Goal: Task Accomplishment & Management: Manage account settings

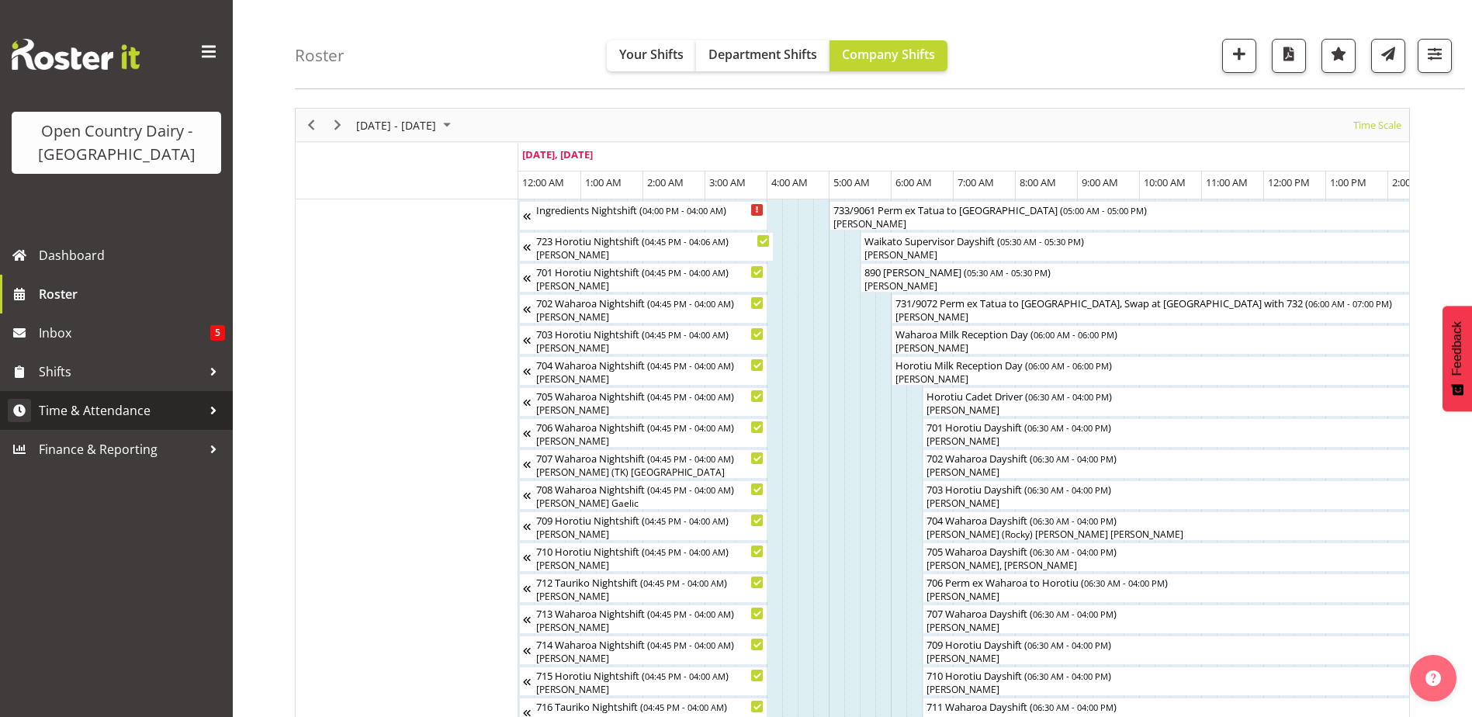
scroll to position [0, 5319]
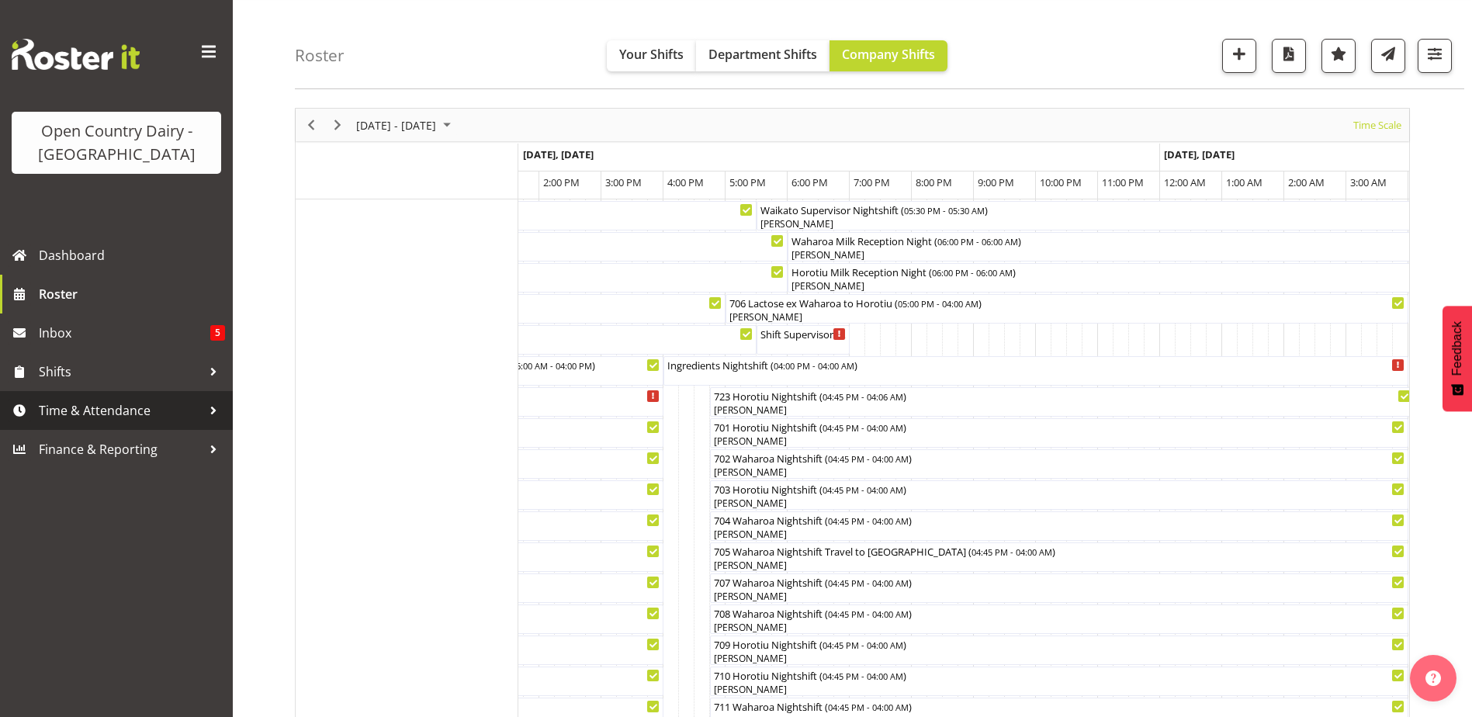
click at [103, 410] on span "Time & Attendance" at bounding box center [120, 410] width 163 height 23
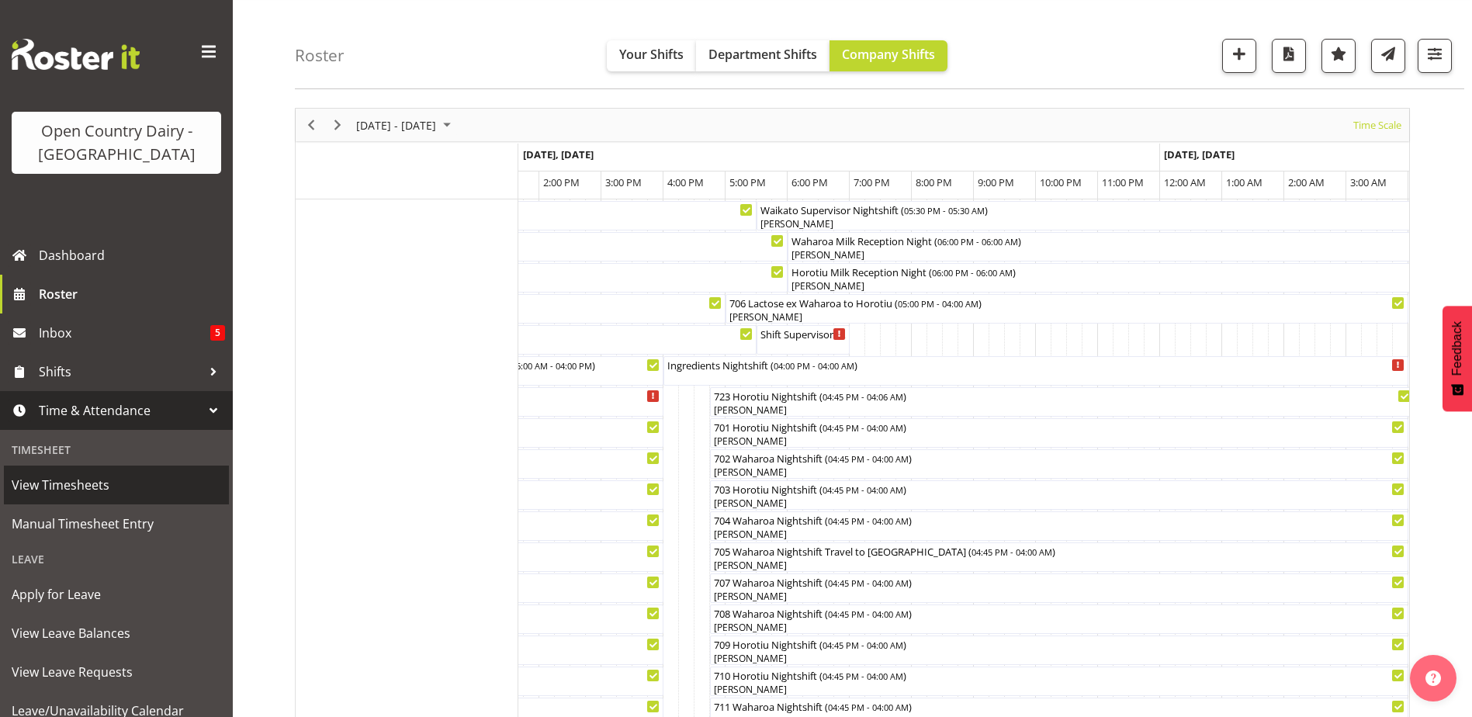
click at [73, 489] on span "View Timesheets" at bounding box center [117, 484] width 210 height 23
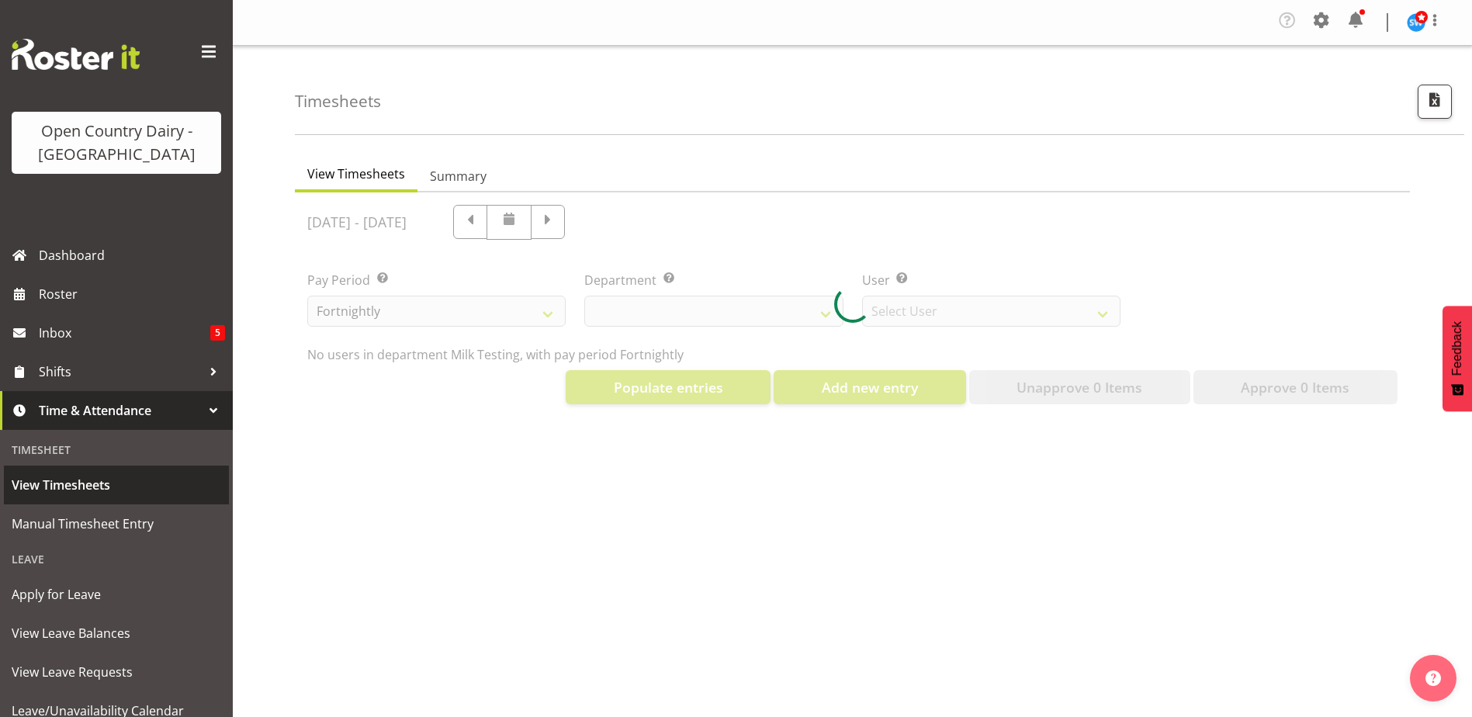
select select "733"
select select "7414"
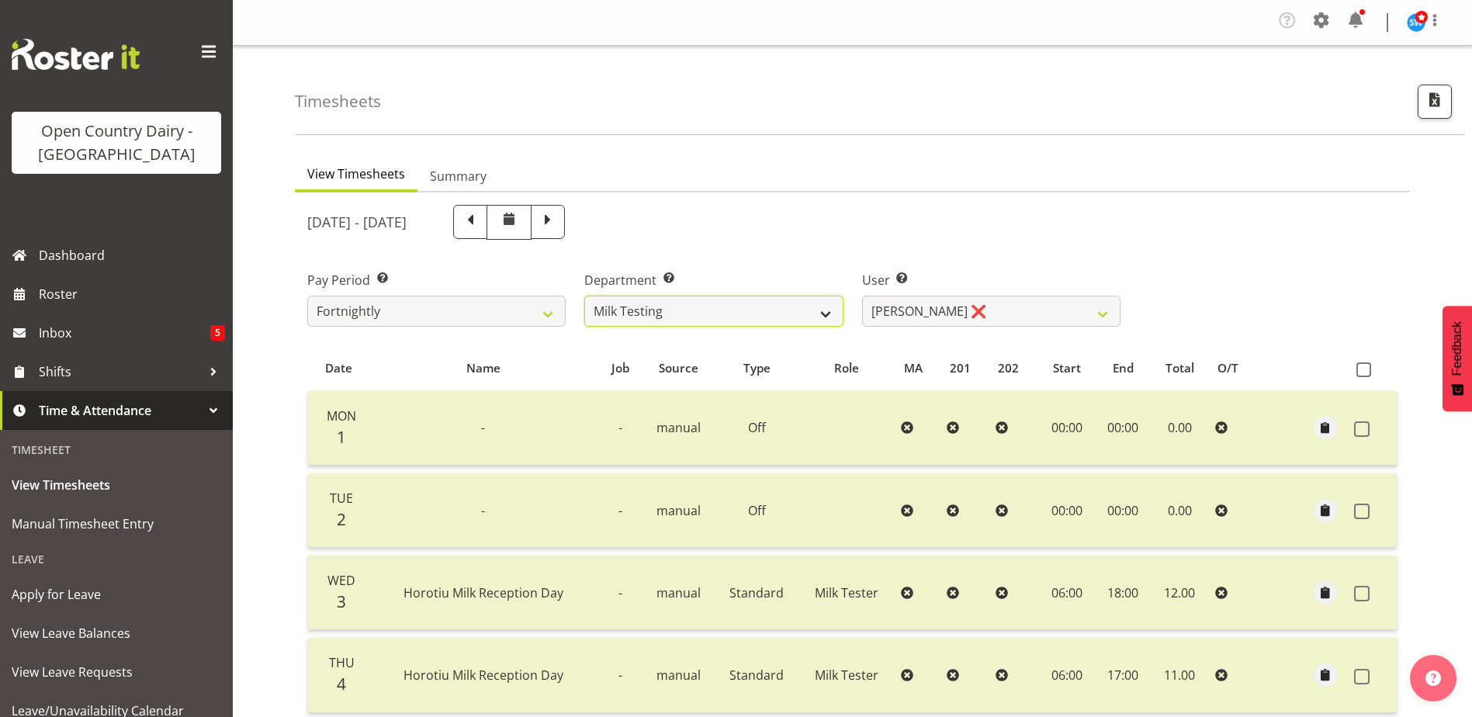
click at [823, 300] on select "701 702 703 704 705 706 707 708 709 710 711 712 713 714 715 716 717 718 719 720" at bounding box center [713, 311] width 258 height 31
select select "808"
click at [584, 296] on select "701 702 703 704 705 706 707 708 709 710 711 712 713 714 715 716 717 718 719 720" at bounding box center [713, 311] width 258 height 31
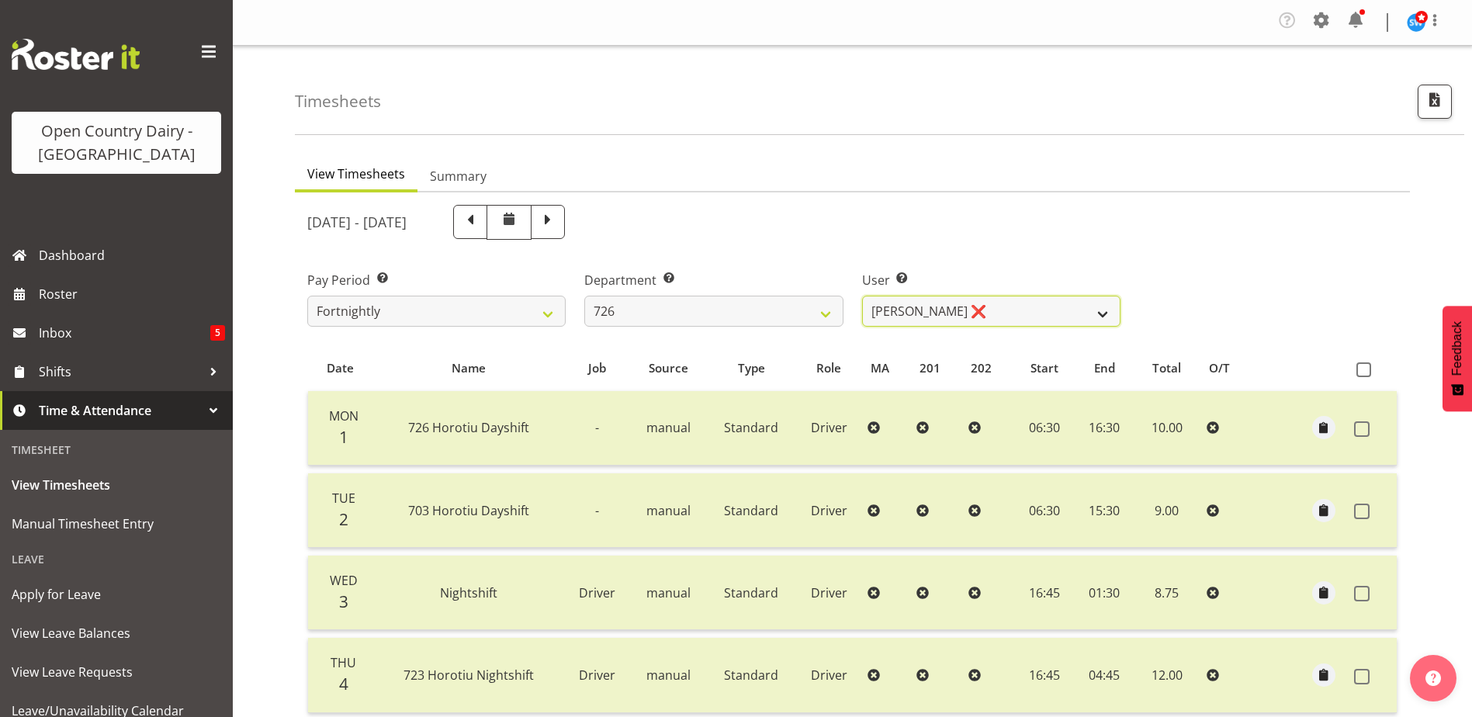
click at [1004, 305] on select "Angela Burrill ❌ Bryan Leathart ❌ Harpreet Singh ❌ Kerry Young ❌" at bounding box center [991, 311] width 258 height 31
select select "11081"
click at [862, 296] on select "Angela Burrill ❌ Bryan Leathart ❌ Harpreet Singh ❌ Kerry Young ❌" at bounding box center [991, 311] width 258 height 31
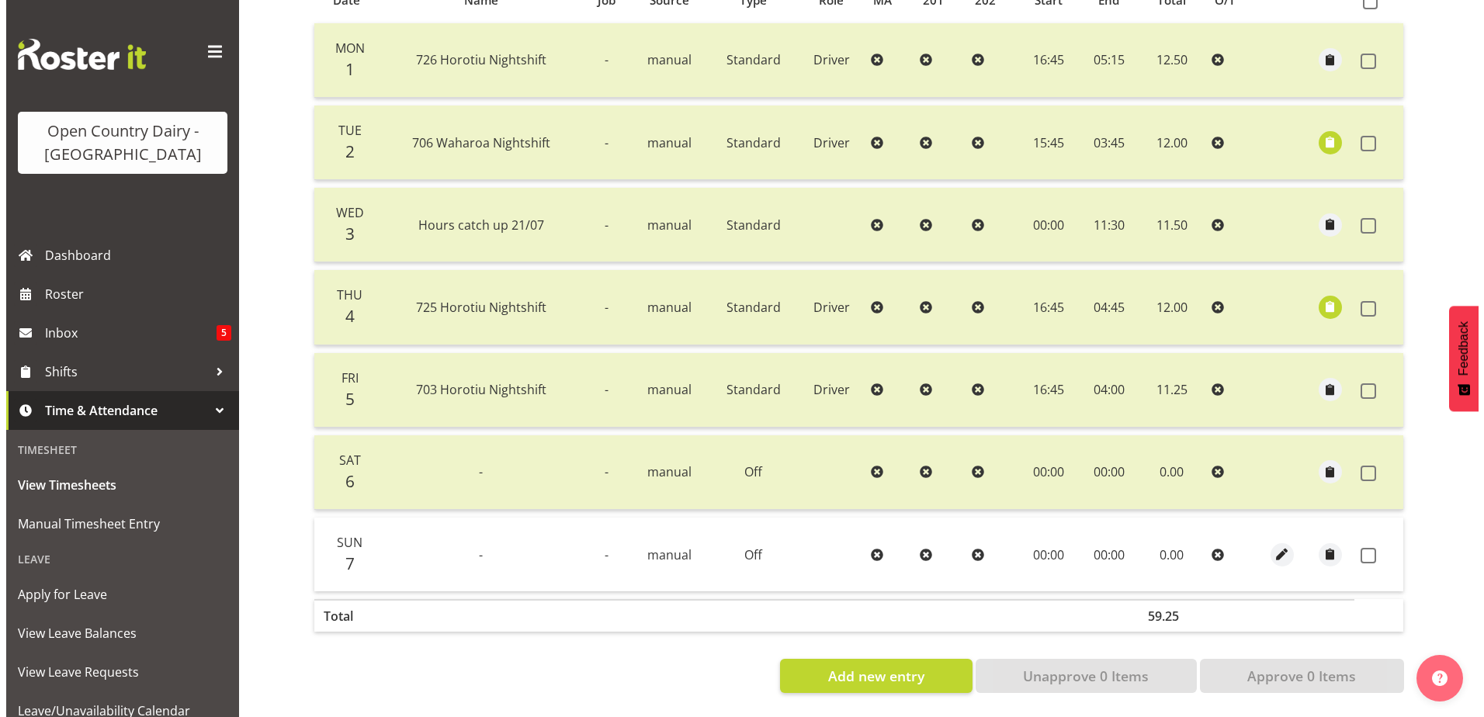
scroll to position [379, 0]
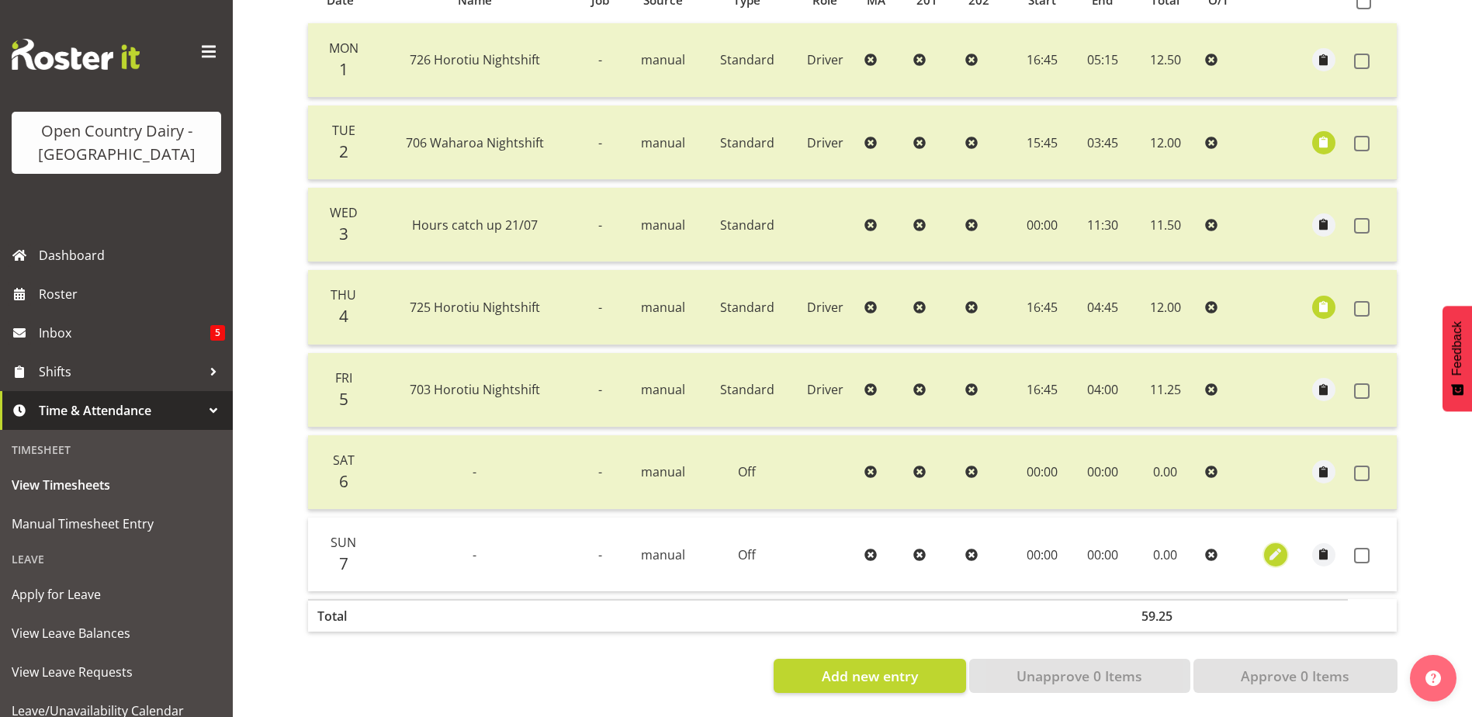
click at [1269, 546] on span "button" at bounding box center [1275, 555] width 18 height 18
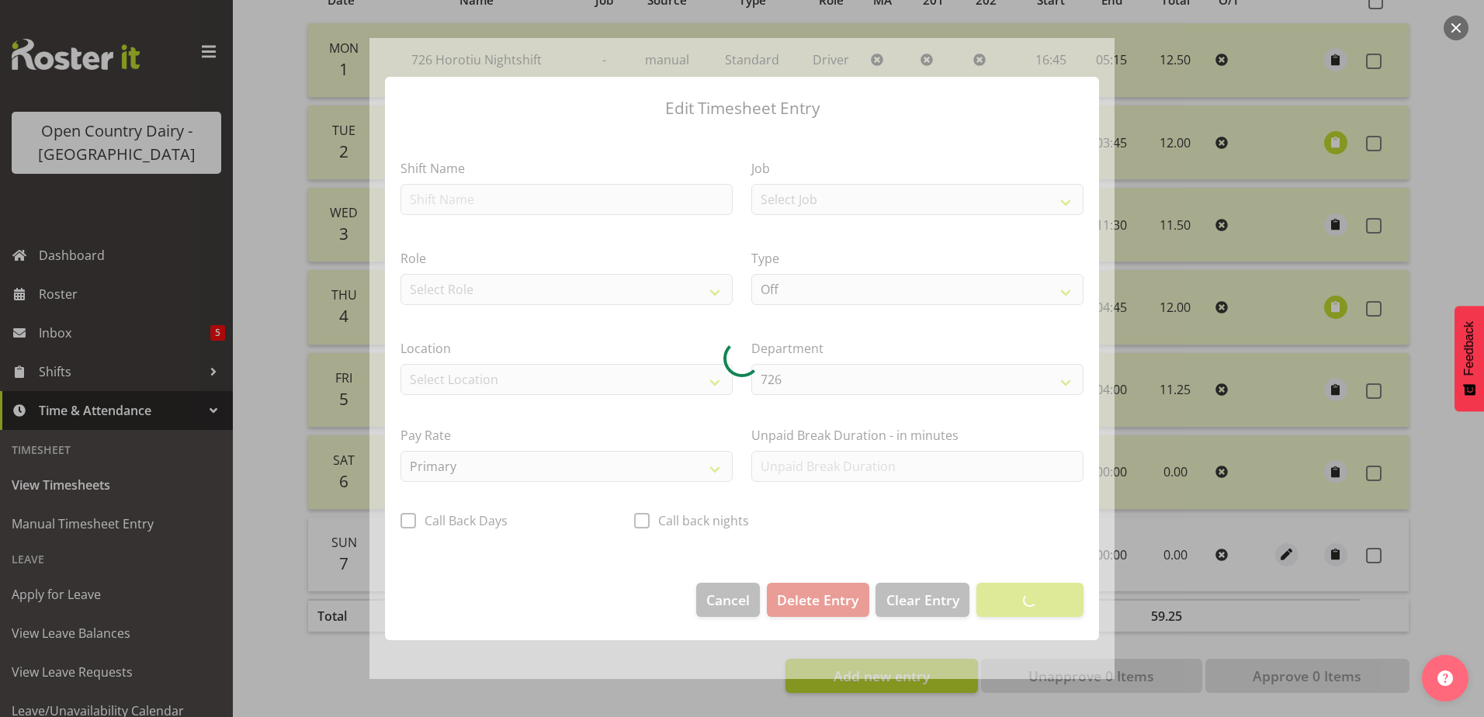
click at [431, 203] on div at bounding box center [741, 359] width 745 height 642
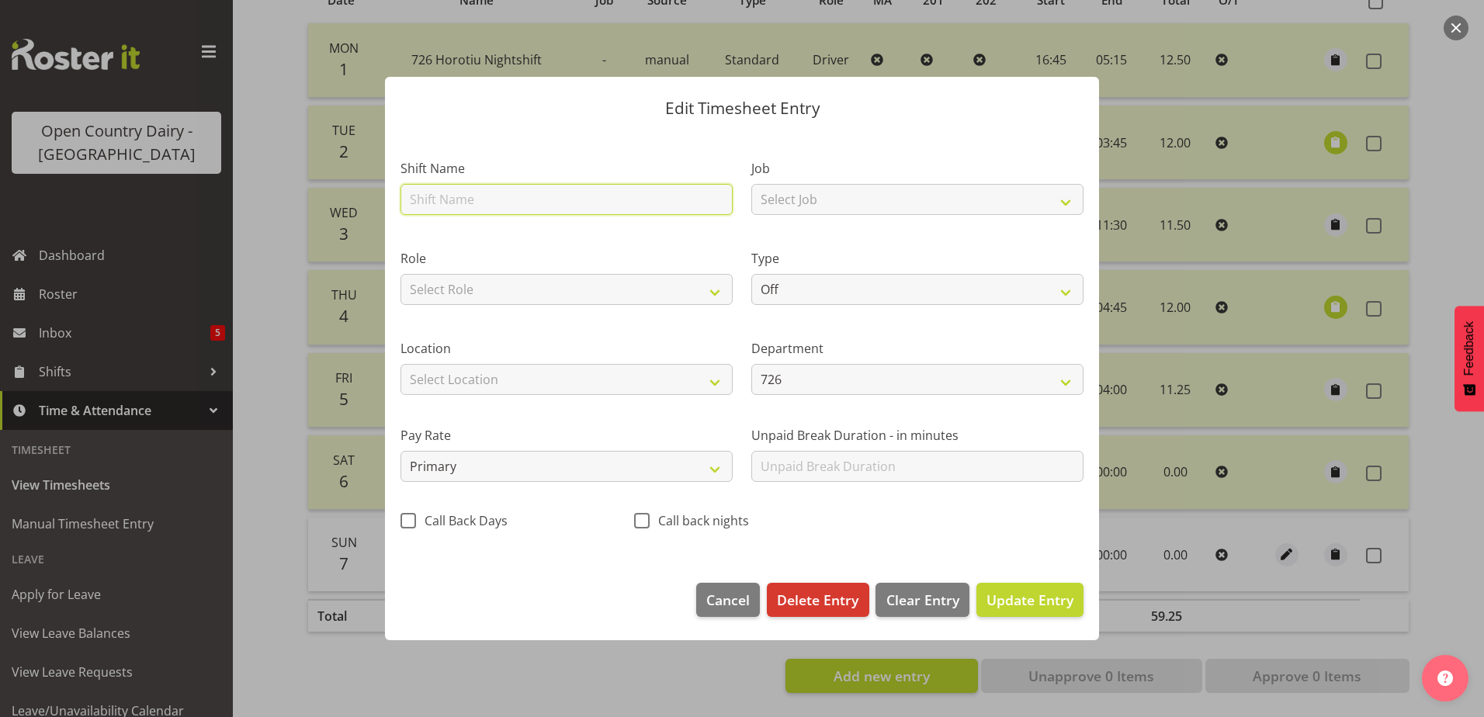
click at [431, 203] on input "text" at bounding box center [566, 199] width 332 height 31
type input "726 Horotiu Dayshift"
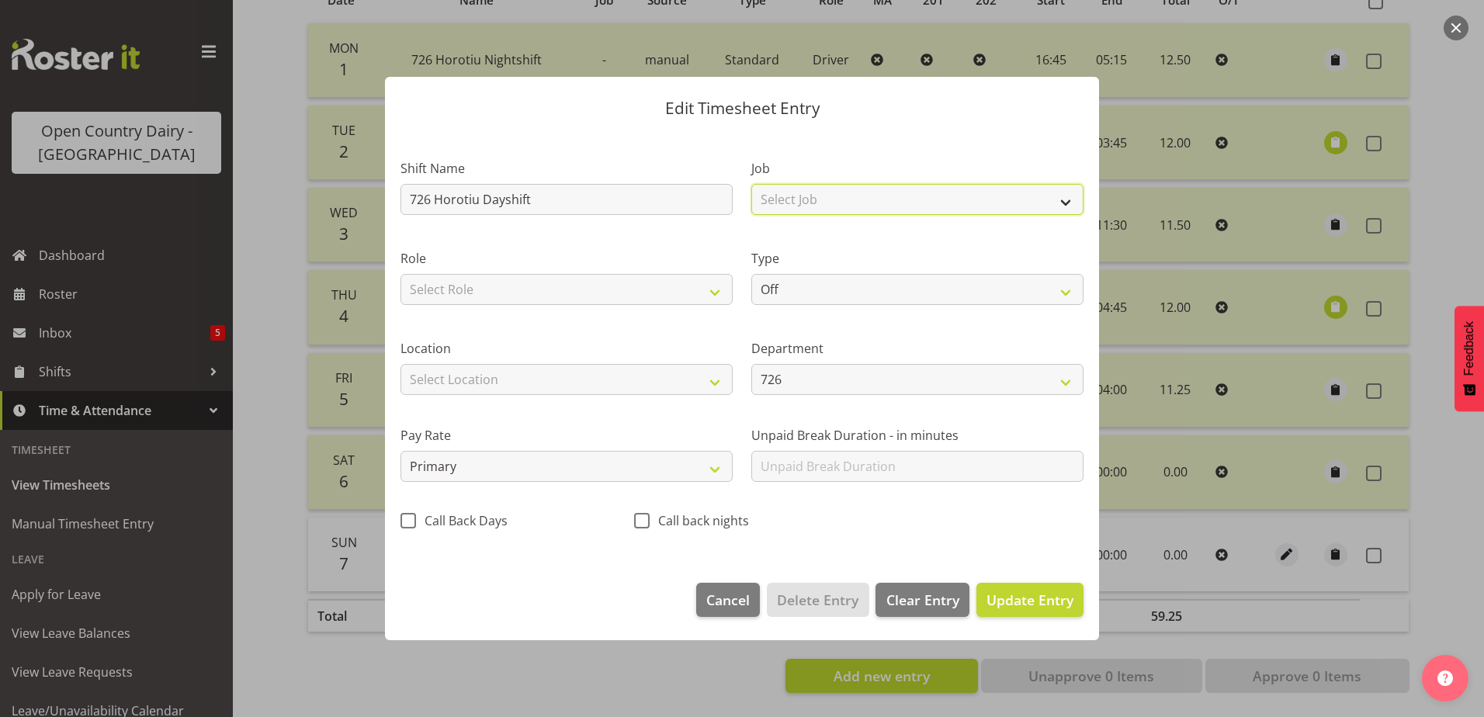
click at [849, 200] on select "Select Job Driver Driver supervisor Support" at bounding box center [917, 199] width 332 height 31
select select "9052"
click at [751, 184] on select "Select Job Driver Driver supervisor Support" at bounding box center [917, 199] width 332 height 31
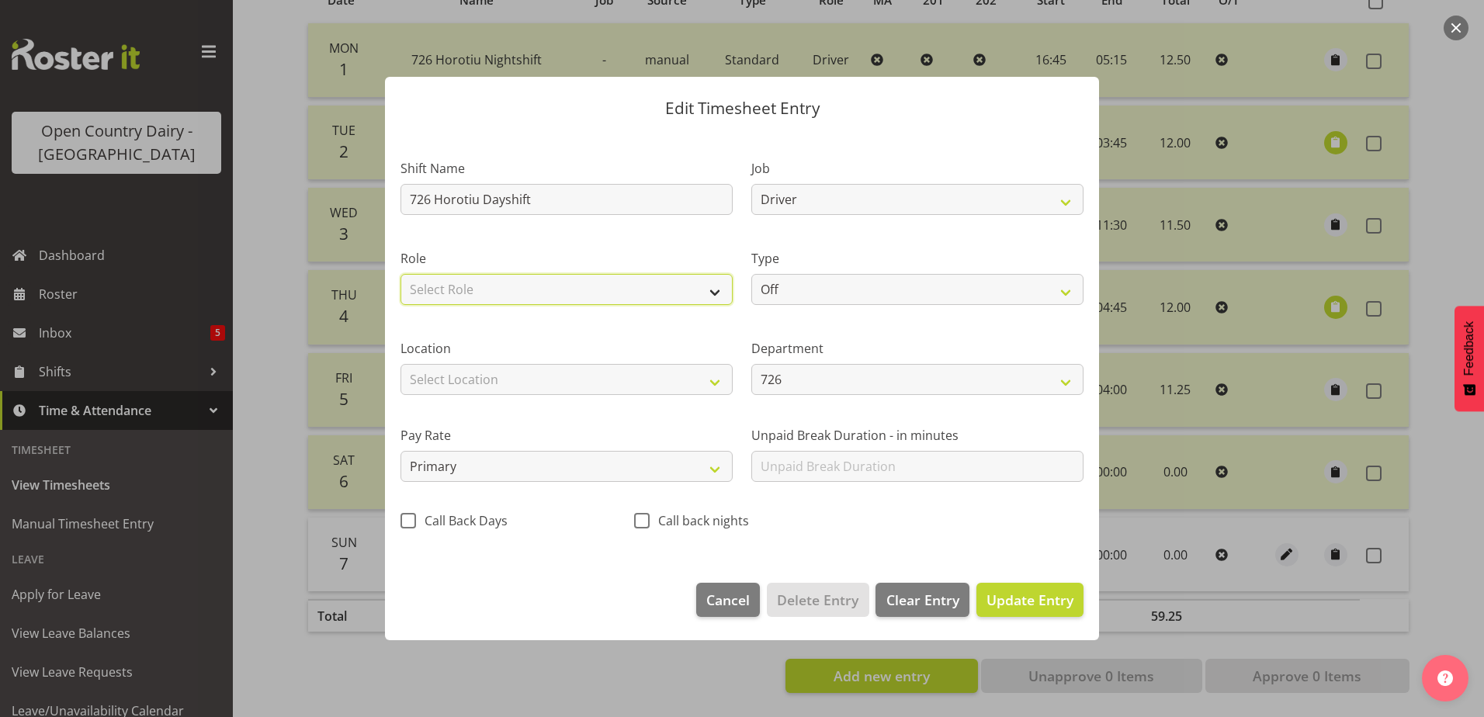
click at [535, 286] on select "Select Role Driver" at bounding box center [566, 289] width 332 height 31
click at [487, 334] on div "Location Select Location Containers Horotiu Ingredients Waharoa Office Waikato …" at bounding box center [566, 360] width 351 height 87
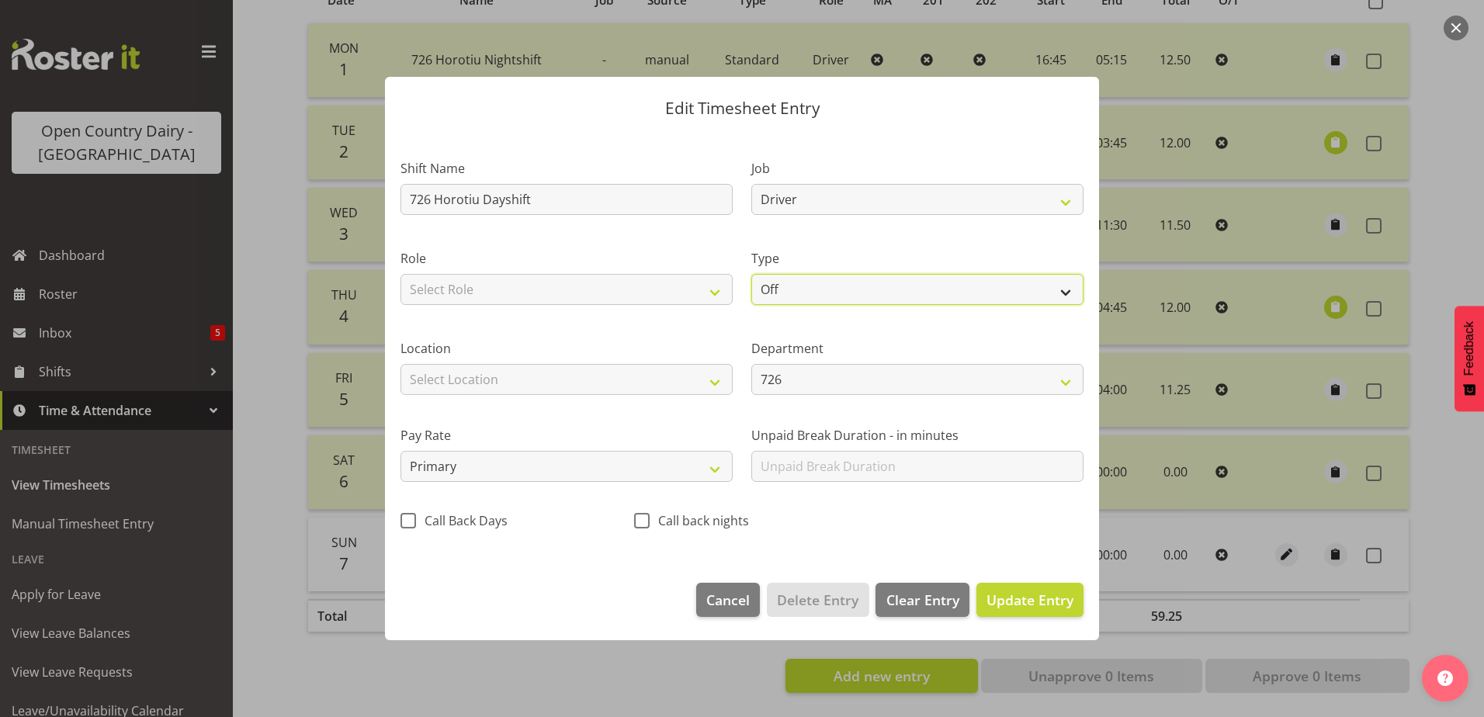
click at [909, 300] on select "Off Standard Public Holiday Public Holiday (Worked) Day In Lieu Annual Leave Si…" at bounding box center [917, 289] width 332 height 31
select select "Standard"
click at [751, 274] on select "Off Standard Public Holiday Public Holiday (Worked) Day In Lieu Annual Leave Si…" at bounding box center [917, 289] width 332 height 31
select select "8"
select select "2025"
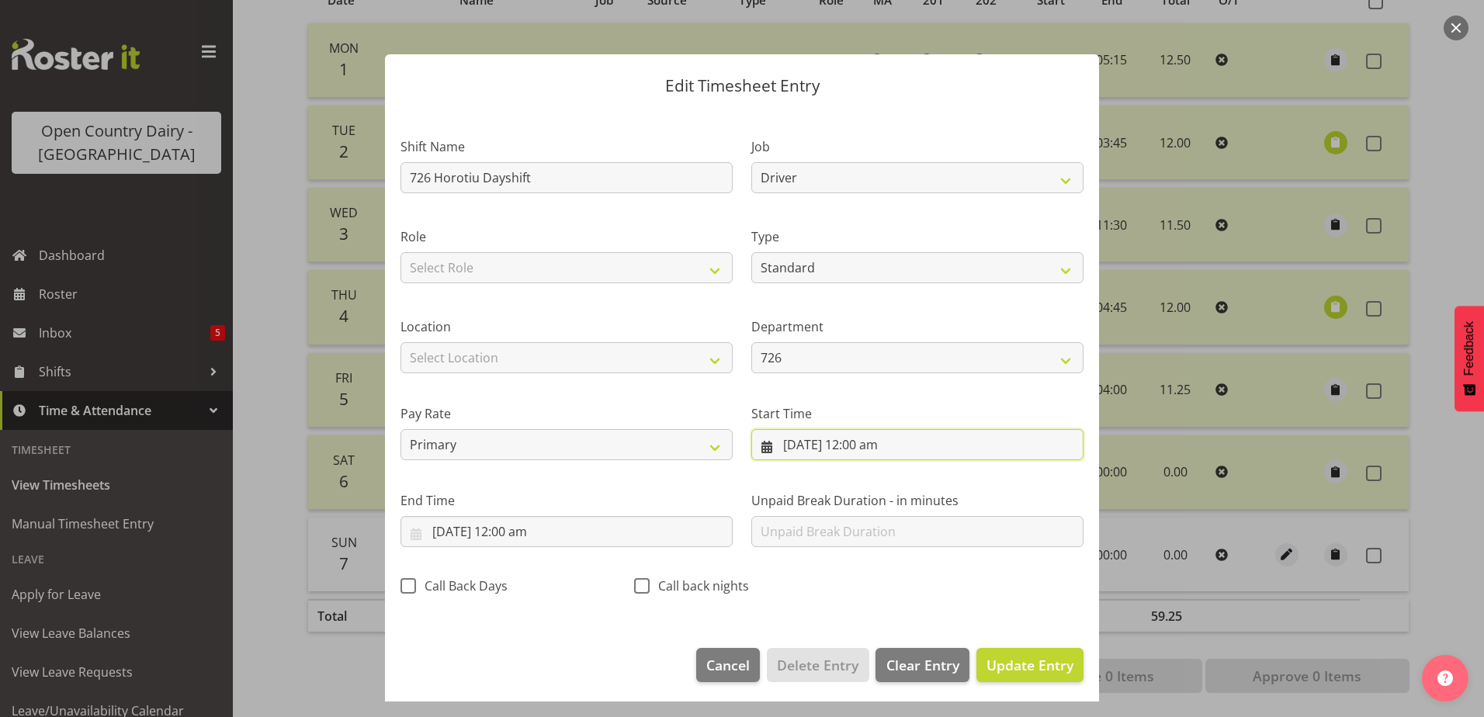
click at [862, 440] on input "7/09/2025, 12:00 am" at bounding box center [917, 444] width 332 height 31
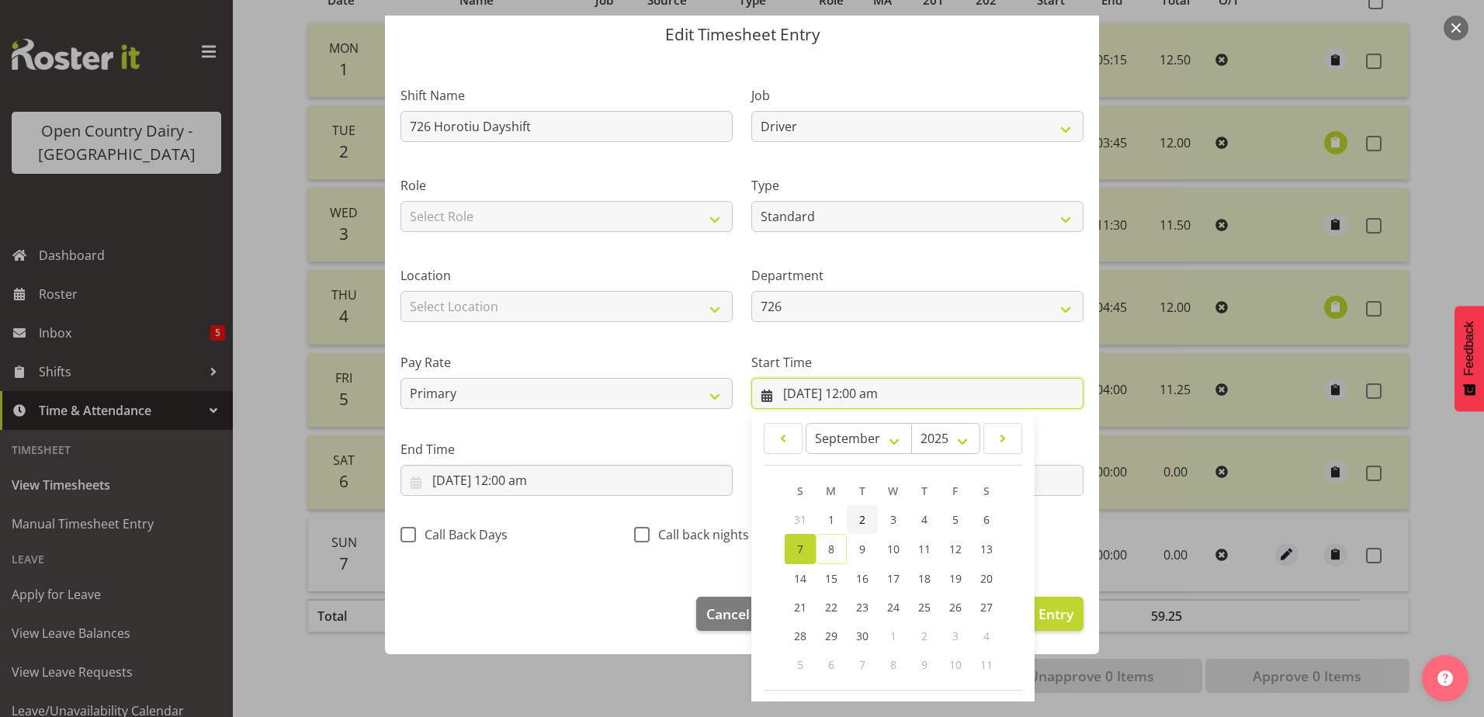
scroll to position [113, 0]
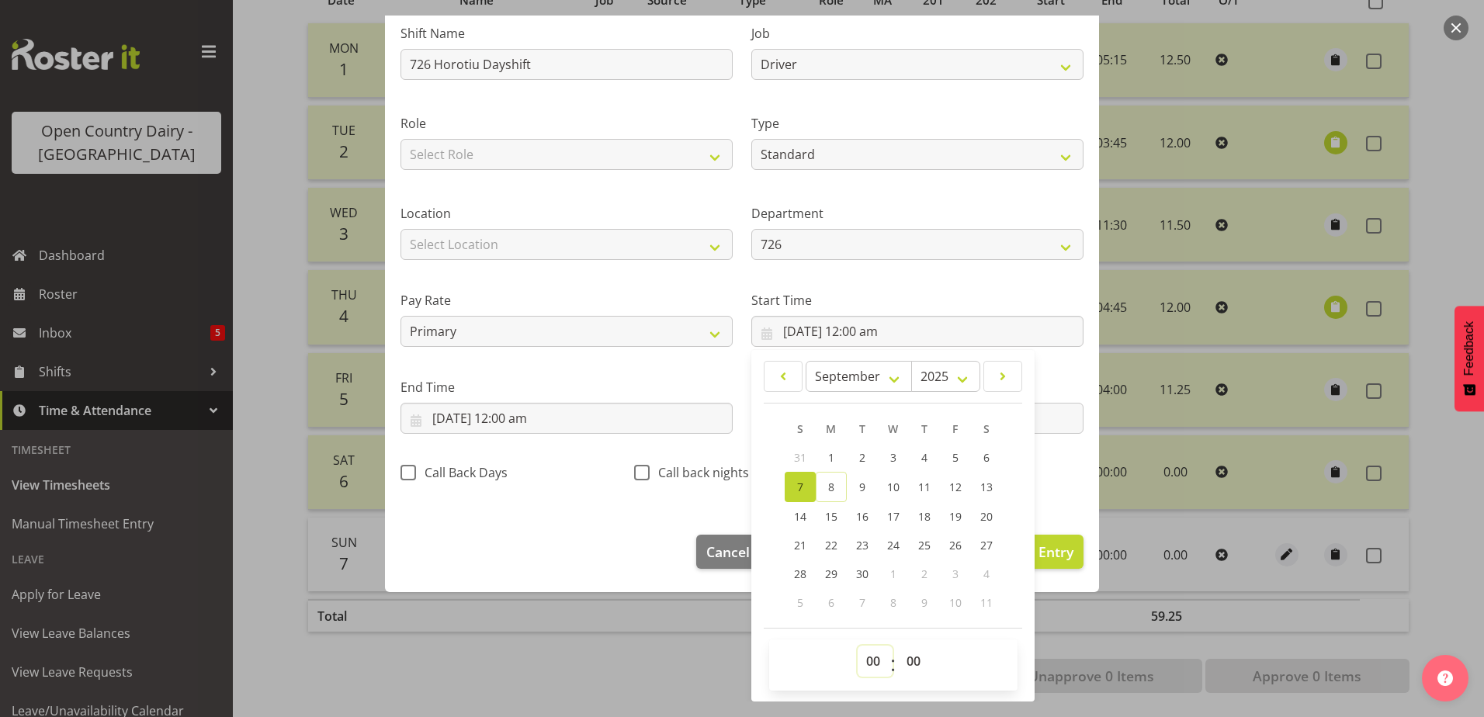
drag, startPoint x: 875, startPoint y: 671, endPoint x: 858, endPoint y: 663, distance: 19.1
click at [865, 667] on select "00 01 02 03 04 05 06 07 08 09 10 11 12 13 14 15 16 17 18 19 20 21 22 23" at bounding box center [874, 661] width 35 height 31
select select "6"
click at [857, 646] on select "00 01 02 03 04 05 06 07 08 09 10 11 12 13 14 15 16 17 18 19 20 21 22 23" at bounding box center [874, 661] width 35 height 31
type input "7/09/2025, 6:00 am"
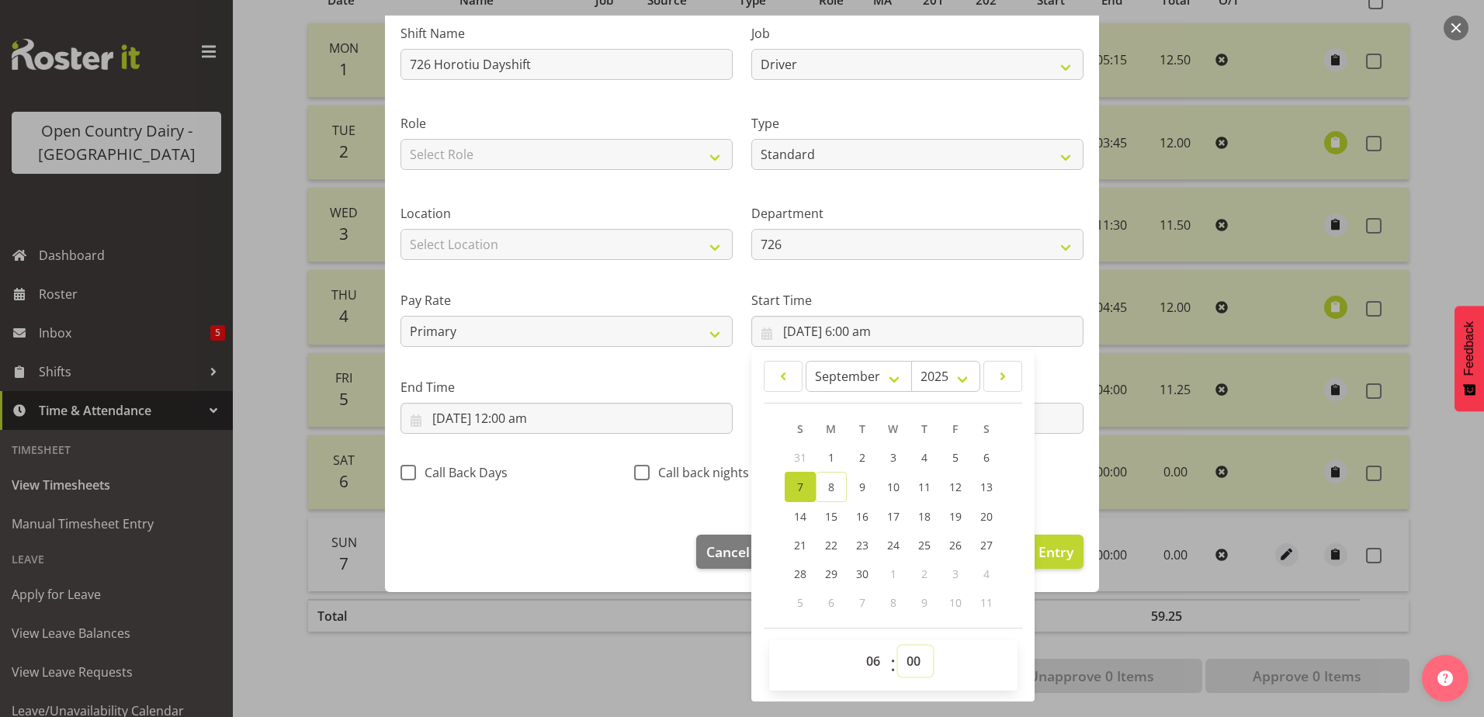
click at [903, 660] on select "00 01 02 03 04 05 06 07 08 09 10 11 12 13 14 15 16 17 18 19 20 21 22 23 24 25 2…" at bounding box center [915, 661] width 35 height 31
select select "30"
click at [898, 646] on select "00 01 02 03 04 05 06 07 08 09 10 11 12 13 14 15 16 17 18 19 20 21 22 23 24 25 2…" at bounding box center [915, 661] width 35 height 31
type input "7/09/2025, 6:30 am"
click at [469, 417] on input "7/09/2025, 12:00 am" at bounding box center [566, 418] width 332 height 31
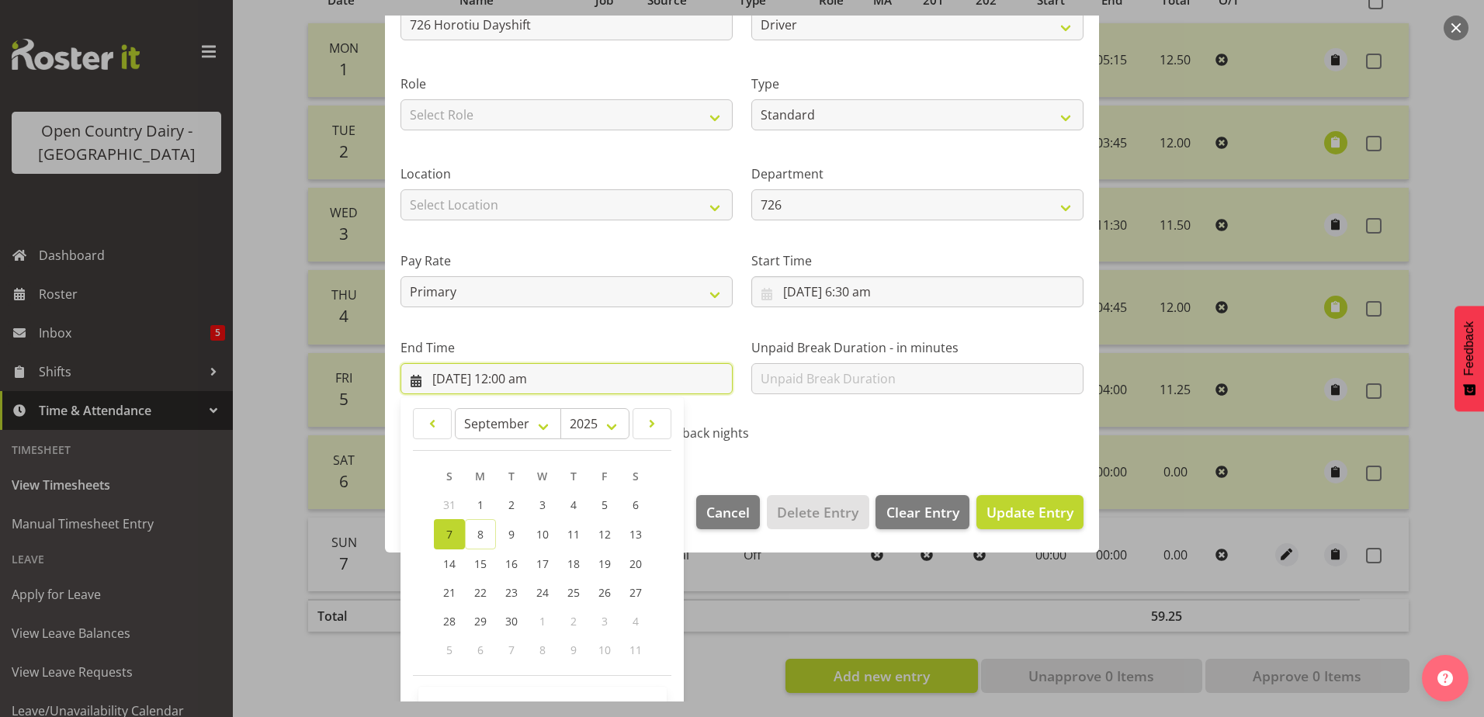
scroll to position [200, 0]
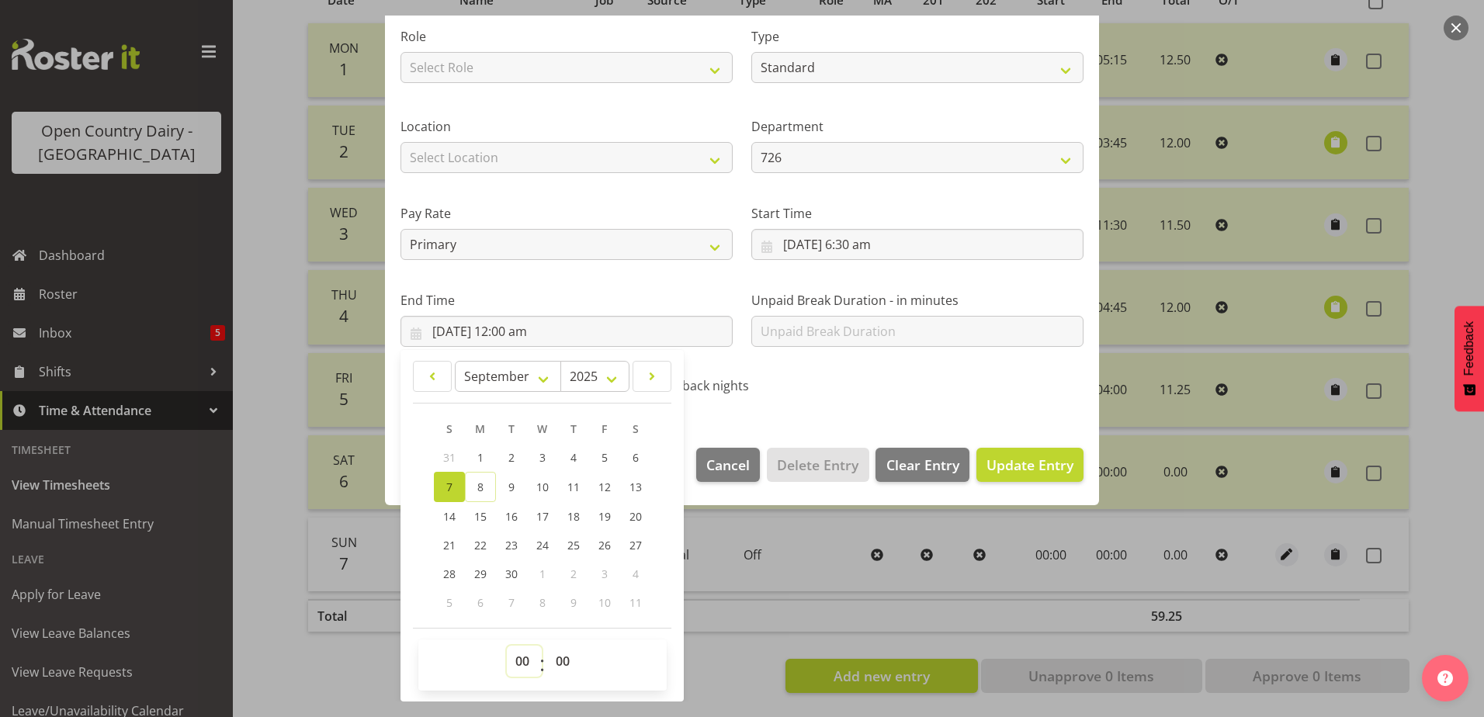
click at [524, 660] on select "00 01 02 03 04 05 06 07 08 09 10 11 12 13 14 15 16 17 18 19 20 21 22 23" at bounding box center [524, 661] width 35 height 31
select select "16"
click at [507, 646] on select "00 01 02 03 04 05 06 07 08 09 10 11 12 13 14 15 16 17 18 19 20 21 22 23" at bounding box center [524, 661] width 35 height 31
type input "7/09/2025, 4:00 pm"
click at [1003, 461] on span "Update Entry" at bounding box center [1029, 465] width 87 height 19
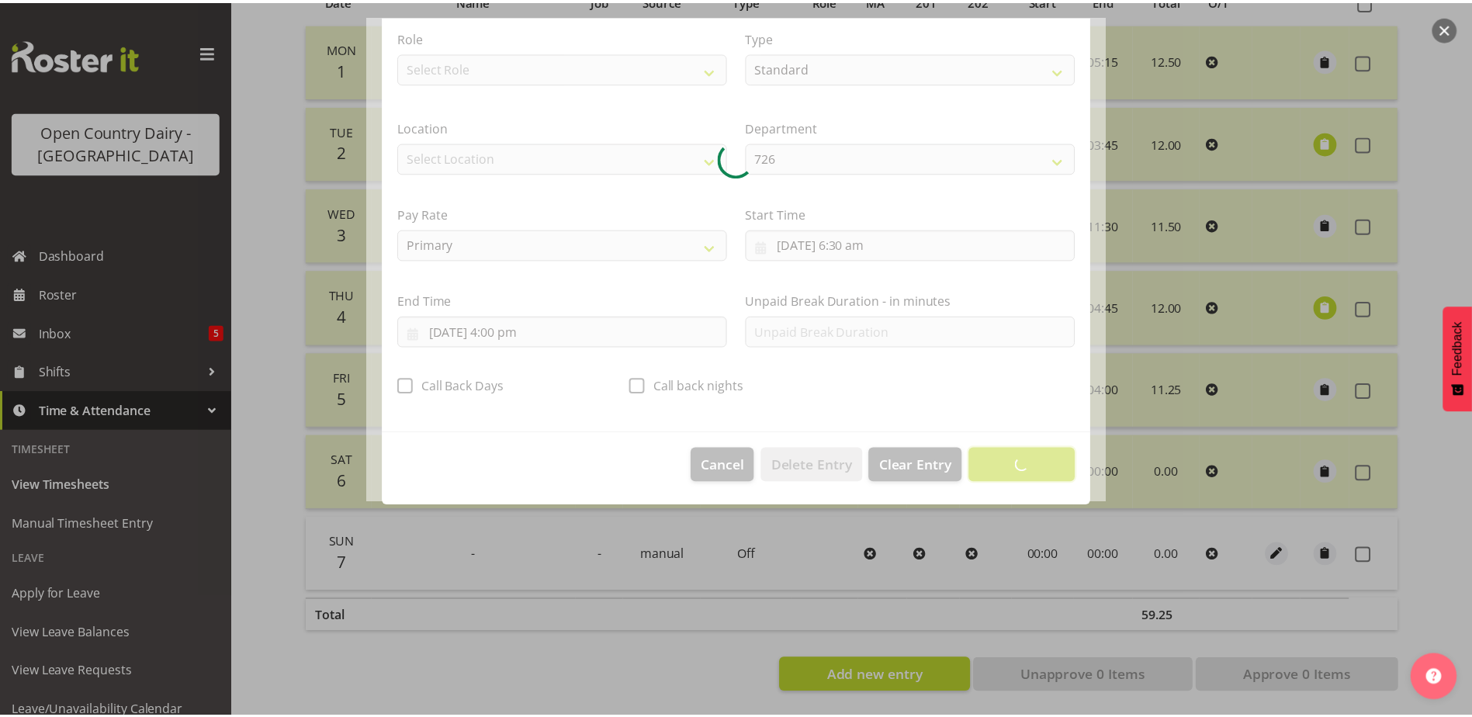
scroll to position [4, 0]
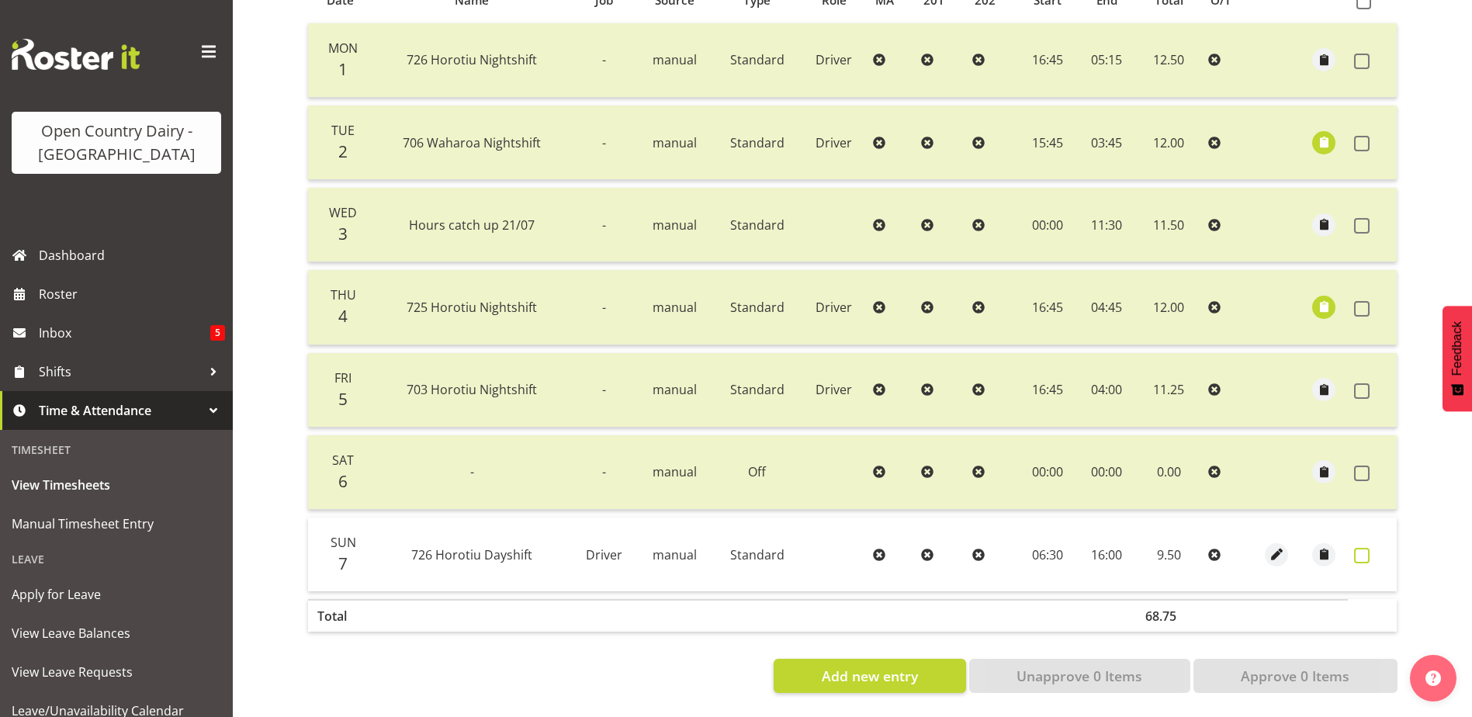
click at [1362, 548] on span at bounding box center [1362, 556] width 16 height 16
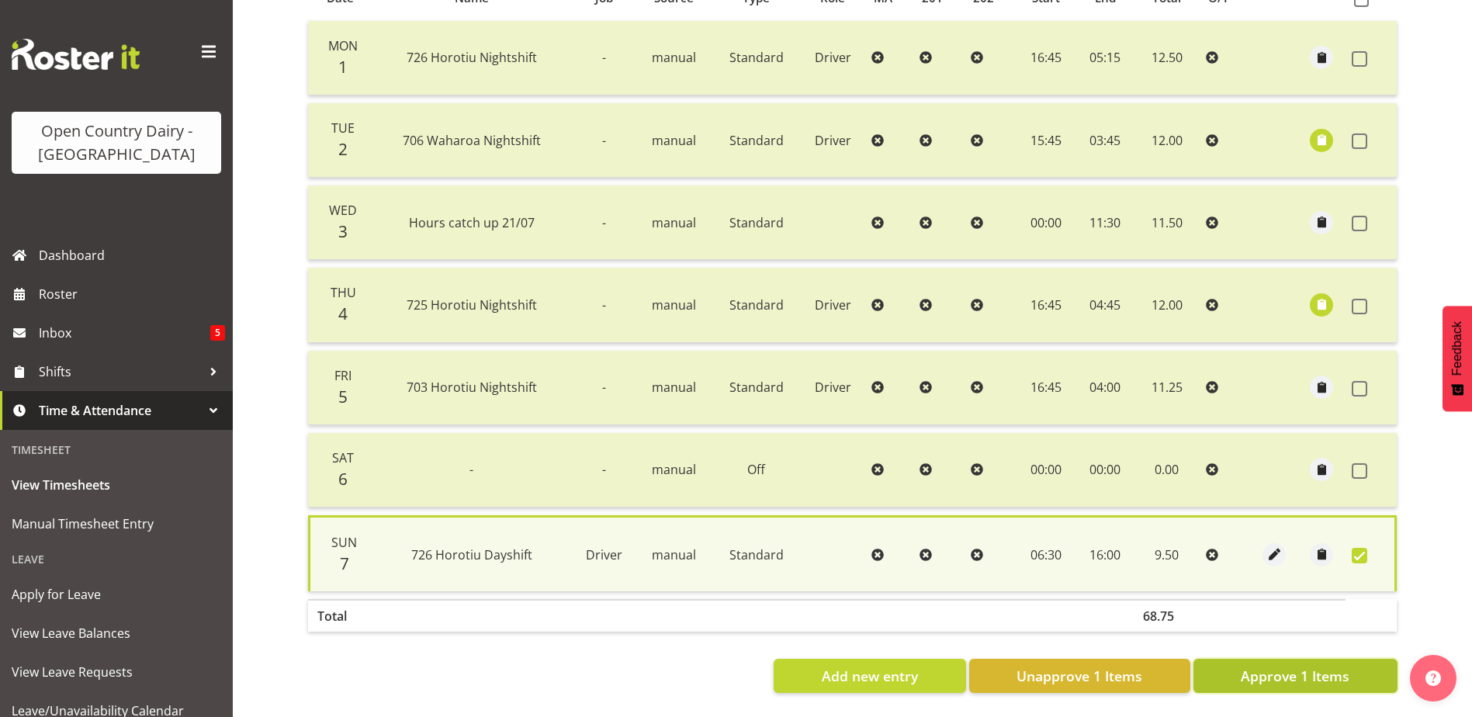
click at [1326, 667] on span "Approve 1 Items" at bounding box center [1295, 676] width 109 height 20
checkbox input "false"
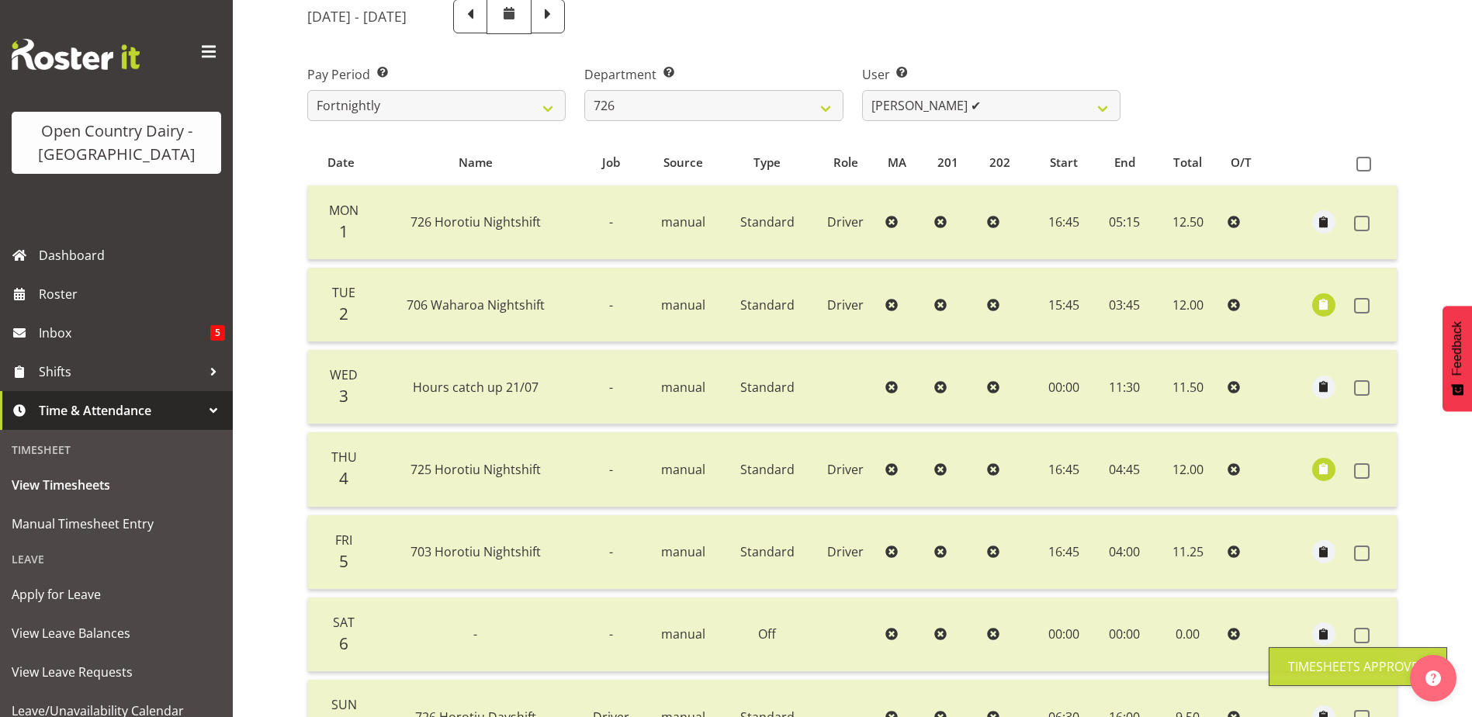
scroll to position [0, 0]
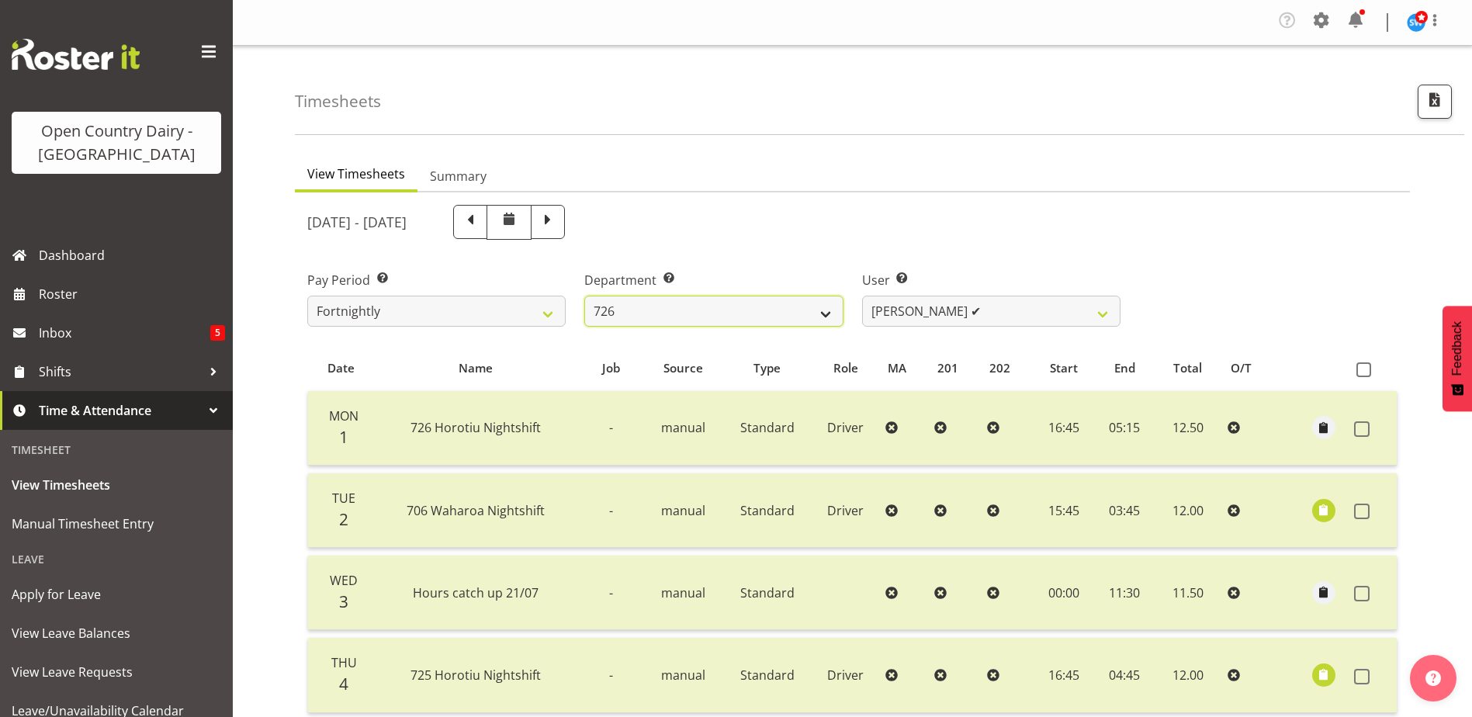
click at [830, 311] on select "701 702 703 704 705 706 707 708 709 710 711 712 713 714 715 716 717 718 719 720" at bounding box center [713, 311] width 258 height 31
select select "874"
click at [584, 296] on select "701 702 703 704 705 706 707 708 709 710 711 712 713 714 715 716 717 718 719 720" at bounding box center [713, 311] width 258 height 31
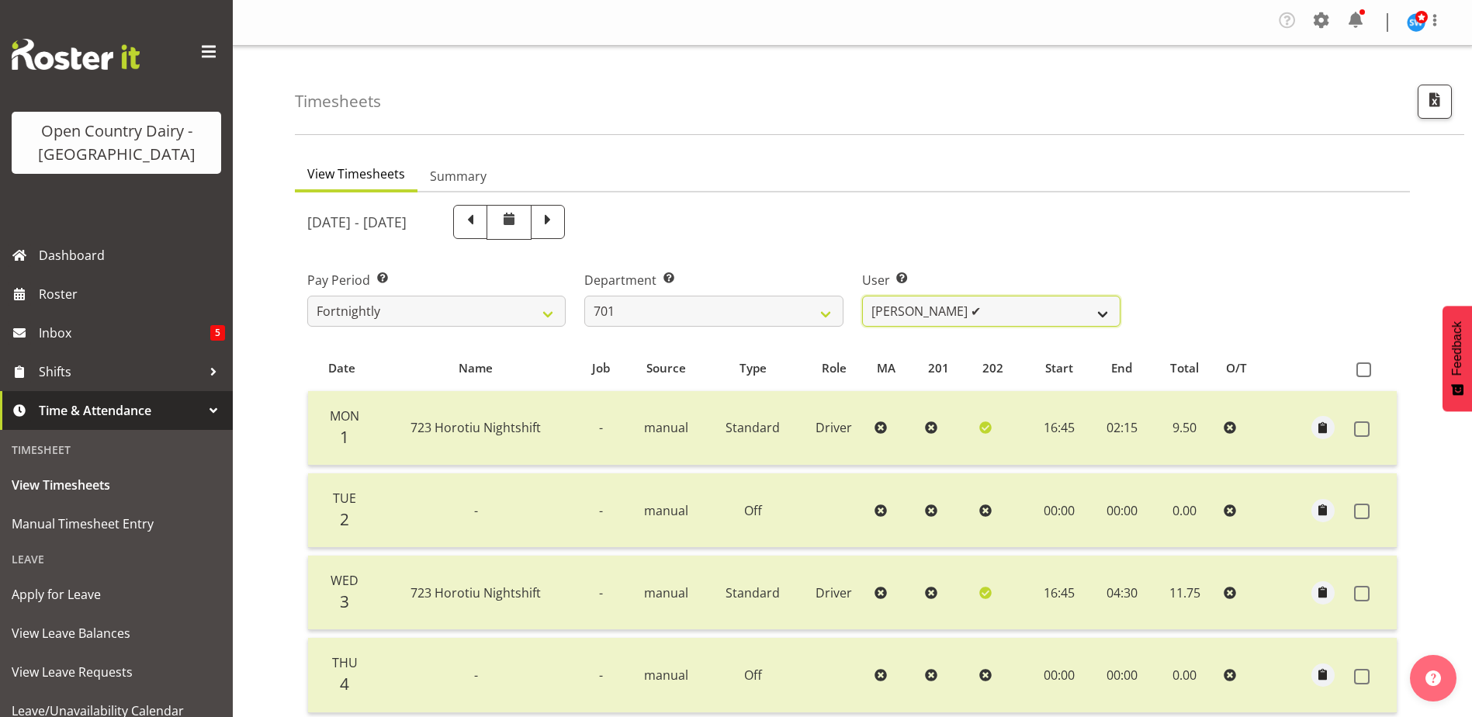
click at [1053, 317] on select "Duncan Shirley ✔ Gagandeep Singh ❌ Johann Van Zyl ❌ John Cottingham ❌" at bounding box center [991, 311] width 258 height 31
select select "8383"
click at [862, 296] on select "Duncan Shirley ✔ Gagandeep Singh ❌ Johann Van Zyl ❌ John Cottingham ❌" at bounding box center [991, 311] width 258 height 31
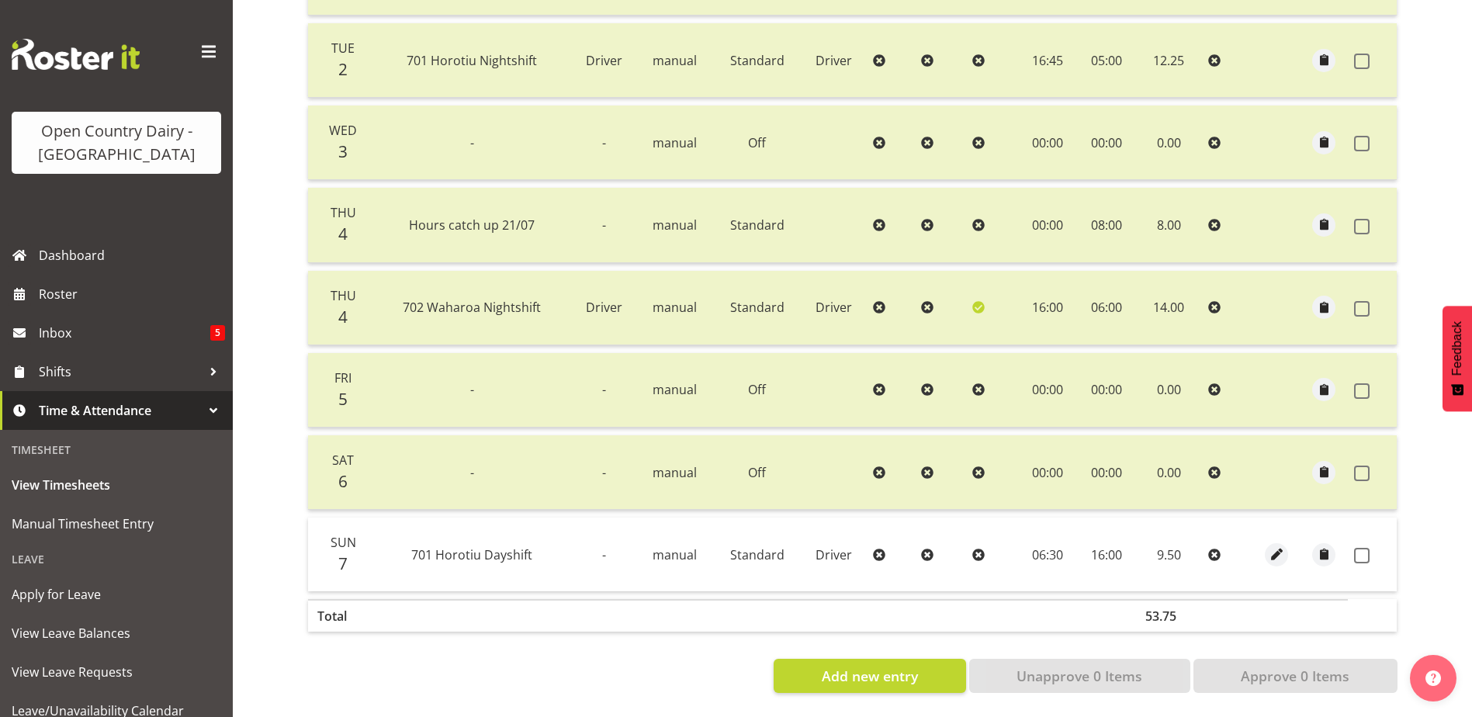
scroll to position [462, 0]
click at [1357, 548] on span at bounding box center [1362, 556] width 16 height 16
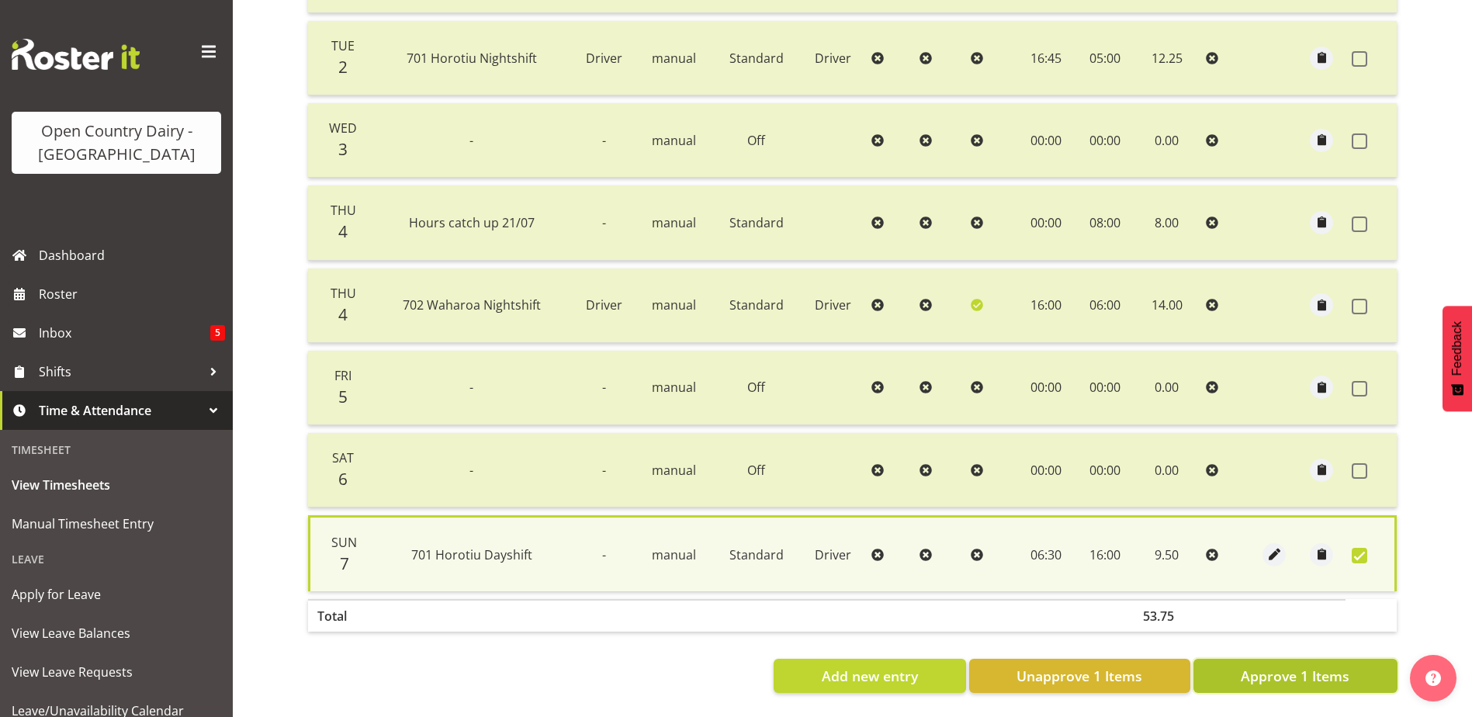
click at [1336, 667] on span "Approve 1 Items" at bounding box center [1295, 676] width 109 height 20
checkbox input "false"
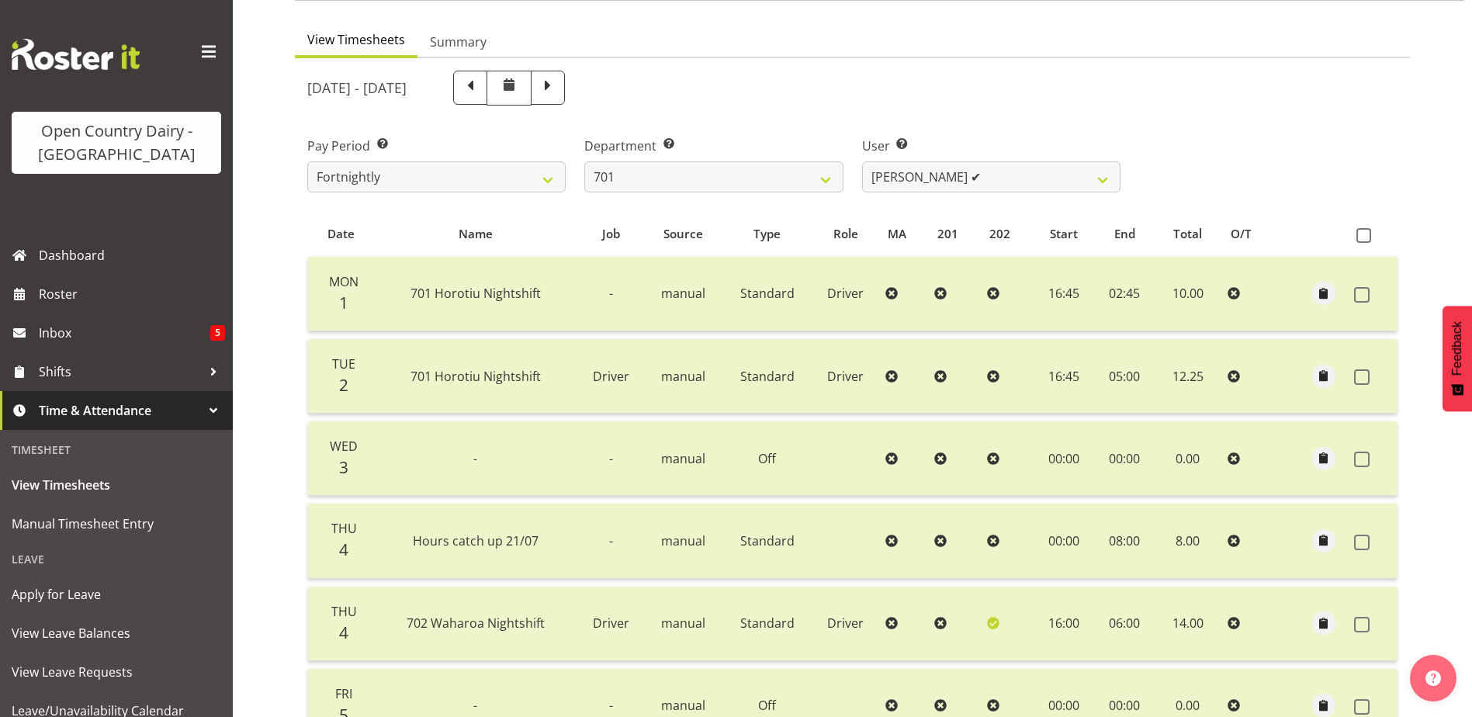
scroll to position [0, 0]
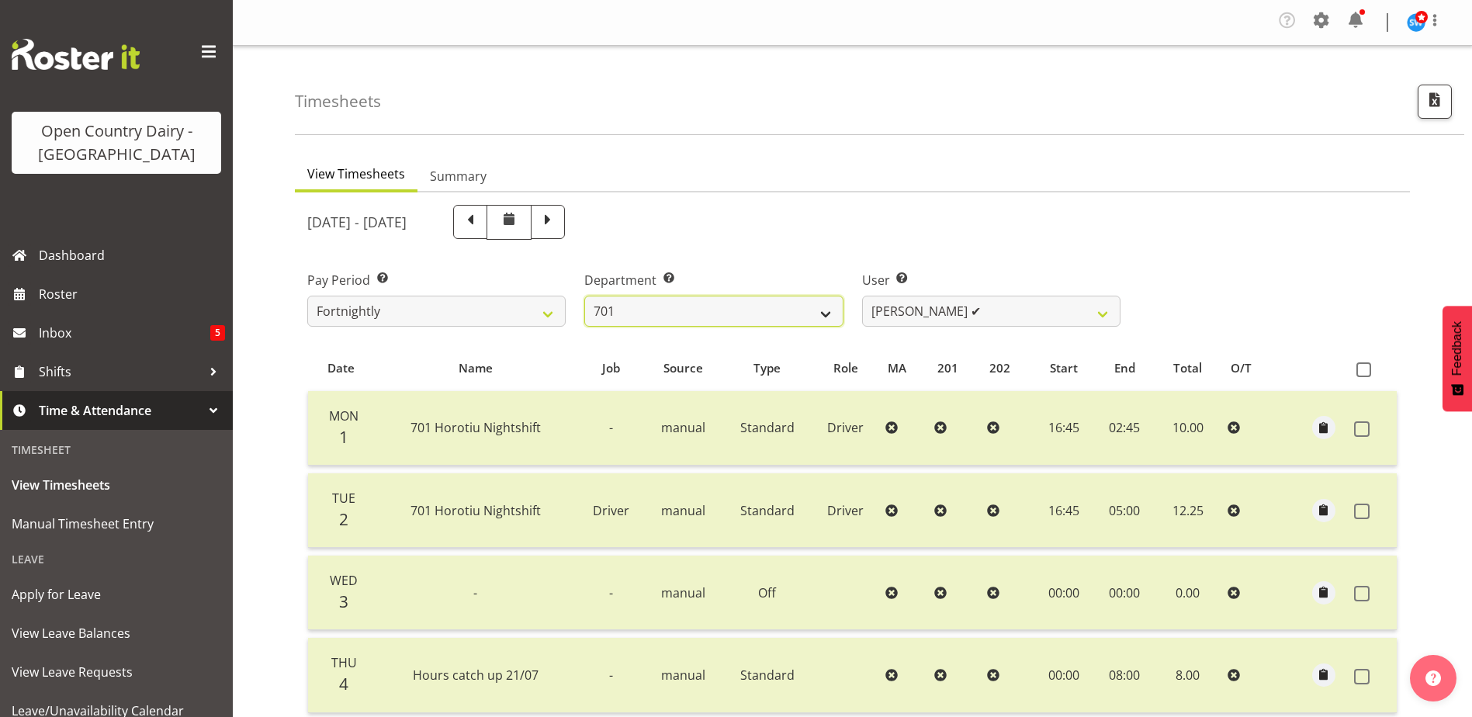
click at [692, 309] on select "701 702 703 704 705 706 707 708 709 710 711 712 713 714 715 716 717 718 719 720" at bounding box center [713, 311] width 258 height 31
select select "720"
click at [584, 296] on select "701 702 703 704 705 706 707 708 709 710 711 712 713 714 715 716 717 718 719 720" at bounding box center [713, 311] width 258 height 31
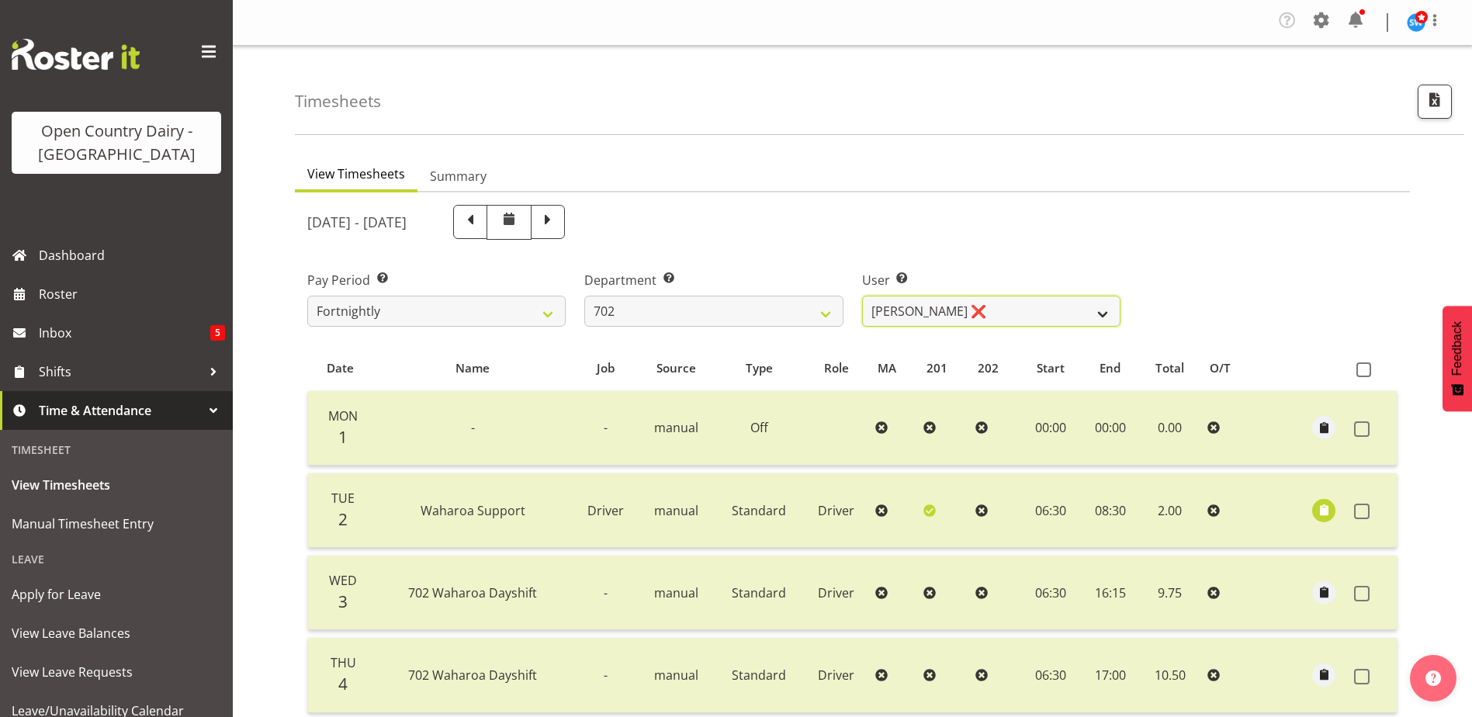
click at [1010, 312] on select "Brian Riddle ❌ Denica Tapiki ❌ Nick Adlington ❌ Simon Phillpott ✔" at bounding box center [991, 311] width 258 height 31
select select "10345"
click at [862, 296] on select "Brian Riddle ❌ Denica Tapiki ❌ Nick Adlington ❌ Simon Phillpott ✔" at bounding box center [991, 311] width 258 height 31
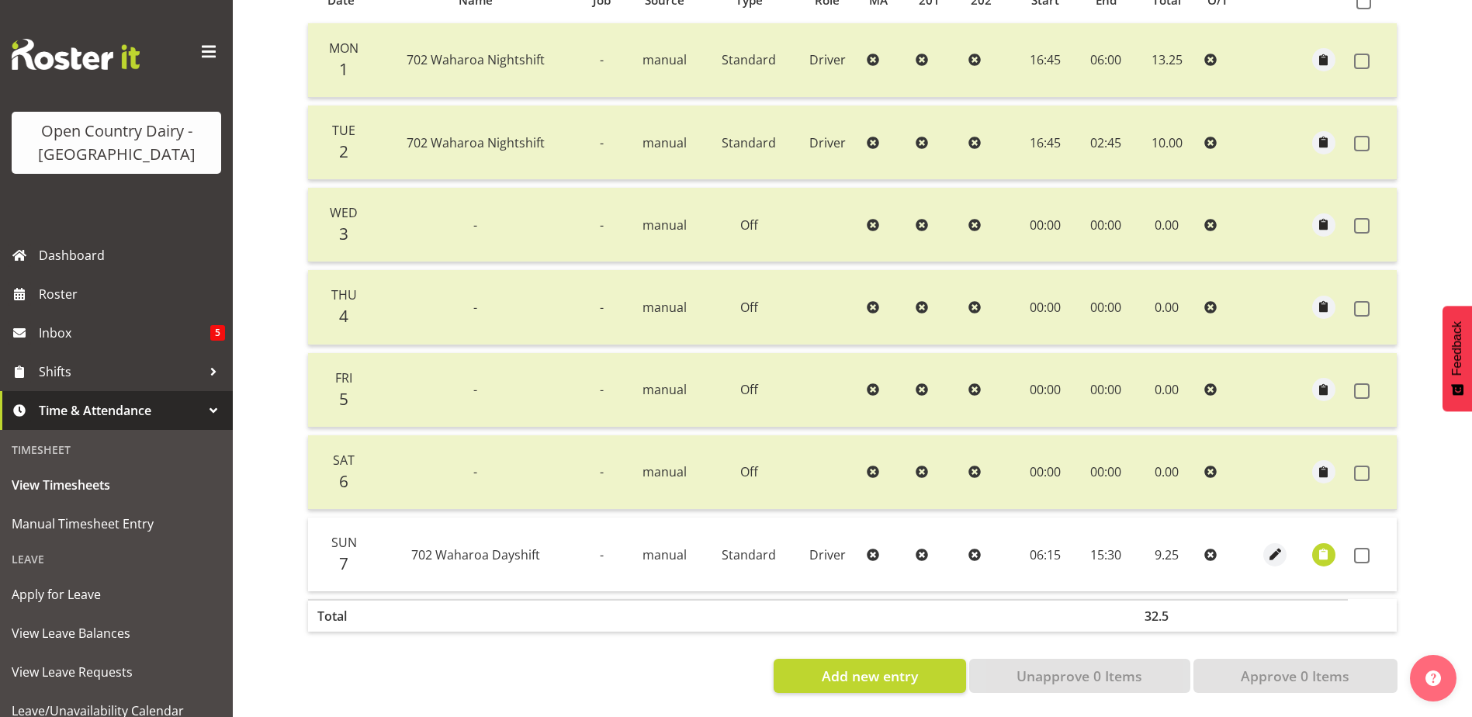
scroll to position [379, 0]
click at [1326, 546] on span "button" at bounding box center [1324, 555] width 18 height 18
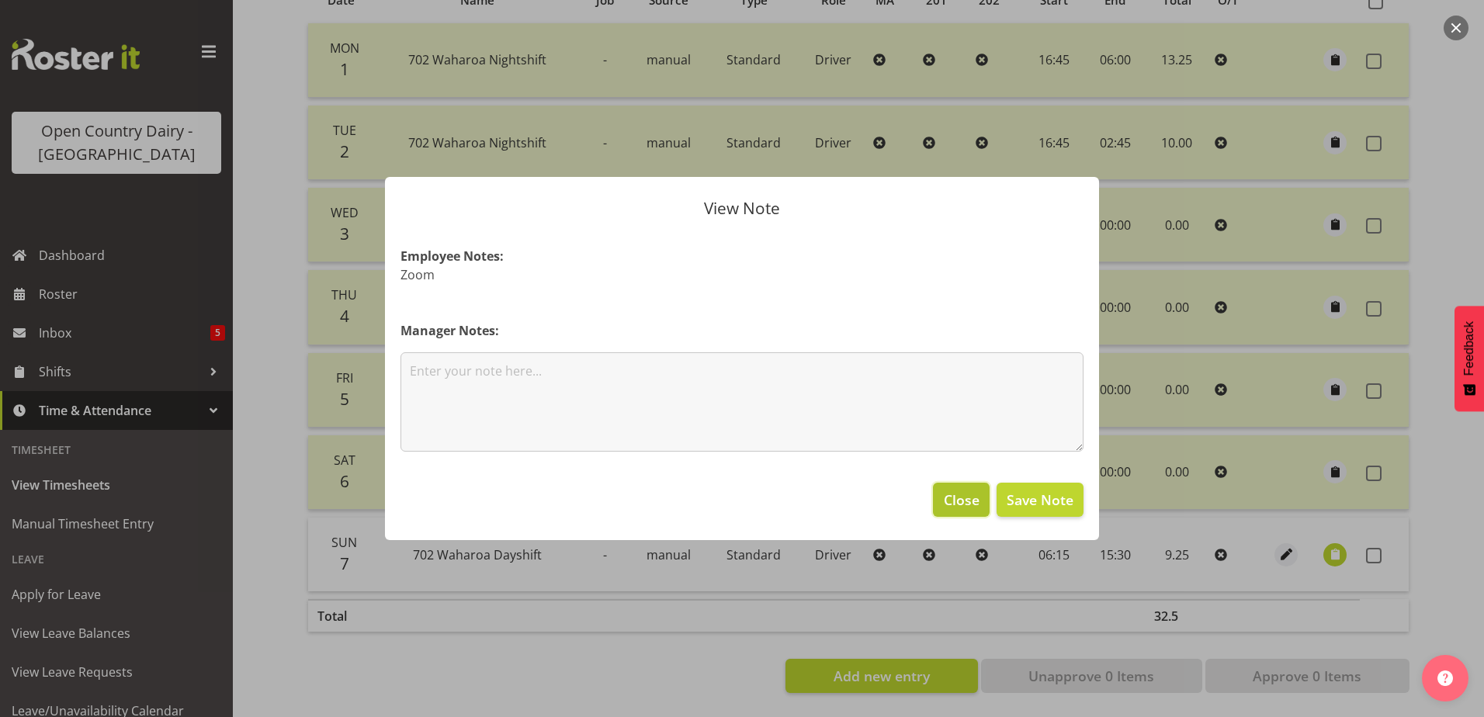
click at [950, 496] on span "Close" at bounding box center [962, 500] width 36 height 20
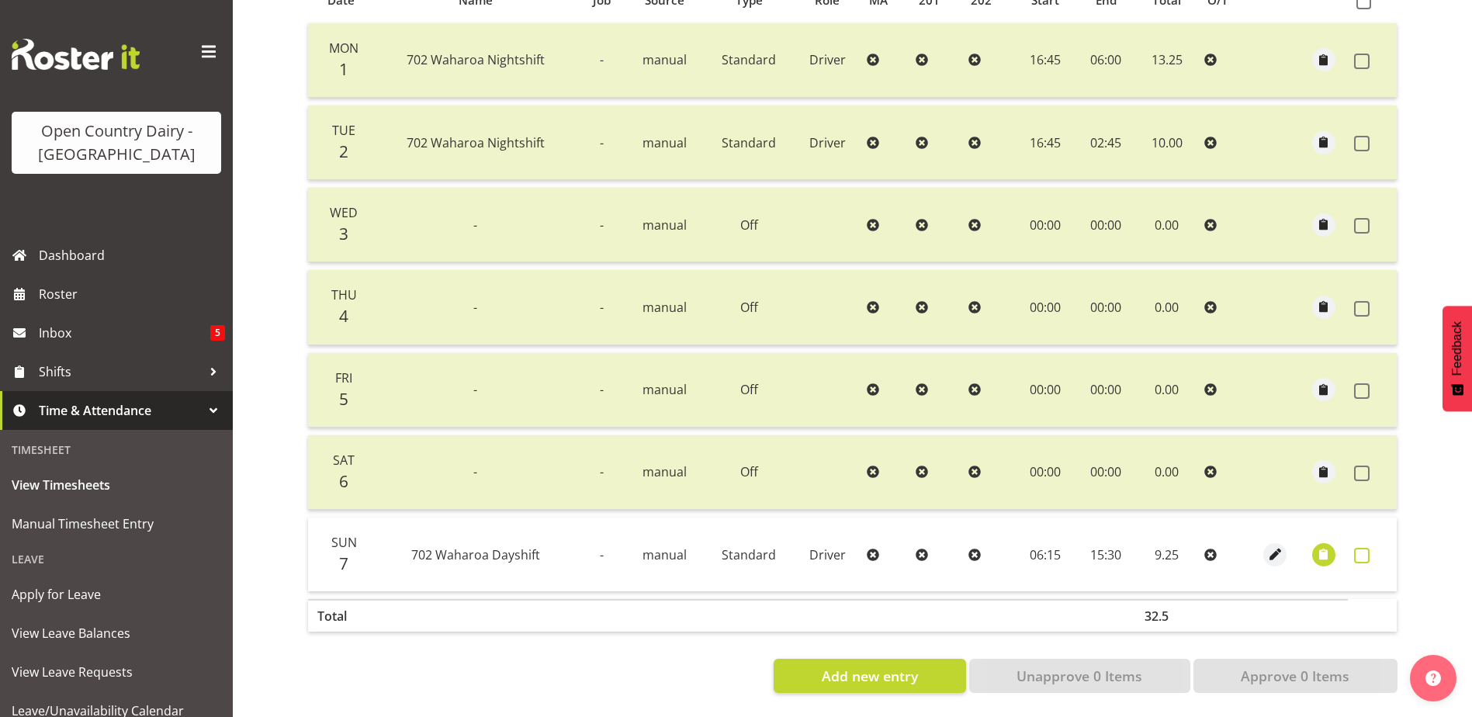
click at [1357, 548] on span at bounding box center [1362, 556] width 16 height 16
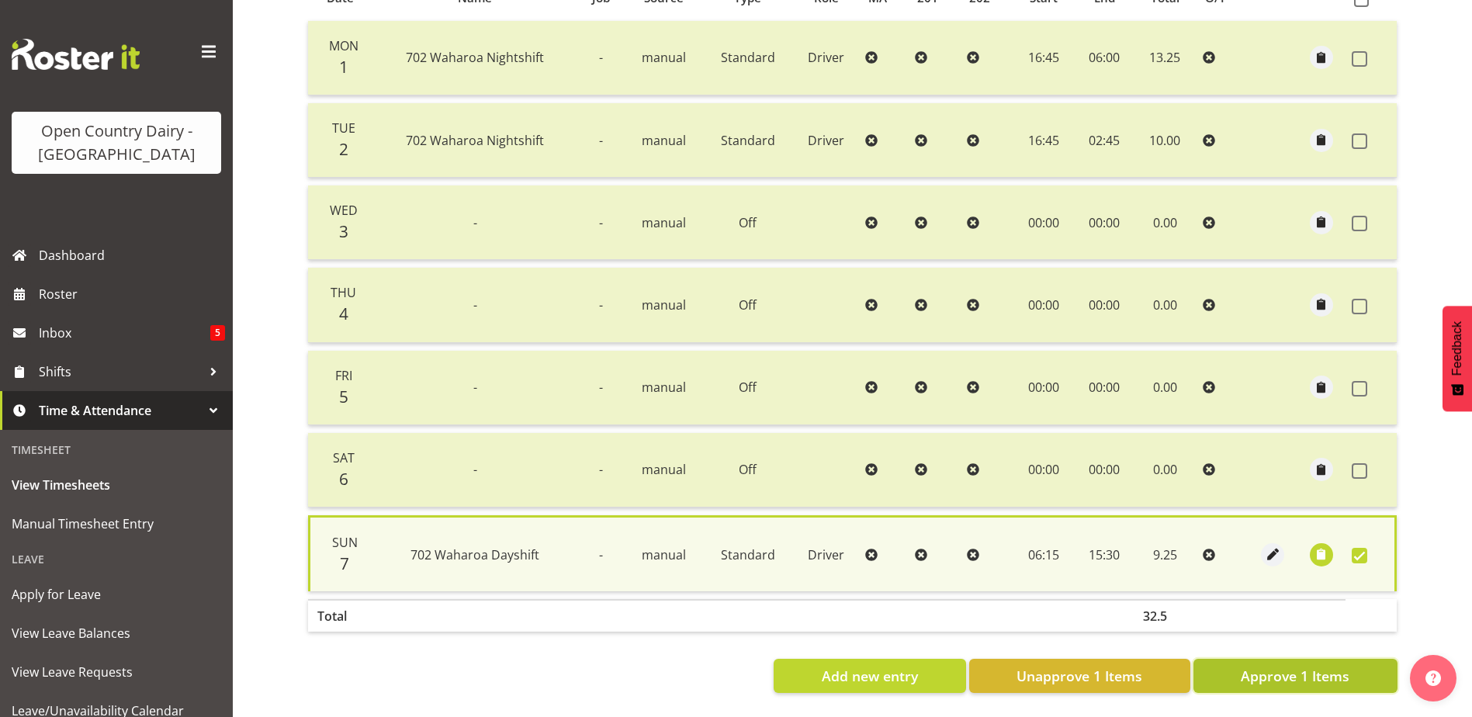
click at [1332, 666] on span "Approve 1 Items" at bounding box center [1295, 676] width 109 height 20
checkbox input "false"
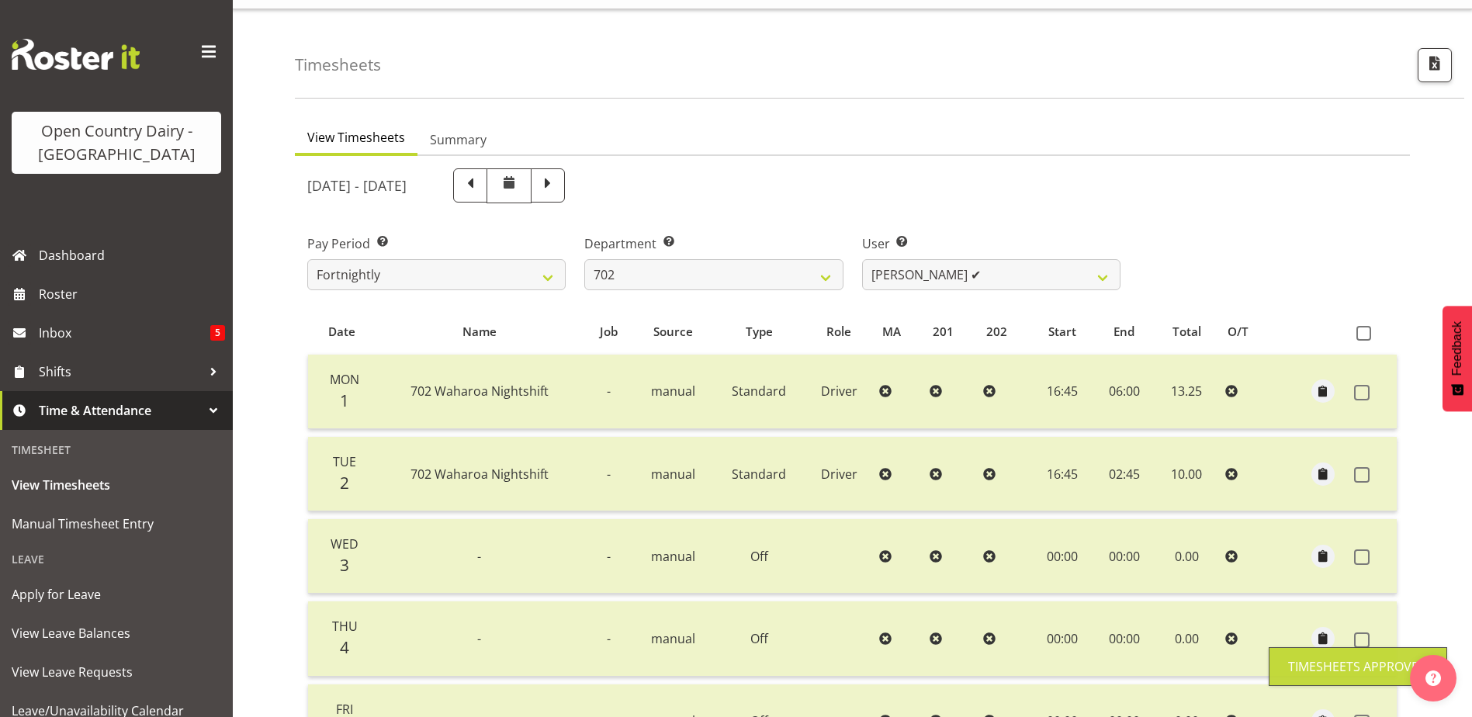
scroll to position [0, 0]
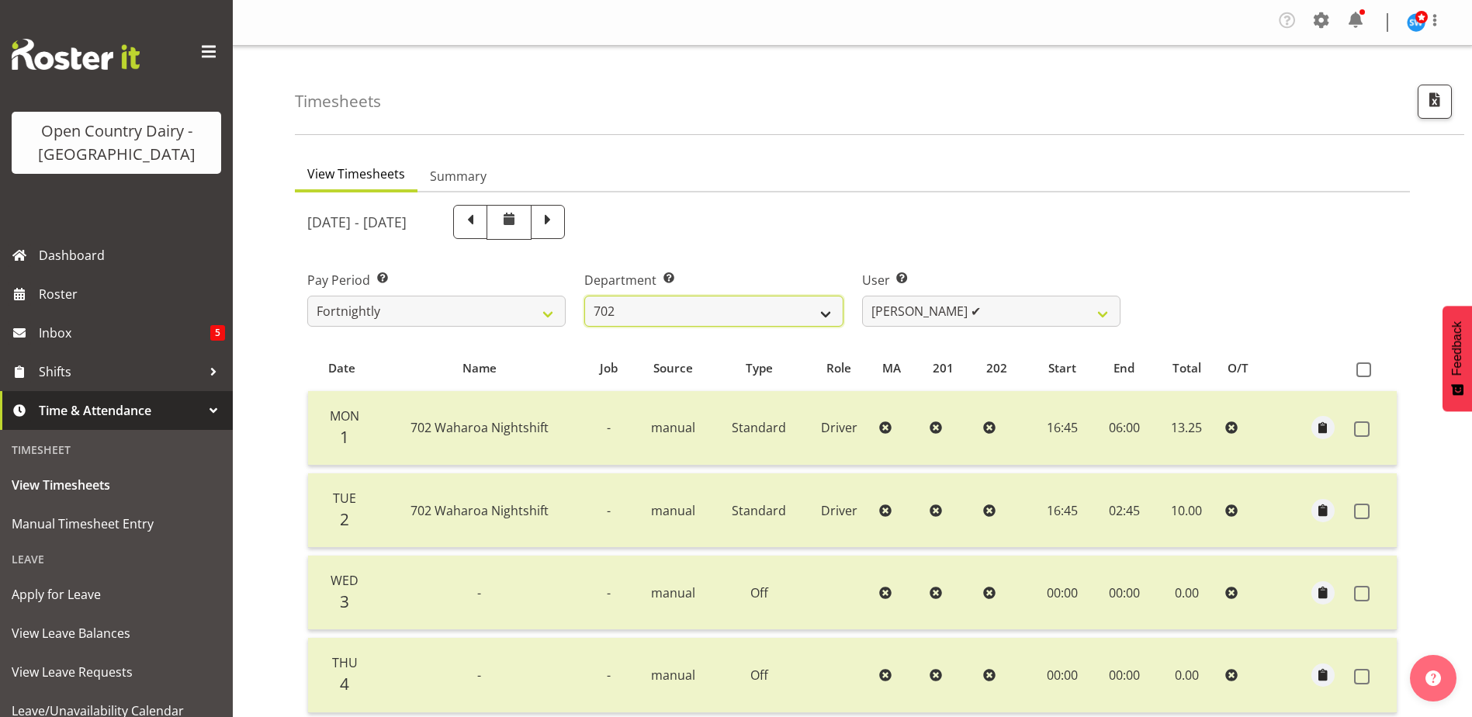
click at [726, 317] on select "701 702 703 704 705 706 707 708 709 710 711 712 713 714 715 716 717 718 719 720" at bounding box center [713, 311] width 258 height 31
select select "710"
click at [584, 296] on select "701 702 703 704 705 706 707 708 709 710 711 712 713 714 715 716 717 718 719 720" at bounding box center [713, 311] width 258 height 31
select select "8168"
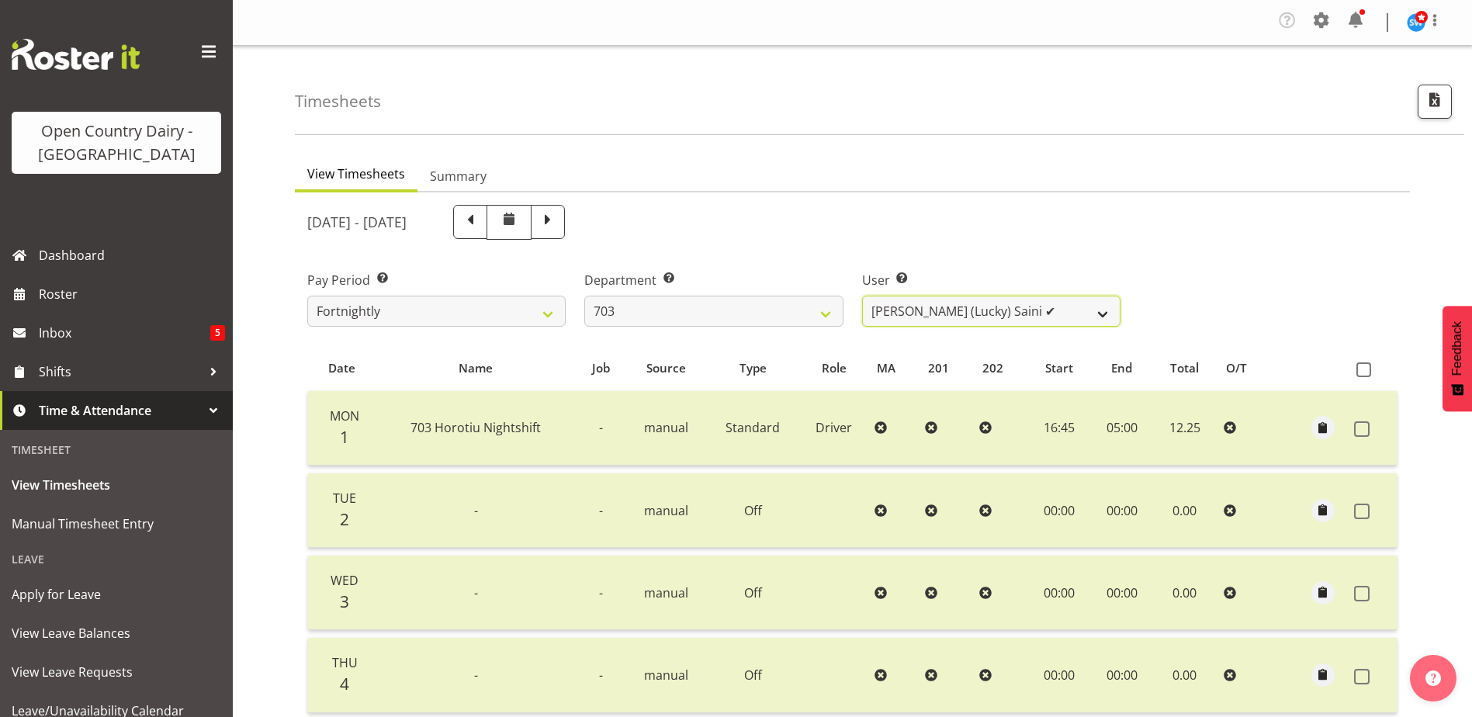
click at [991, 307] on select "Bhupinder (Lucky) Saini ✔ Mark Fowler ❌ Tama Baker ✔" at bounding box center [991, 311] width 258 height 31
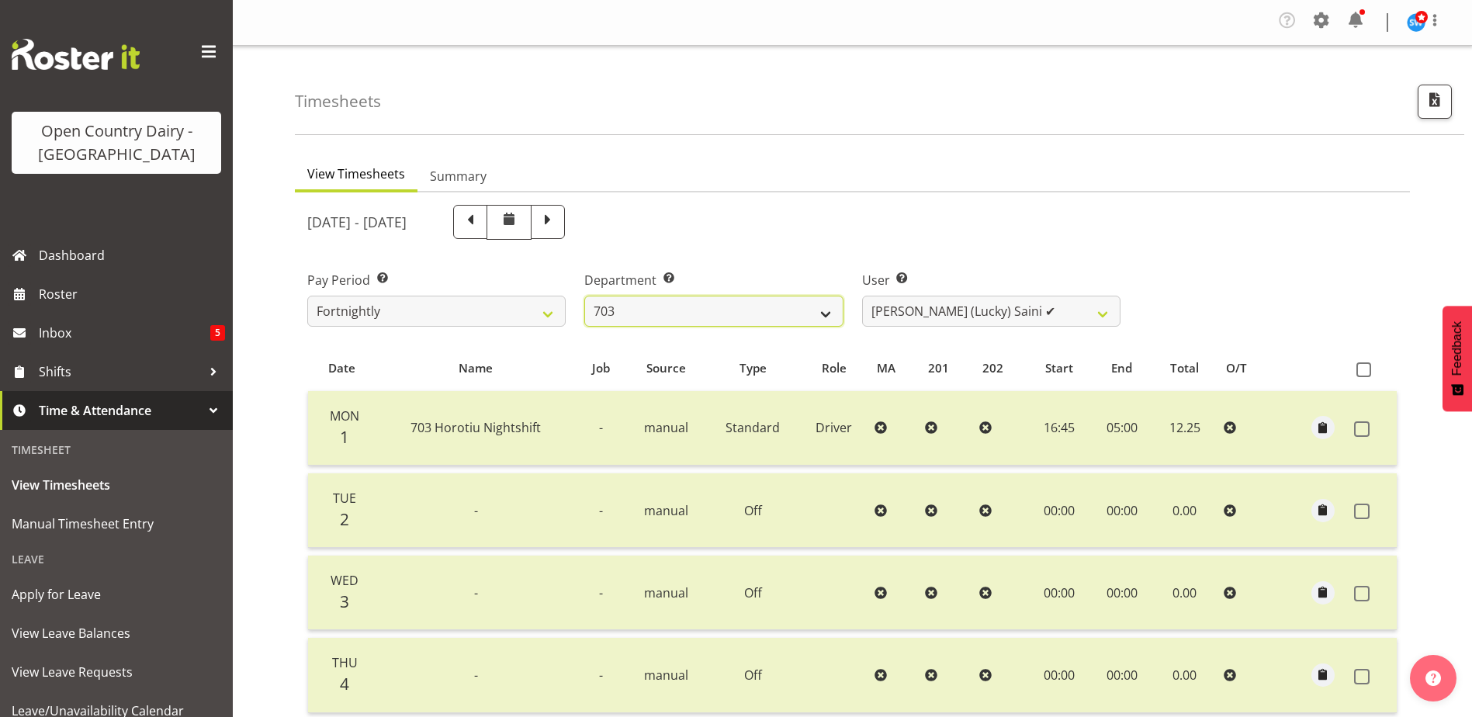
click at [700, 311] on select "701 702 703 704 705 706 707 708 709 710 711 712 713 714 715 716 717 718 719 720" at bounding box center [713, 311] width 258 height 31
select select "717"
click at [584, 296] on select "701 702 703 704 705 706 707 708 709 710 711 712 713 714 715 716 717 718 719 720" at bounding box center [713, 311] width 258 height 31
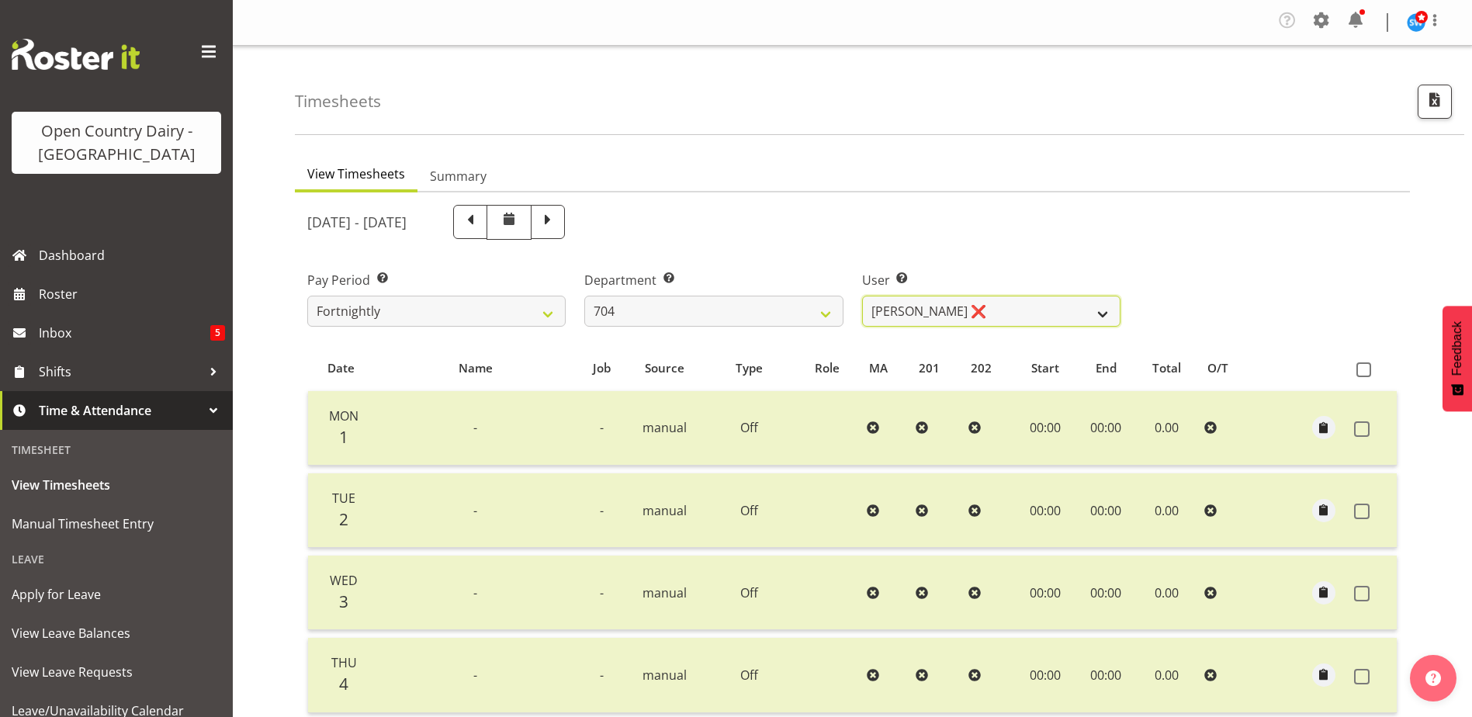
click at [1020, 314] on select "Graham Houghton ❌ Jon Williams ❌ Stephen Rae ❌" at bounding box center [991, 311] width 258 height 31
select select "11257"
click at [862, 296] on select "Graham Houghton ❌ Jon Williams ❌ Stephen Rae ❌" at bounding box center [991, 311] width 258 height 31
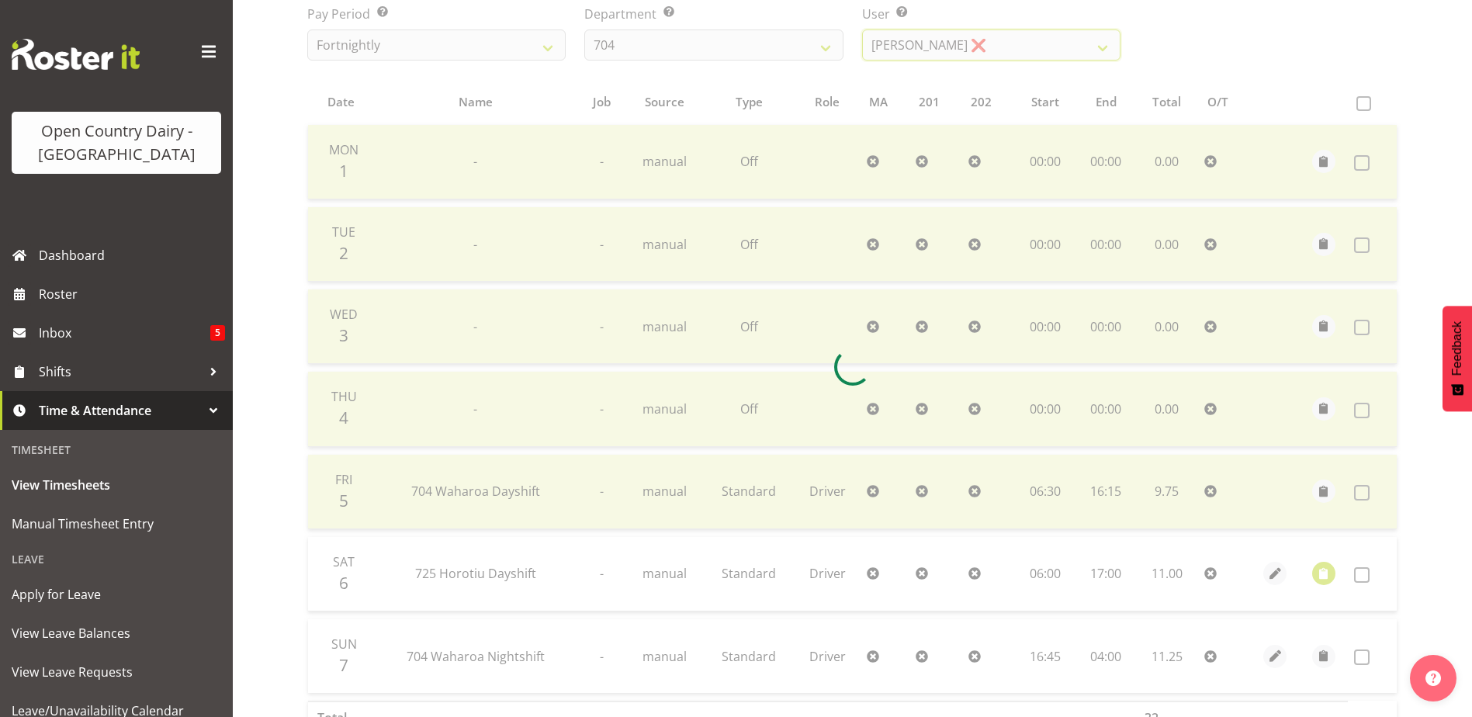
scroll to position [379, 0]
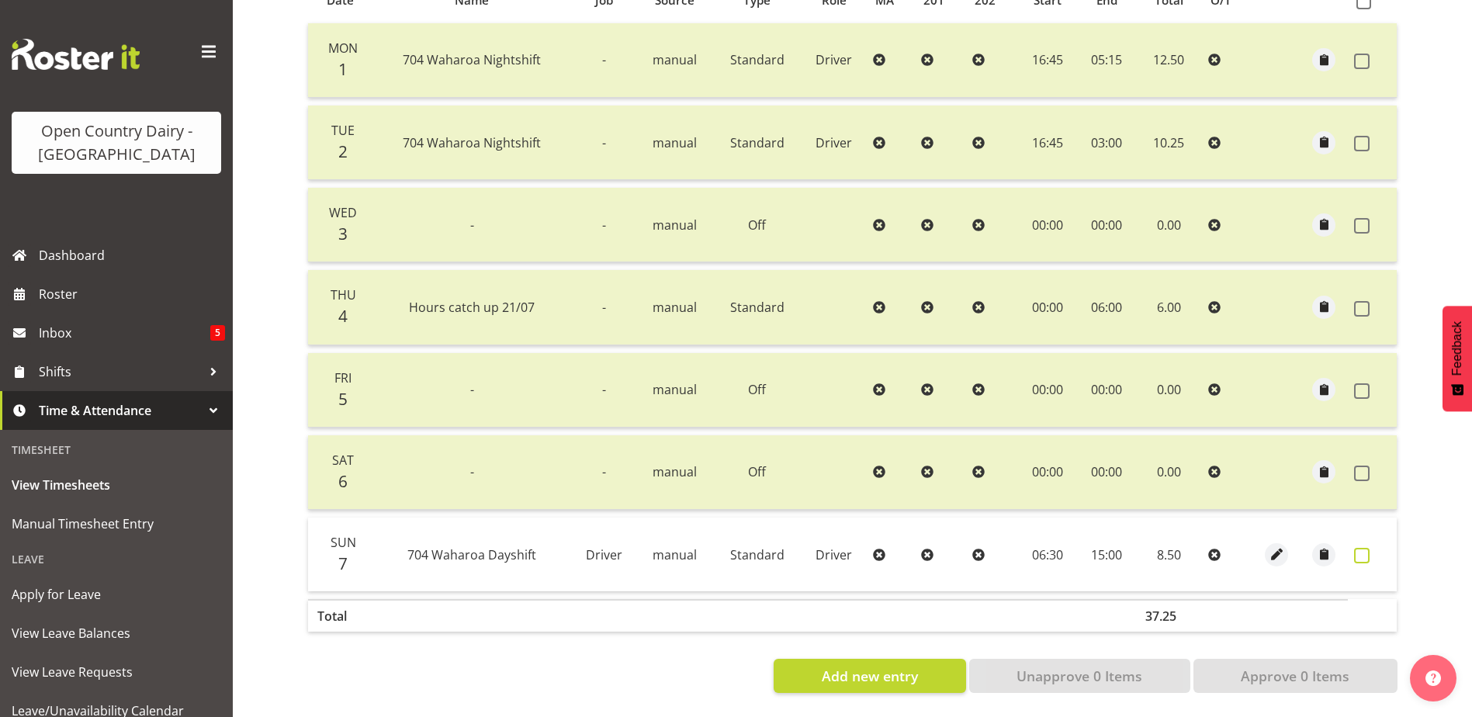
click at [1358, 548] on span at bounding box center [1362, 556] width 16 height 16
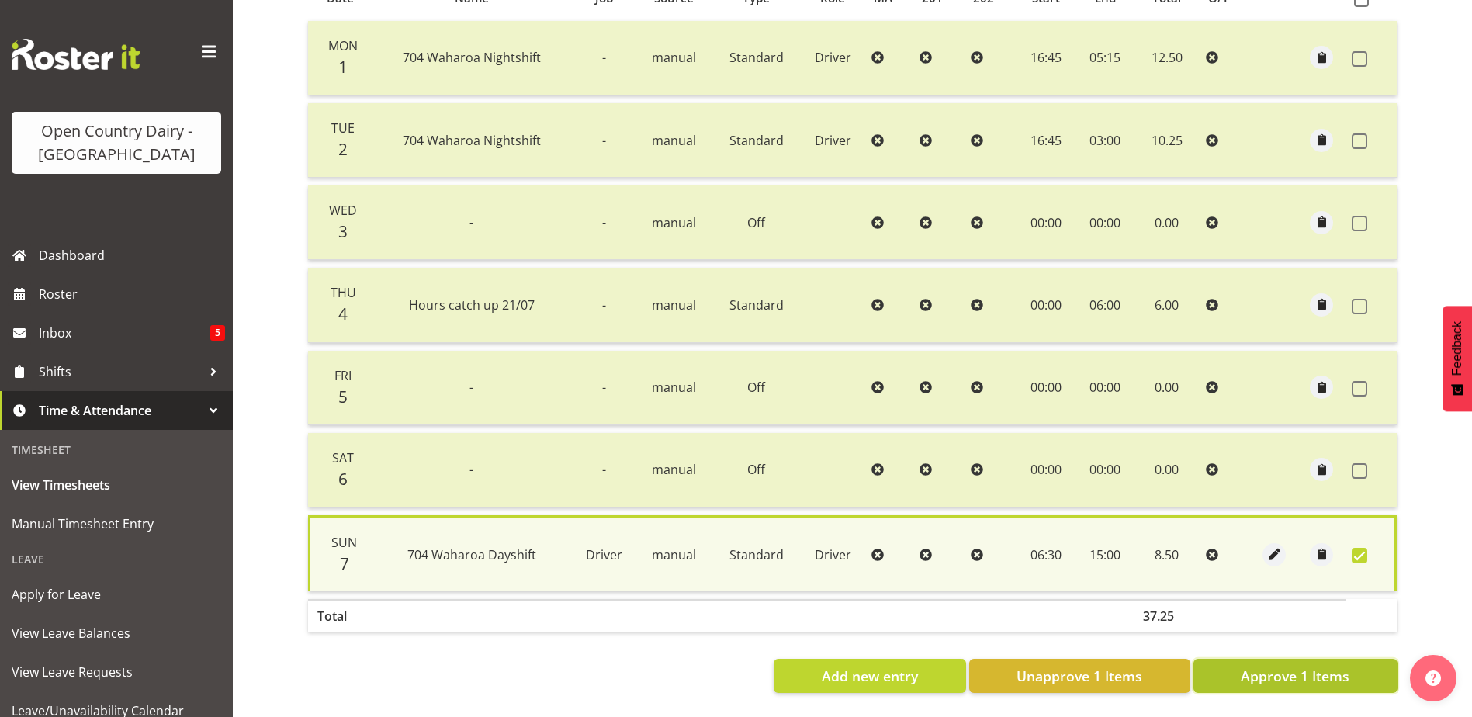
click at [1346, 667] on span "Approve 1 Items" at bounding box center [1295, 676] width 109 height 20
checkbox input "false"
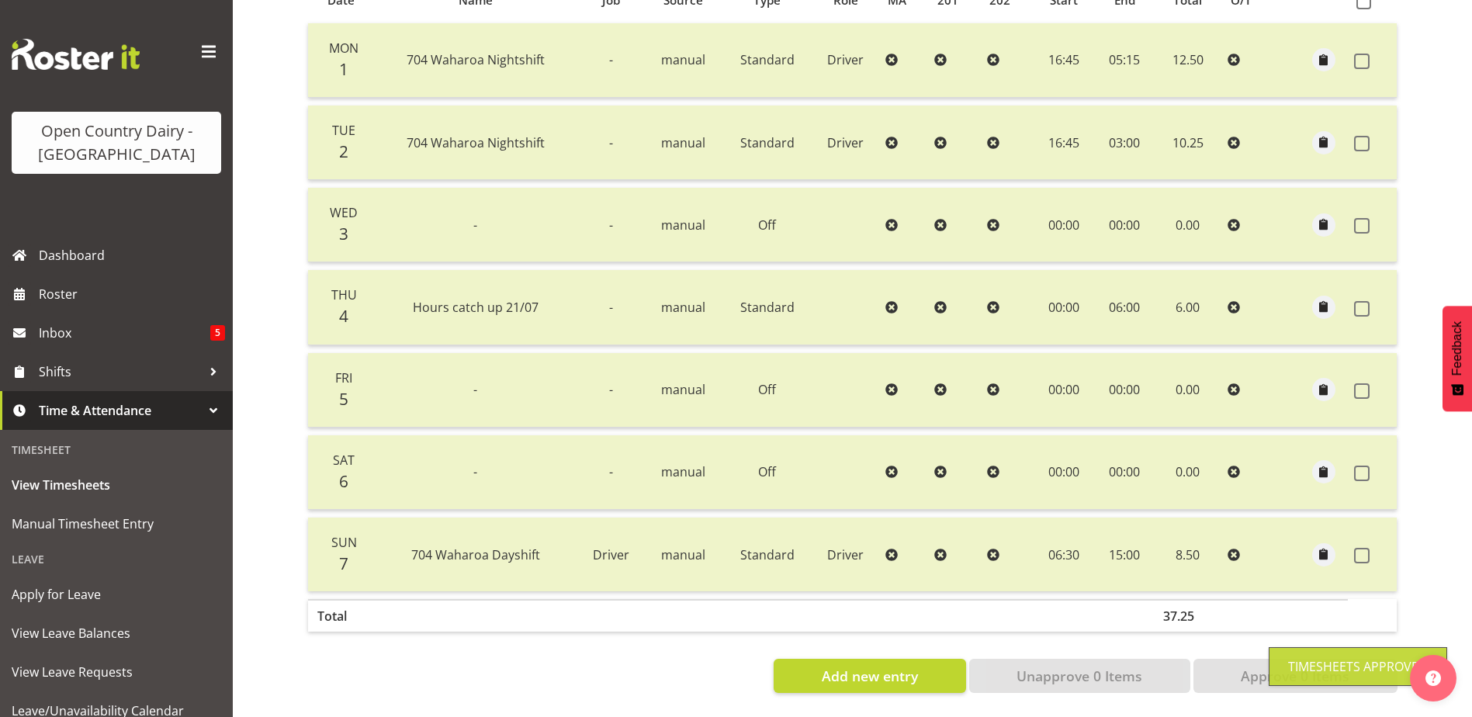
scroll to position [0, 0]
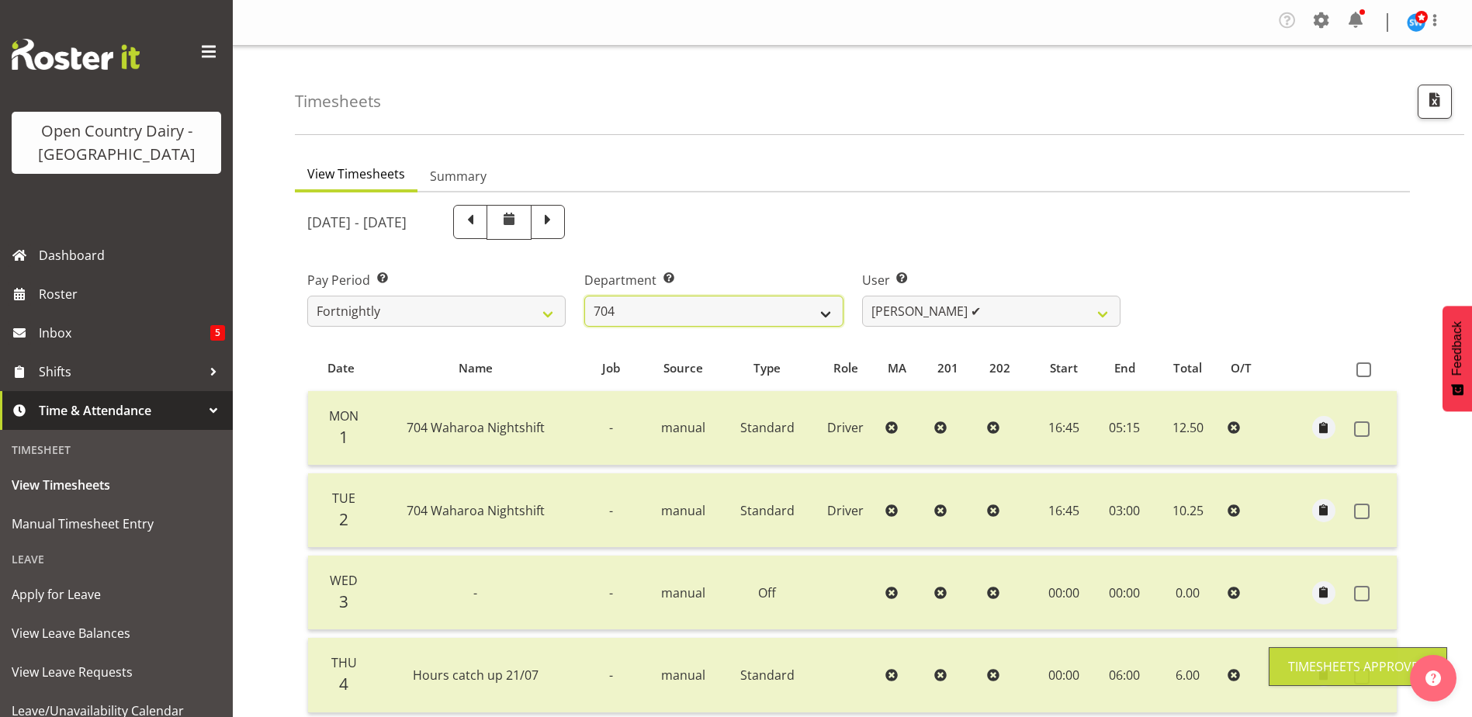
click at [704, 310] on select "701 702 703 704 705 706 707 708 709 710 711 712 713 714 715 716 717 718 719 720" at bounding box center [713, 311] width 258 height 31
select select "714"
click at [584, 296] on select "701 702 703 704 705 706 707 708 709 710 711 712 713 714 715 716 717 718 719 720" at bounding box center [713, 311] width 258 height 31
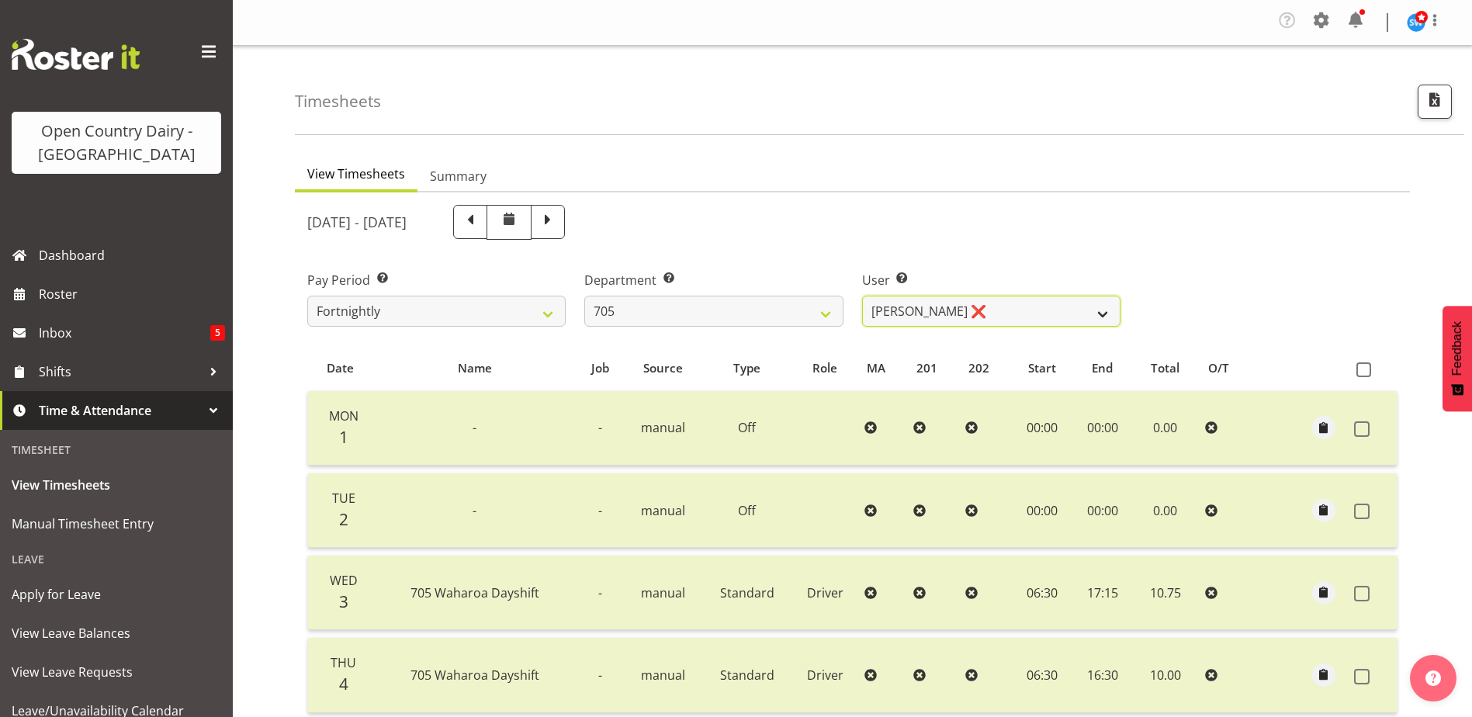
click at [992, 309] on select "Chris Gibbs ❌ Colin Kelly ❌ Craig Cottam ✔ John May ❌" at bounding box center [991, 311] width 258 height 31
select select "8282"
click at [862, 296] on select "Chris Gibbs ❌ Colin Kelly ❌ Craig Cottam ✔ John May ❌" at bounding box center [991, 311] width 258 height 31
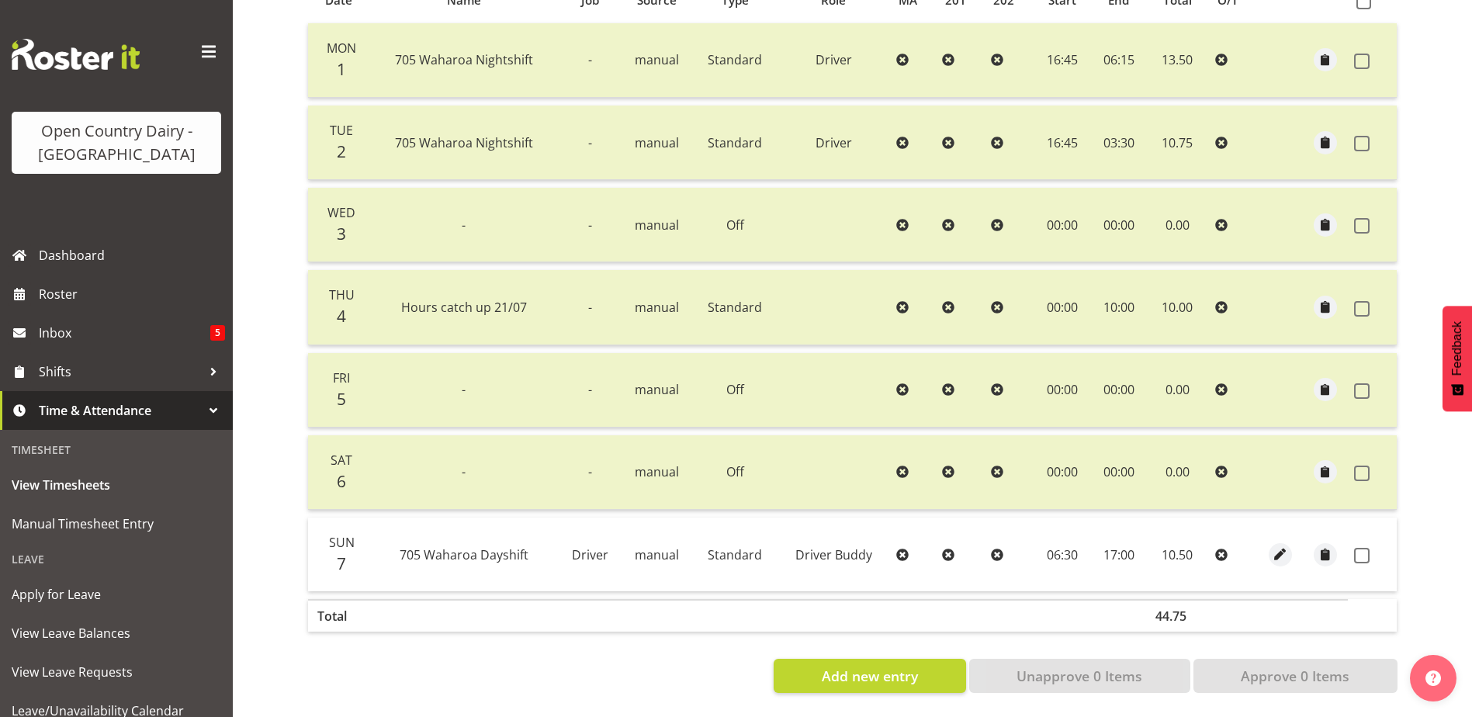
scroll to position [379, 0]
click at [1366, 548] on span at bounding box center [1362, 556] width 16 height 16
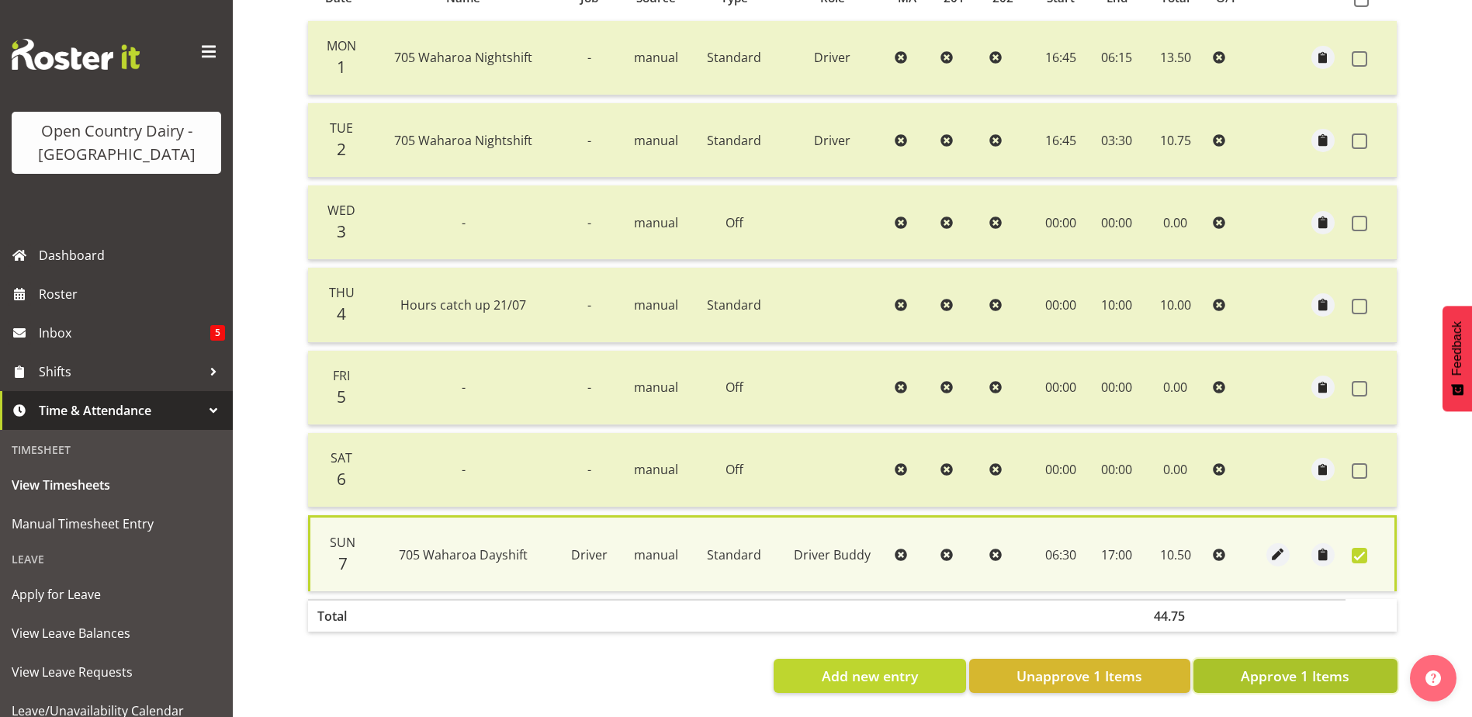
click at [1336, 668] on span "Approve 1 Items" at bounding box center [1295, 676] width 109 height 20
checkbox input "false"
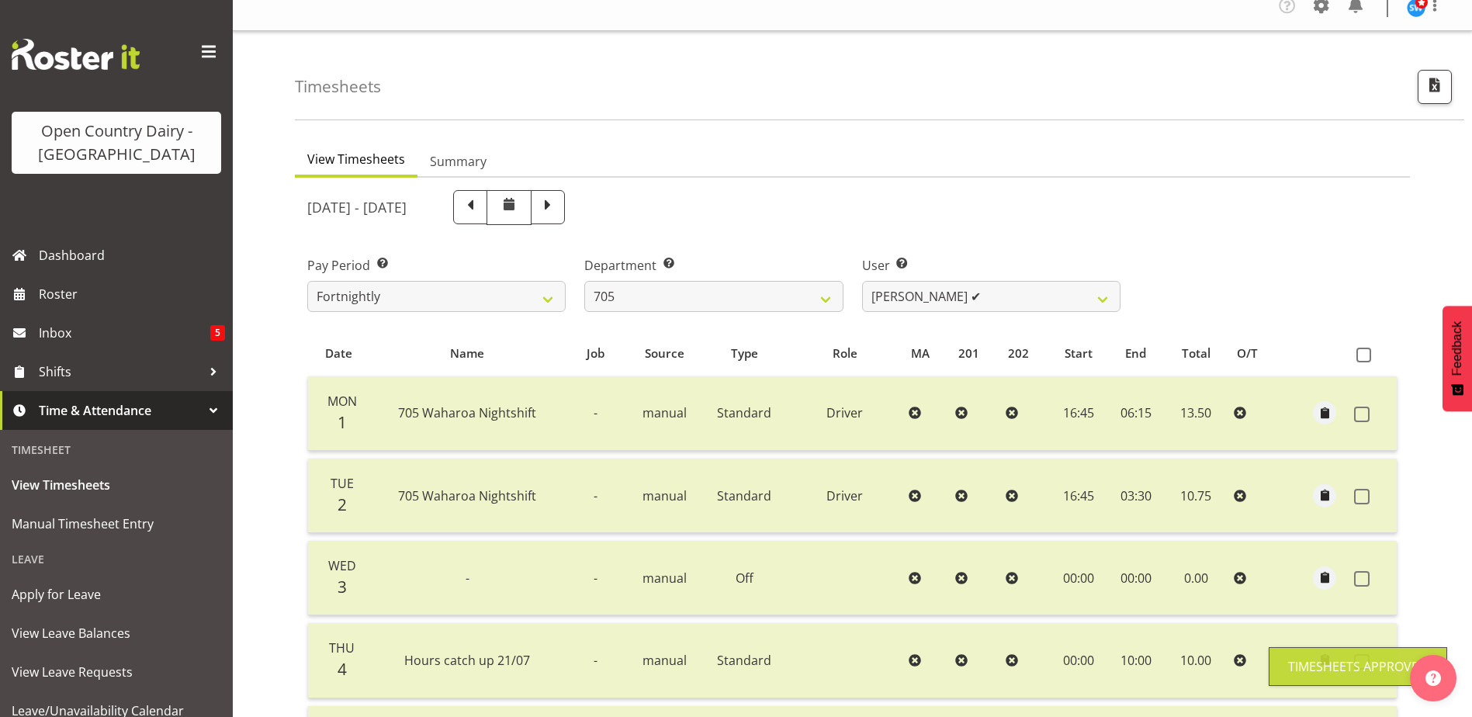
scroll to position [0, 0]
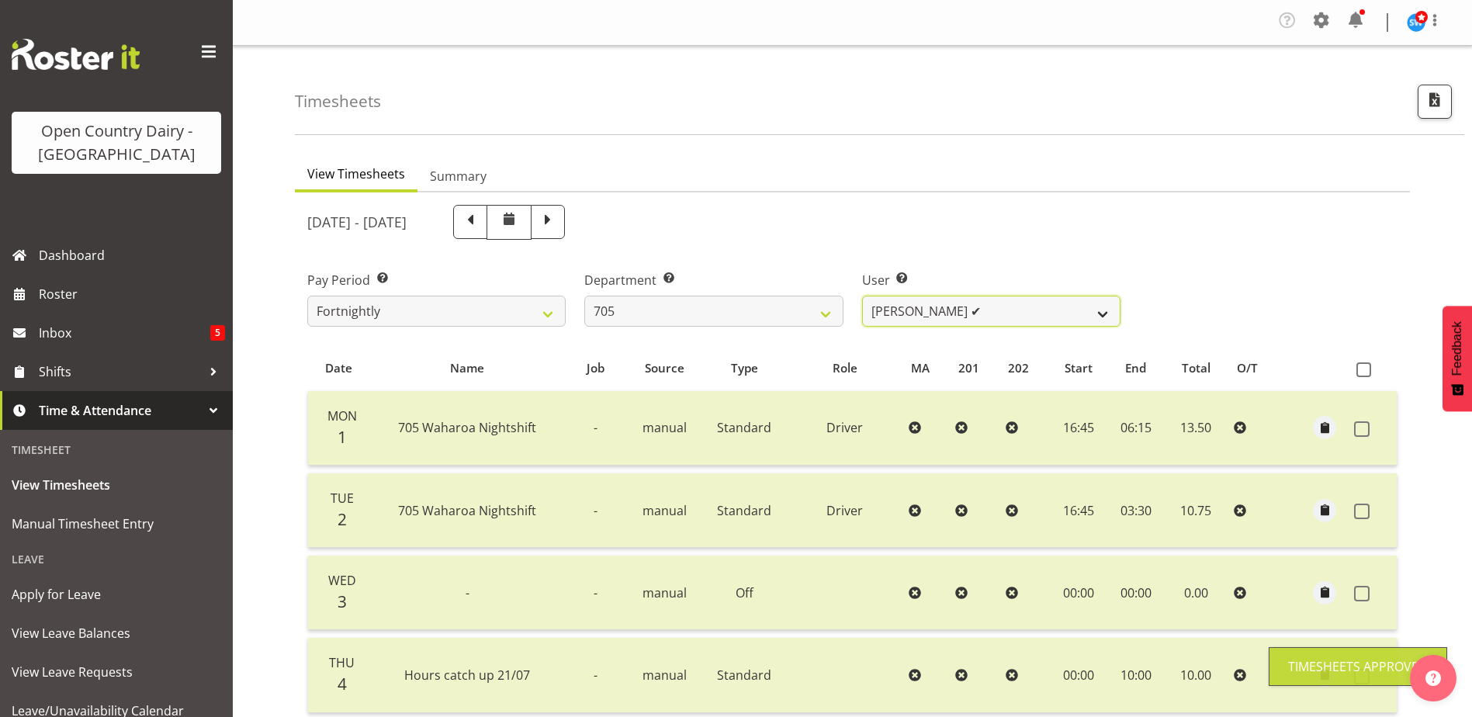
click at [926, 313] on select "Chris Gibbs ❌ Colin Kelly ✔ Craig Cottam ✔ John May ❌" at bounding box center [991, 311] width 258 height 31
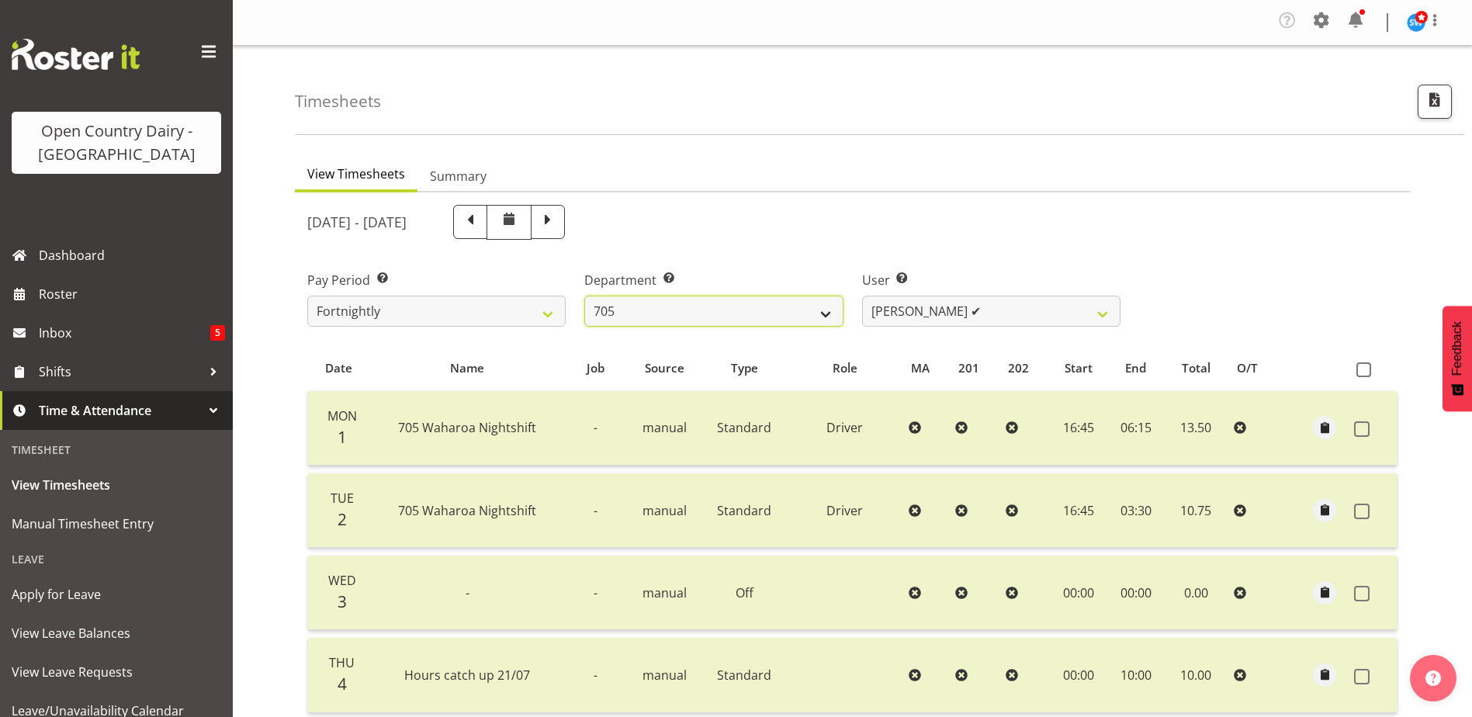
click at [721, 307] on select "701 702 703 704 705 706 707 708 709 710 711 712 713 714 715 716 717 718 719 720" at bounding box center [713, 311] width 258 height 31
select select "721"
click at [584, 296] on select "701 702 703 704 705 706 707 708 709 710 711 712 713 714 715 716 717 718 719 720" at bounding box center [713, 311] width 258 height 31
select select "11239"
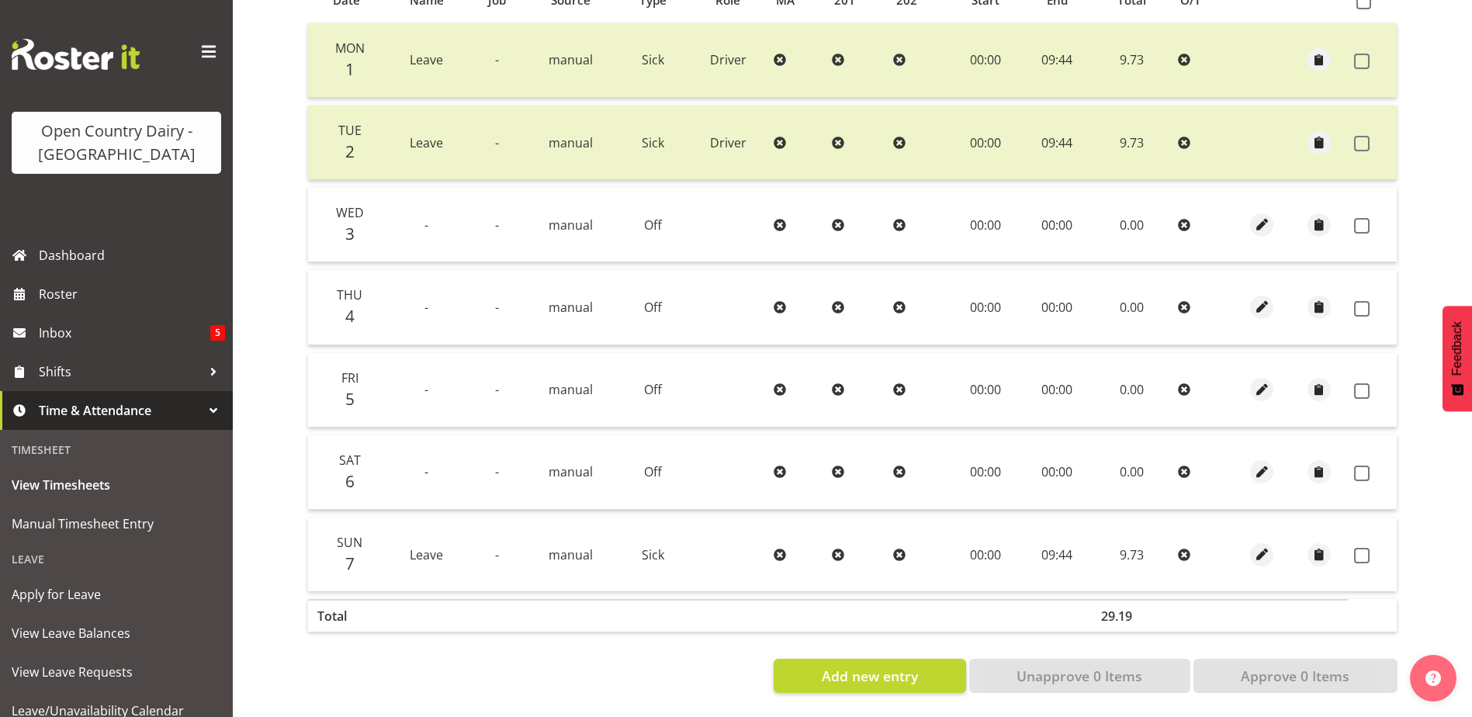
scroll to position [379, 0]
click at [1363, 219] on span at bounding box center [1362, 226] width 16 height 16
checkbox input "true"
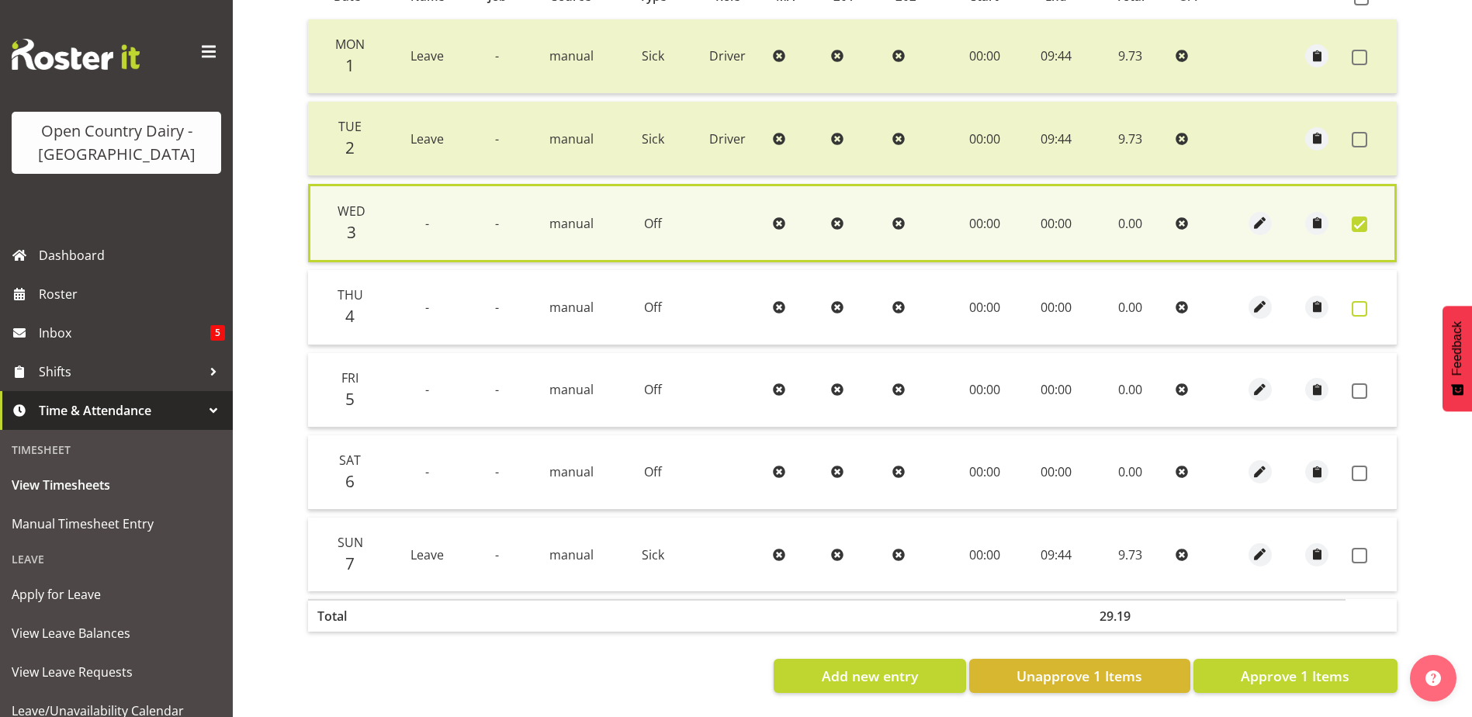
click at [1362, 301] on span at bounding box center [1360, 309] width 16 height 16
checkbox input "true"
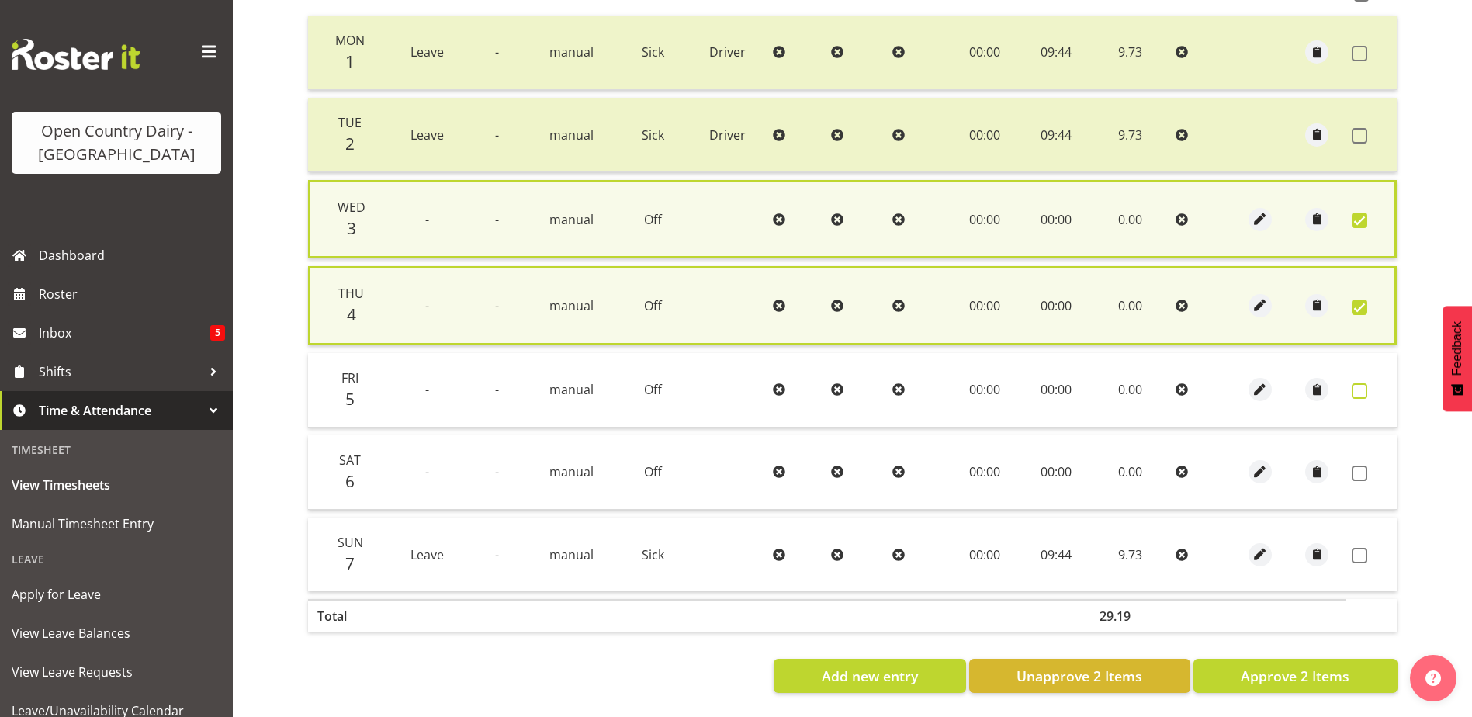
click at [1359, 383] on span at bounding box center [1360, 391] width 16 height 16
checkbox input "true"
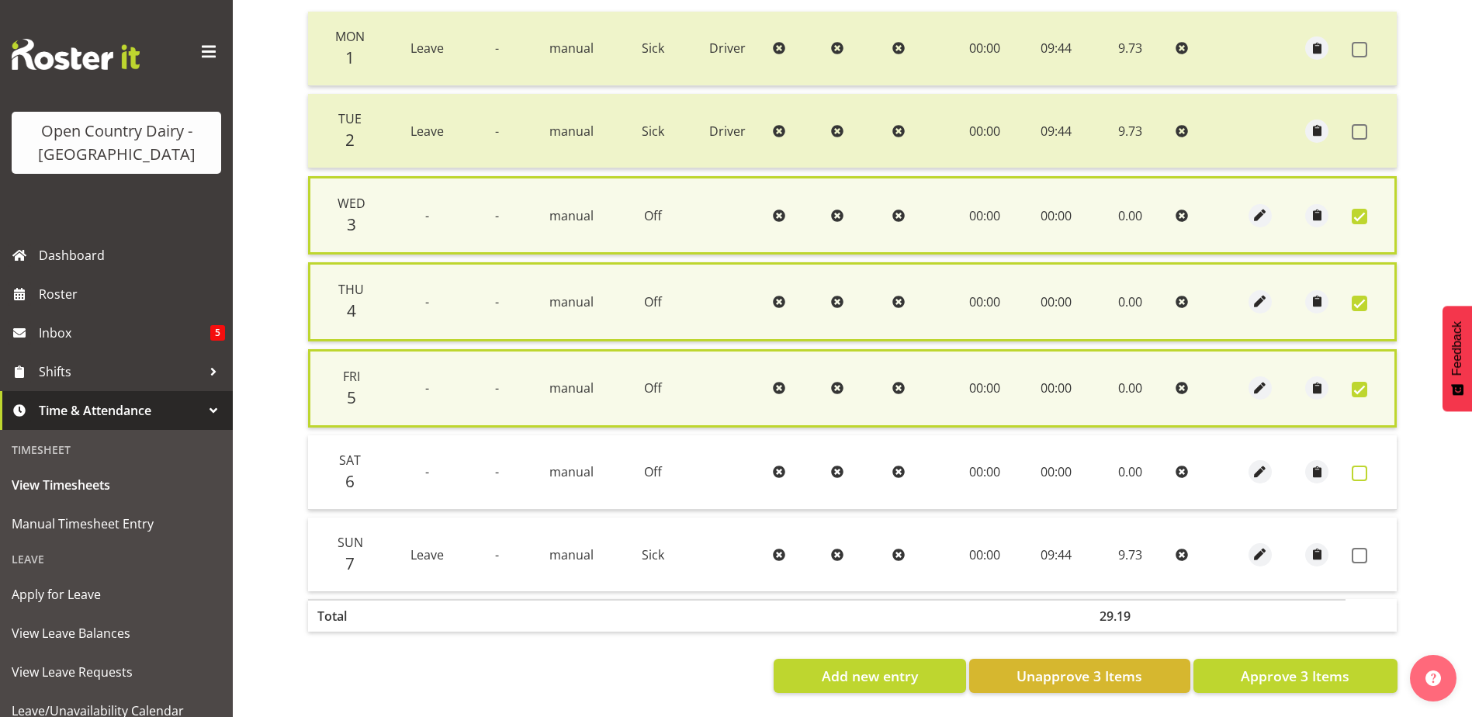
click at [1364, 473] on span at bounding box center [1360, 474] width 16 height 16
checkbox input "true"
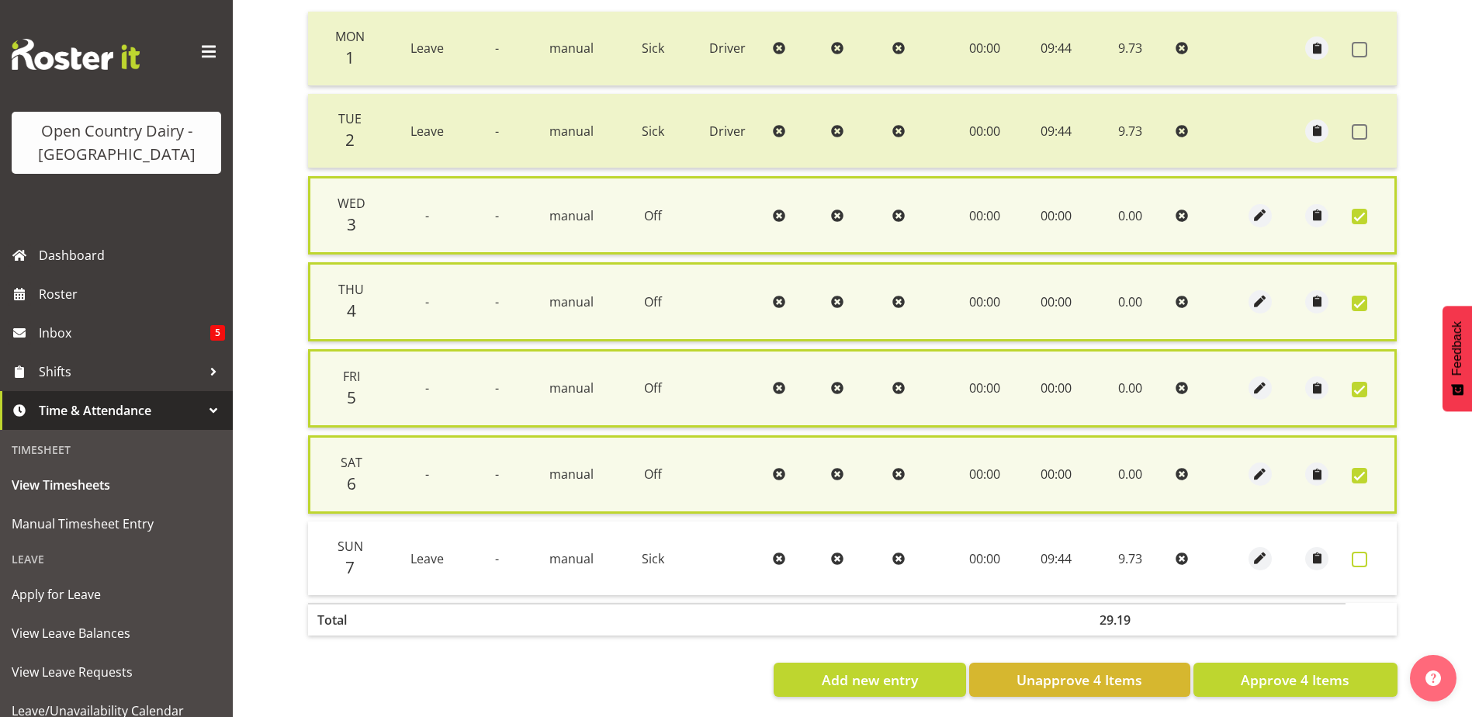
click at [1363, 562] on span at bounding box center [1360, 560] width 16 height 16
checkbox input "true"
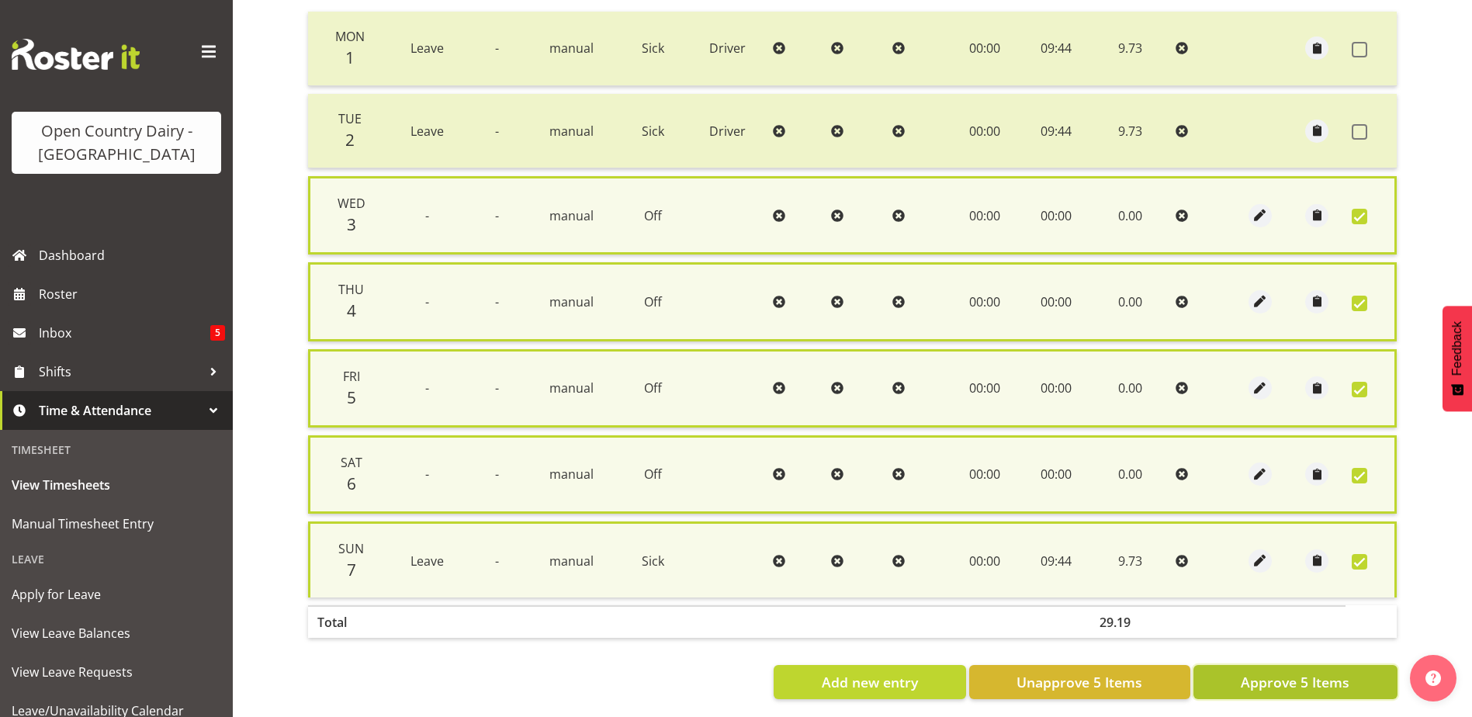
click at [1298, 683] on span "Approve 5 Items" at bounding box center [1295, 682] width 109 height 20
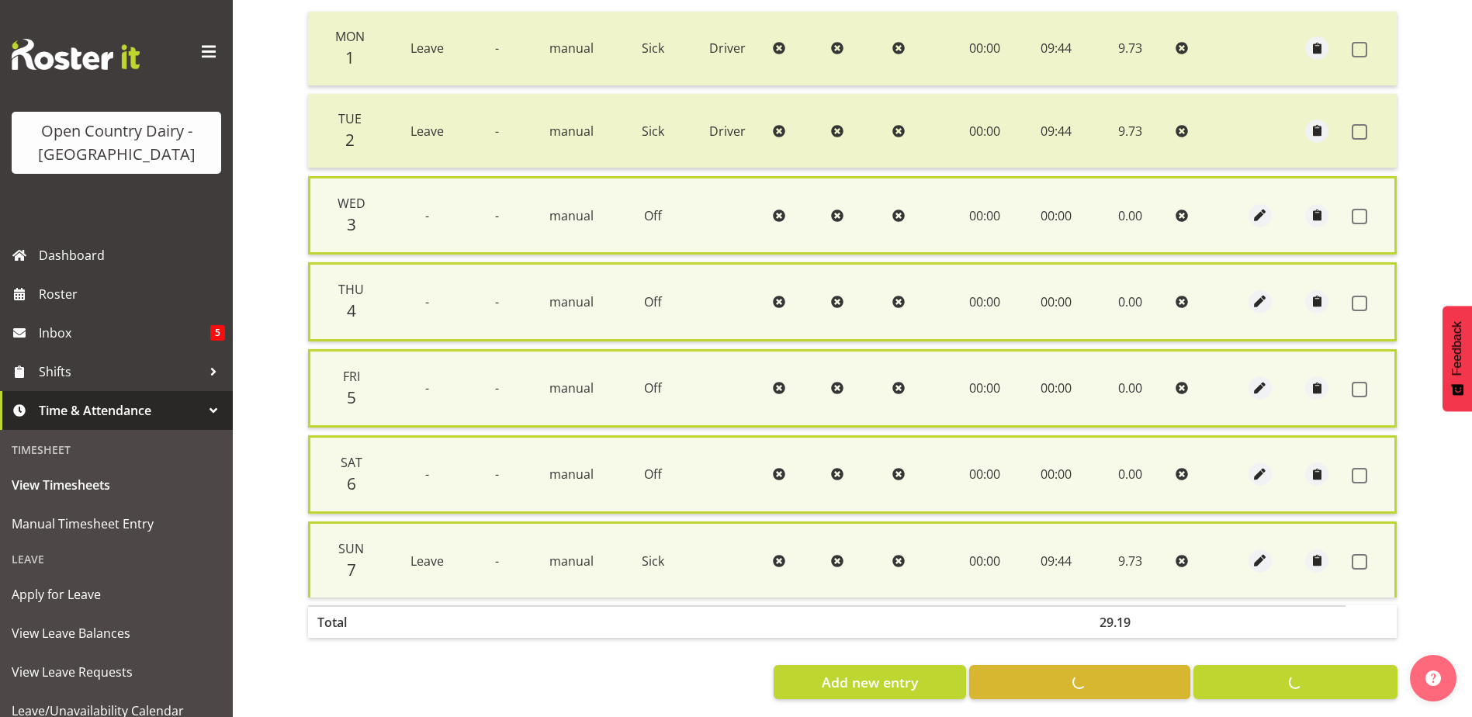
checkbox input "false"
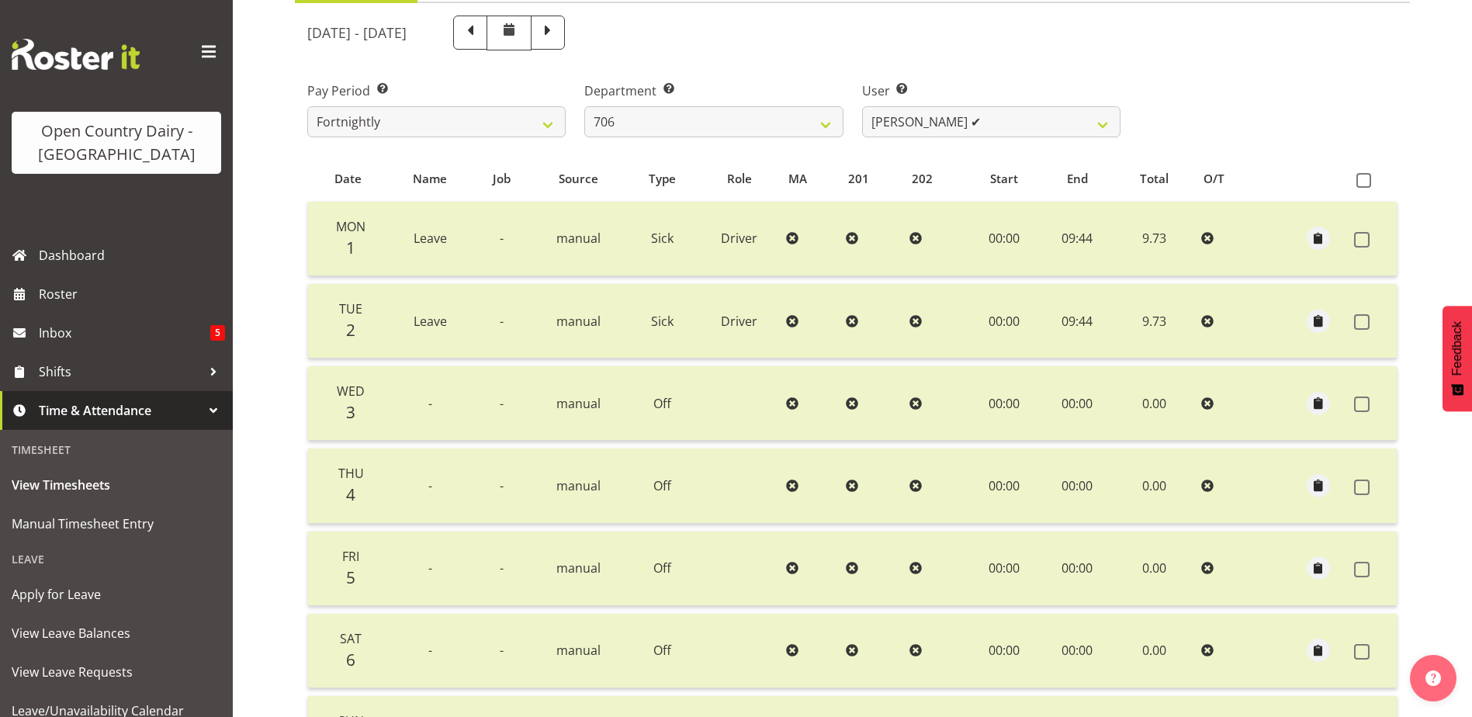
scroll to position [0, 0]
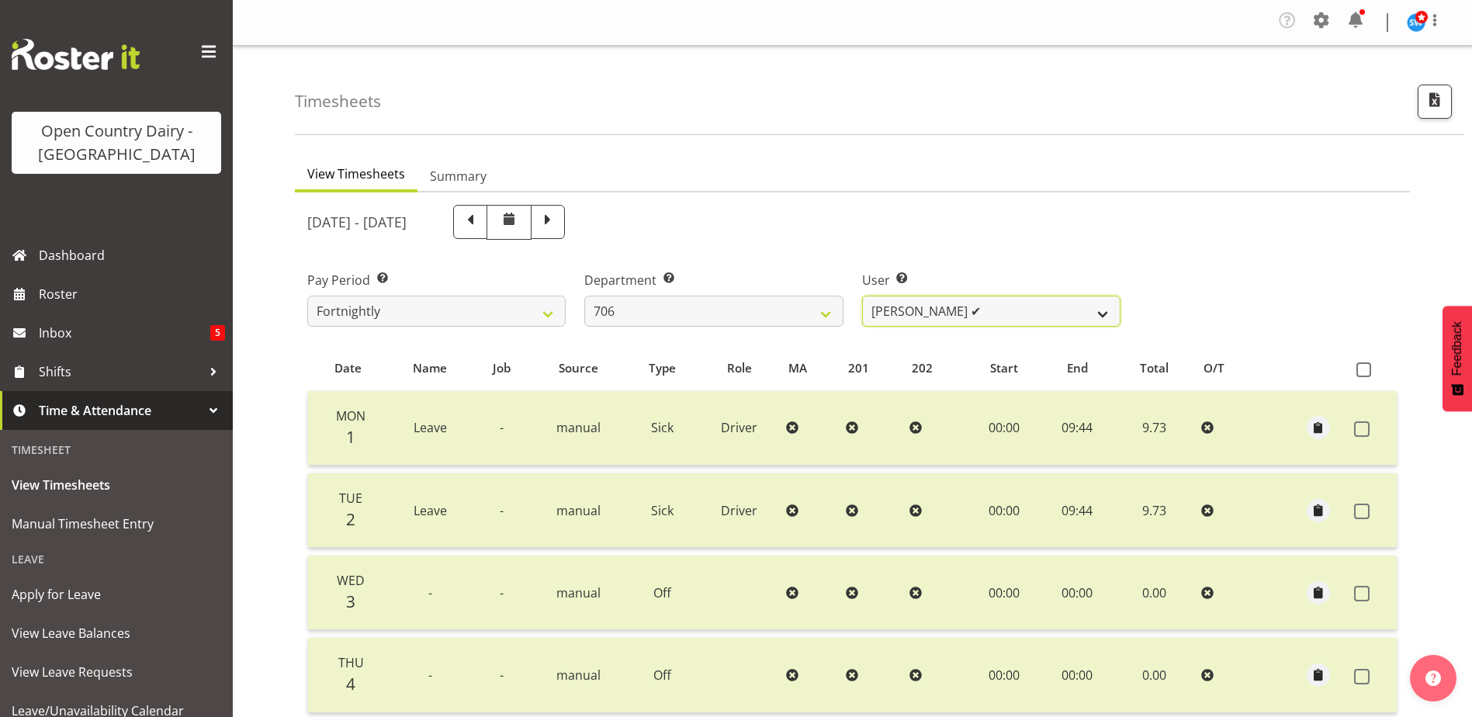
click at [972, 307] on select "Andrew Kearns ✔ Len Symons ✔ Mark Ansley ❌ Paul Griffin ❌" at bounding box center [991, 311] width 258 height 31
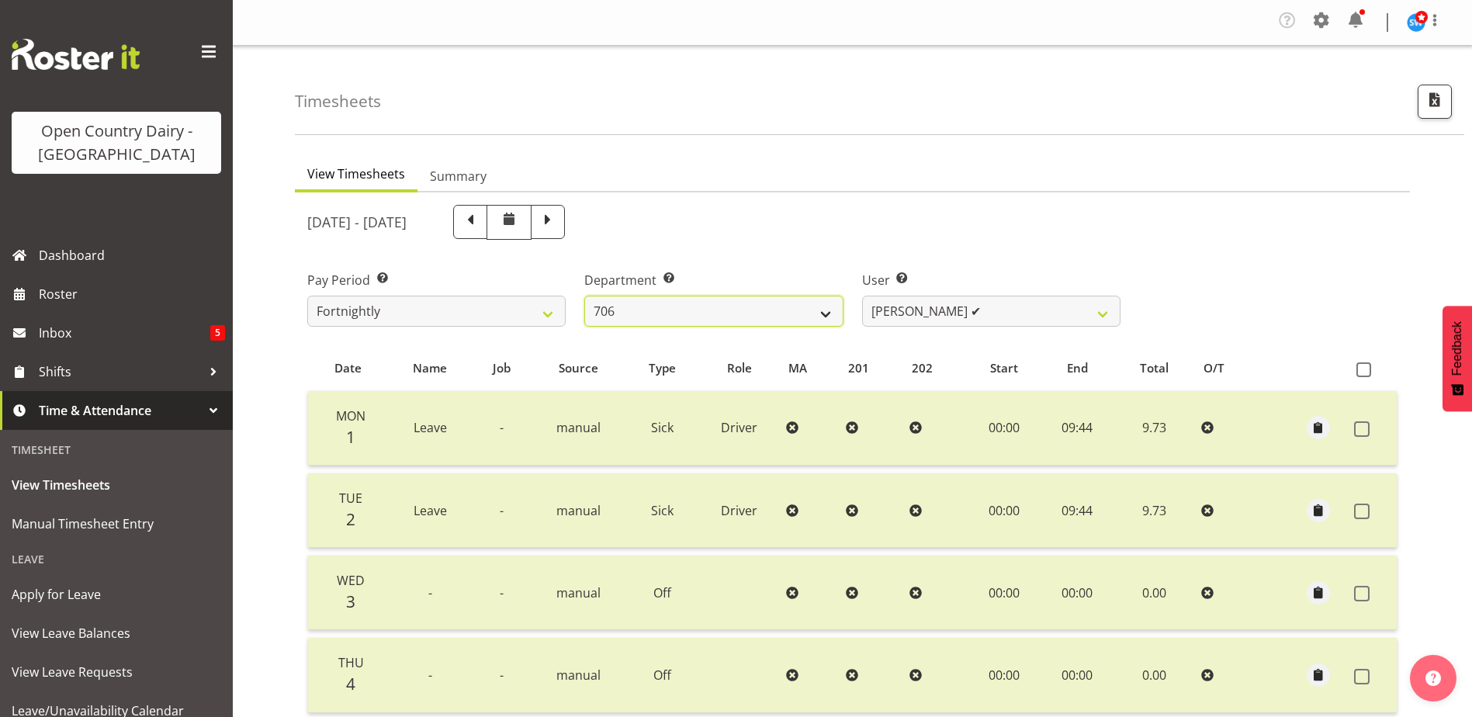
click at [672, 311] on select "701 702 703 704 705 706 707 708 709 710 711 712 713 714 715 716 717 718 719 720" at bounding box center [713, 311] width 258 height 31
select select "811"
click at [584, 296] on select "701 702 703 704 705 706 707 708 709 710 711 712 713 714 715 716 717 718 719 720" at bounding box center [713, 311] width 258 height 31
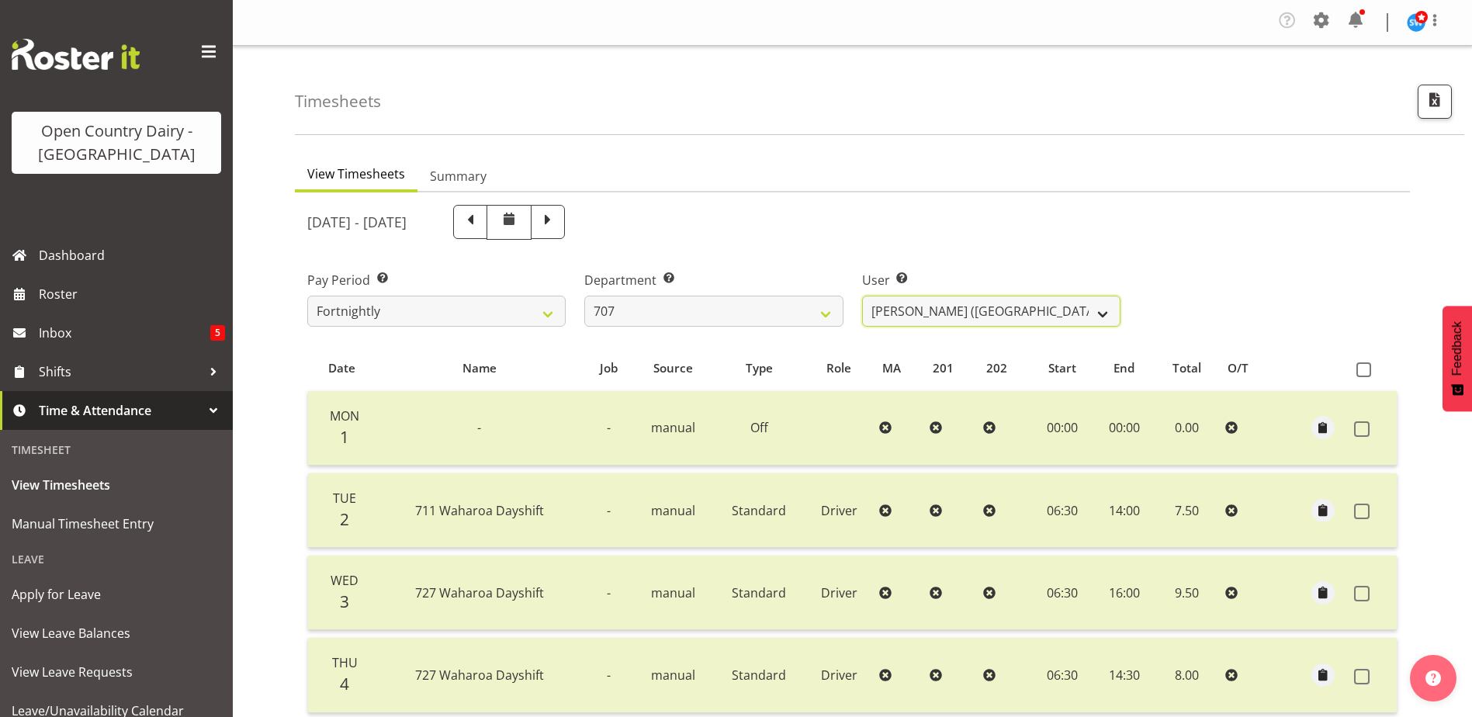
click at [1048, 306] on select "Alan (TK) Bedford ✔ David Foote (Junior) ❌ Mike Madden ✔" at bounding box center [991, 311] width 258 height 31
select select "11706"
click at [862, 296] on select "Alan (TK) Bedford ✔ David Foote (Junior) ❌ Mike Madden ✔" at bounding box center [991, 311] width 258 height 31
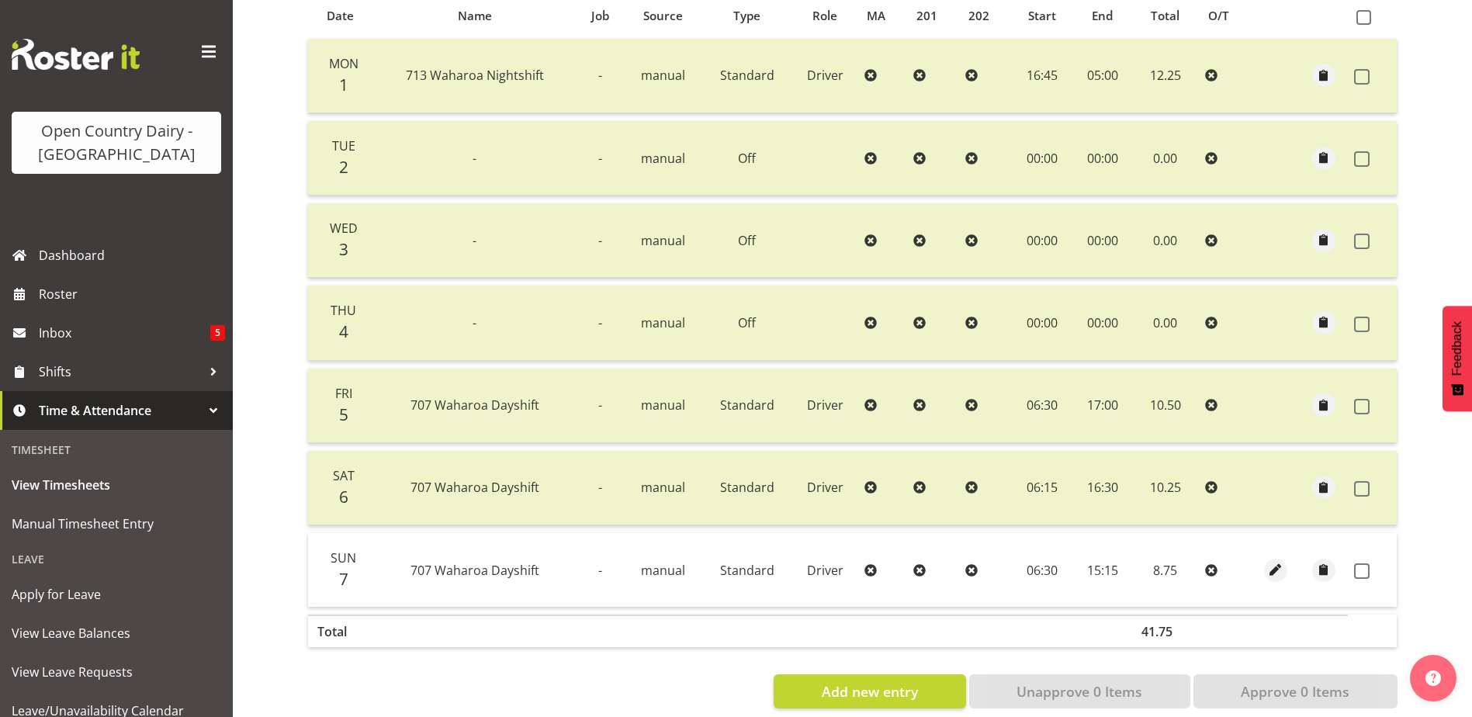
scroll to position [379, 0]
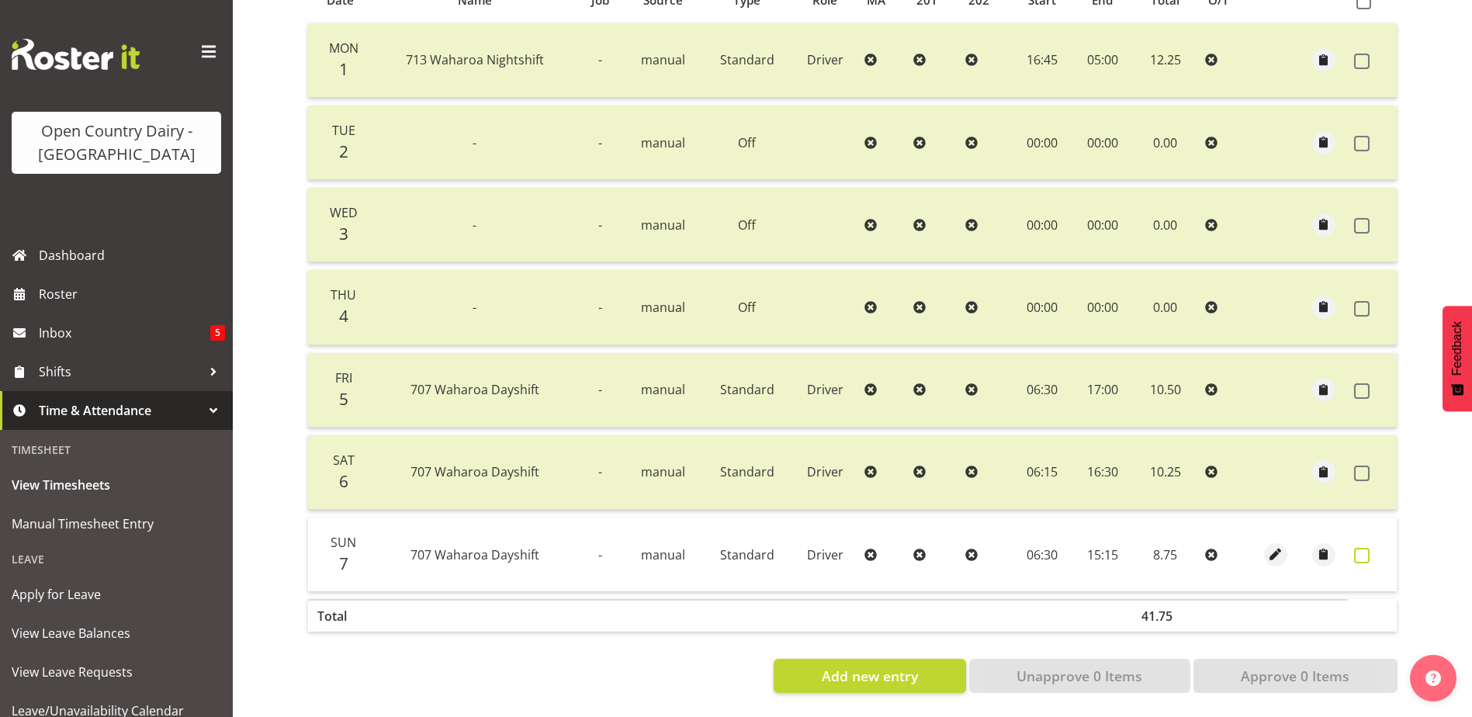
click at [1363, 548] on span at bounding box center [1362, 556] width 16 height 16
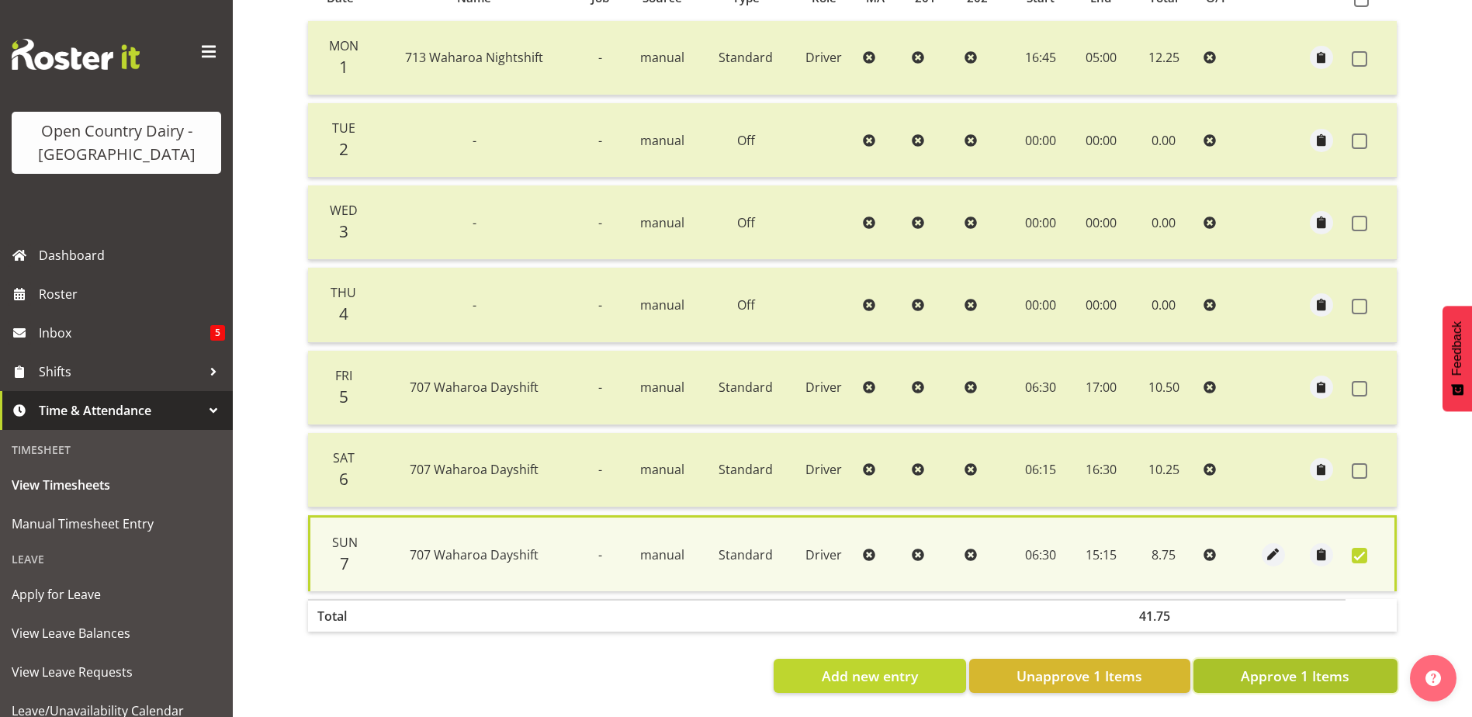
click at [1307, 666] on span "Approve 1 Items" at bounding box center [1295, 676] width 109 height 20
checkbox input "false"
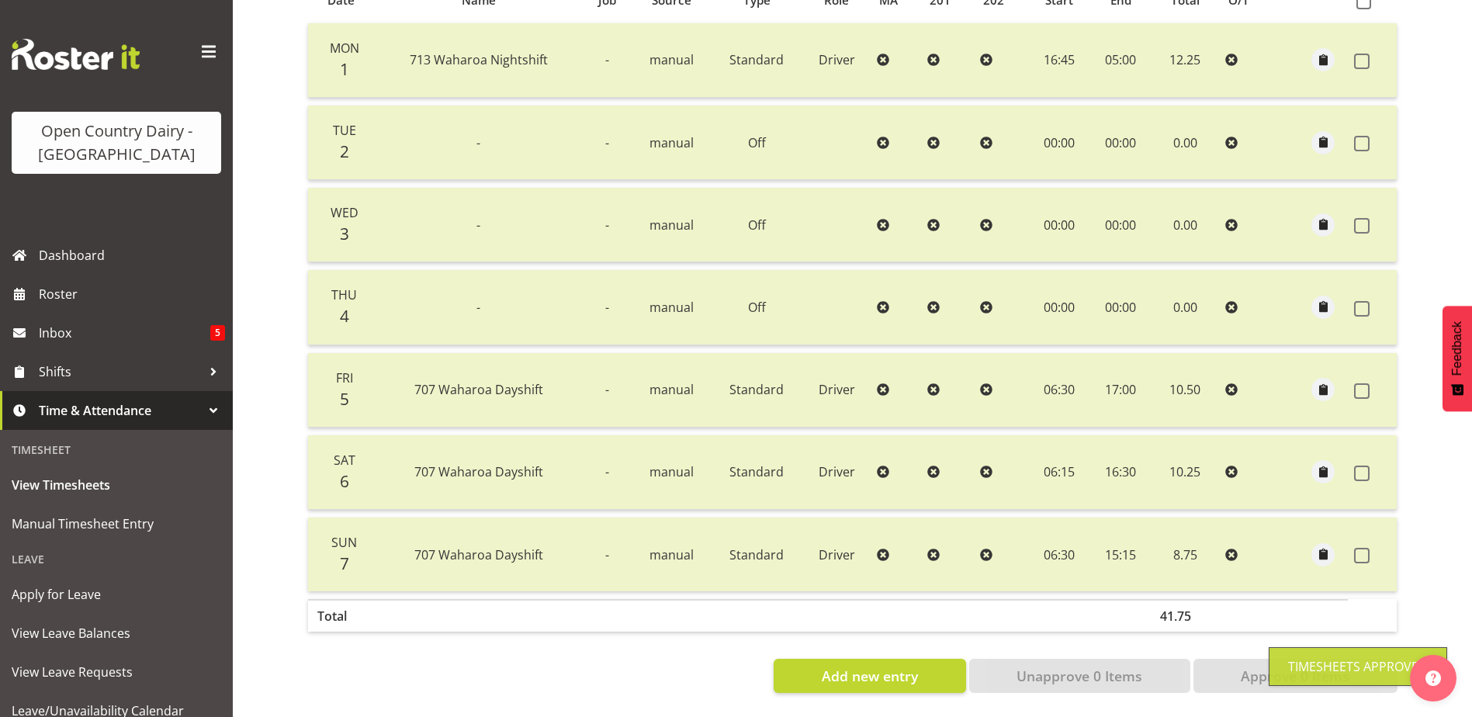
scroll to position [0, 0]
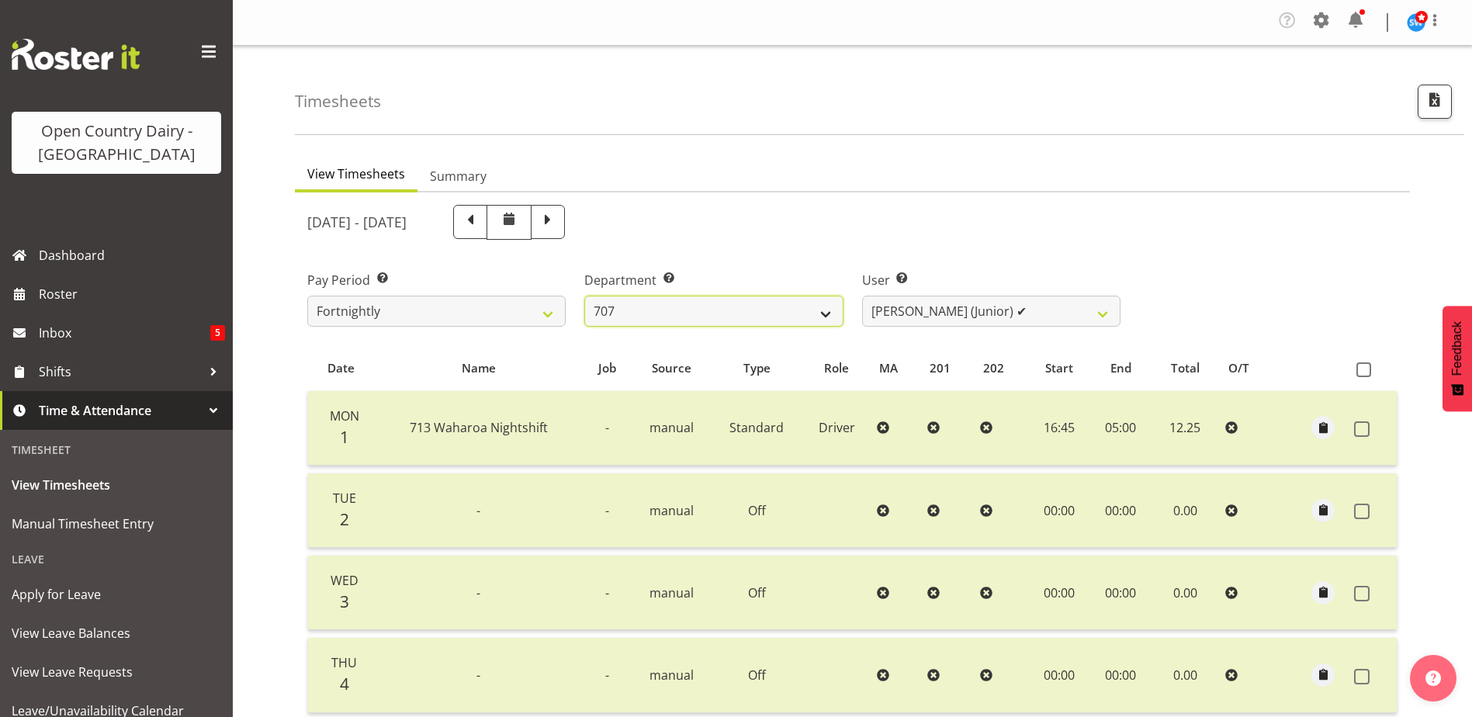
click at [716, 315] on select "701 702 703 704 705 706 707 708 709 710 711 712 713 714 715 716 717 718 719 720" at bounding box center [713, 311] width 258 height 31
select select "762"
click at [584, 296] on select "701 702 703 704 705 706 707 708 709 710 711 712 713 714 715 716 717 718 719 720" at bounding box center [713, 311] width 258 height 31
select select "11587"
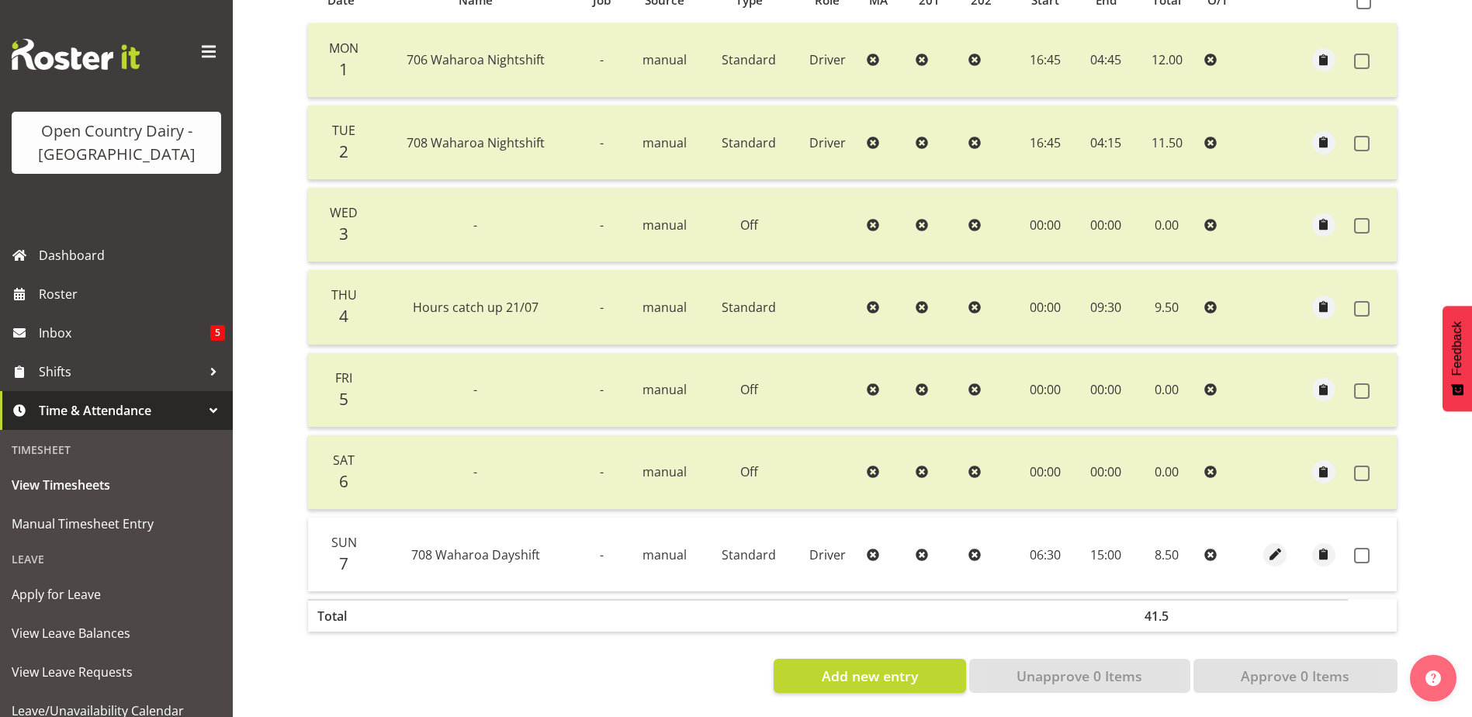
scroll to position [379, 0]
click at [1364, 548] on span at bounding box center [1362, 556] width 16 height 16
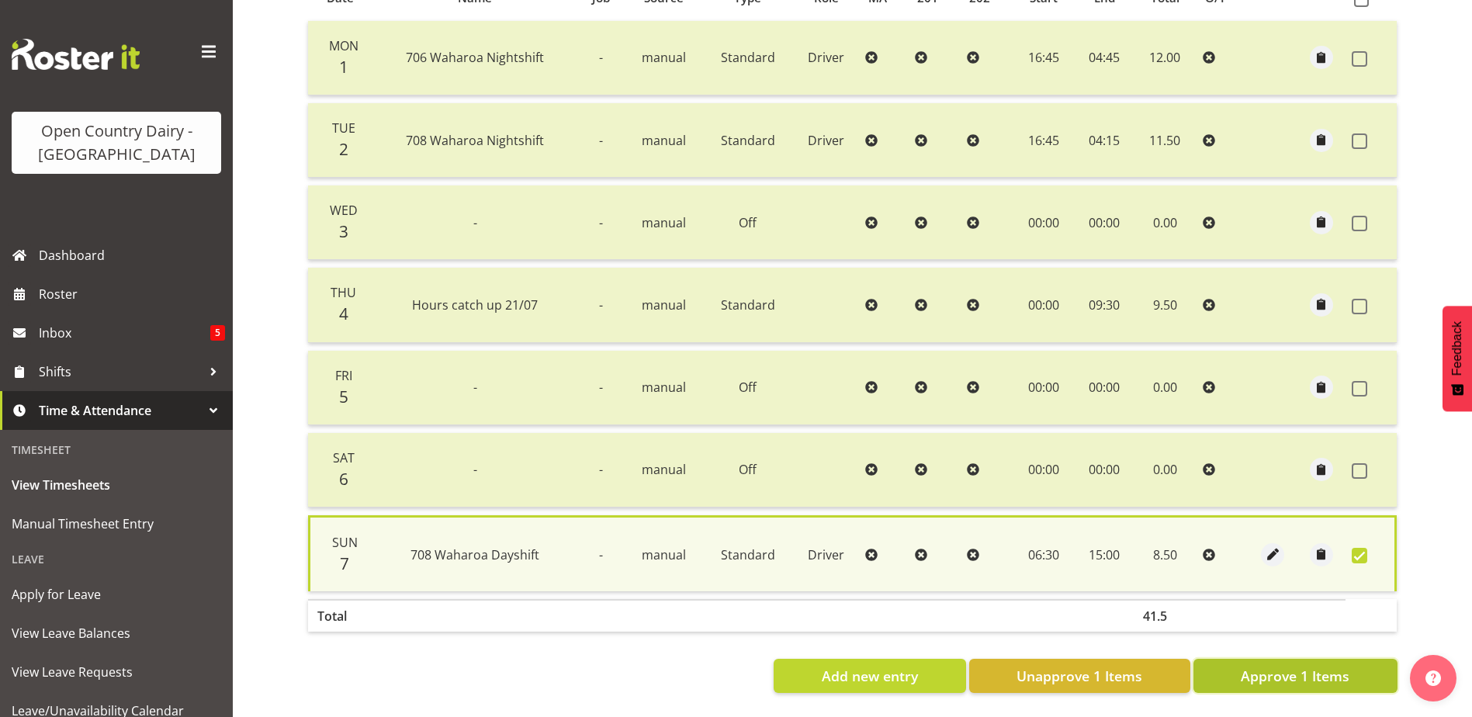
click at [1321, 666] on span "Approve 1 Items" at bounding box center [1295, 676] width 109 height 20
checkbox input "false"
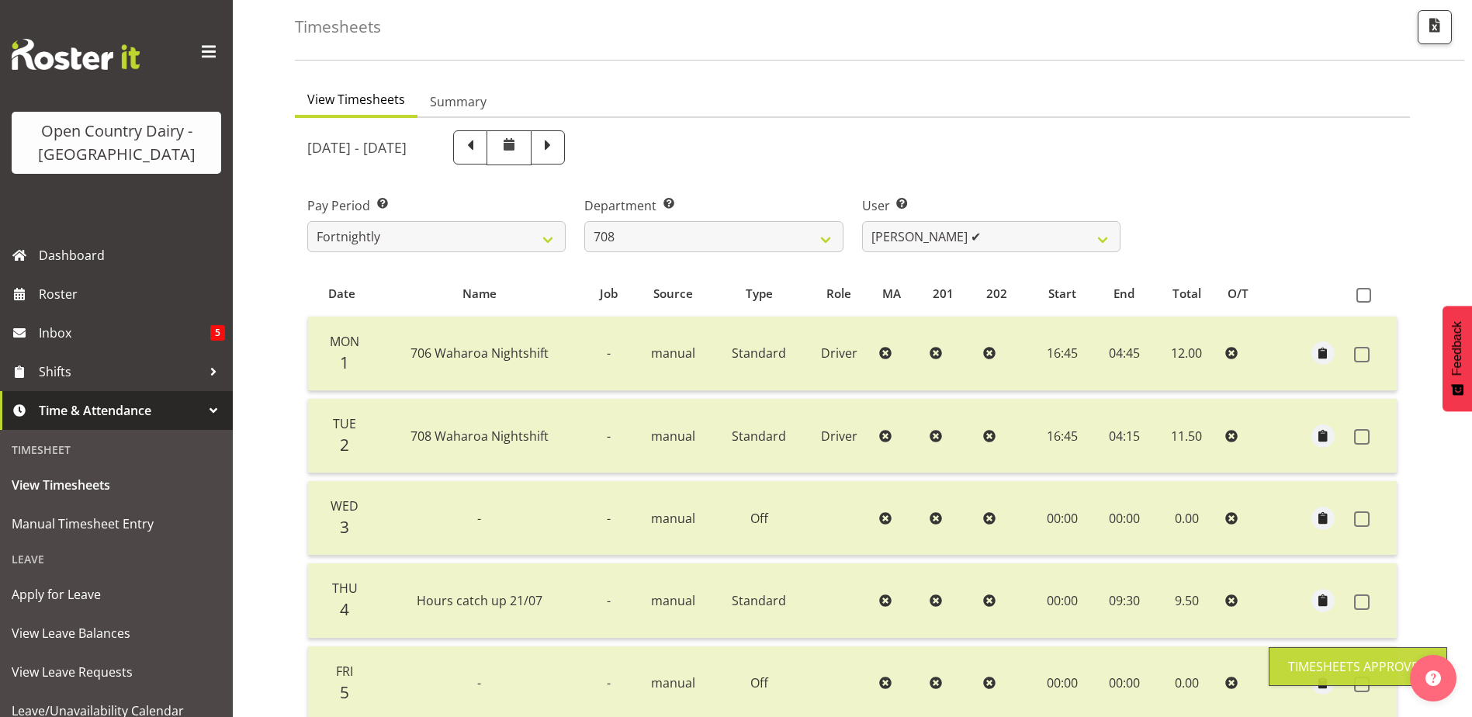
scroll to position [0, 0]
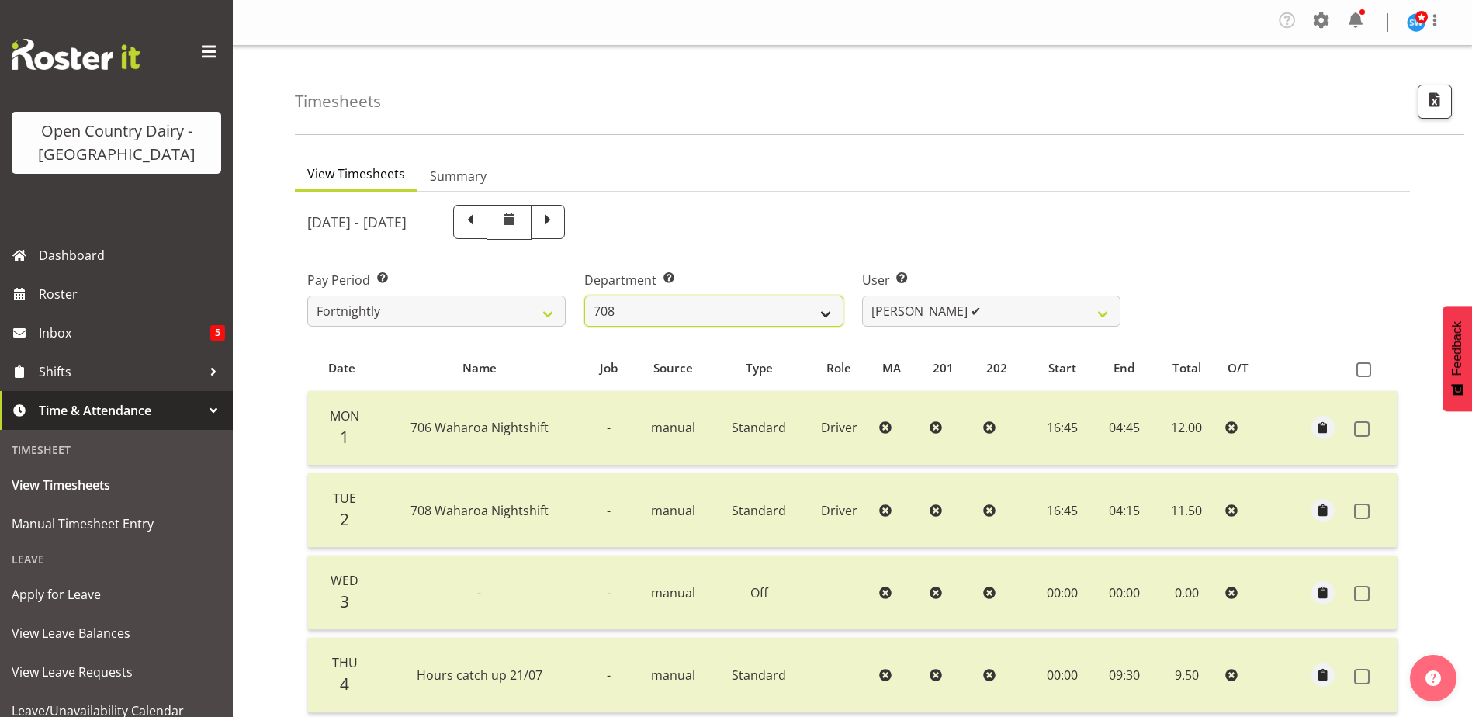
click at [663, 311] on select "701 702 703 704 705 706 707 708 709 710 711 712 713 714 715 716 717 718 719 720" at bounding box center [713, 311] width 258 height 31
select select "735"
click at [584, 296] on select "701 702 703 704 705 706 707 708 709 710 711 712 713 714 715 716 717 718 719 720" at bounding box center [713, 311] width 258 height 31
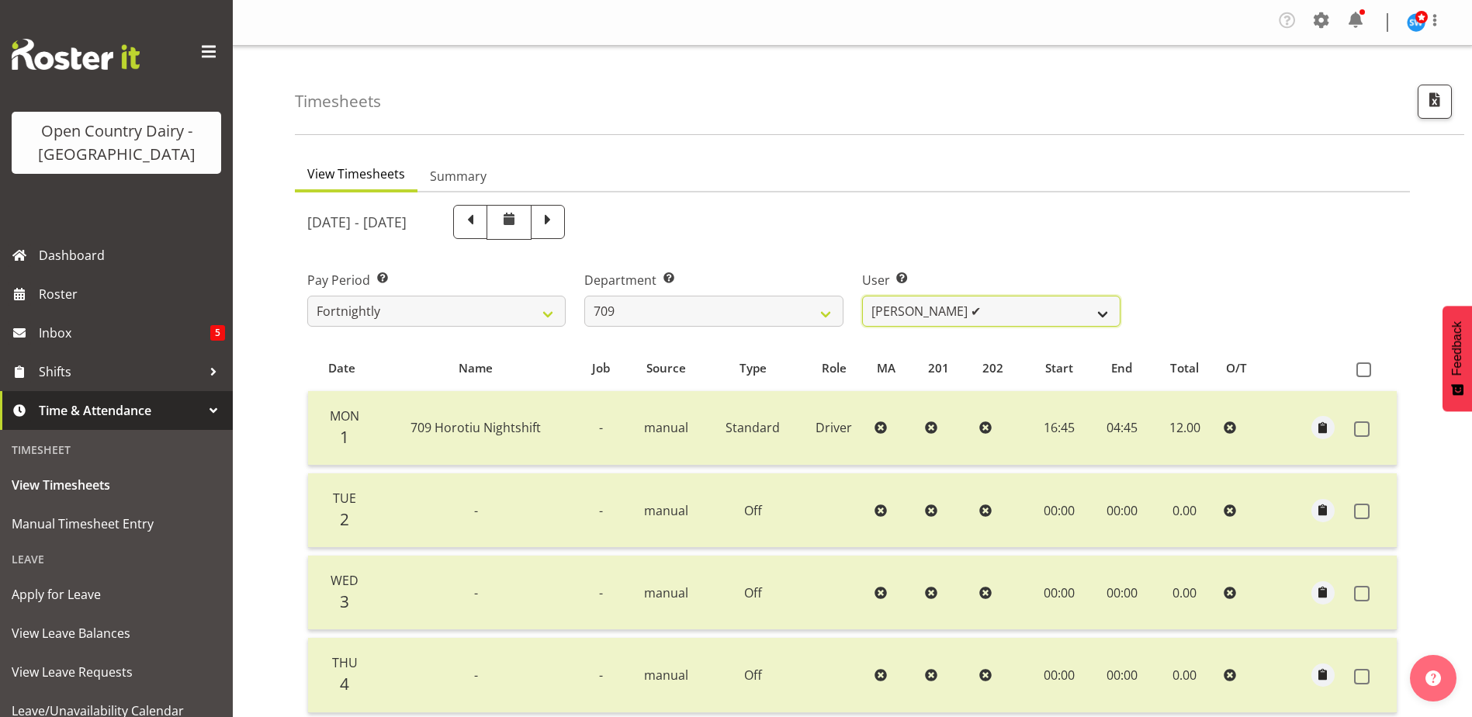
click at [993, 314] on select "Alex Barclay ✔ Craig Knudsen ❌ Jaswant Singh ❌ Ross Cook ❌" at bounding box center [991, 311] width 258 height 31
select select "10973"
click at [862, 296] on select "Alex Barclay ✔ Craig Knudsen ❌ Jaswant Singh ❌ Ross Cook ❌" at bounding box center [991, 311] width 258 height 31
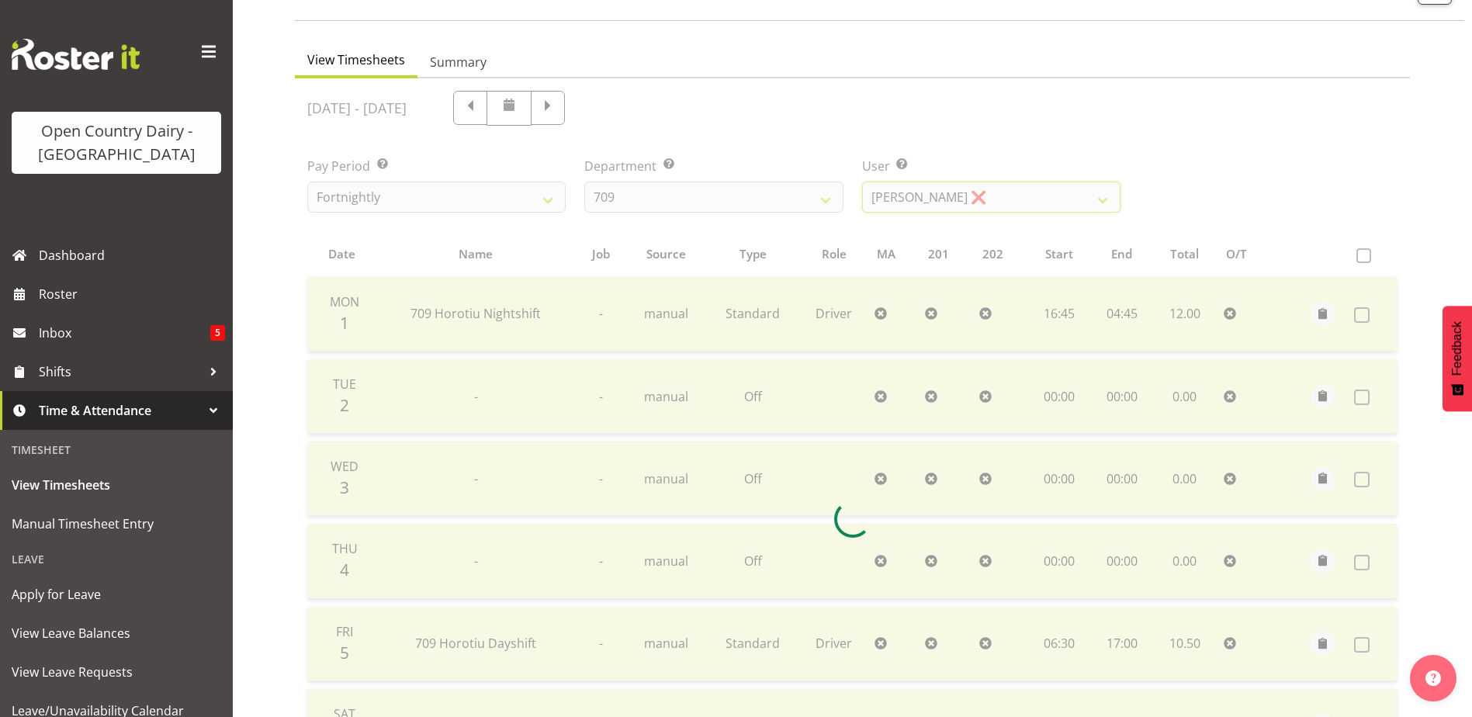
scroll to position [379, 0]
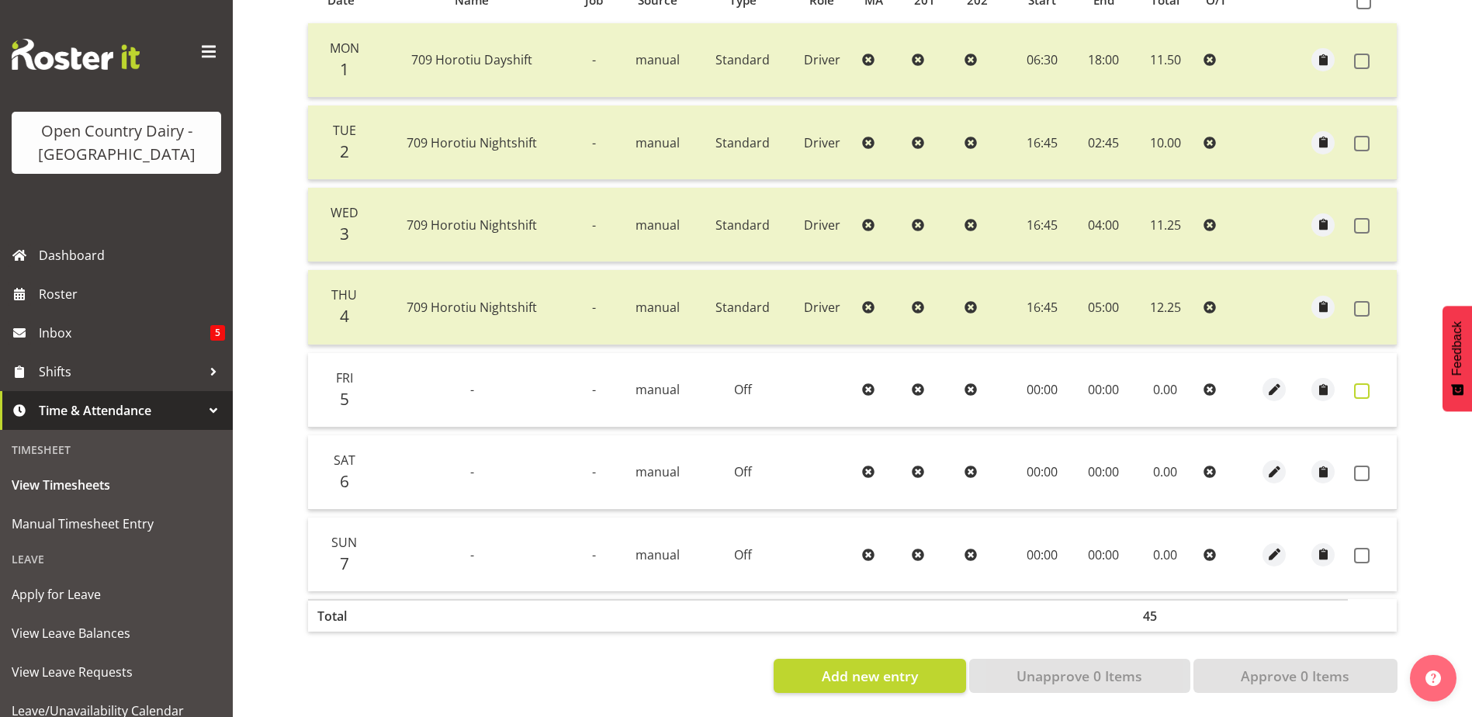
click at [1366, 383] on span at bounding box center [1362, 391] width 16 height 16
checkbox input "true"
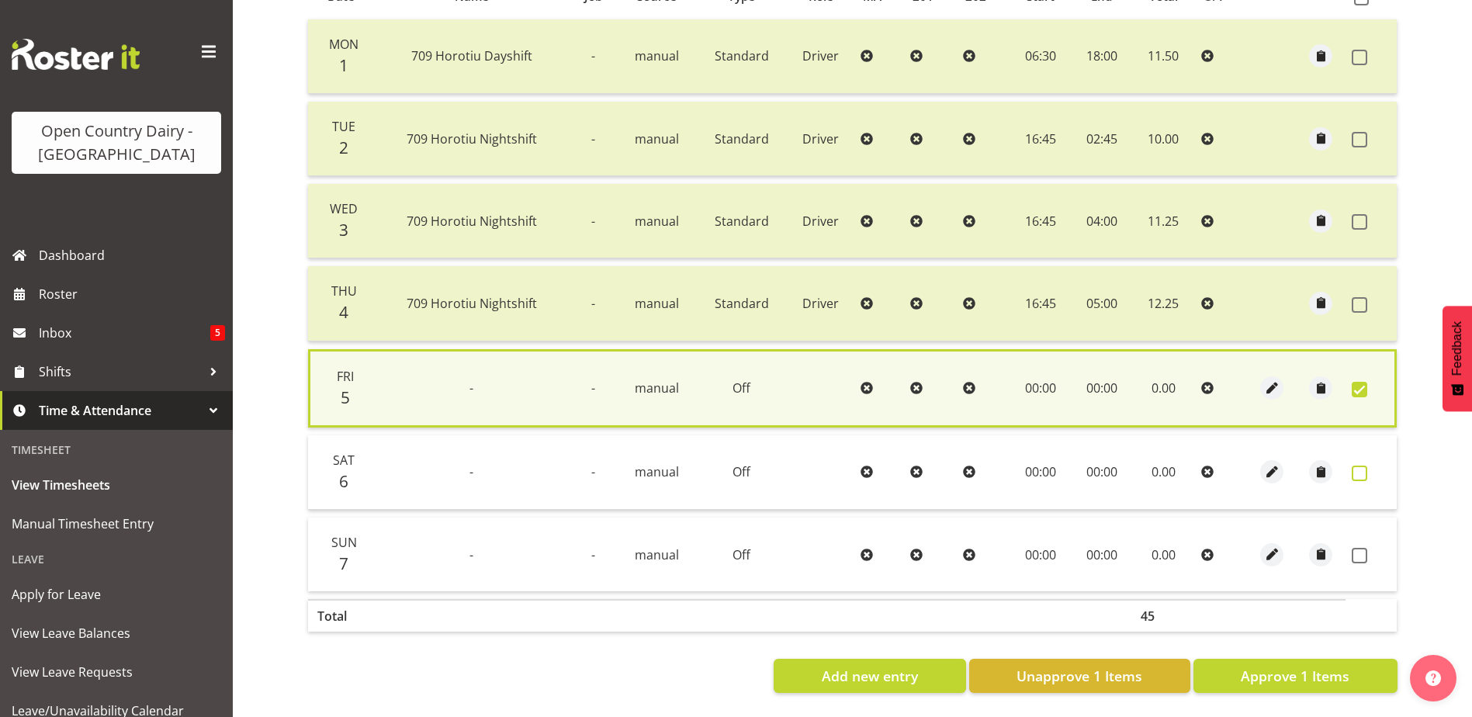
click at [1360, 466] on span at bounding box center [1360, 474] width 16 height 16
checkbox input "true"
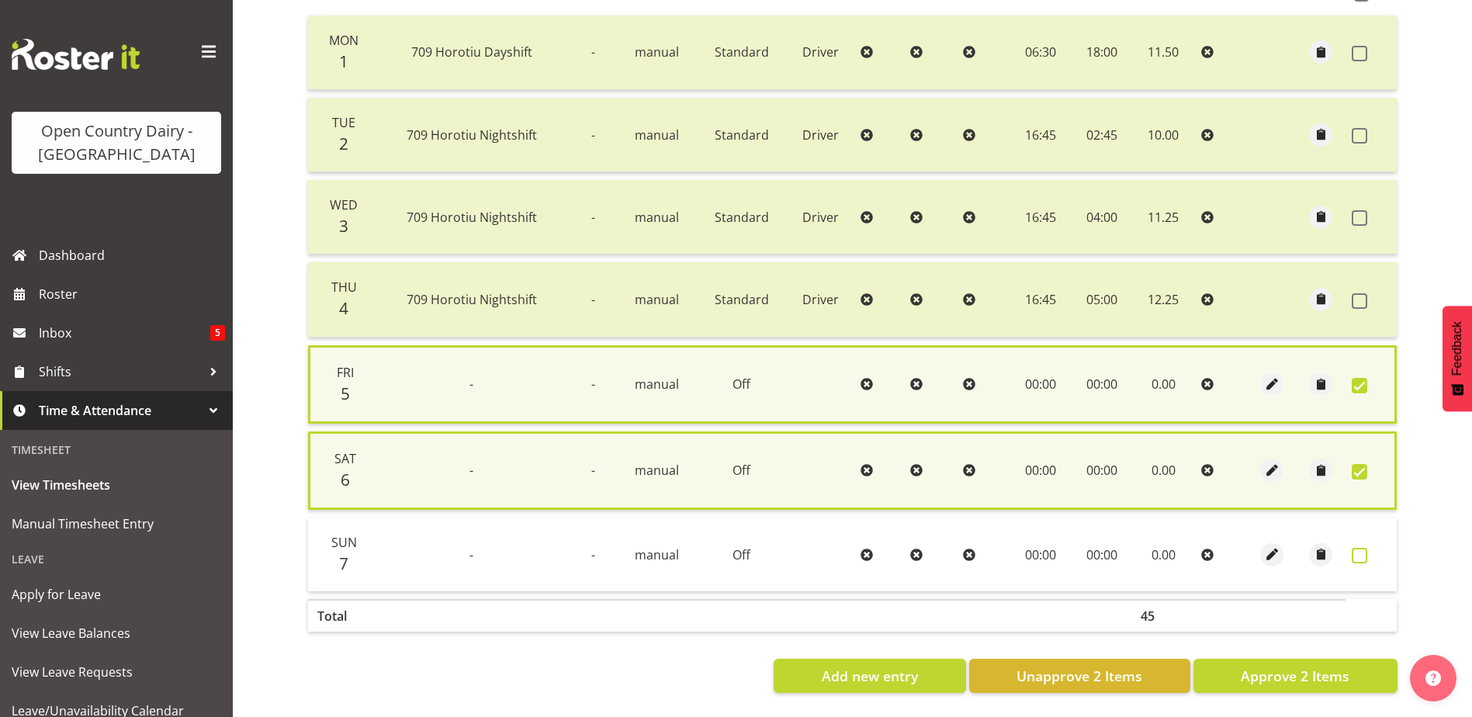
click at [1360, 549] on span at bounding box center [1360, 556] width 16 height 16
checkbox input "true"
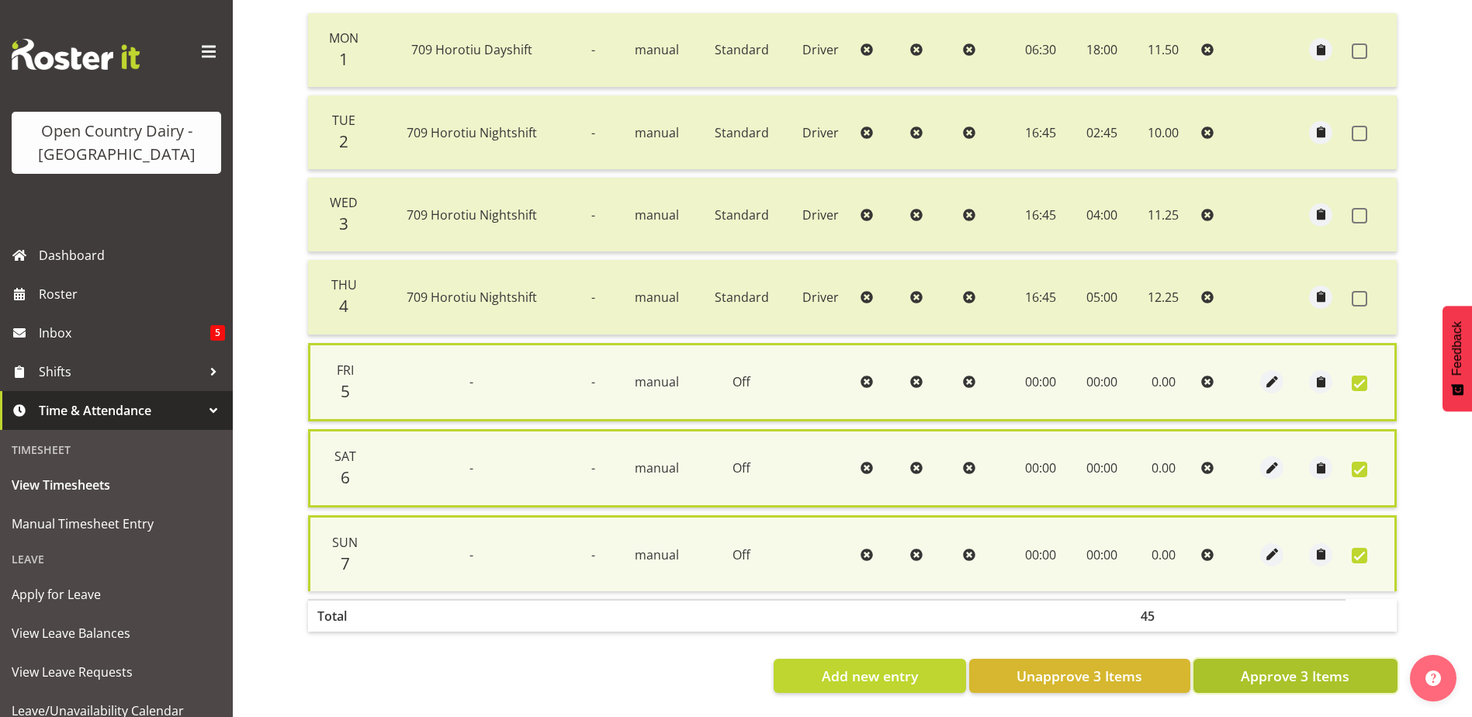
click at [1292, 676] on span "Approve 3 Items" at bounding box center [1295, 676] width 109 height 20
checkbox input "false"
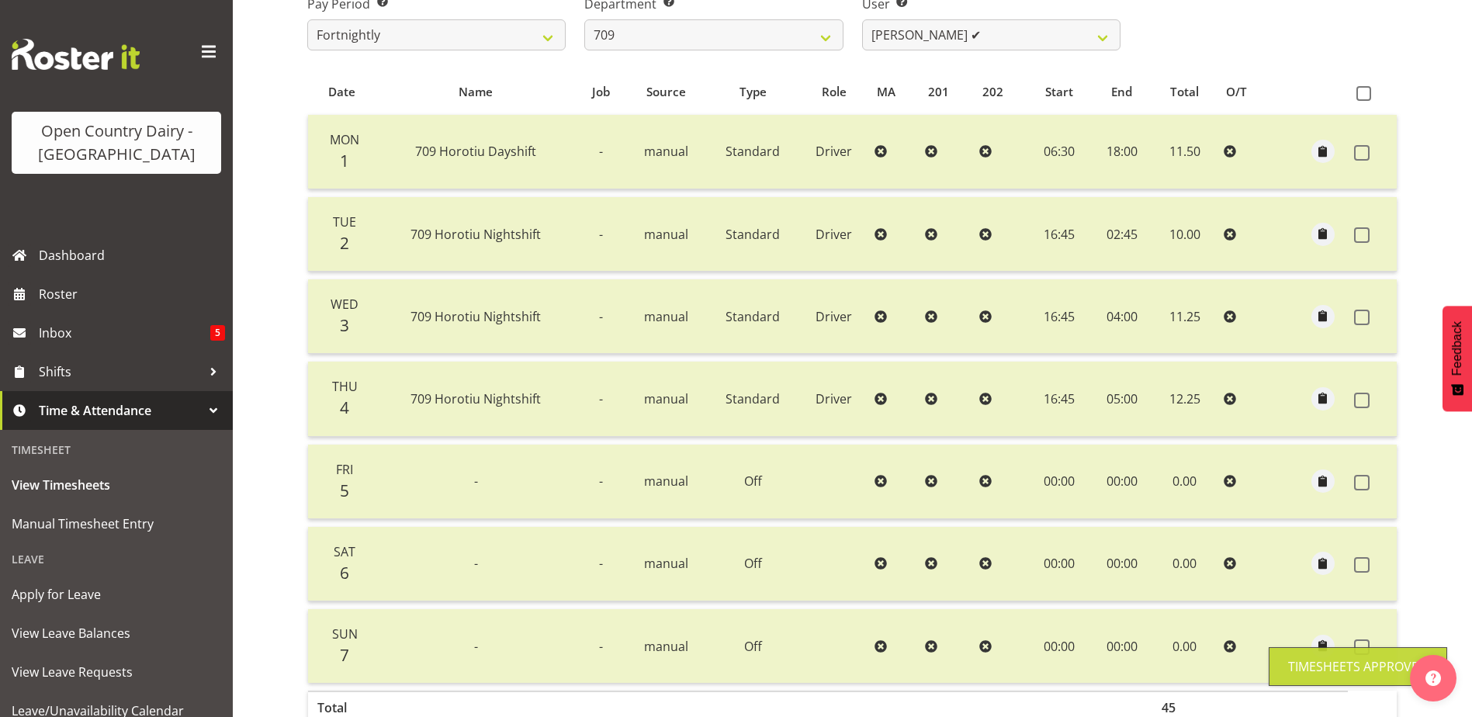
scroll to position [0, 0]
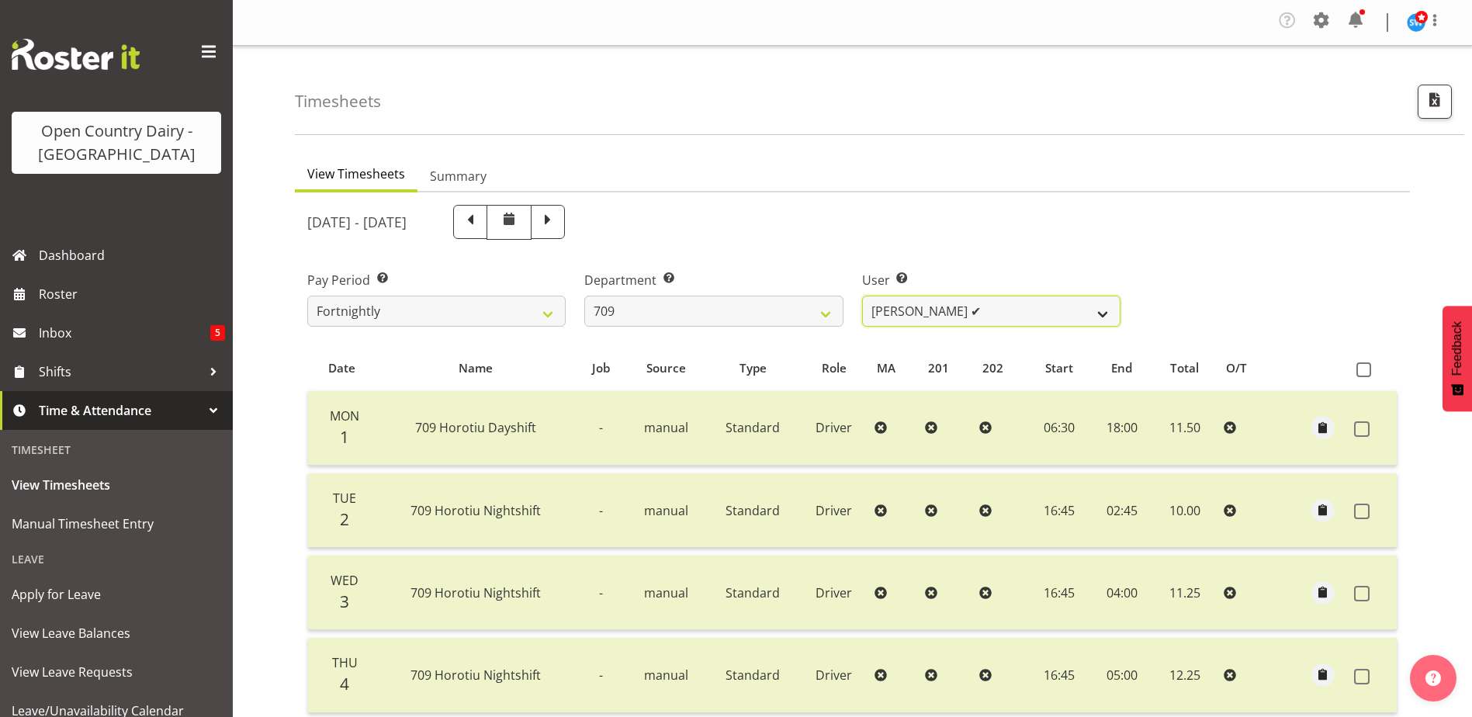
click at [951, 303] on select "Alex Barclay ✔ Craig Knudsen ✔ Jaswant Singh ❌ Ross Cook ❌" at bounding box center [991, 311] width 258 height 31
select select "9890"
click at [862, 296] on select "Alex Barclay ✔ Craig Knudsen ✔ Jaswant Singh ❌ Ross Cook ❌" at bounding box center [991, 311] width 258 height 31
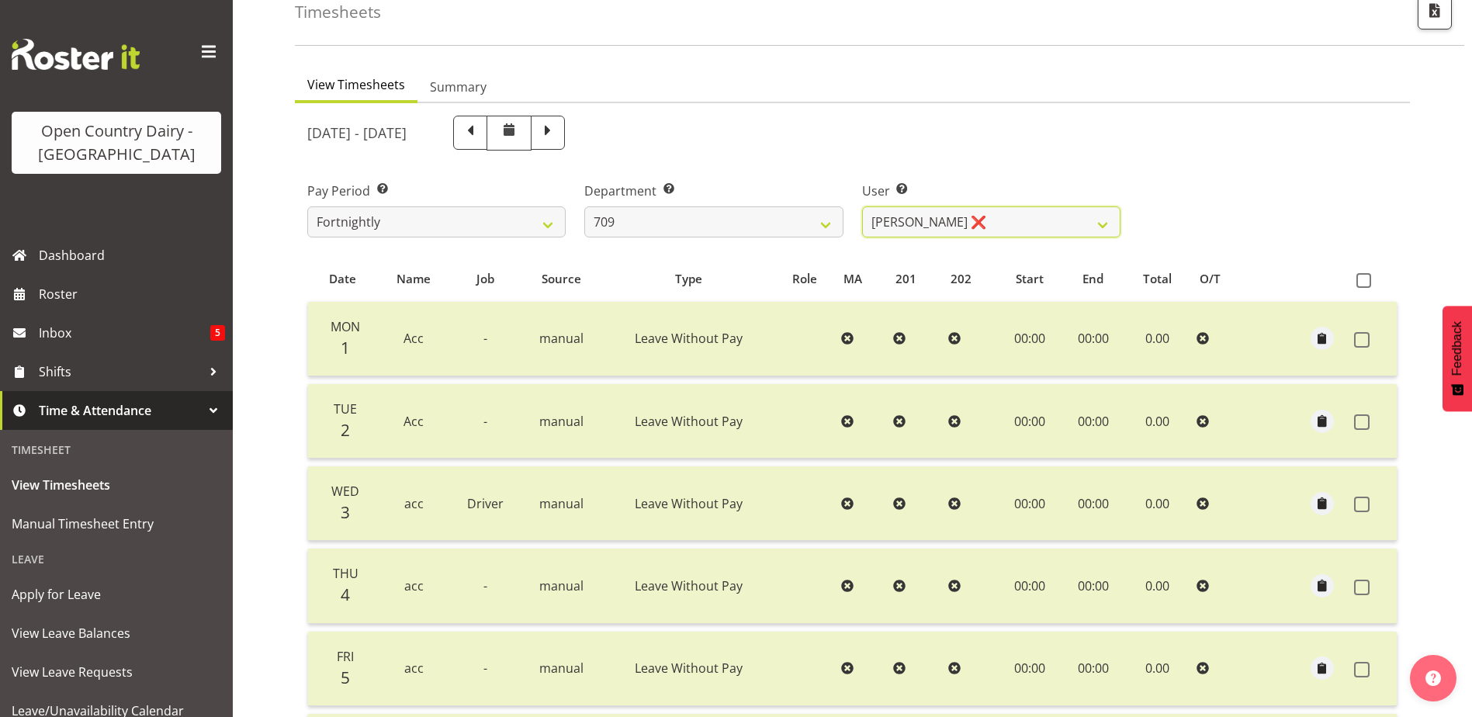
scroll to position [379, 0]
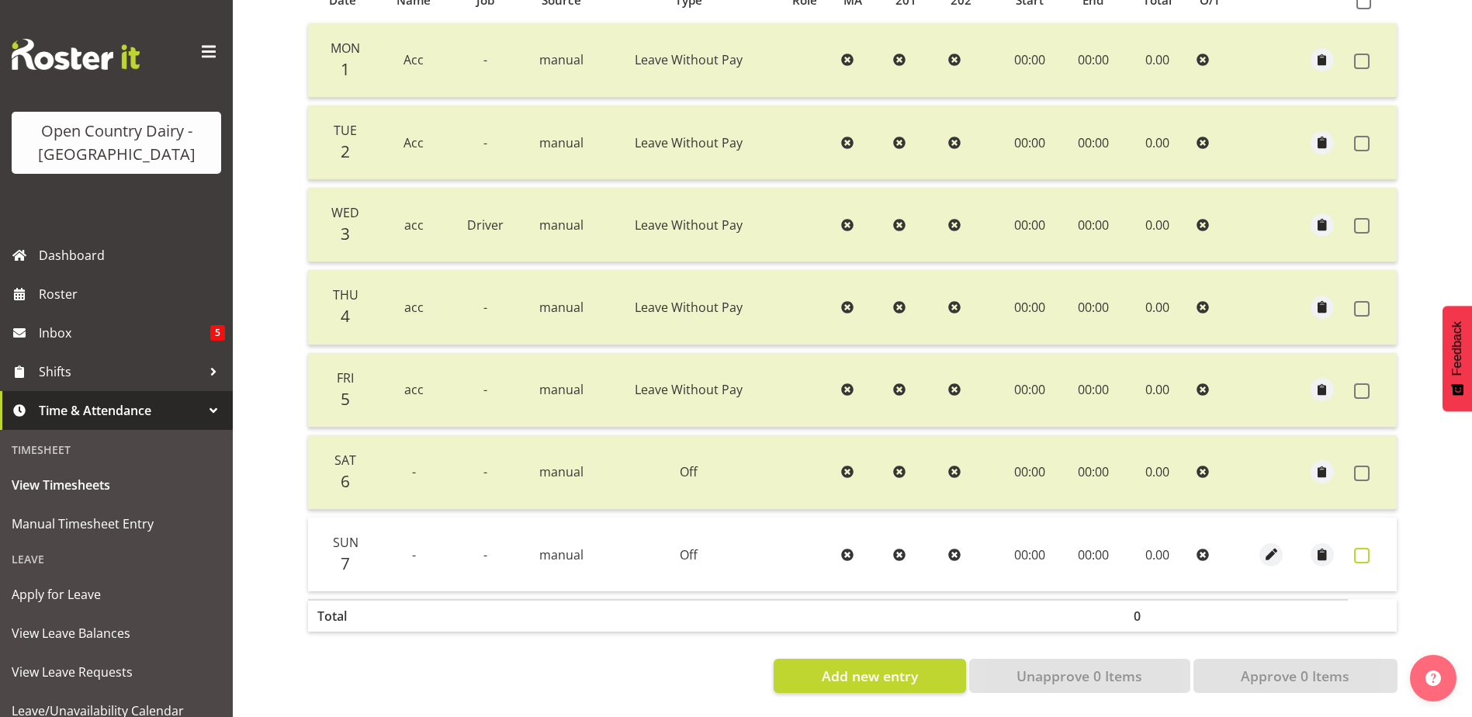
click at [1365, 548] on span at bounding box center [1362, 556] width 16 height 16
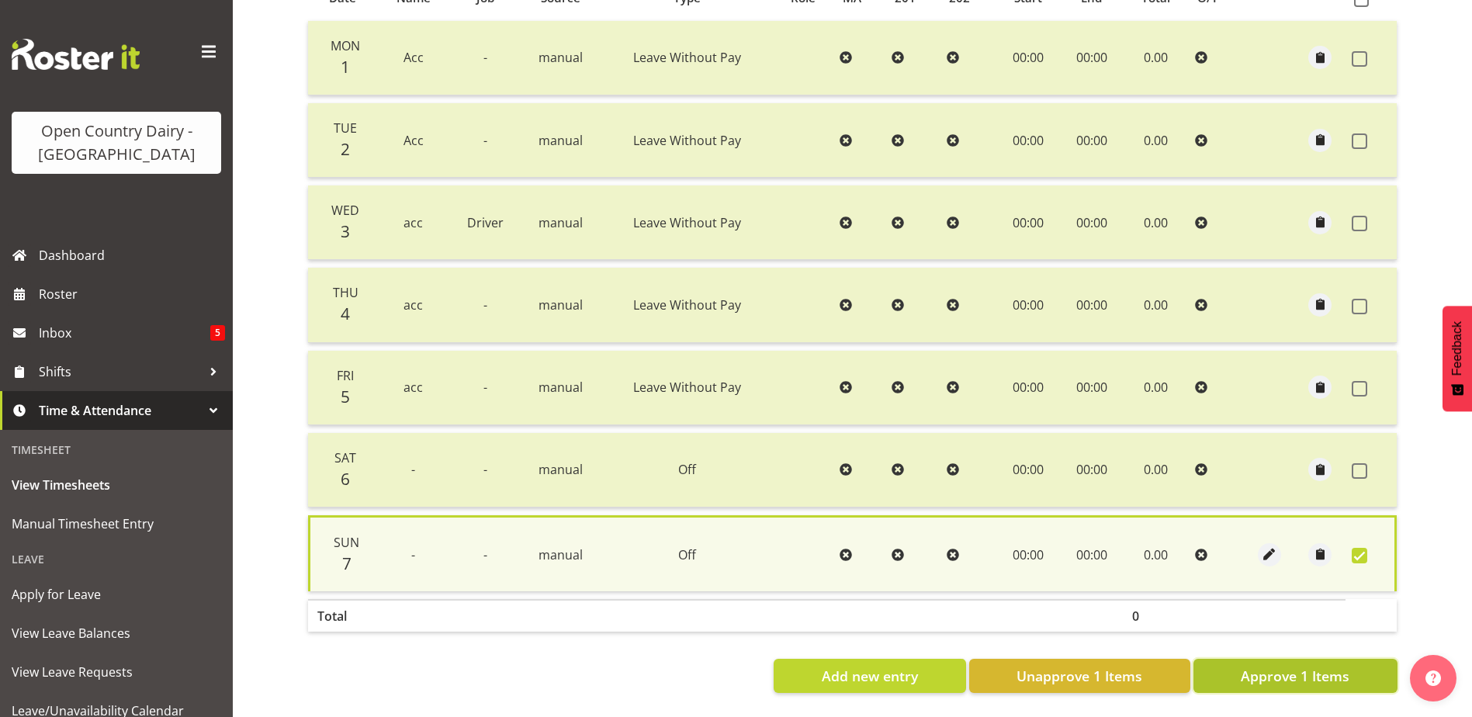
click at [1305, 666] on span "Approve 1 Items" at bounding box center [1295, 676] width 109 height 20
checkbox input "false"
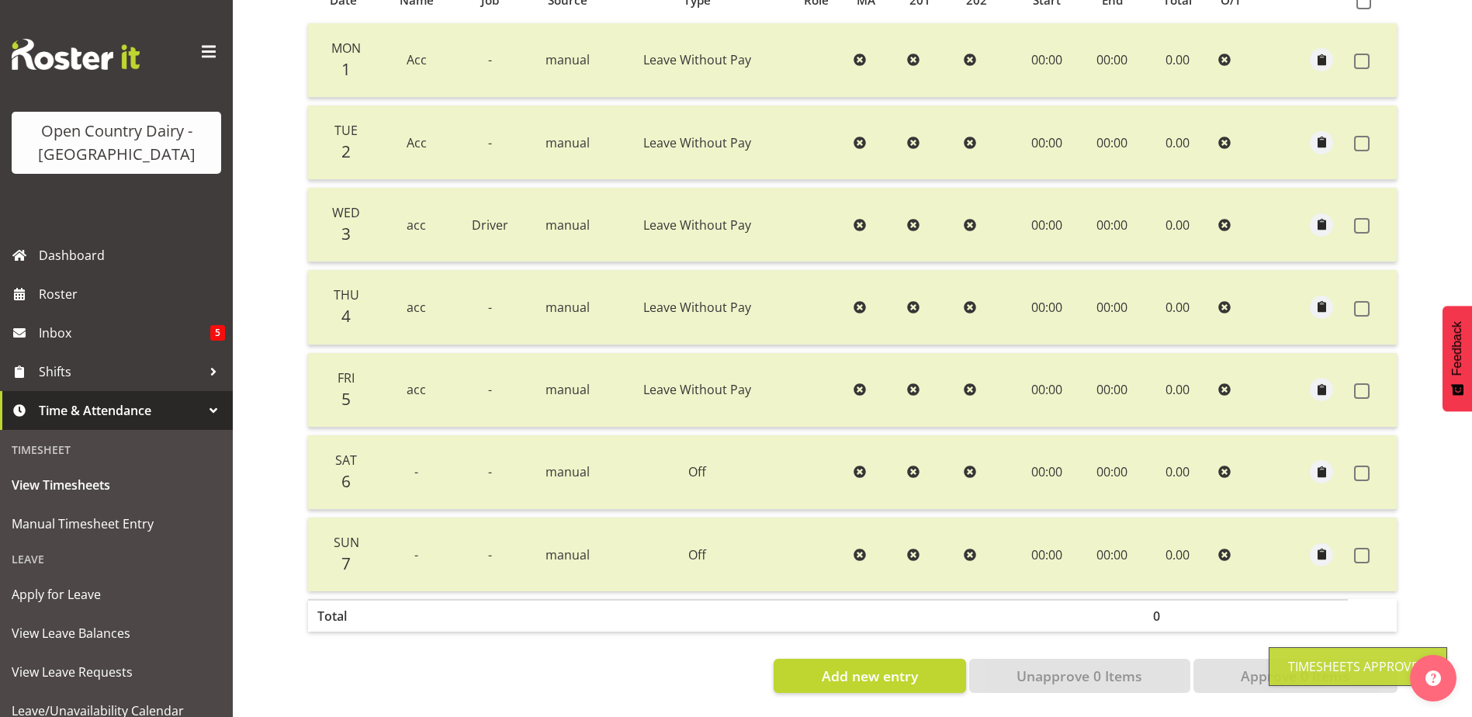
scroll to position [0, 0]
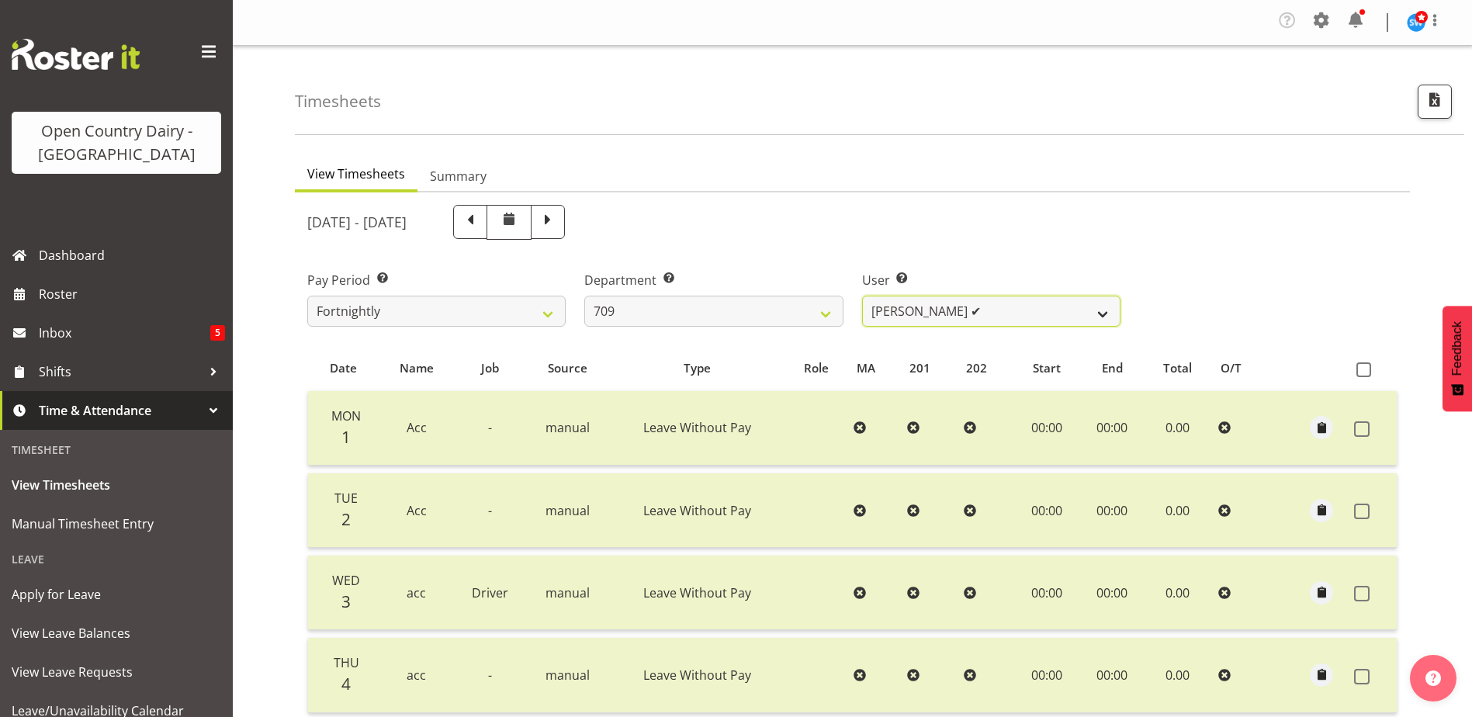
click at [974, 314] on select "Alex Barclay ✔ Craig Knudsen ✔ Jaswant Singh ❌ Ross Cook ✔" at bounding box center [991, 311] width 258 height 31
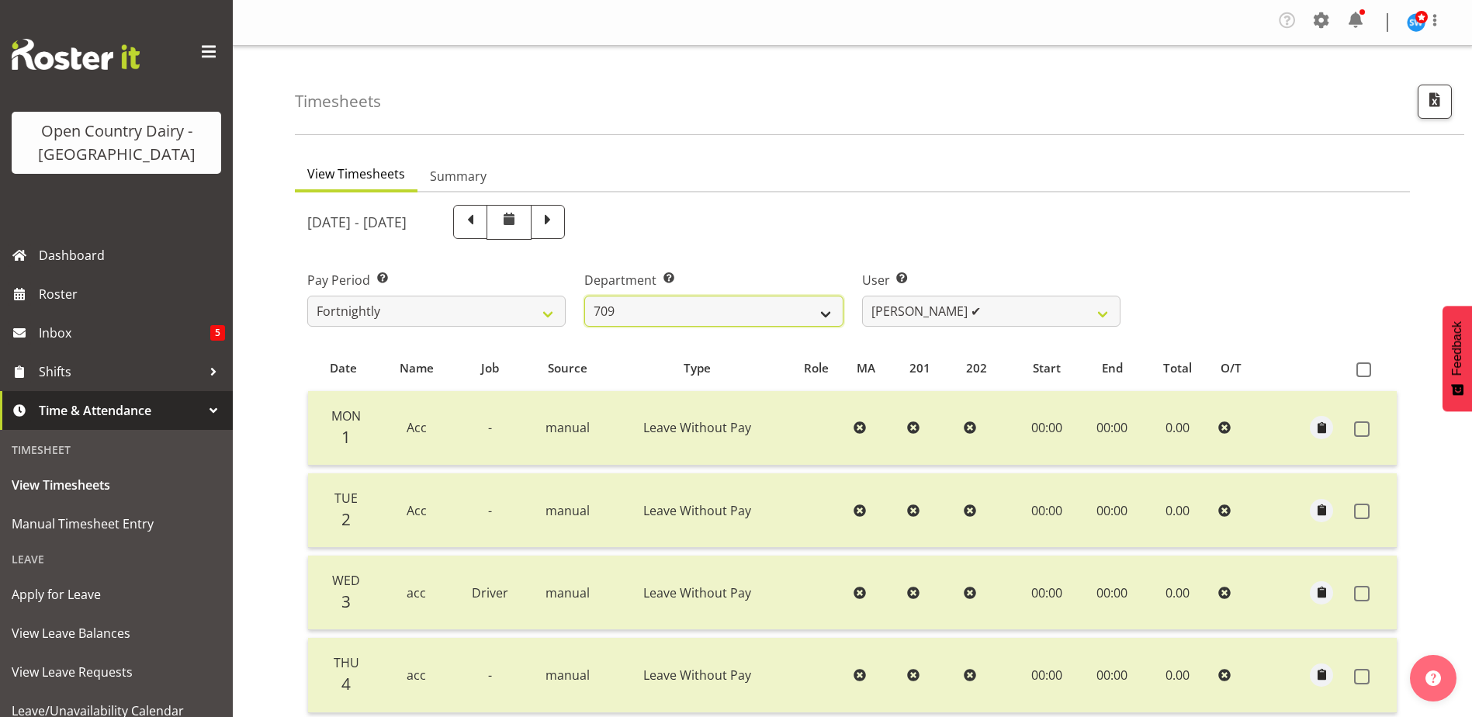
click at [710, 310] on select "701 702 703 704 705 706 707 708 709 710 711 712 713 714 715 716 717 718 719 720" at bounding box center [713, 311] width 258 height 31
select select "875"
click at [584, 296] on select "701 702 703 704 705 706 707 708 709 710 711 712 713 714 715 716 717 718 719 720" at bounding box center [713, 311] width 258 height 31
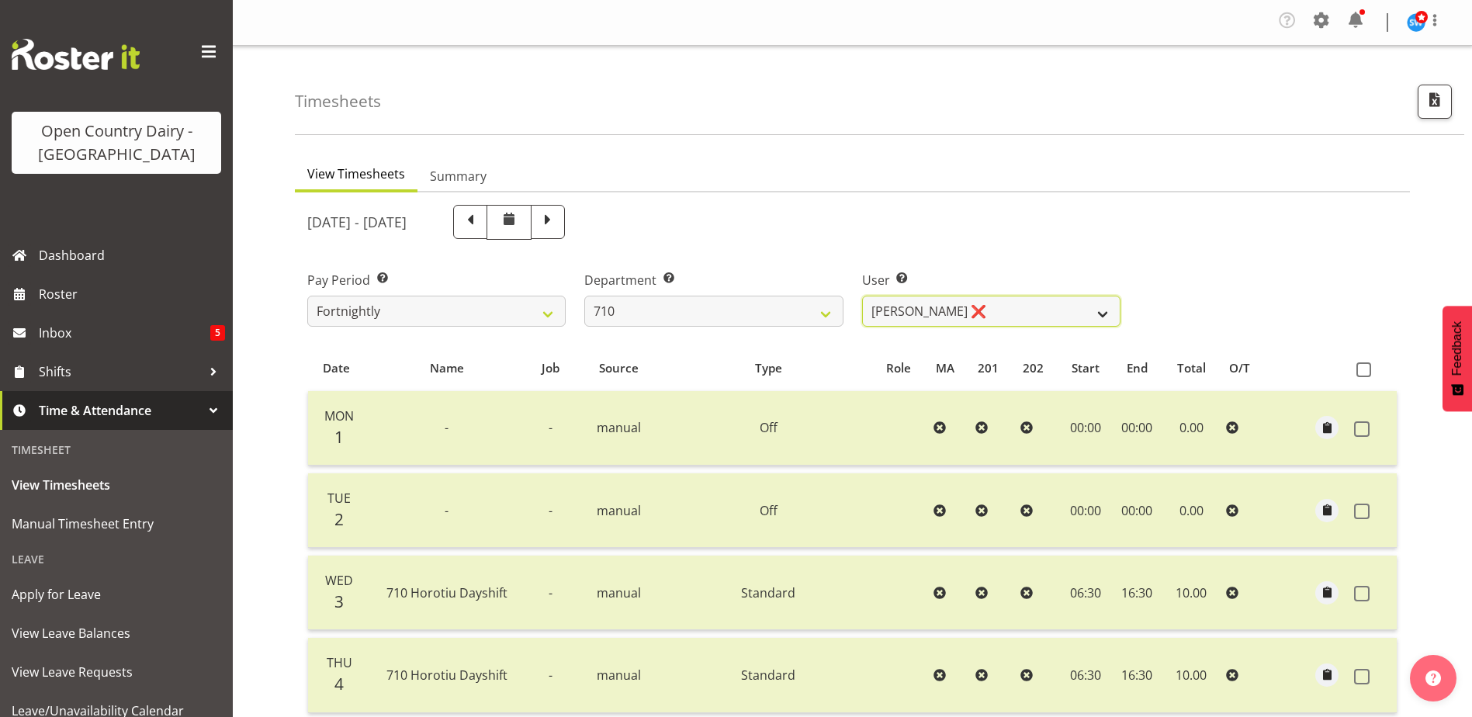
click at [1041, 309] on select "Dean Chapman ❌ George Megchelse ❌ Kris Gambhir ❌ Richie Epere ❌" at bounding box center [991, 311] width 258 height 31
select select "10161"
click at [862, 296] on select "Dean Chapman ❌ George Megchelse ❌ Kris Gambhir ❌ Richie Epere ❌" at bounding box center [991, 311] width 258 height 31
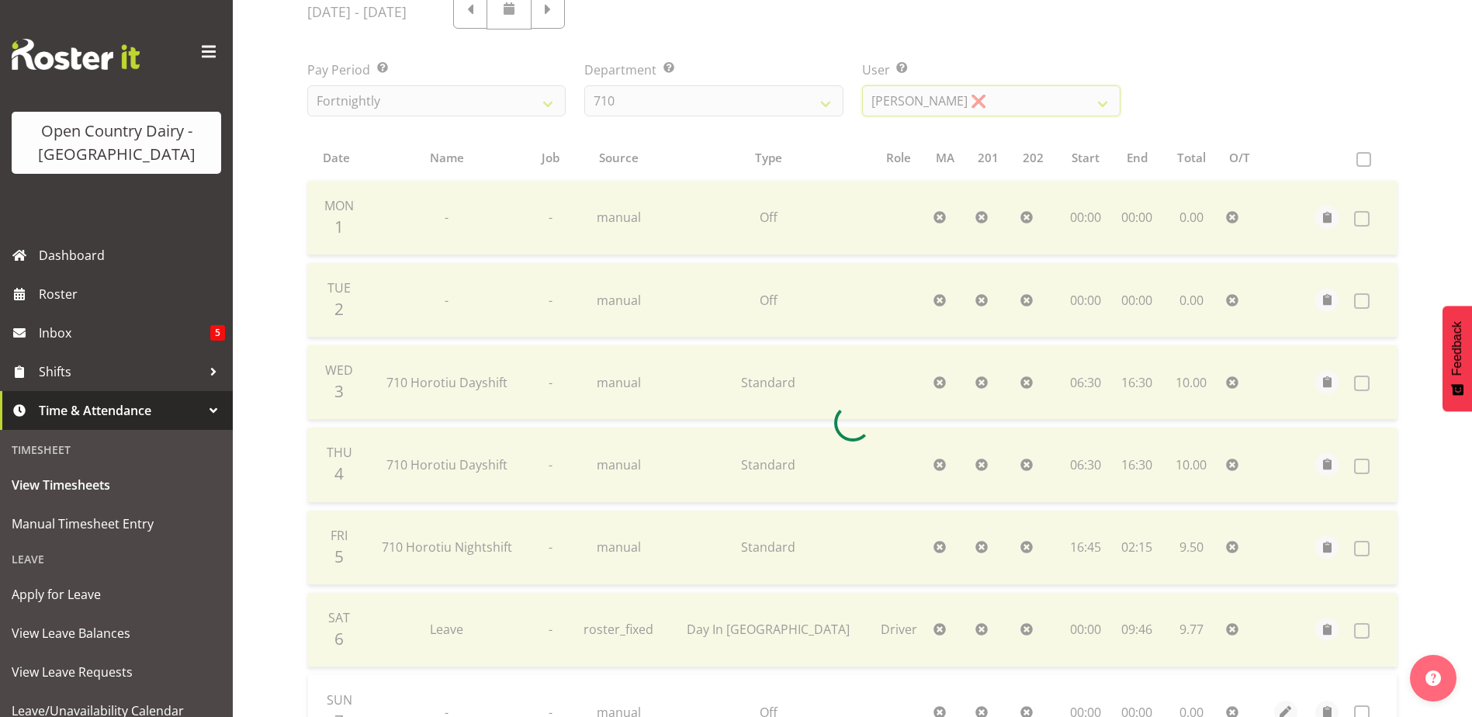
scroll to position [379, 0]
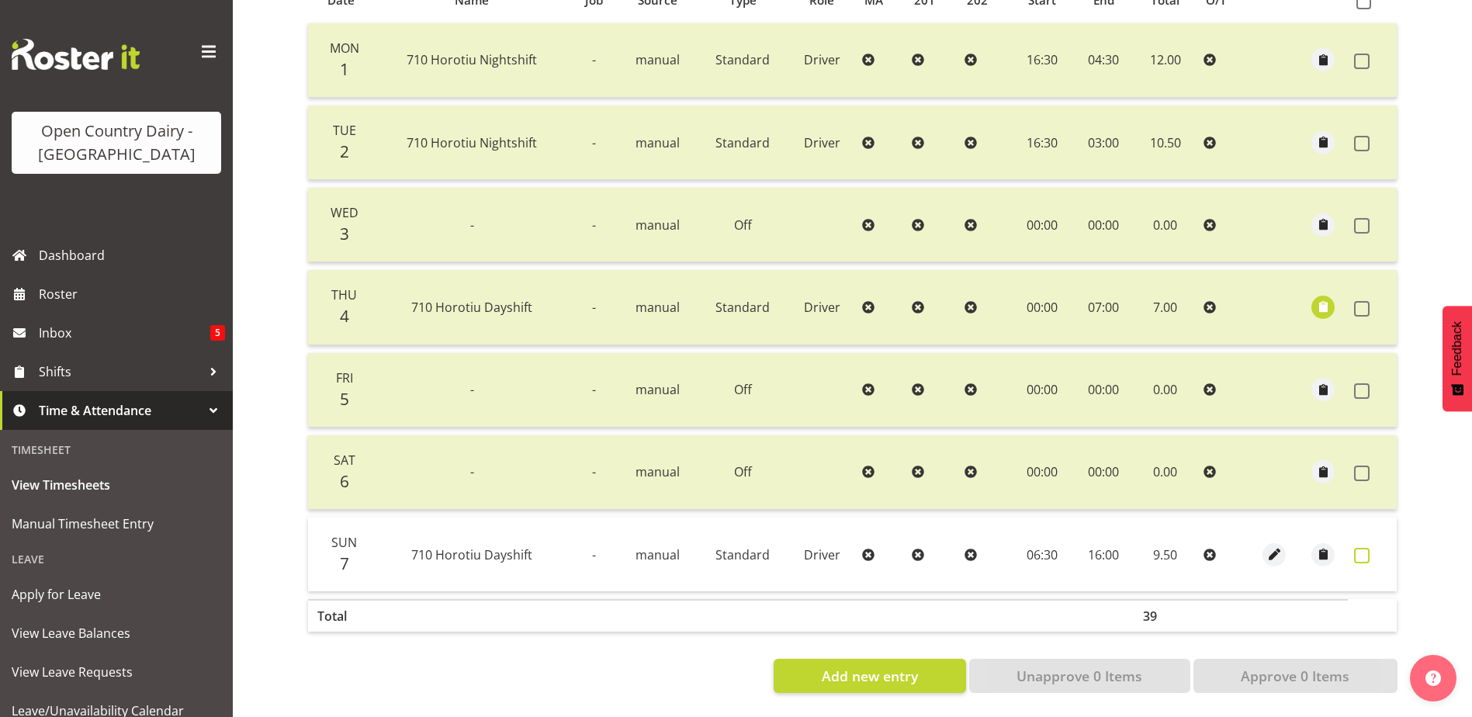
click at [1360, 548] on span at bounding box center [1362, 556] width 16 height 16
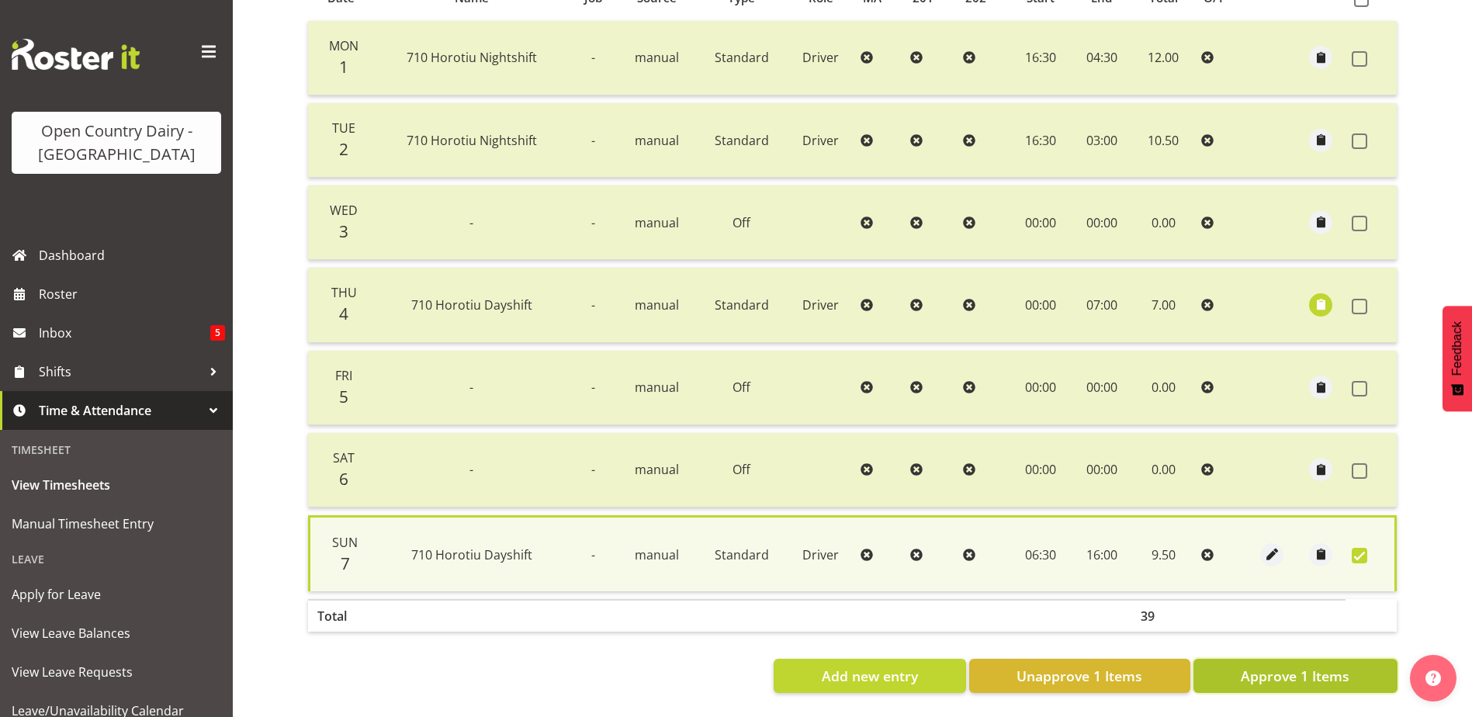
click at [1311, 667] on span "Approve 1 Items" at bounding box center [1295, 676] width 109 height 20
checkbox input "false"
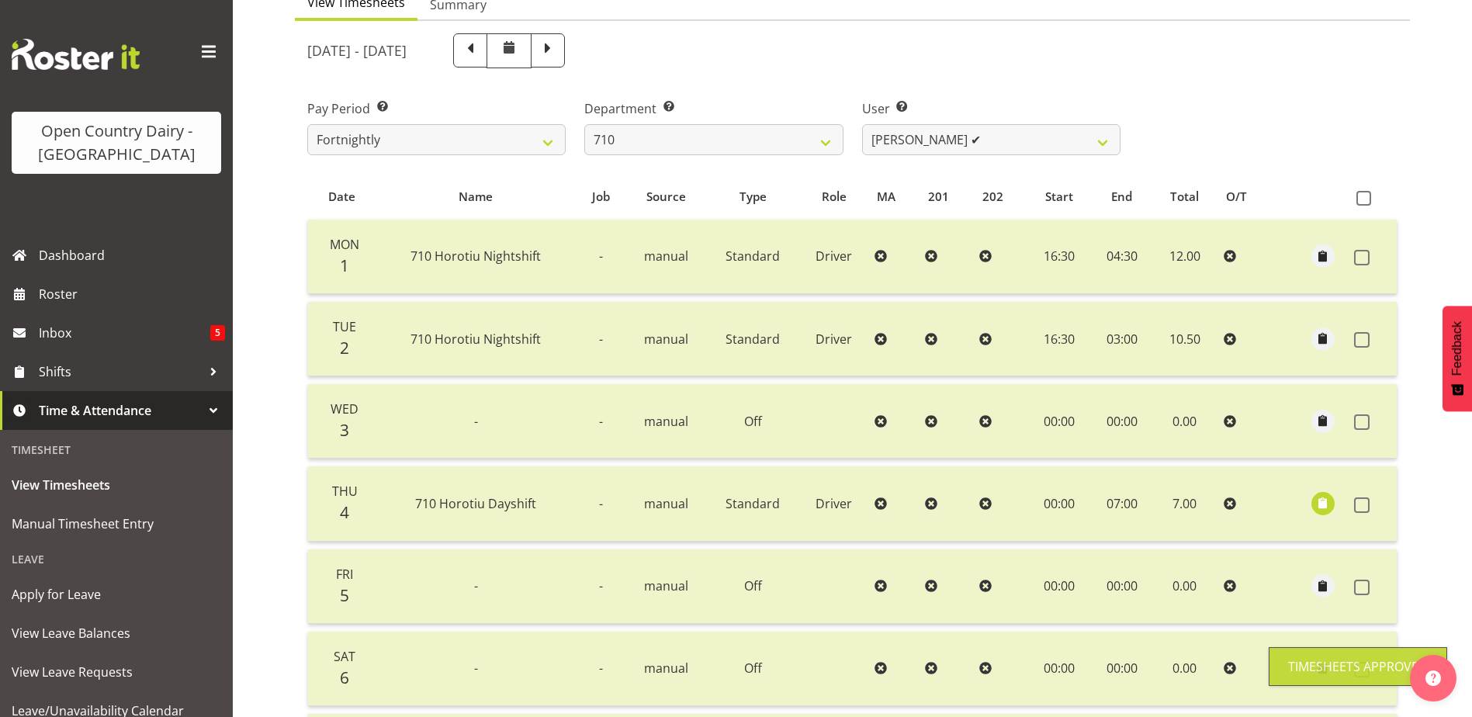
scroll to position [0, 0]
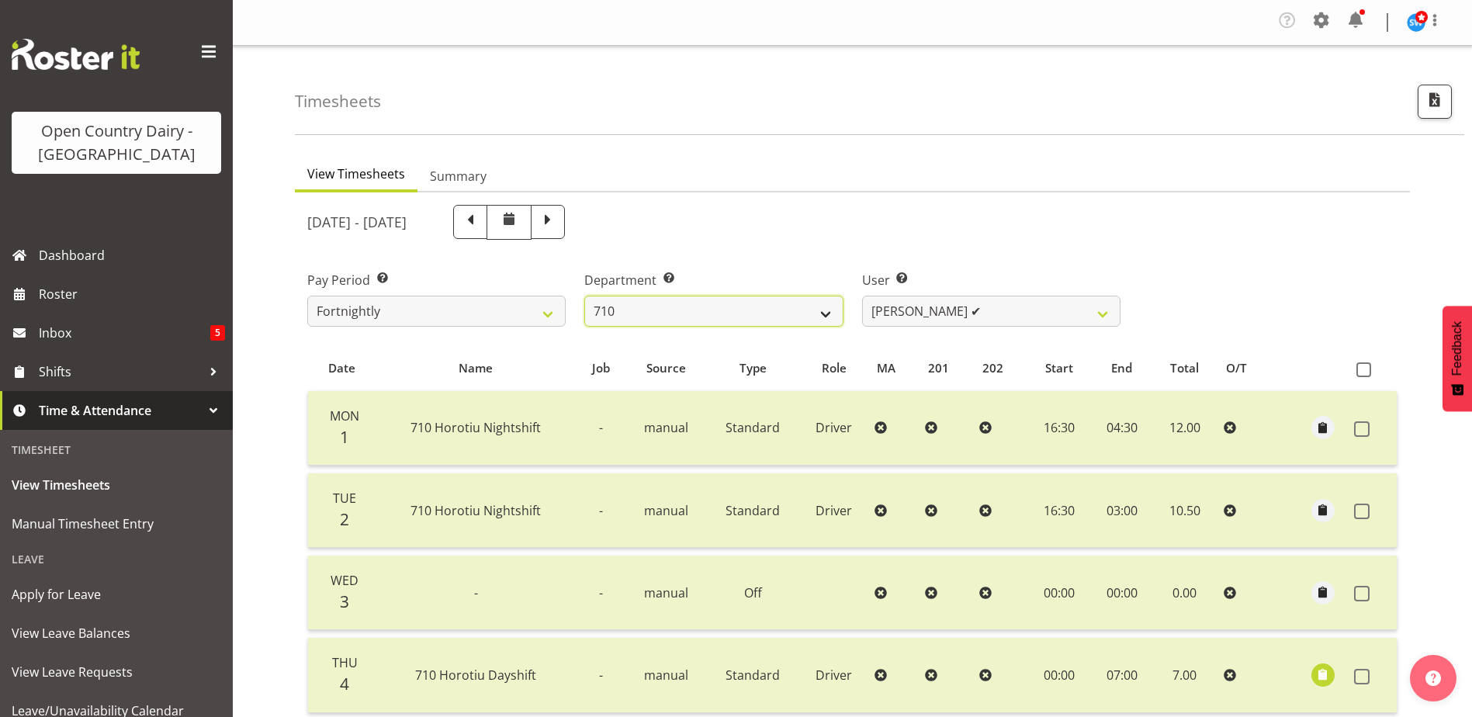
click at [716, 315] on select "701 702 703 704 705 706 707 708 709 710 711 712 713 714 715 716 717 718 719 720" at bounding box center [713, 311] width 258 height 31
select select "832"
click at [584, 296] on select "701 702 703 704 705 706 707 708 709 710 711 712 713 714 715 716 717 718 719 720" at bounding box center [713, 311] width 258 height 31
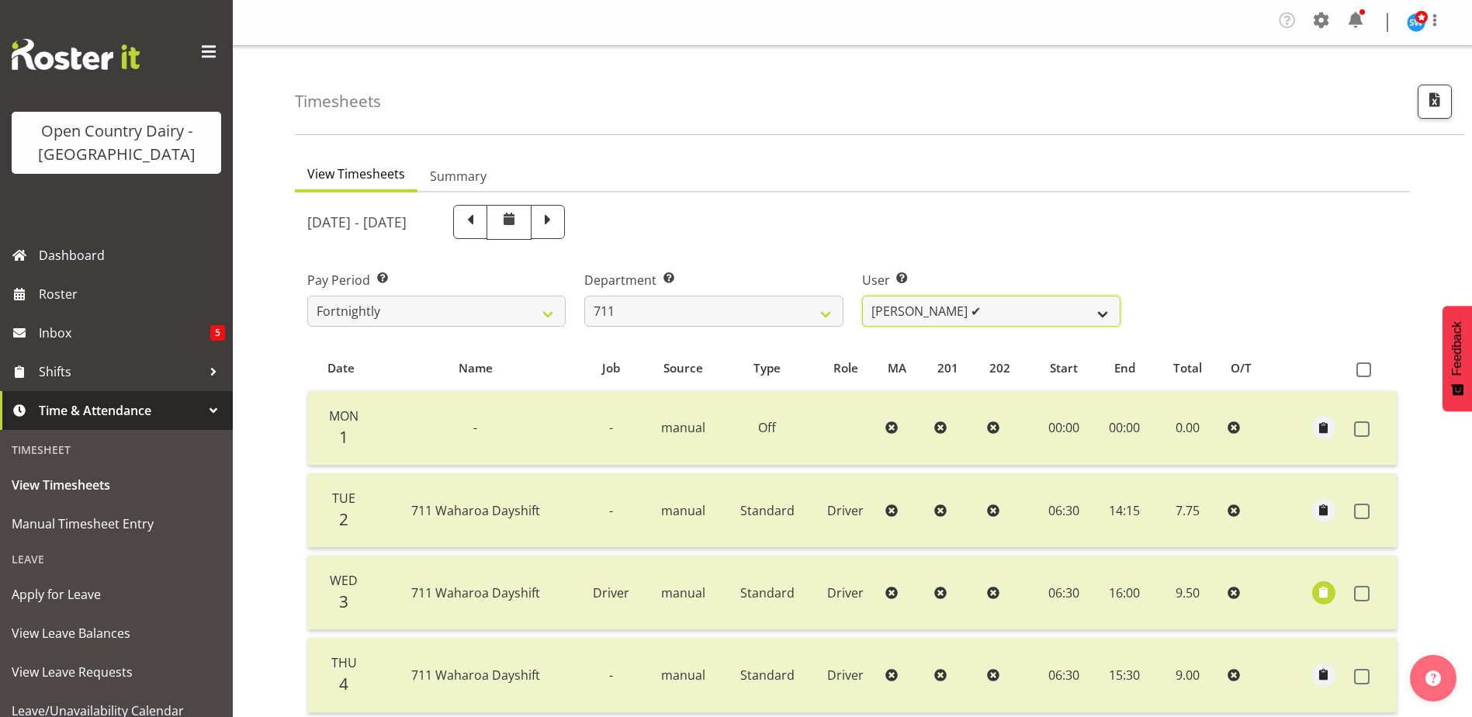
click at [972, 311] on select "Baz Morgan ✔ Gerard Cavanagh ❌ Tyrone Lawry ❌" at bounding box center [991, 311] width 258 height 31
select select "8181"
click at [862, 296] on select "Baz Morgan ✔ Gerard Cavanagh ❌ Tyrone Lawry ❌" at bounding box center [991, 311] width 258 height 31
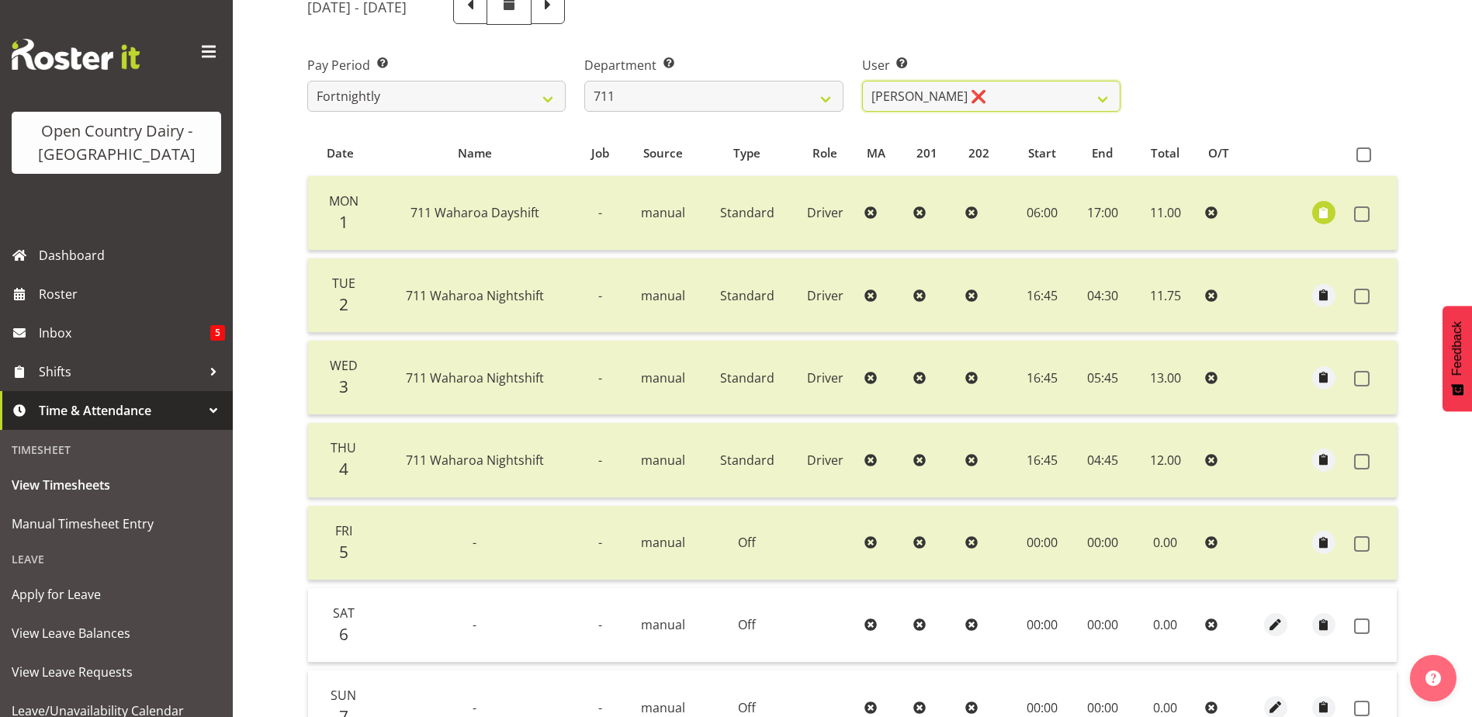
scroll to position [379, 0]
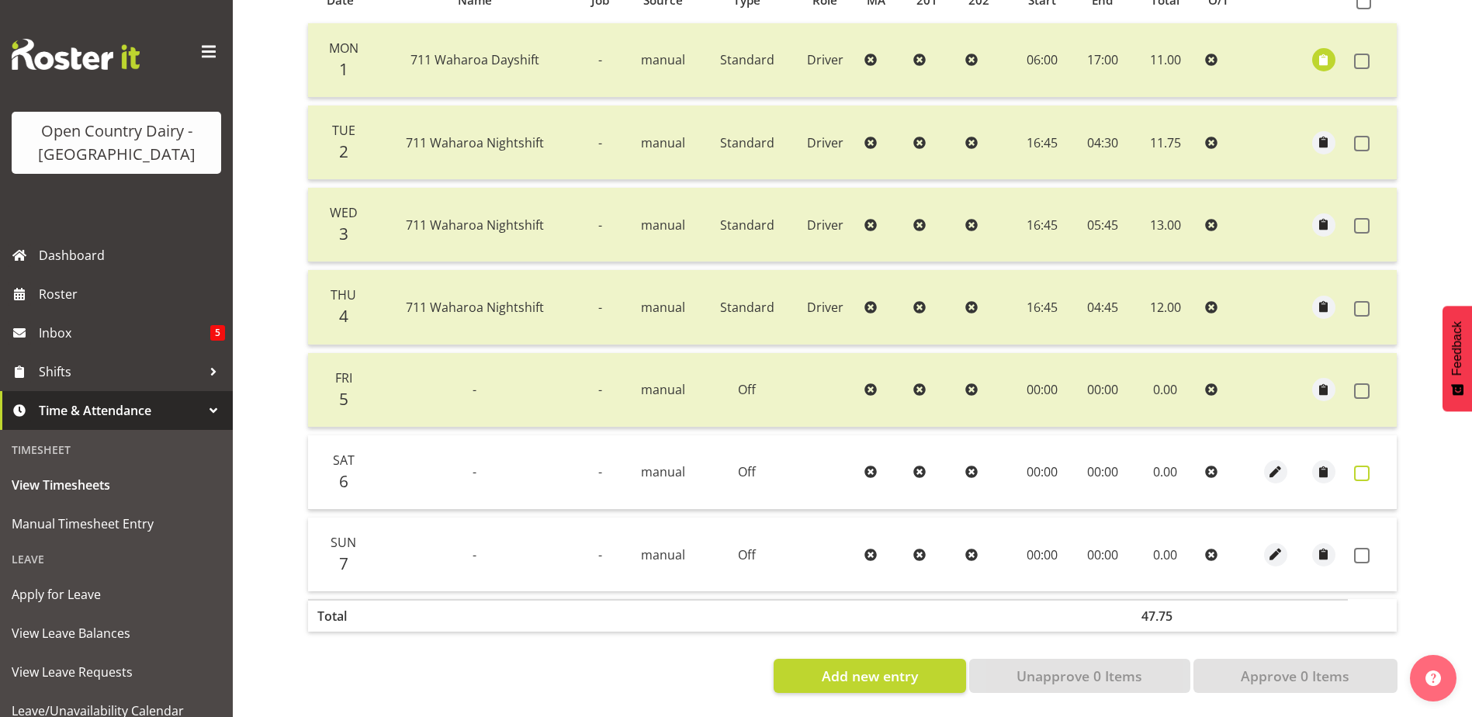
click at [1363, 466] on span at bounding box center [1362, 474] width 16 height 16
checkbox input "true"
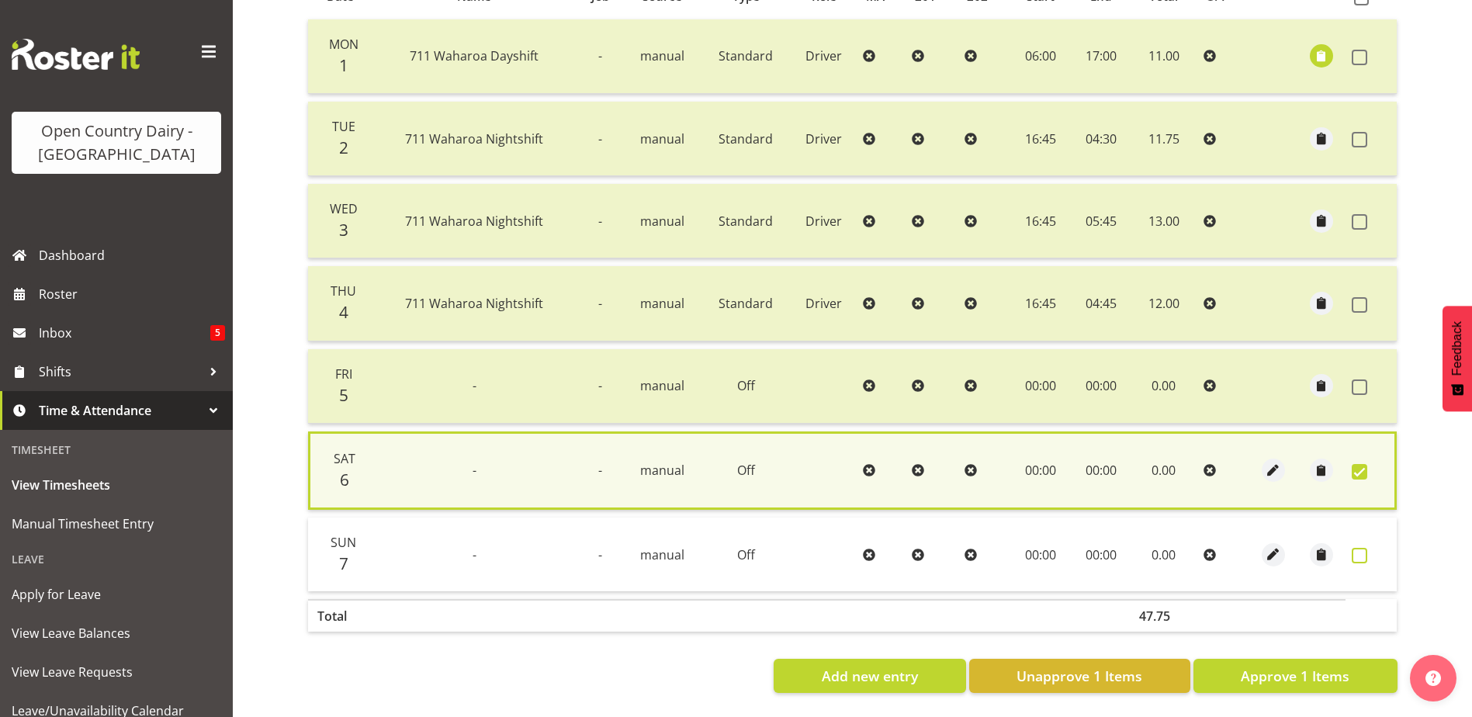
click at [1356, 548] on span at bounding box center [1360, 556] width 16 height 16
checkbox input "true"
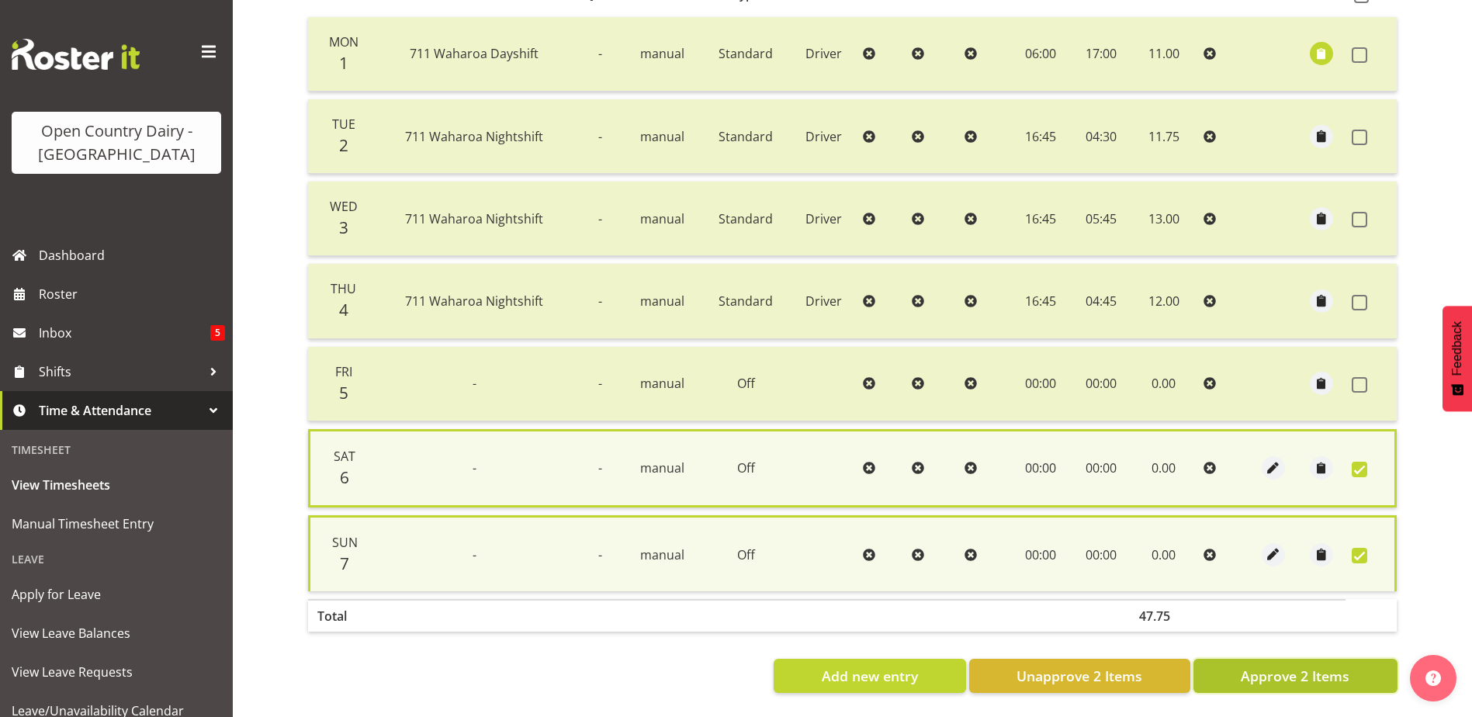
click at [1294, 666] on span "Approve 2 Items" at bounding box center [1295, 676] width 109 height 20
checkbox input "false"
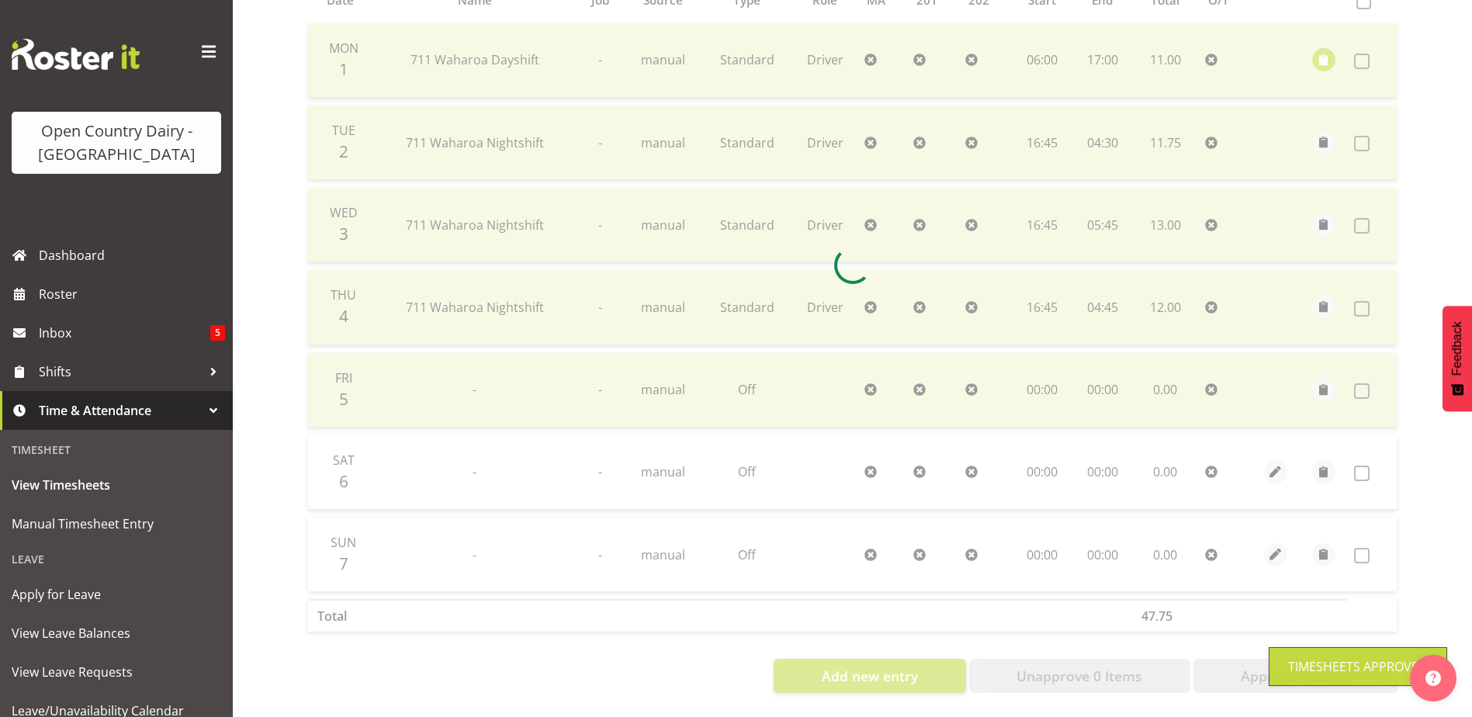
scroll to position [0, 0]
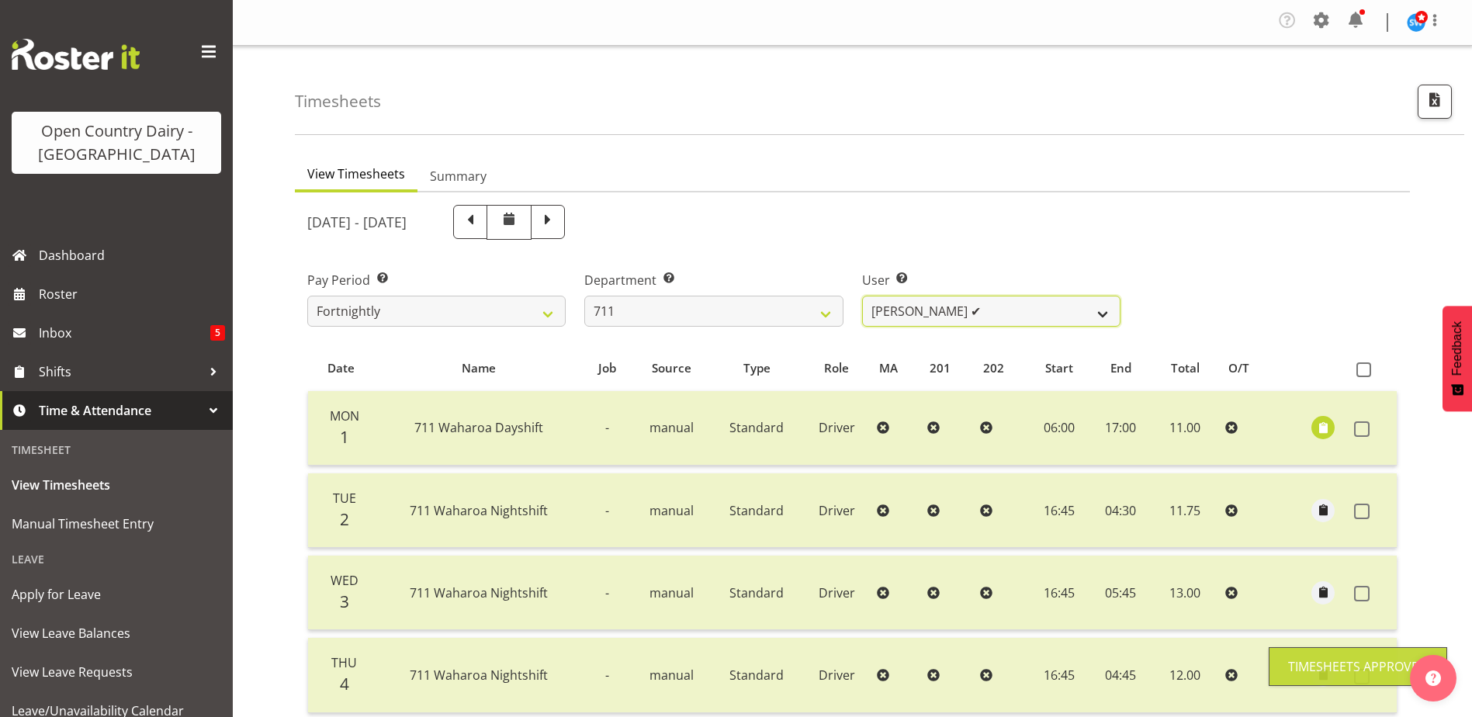
click at [915, 310] on select "Baz Morgan ✔ Gerard Cavanagh ✔ Tyrone Lawry ❌" at bounding box center [991, 311] width 258 height 31
select select "10409"
click at [862, 296] on select "Baz Morgan ✔ Gerard Cavanagh ✔ Tyrone Lawry ❌" at bounding box center [991, 311] width 258 height 31
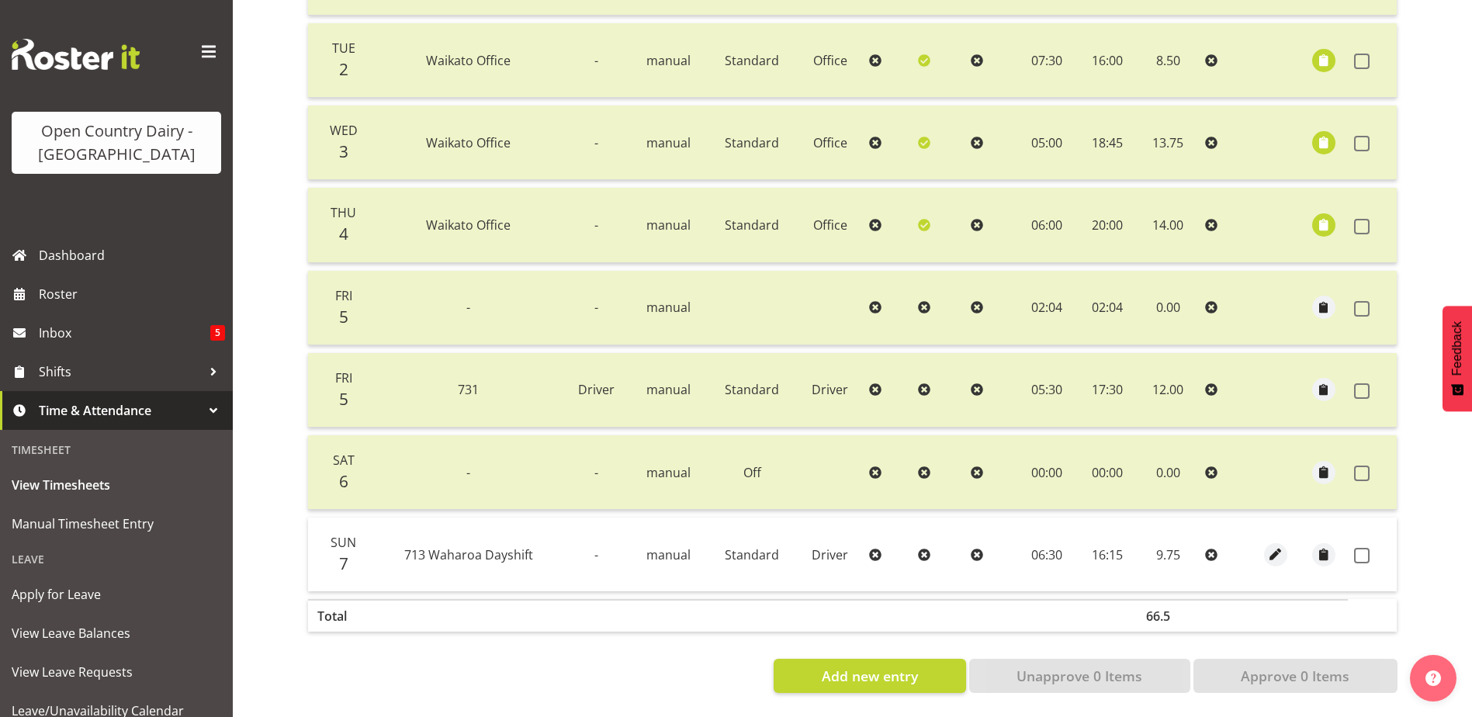
scroll to position [462, 0]
drag, startPoint x: 1360, startPoint y: 539, endPoint x: 1362, endPoint y: 617, distance: 77.6
click at [1360, 548] on span at bounding box center [1362, 556] width 16 height 16
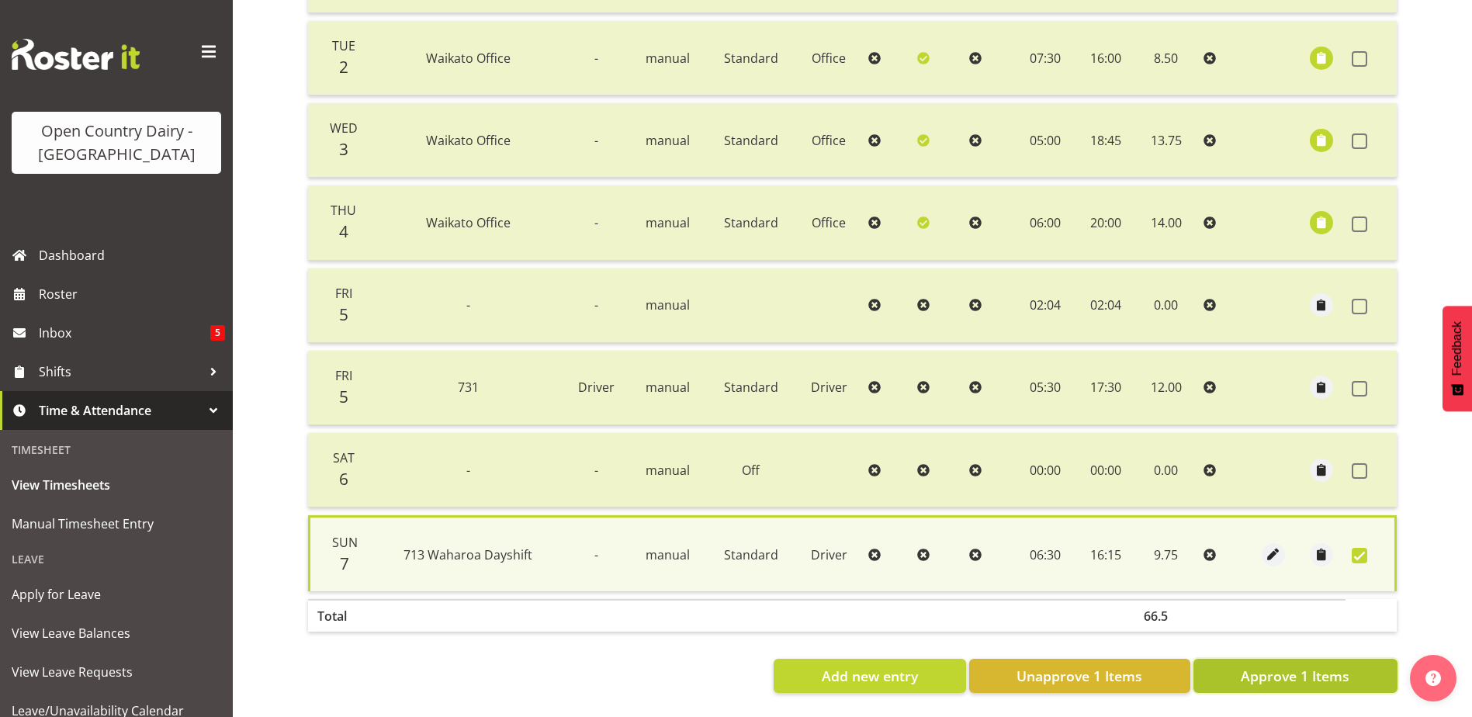
click at [1325, 666] on span "Approve 1 Items" at bounding box center [1295, 676] width 109 height 20
checkbox input "false"
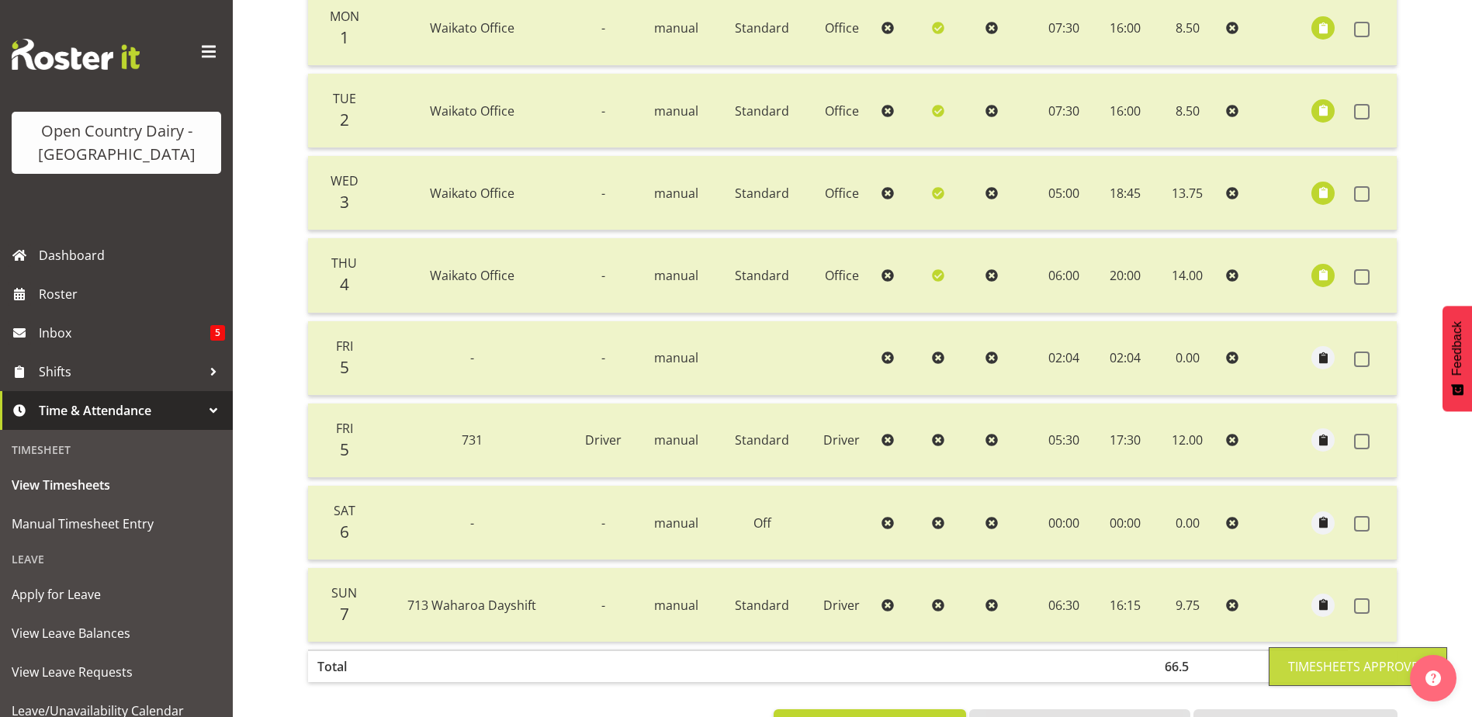
scroll to position [0, 0]
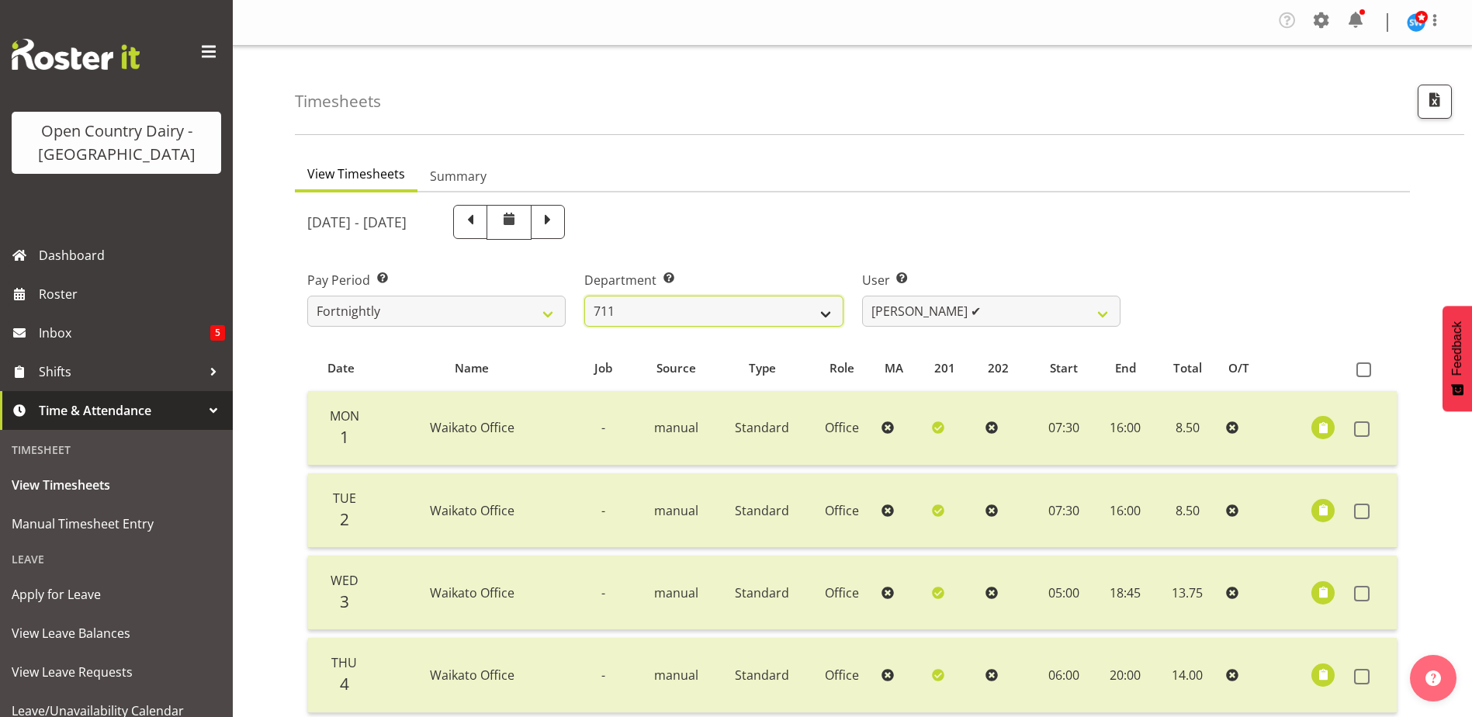
click at [708, 317] on select "701 702 703 704 705 706 707 708 709 710 711 712 713 714 715 716 717 718 719 720" at bounding box center [713, 311] width 258 height 31
select select "822"
click at [584, 296] on select "701 702 703 704 705 706 707 708 709 710 711 712 713 714 715 716 717 718 719 720" at bounding box center [713, 311] width 258 height 31
select select "8162"
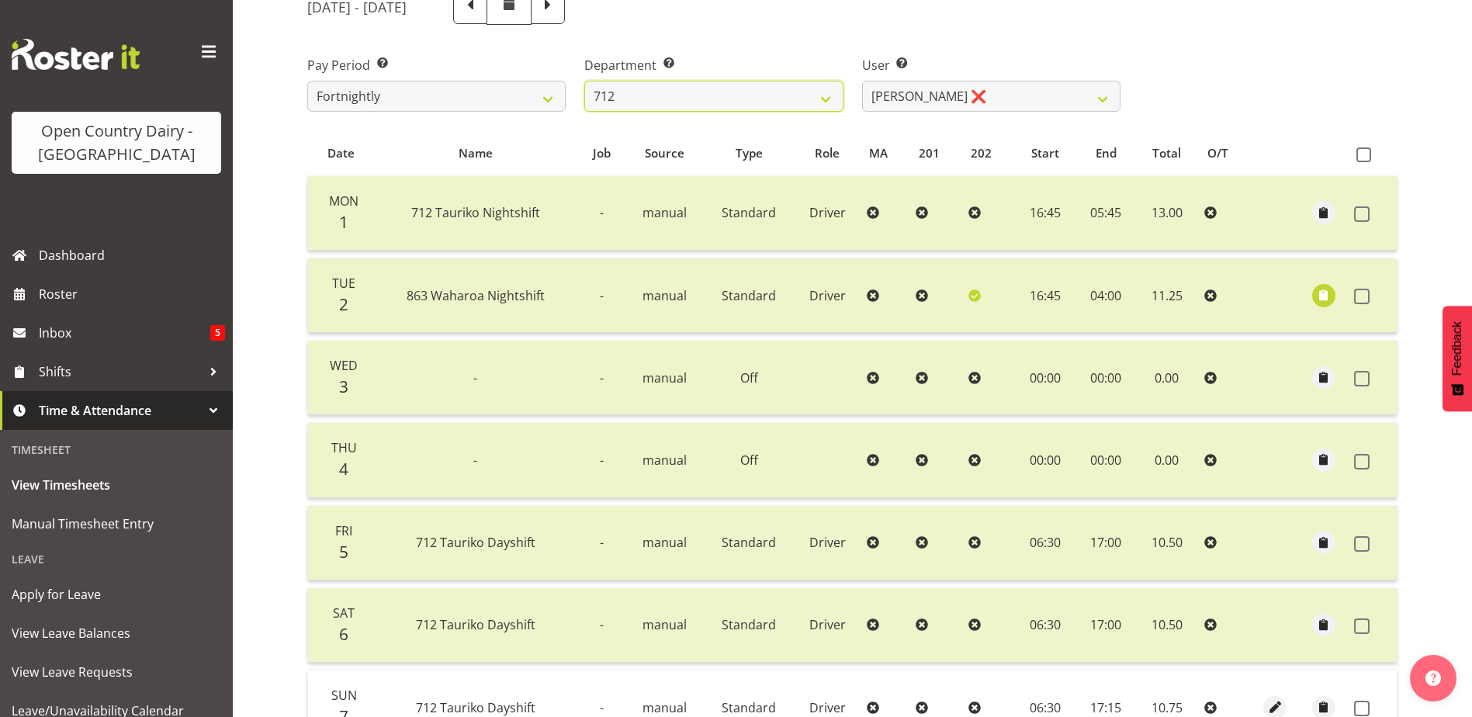
scroll to position [379, 0]
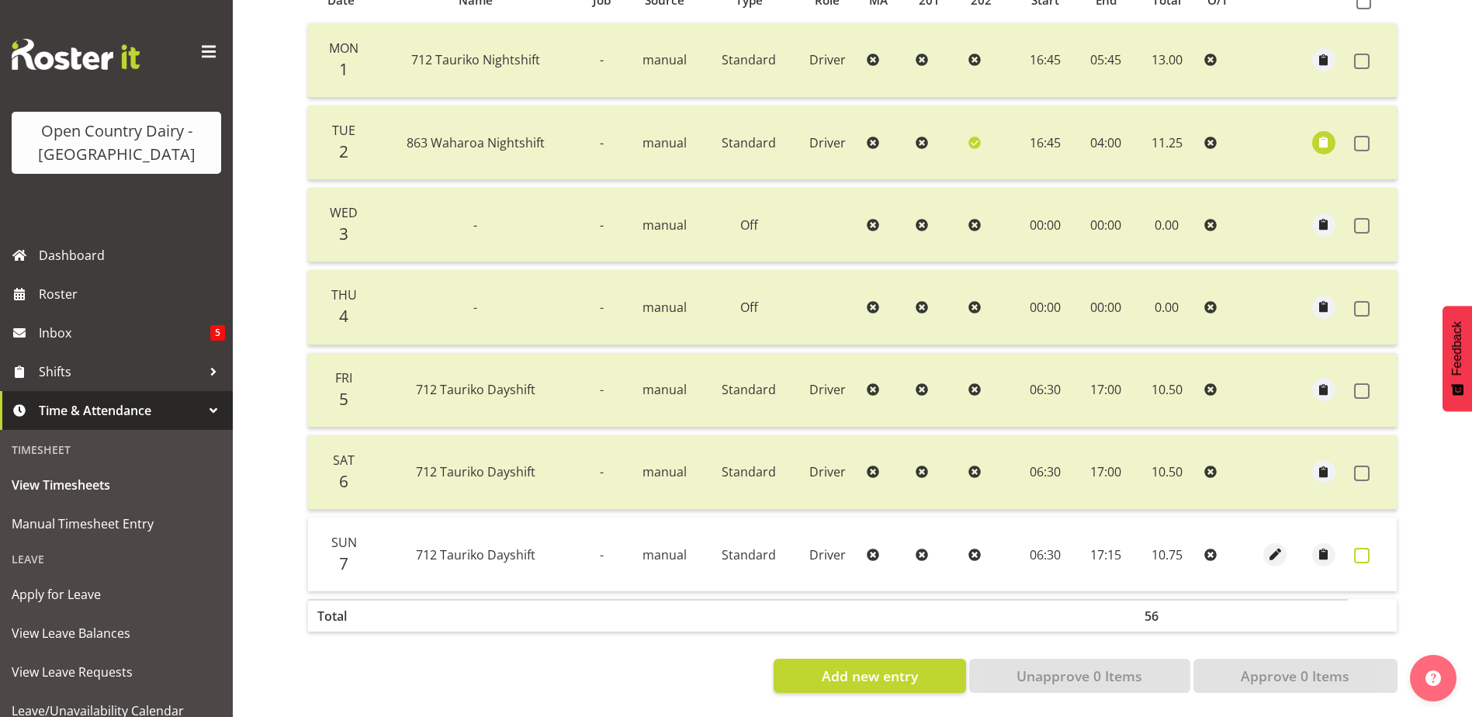
click at [1361, 548] on span at bounding box center [1362, 556] width 16 height 16
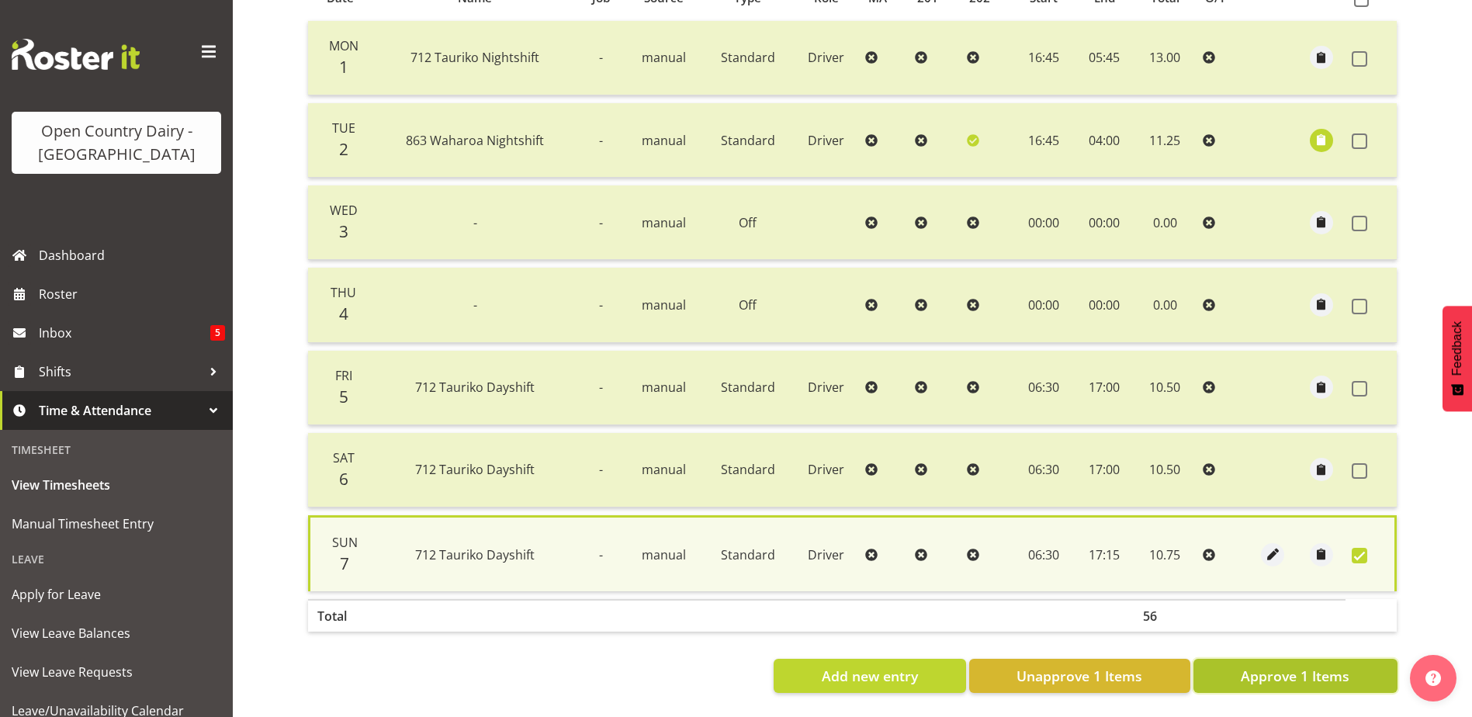
click at [1304, 673] on span "Approve 1 Items" at bounding box center [1295, 676] width 109 height 20
checkbox input "false"
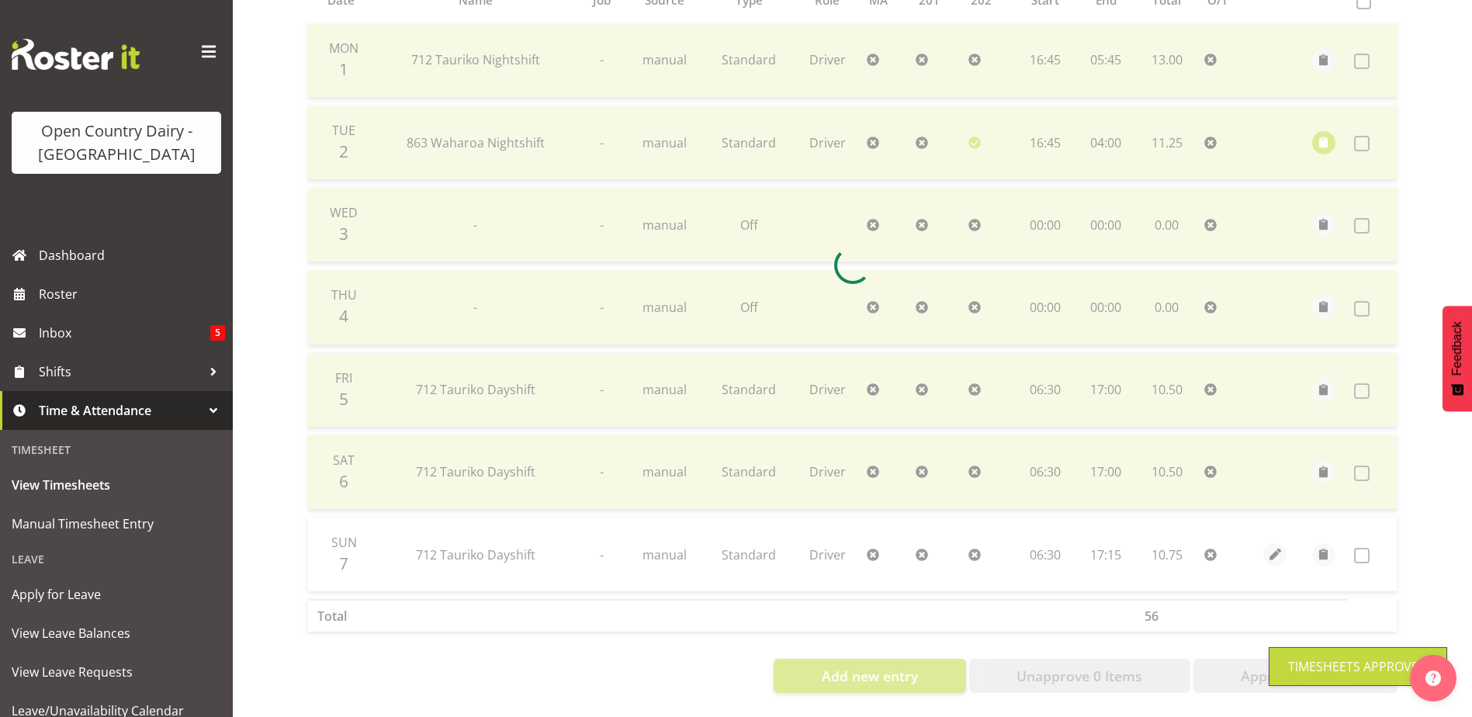
scroll to position [0, 0]
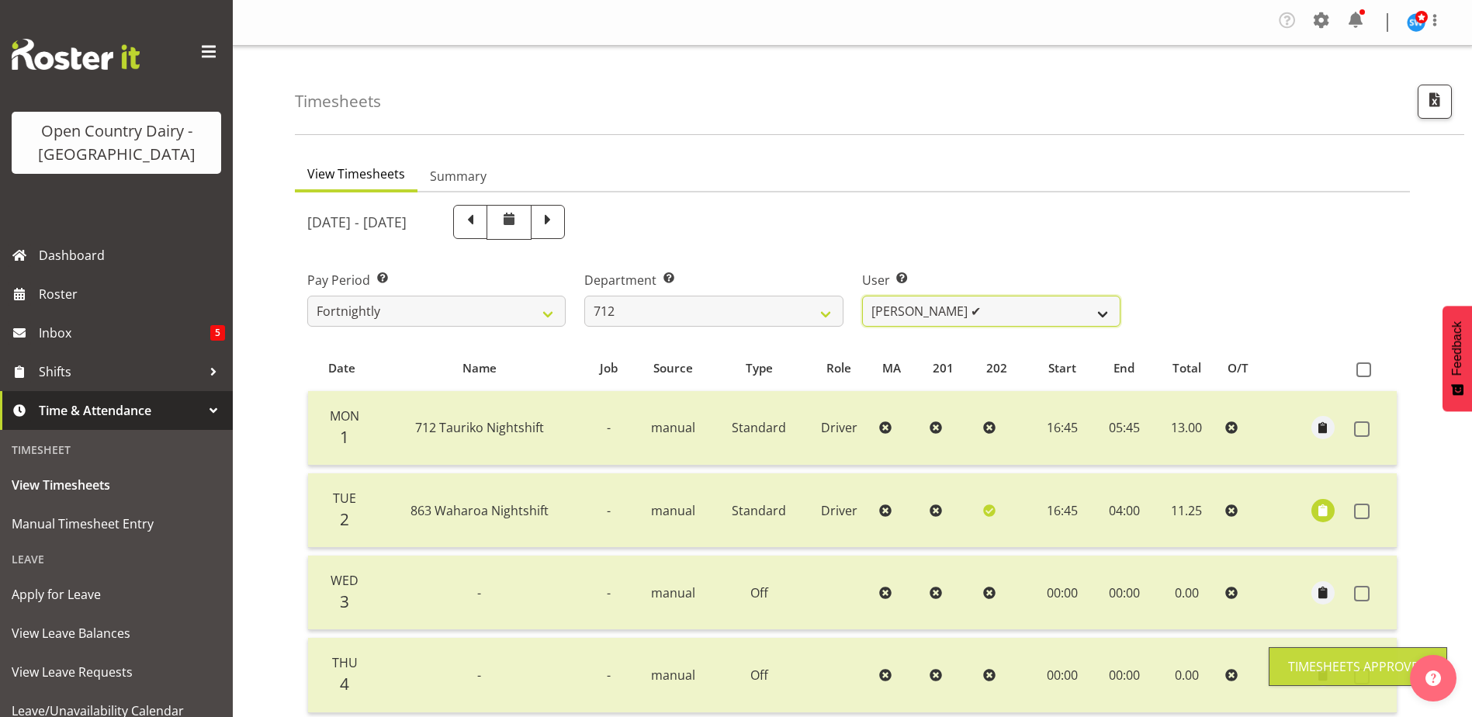
click at [927, 305] on select "Amrik Singh ✔ Jasdeep Singh ❌ Lucky Kau Kau ❌" at bounding box center [991, 311] width 258 height 31
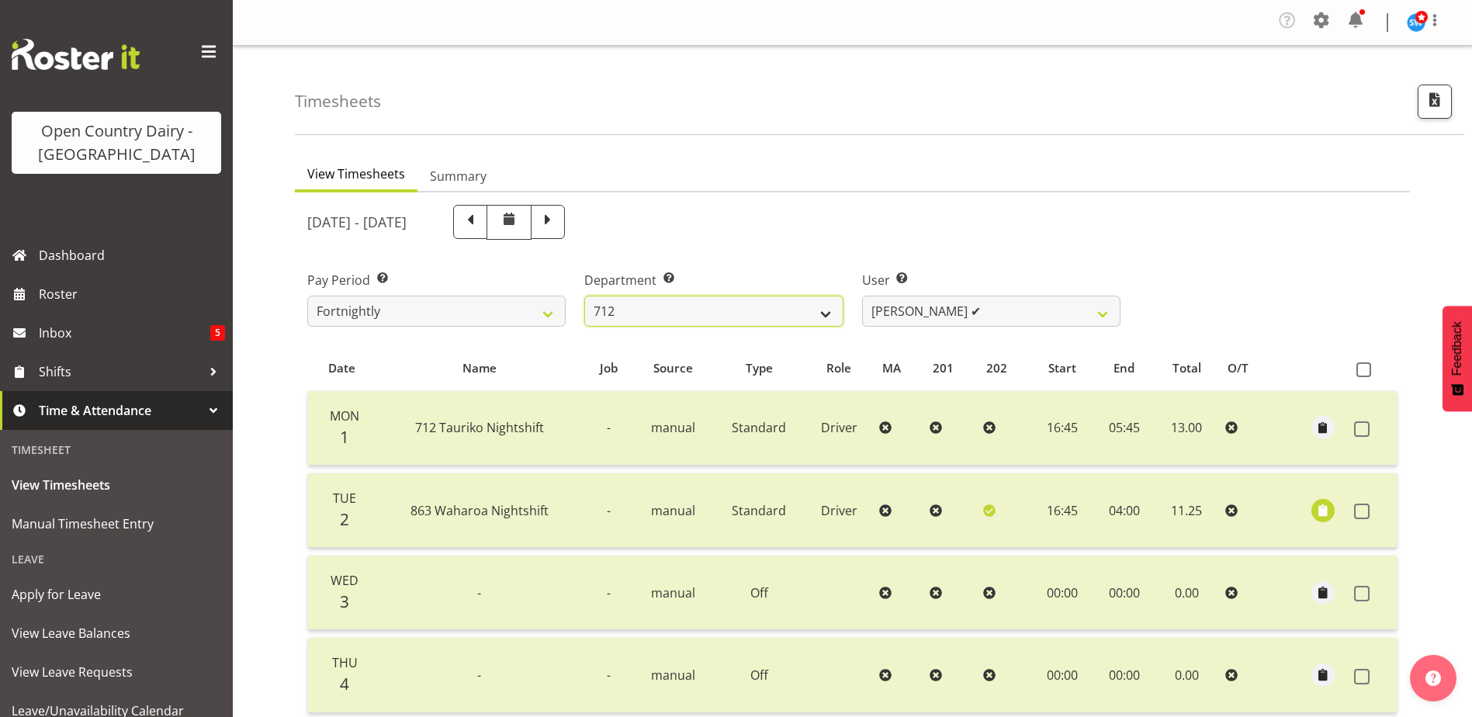
click at [676, 316] on select "701 702 703 704 705 706 707 708 709 710 711 712 713 714 715 716 717 718 719 720" at bounding box center [713, 311] width 258 height 31
select select "716"
click at [584, 296] on select "701 702 703 704 705 706 707 708 709 710 711 712 713 714 715 716 717 718 719 720" at bounding box center [713, 311] width 258 height 31
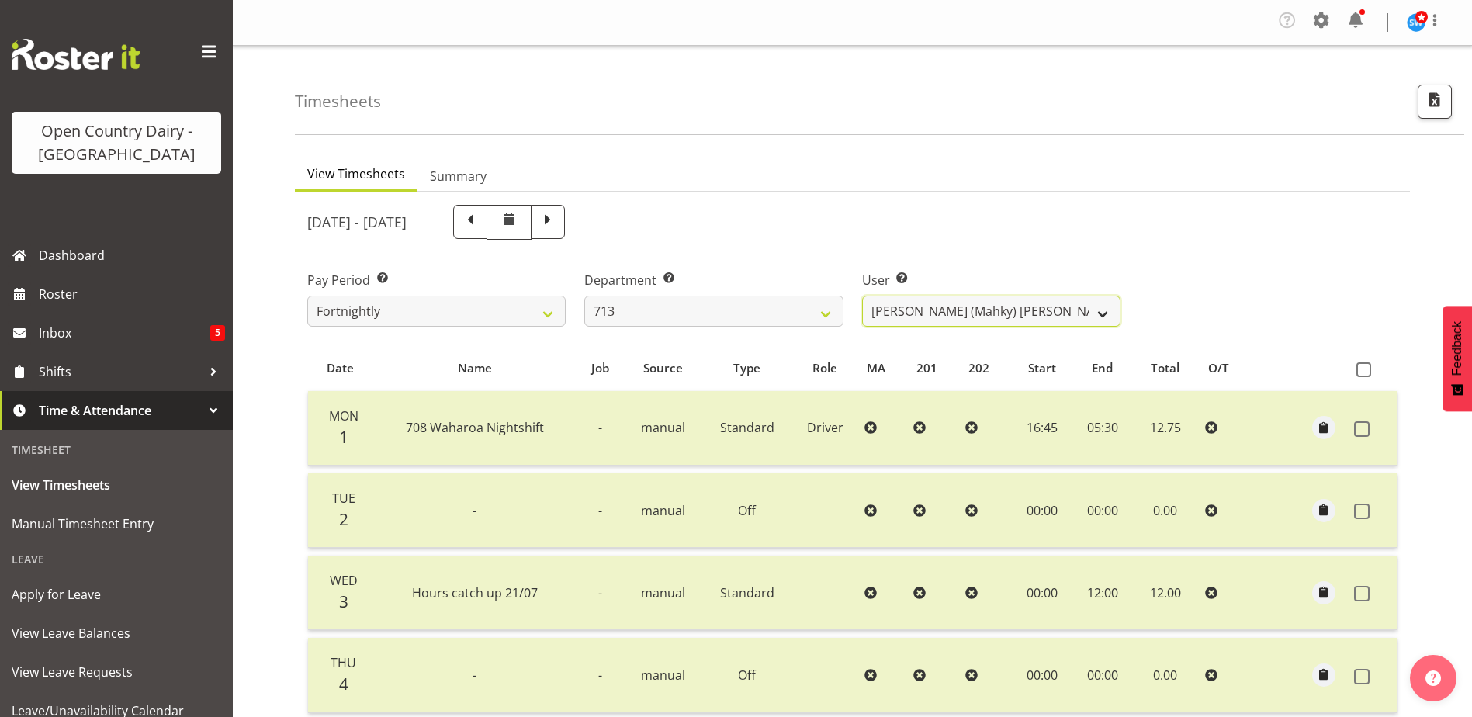
click at [978, 317] on select "Harmanpreet (Mahky) Dhillon ❌ Marcus Waretini ❌ Norman Sellen ✔" at bounding box center [991, 311] width 258 height 31
select select "10300"
click at [862, 296] on select "Harmanpreet (Mahky) Dhillon ❌ Marcus Waretini ❌ Norman Sellen ✔" at bounding box center [991, 311] width 258 height 31
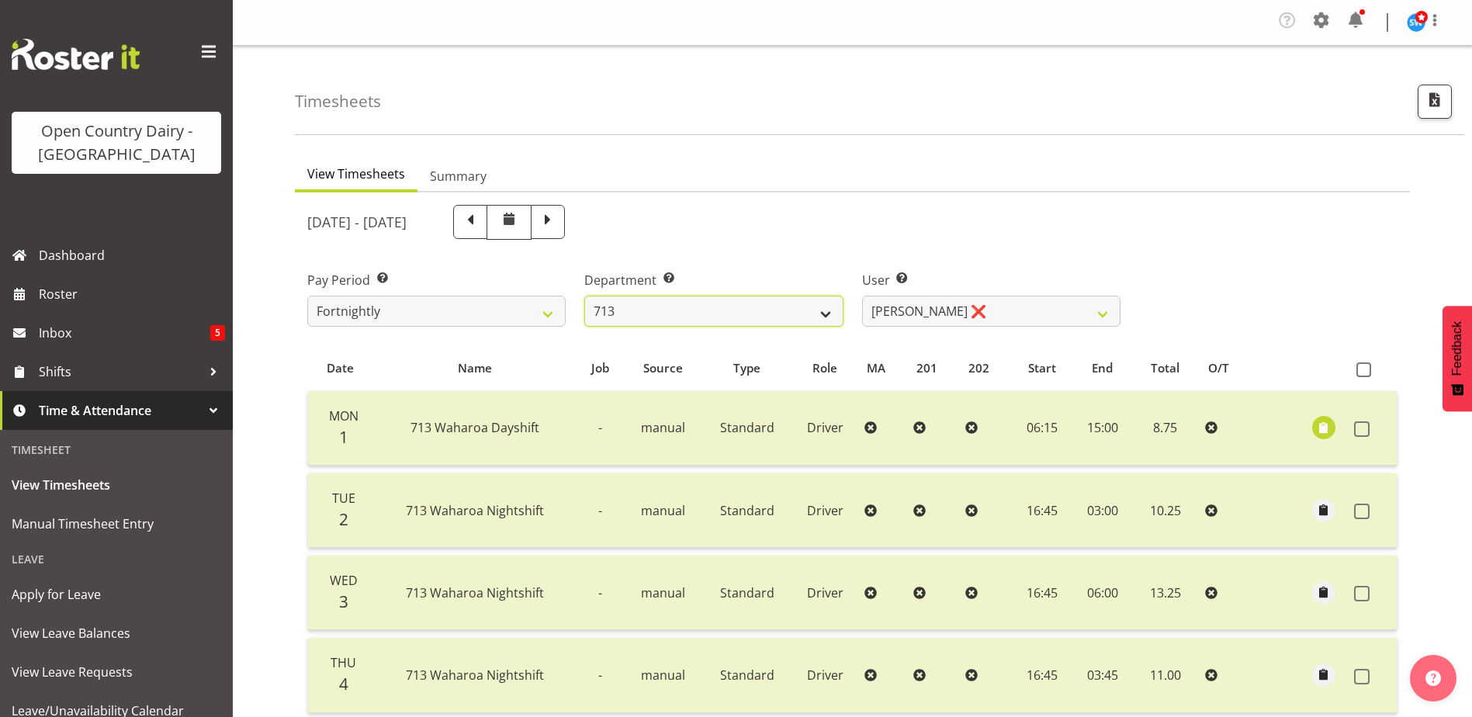
click at [670, 307] on select "701 702 703 704 705 706 707 708 709 710 711 712 713 714 715 716 717 718 719 720" at bounding box center [713, 311] width 258 height 31
select select "805"
click at [584, 296] on select "701 702 703 704 705 706 707 708 709 710 711 712 713 714 715 716 717 718 719 720" at bounding box center [713, 311] width 258 height 31
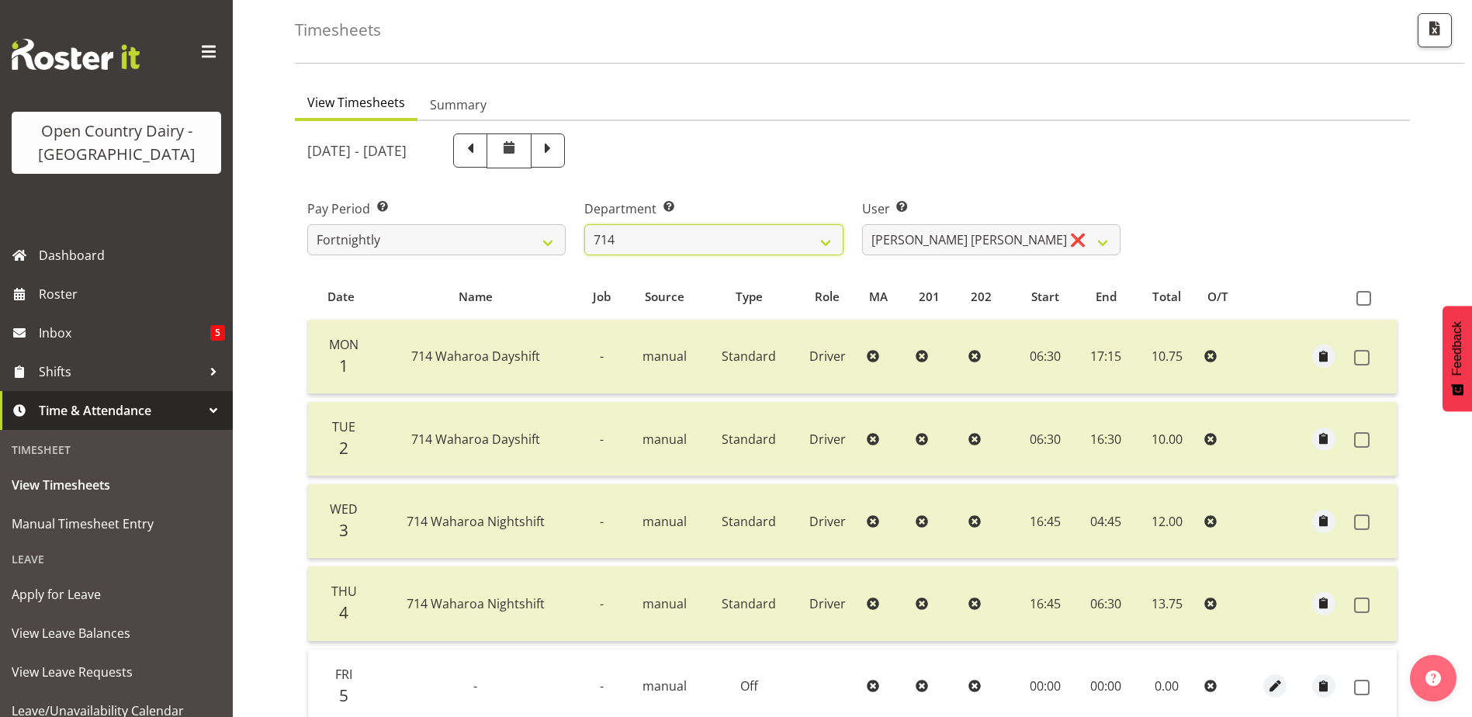
scroll to position [69, 0]
click at [968, 236] on select "Fraser Stephens ❌ Nev Brewster ❌ Stephen Parsons ❌ Tom Gaelic ✔" at bounding box center [991, 242] width 258 height 31
select select "10982"
click at [862, 227] on select "Fraser Stephens ❌ Nev Brewster ❌ Stephen Parsons ❌ Tom Gaelic ✔" at bounding box center [991, 242] width 258 height 31
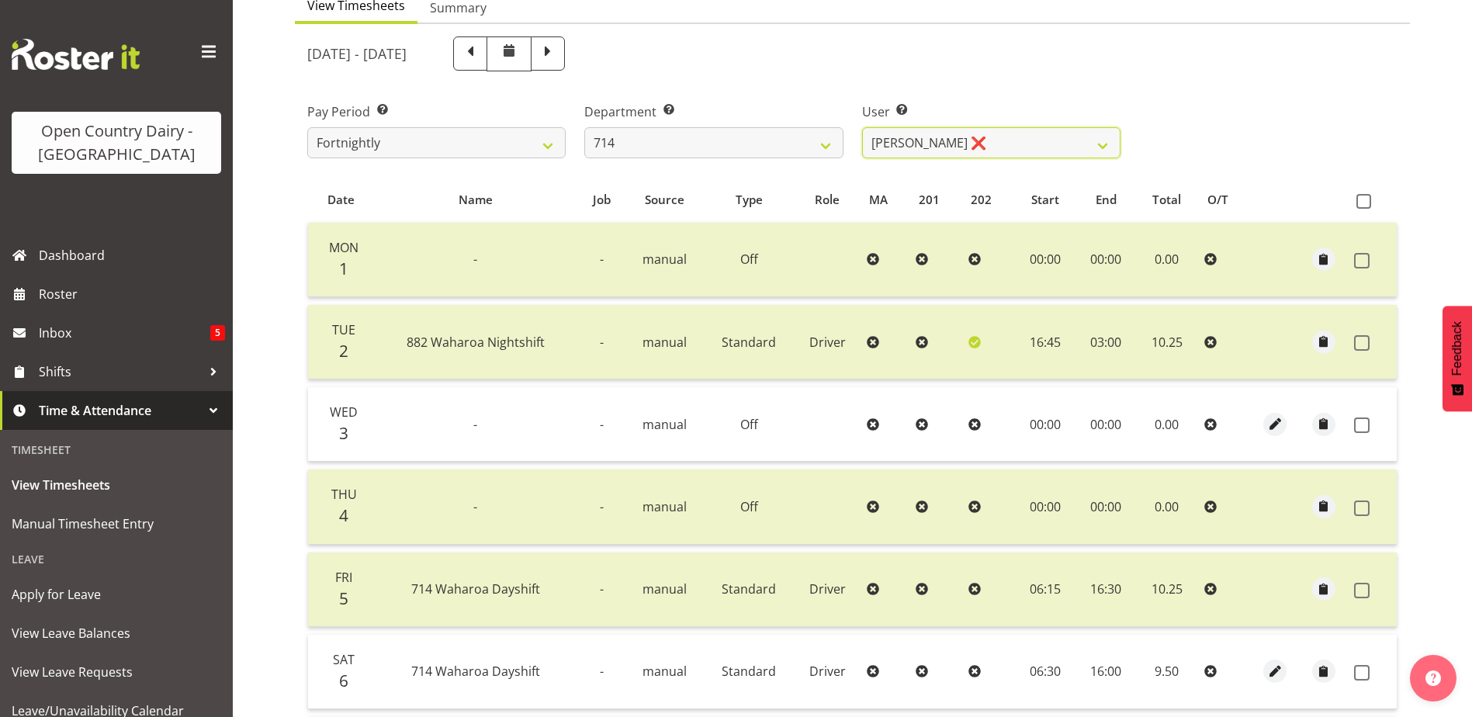
scroll to position [0, 0]
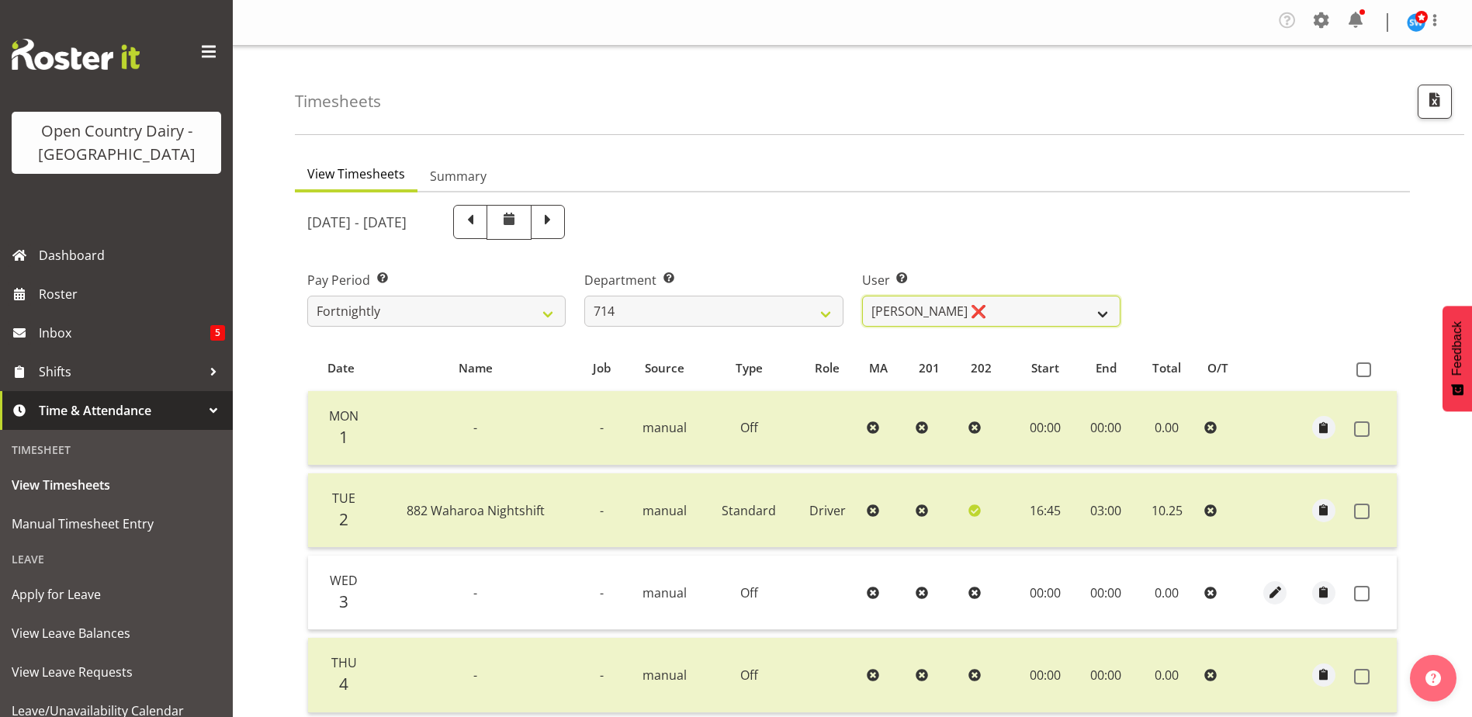
click at [961, 313] on select "Fraser Stephens ❌ Nev Brewster ❌ Stephen Parsons ❌ Tom Gaelic ✔" at bounding box center [991, 311] width 258 height 31
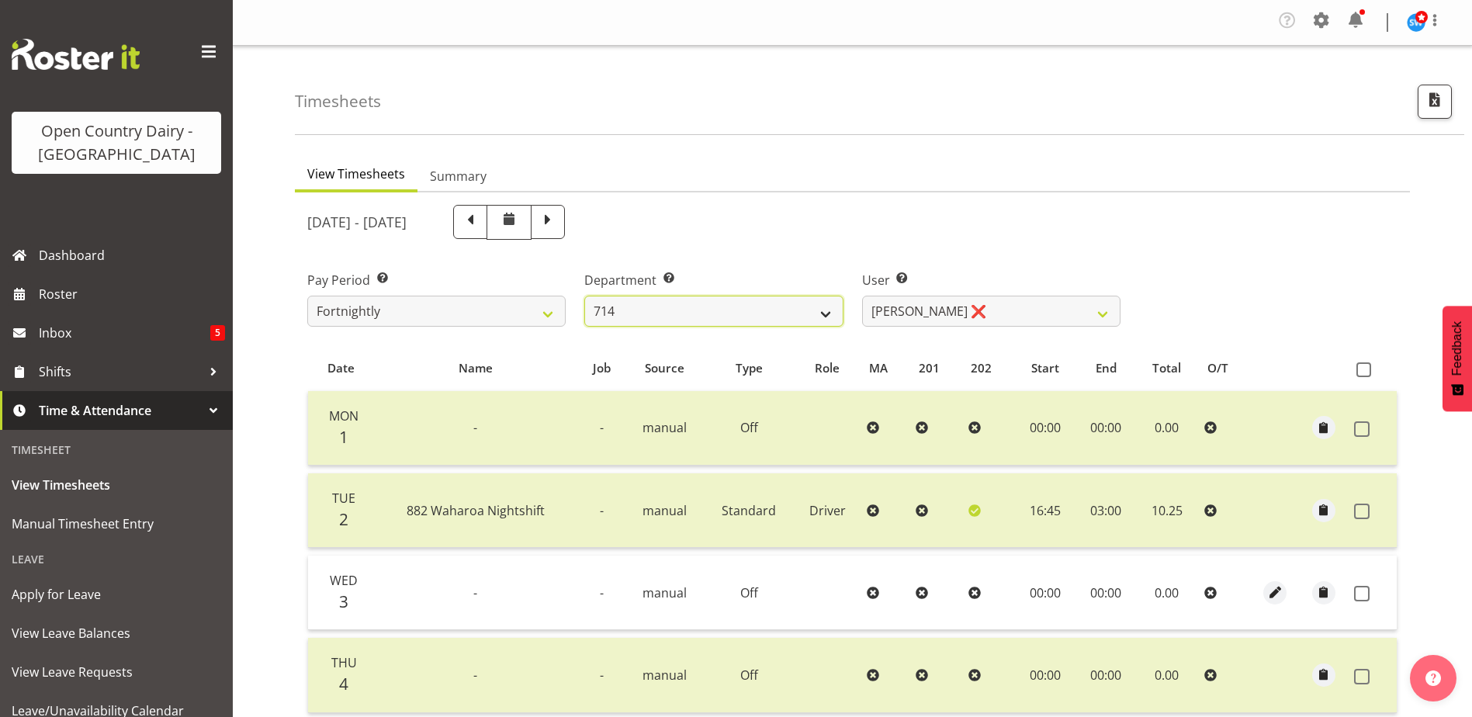
click at [673, 311] on select "701 702 703 704 705 706 707 708 709 710 711 712 713 714 715 716 717 718 719 720" at bounding box center [713, 311] width 258 height 31
select select "820"
click at [584, 296] on select "701 702 703 704 705 706 707 708 709 710 711 712 713 714 715 716 717 718 719 720" at bounding box center [713, 311] width 258 height 31
select select "10151"
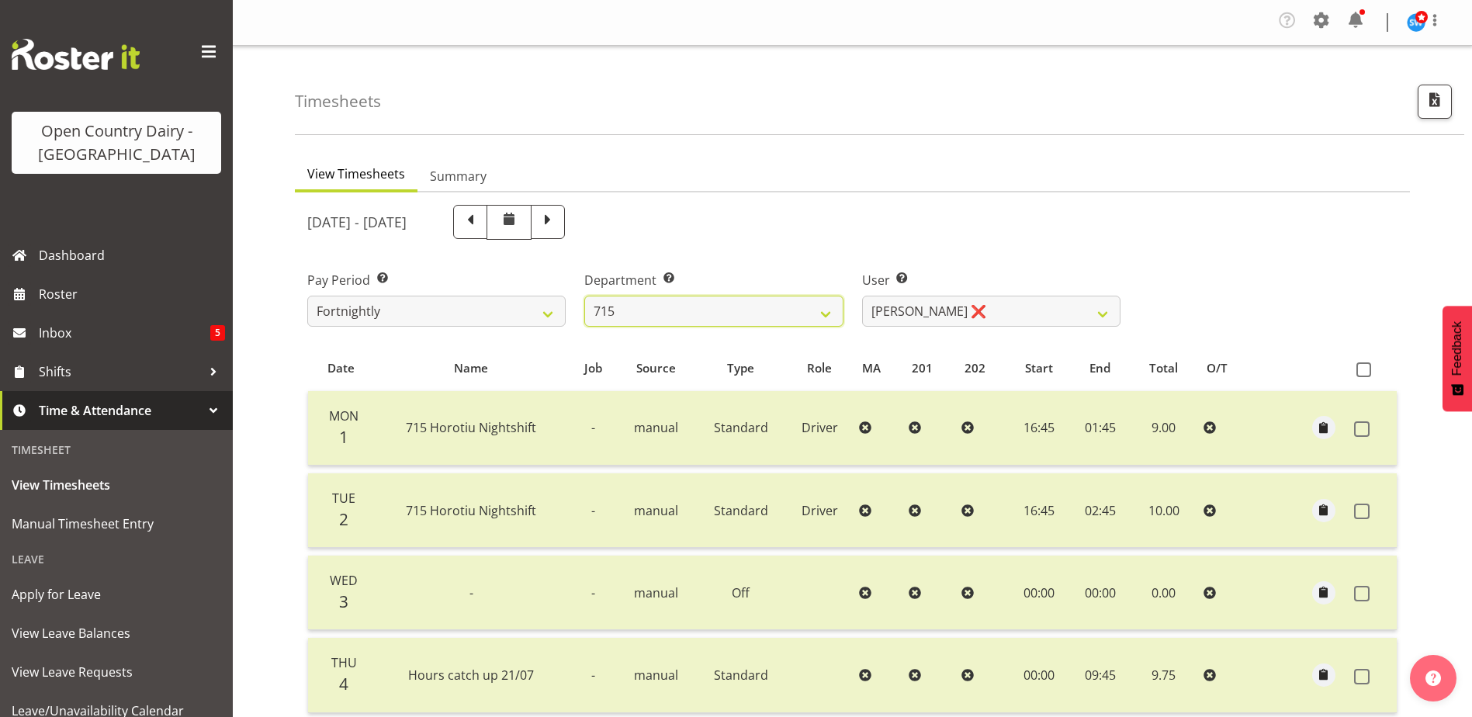
scroll to position [379, 0]
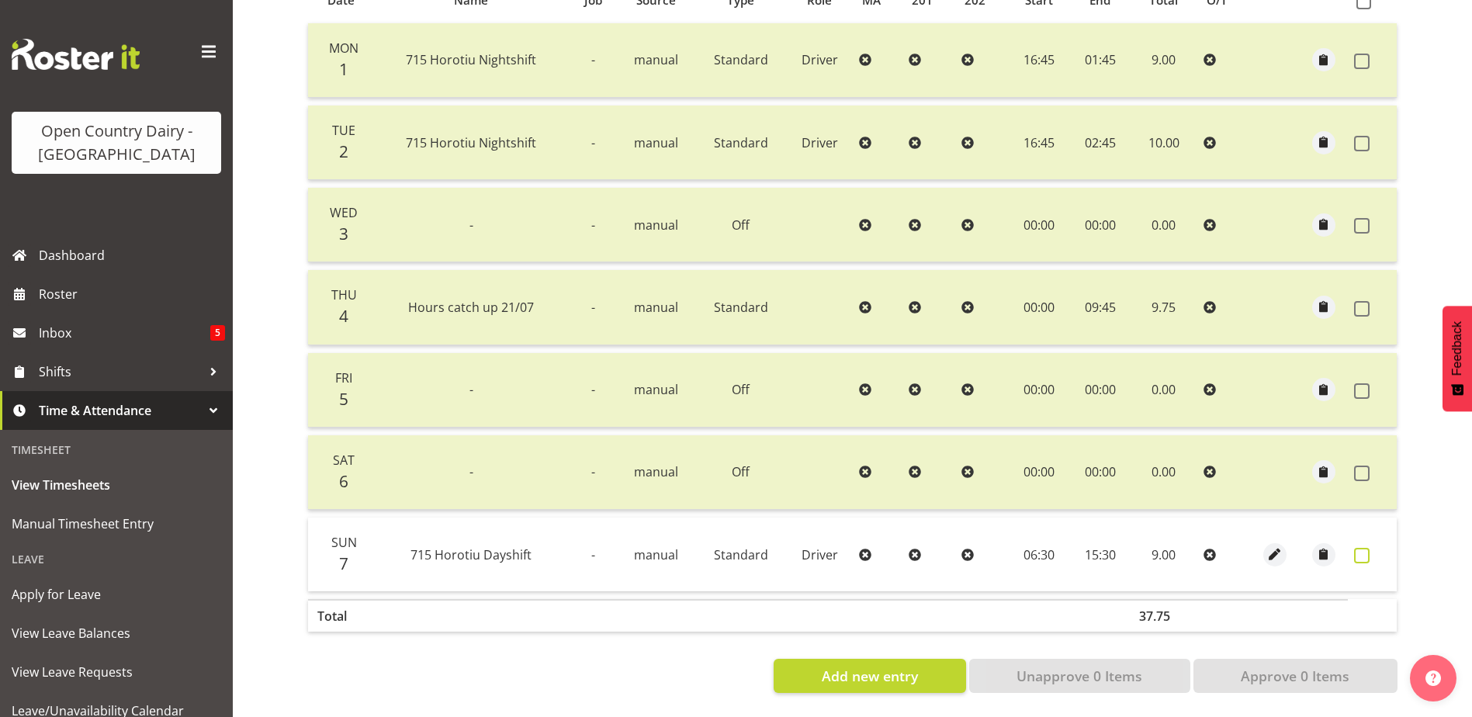
click at [1356, 548] on span at bounding box center [1362, 556] width 16 height 16
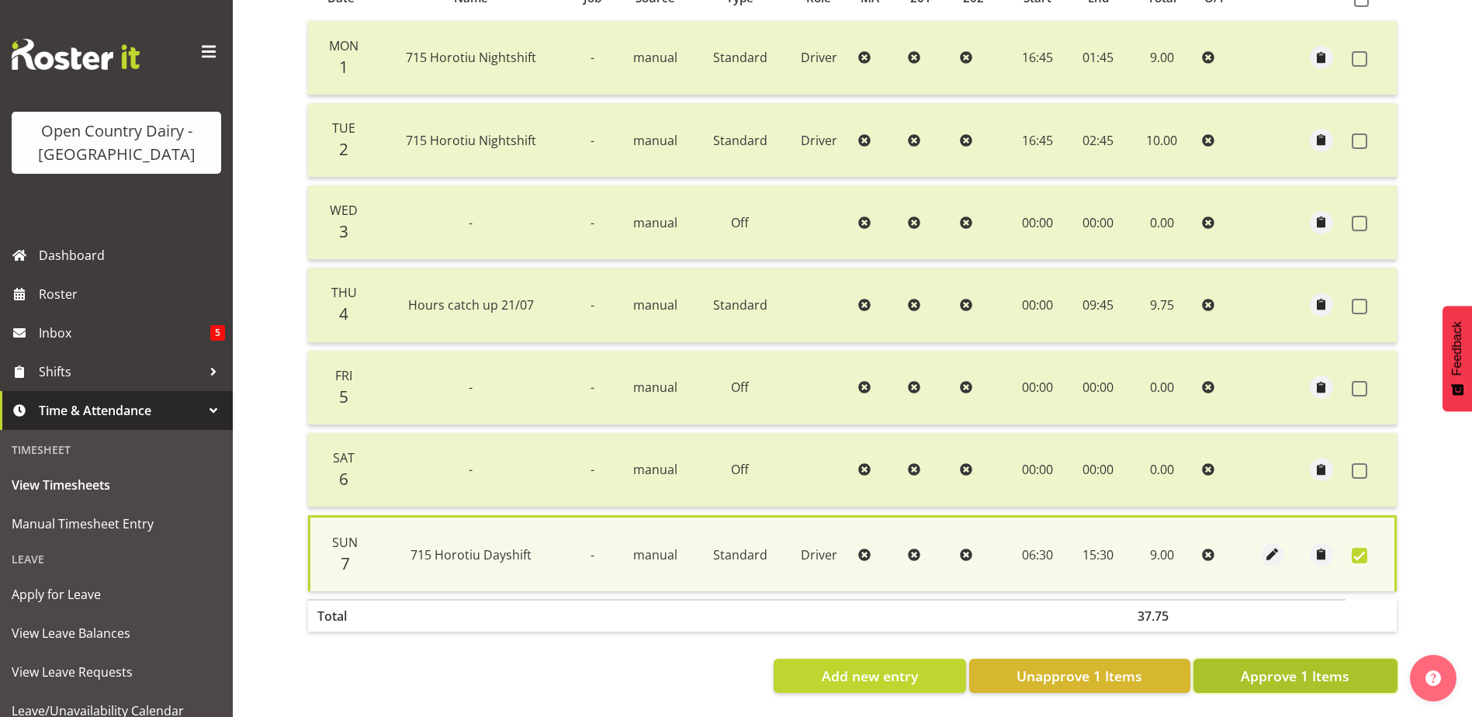
click at [1298, 666] on span "Approve 1 Items" at bounding box center [1295, 676] width 109 height 20
checkbox input "false"
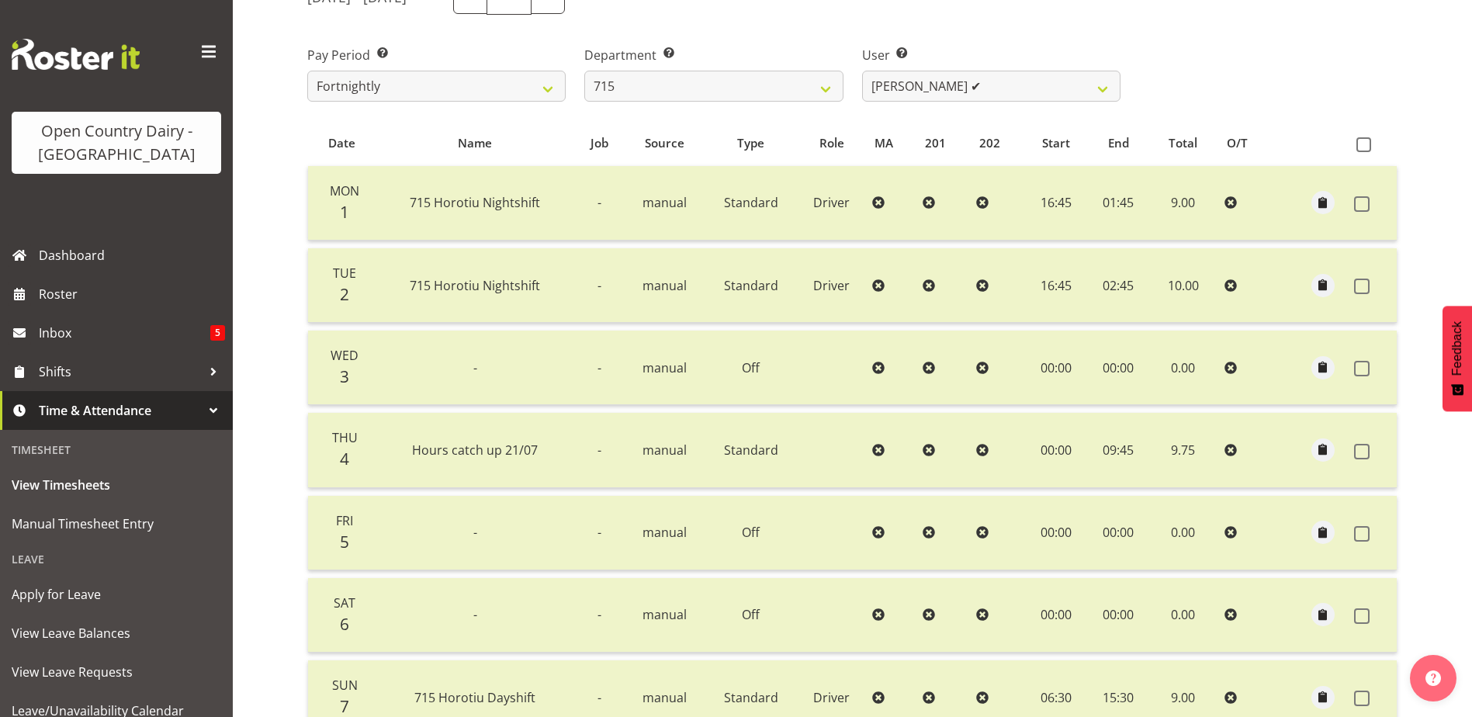
scroll to position [0, 0]
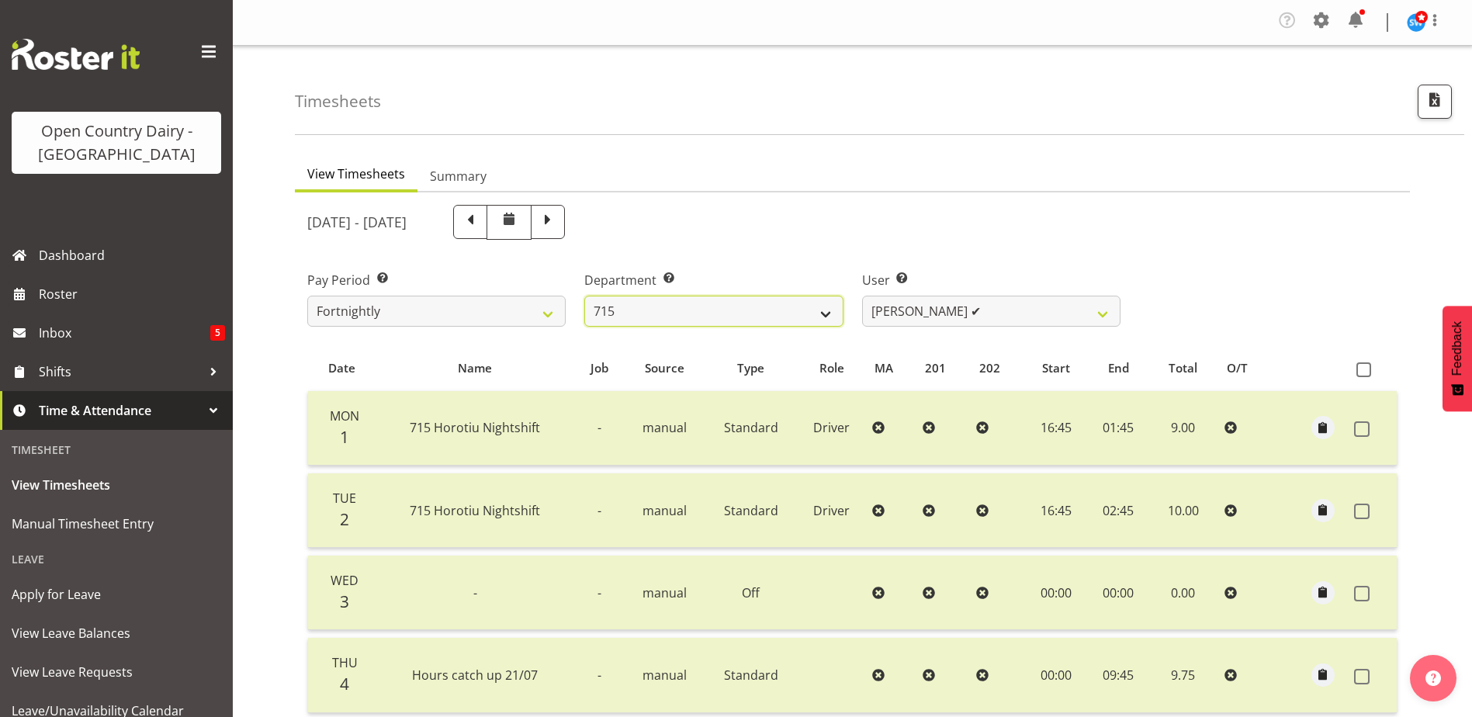
click at [697, 311] on select "701 702 703 704 705 706 707 708 709 710 711 712 713 714 715 716 717 718 719 720" at bounding box center [713, 311] width 258 height 31
select select "754"
click at [584, 296] on select "701 702 703 704 705 706 707 708 709 710 711 712 713 714 715 716 717 718 719 720" at bounding box center [713, 311] width 258 height 31
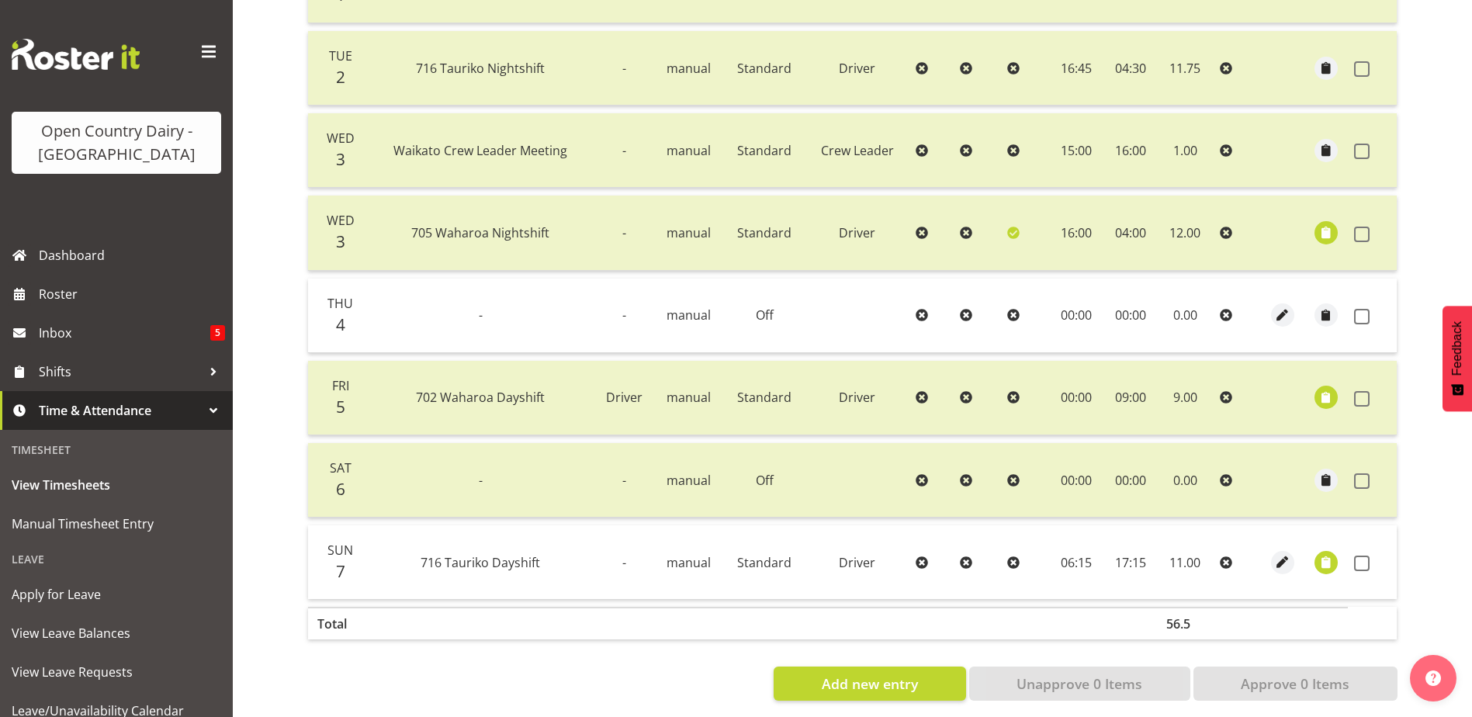
scroll to position [462, 0]
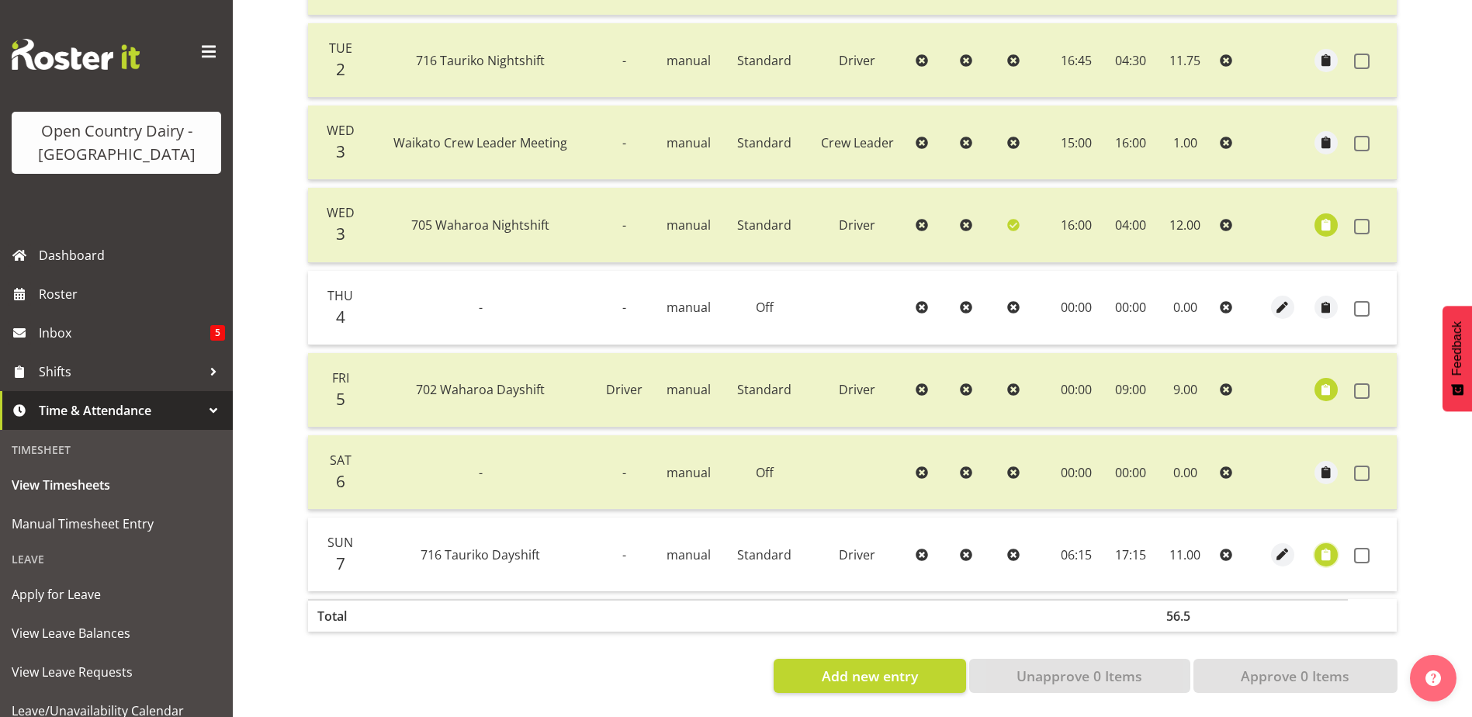
click at [1330, 546] on span "button" at bounding box center [1327, 555] width 18 height 18
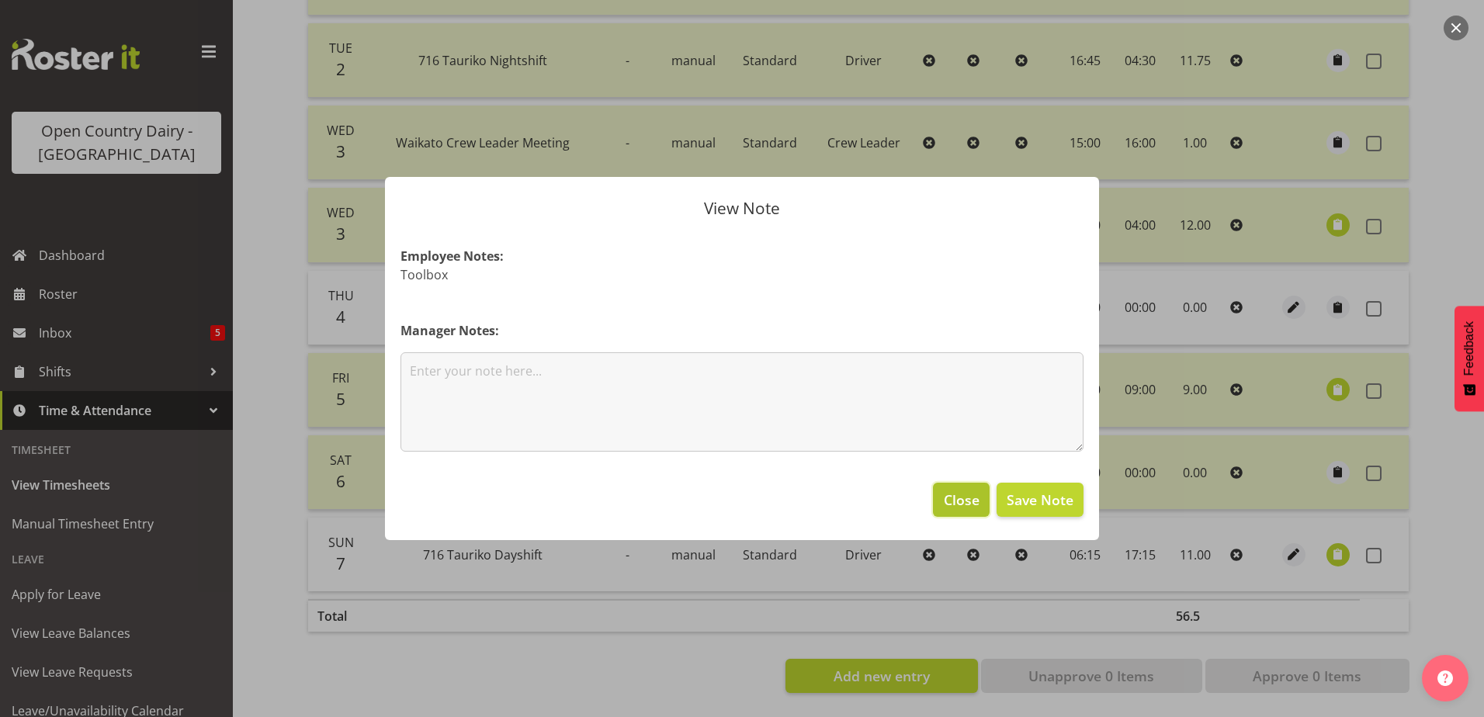
click at [961, 500] on span "Close" at bounding box center [962, 500] width 36 height 20
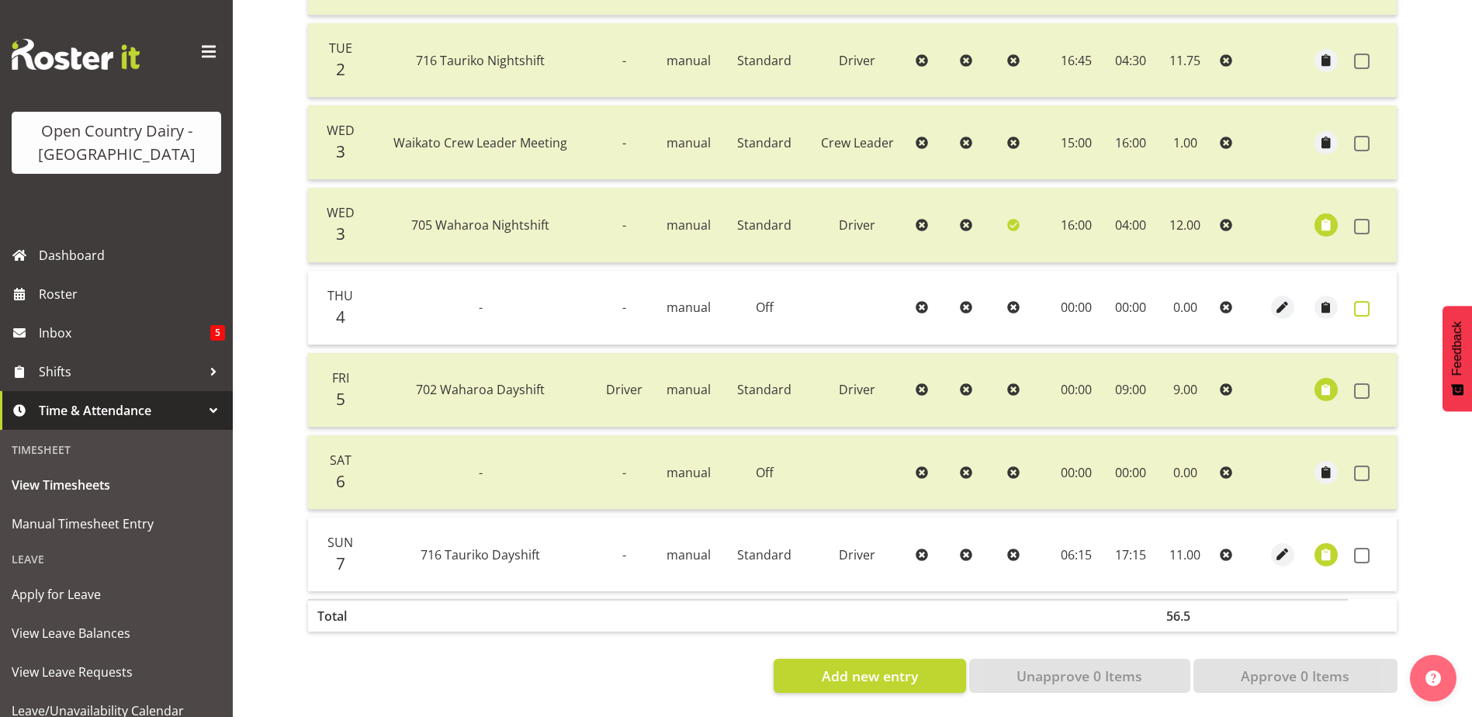
click at [1361, 301] on span at bounding box center [1362, 309] width 16 height 16
checkbox input "true"
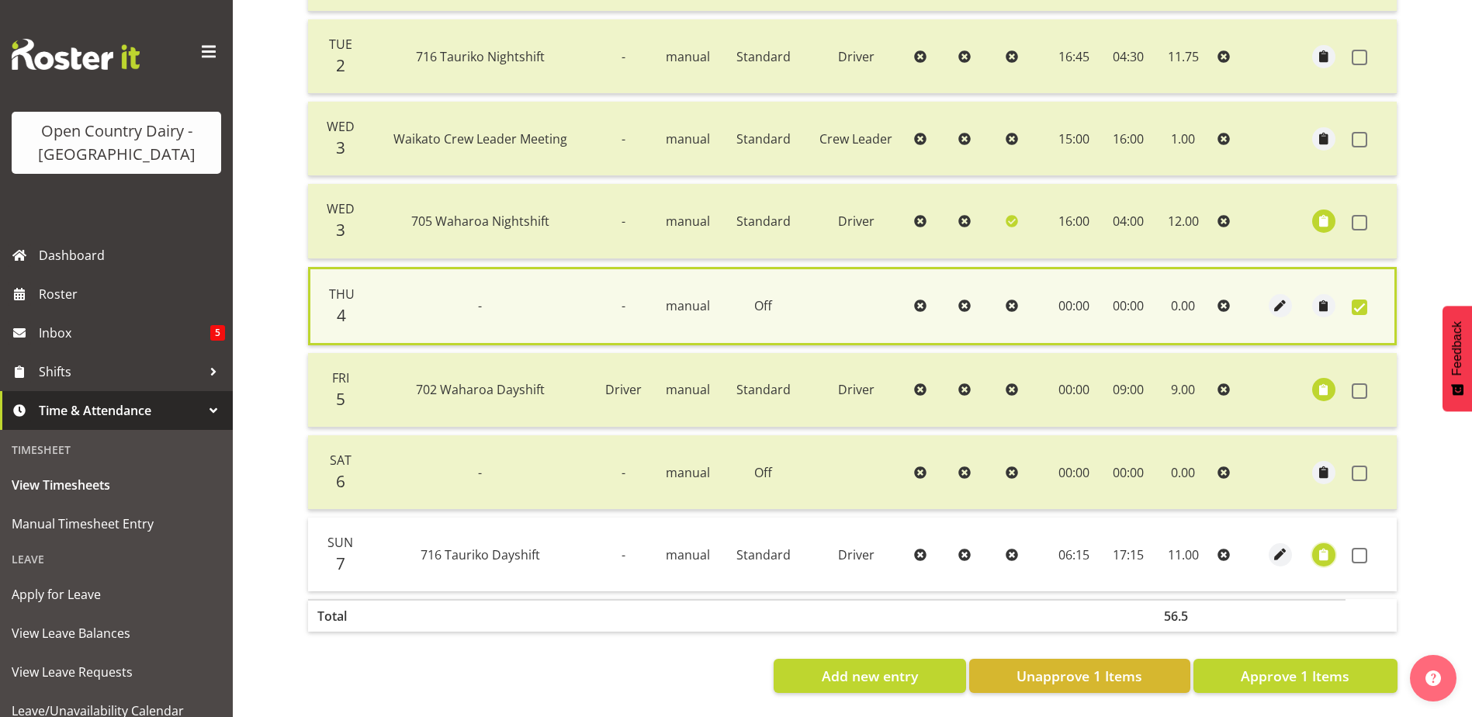
click at [1324, 546] on span "button" at bounding box center [1324, 555] width 18 height 18
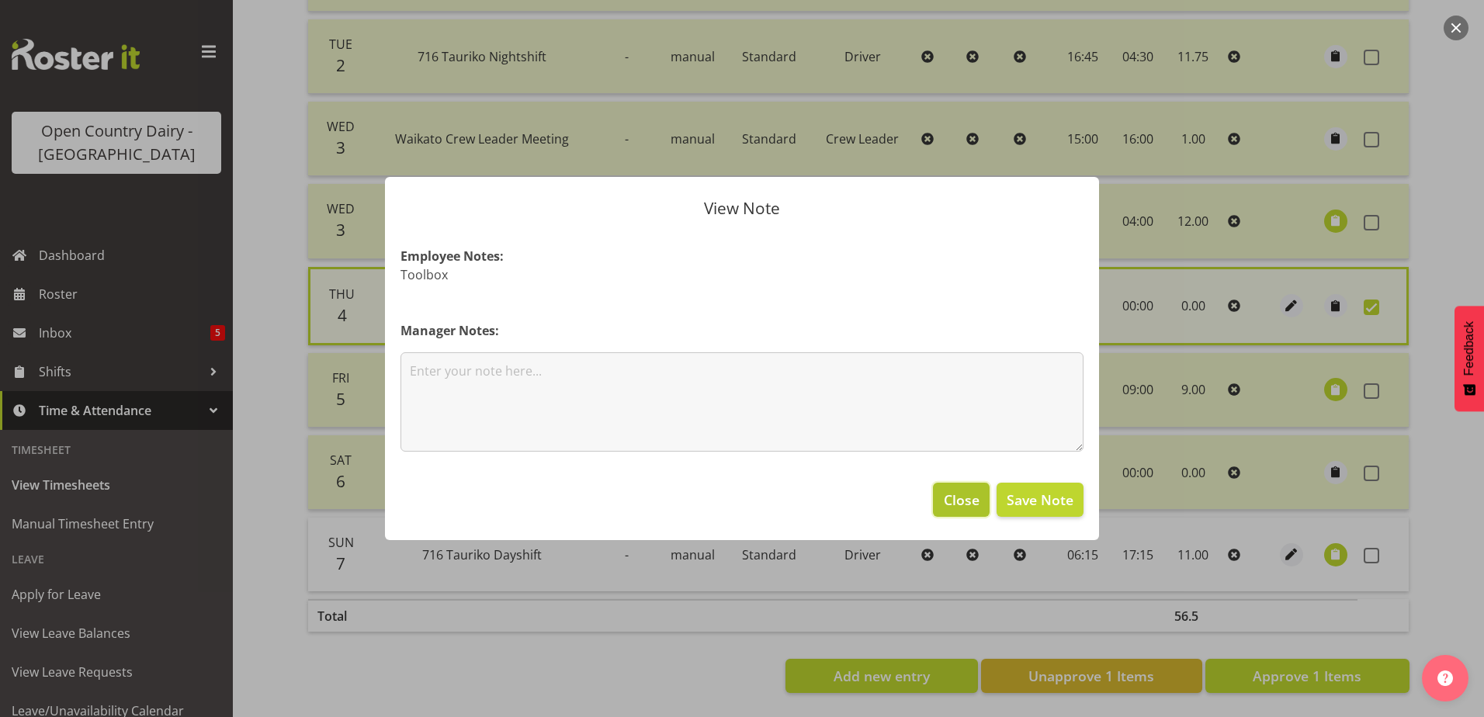
click at [958, 495] on span "Close" at bounding box center [962, 500] width 36 height 20
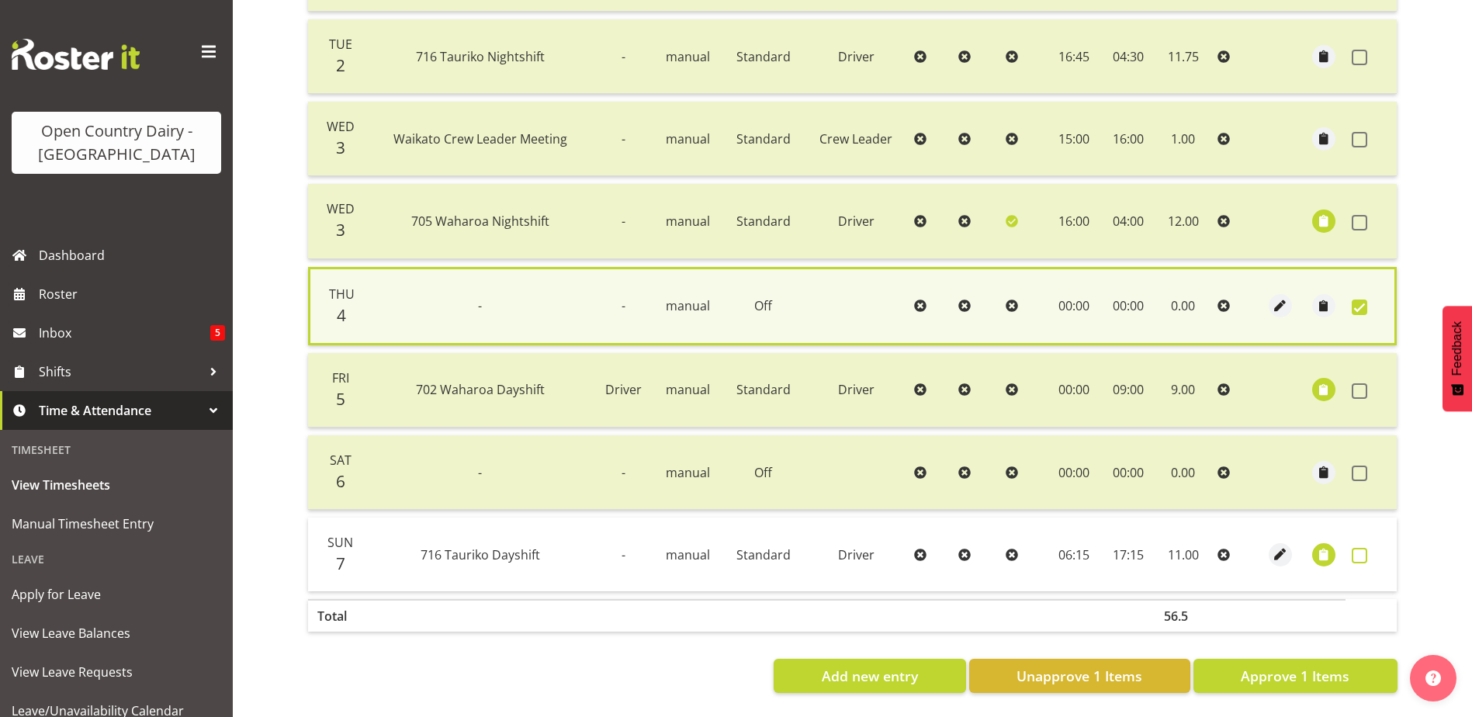
click at [1356, 548] on span at bounding box center [1360, 556] width 16 height 16
checkbox input "true"
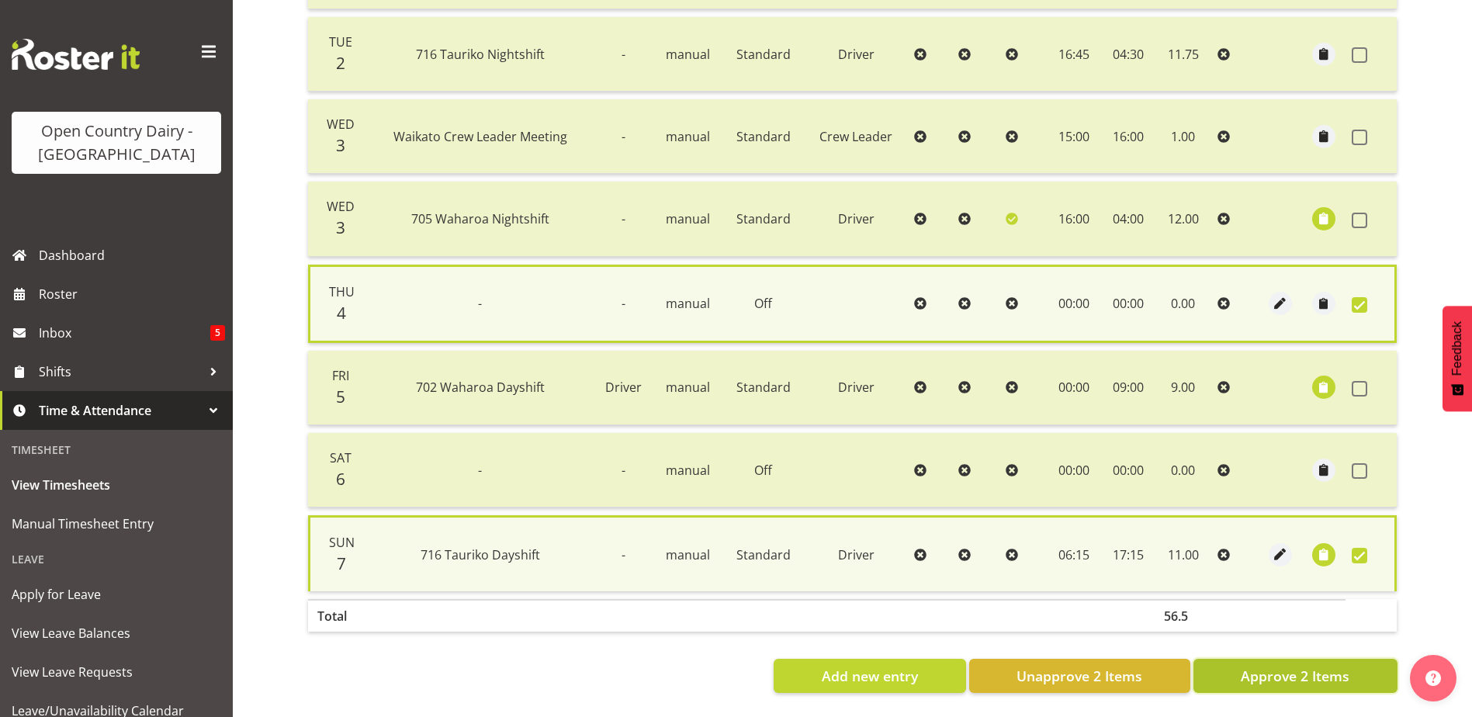
click at [1304, 666] on span "Approve 2 Items" at bounding box center [1295, 676] width 109 height 20
checkbox input "false"
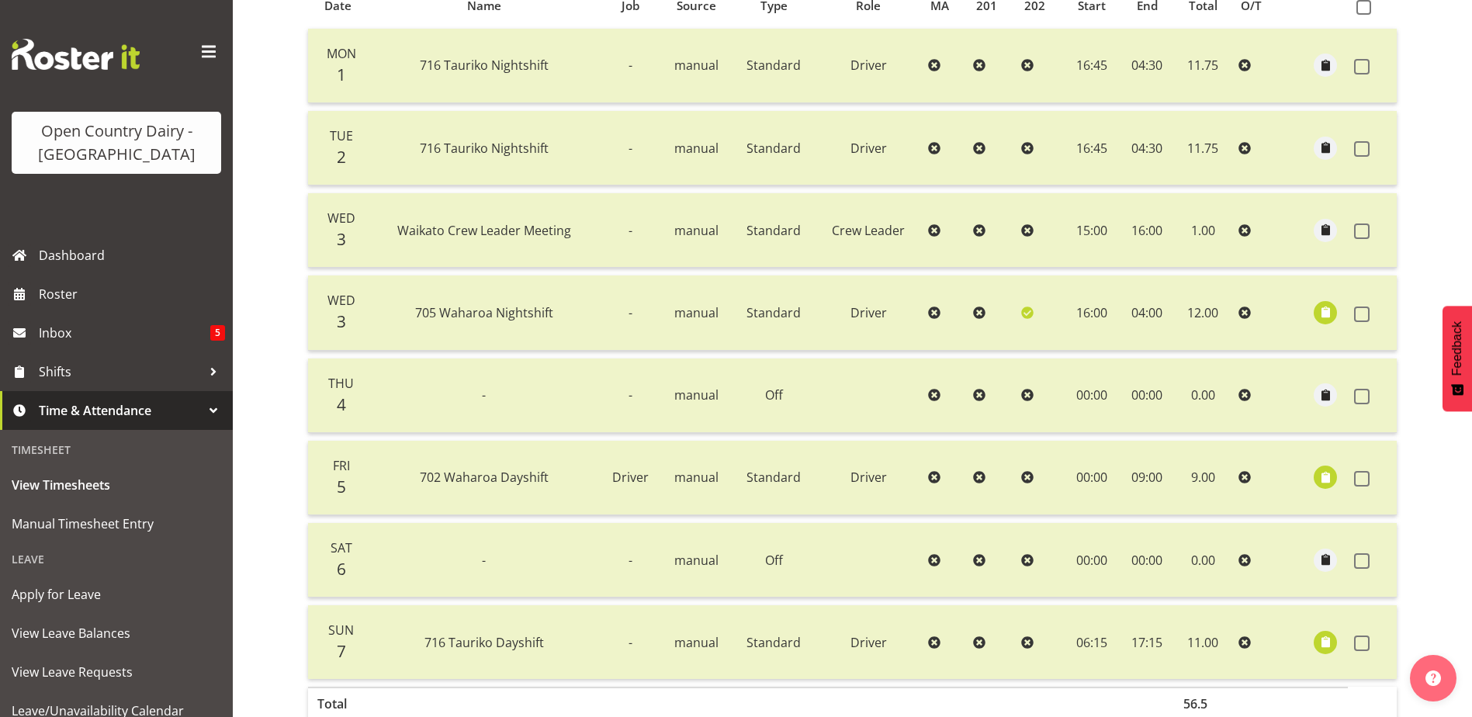
scroll to position [0, 0]
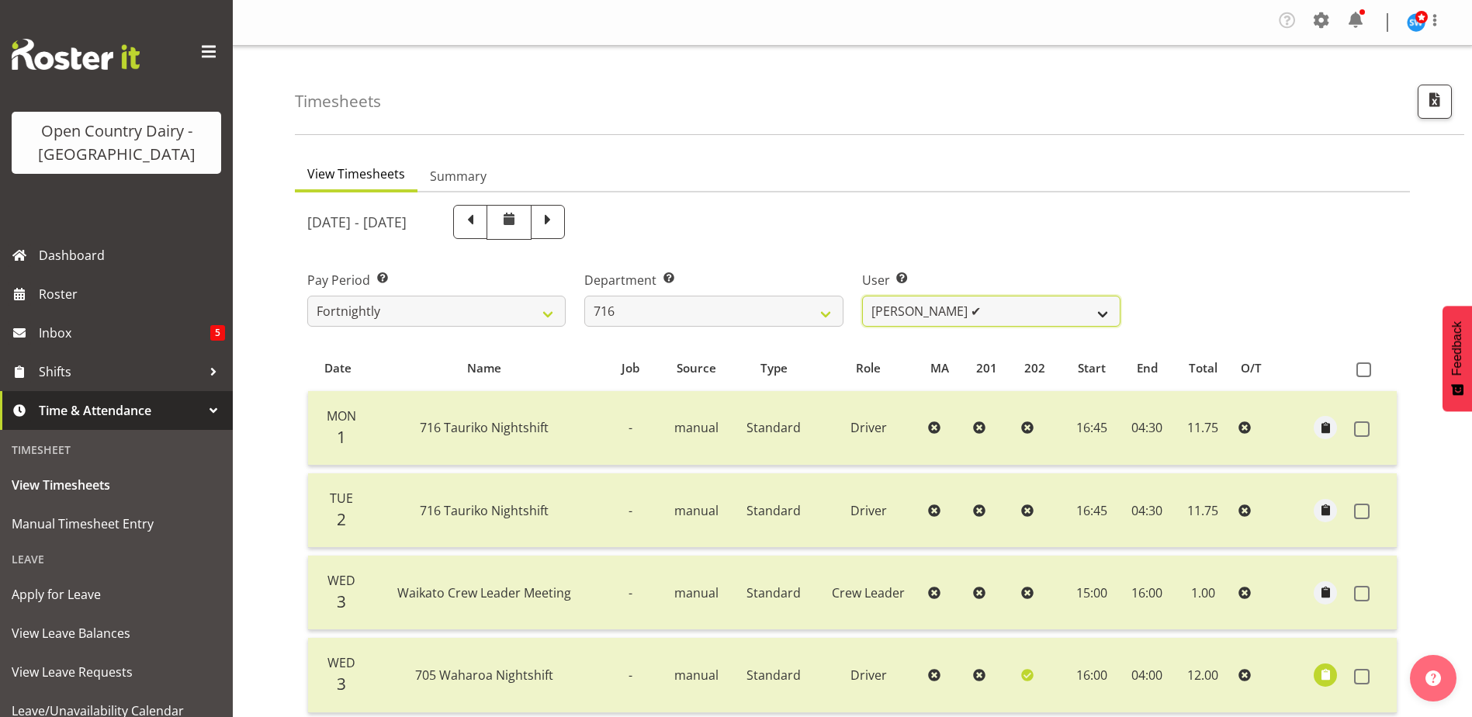
click at [965, 316] on select "Casey Leonard ✔ Darren Norris ❌ Glen Fraser ❌ Michael O'Connor ❌" at bounding box center [991, 311] width 258 height 31
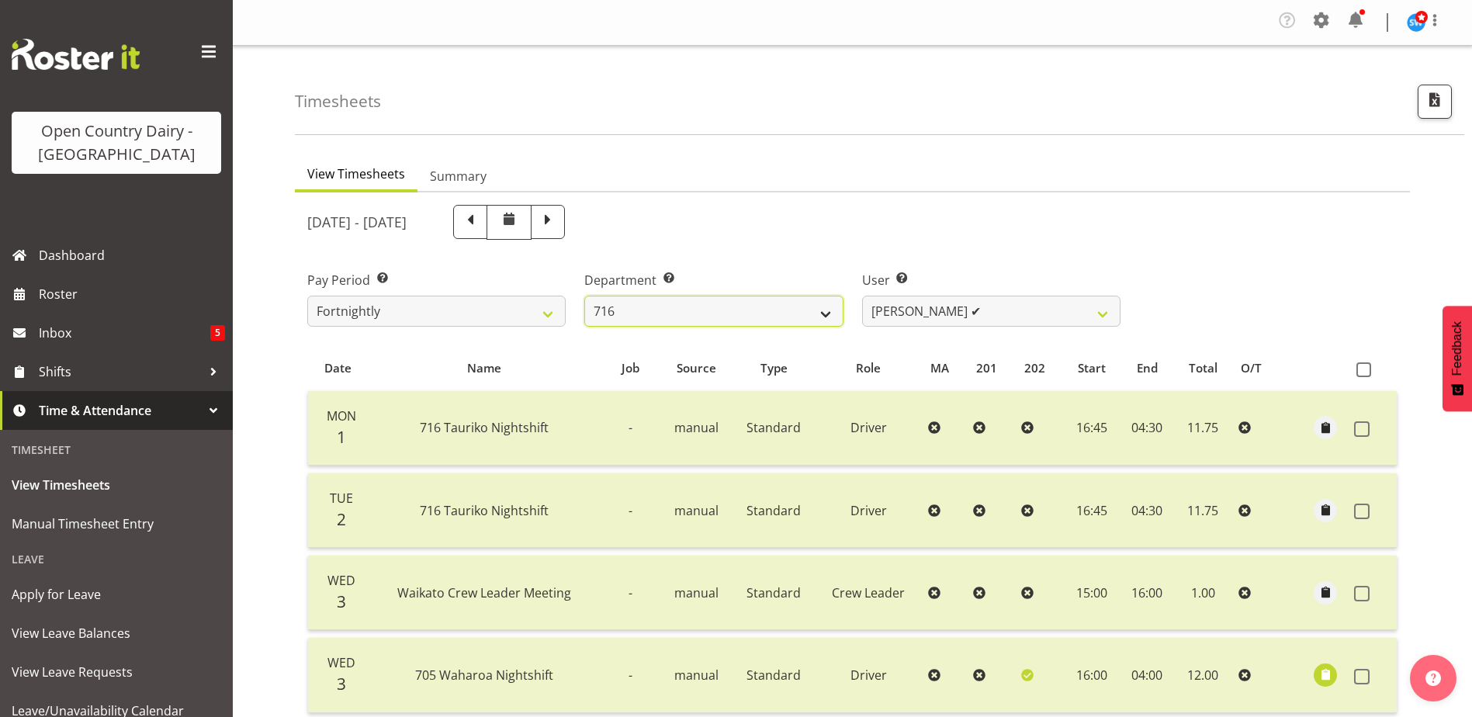
click at [700, 316] on select "701 702 703 704 705 706 707 708 709 710 711 712 713 714 715 716 717 718 719 720" at bounding box center [713, 311] width 258 height 31
select select "758"
click at [584, 296] on select "701 702 703 704 705 706 707 708 709 710 711 712 713 714 715 716 717 718 719 720" at bounding box center [713, 311] width 258 height 31
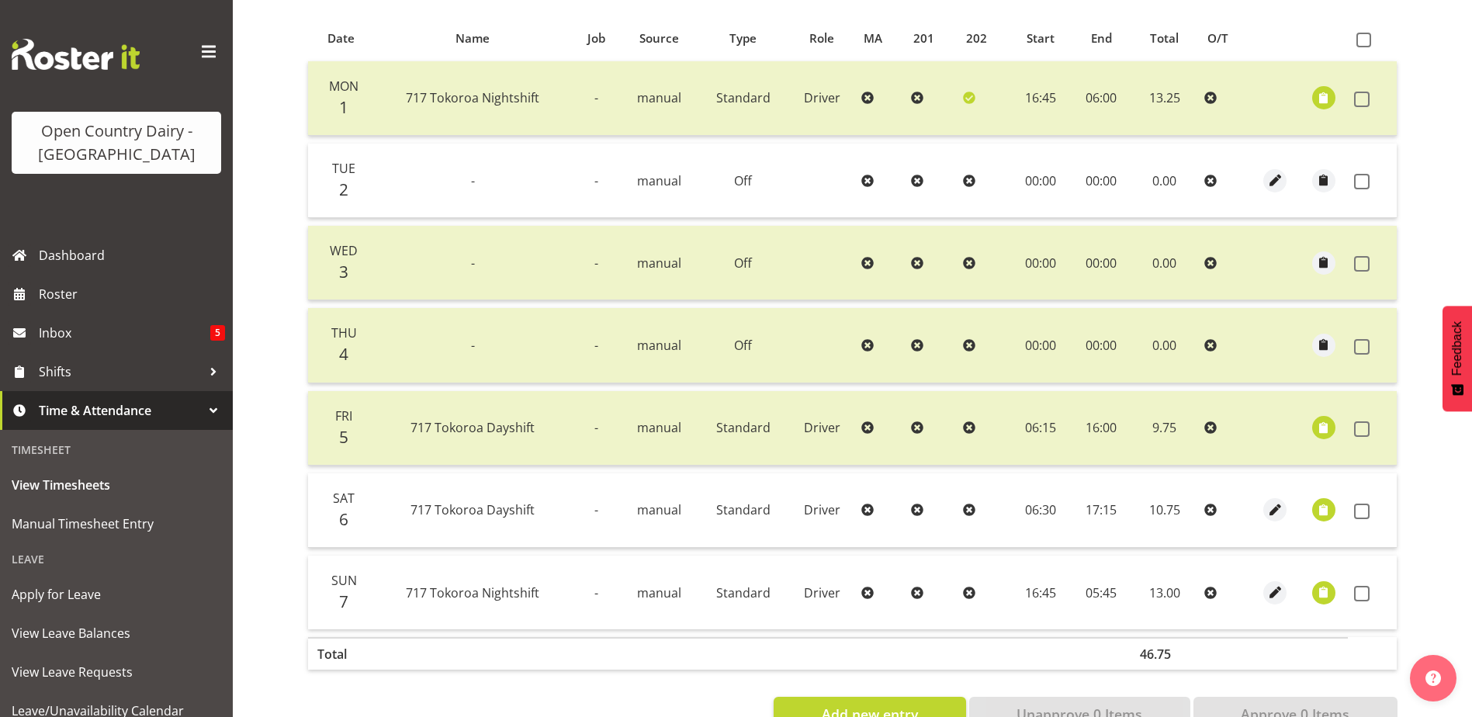
scroll to position [379, 0]
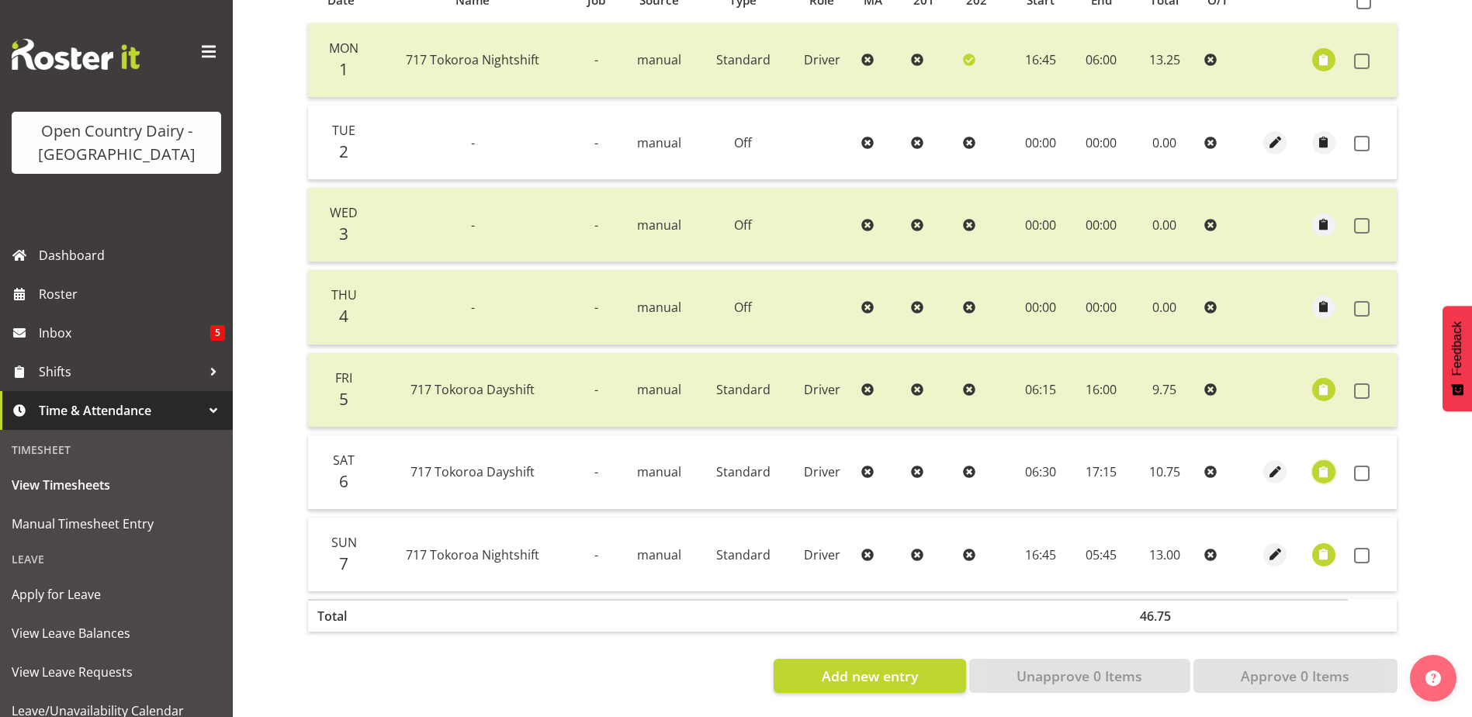
click at [1322, 463] on span "button" at bounding box center [1324, 472] width 18 height 18
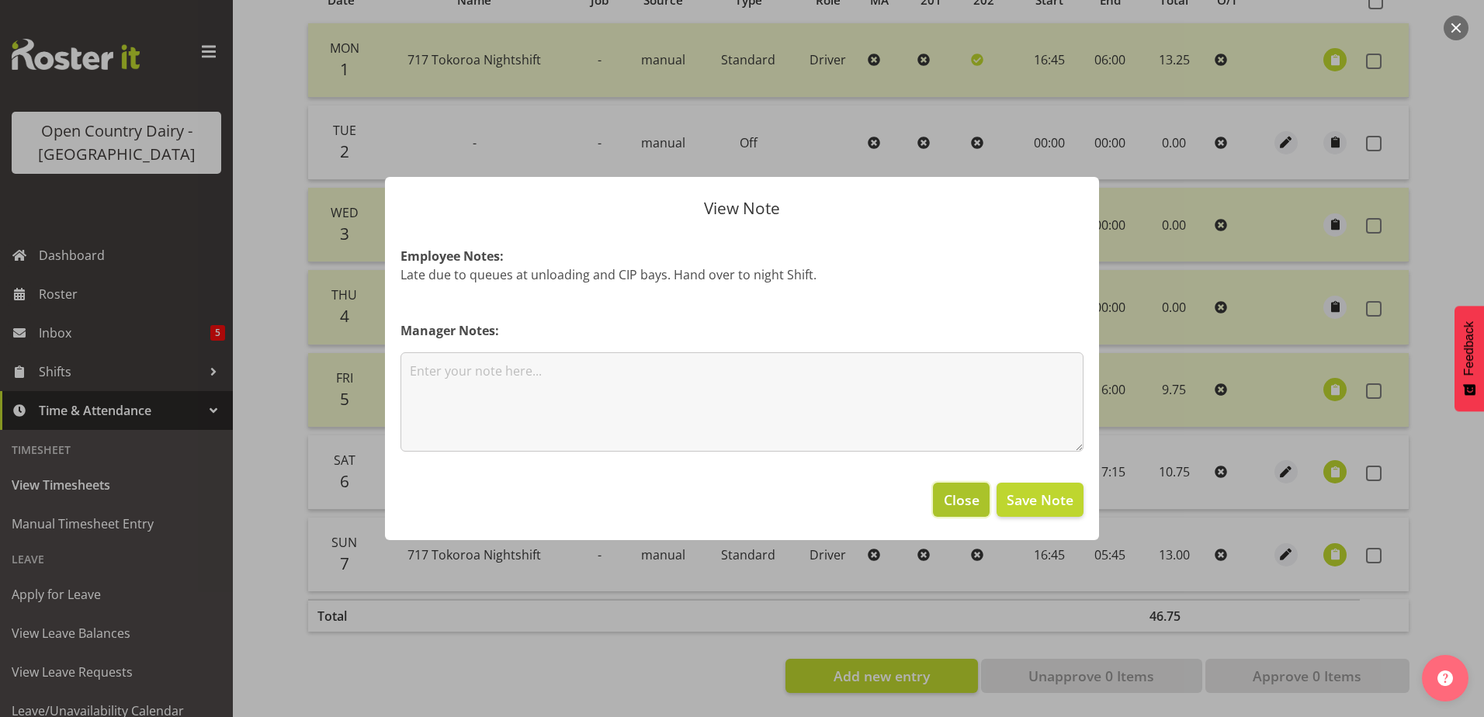
click at [951, 494] on span "Close" at bounding box center [962, 500] width 36 height 20
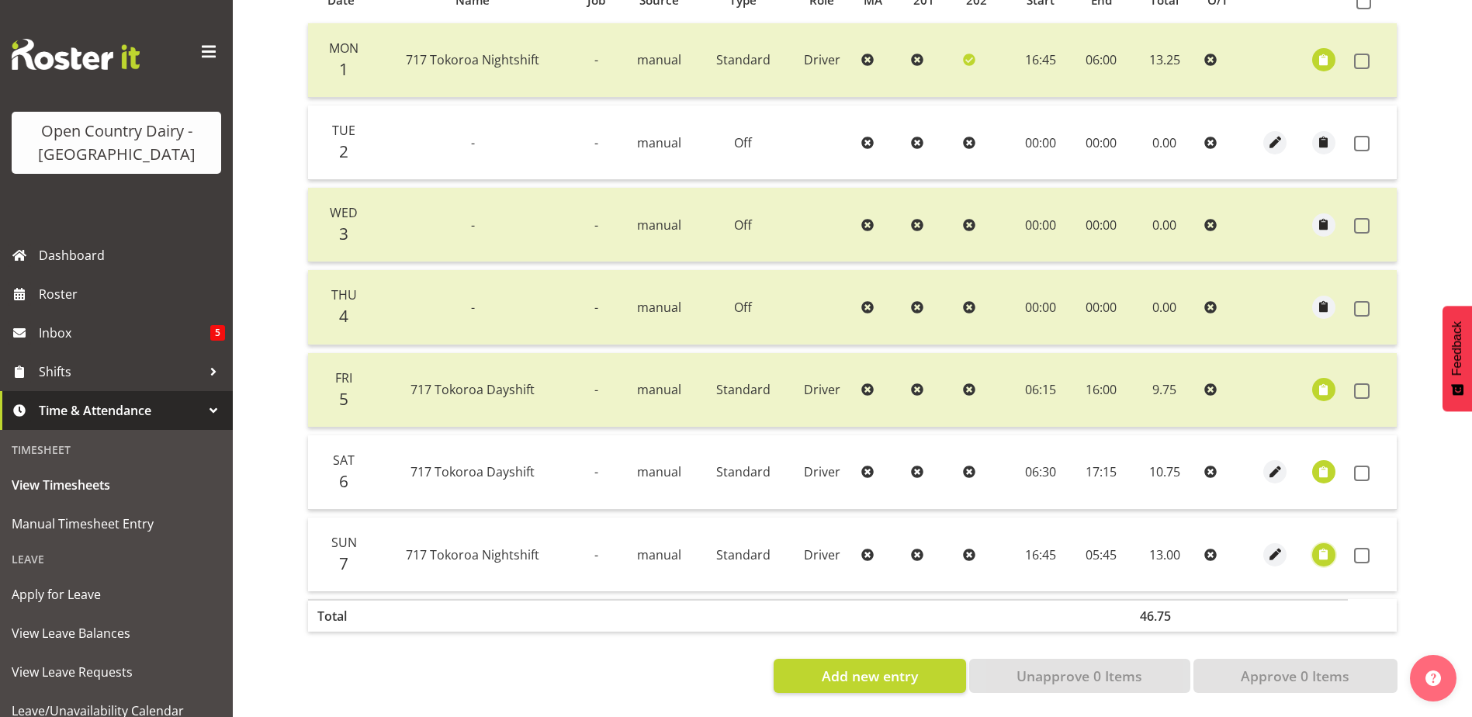
click at [1322, 546] on span "button" at bounding box center [1324, 555] width 18 height 18
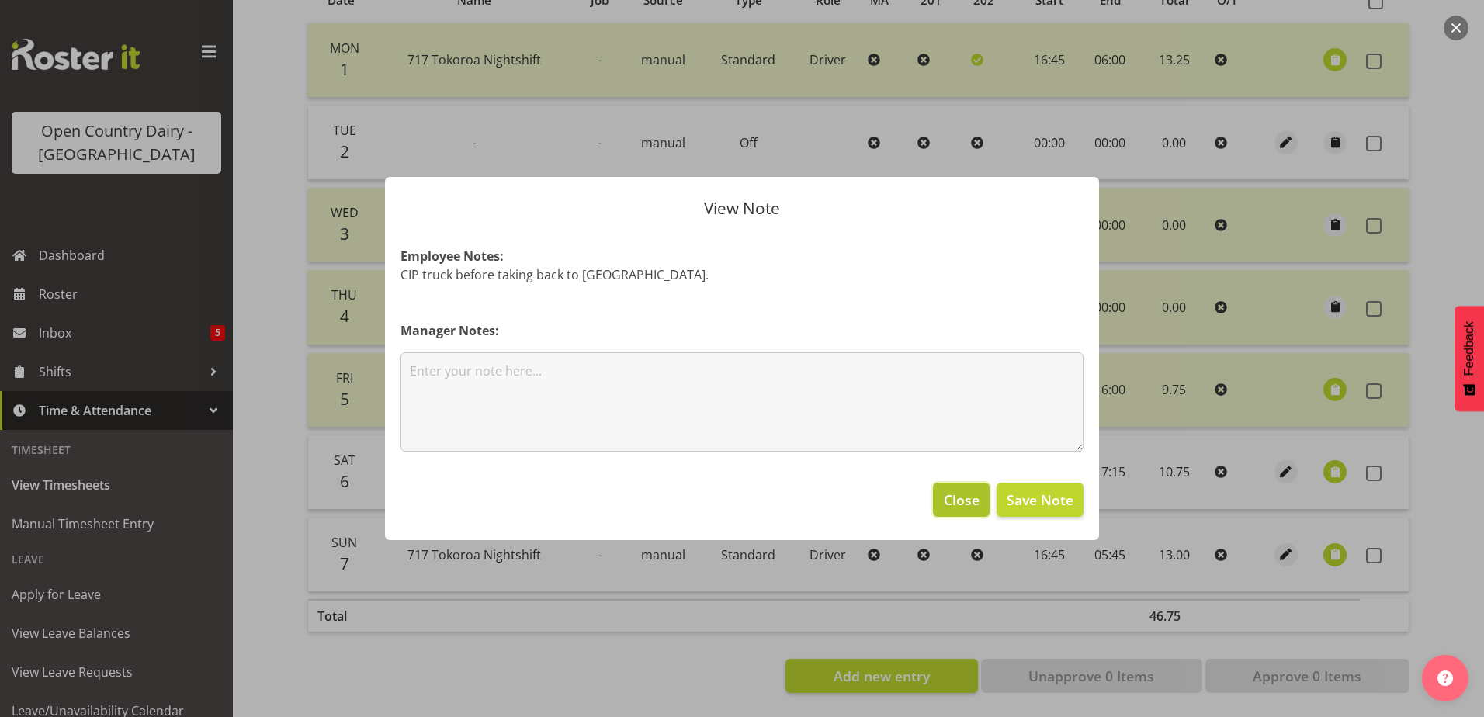
click at [962, 490] on span "Close" at bounding box center [962, 500] width 36 height 20
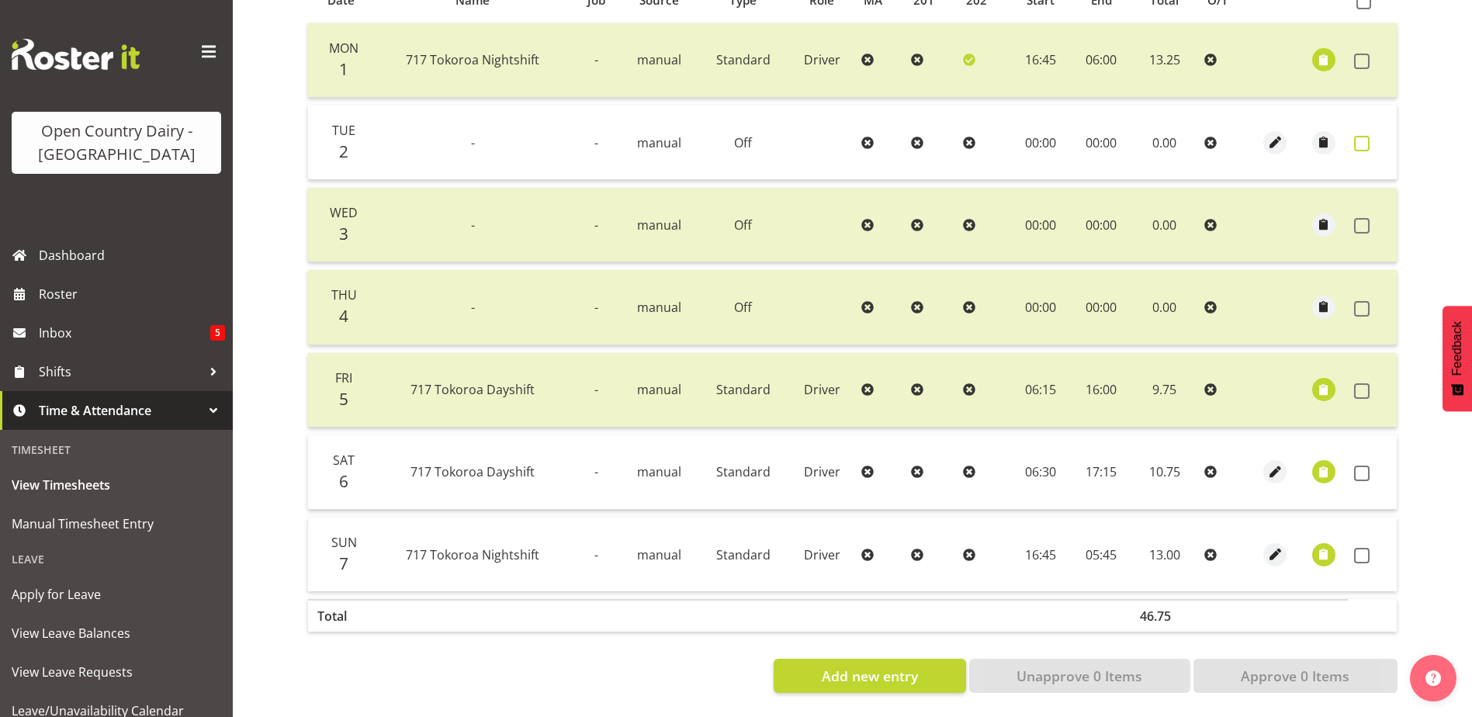
click at [1360, 136] on span at bounding box center [1362, 144] width 16 height 16
checkbox input "true"
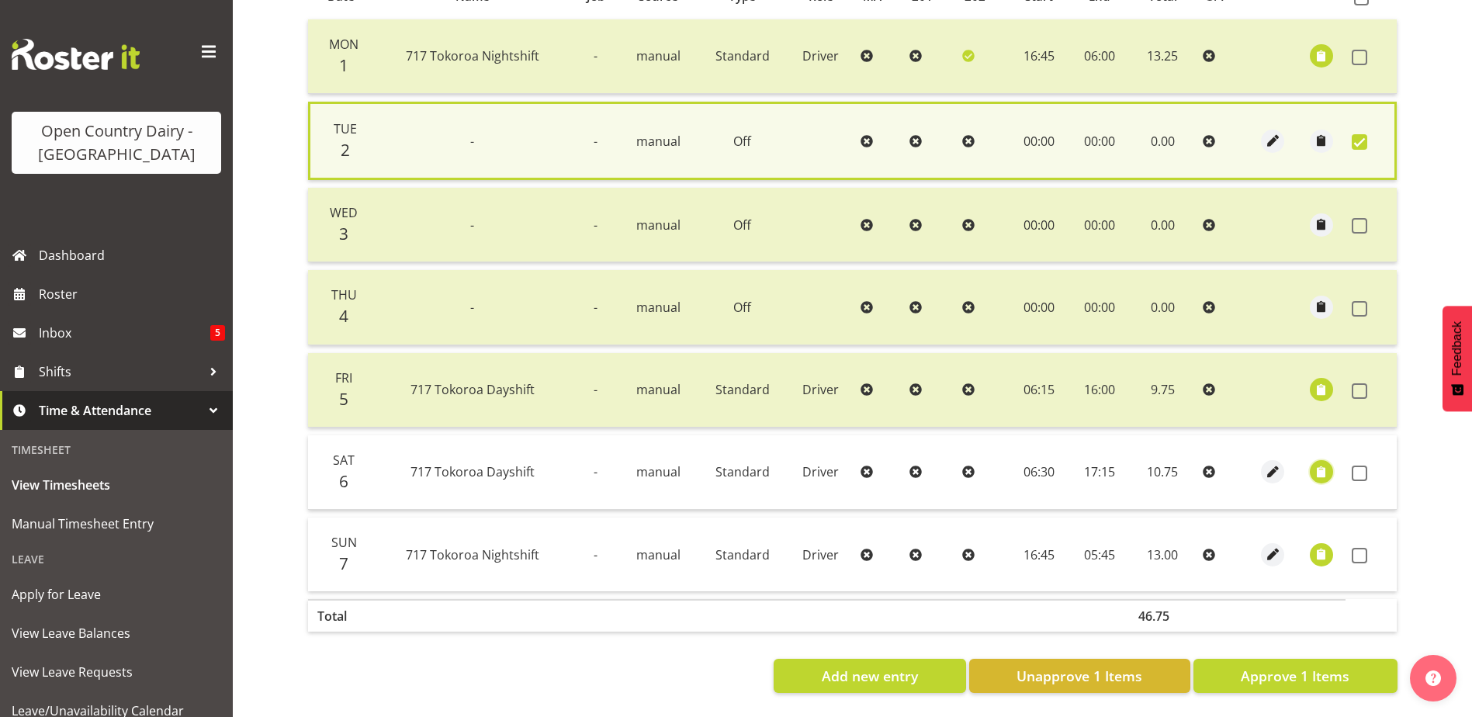
click at [1321, 466] on span "button" at bounding box center [1322, 472] width 18 height 18
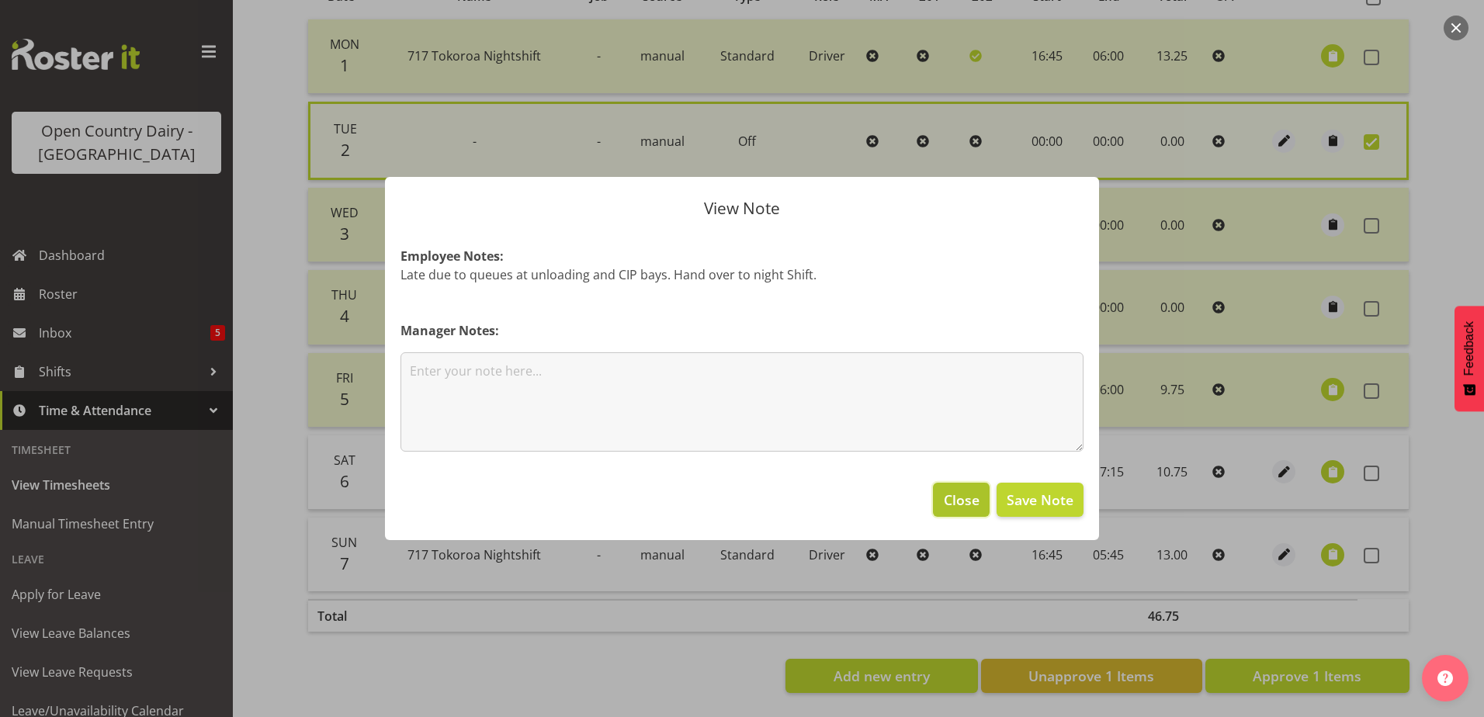
click at [958, 497] on span "Close" at bounding box center [962, 500] width 36 height 20
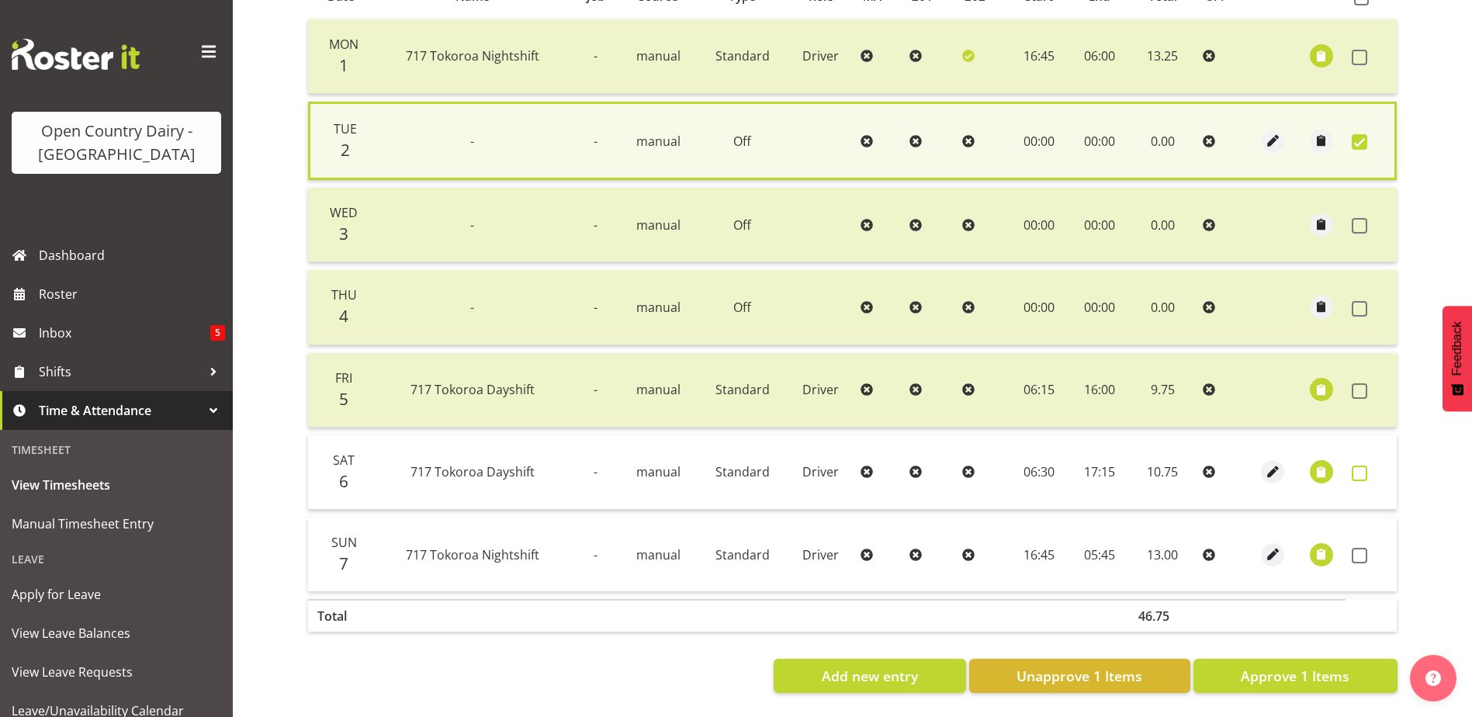
click at [1355, 469] on span at bounding box center [1360, 474] width 16 height 16
checkbox input "true"
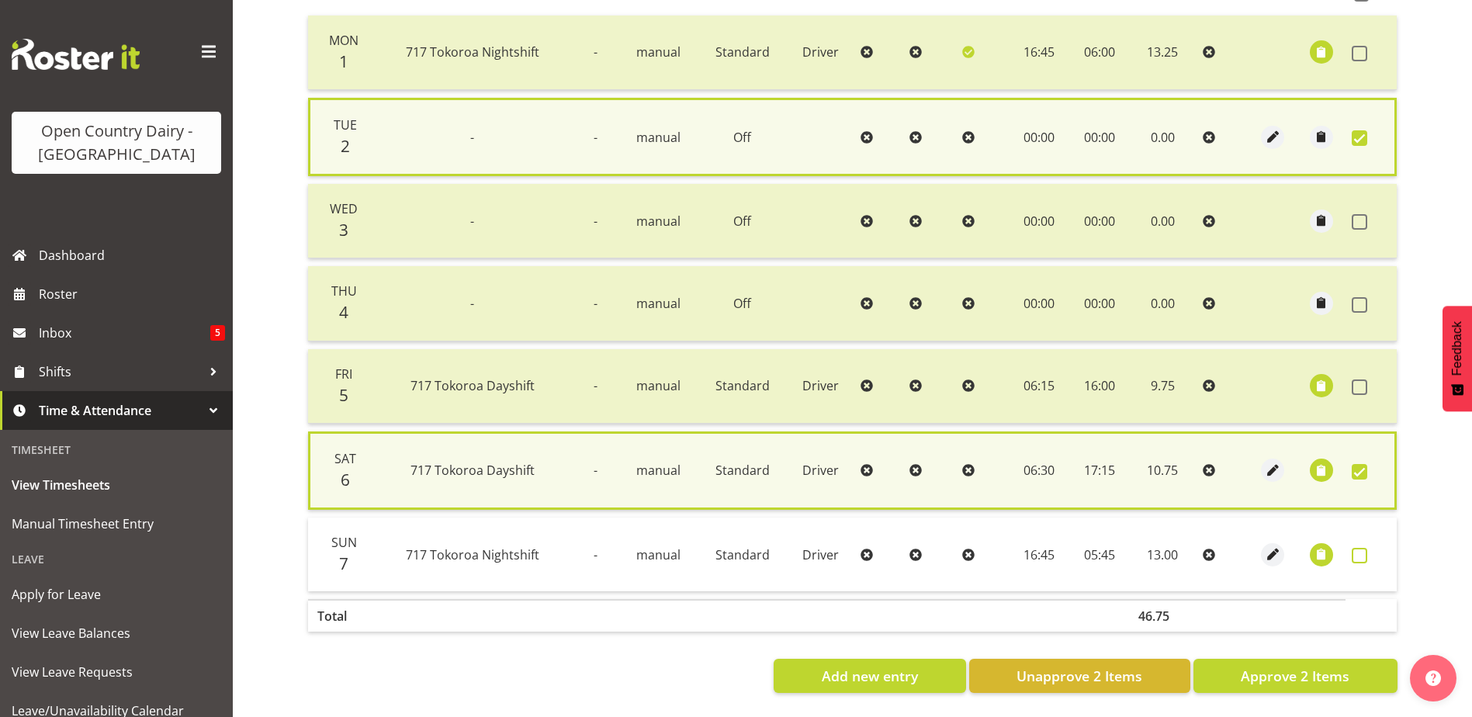
click at [1363, 553] on span at bounding box center [1360, 556] width 16 height 16
checkbox input "true"
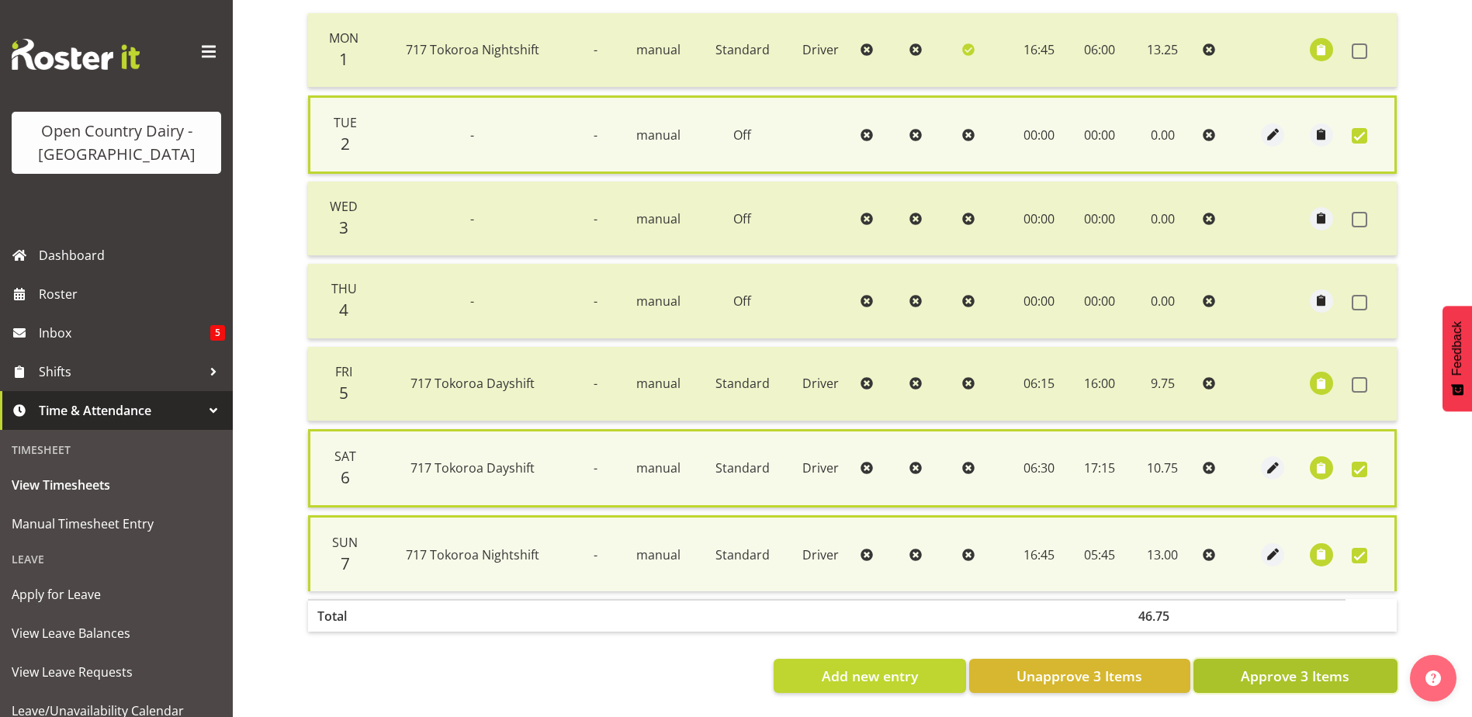
click at [1327, 672] on span "Approve 3 Items" at bounding box center [1295, 676] width 109 height 20
checkbox input "false"
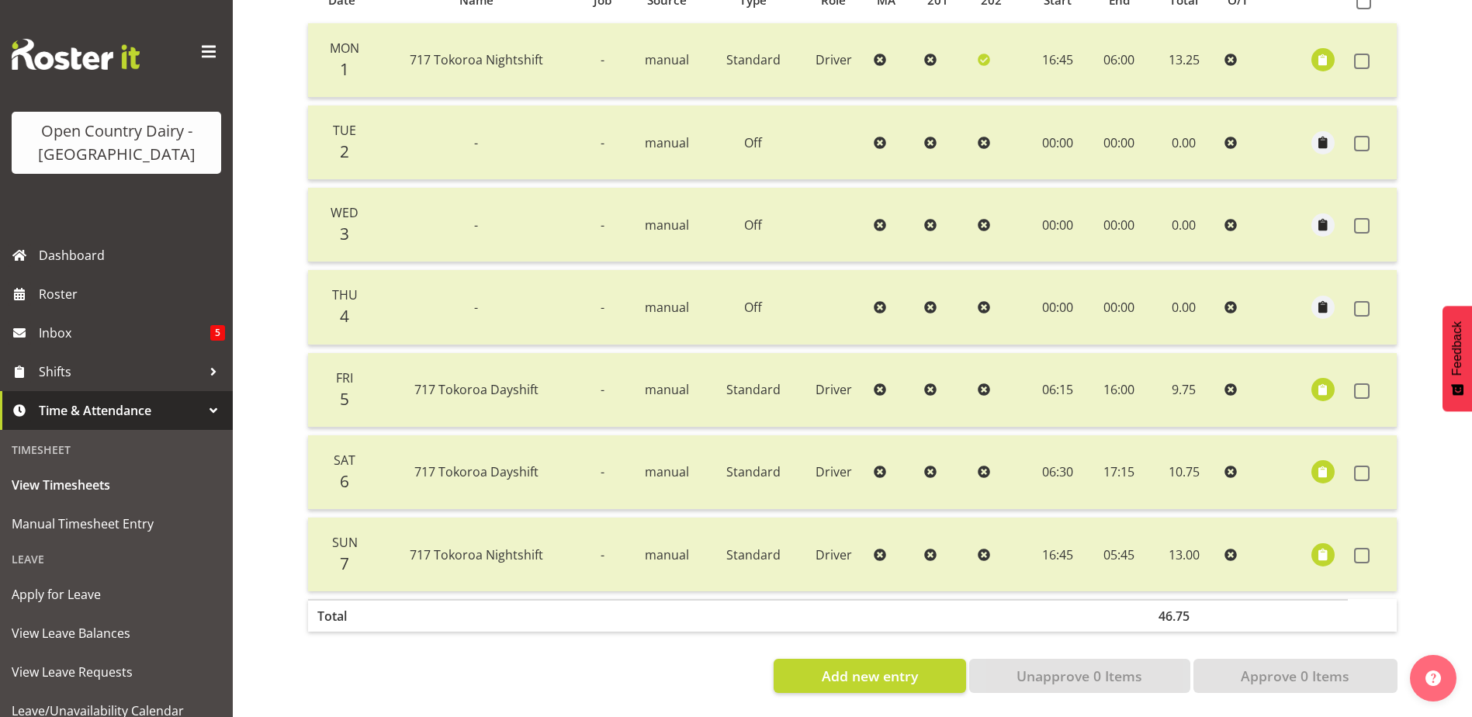
scroll to position [0, 0]
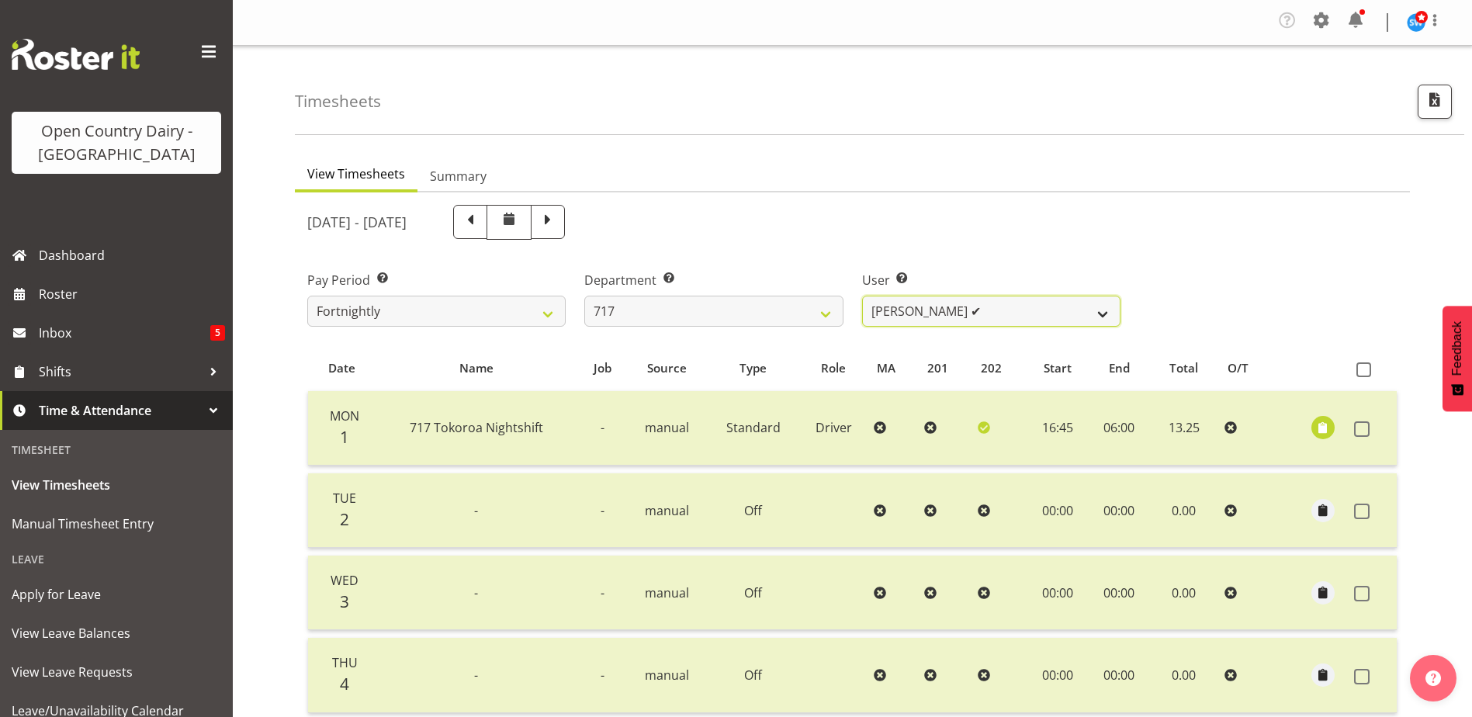
click at [952, 307] on select "Daryl Wrigley ✔ Dodge Lindsay Laing ❌ Eric Stothers ❌ Jeff Anderson ❌" at bounding box center [991, 311] width 258 height 31
select select "8726"
click at [862, 296] on select "Daryl Wrigley ✔ Dodge Lindsay Laing ❌ Eric Stothers ❌ Jeff Anderson ❌" at bounding box center [991, 311] width 258 height 31
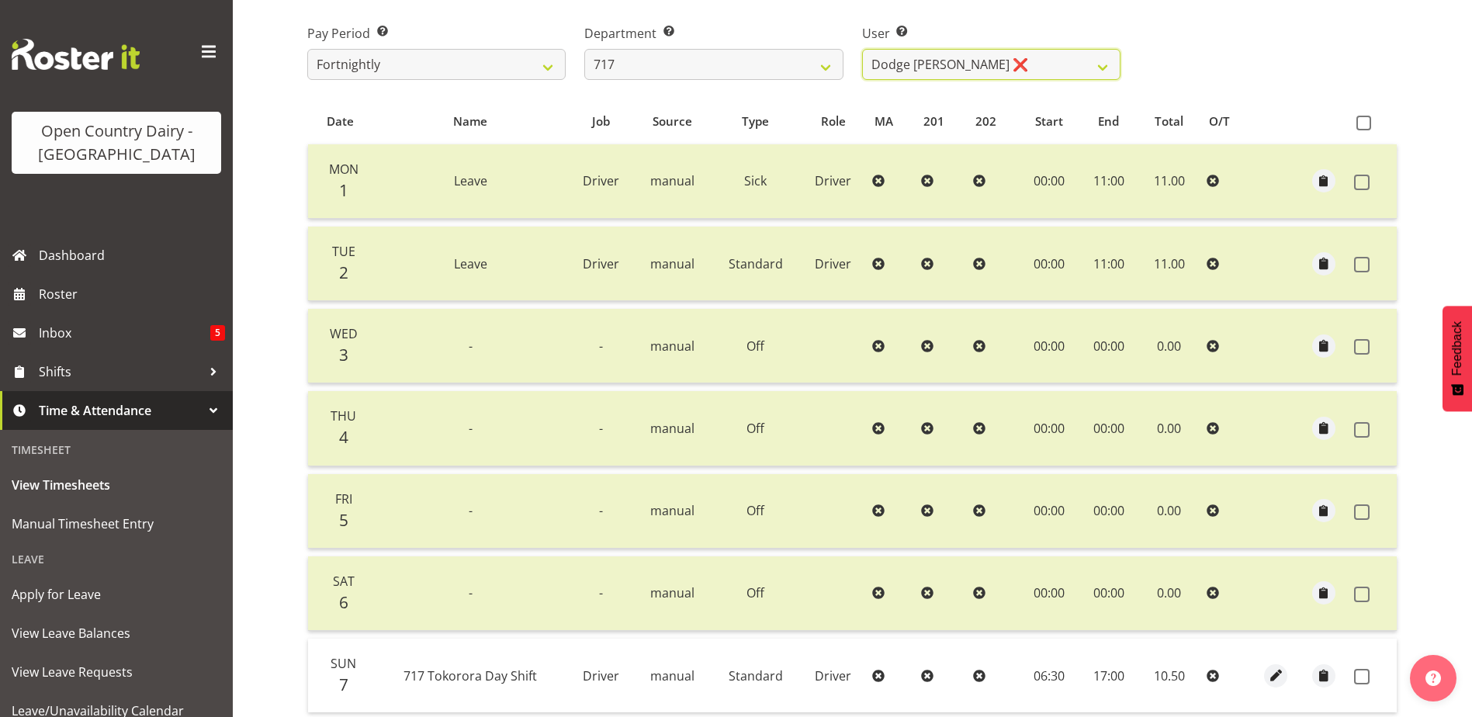
scroll to position [379, 0]
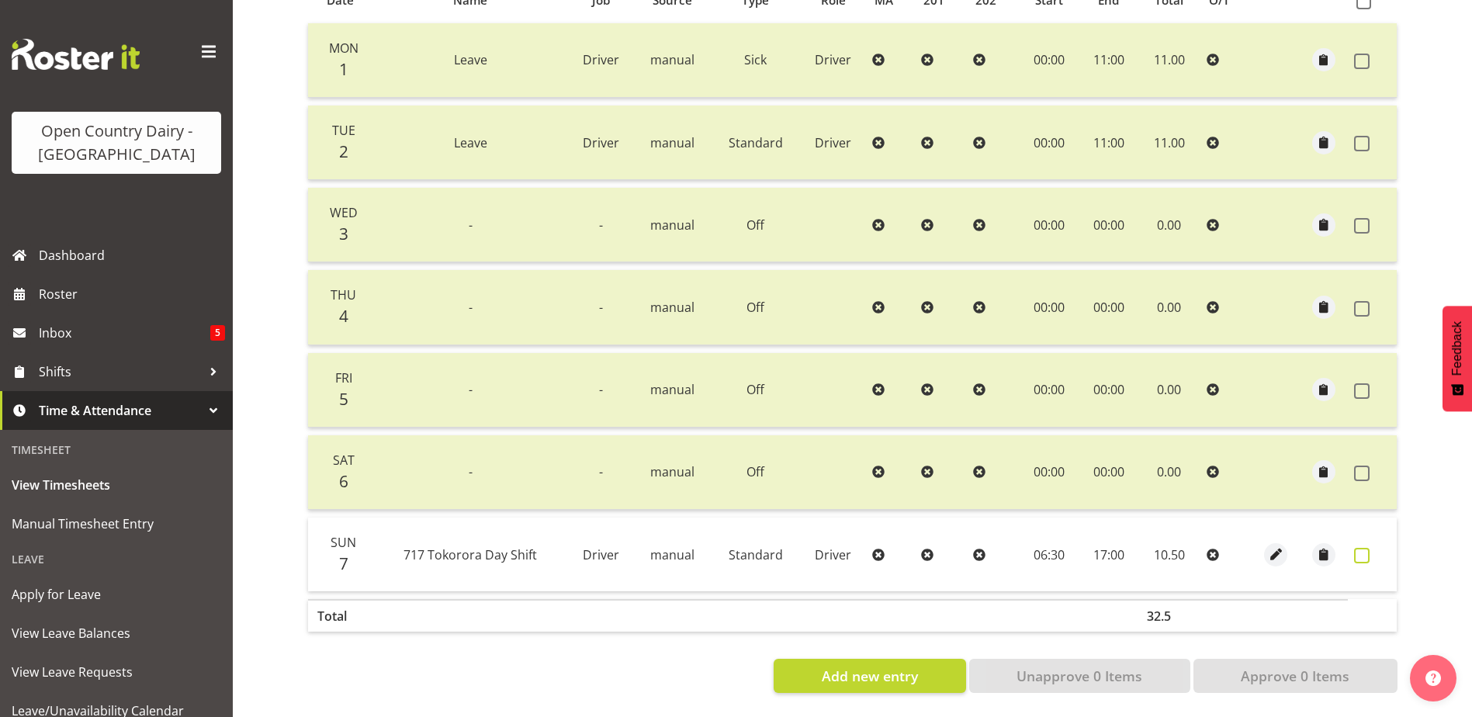
click at [1359, 548] on span at bounding box center [1362, 556] width 16 height 16
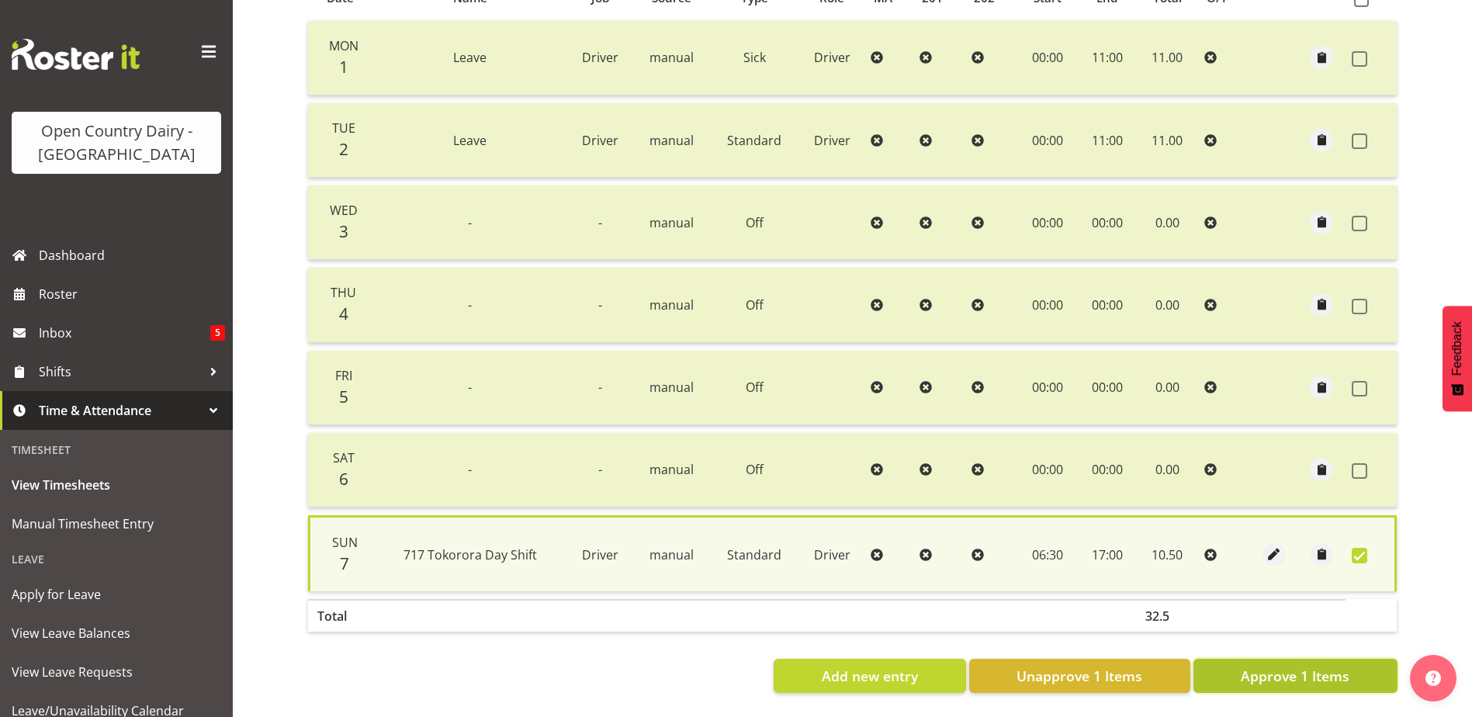
click at [1308, 666] on span "Approve 1 Items" at bounding box center [1295, 676] width 109 height 20
checkbox input "false"
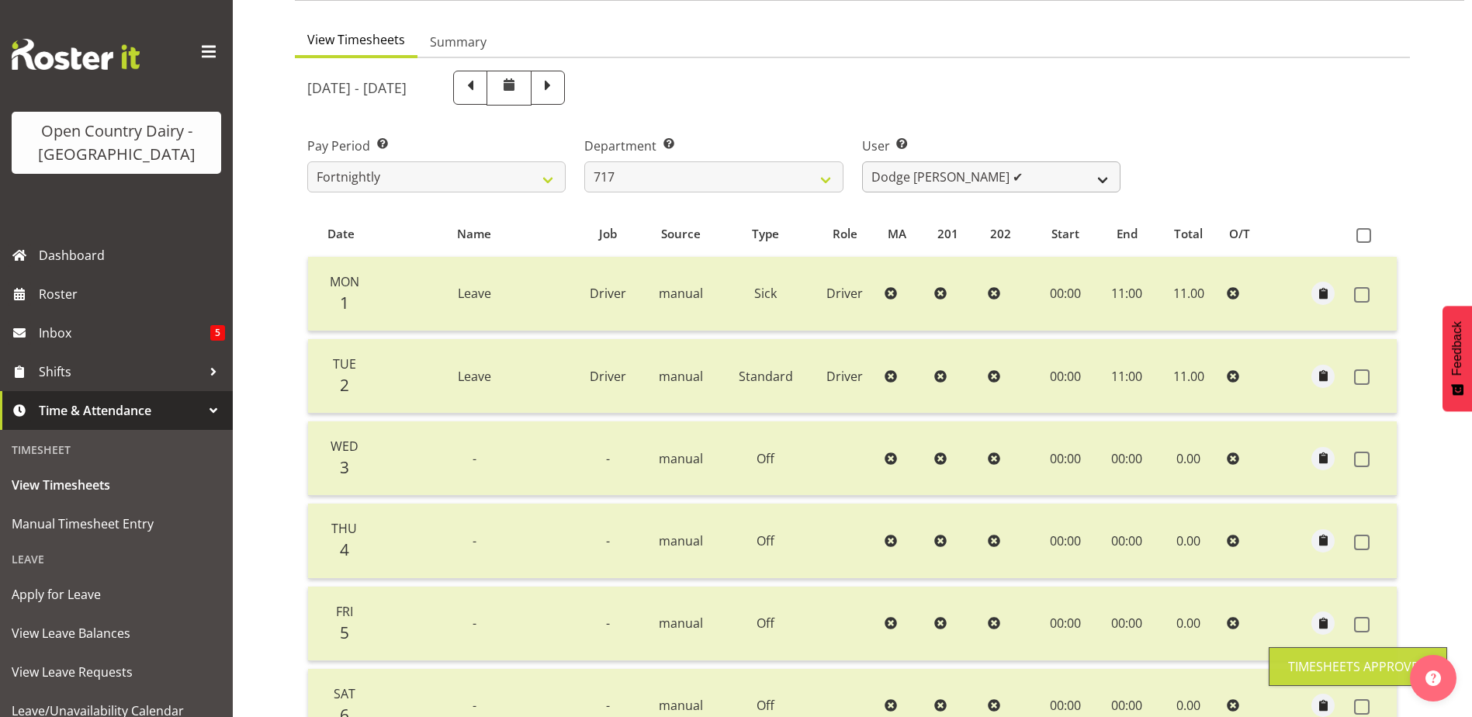
scroll to position [0, 0]
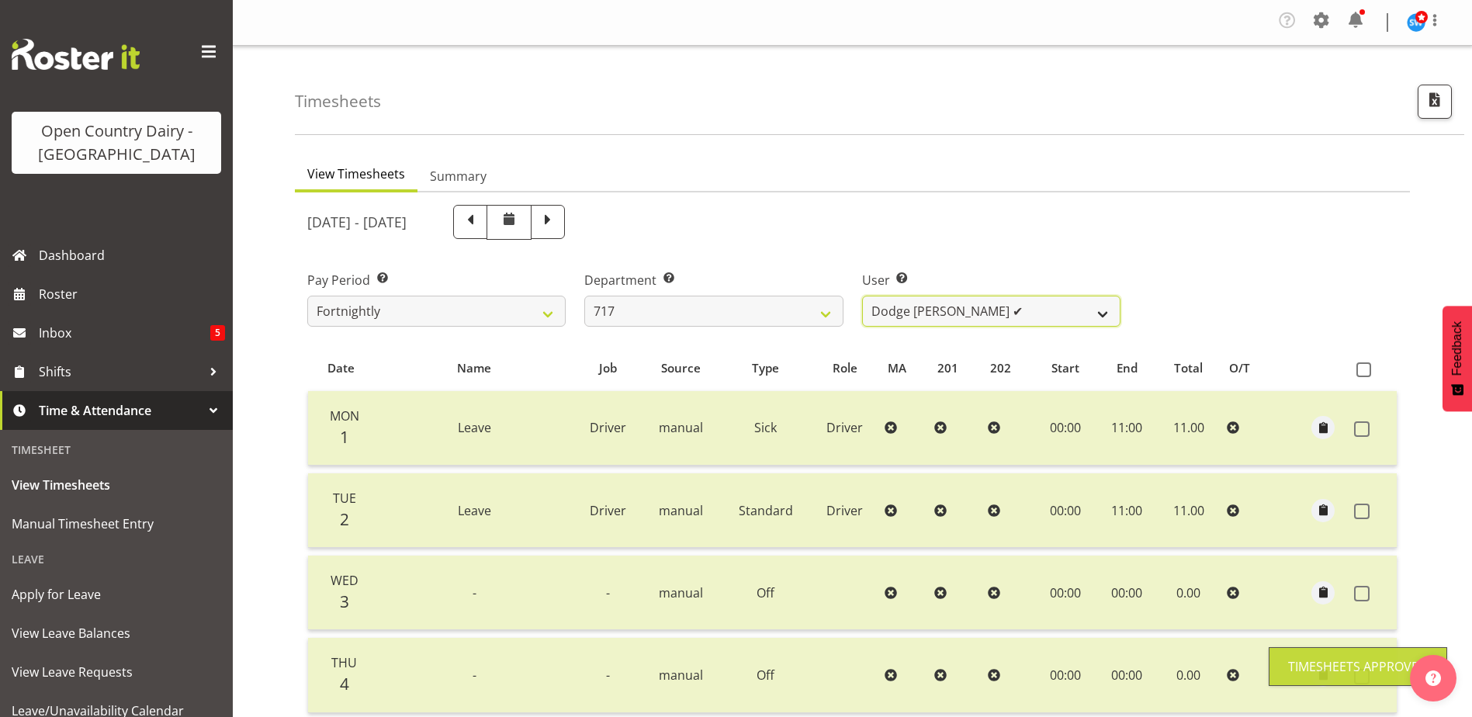
click at [983, 303] on select "Daryl Wrigley ✔ Dodge Lindsay Laing ✔ Eric Stothers ❌ Jeff Anderson ❌" at bounding box center [991, 311] width 258 height 31
select select "10284"
click at [862, 296] on select "Daryl Wrigley ✔ Dodge Lindsay Laing ✔ Eric Stothers ❌ Jeff Anderson ❌" at bounding box center [991, 311] width 258 height 31
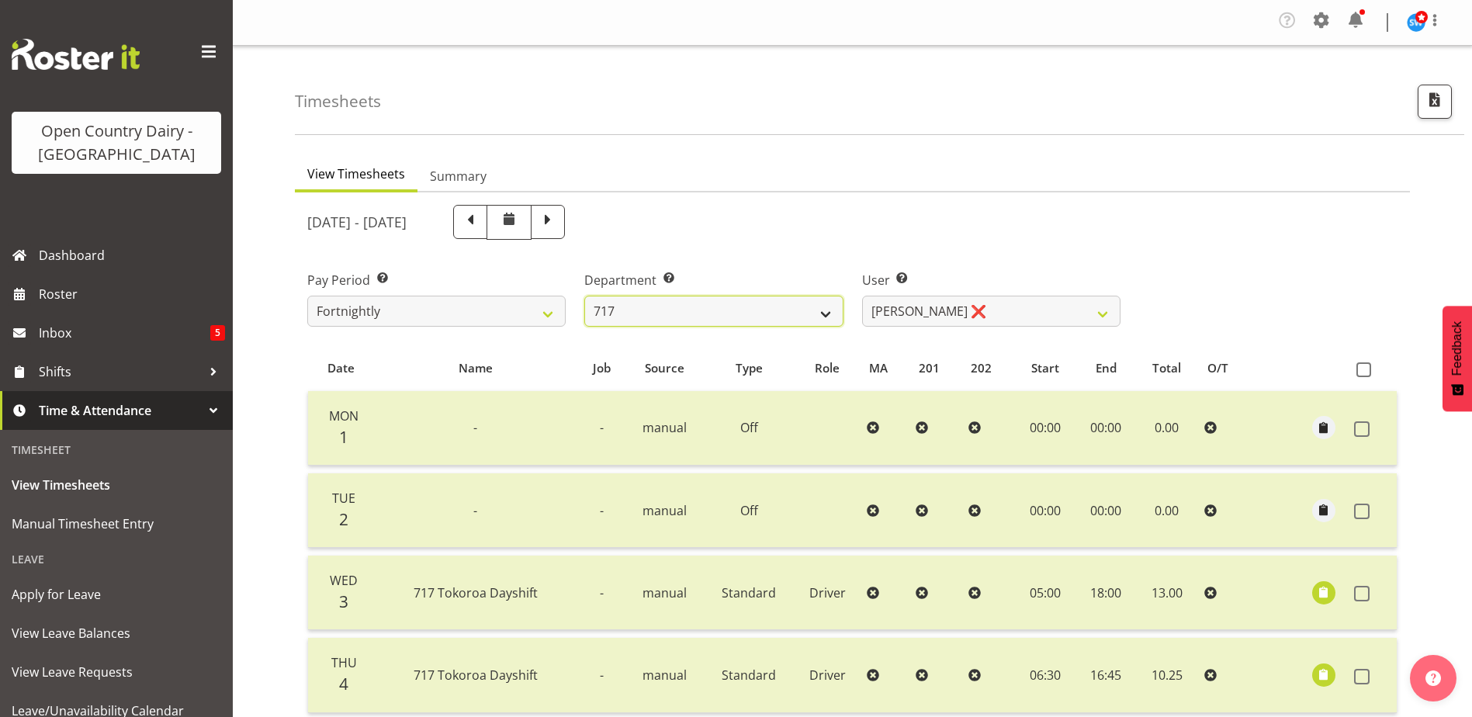
click at [722, 307] on select "701 702 703 704 705 706 707 708 709 710 711 712 713 714 715 716 717 718 719 720" at bounding box center [713, 311] width 258 height 31
select select "757"
click at [584, 296] on select "701 702 703 704 705 706 707 708 709 710 711 712 713 714 715 716 717 718 719 720" at bounding box center [713, 311] width 258 height 31
select select "8183"
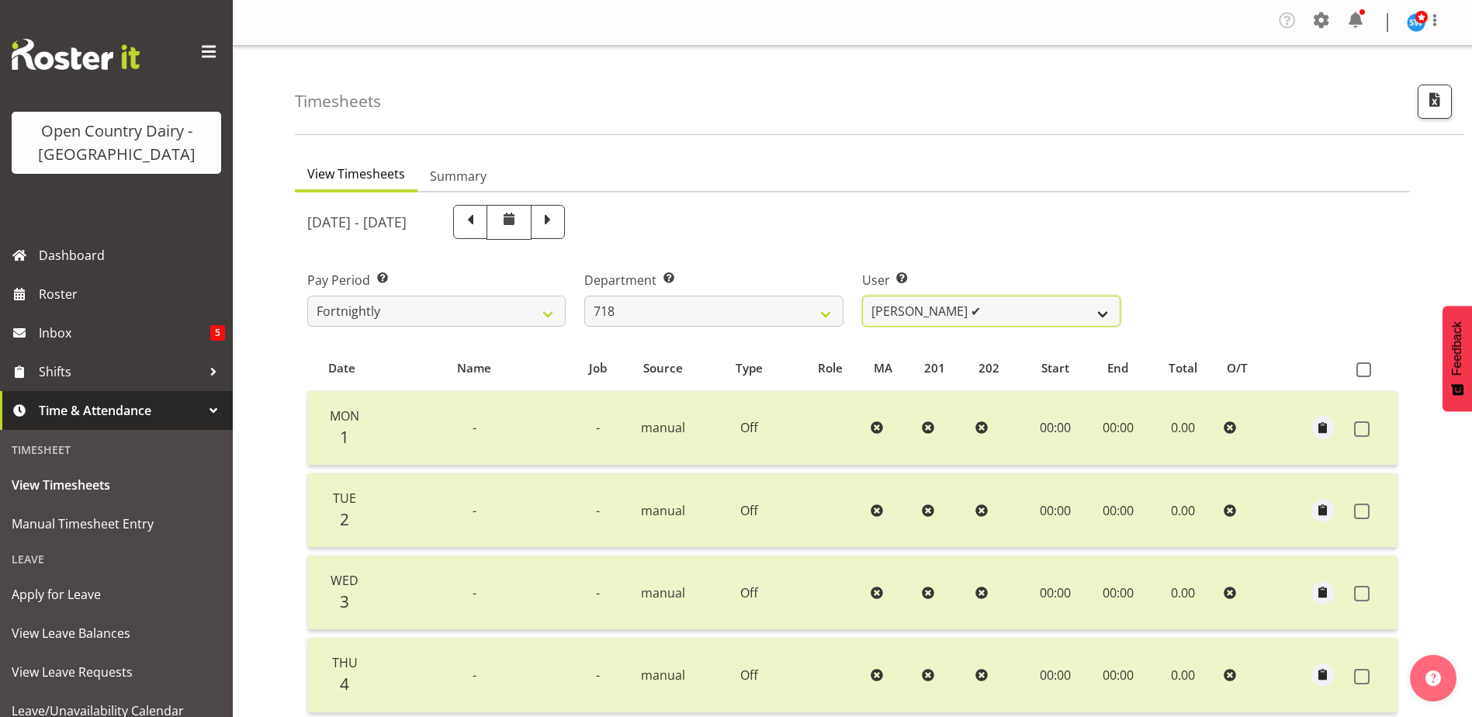
click at [1015, 310] on select "Graeme Raupi ✔ Jimmy Boult ❌ Linsay Bourne ❌ Tony Fielding ❌" at bounding box center [991, 311] width 258 height 31
click at [862, 296] on select "Graeme Raupi ✔ Jimmy Boult ❌ Linsay Bourne ❌ Tony Fielding ❌" at bounding box center [991, 311] width 258 height 31
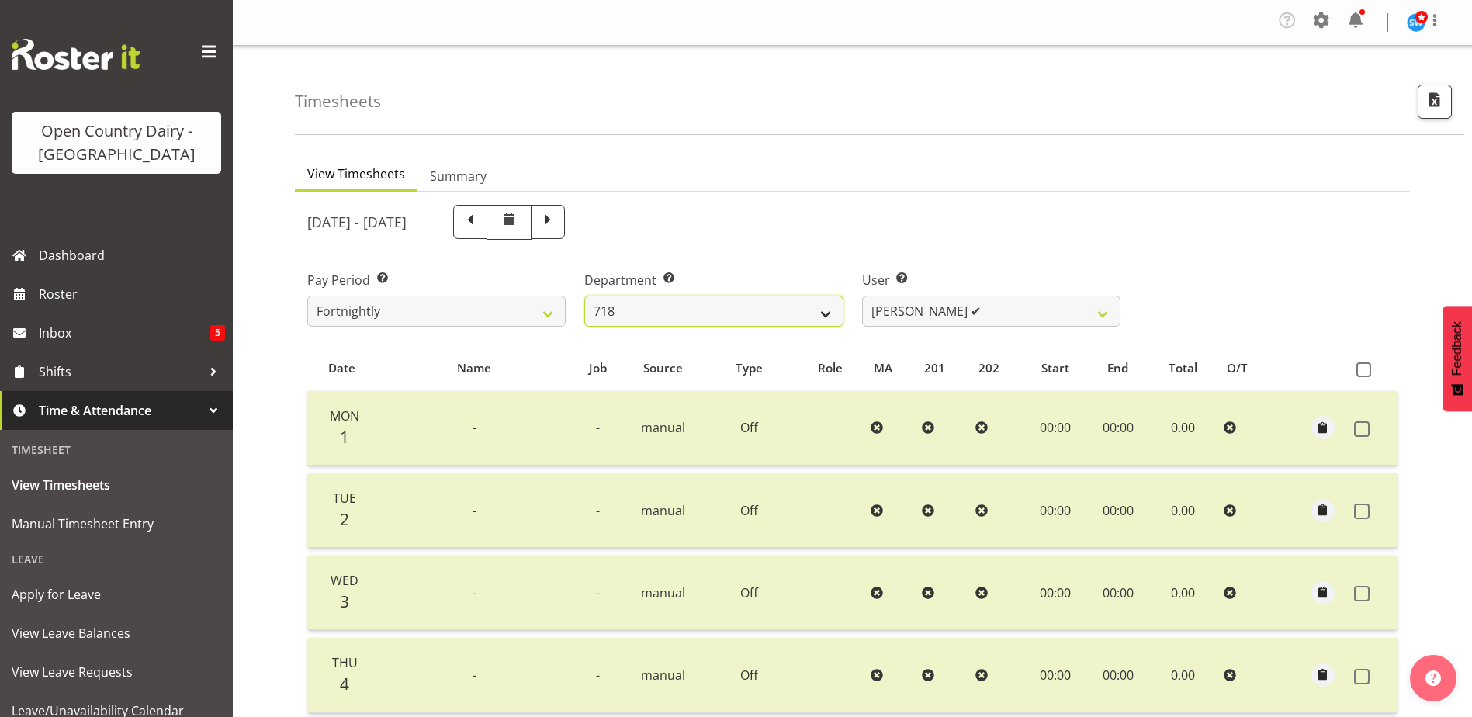
click at [685, 310] on select "701 702 703 704 705 706 707 708 709 710 711 712 713 714 715 716 717 718 719 720" at bounding box center [713, 311] width 258 height 31
select select "823"
click at [584, 296] on select "701 702 703 704 705 706 707 708 709 710 711 712 713 714 715 716 717 718 719 720" at bounding box center [713, 311] width 258 height 31
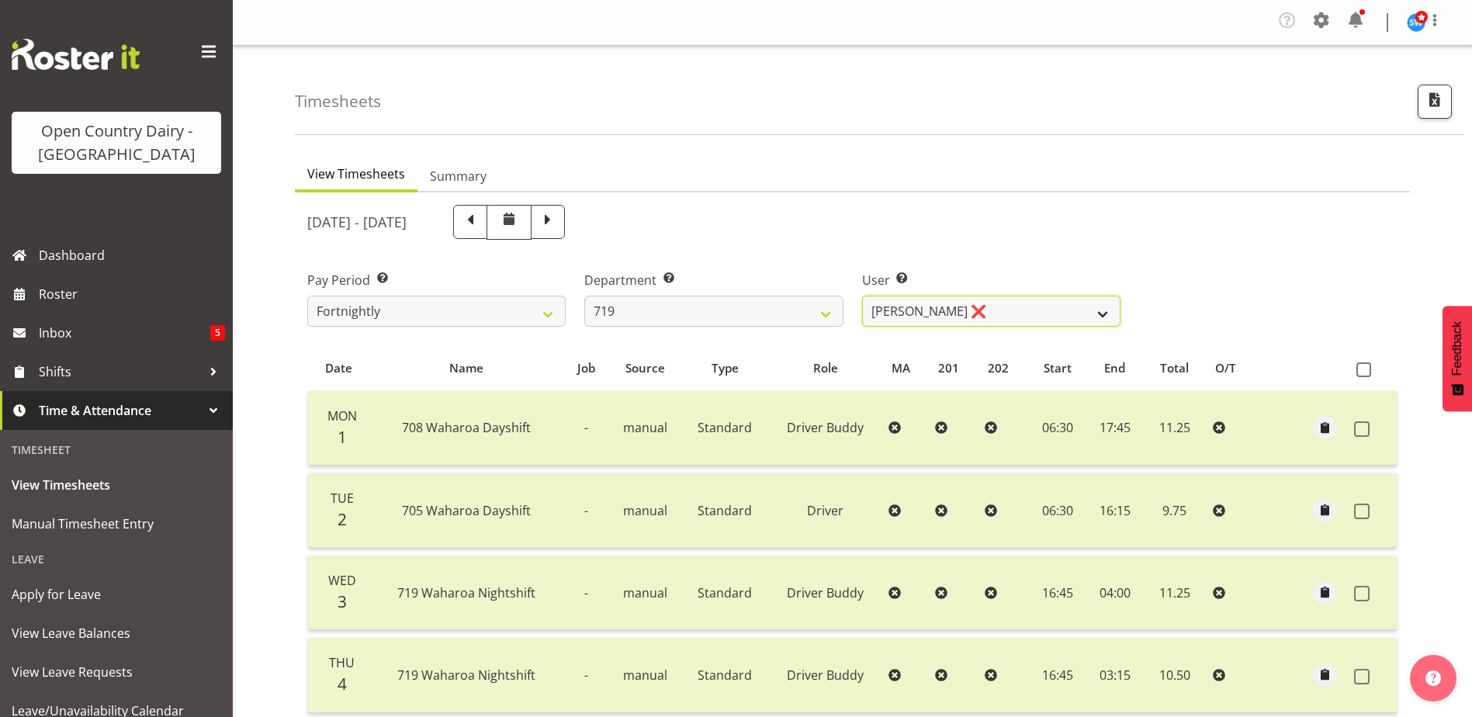
click at [1023, 313] on select "Andrew de Lautour ❌ James Wellington ❌ Sami Ovesen ❌" at bounding box center [991, 311] width 258 height 31
select select "11013"
click at [862, 296] on select "Andrew de Lautour ❌ James Wellington ❌ Sami Ovesen ❌" at bounding box center [991, 311] width 258 height 31
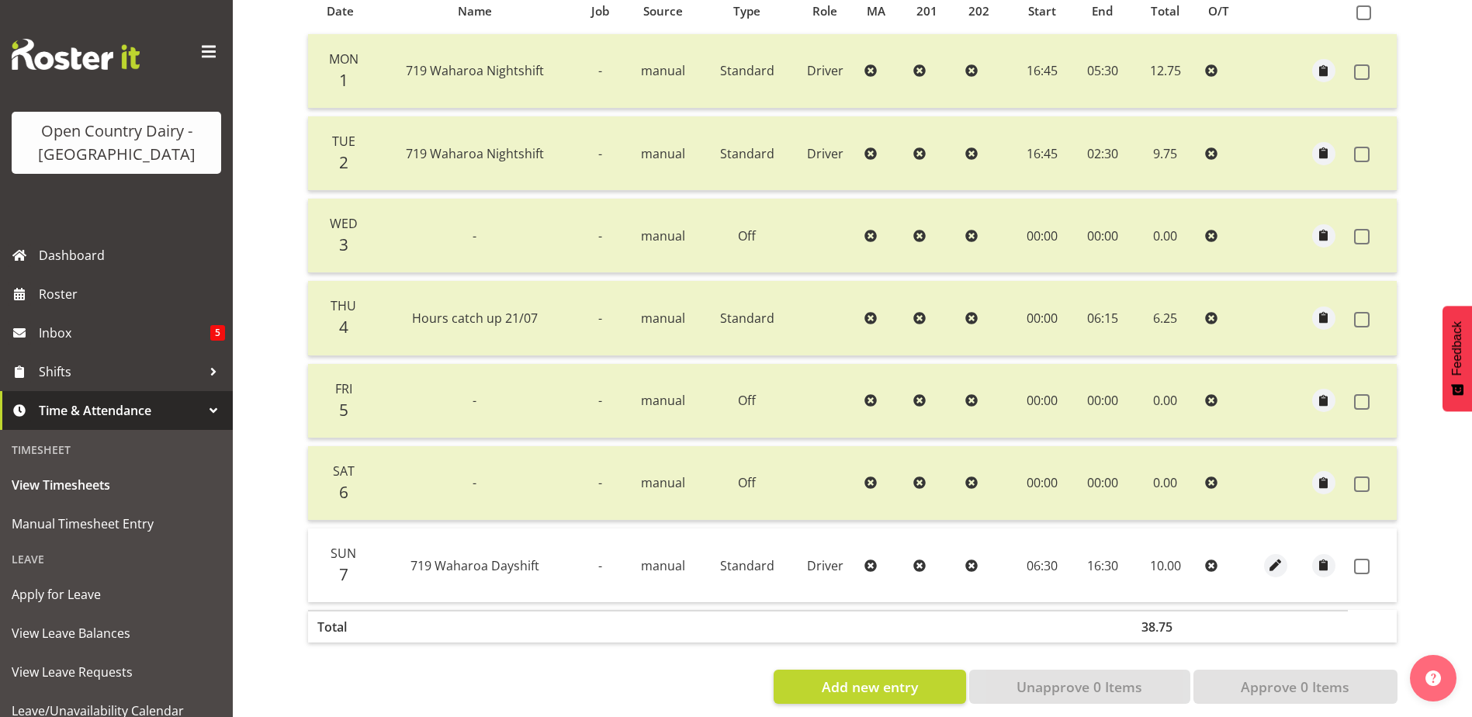
scroll to position [379, 0]
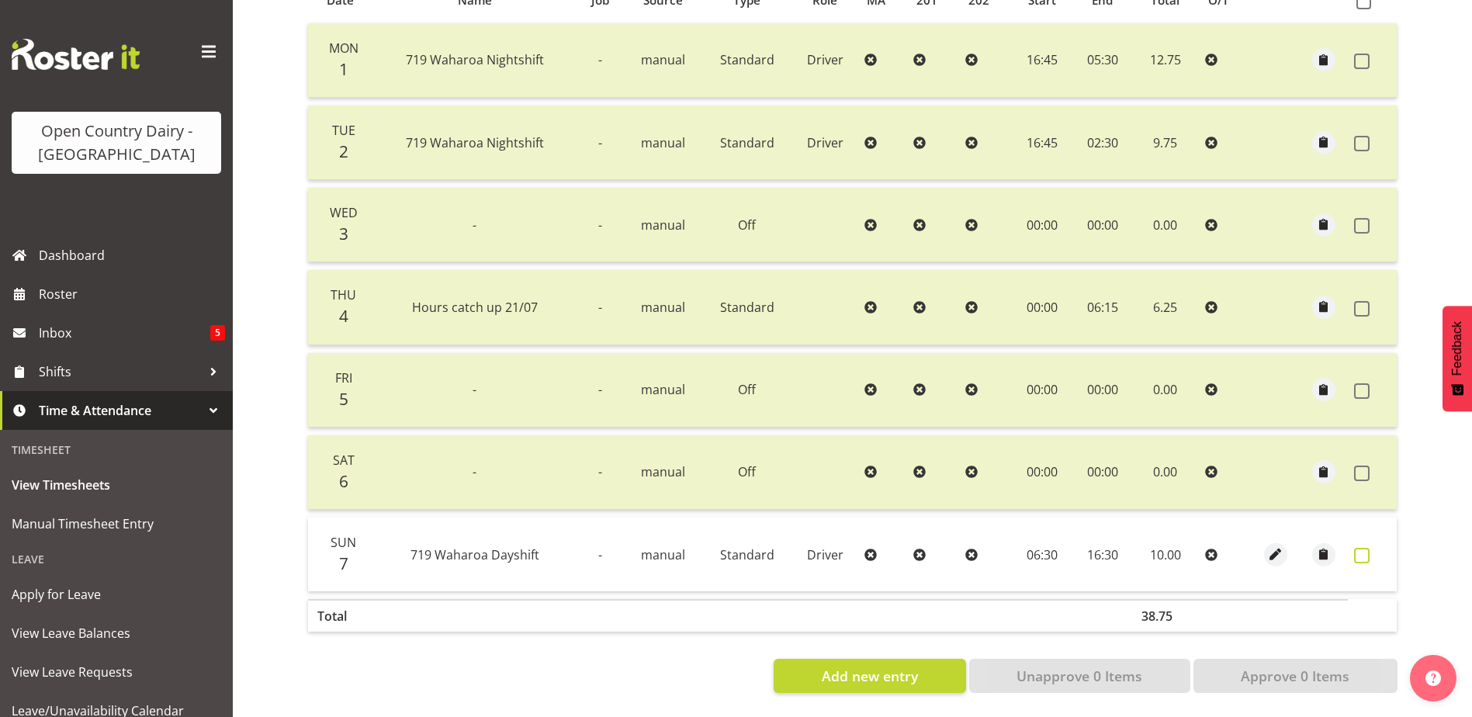
click at [1359, 548] on span at bounding box center [1362, 556] width 16 height 16
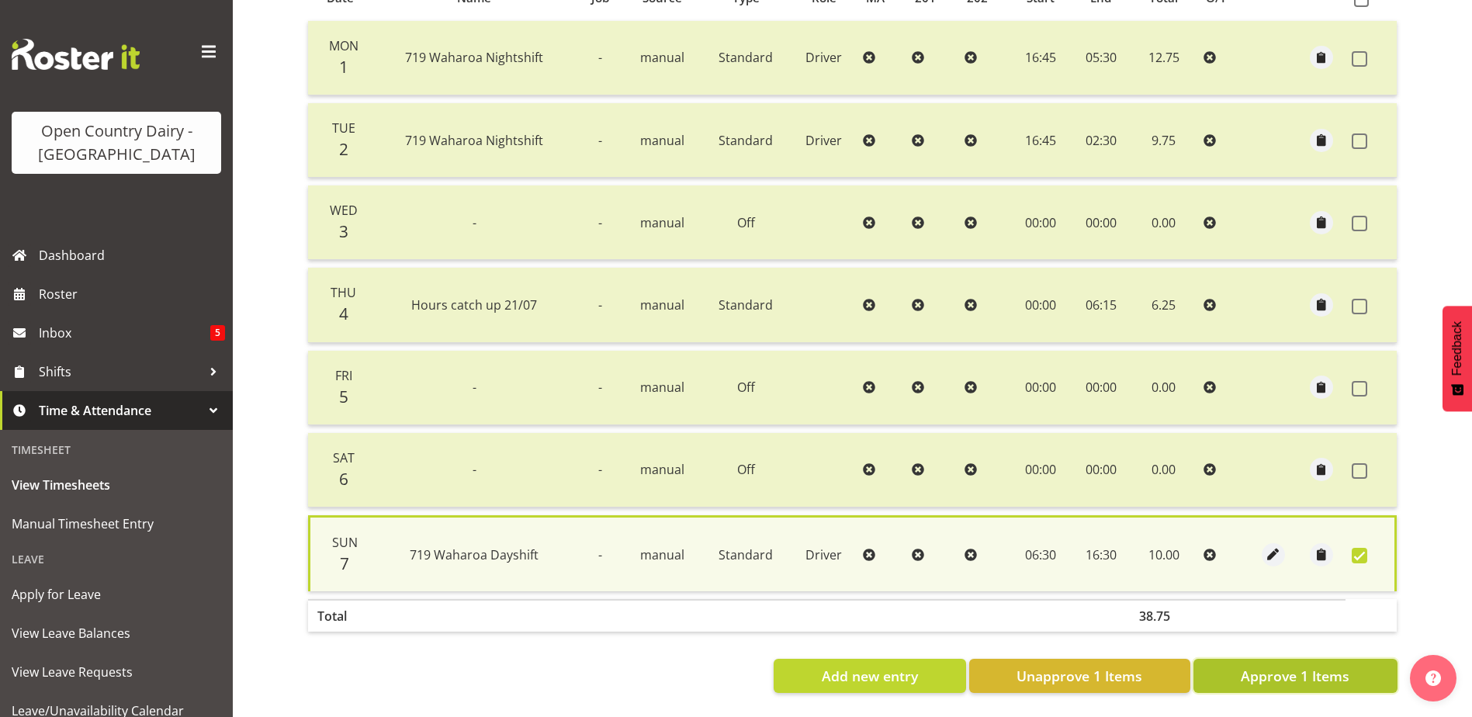
click at [1269, 666] on span "Approve 1 Items" at bounding box center [1295, 676] width 109 height 20
checkbox input "false"
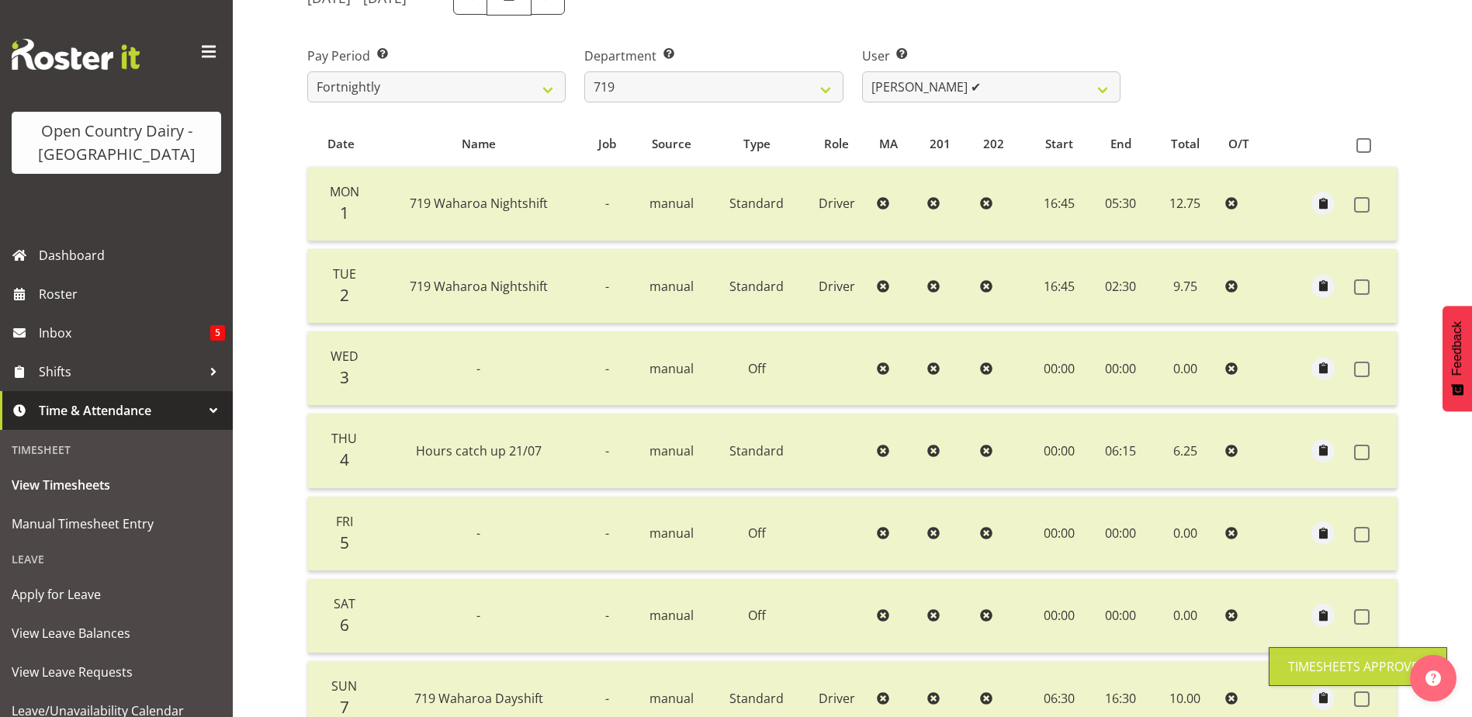
scroll to position [0, 0]
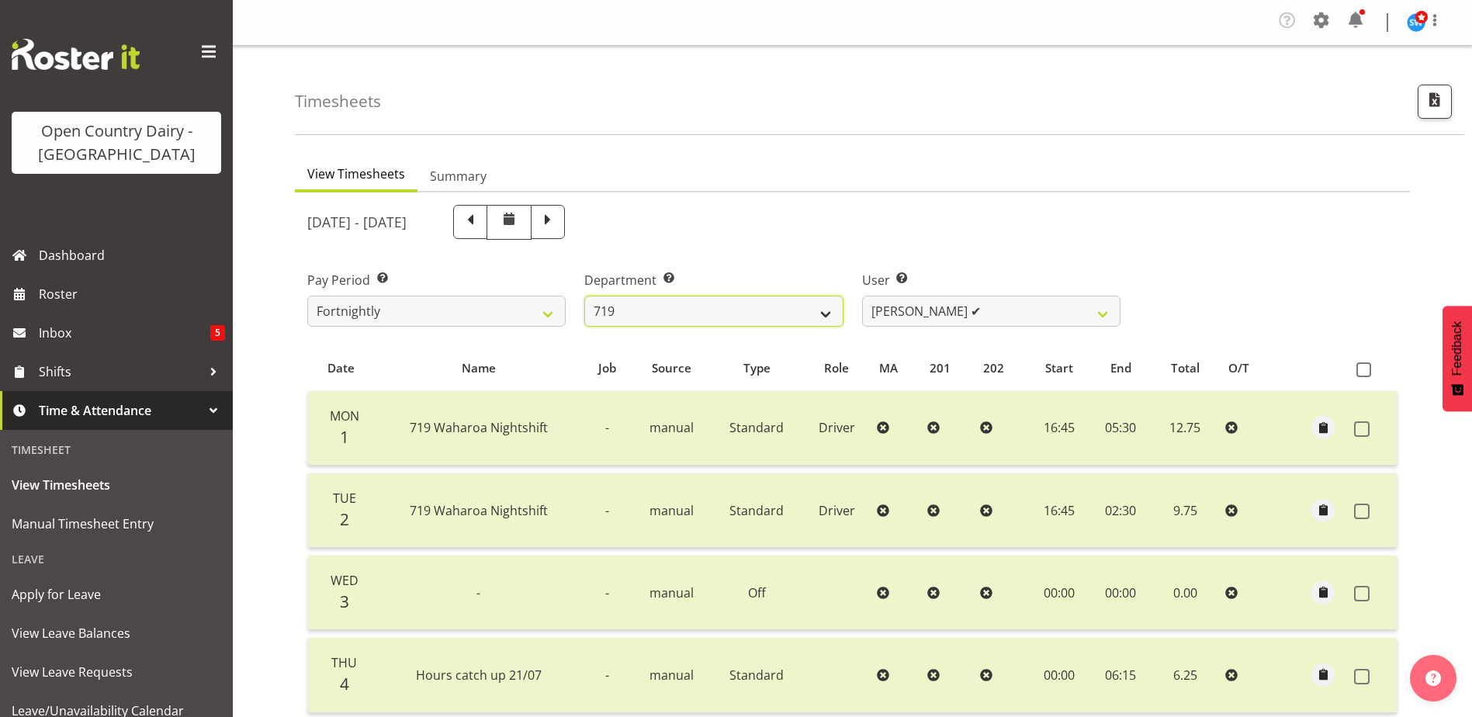
click at [645, 317] on select "701 702 703 704 705 706 707 708 709 710 711 712 713 714 715 716 717 718 719 720" at bounding box center [713, 311] width 258 height 31
select select "814"
click at [584, 296] on select "701 702 703 704 705 706 707 708 709 710 711 712 713 714 715 716 717 718 719 720" at bounding box center [713, 311] width 258 height 31
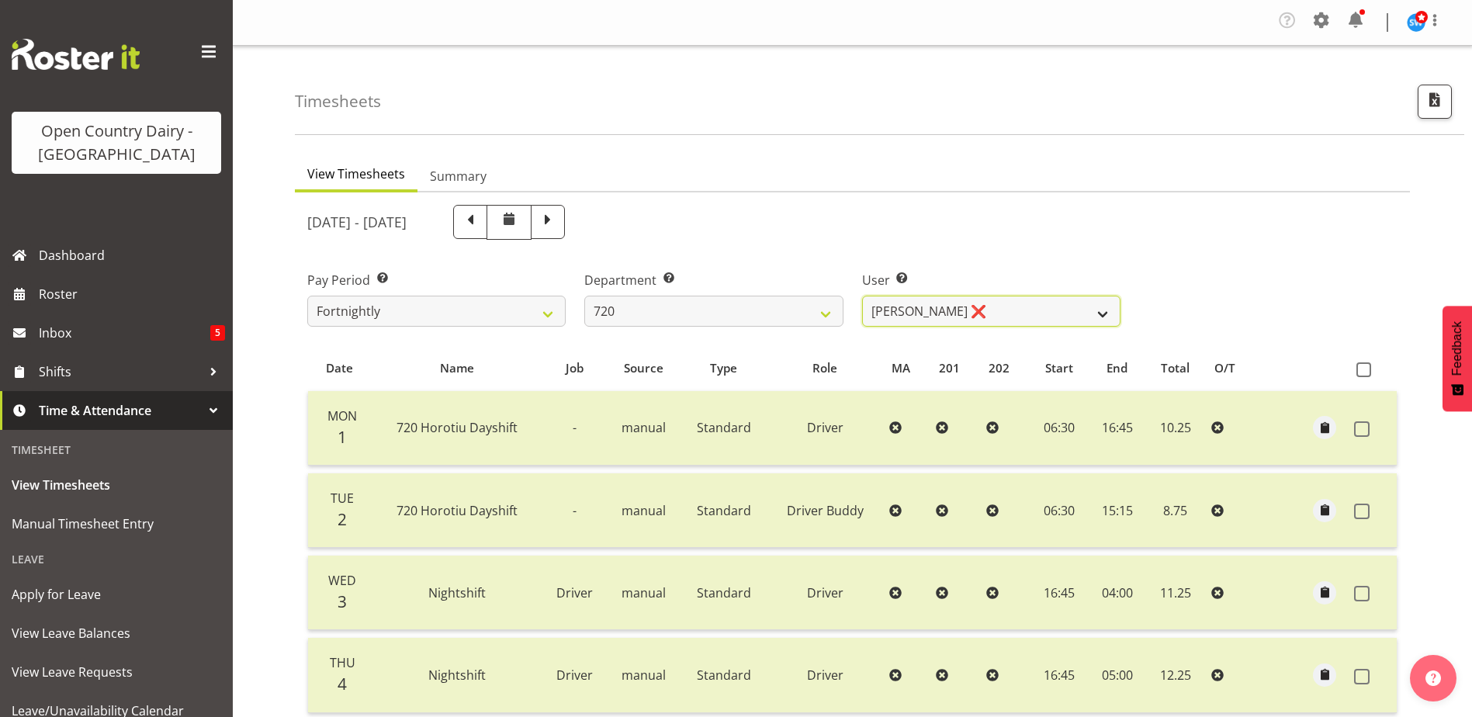
click at [990, 308] on select "Garry Hooper ❌ Kerry Slater ❌ Nathan Frankhouser ❌ Steve Daly ❌" at bounding box center [991, 311] width 258 height 31
select select "8200"
click at [862, 296] on select "Garry Hooper ❌ Kerry Slater ❌ Nathan Frankhouser ❌ Steve Daly ❌" at bounding box center [991, 311] width 258 height 31
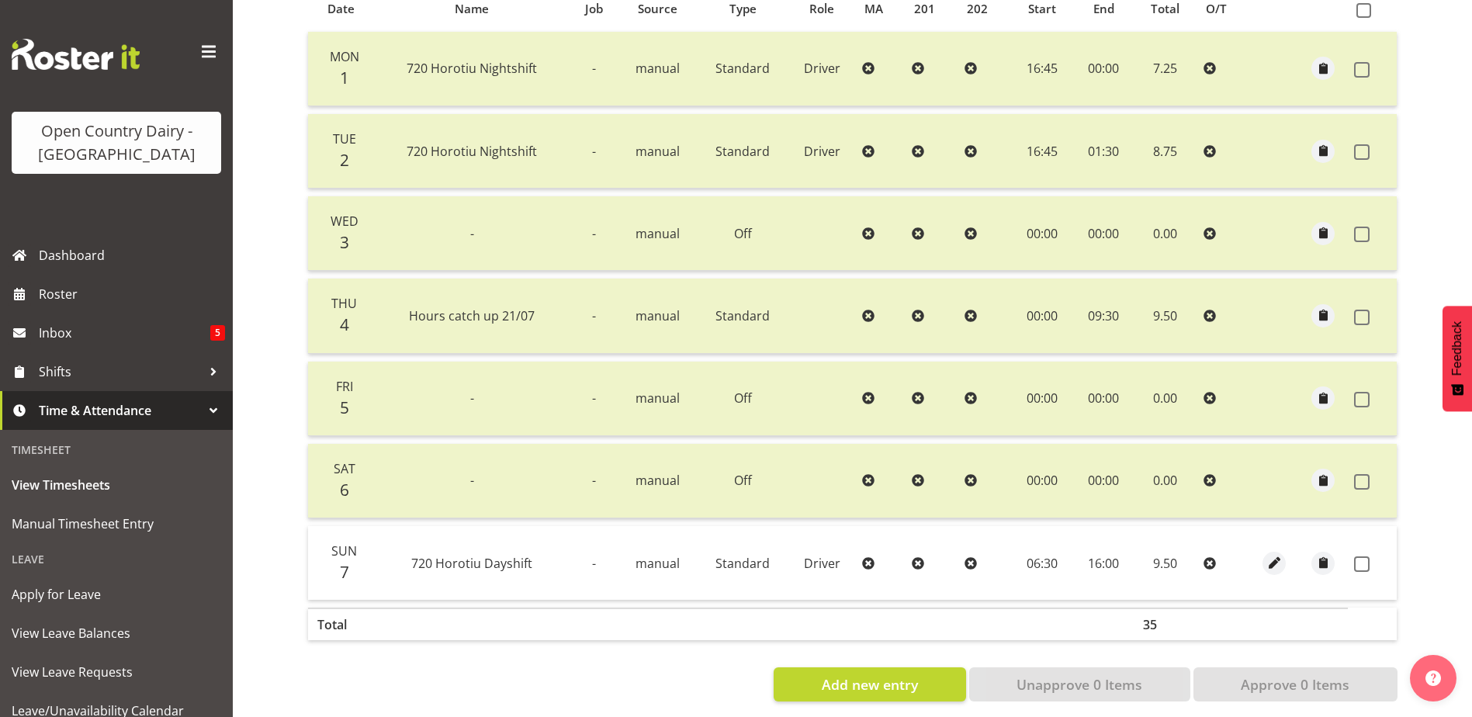
scroll to position [379, 0]
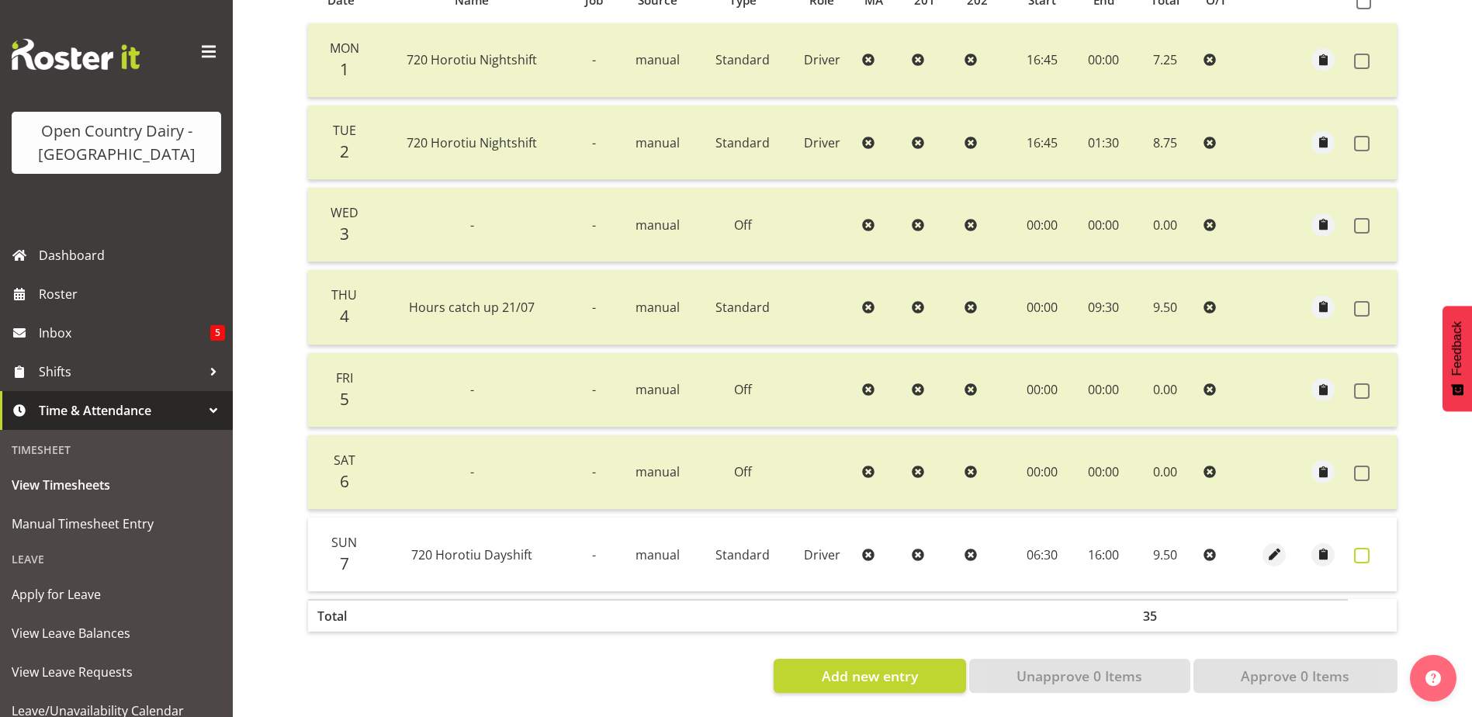
click at [1361, 548] on span at bounding box center [1362, 556] width 16 height 16
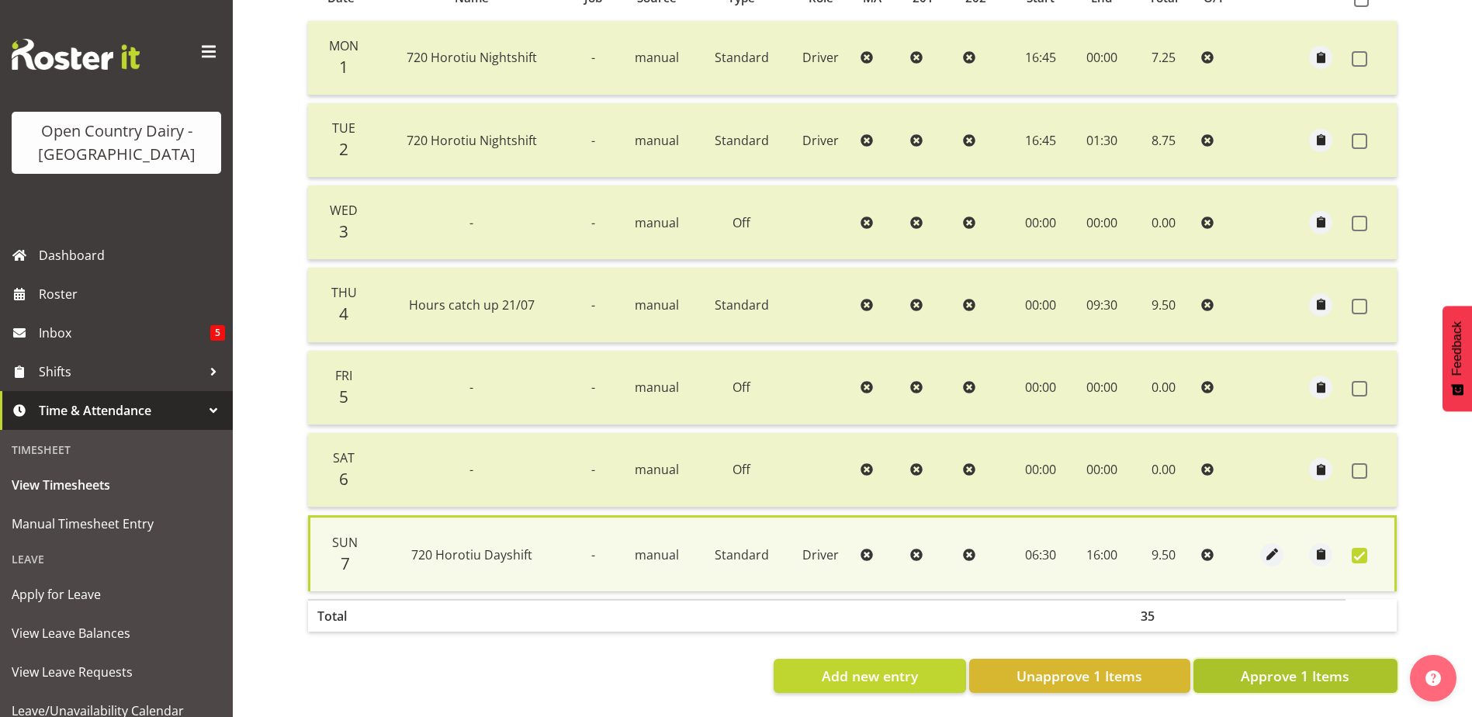
click at [1294, 666] on span "Approve 1 Items" at bounding box center [1295, 676] width 109 height 20
checkbox input "false"
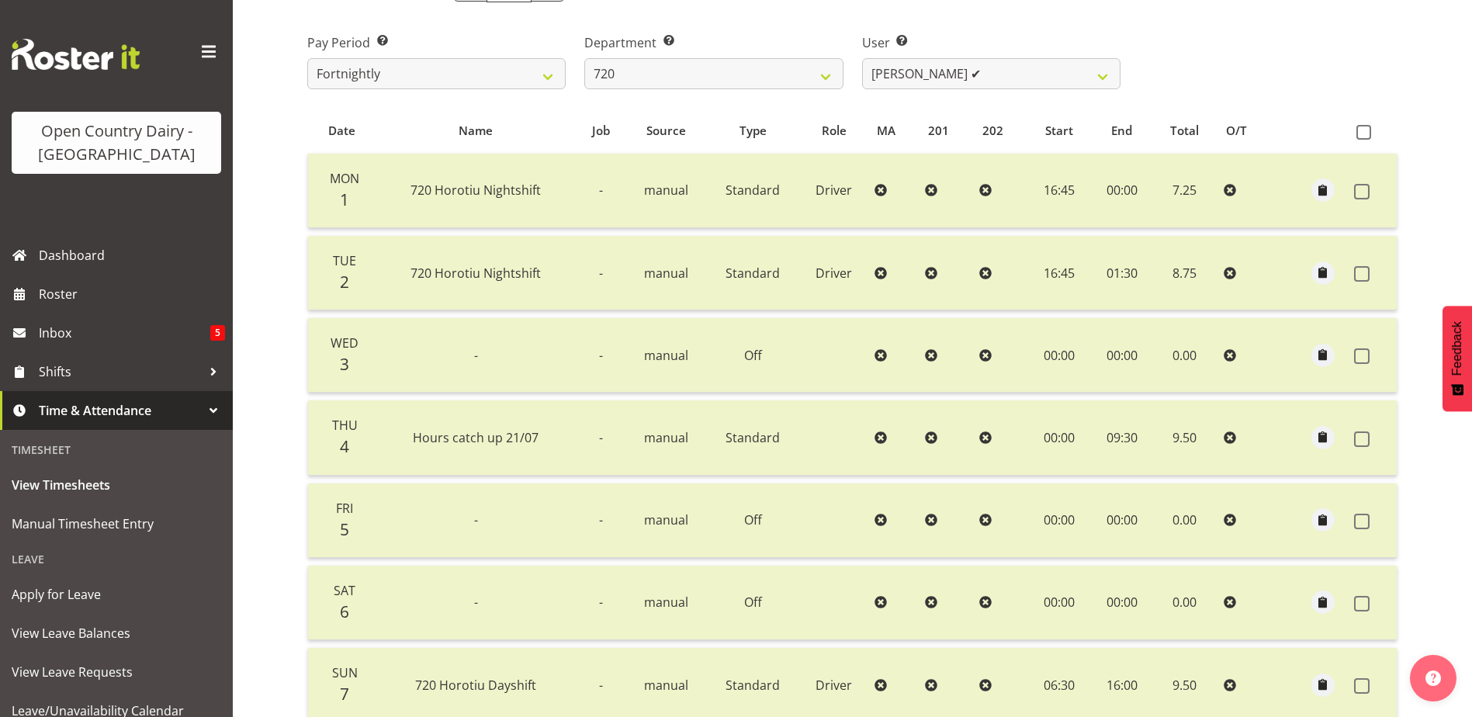
scroll to position [0, 0]
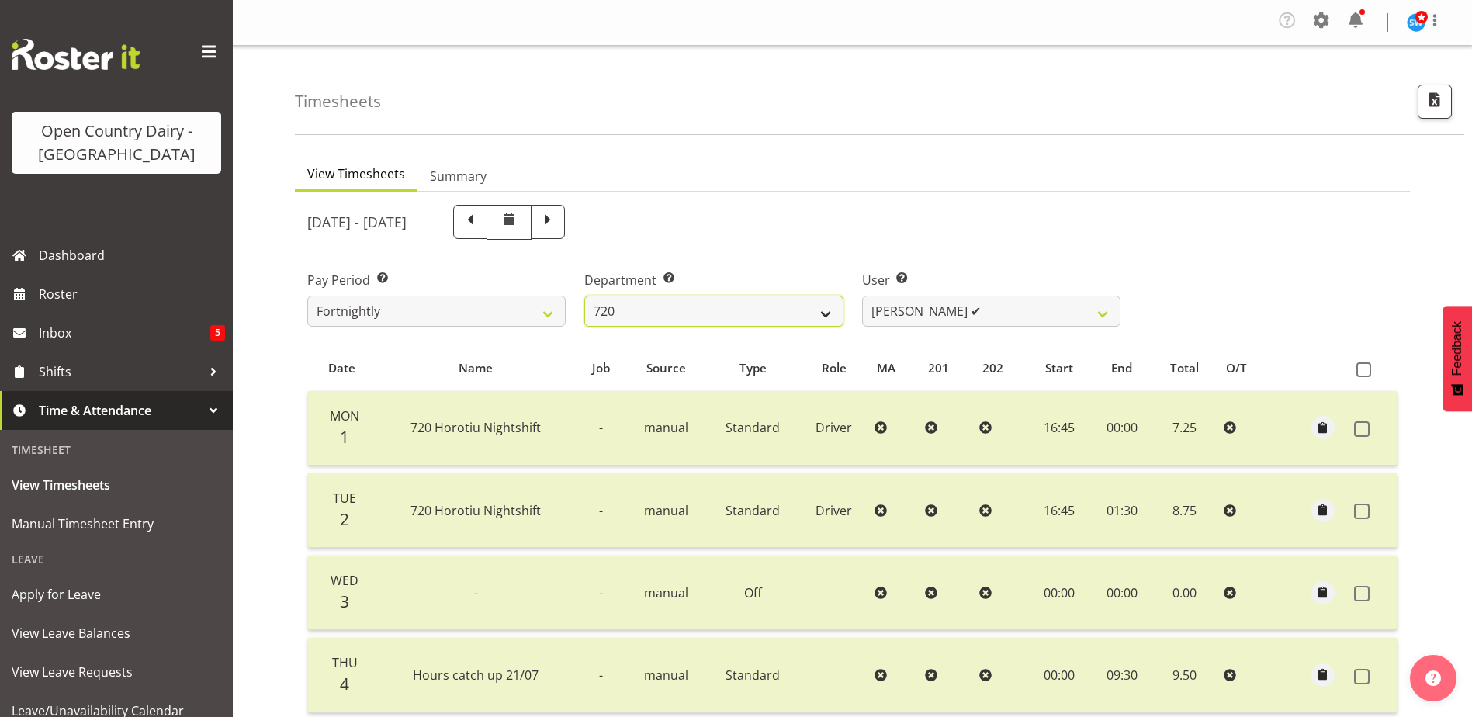
click at [719, 315] on select "701 702 703 704 705 706 707 708 709 710 711 712 713 714 715 716 717 718 719 720" at bounding box center [713, 311] width 258 height 31
select select "759"
click at [584, 296] on select "701 702 703 704 705 706 707 708 709 710 711 712 713 714 715 716 717 718 719 720" at bounding box center [713, 311] width 258 height 31
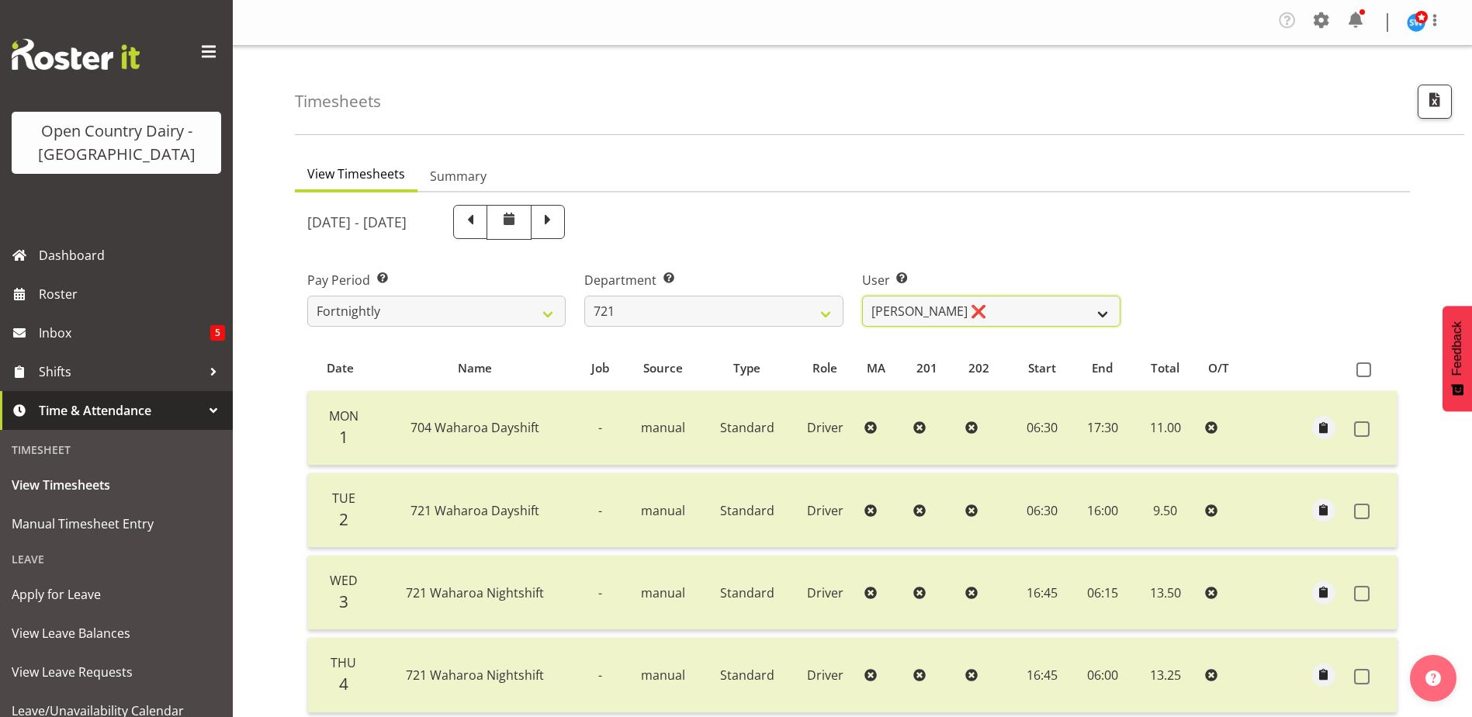
click at [1015, 310] on select "George Taylor ❌ Grant Vercoe ❌ Thakur Ajit Singh ❌" at bounding box center [991, 311] width 258 height 31
select select "11708"
click at [862, 296] on select "George Taylor ❌ Grant Vercoe ❌ Thakur Ajit Singh ❌" at bounding box center [991, 311] width 258 height 31
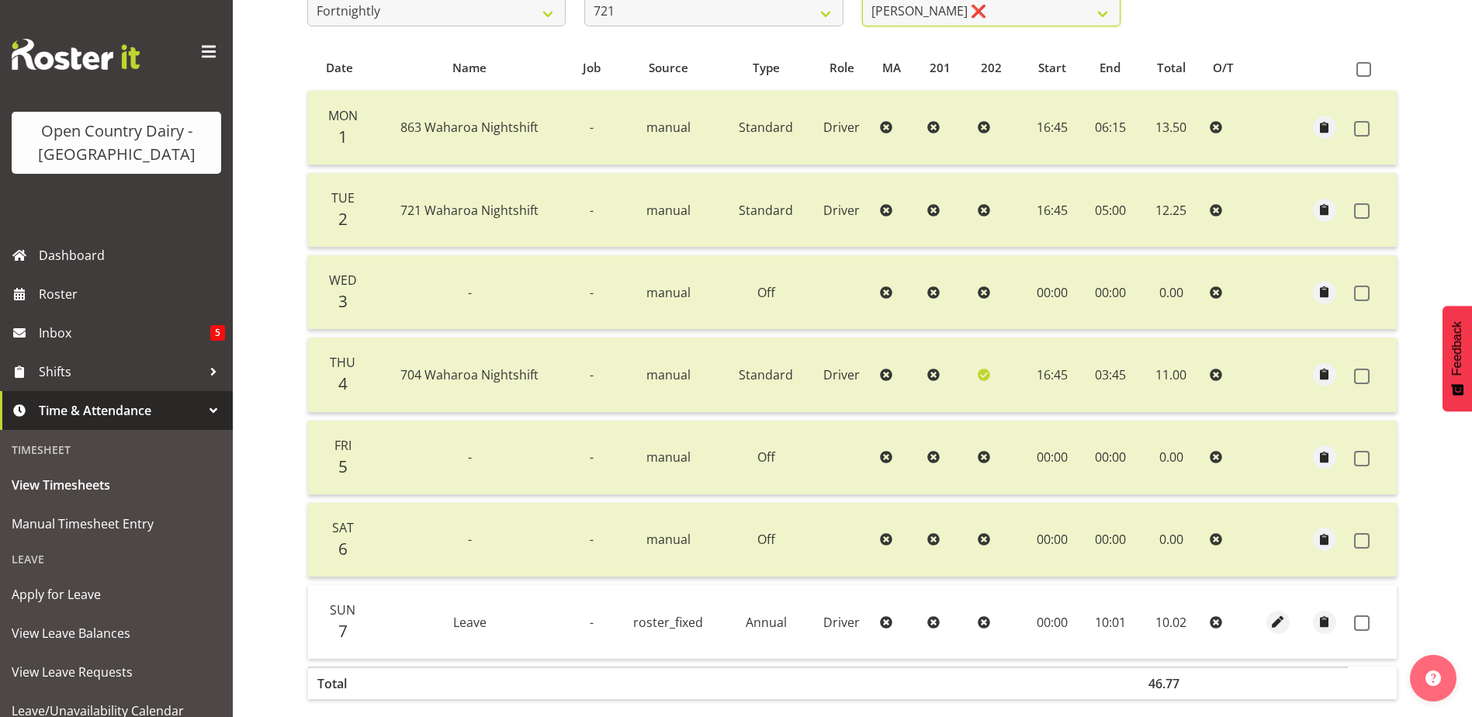
scroll to position [379, 0]
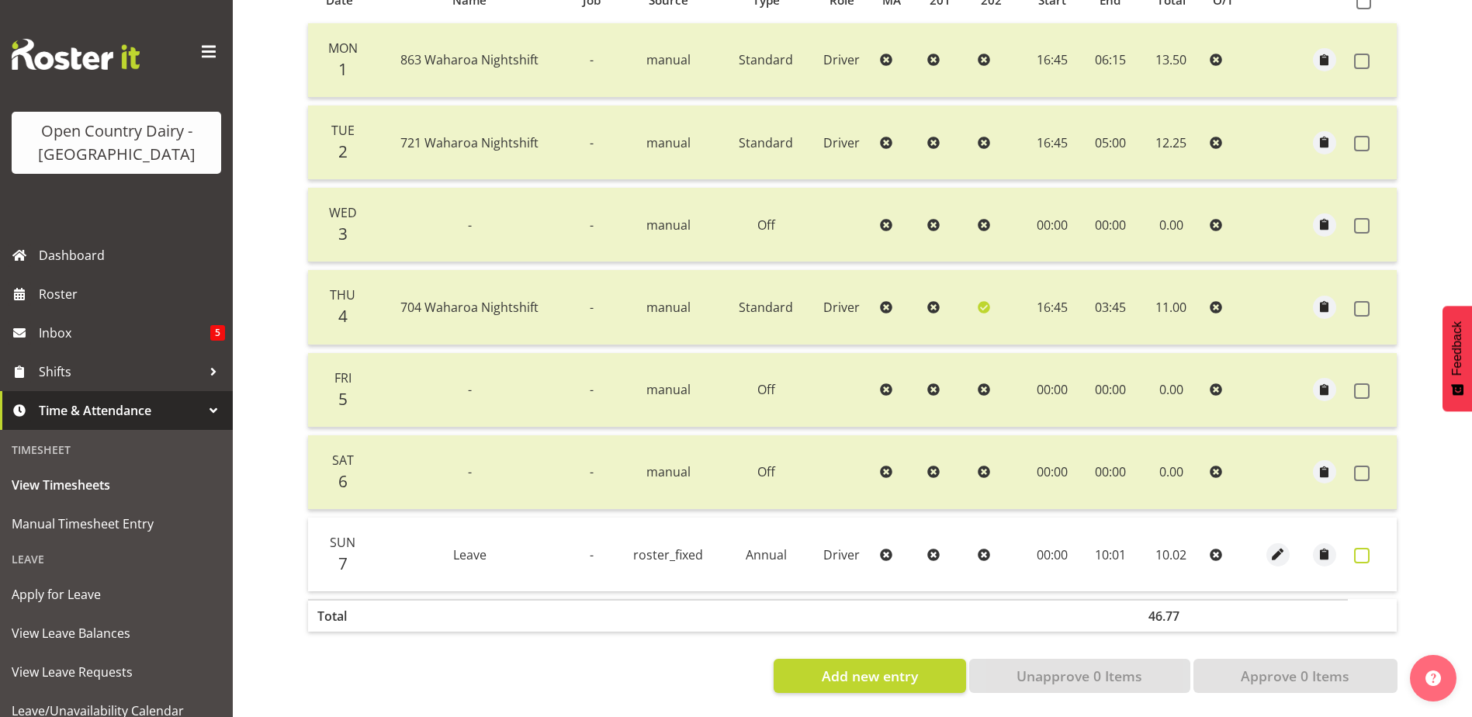
click at [1357, 548] on span at bounding box center [1362, 556] width 16 height 16
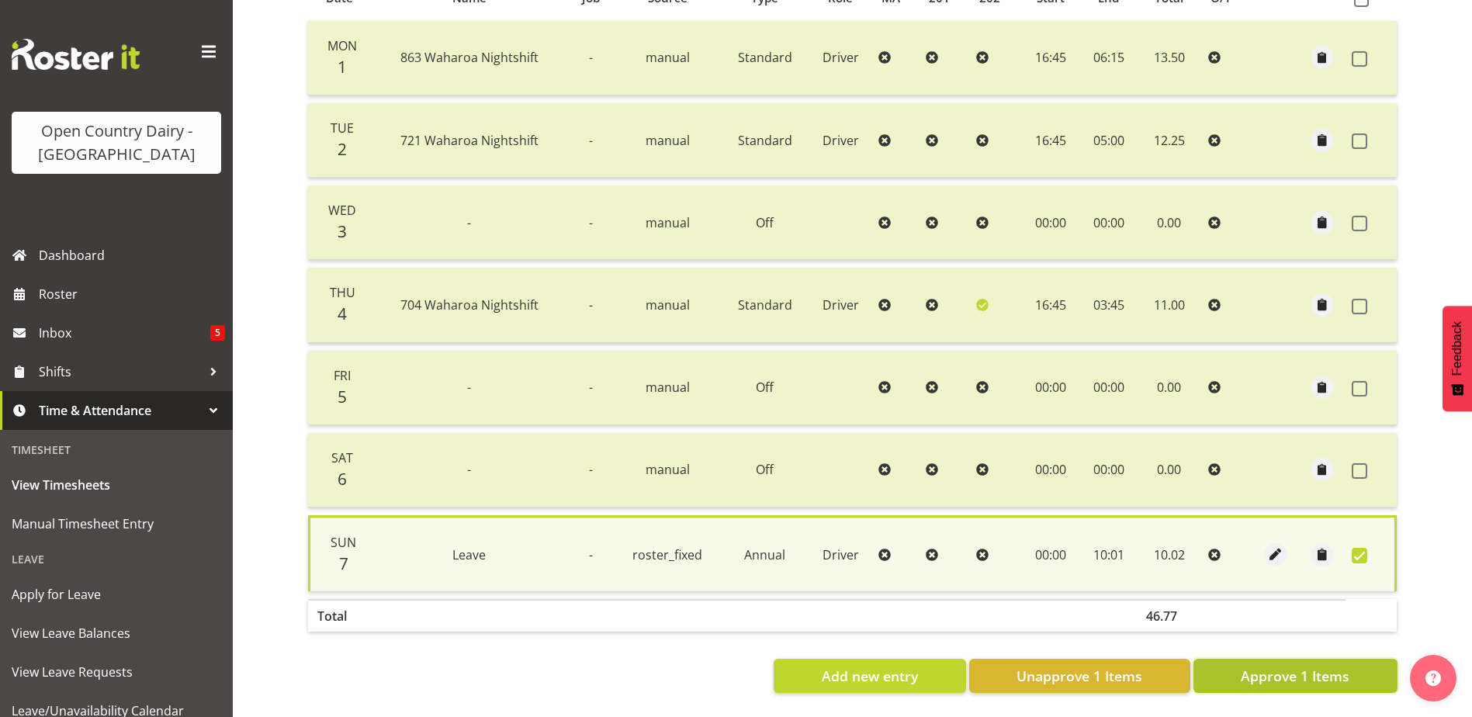
click at [1319, 666] on span "Approve 1 Items" at bounding box center [1295, 676] width 109 height 20
checkbox input "false"
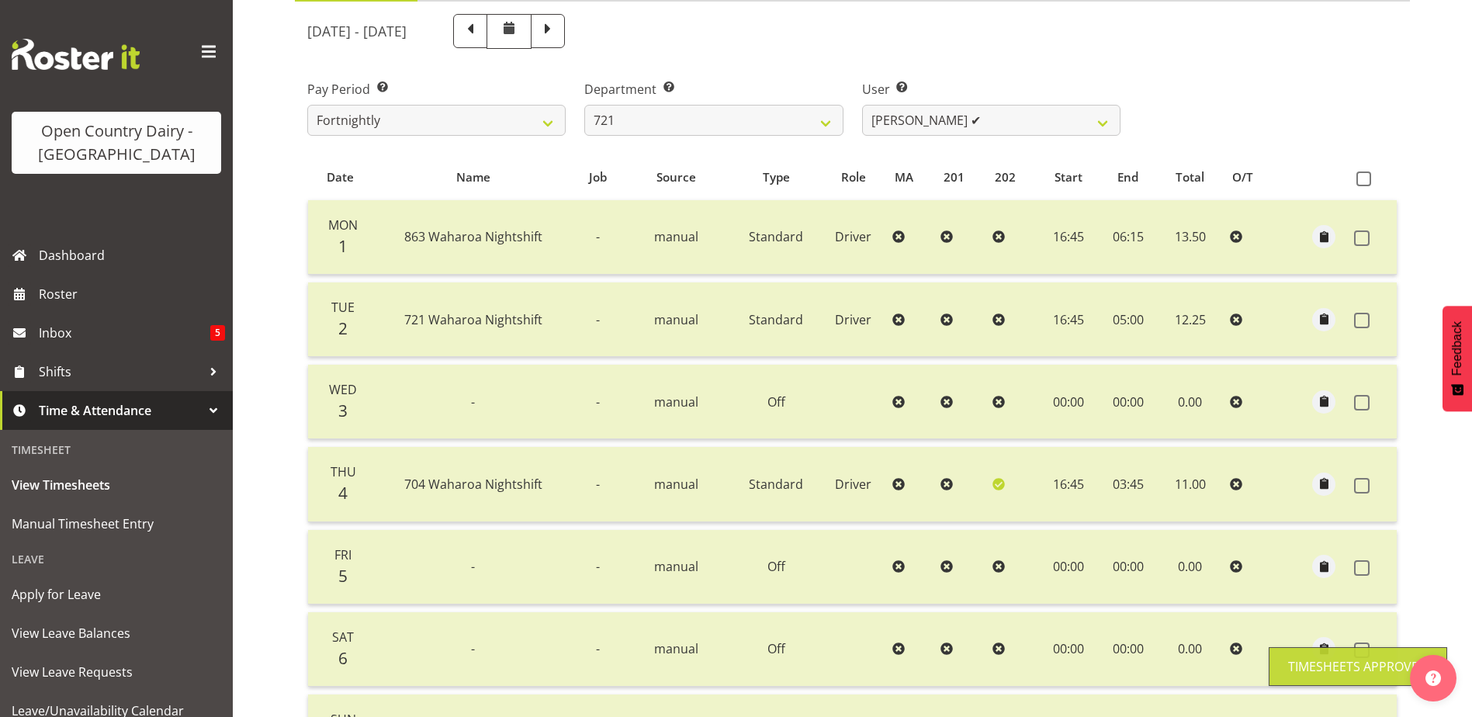
scroll to position [0, 0]
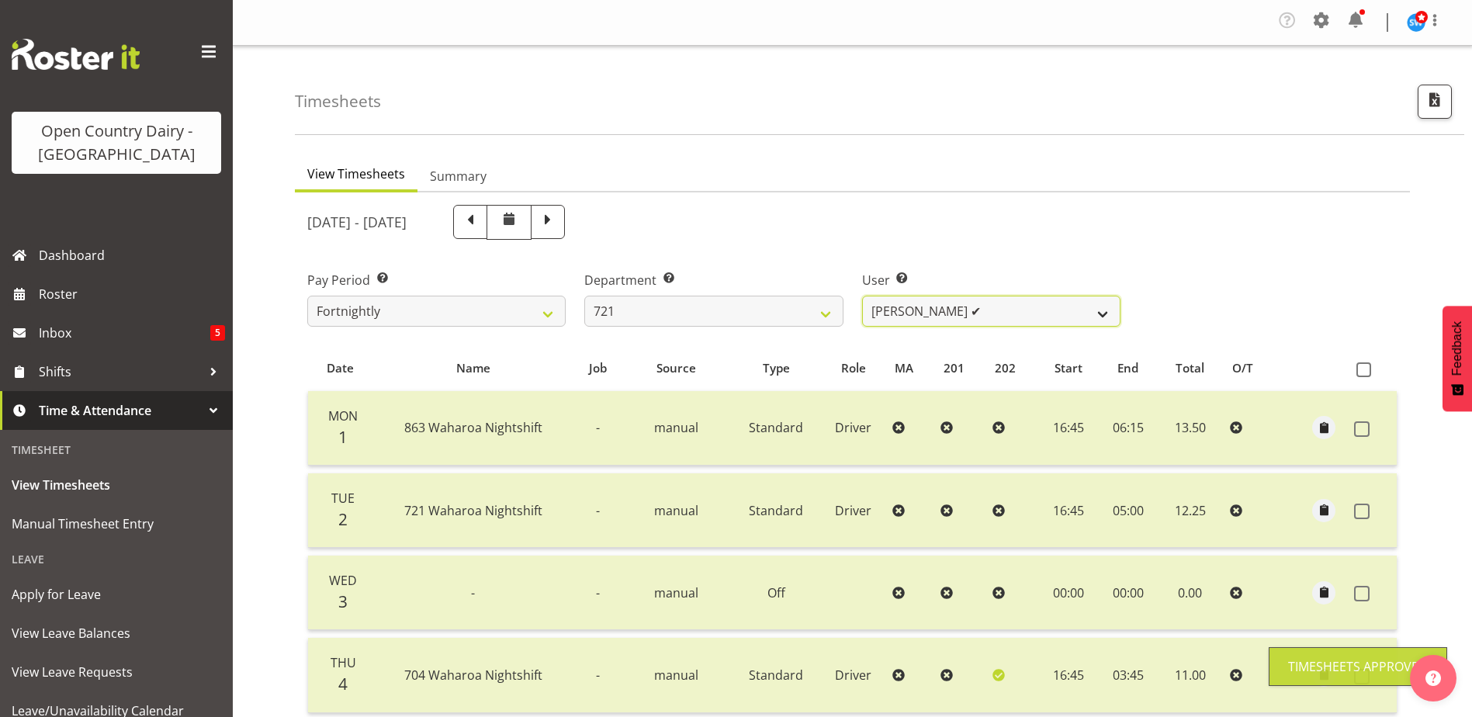
click at [942, 312] on select "George Taylor ❌ Grant Vercoe ❌ Thakur Ajit Singh ✔" at bounding box center [991, 311] width 258 height 31
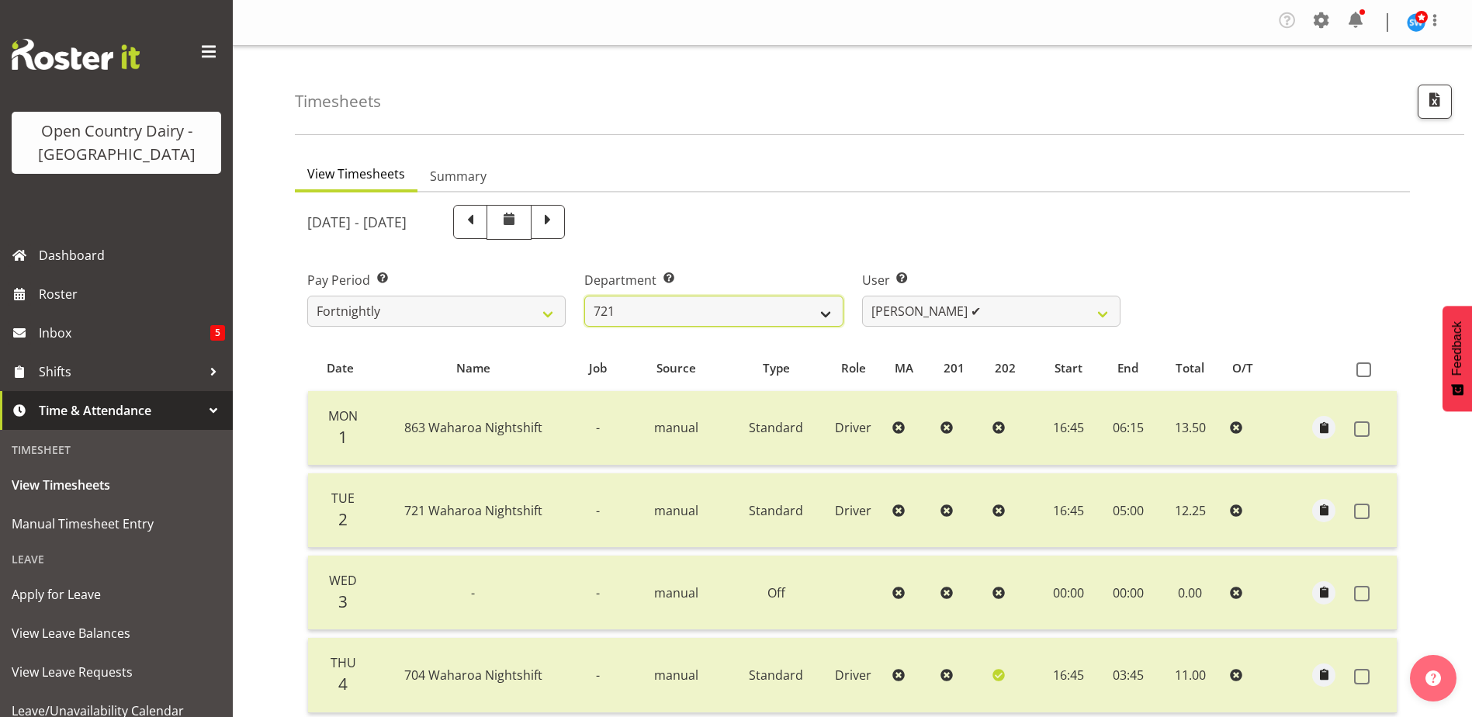
click at [765, 314] on select "701 702 703 704 705 706 707 708 709 710 711 712 713 714 715 716 717 718 719 720" at bounding box center [713, 311] width 258 height 31
select select "756"
click at [584, 296] on select "701 702 703 704 705 706 707 708 709 710 711 712 713 714 715 716 717 718 719 720" at bounding box center [713, 311] width 258 height 31
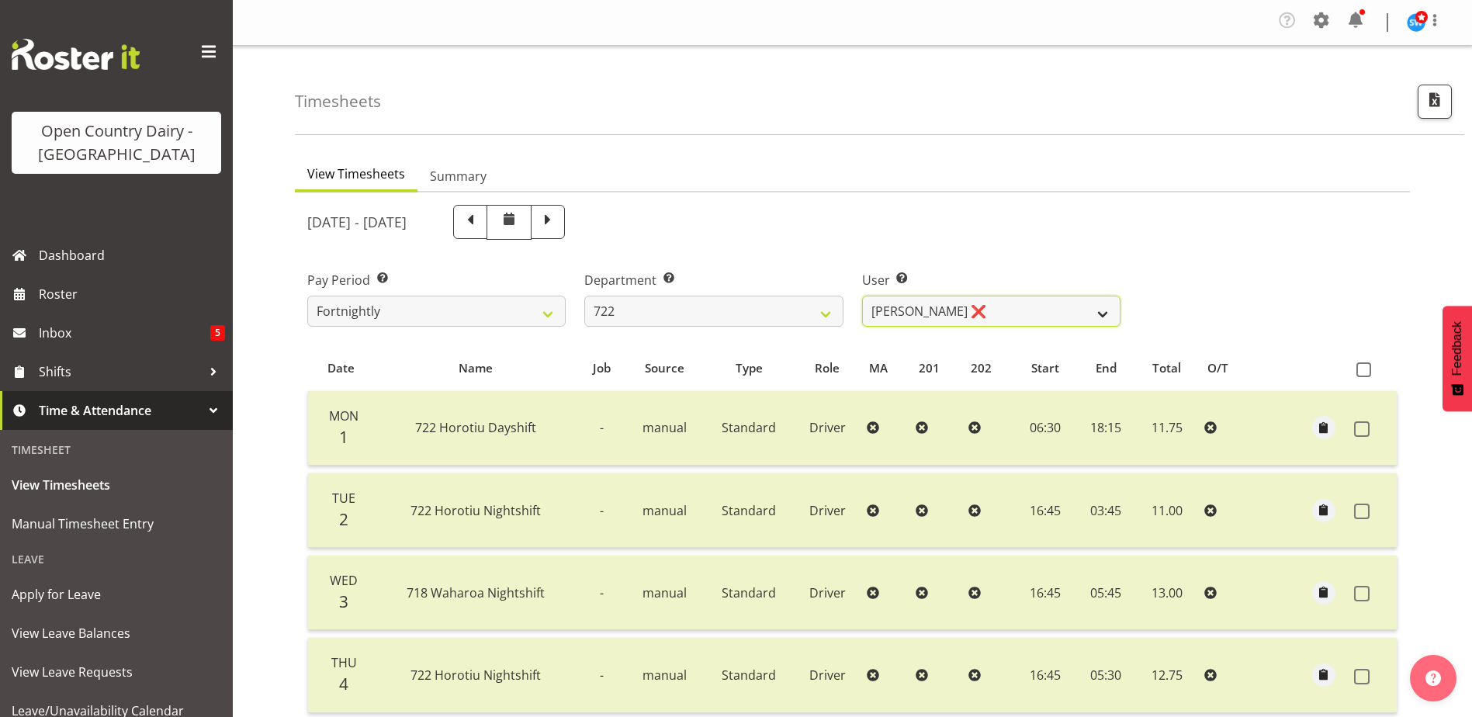
click at [1006, 314] on select "Andy Webb ❌ Darren Hatcher ❌ Gurpreet Singh ❌" at bounding box center [991, 311] width 258 height 31
select select "8175"
click at [862, 296] on select "Andy Webb ❌ Darren Hatcher ❌ Gurpreet Singh ❌" at bounding box center [991, 311] width 258 height 31
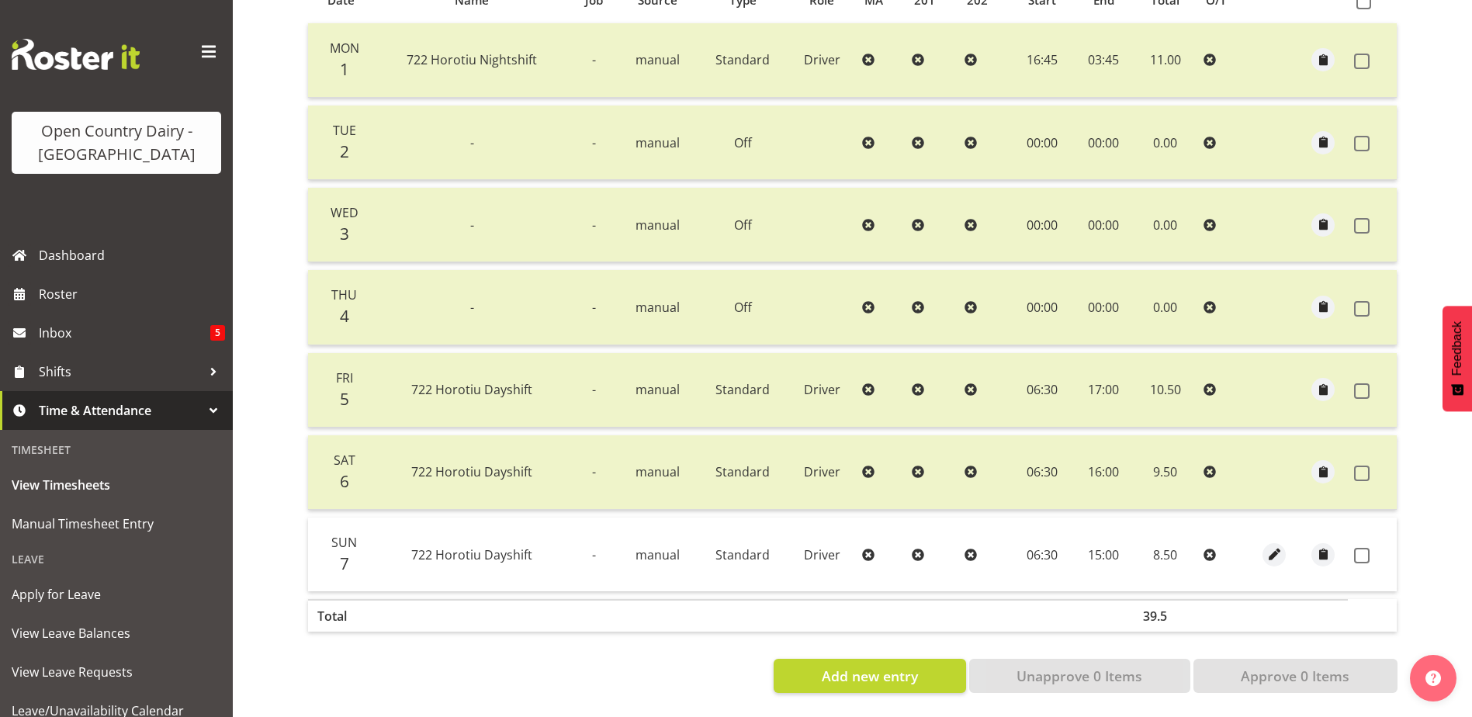
scroll to position [379, 0]
click at [1362, 548] on span at bounding box center [1362, 556] width 16 height 16
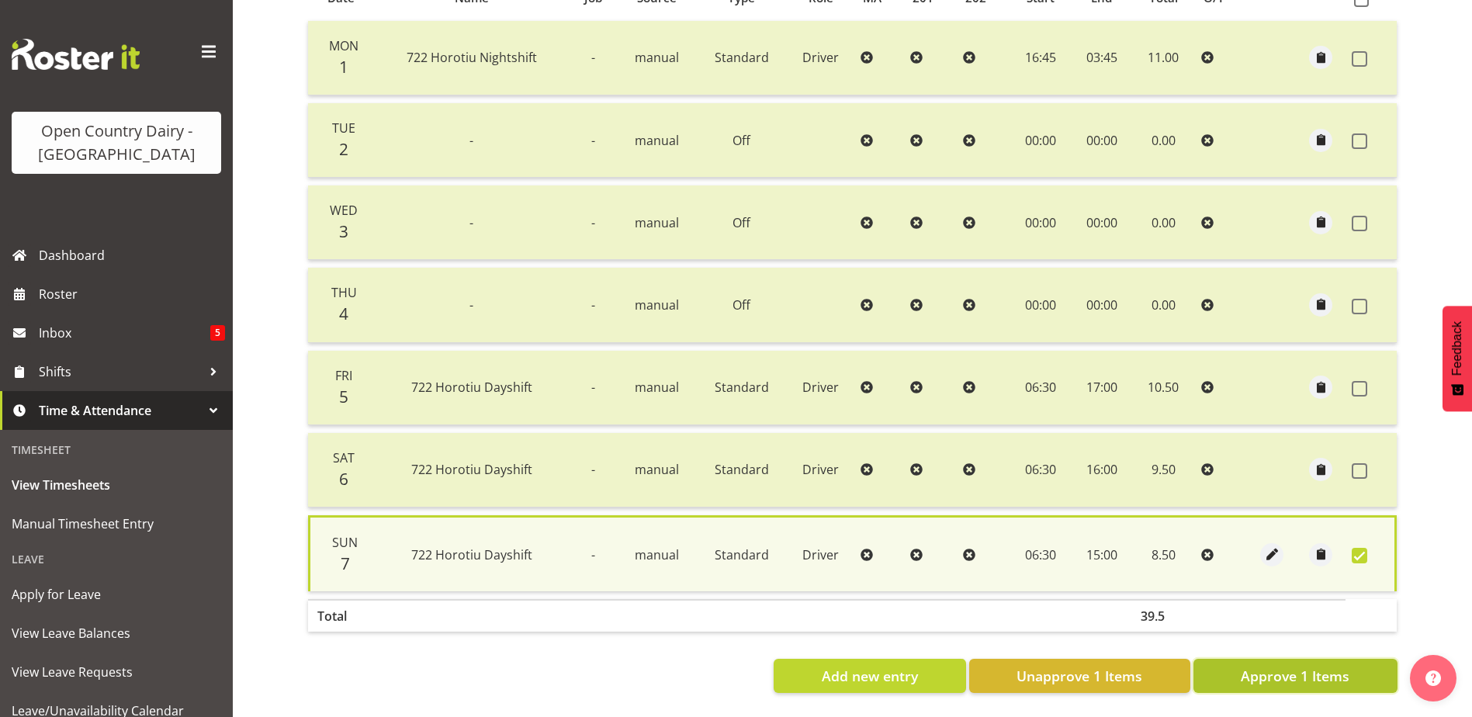
click at [1304, 666] on span "Approve 1 Items" at bounding box center [1295, 676] width 109 height 20
checkbox input "false"
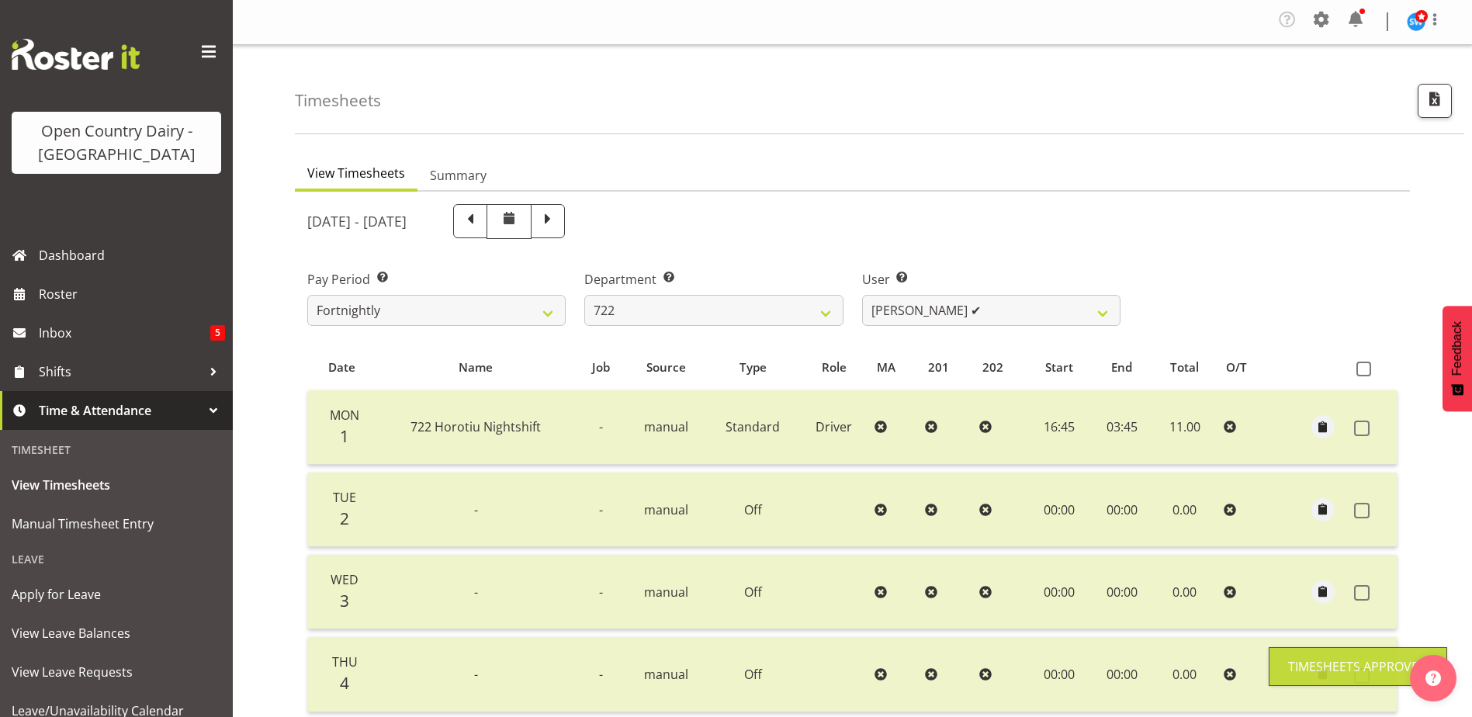
scroll to position [0, 0]
click at [932, 318] on select "Andy Webb ❌ Darren Hatcher ✔ Gurpreet Singh ❌" at bounding box center [991, 311] width 258 height 31
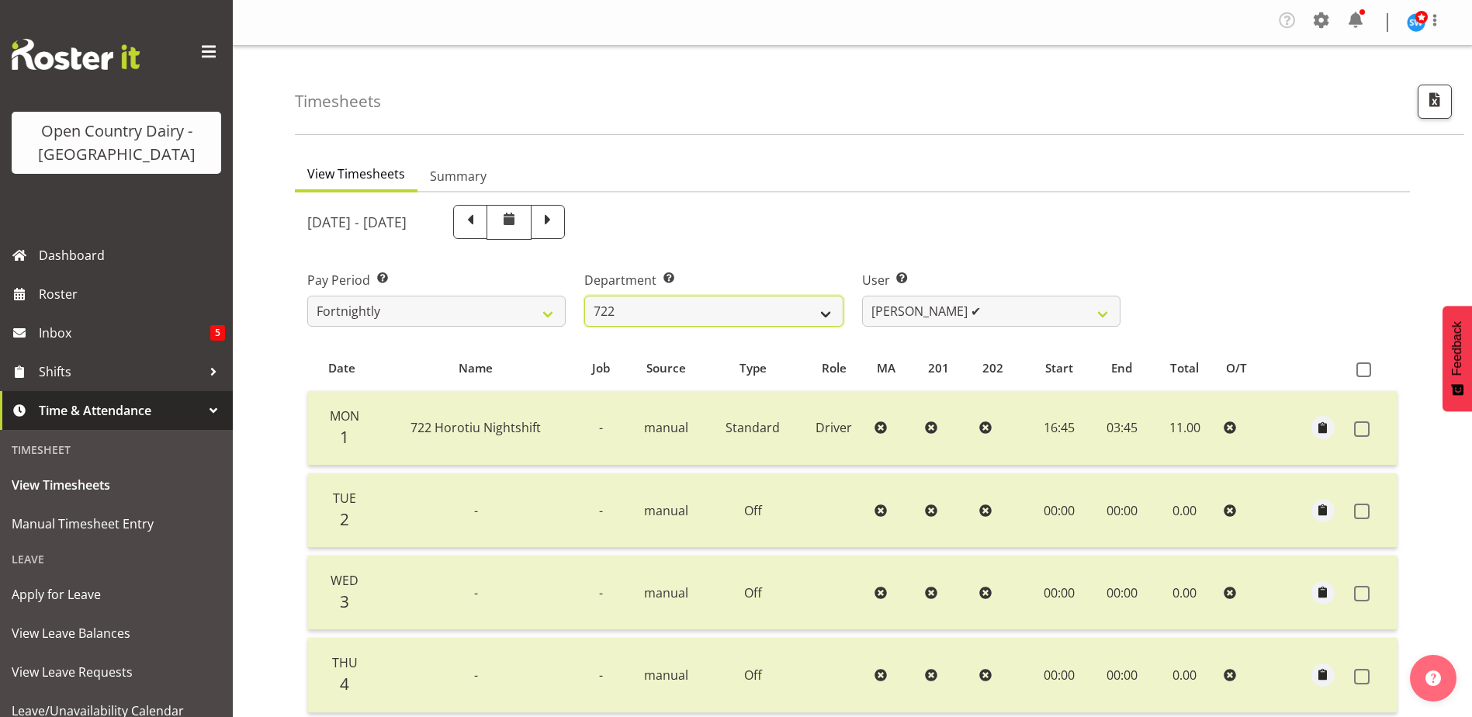
click at [722, 312] on select "701 702 703 704 705 706 707 708 709 710 711 712 713 714 715 716 717 718 719 720" at bounding box center [713, 311] width 258 height 31
select select "819"
click at [584, 296] on select "701 702 703 704 705 706 707 708 709 710 711 712 713 714 715 716 717 718 719 720" at bounding box center [713, 311] width 258 height 31
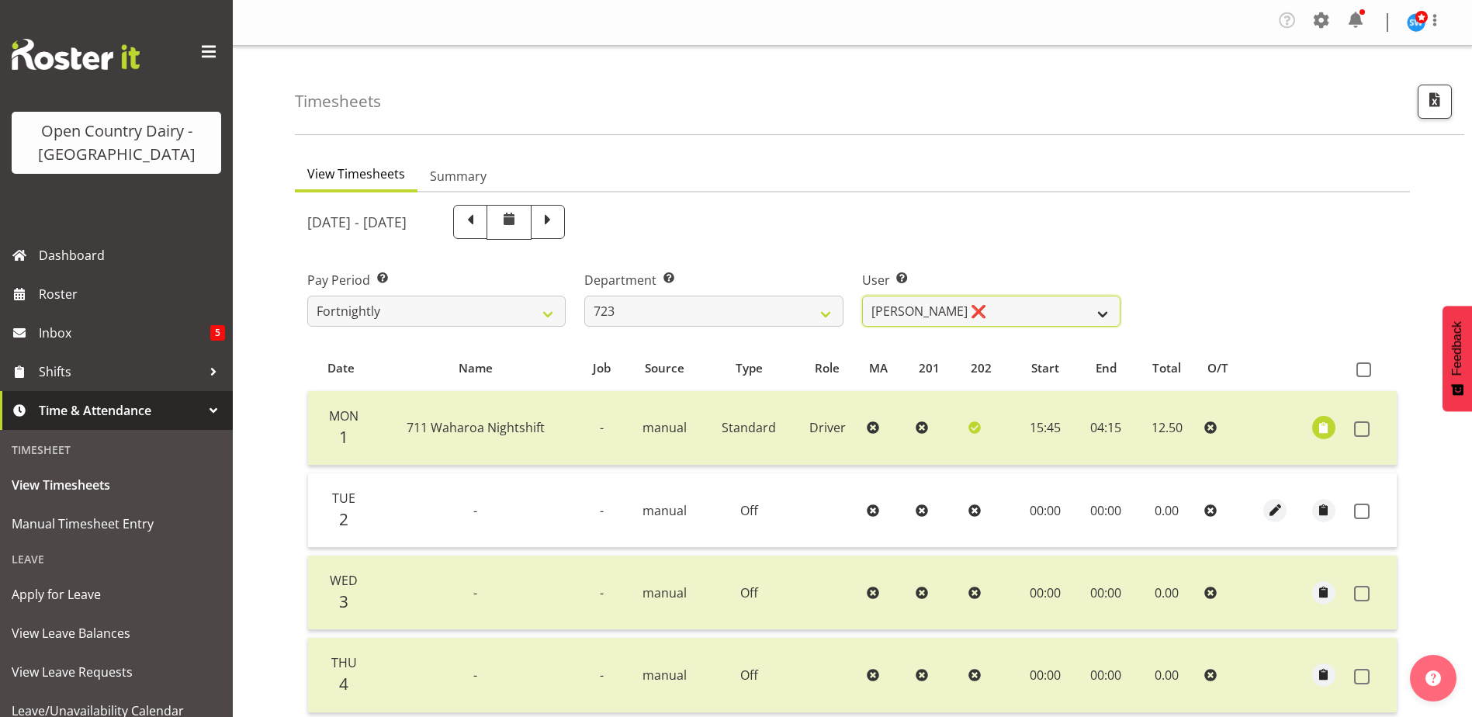
click at [997, 311] on select "Daljeet Rai ❌ Manjinder Singh ❌ Prabhjot Singh ❌ Varninder Singh ❌" at bounding box center [991, 311] width 258 height 31
select select "9511"
click at [862, 296] on select "Daljeet Rai ❌ Manjinder Singh ❌ Prabhjot Singh ❌ Varninder Singh ❌" at bounding box center [991, 311] width 258 height 31
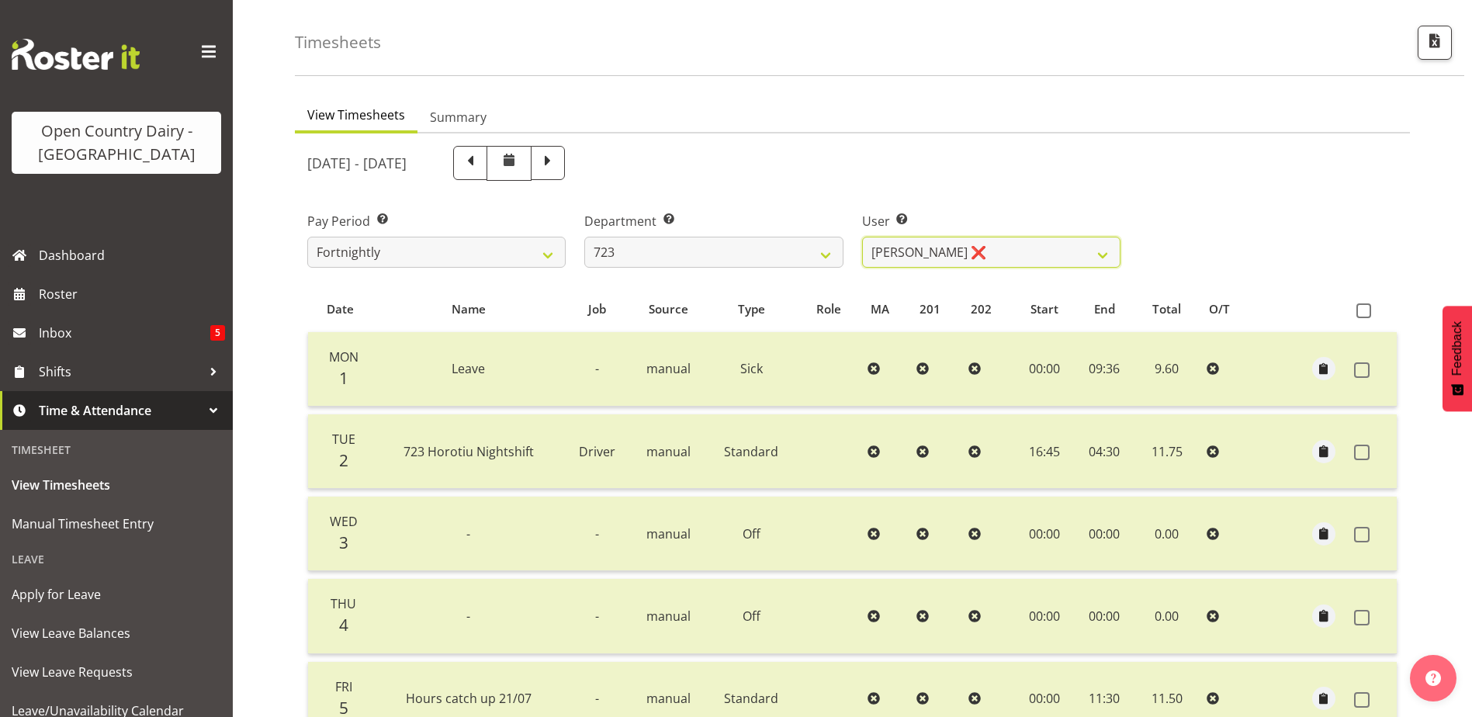
scroll to position [379, 0]
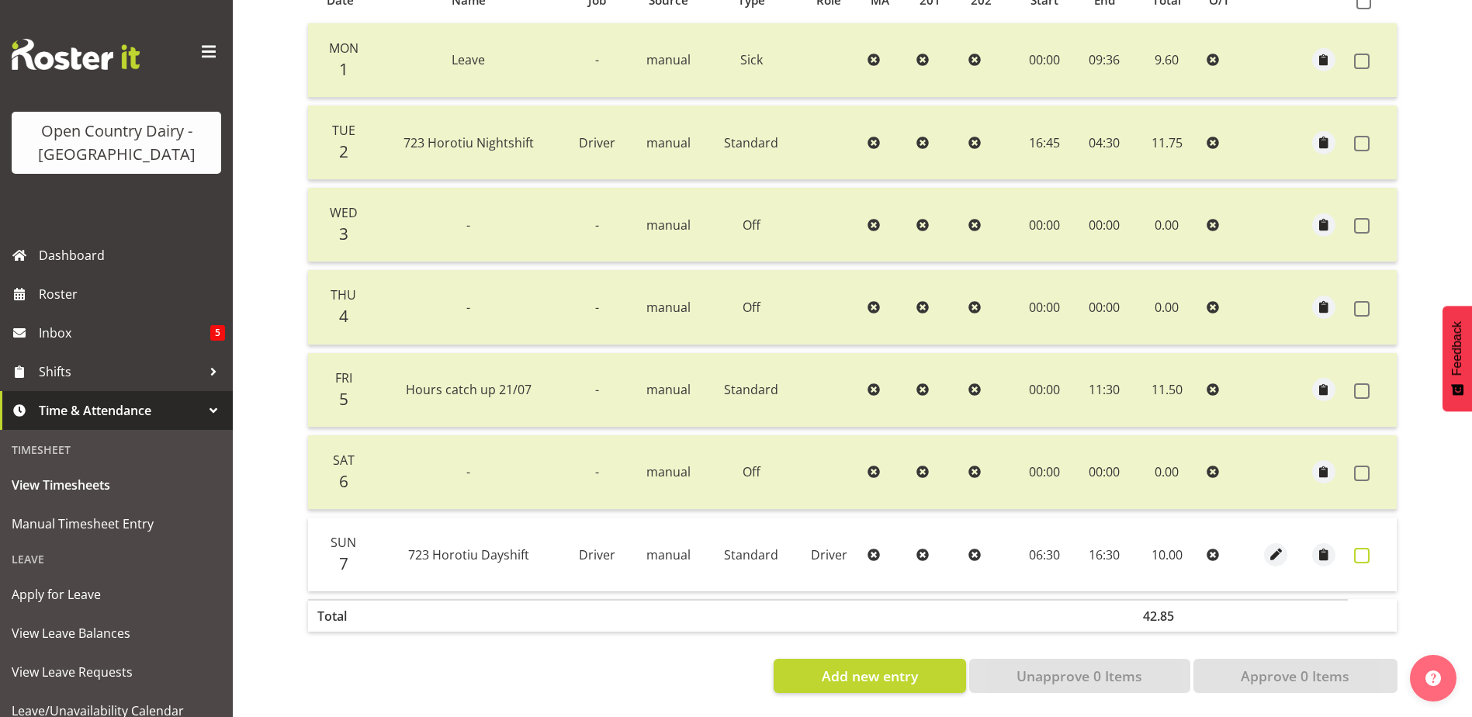
click at [1359, 548] on span at bounding box center [1362, 556] width 16 height 16
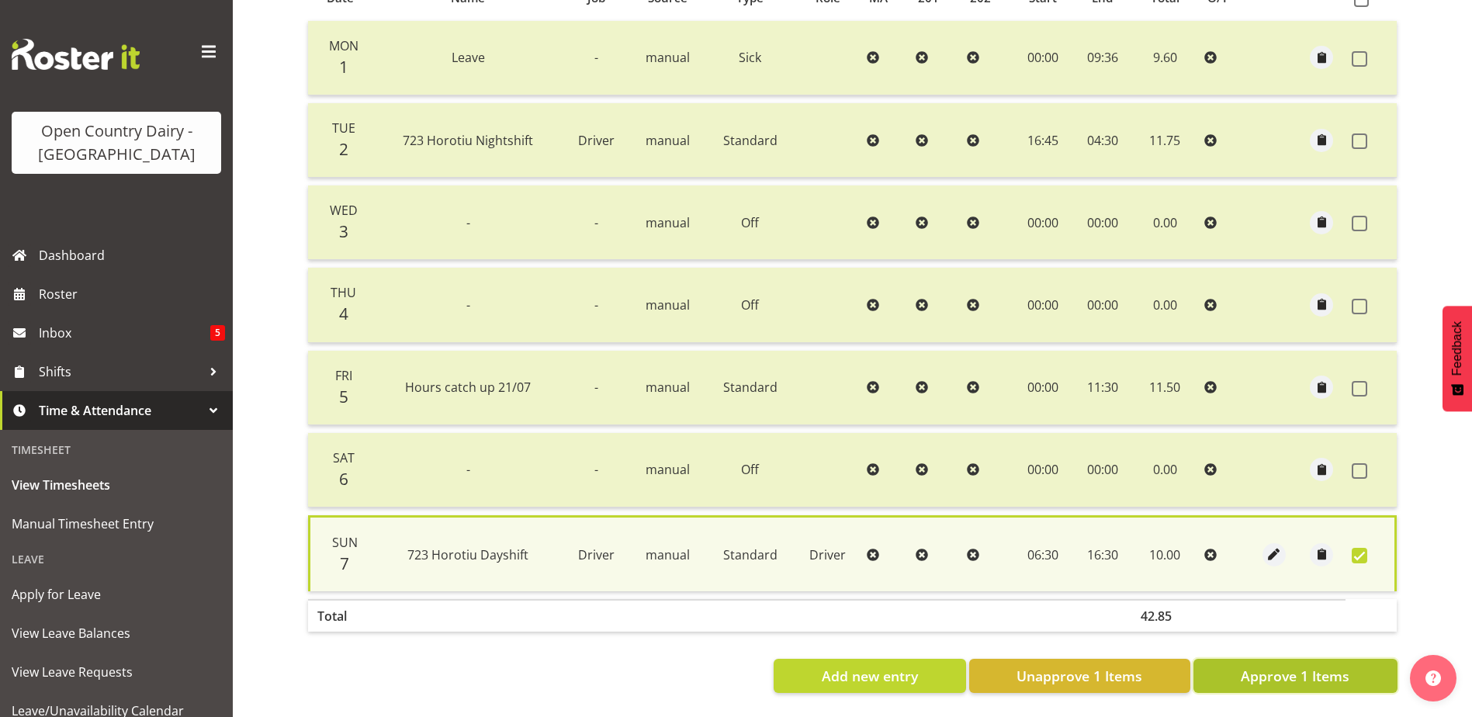
click at [1307, 666] on span "Approve 1 Items" at bounding box center [1295, 676] width 109 height 20
checkbox input "false"
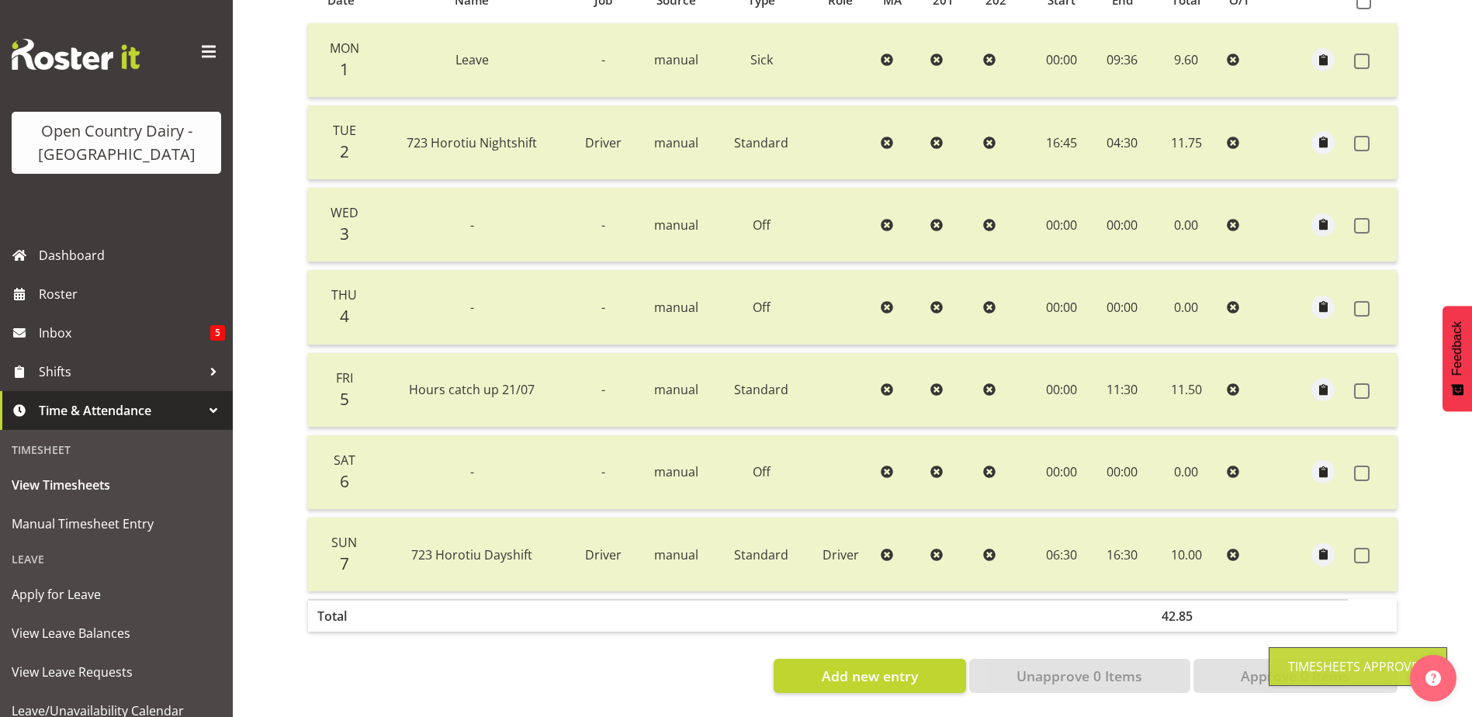
scroll to position [0, 0]
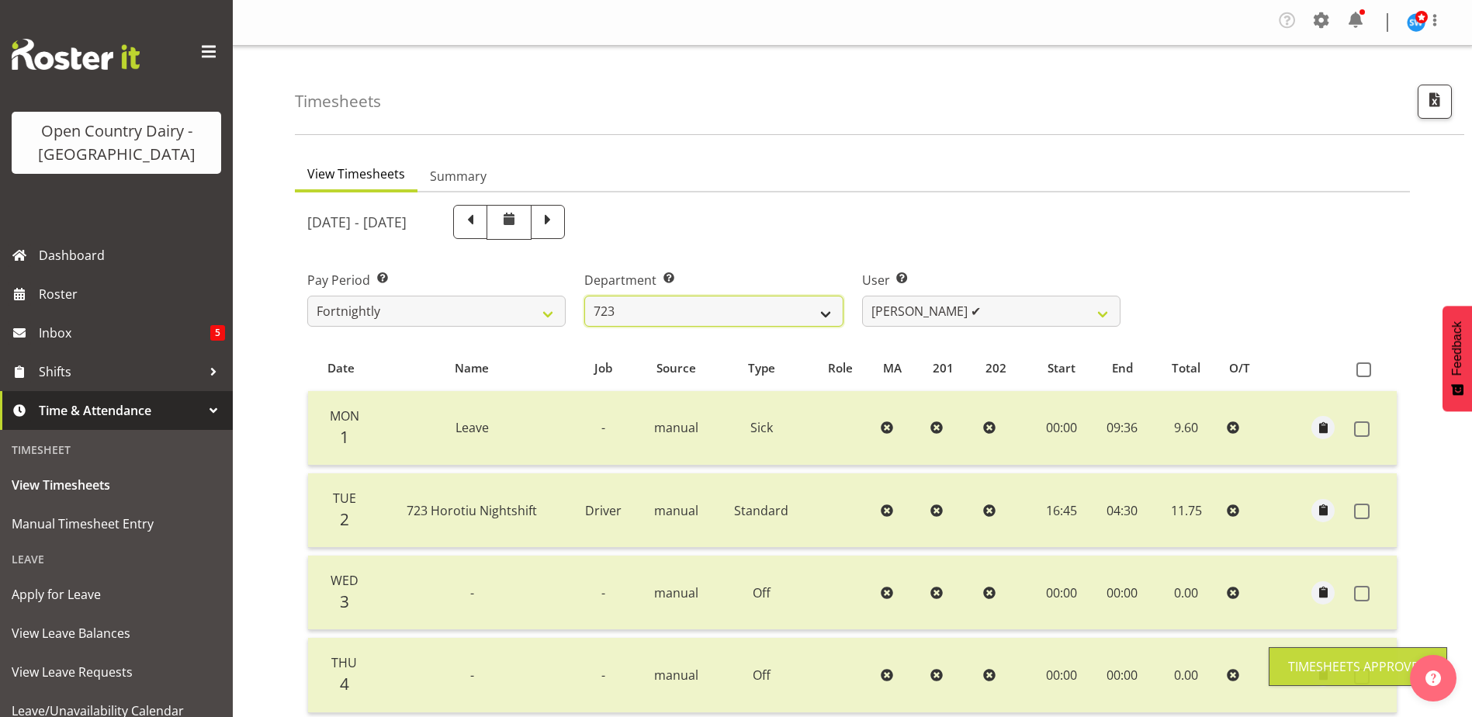
click at [743, 302] on select "701 702 703 704 705 706 707 708 709 710 711 712 713 714 715 716 717 718 719 720" at bounding box center [713, 311] width 258 height 31
select select "760"
click at [584, 296] on select "701 702 703 704 705 706 707 708 709 710 711 712 713 714 715 716 717 718 719 720" at bounding box center [713, 311] width 258 height 31
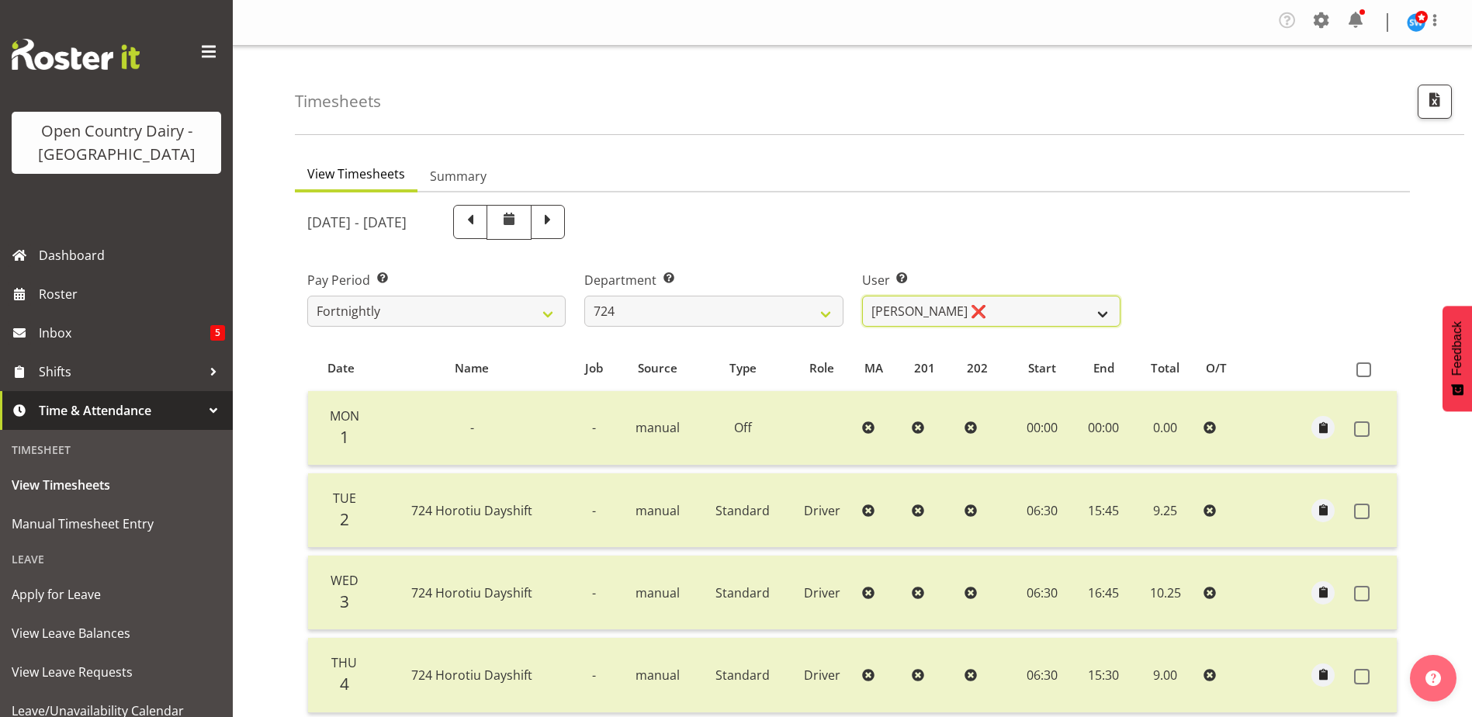
click at [1017, 306] on select "Brent Adams ❌ Jaspreet Singh ❌ John Walters ❌" at bounding box center [991, 311] width 258 height 31
click at [862, 296] on select "Brent Adams ❌ Jaspreet Singh ❌ John Walters ❌" at bounding box center [991, 311] width 258 height 31
click at [1010, 311] on select "Brent Adams ❌ Jaspreet Singh ❌ John Walters ❌" at bounding box center [991, 311] width 258 height 31
select select "10133"
click at [862, 296] on select "Brent Adams ❌ Jaspreet Singh ❌ John Walters ❌" at bounding box center [991, 311] width 258 height 31
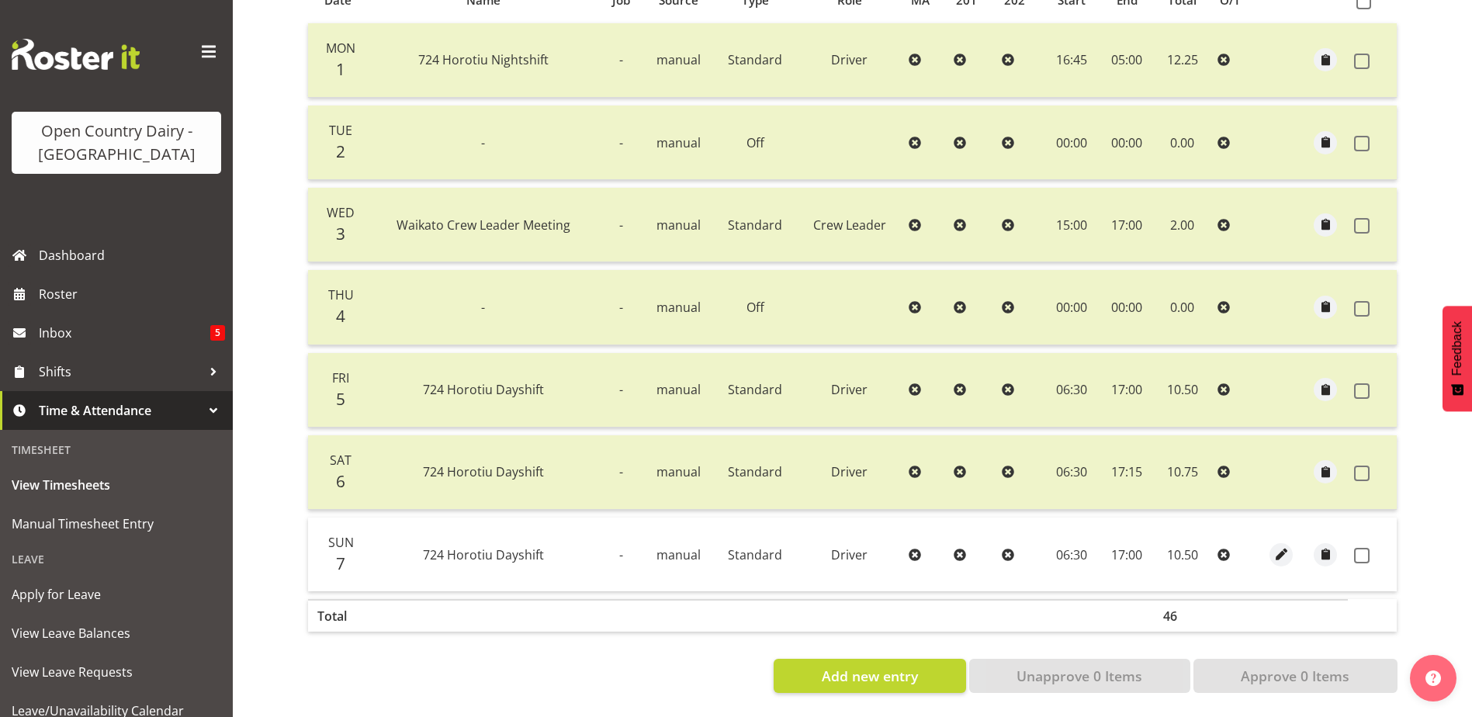
scroll to position [379, 0]
click at [1365, 548] on span at bounding box center [1362, 556] width 16 height 16
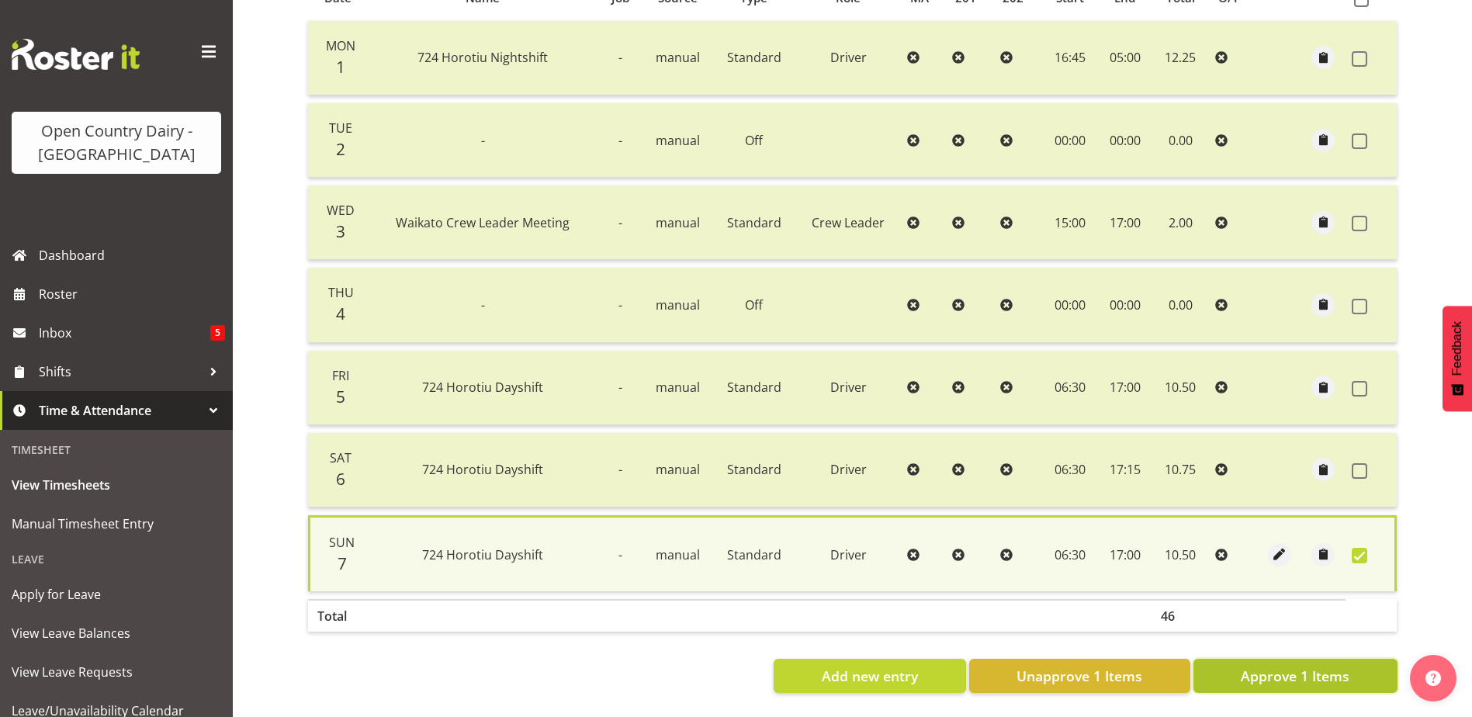
click at [1313, 666] on span "Approve 1 Items" at bounding box center [1295, 676] width 109 height 20
checkbox input "false"
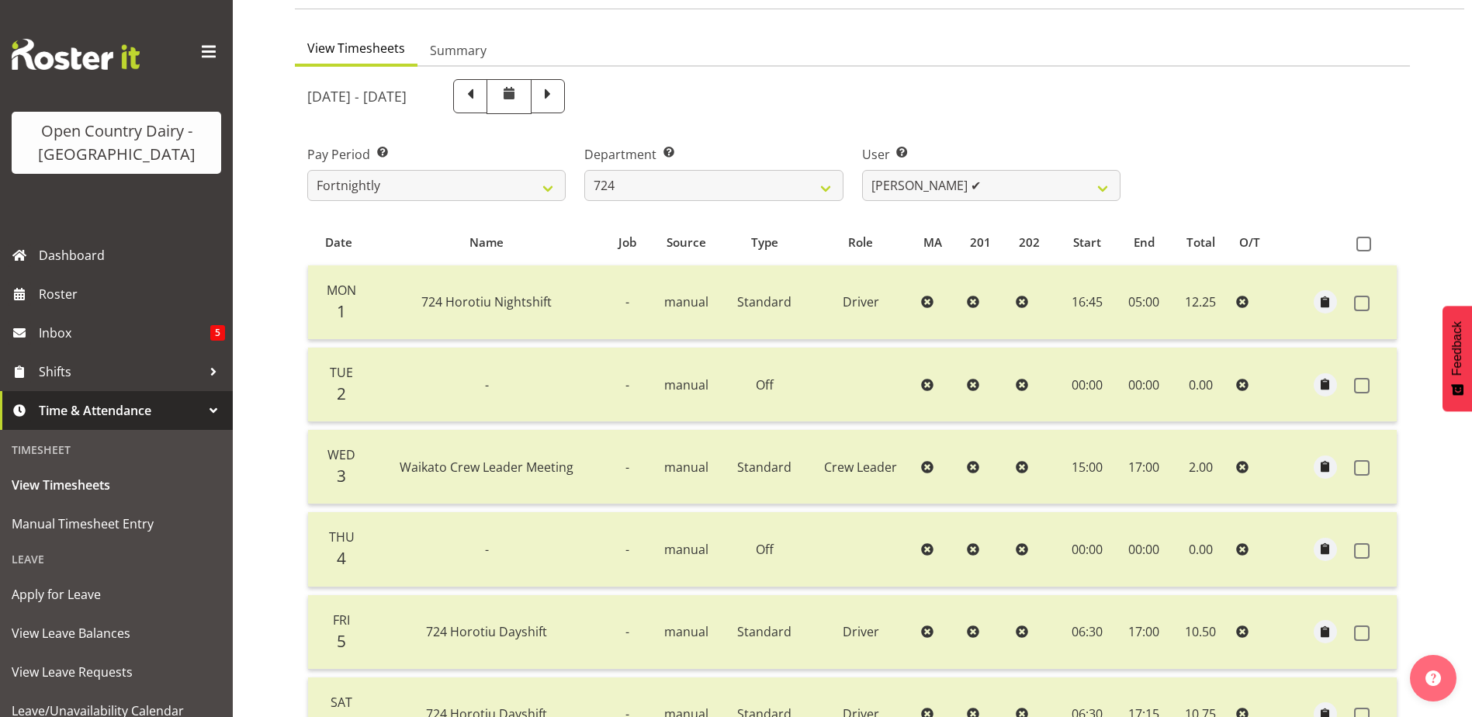
scroll to position [0, 0]
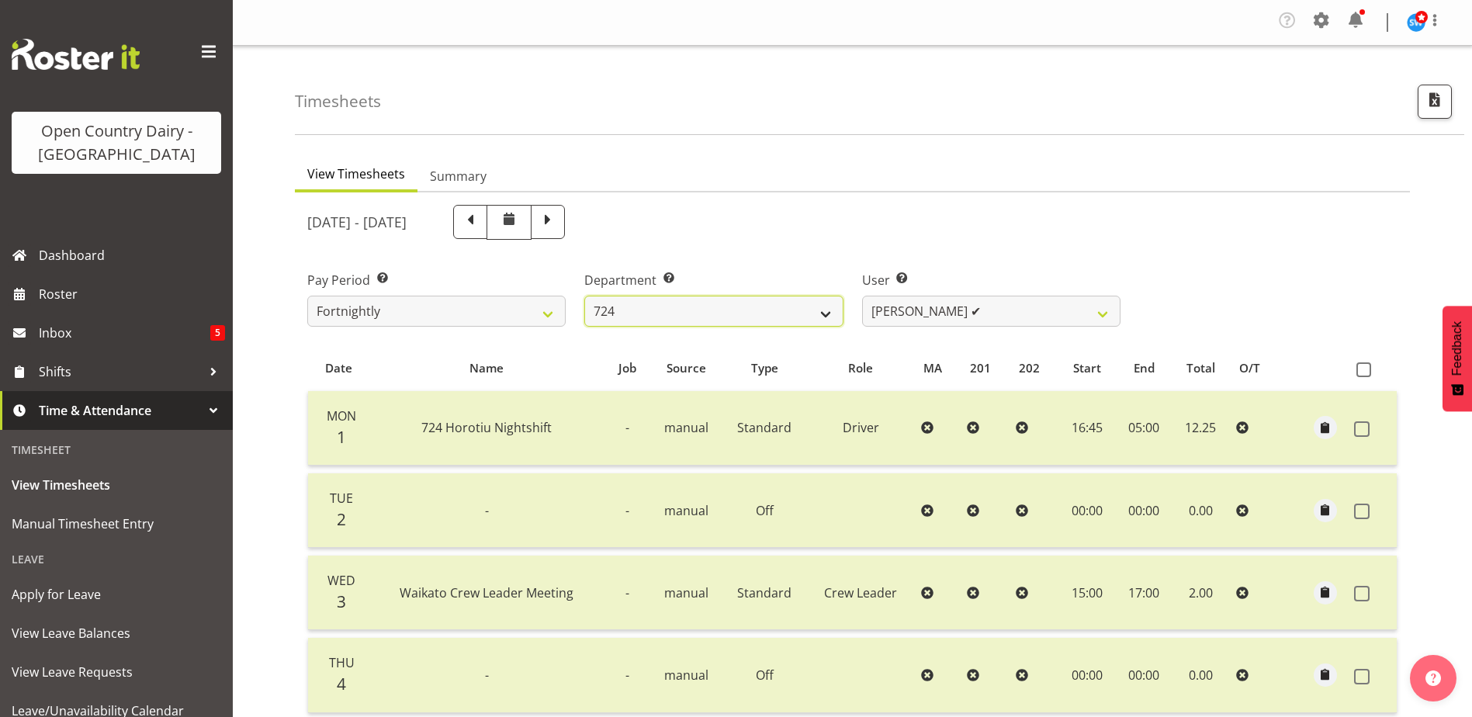
click at [757, 314] on select "701 702 703 704 705 706 707 708 709 710 711 712 713 714 715 716 717 718 719 720" at bounding box center [713, 311] width 258 height 31
select select "803"
click at [584, 296] on select "701 702 703 704 705 706 707 708 709 710 711 712 713 714 715 716 717 718 719 720" at bounding box center [713, 311] width 258 height 31
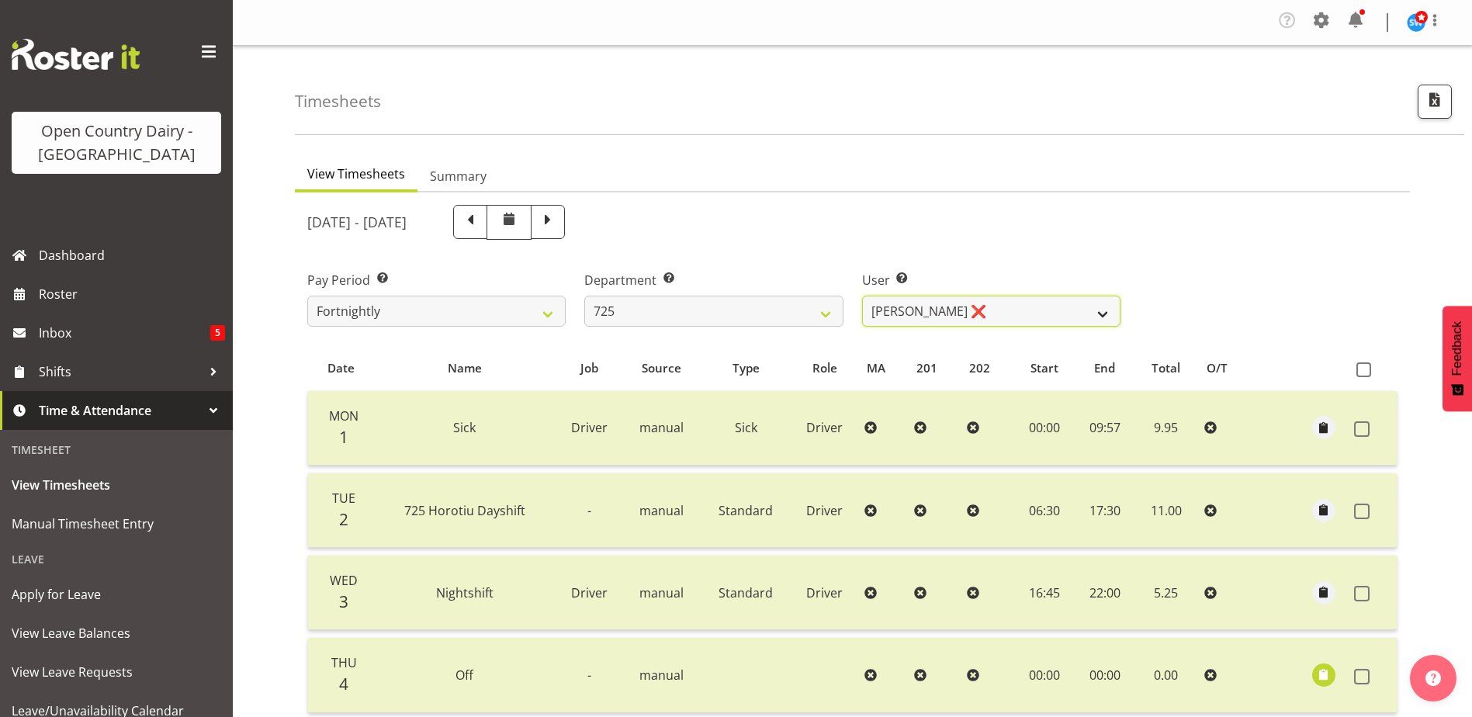
click at [1024, 310] on select "Bhupinder Dhaliwal ❌ Gurpreet Singh Kahlon ❌ Hendrik Potgieter ❌ Len Grace ❌" at bounding box center [991, 311] width 258 height 31
select select "11235"
click at [862, 296] on select "Bhupinder Dhaliwal ❌ Gurpreet Singh Kahlon ❌ Hendrik Potgieter ❌ Len Grace ❌" at bounding box center [991, 311] width 258 height 31
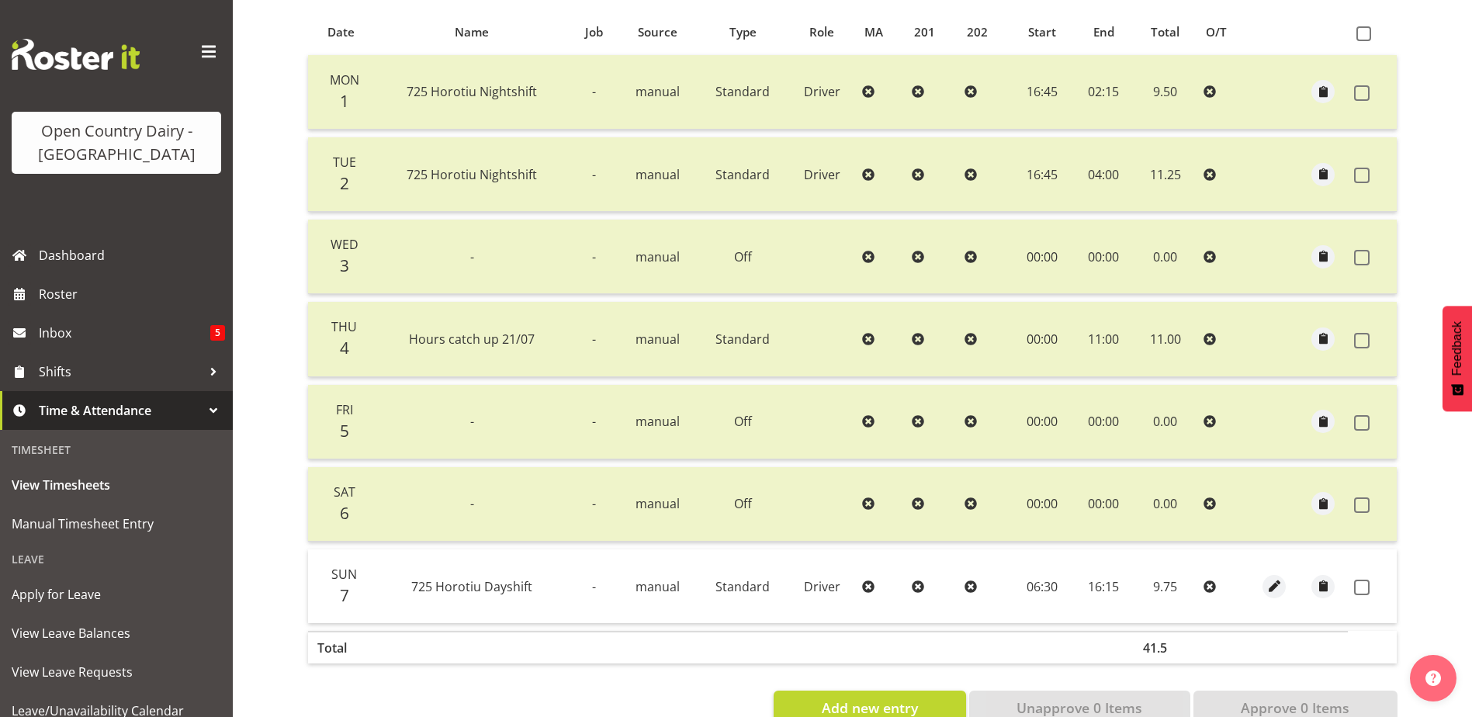
scroll to position [379, 0]
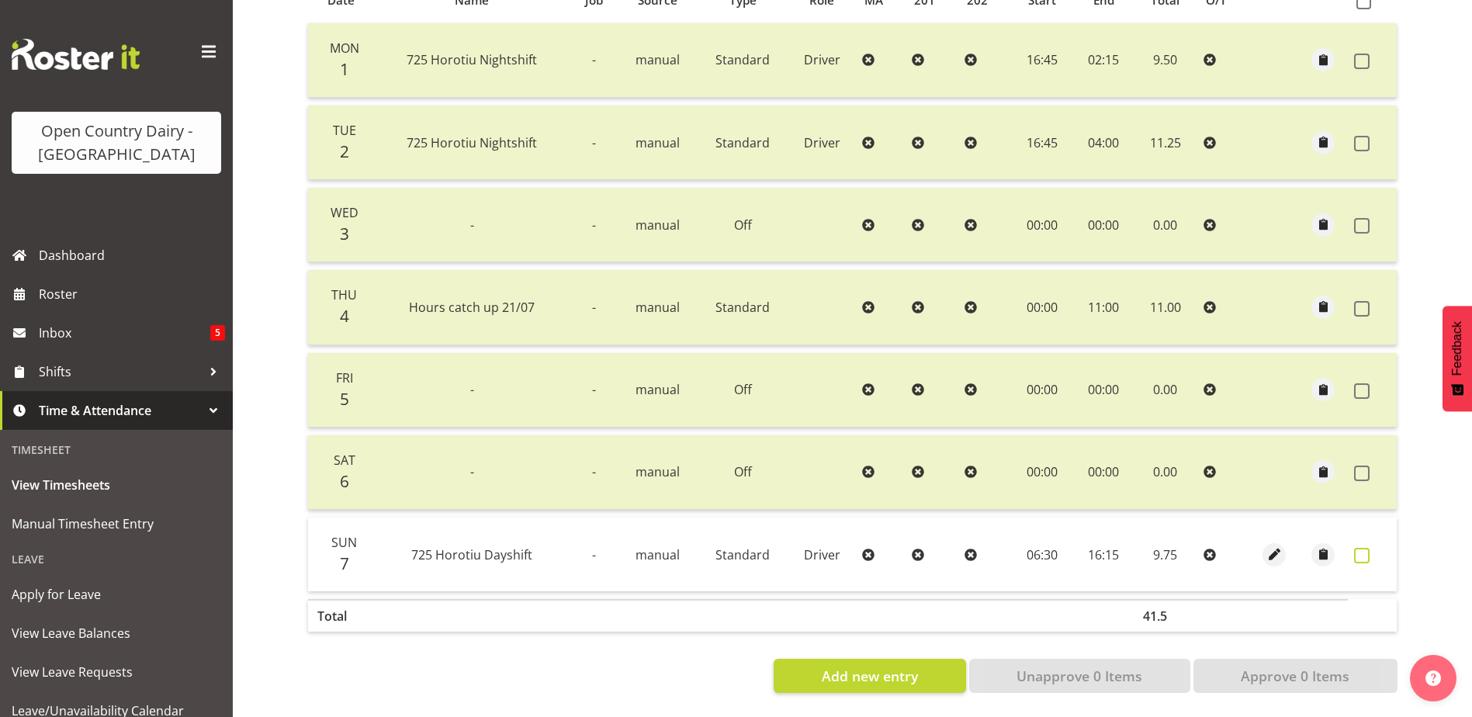
click at [1364, 548] on span at bounding box center [1362, 556] width 16 height 16
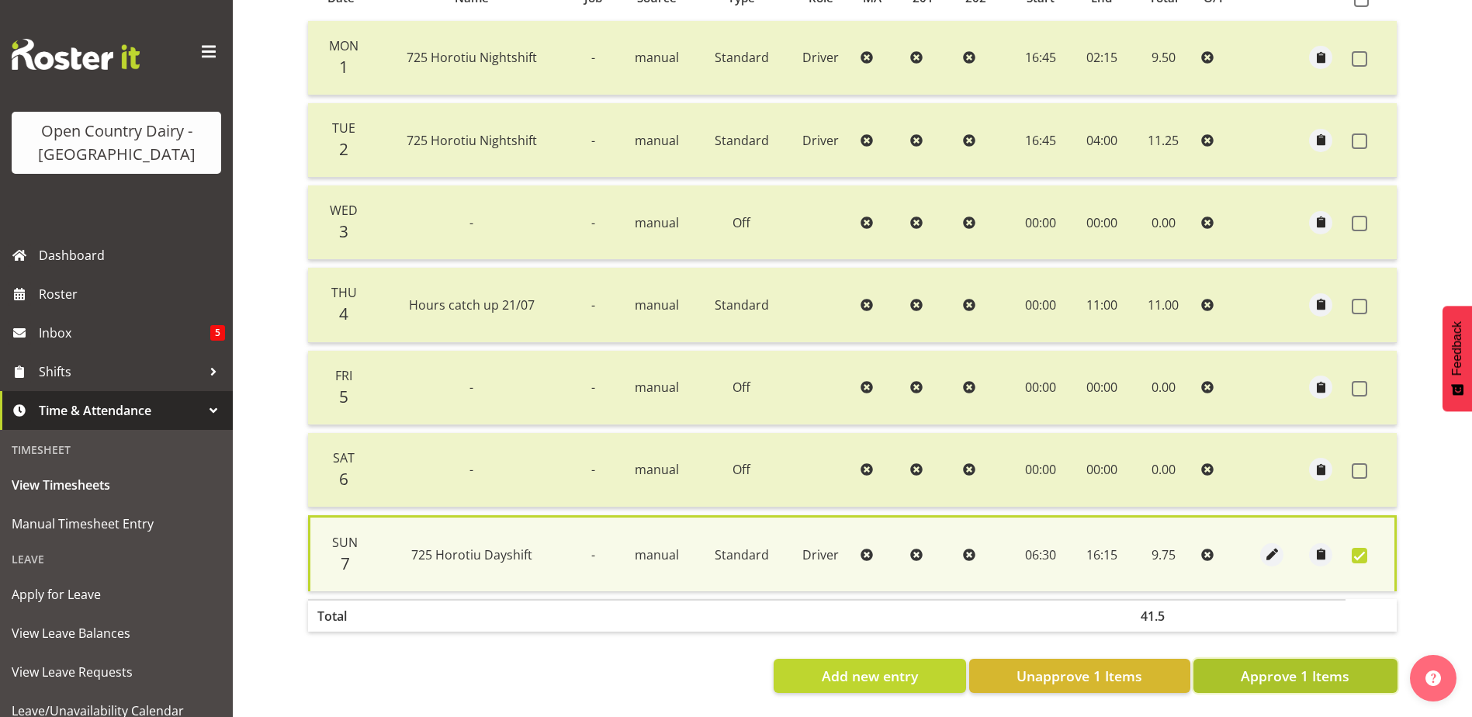
click at [1327, 666] on span "Approve 1 Items" at bounding box center [1295, 676] width 109 height 20
checkbox input "false"
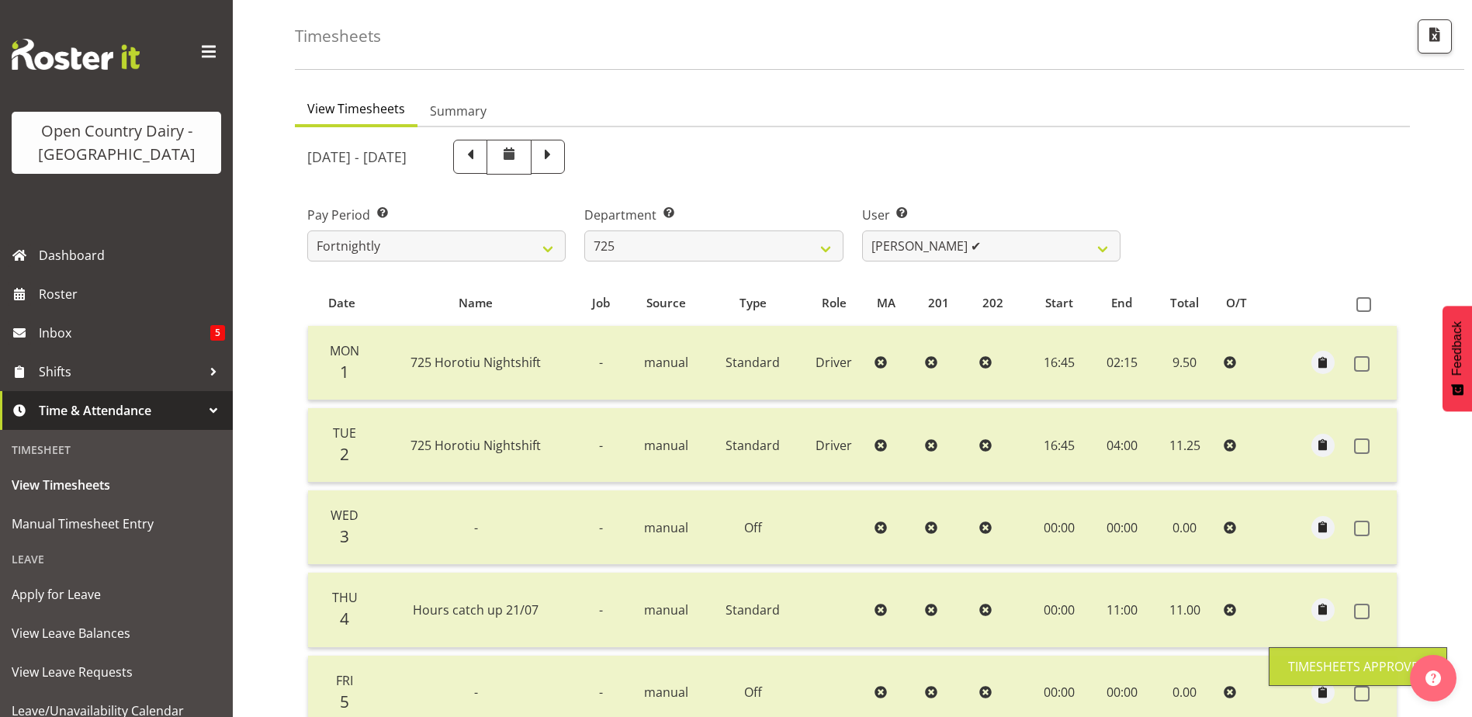
scroll to position [0, 0]
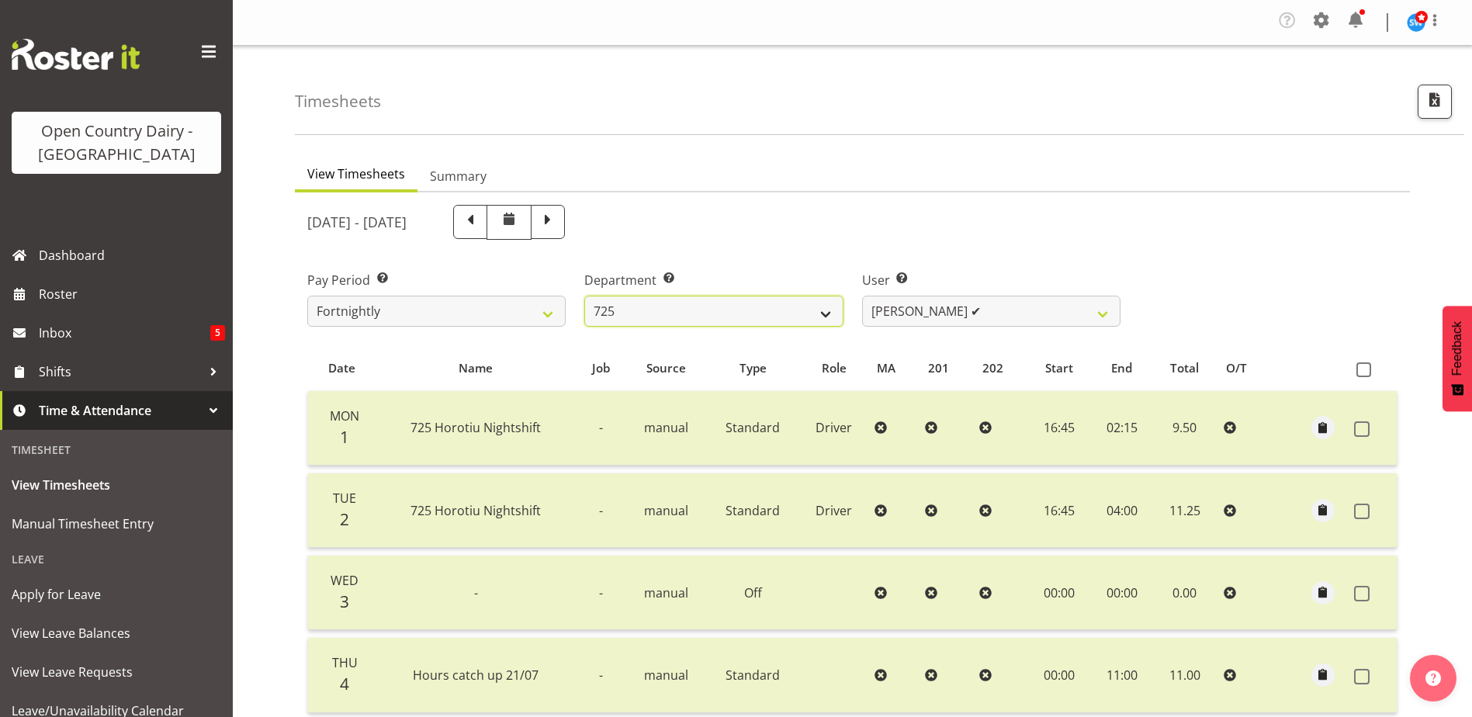
click at [729, 312] on select "701 702 703 704 705 706 707 708 709 710 711 712 713 714 715 716 717 718 719 720" at bounding box center [713, 311] width 258 height 31
select select "808"
click at [584, 296] on select "701 702 703 704 705 706 707 708 709 710 711 712 713 714 715 716 717 718 719 720" at bounding box center [713, 311] width 258 height 31
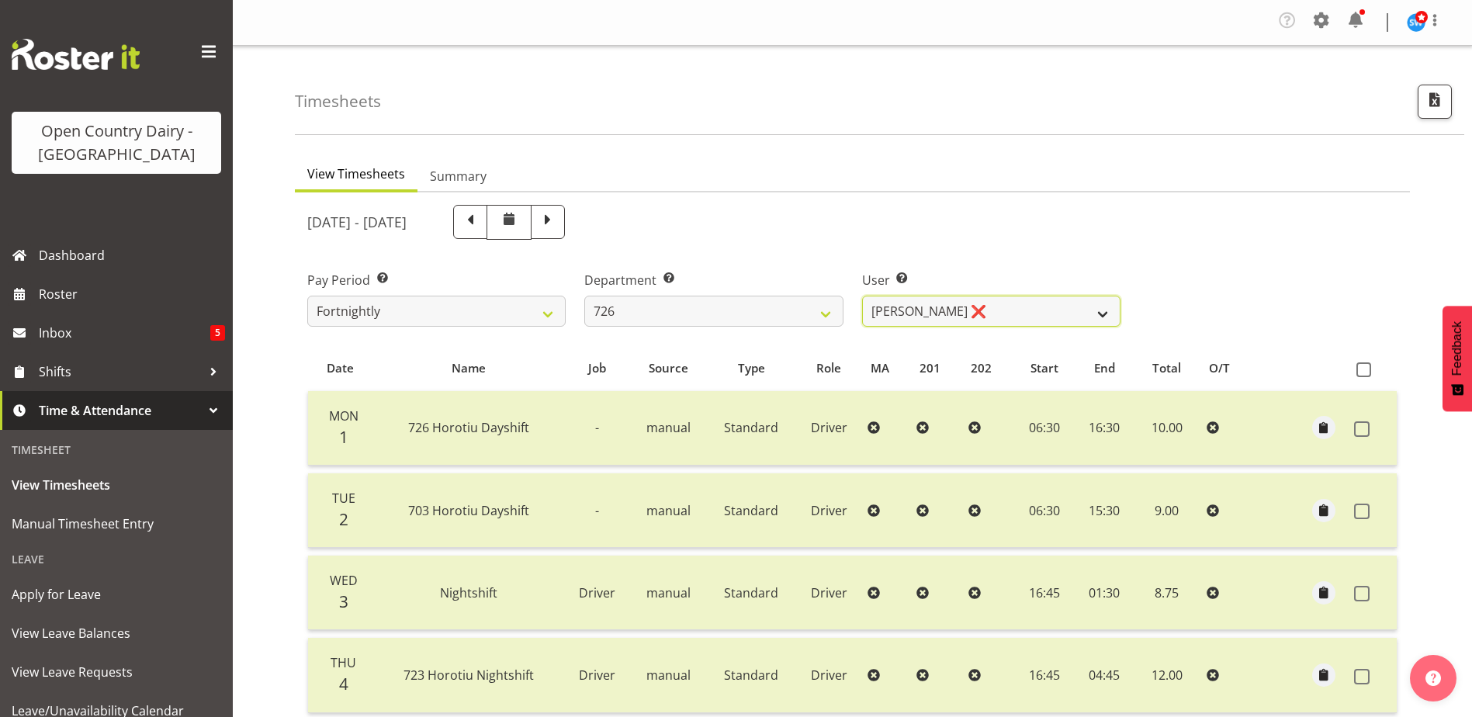
click at [1050, 312] on select "Angela Burrill ❌ Bryan Leathart ❌ Harpreet Singh ✔ Kerry Young ❌" at bounding box center [991, 311] width 258 height 31
select select "11081"
click at [862, 296] on select "Angela Burrill ❌ Bryan Leathart ❌ Harpreet Singh ✔ Kerry Young ❌" at bounding box center [991, 311] width 258 height 31
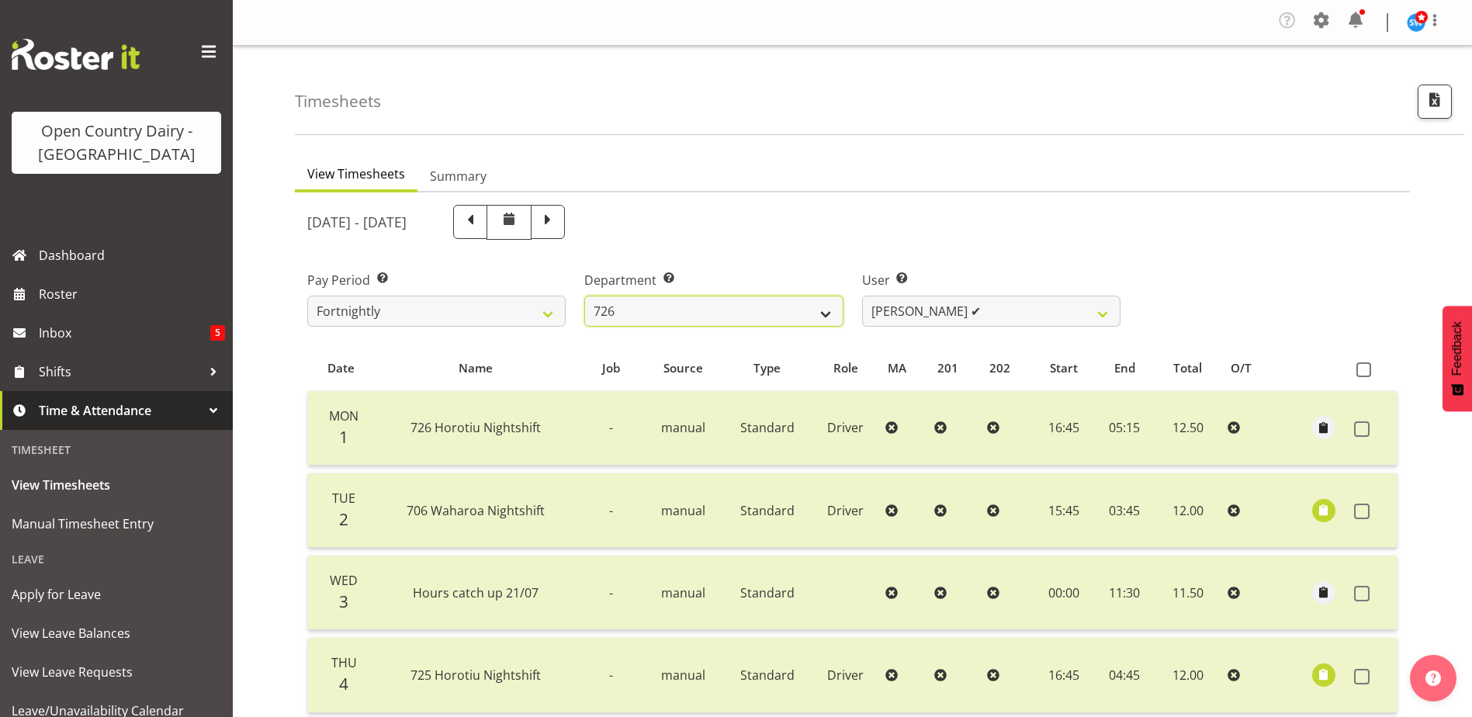
click at [693, 303] on select "701 702 703 704 705 706 707 708 709 710 711 712 713 714 715 716 717 718 719 720" at bounding box center [713, 311] width 258 height 31
select select "761"
click at [584, 296] on select "701 702 703 704 705 706 707 708 709 710 711 712 713 714 715 716 717 718 719 720" at bounding box center [713, 311] width 258 height 31
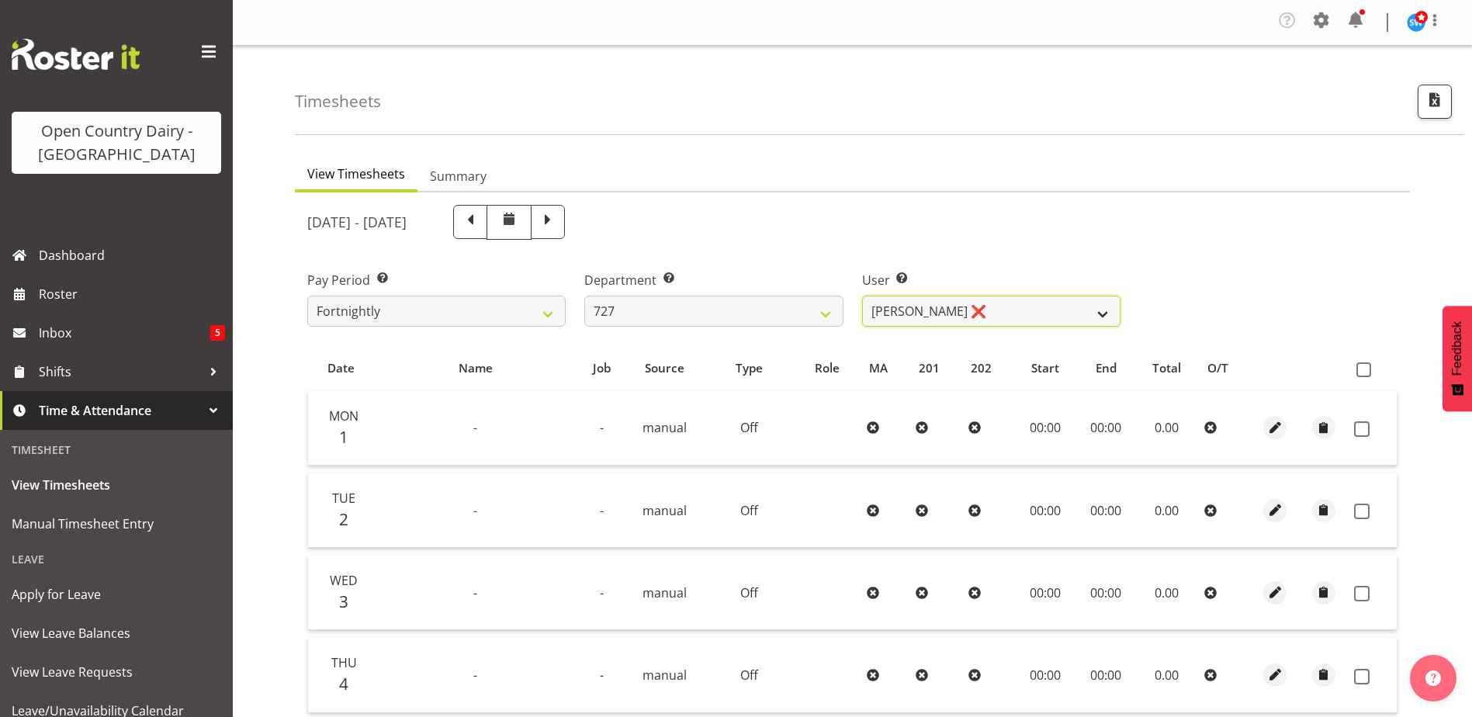
click at [1031, 310] on select "David Pawley ❌ Kase Hussey ❌ Rhys Greener ❌" at bounding box center [991, 311] width 258 height 31
select select "11012"
click at [862, 296] on select "David Pawley ❌ Kase Hussey ❌ Rhys Greener ❌" at bounding box center [991, 311] width 258 height 31
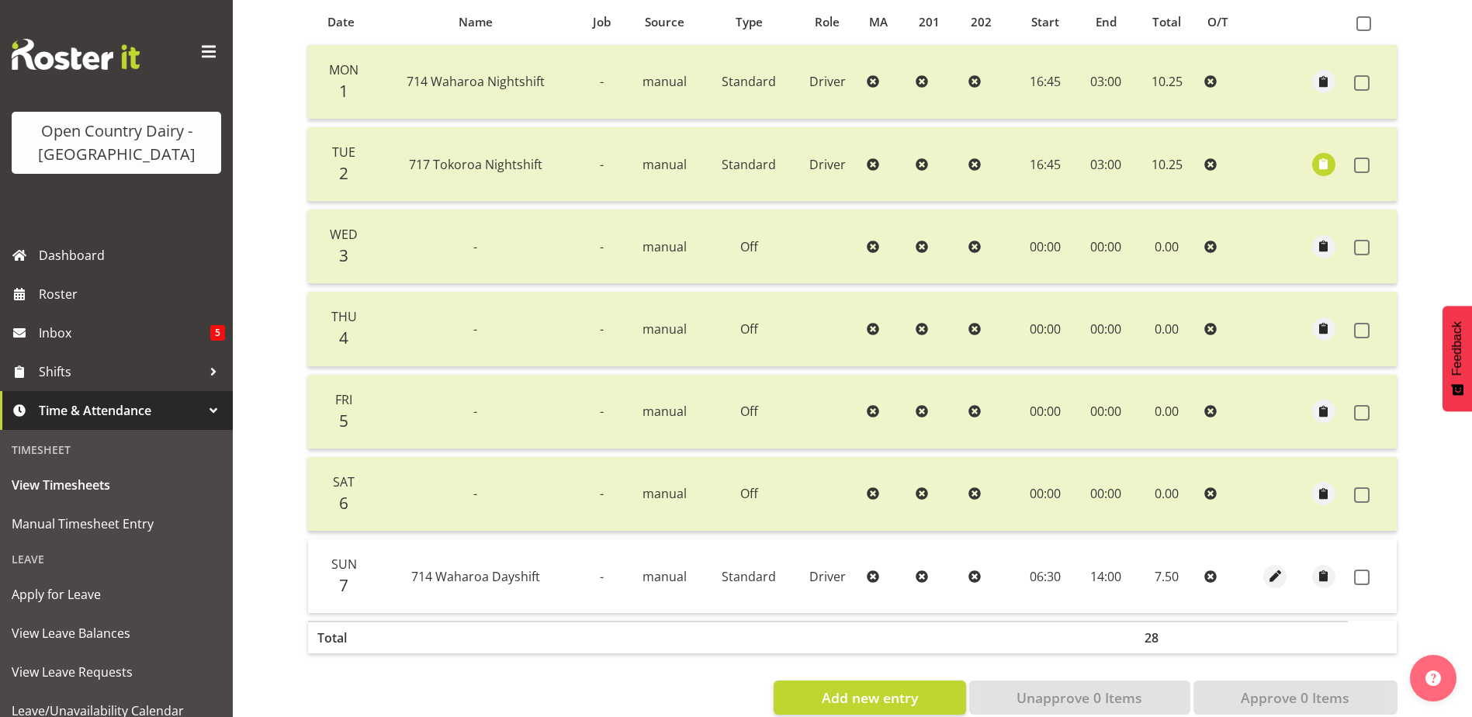
scroll to position [379, 0]
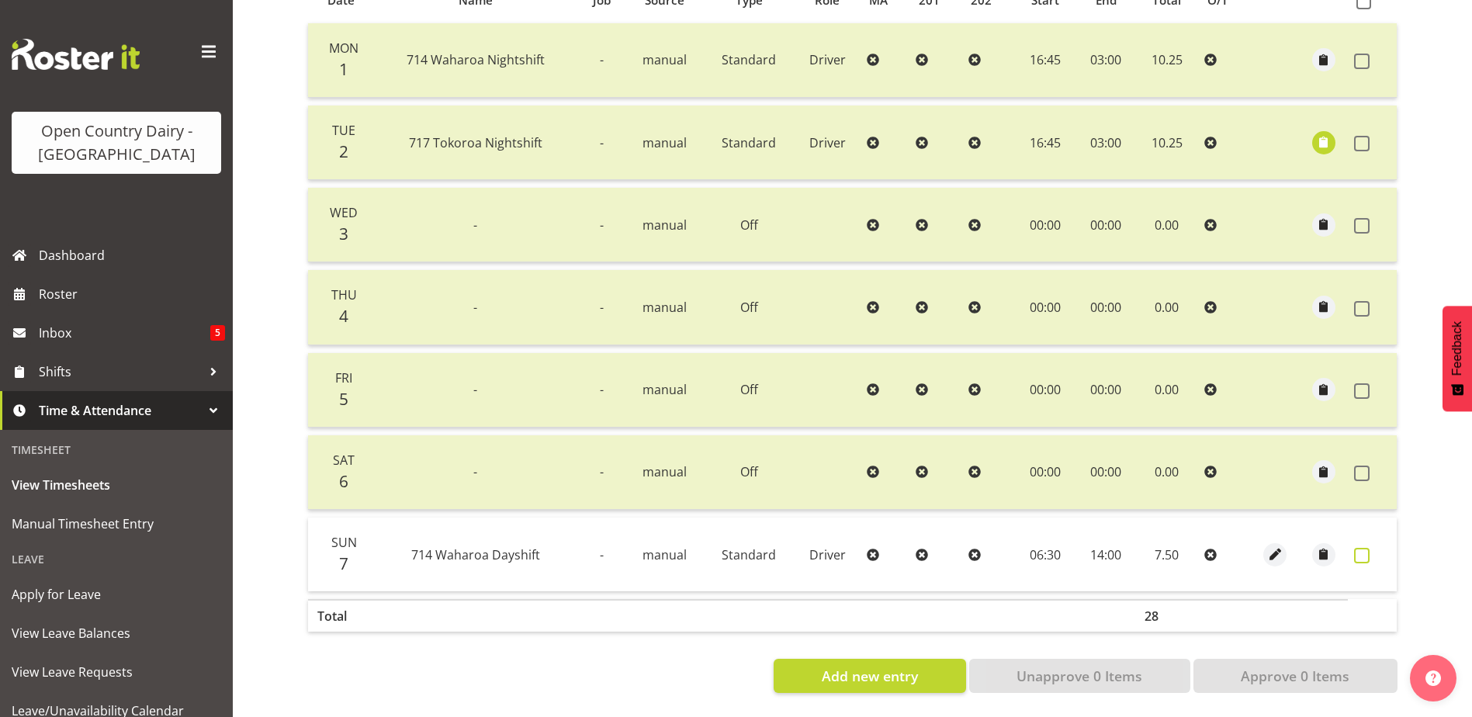
click at [1361, 548] on span at bounding box center [1362, 556] width 16 height 16
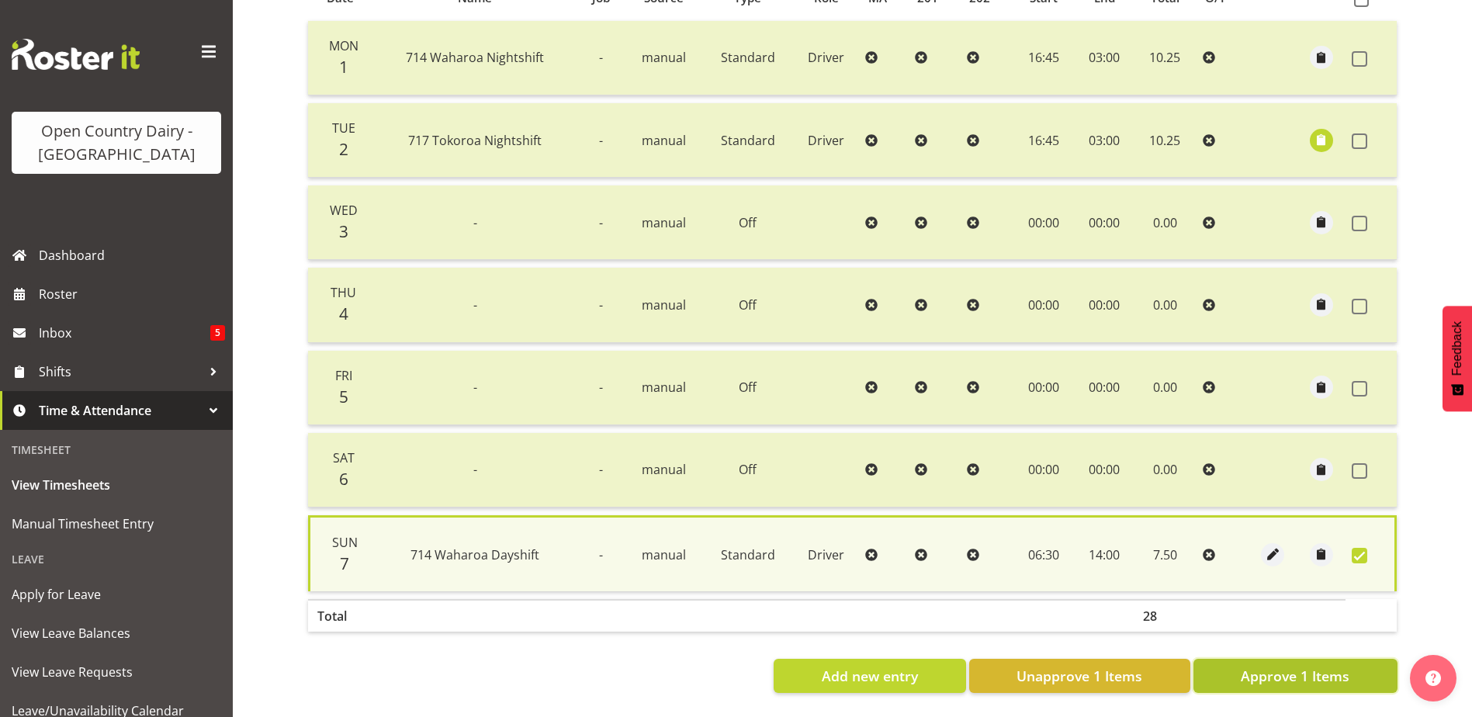
click at [1315, 666] on span "Approve 1 Items" at bounding box center [1295, 676] width 109 height 20
checkbox input "false"
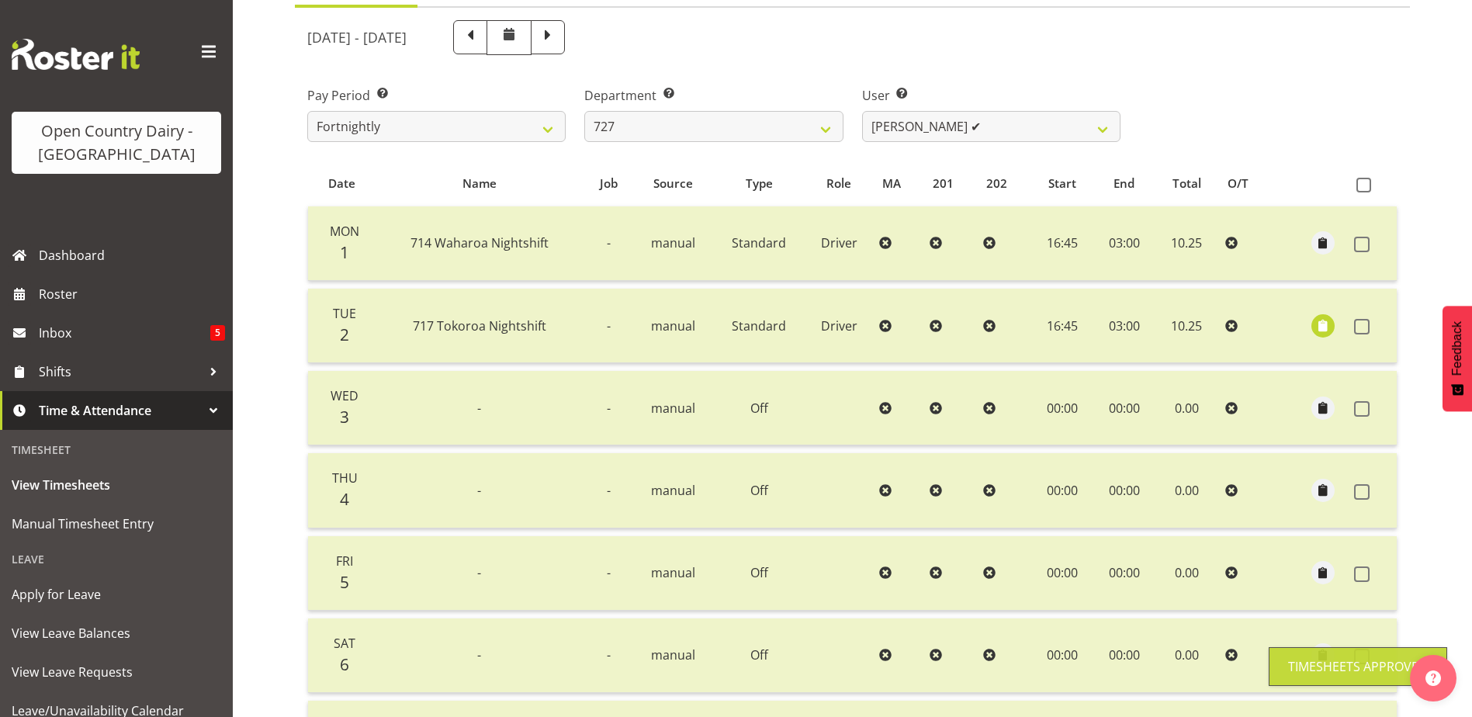
scroll to position [0, 0]
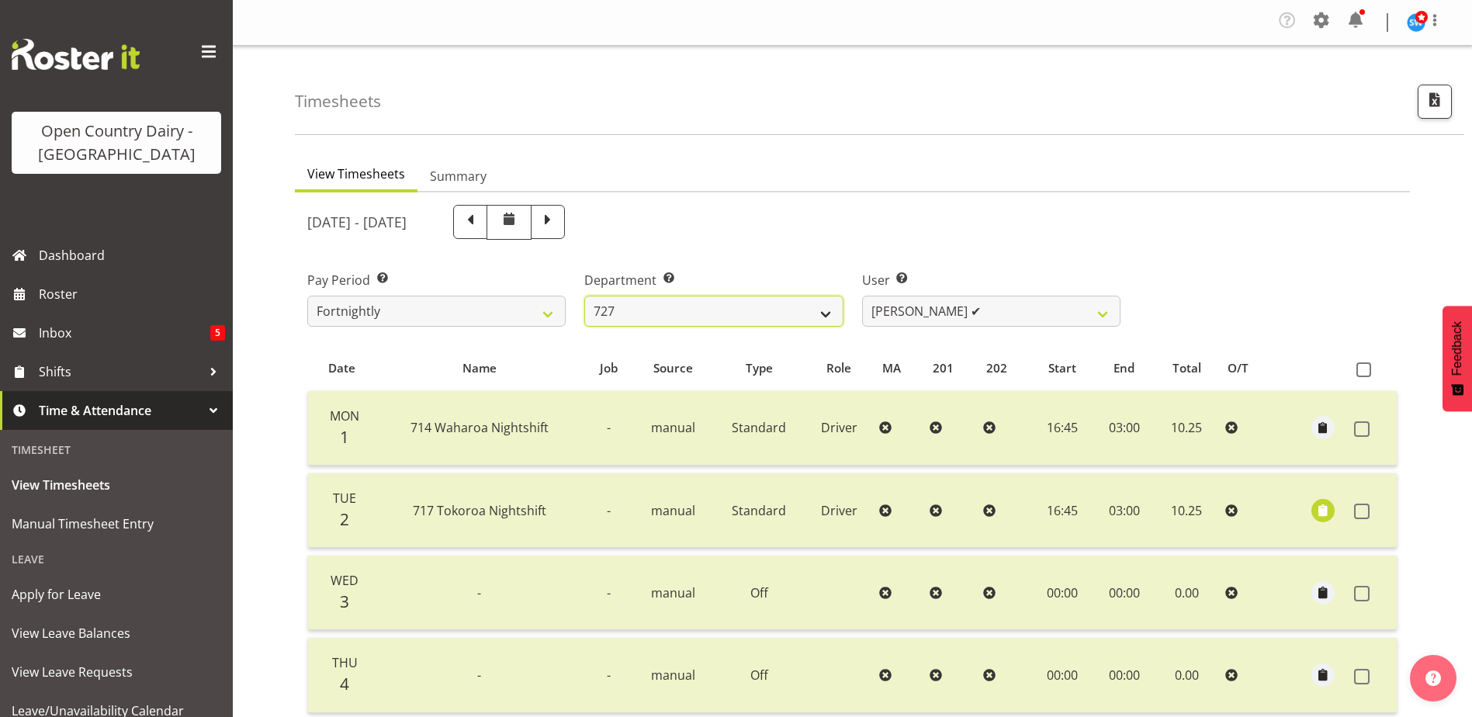
click at [734, 317] on select "701 702 703 704 705 706 707 708 709 710 711 712 713 714 715 716 717 718 719 720" at bounding box center [713, 311] width 258 height 31
select select "842"
click at [584, 296] on select "701 702 703 704 705 706 707 708 709 710 711 712 713 714 715 716 717 718 719 720" at bounding box center [713, 311] width 258 height 31
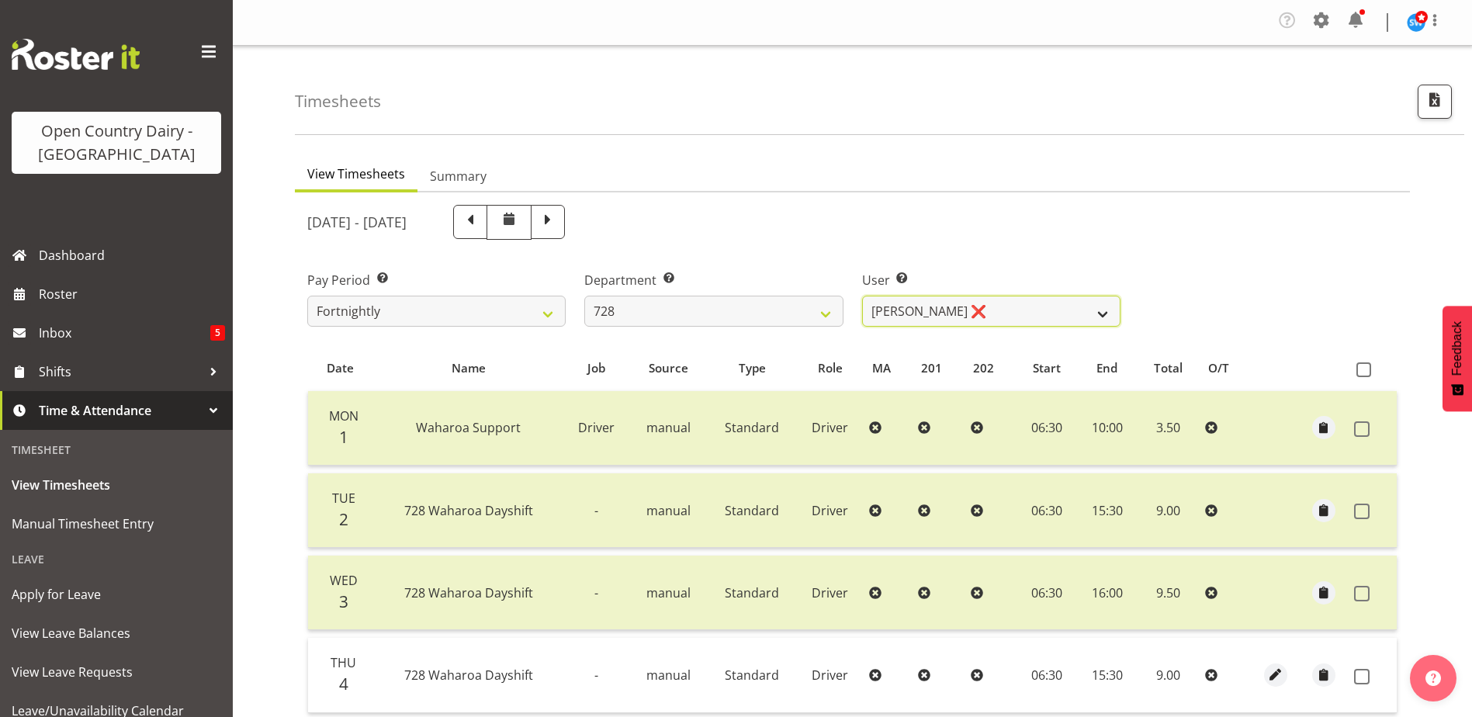
click at [1016, 310] on select "Callum Leslie ❌ Nick Warren ❌ Ross Robert Hamilton ❌ Stuart Cherrington ❌ Wally…" at bounding box center [991, 311] width 258 height 31
select select "8205"
click at [862, 296] on select "Callum Leslie ❌ Nick Warren ❌ Ross Robert Hamilton ❌ Stuart Cherrington ❌ Wally…" at bounding box center [991, 311] width 258 height 31
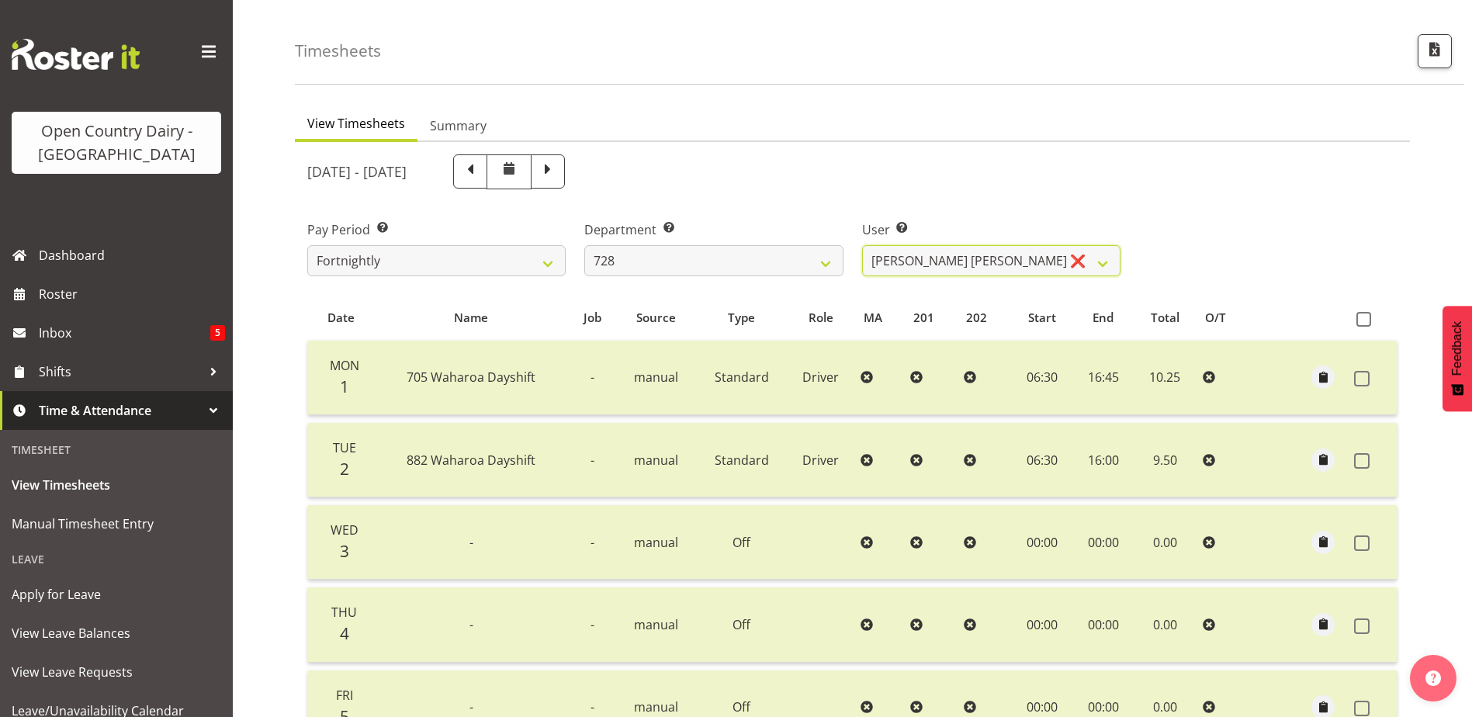
scroll to position [379, 0]
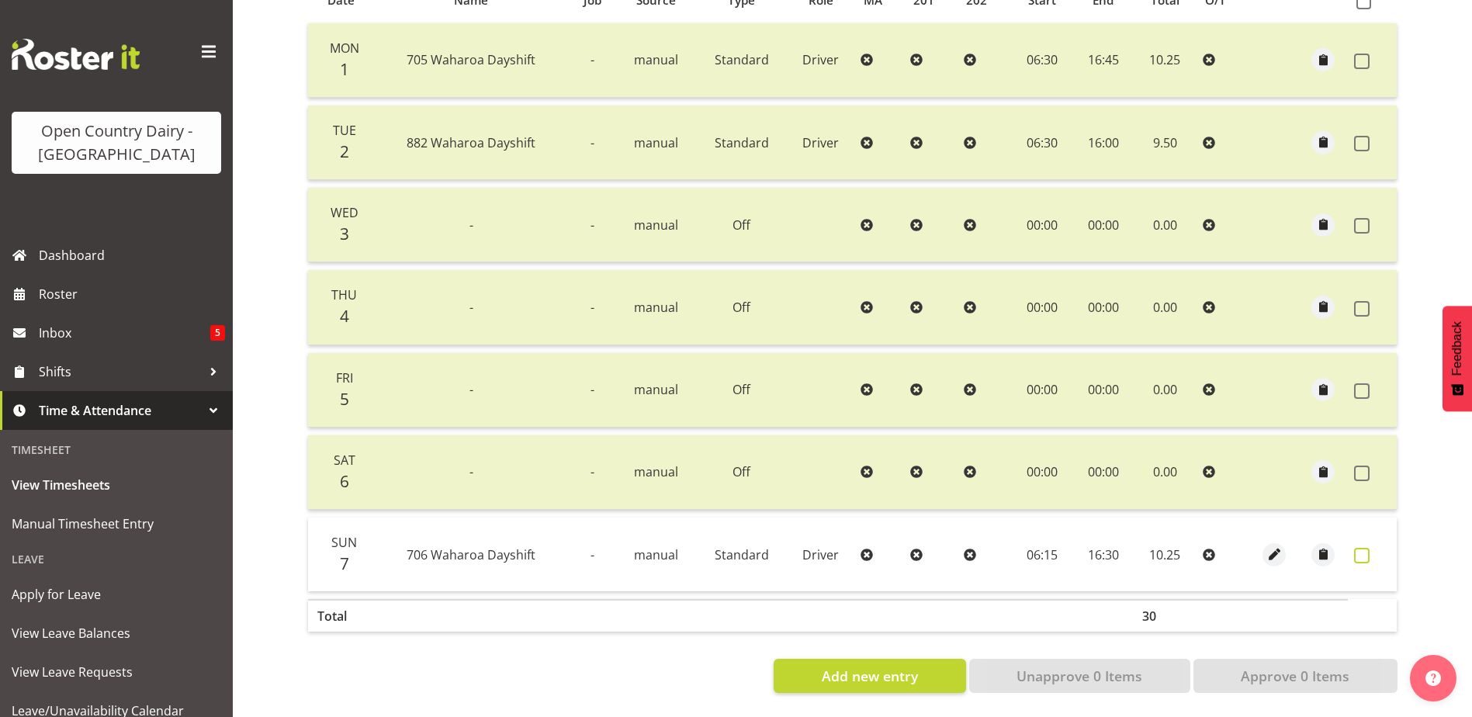
drag, startPoint x: 1360, startPoint y: 539, endPoint x: 1347, endPoint y: 575, distance: 38.8
click at [1360, 548] on span at bounding box center [1362, 556] width 16 height 16
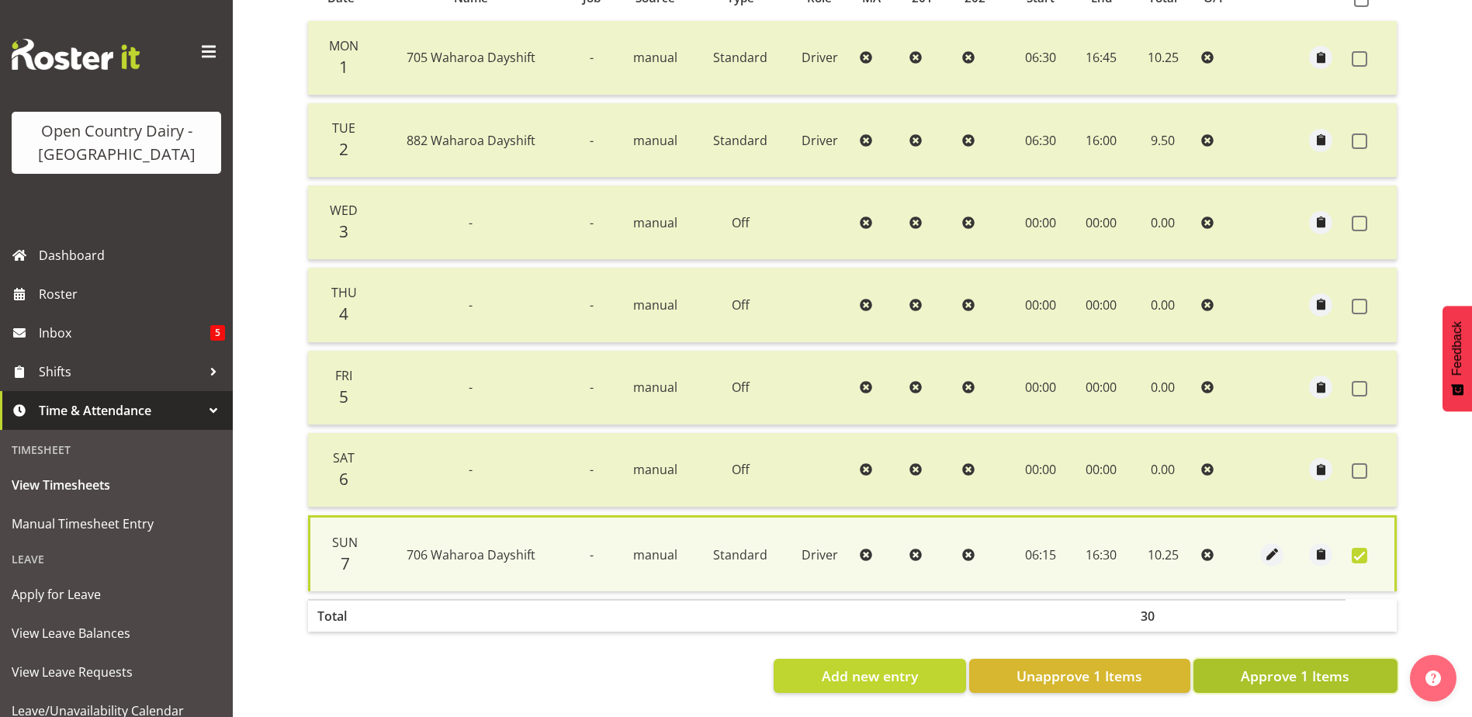
click at [1322, 666] on span "Approve 1 Items" at bounding box center [1295, 676] width 109 height 20
checkbox input "false"
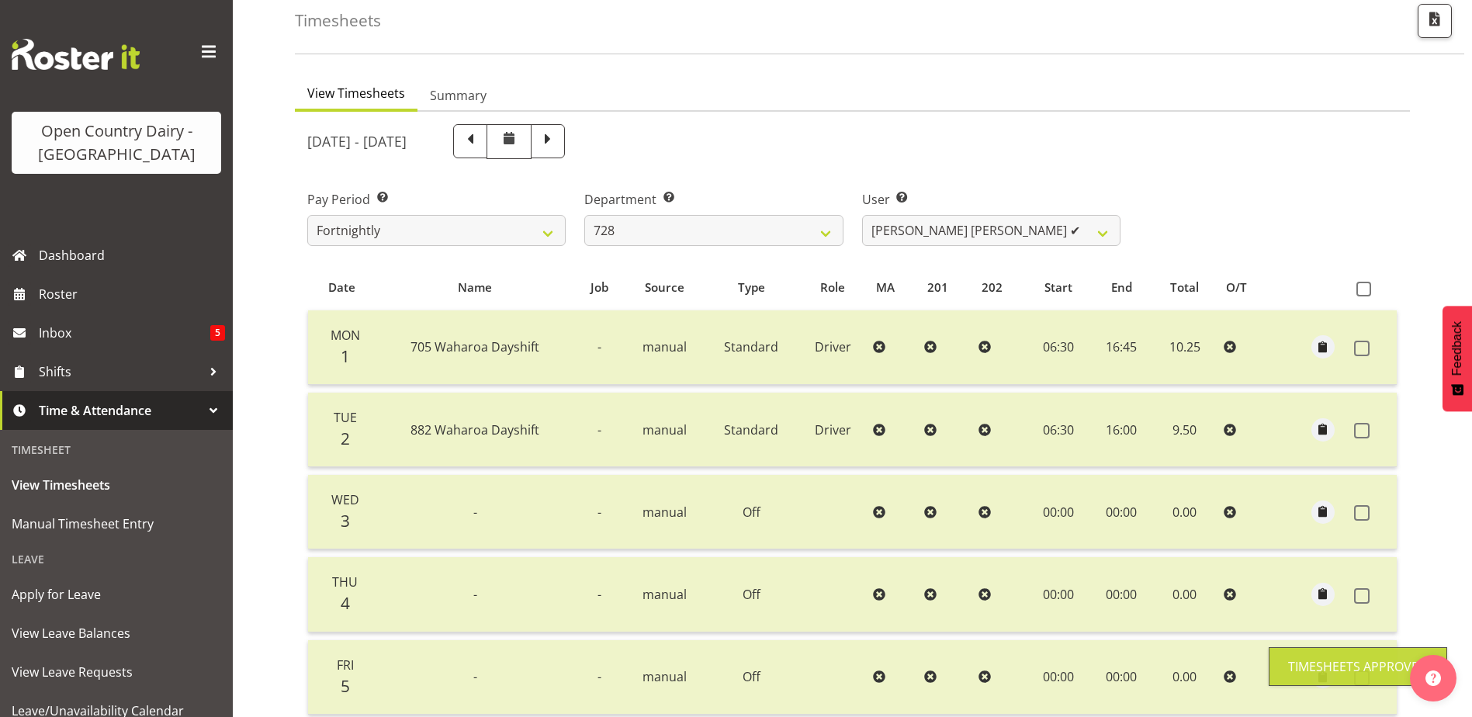
scroll to position [0, 0]
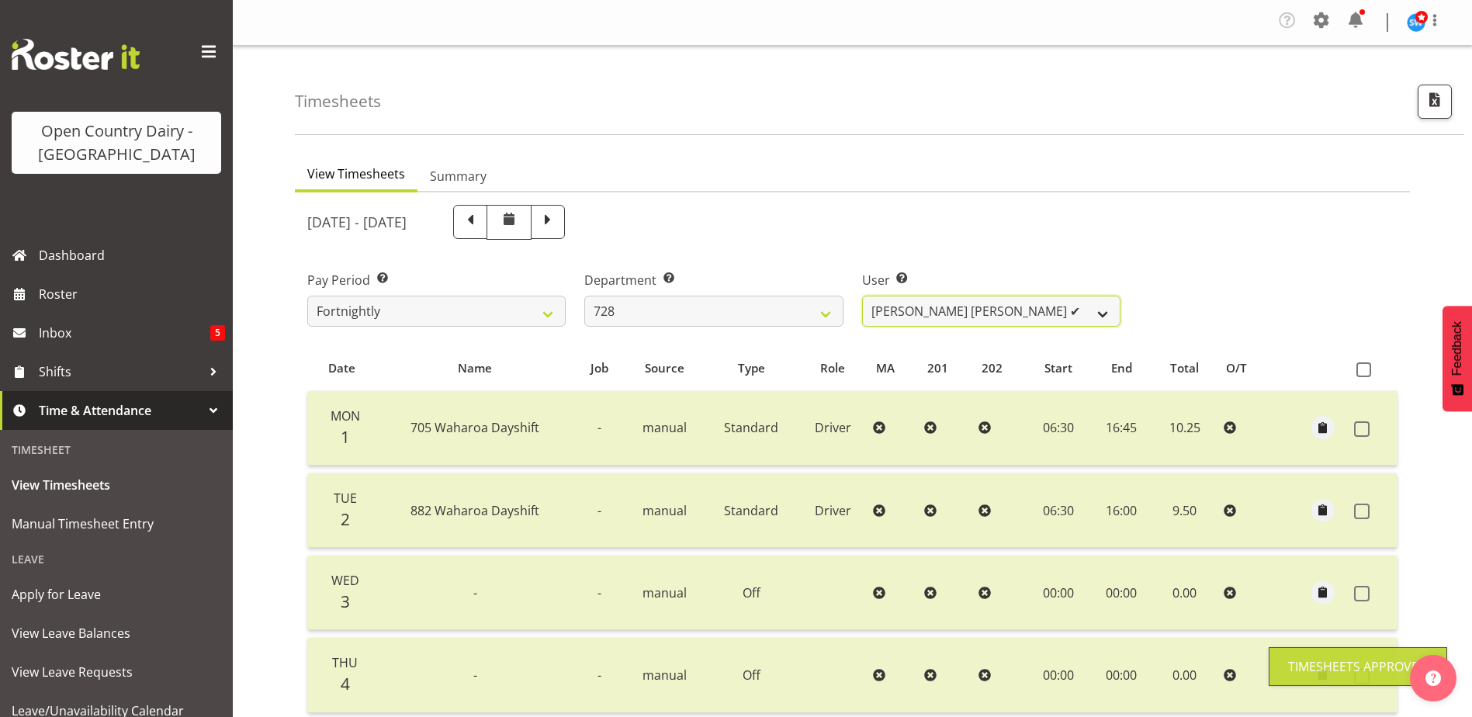
click at [954, 310] on select "Callum Leslie ❌ Nick Warren ❌ Ross Robert Hamilton ✔ Stuart Cherrington ❌ Wally…" at bounding box center [991, 311] width 258 height 31
select select "8251"
click at [862, 296] on select "Callum Leslie ❌ Nick Warren ❌ Ross Robert Hamilton ✔ Stuart Cherrington ❌ Wally…" at bounding box center [991, 311] width 258 height 31
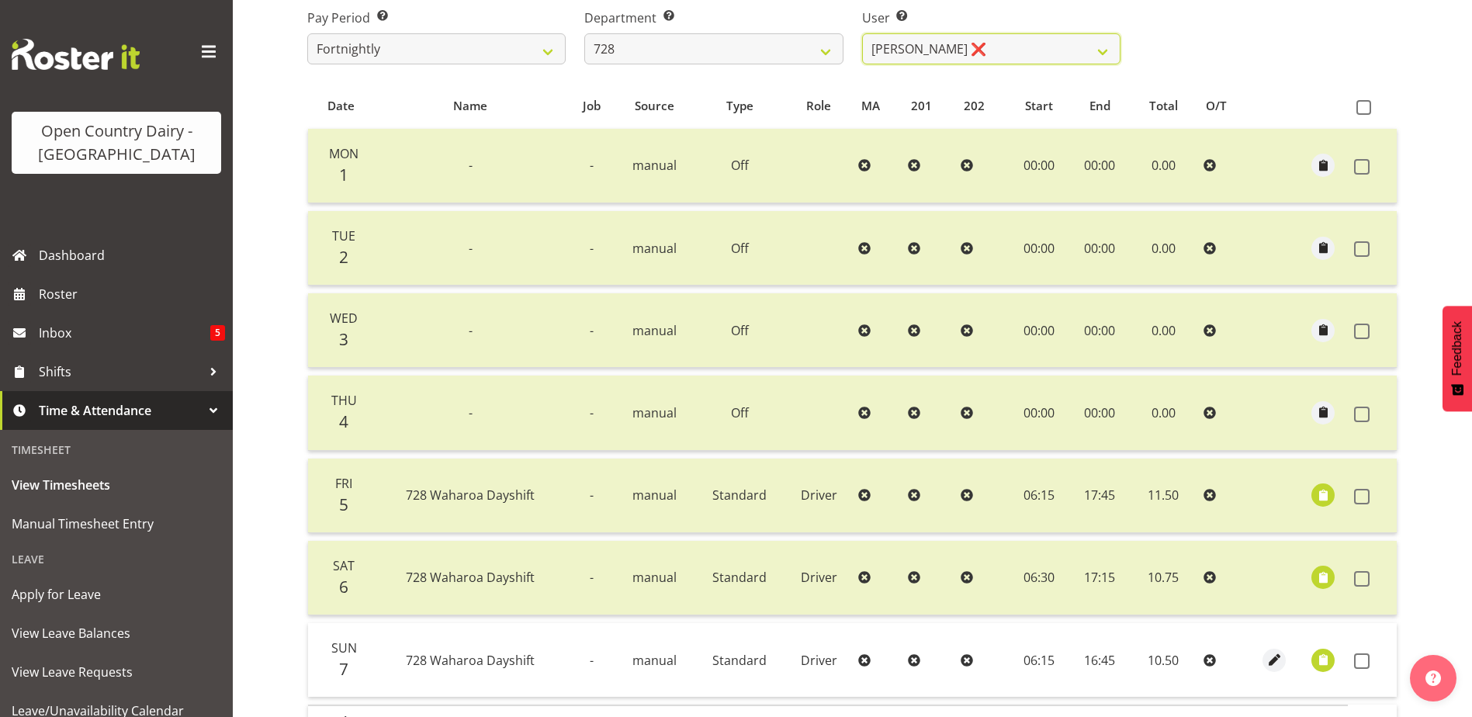
scroll to position [379, 0]
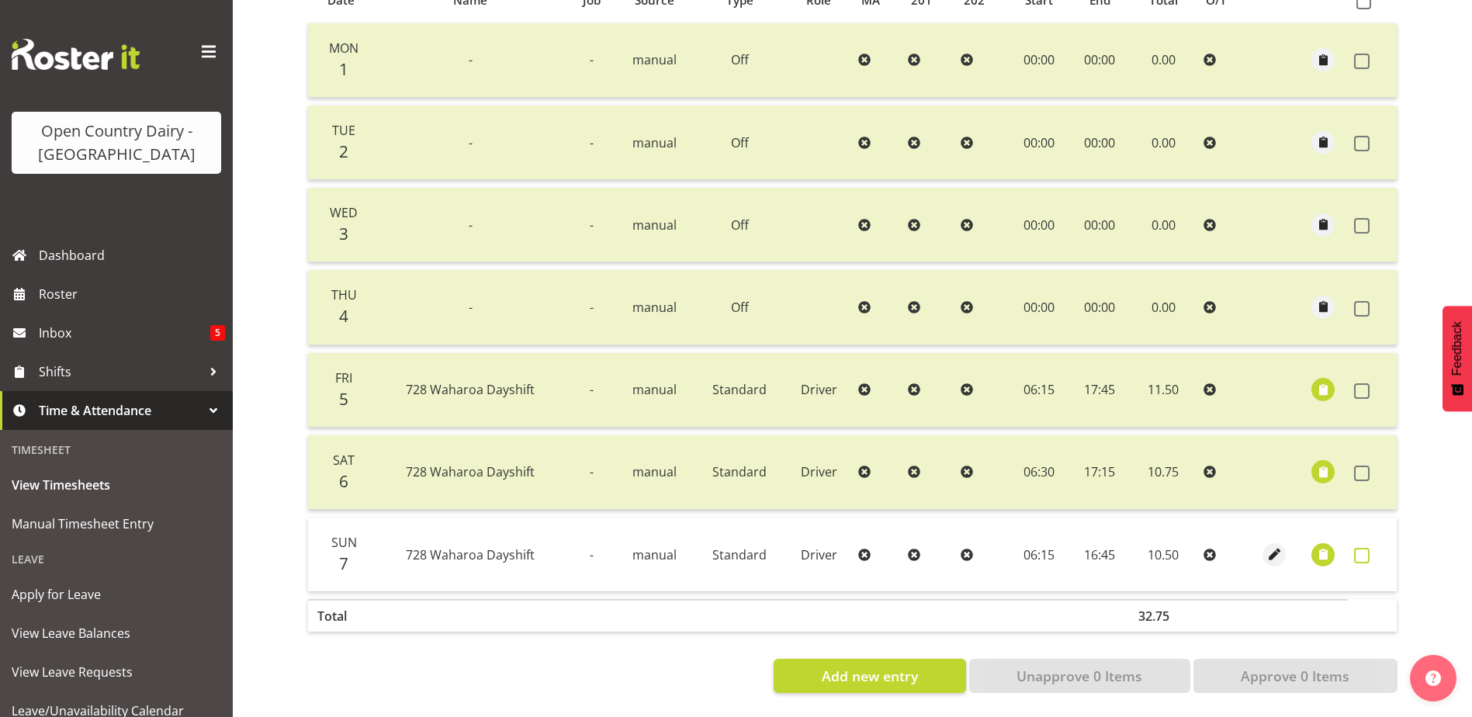
click at [1364, 548] on span at bounding box center [1362, 556] width 16 height 16
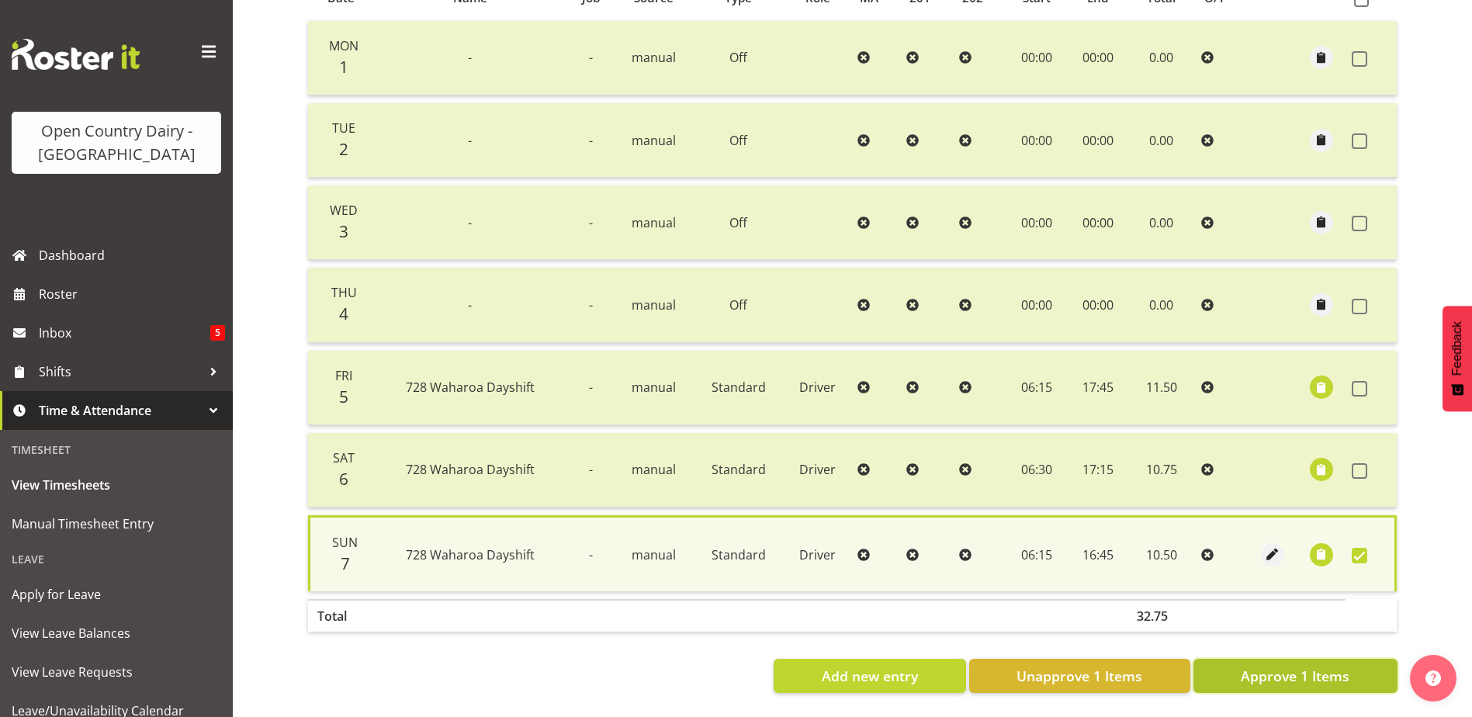
click at [1311, 666] on span "Approve 1 Items" at bounding box center [1295, 676] width 109 height 20
checkbox input "false"
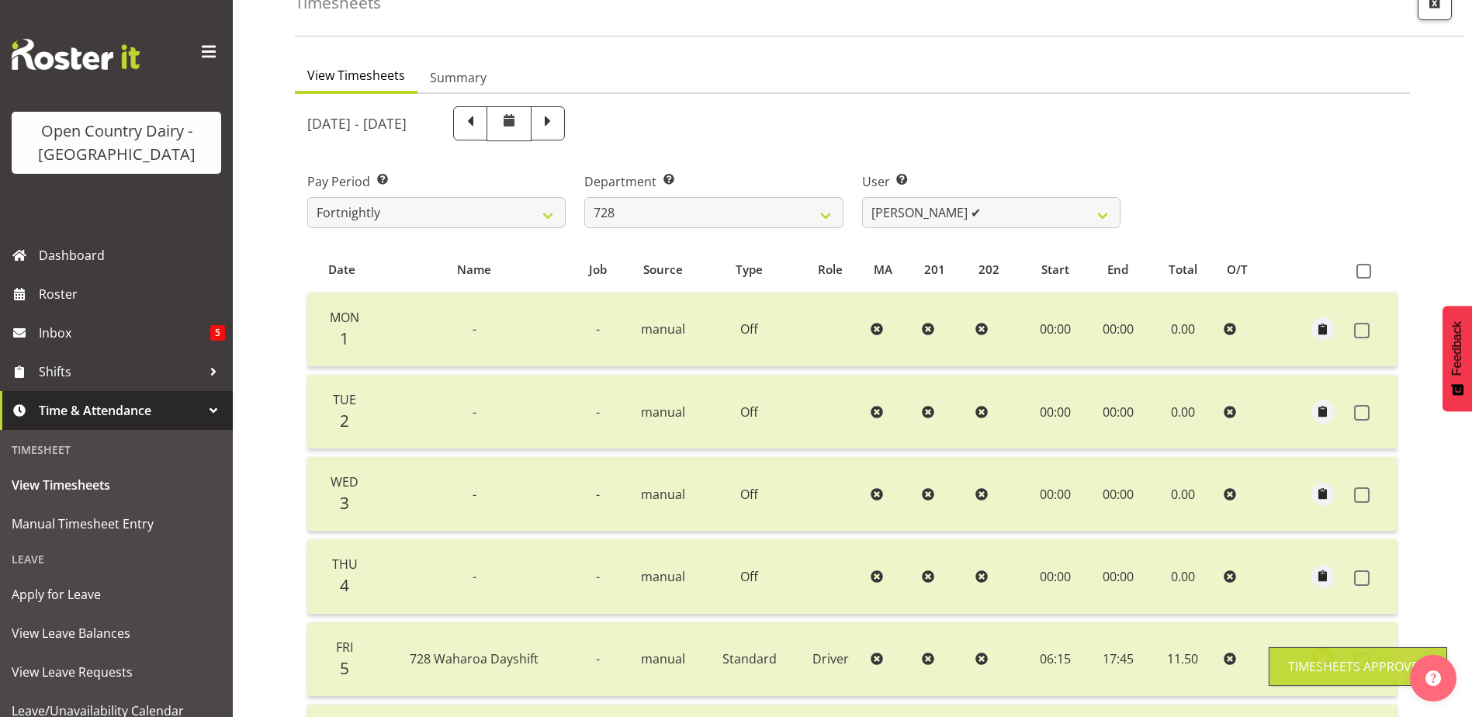
scroll to position [69, 0]
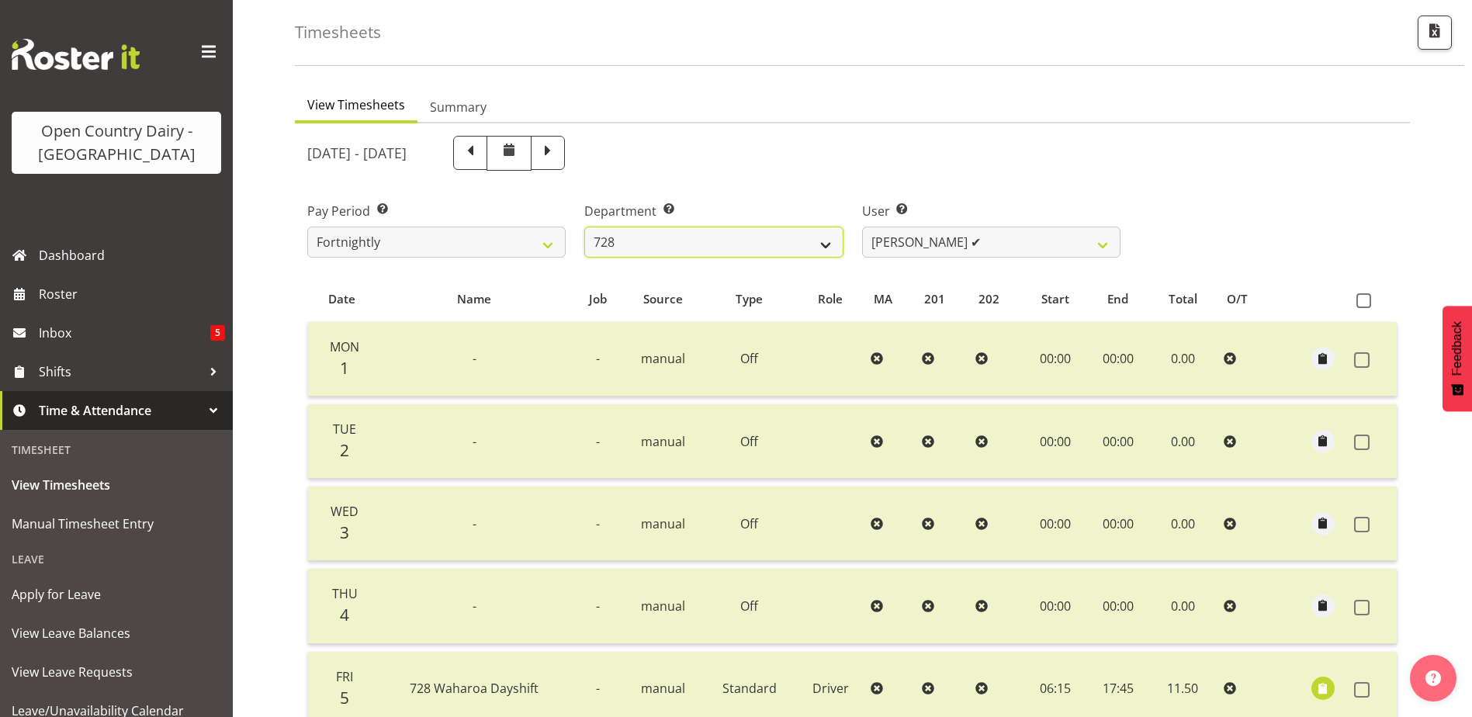
click at [701, 242] on select "701 702 703 704 705 706 707 708 709 710 711 712 713 714 715 716 717 718 719 720" at bounding box center [713, 242] width 258 height 31
select select "727"
click at [584, 227] on select "701 702 703 704 705 706 707 708 709 710 711 712 713 714 715 716 717 718 719 720" at bounding box center [713, 242] width 258 height 31
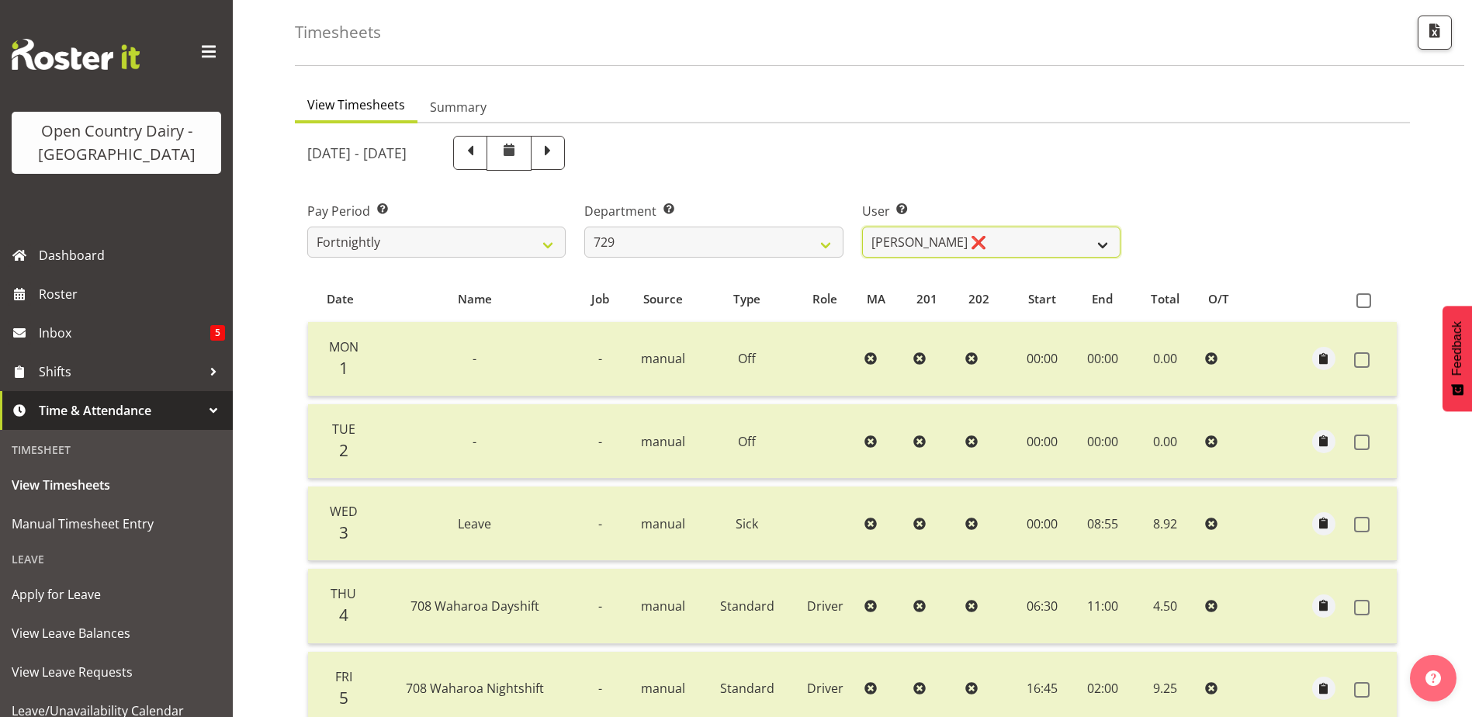
click at [1012, 241] on select "Craig Schlager-Reay ❌ Dave Trepels ❌ Jimi Jack ❌ Shannan Wood ❌" at bounding box center [991, 242] width 258 height 31
select select "11232"
click at [862, 227] on select "Craig Schlager-Reay ❌ Dave Trepels ❌ Jimi Jack ❌ Shannan Wood ❌" at bounding box center [991, 242] width 258 height 31
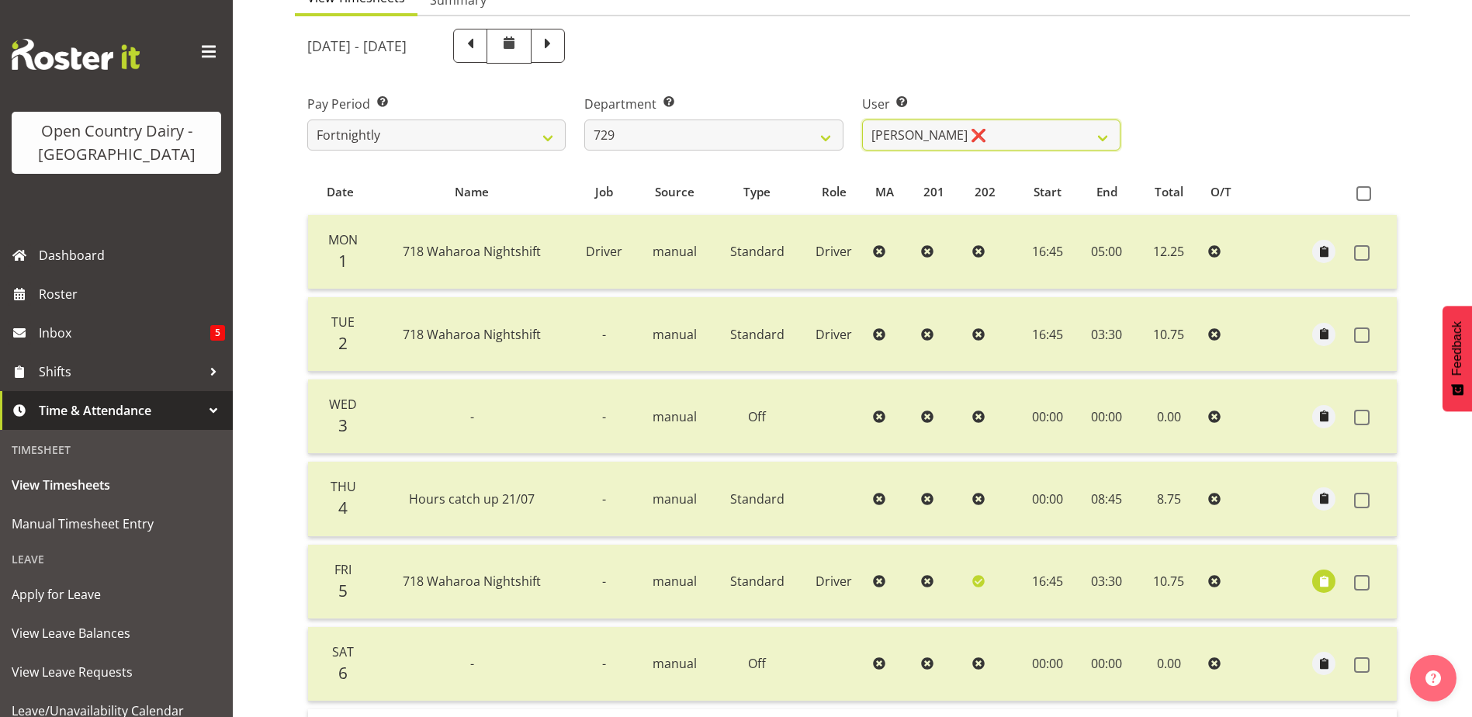
scroll to position [379, 0]
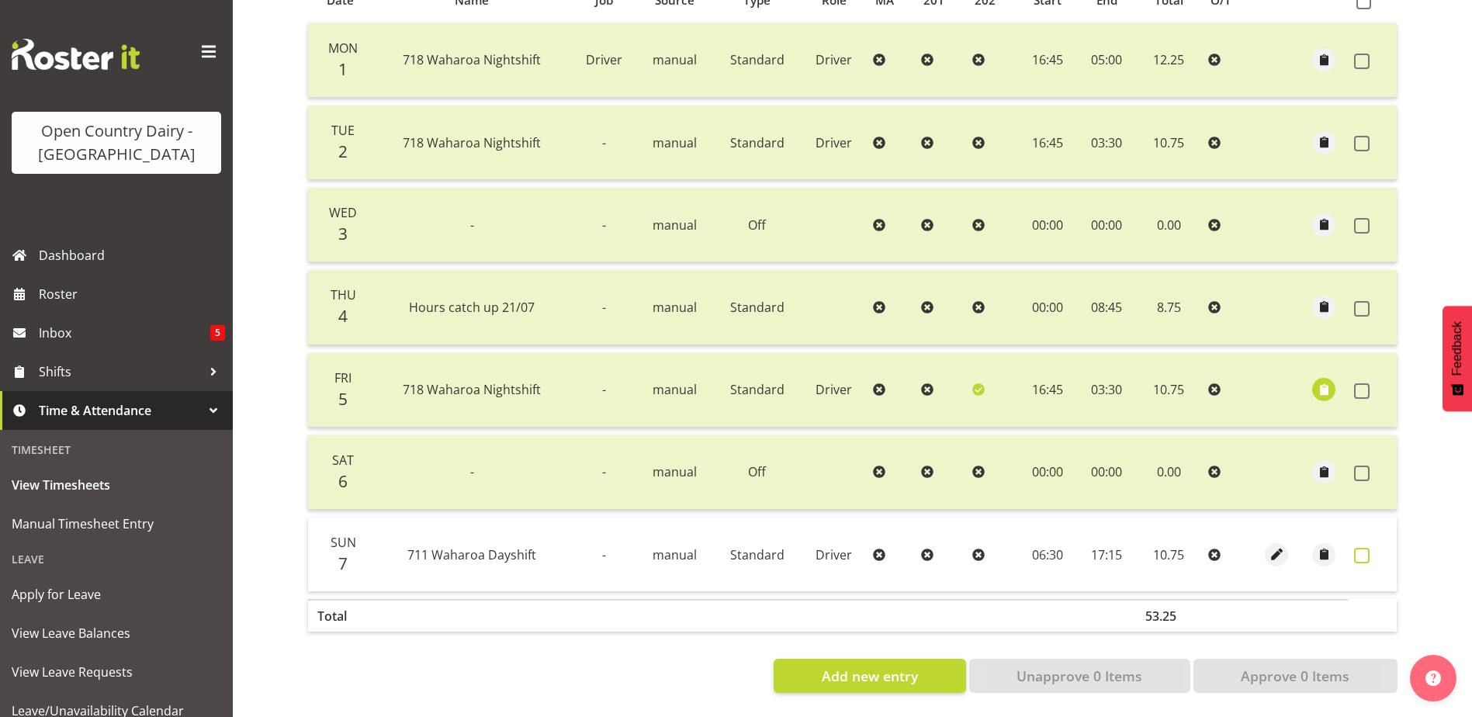
click at [1365, 548] on span at bounding box center [1362, 556] width 16 height 16
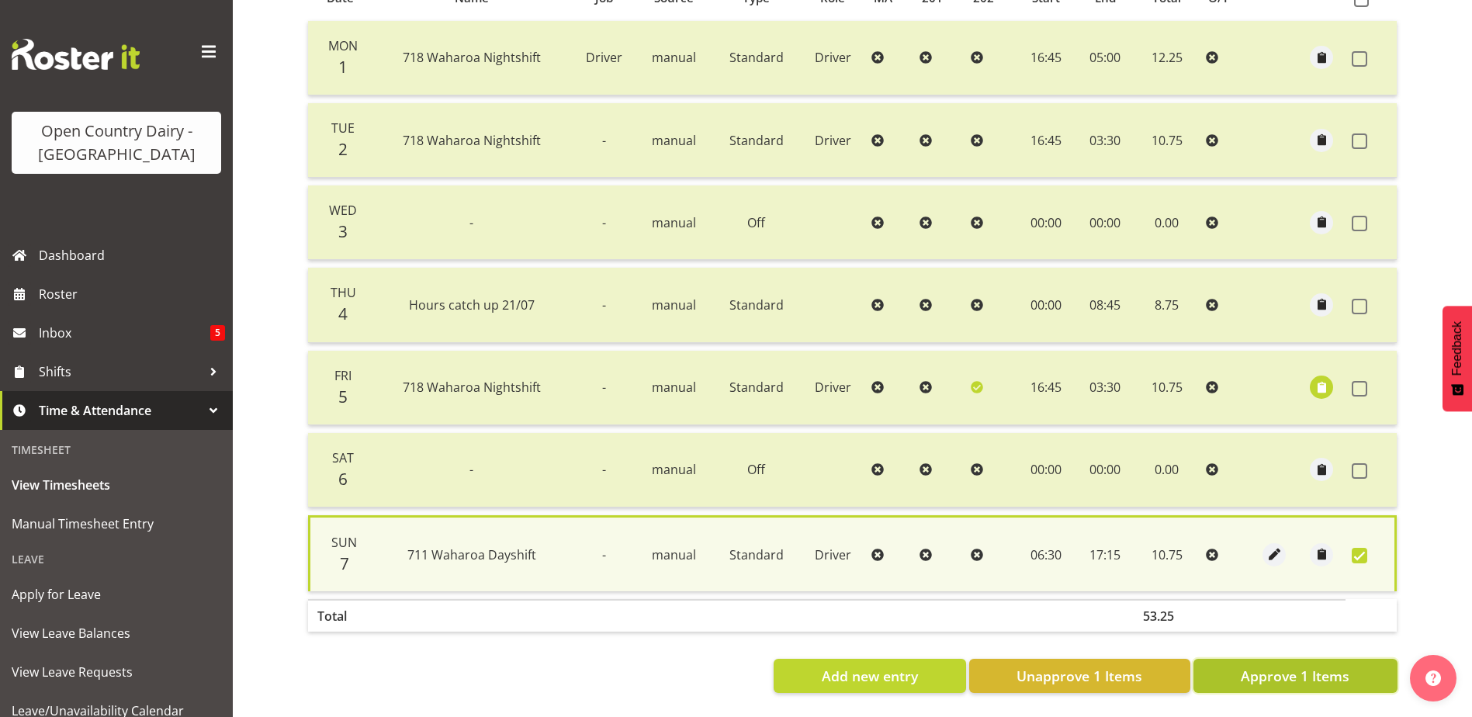
click at [1325, 666] on span "Approve 1 Items" at bounding box center [1295, 676] width 109 height 20
checkbox input "false"
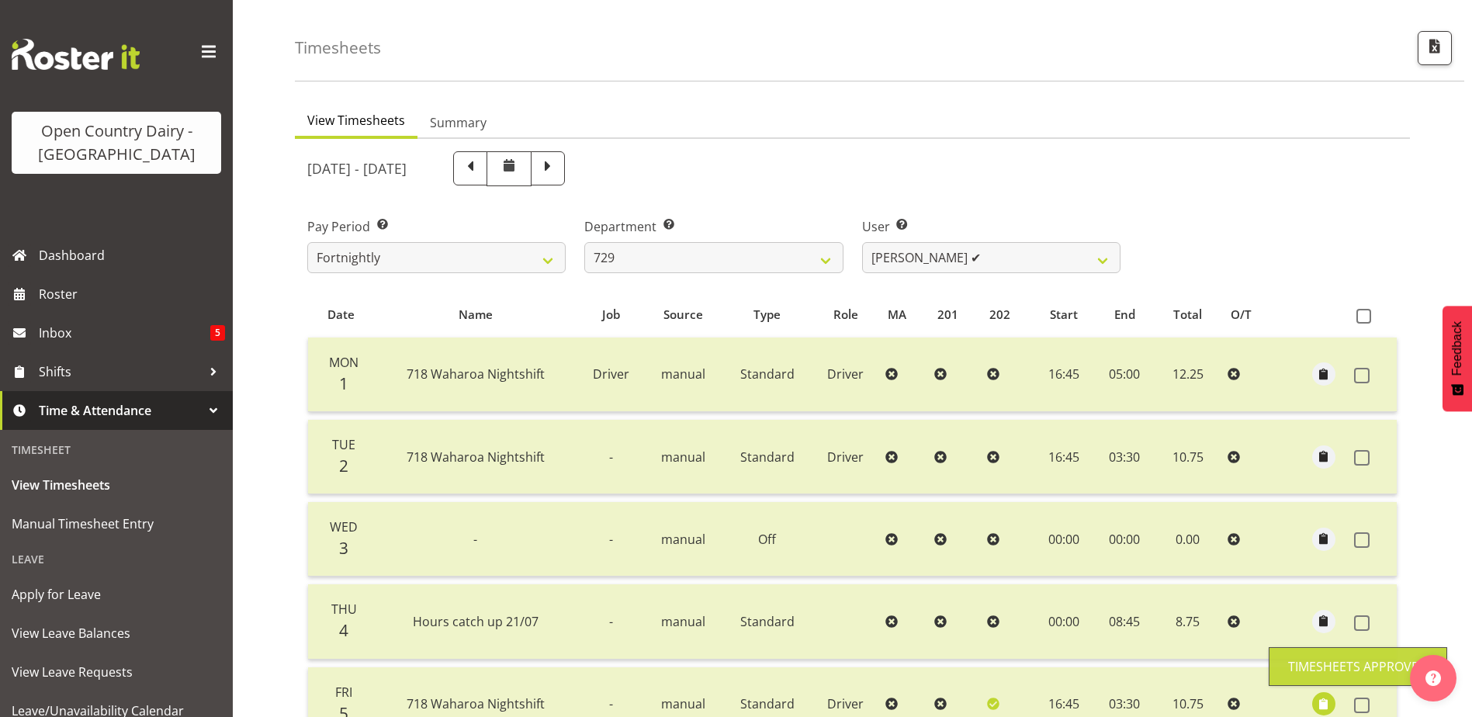
scroll to position [0, 0]
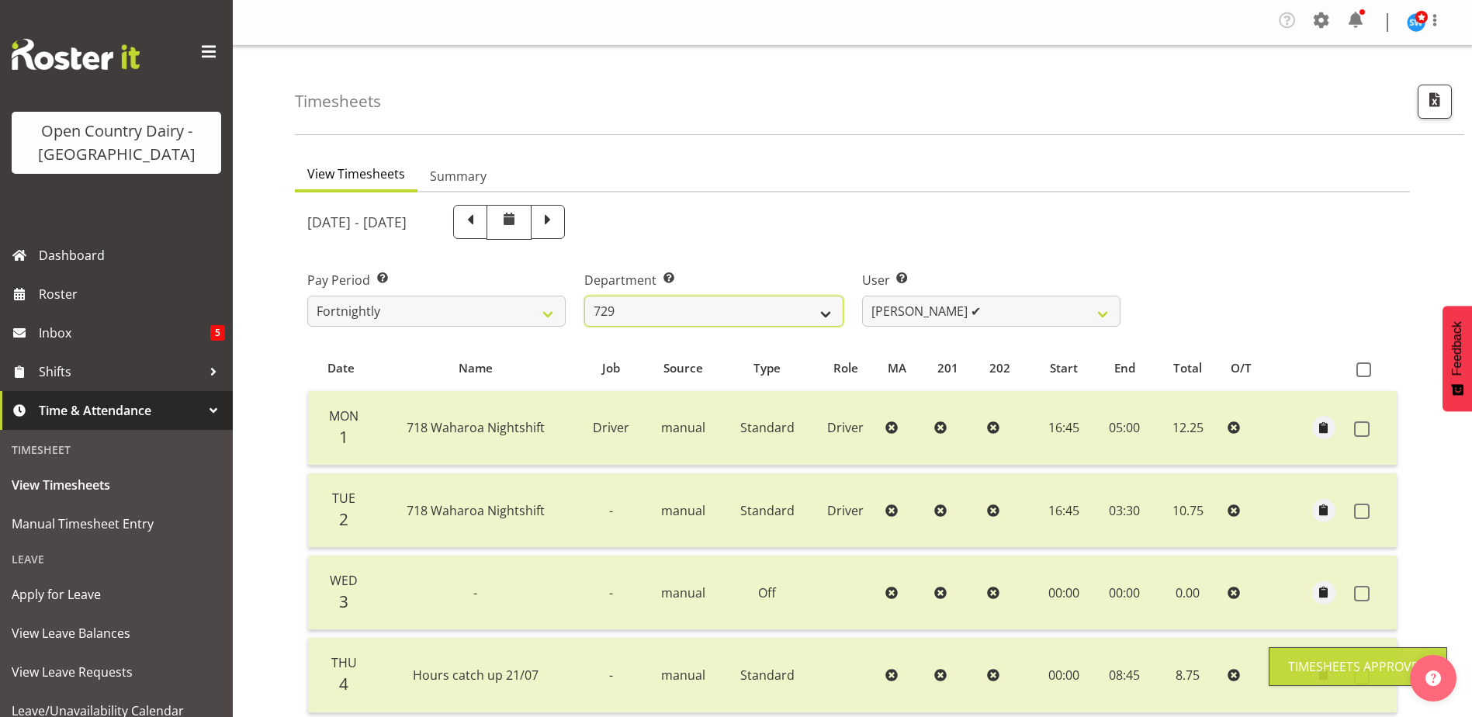
click at [721, 303] on select "701 702 703 704 705 706 707 708 709 710 711 712 713 714 715 716 717 718 719 720" at bounding box center [713, 311] width 258 height 31
click at [691, 321] on select "701 702 703 704 705 706 707 708 709 710 711 712 713 714 715 716 717 718 719 720" at bounding box center [713, 311] width 258 height 31
select select "880"
click at [584, 296] on select "701 702 703 704 705 706 707 708 709 710 711 712 713 714 715 716 717 718 719 720" at bounding box center [713, 311] width 258 height 31
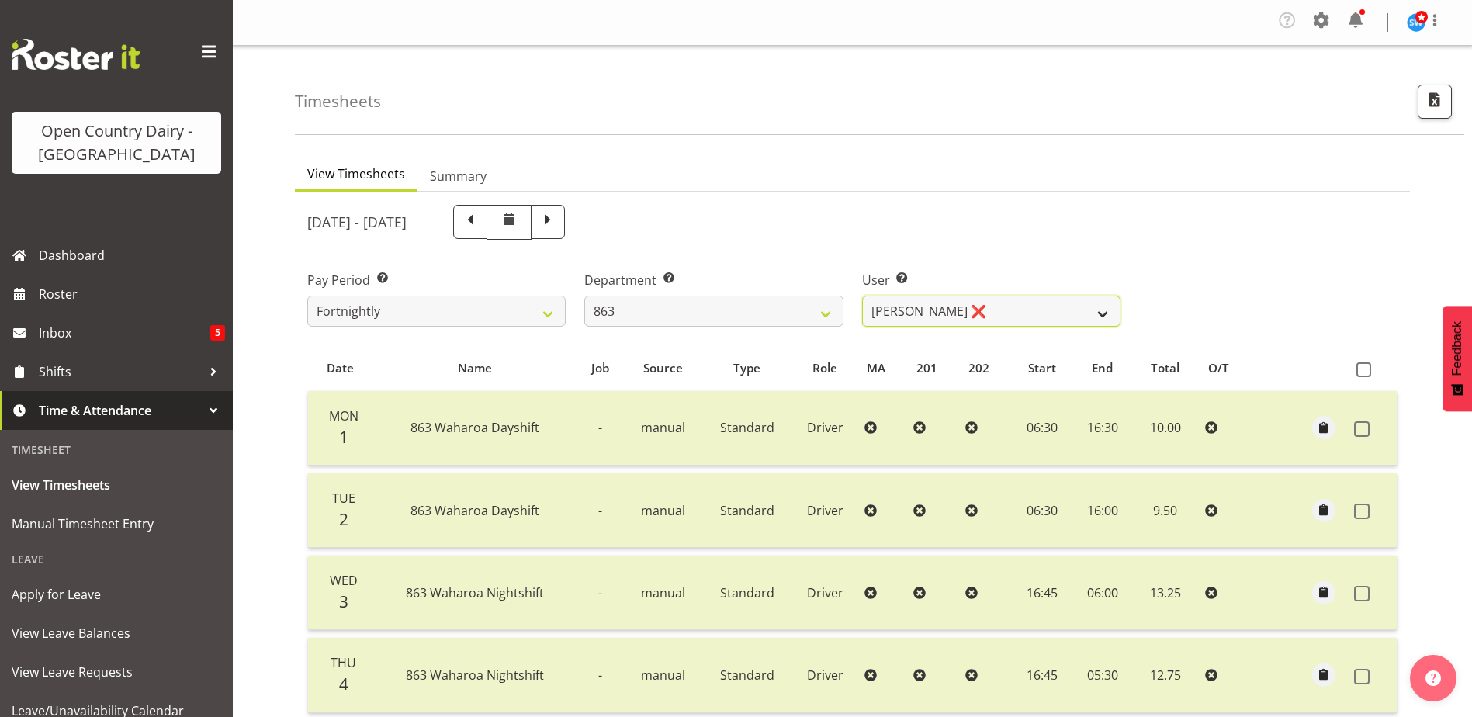
click at [1020, 305] on select "Billy Walters ❌ Glyn Spiller ❌ Mike Paki ✔ Paul Bunyan ❌" at bounding box center [991, 311] width 258 height 31
select select "11251"
click at [862, 296] on select "Billy Walters ❌ Glyn Spiller ❌ Mike Paki ✔ Paul Bunyan ❌" at bounding box center [991, 311] width 258 height 31
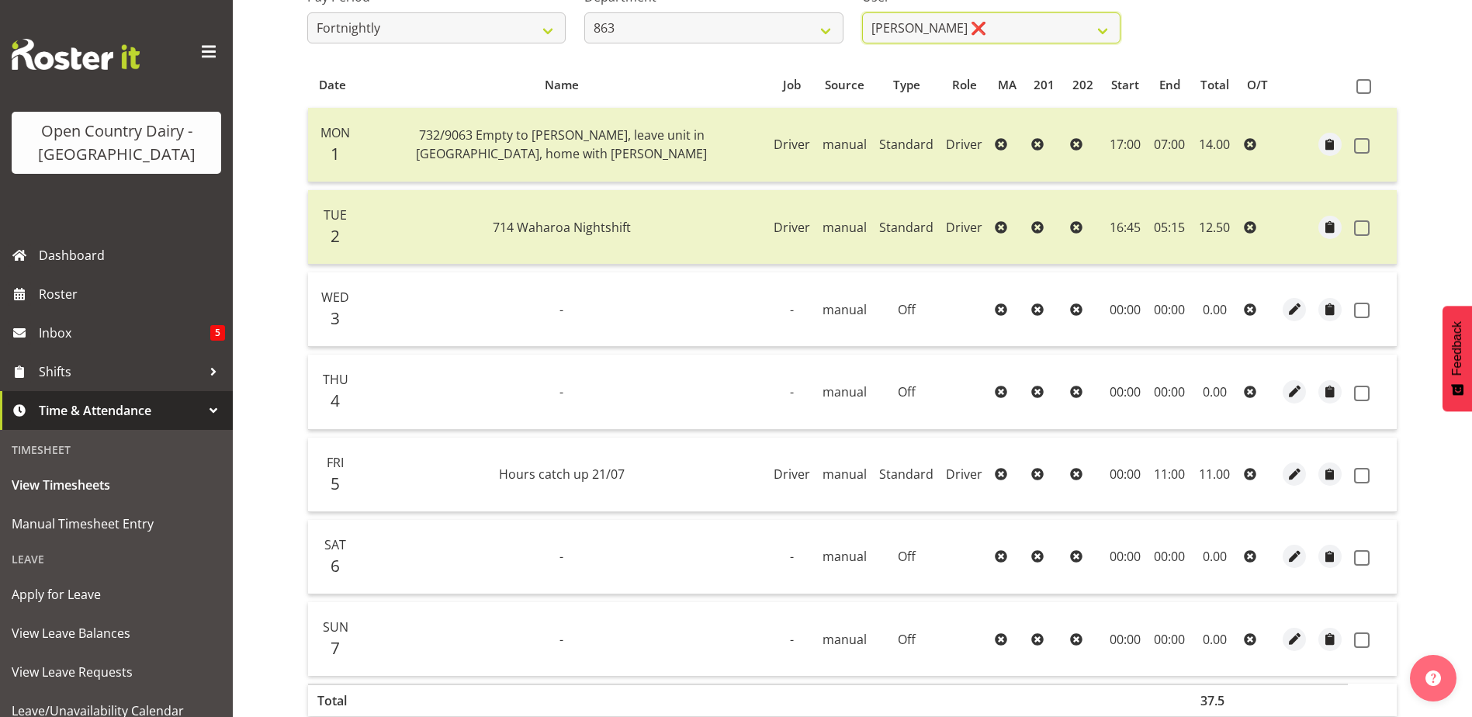
scroll to position [379, 0]
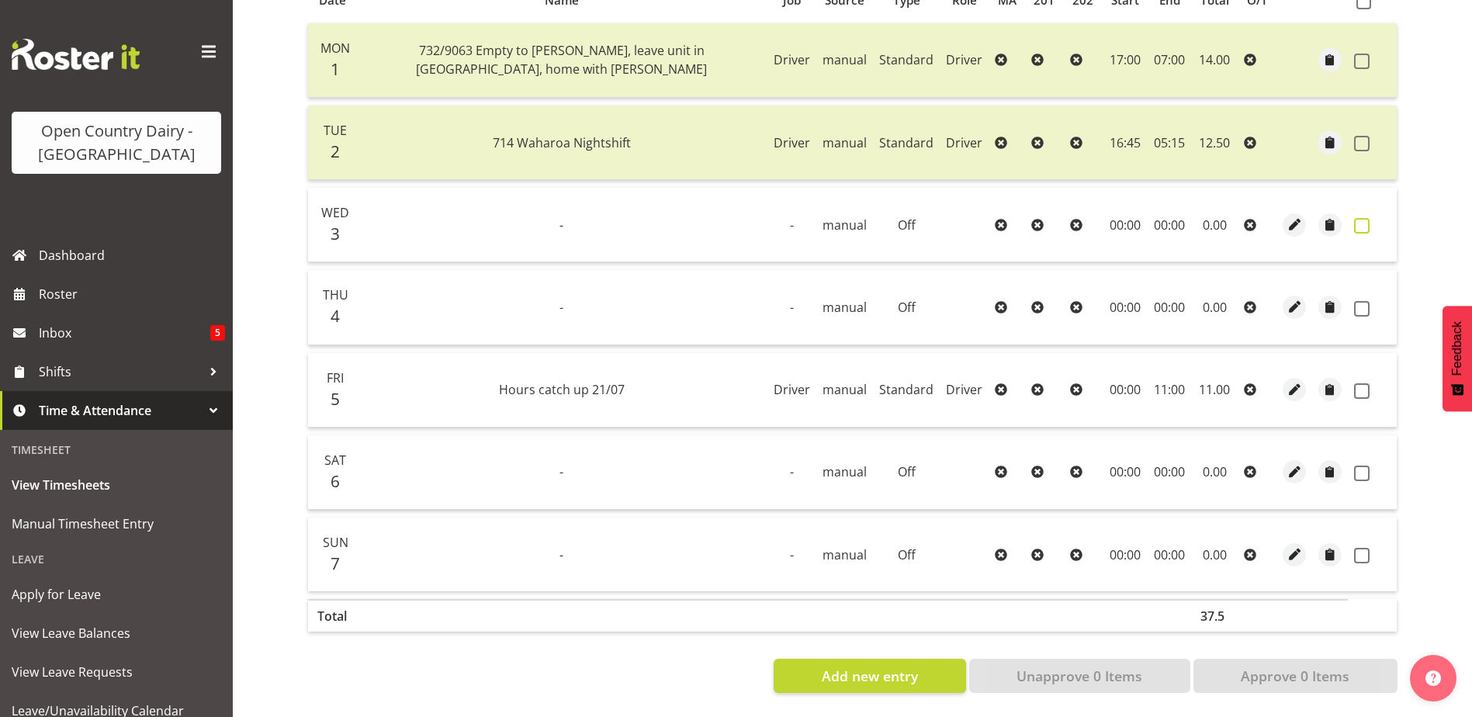
click at [1360, 218] on span at bounding box center [1362, 226] width 16 height 16
checkbox input "true"
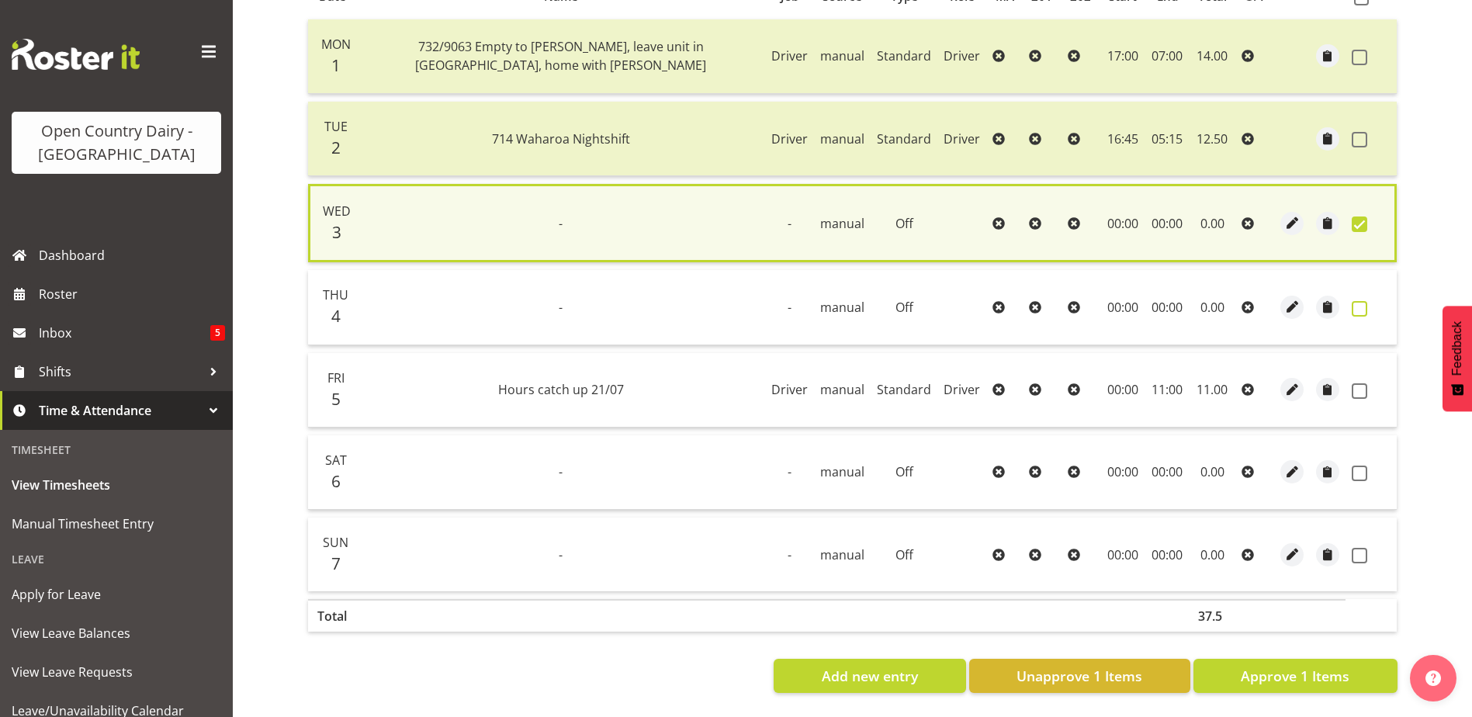
click at [1358, 301] on span at bounding box center [1360, 309] width 16 height 16
checkbox input "true"
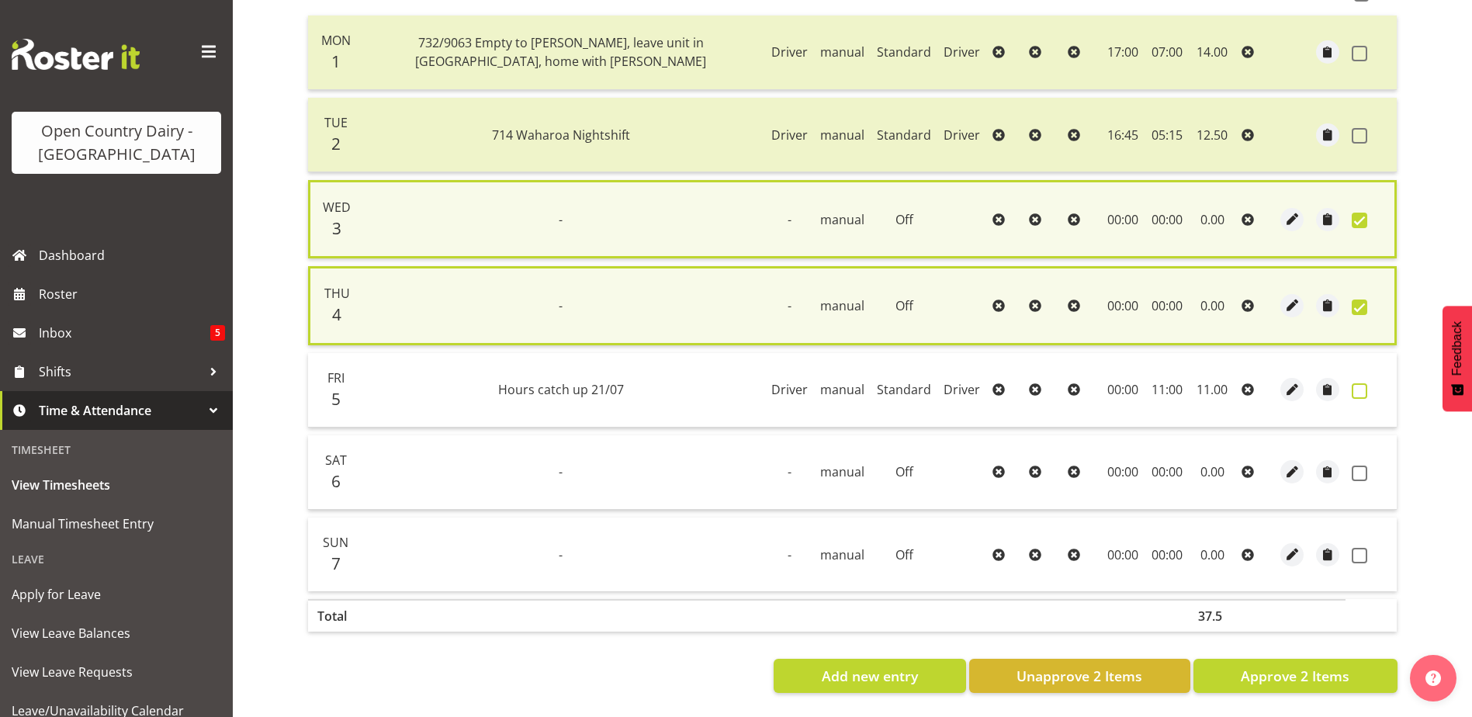
click at [1355, 385] on span at bounding box center [1360, 391] width 16 height 16
checkbox input "true"
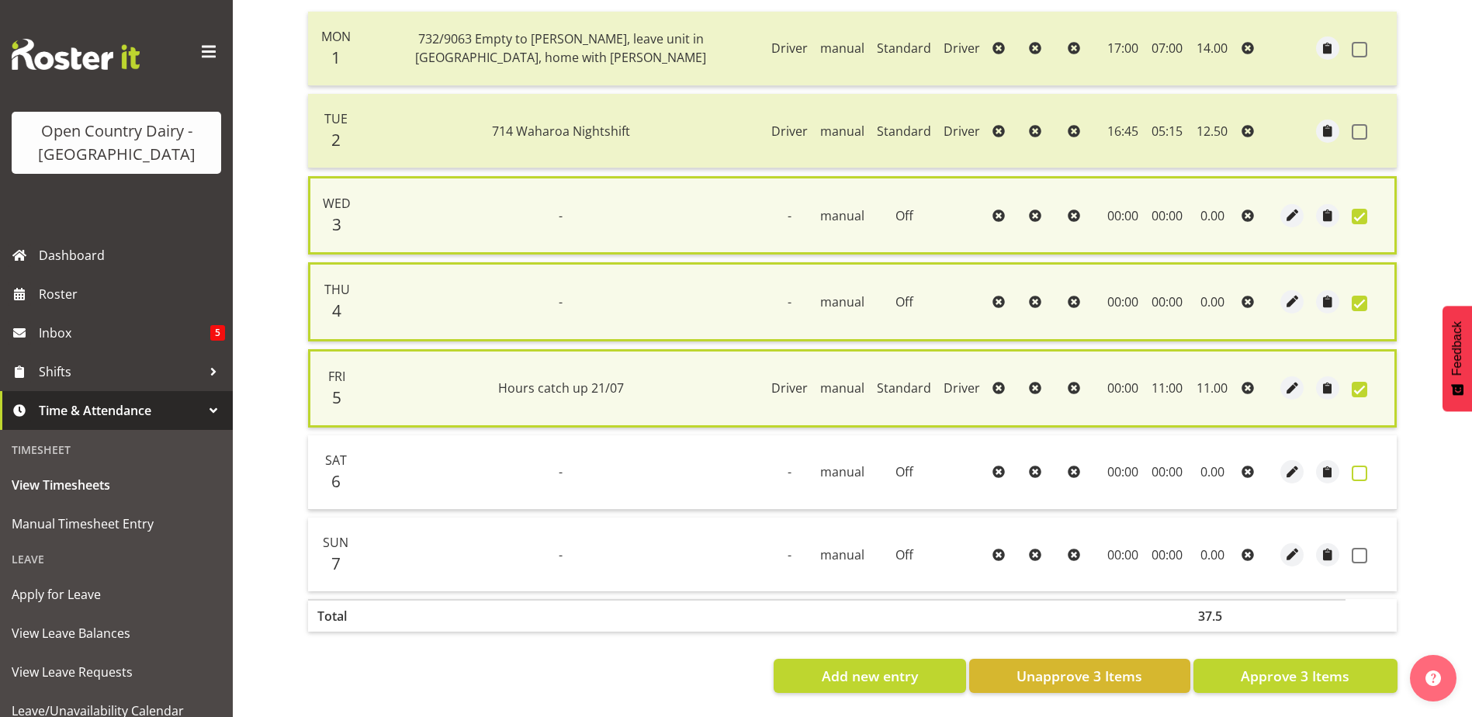
click at [1357, 469] on span at bounding box center [1360, 474] width 16 height 16
checkbox input "true"
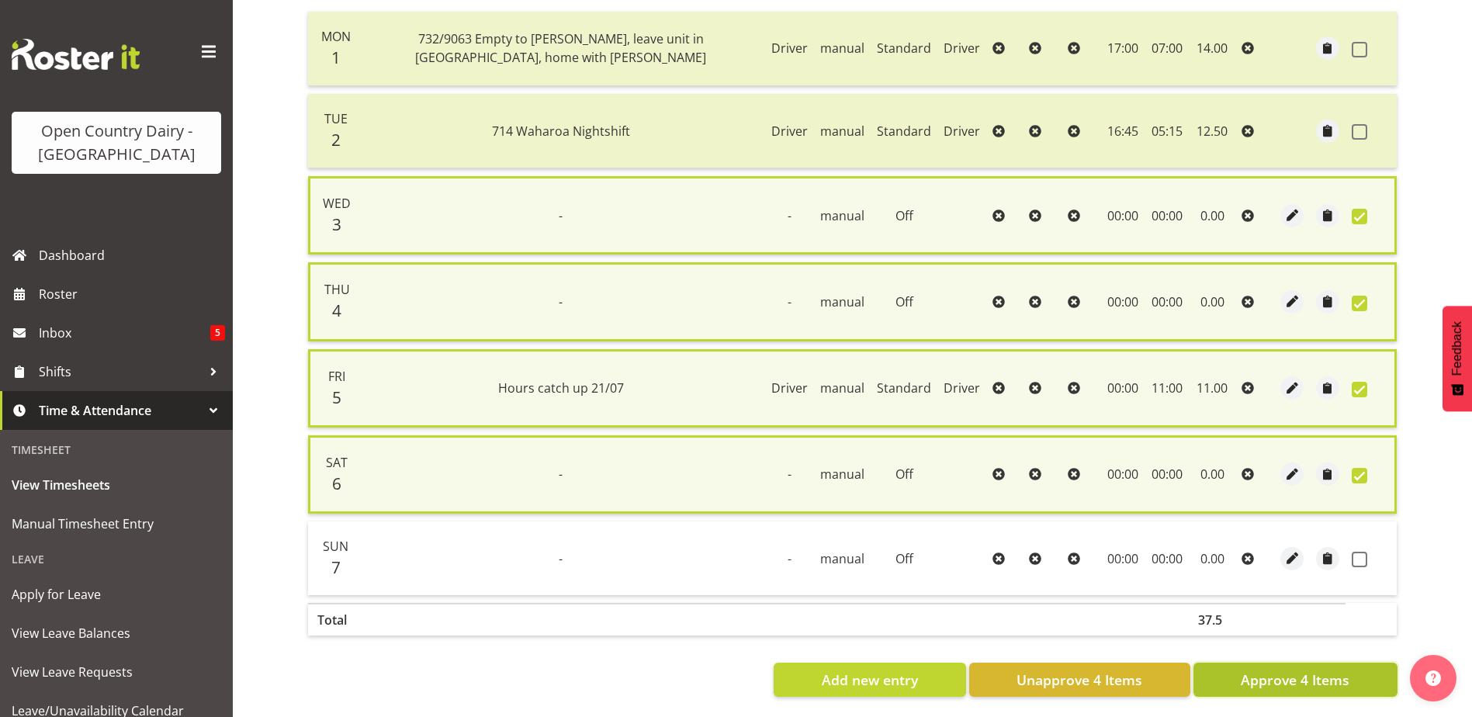
click at [1295, 685] on span "Approve 4 Items" at bounding box center [1295, 680] width 109 height 20
checkbox input "false"
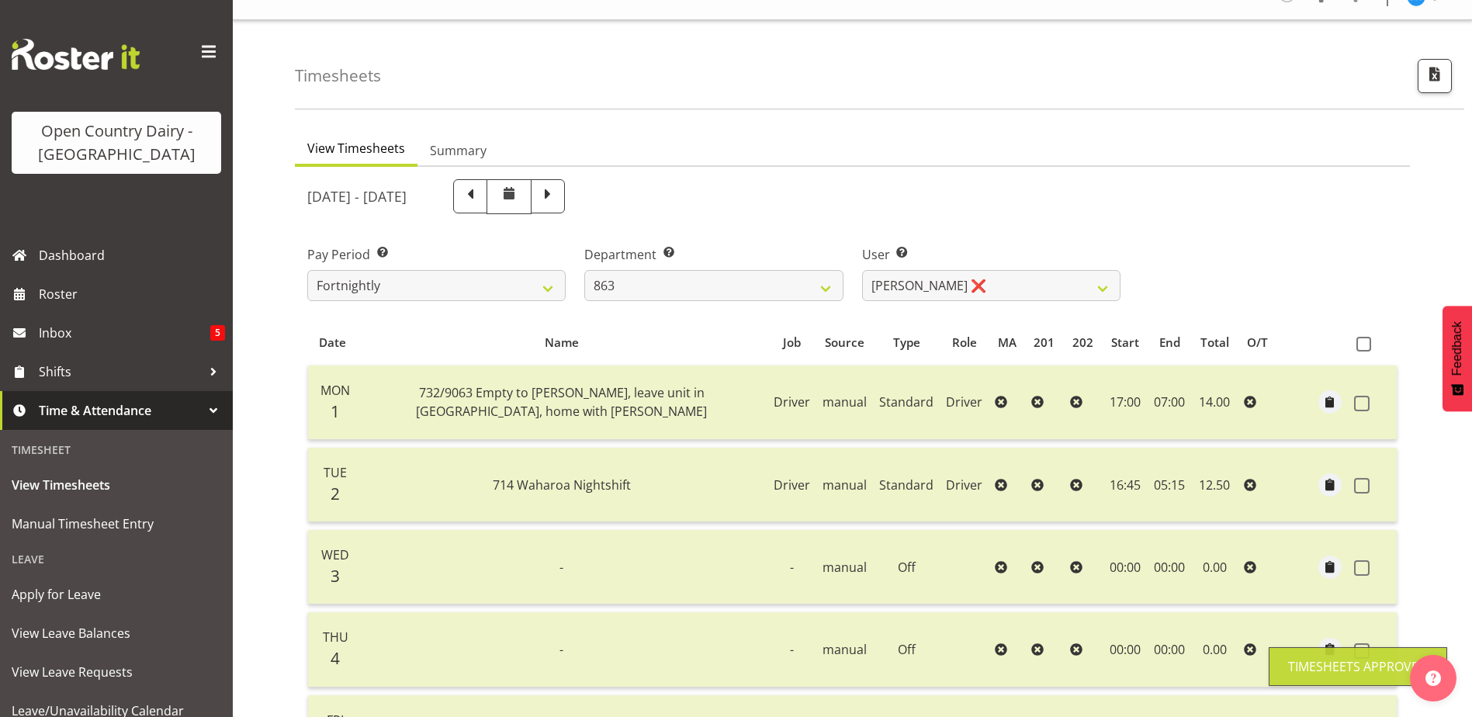
scroll to position [0, 0]
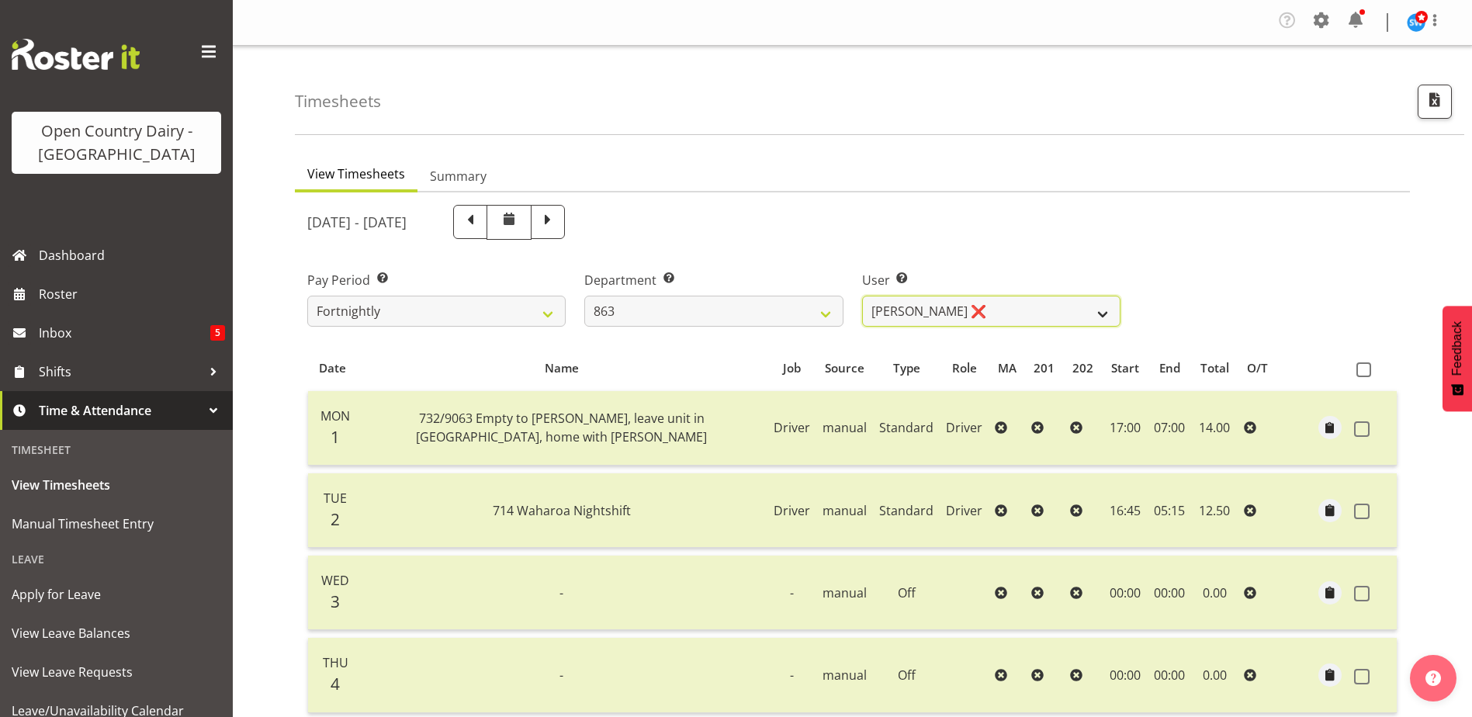
click at [938, 309] on select "Billy Walters ❌ Glyn Spiller ❌ Mike Paki ✔ Paul Bunyan ❌" at bounding box center [991, 311] width 258 height 31
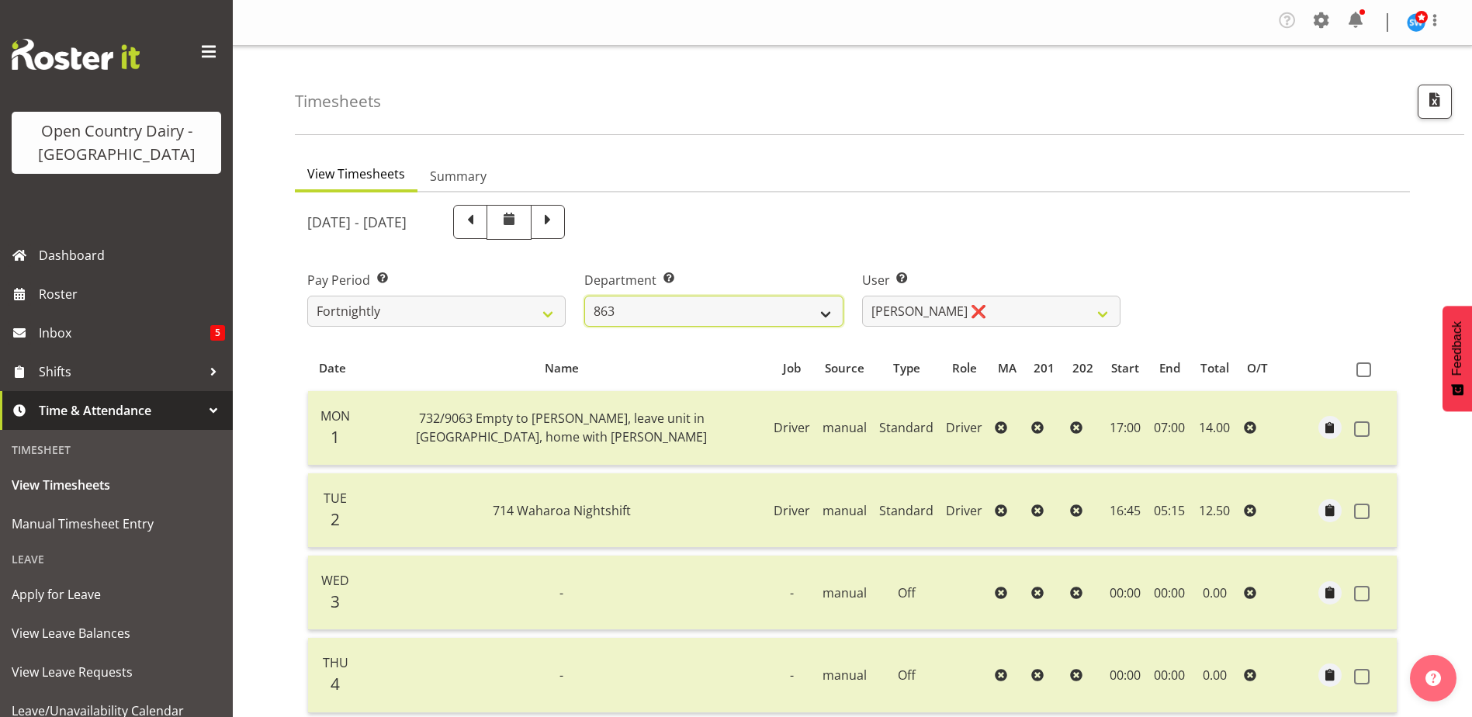
click at [619, 314] on select "701 702 703 704 705 706 707 708 709 710 711 712 713 714 715 716 717 718 719 720" at bounding box center [713, 311] width 258 height 31
select select "898"
click at [584, 296] on select "701 702 703 704 705 706 707 708 709 710 711 712 713 714 715 716 717 718 719 720" at bounding box center [713, 311] width 258 height 31
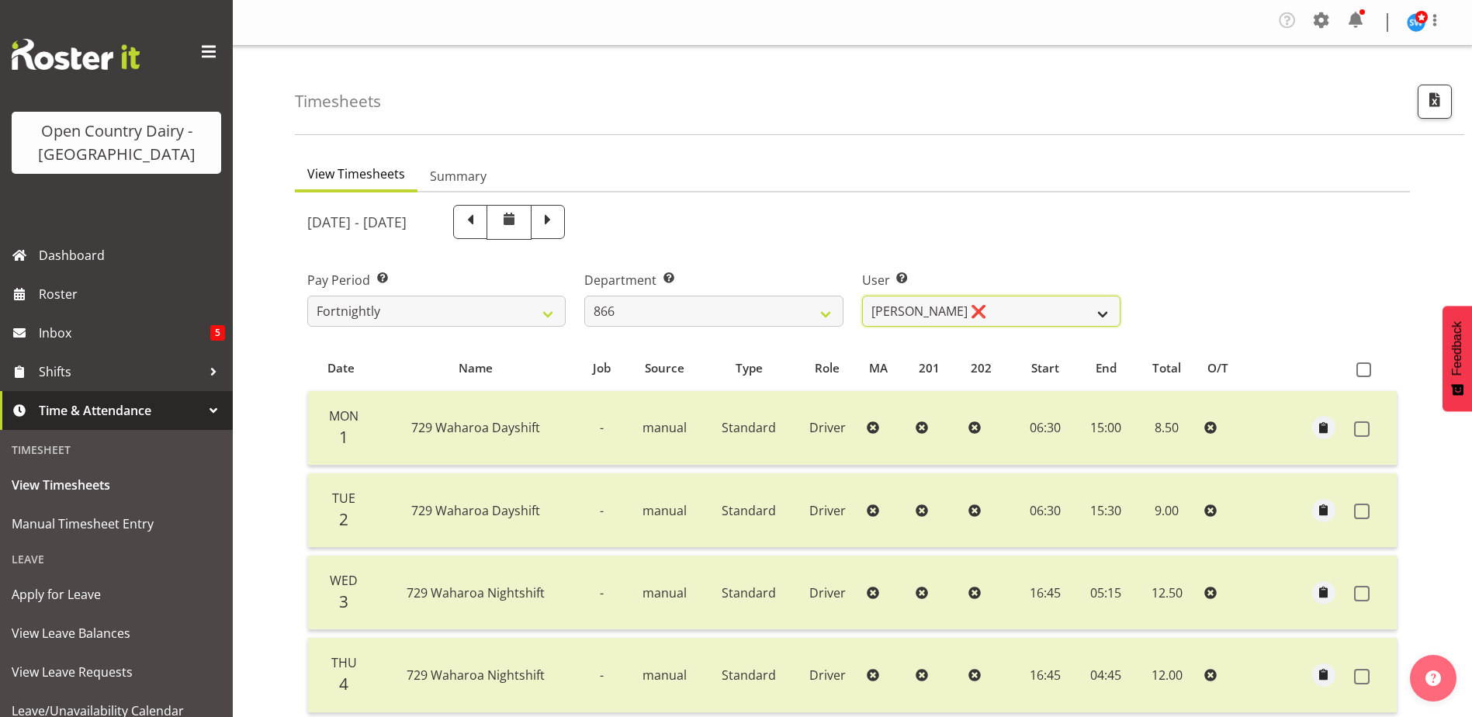
click at [1027, 315] on select "Harshdeep Singh ❌ Jacques Nel ❌ Navreet Jawanda ❌ Neil Abrahams ❌" at bounding box center [991, 311] width 258 height 31
select select "11210"
click at [862, 296] on select "Harshdeep Singh ❌ Jacques Nel ❌ Navreet Jawanda ❌ Neil Abrahams ❌" at bounding box center [991, 311] width 258 height 31
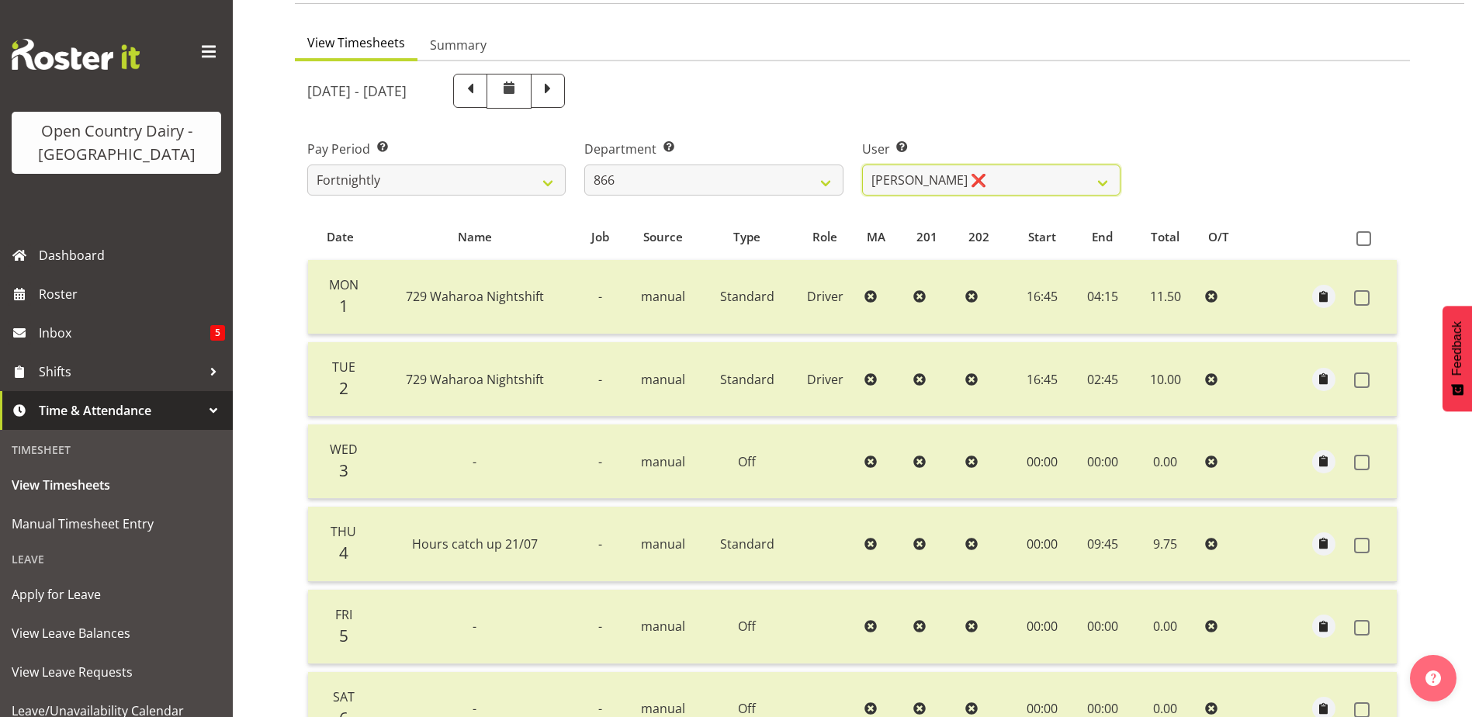
scroll to position [379, 0]
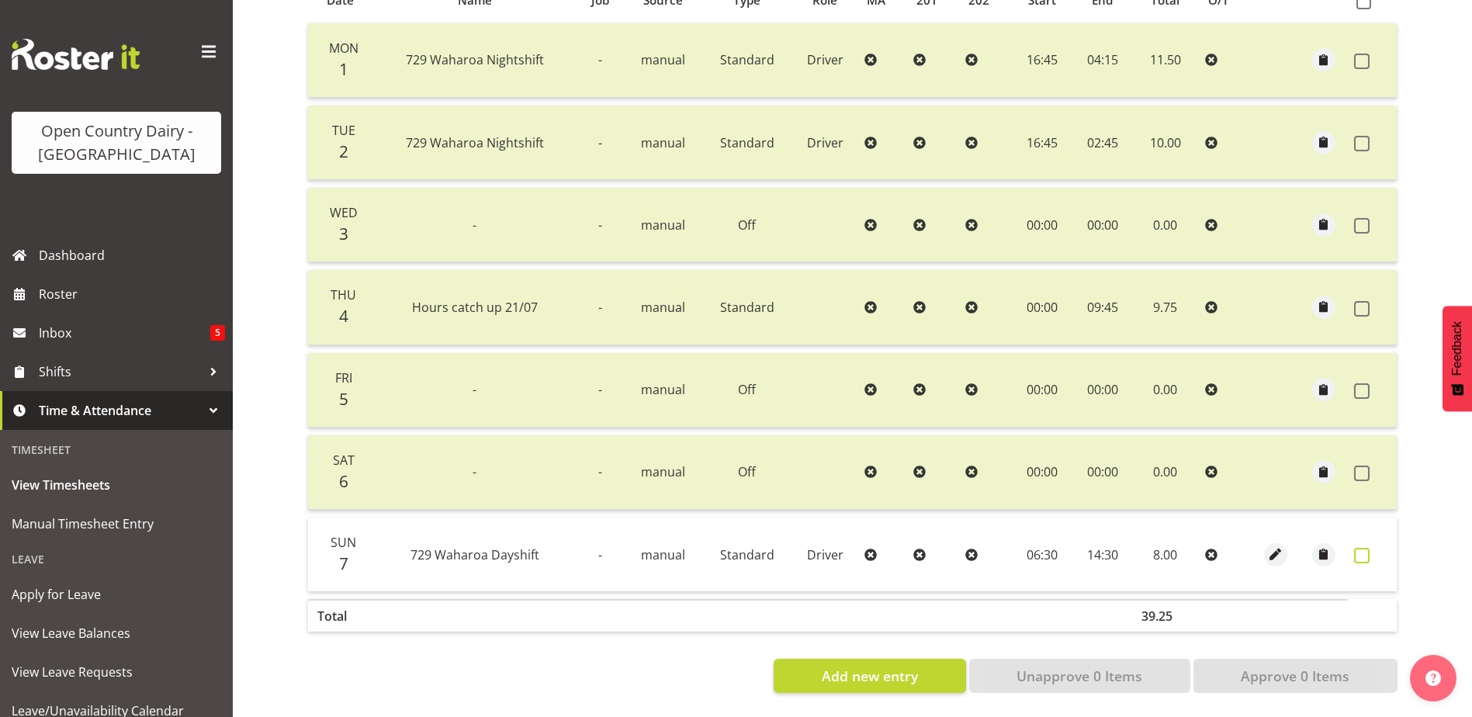
click at [1363, 548] on span at bounding box center [1362, 556] width 16 height 16
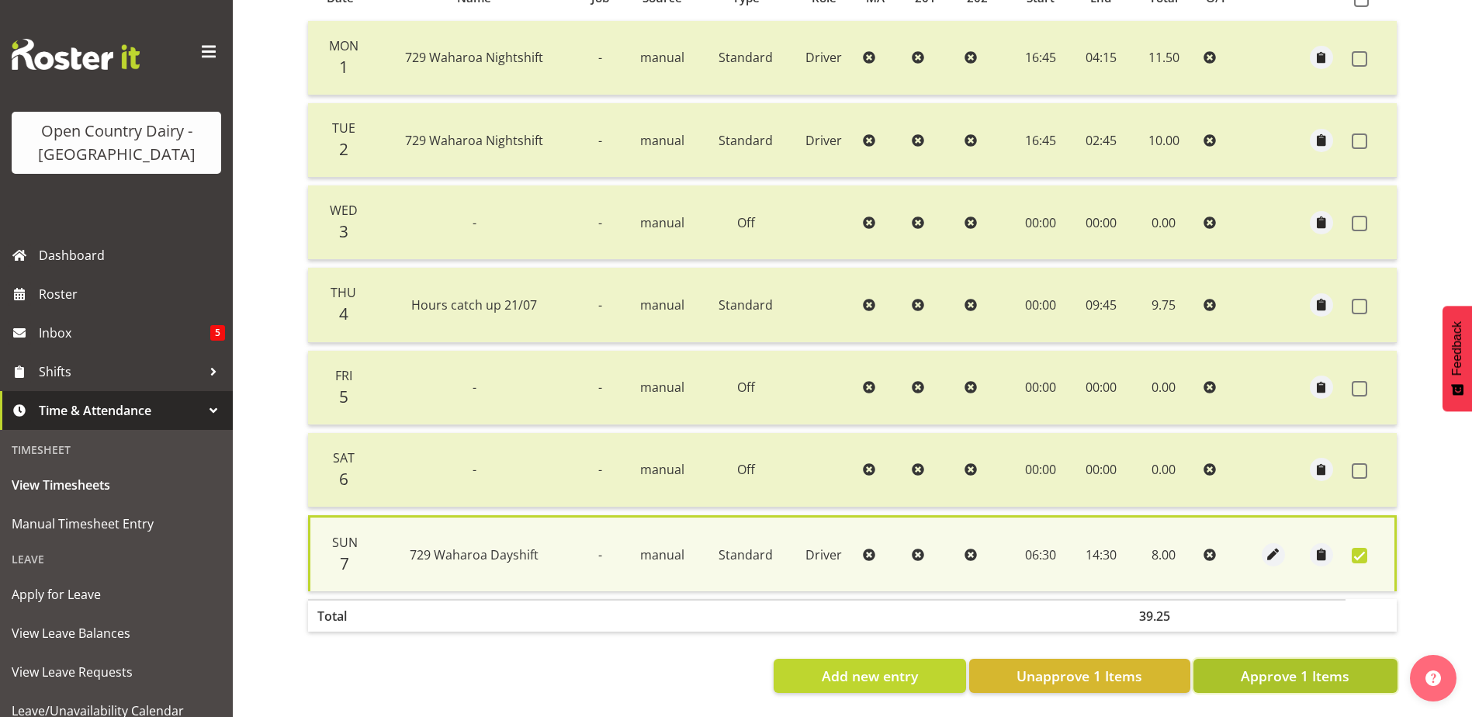
click at [1326, 659] on button "Approve 1 Items" at bounding box center [1296, 676] width 204 height 34
checkbox input "false"
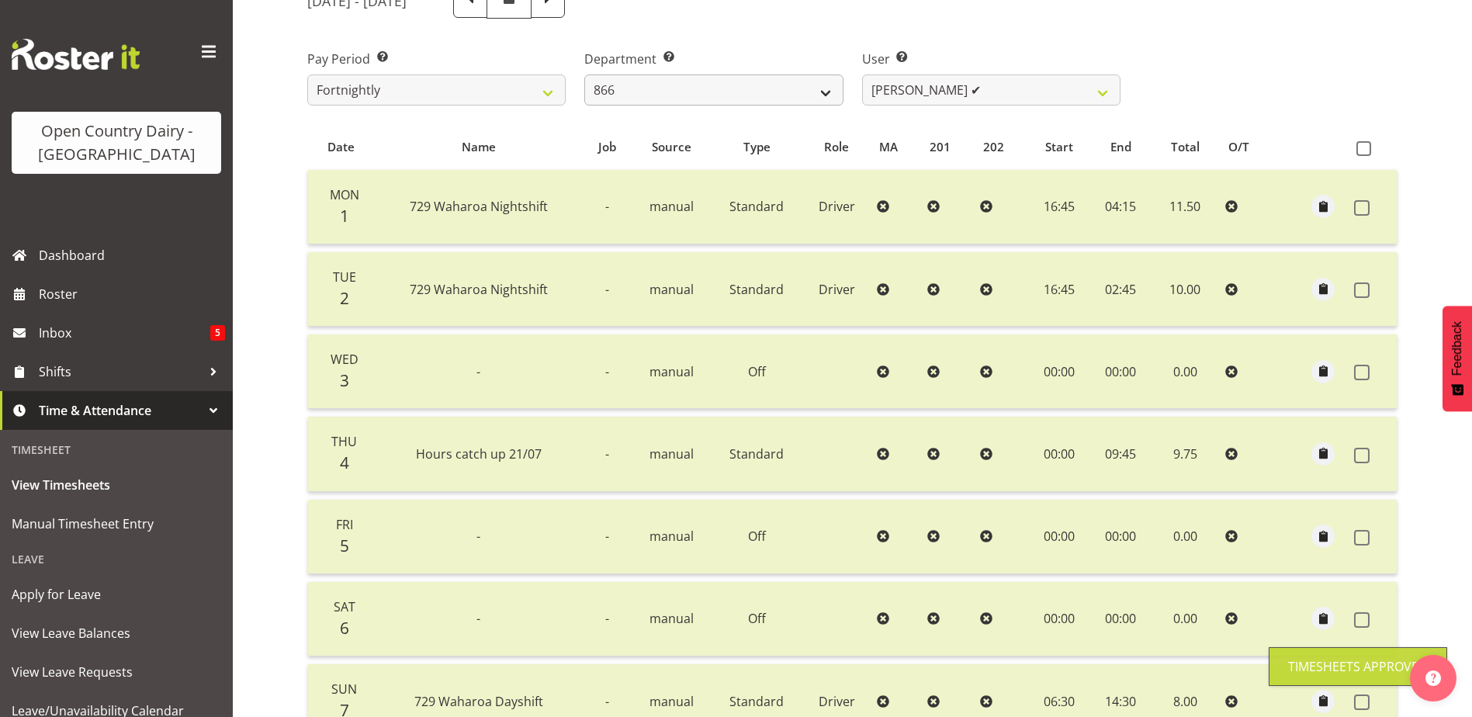
scroll to position [0, 0]
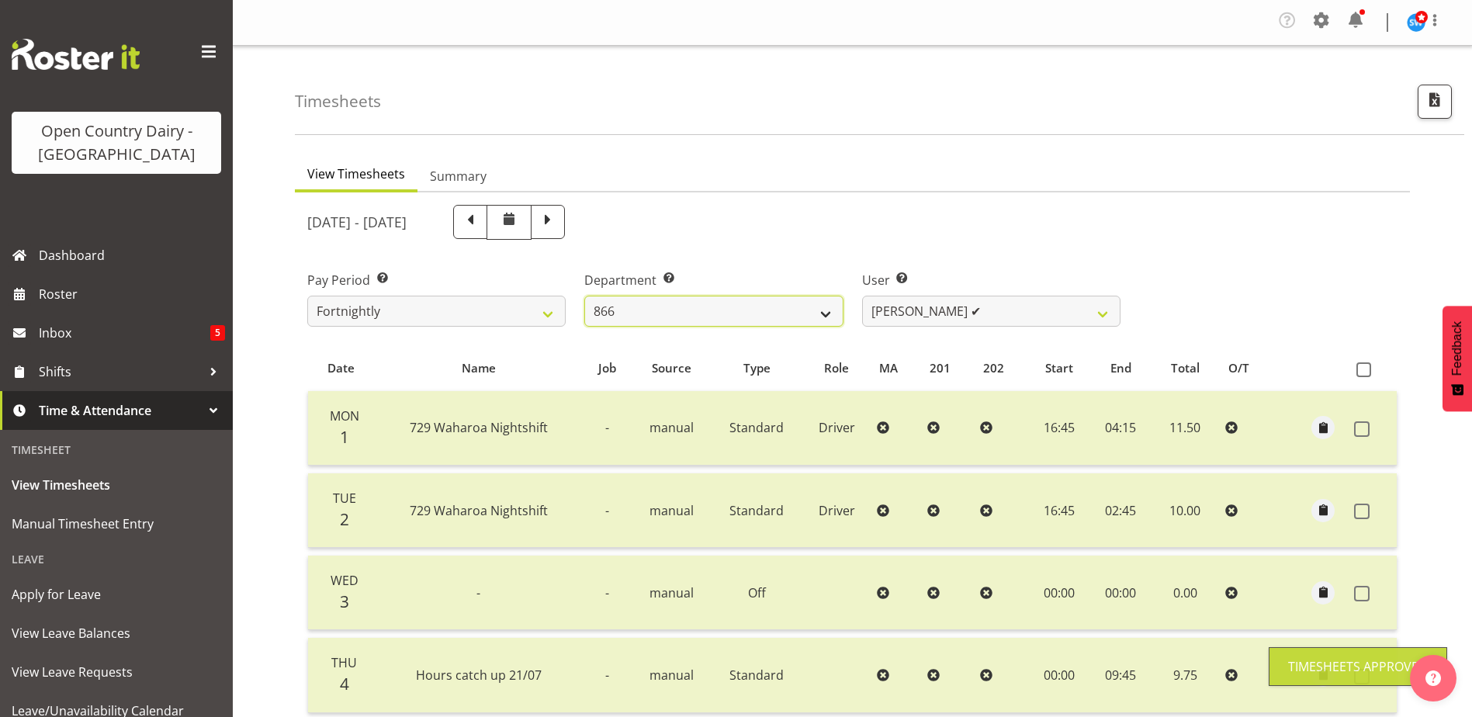
click at [676, 306] on select "701 702 703 704 705 706 707 708 709 710 711 712 713 714 715 716 717 718 719 720" at bounding box center [713, 311] width 258 height 31
select select "731"
click at [584, 296] on select "701 702 703 704 705 706 707 708 709 710 711 712 713 714 715 716 717 718 719 720" at bounding box center [713, 311] width 258 height 31
select select "11076"
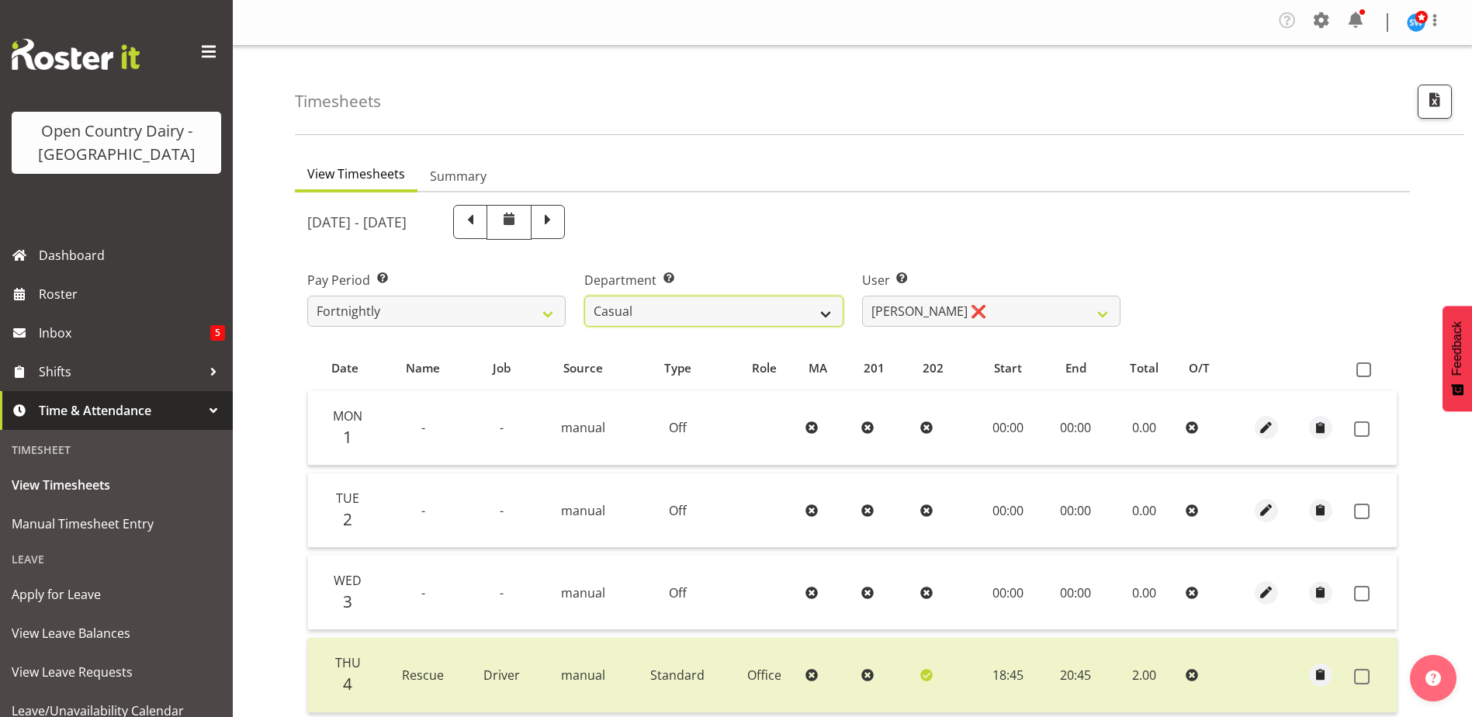
click at [702, 320] on select "701 702 703 704 705 706 707 708 709 710 711 712 713 714 715 716 717 718 719 720" at bounding box center [713, 311] width 258 height 31
select select "817"
click at [584, 296] on select "701 702 703 704 705 706 707 708 709 710 711 712 713 714 715 716 717 718 719 720" at bounding box center [713, 311] width 258 height 31
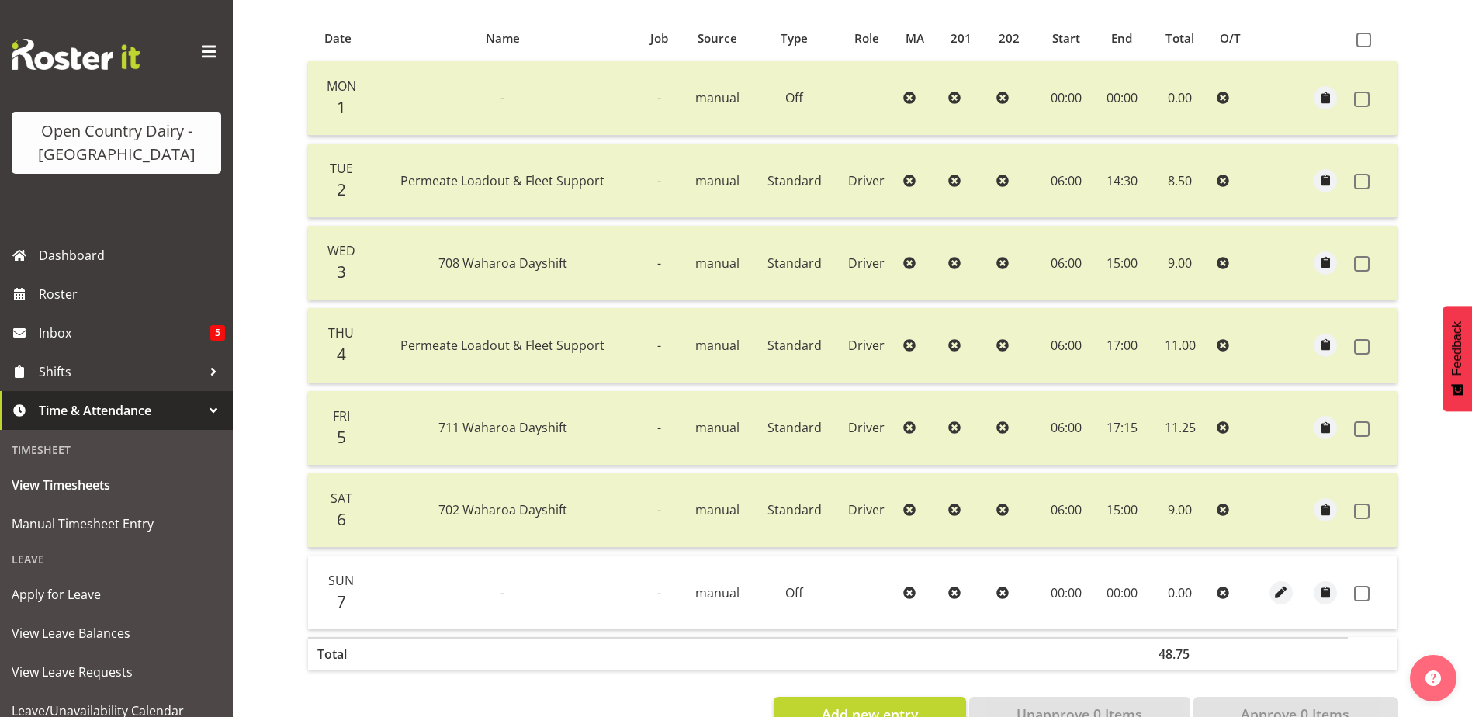
scroll to position [379, 0]
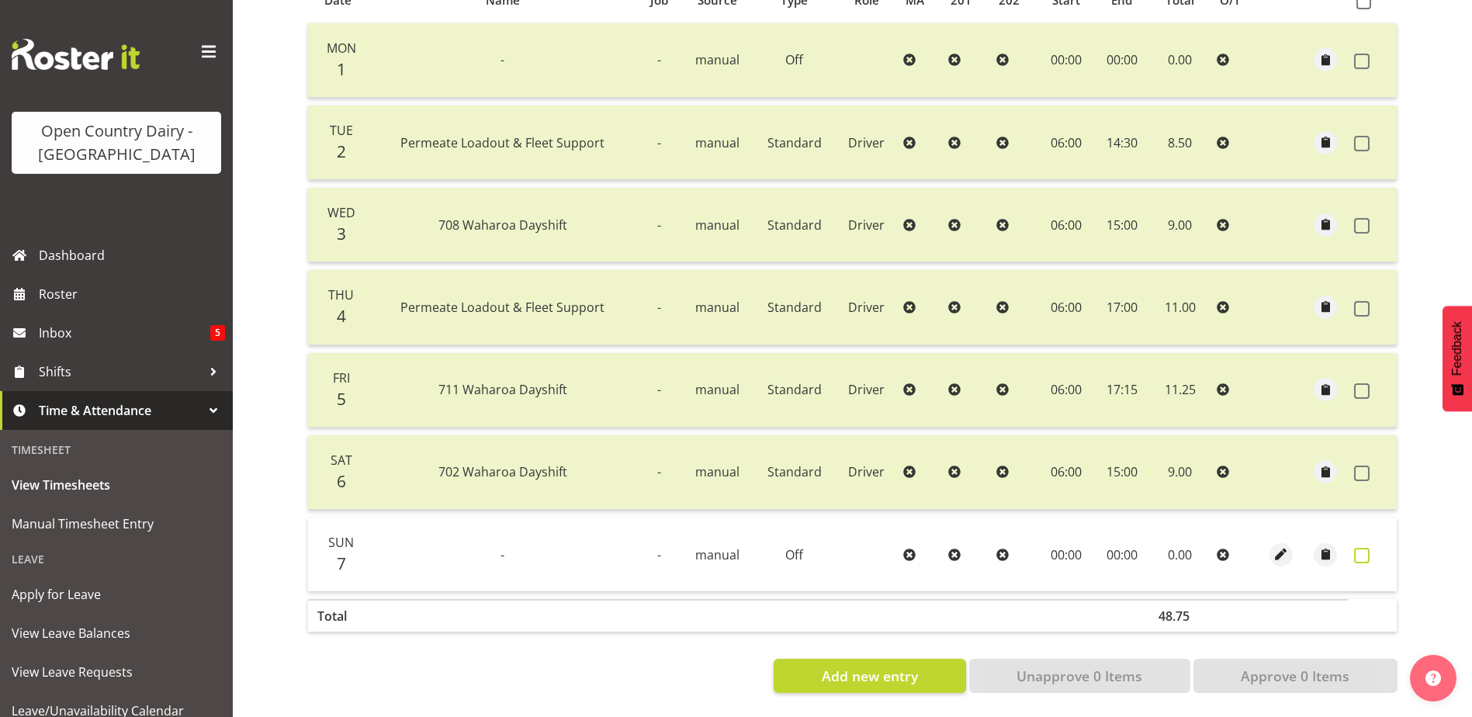
click at [1358, 548] on span at bounding box center [1362, 556] width 16 height 16
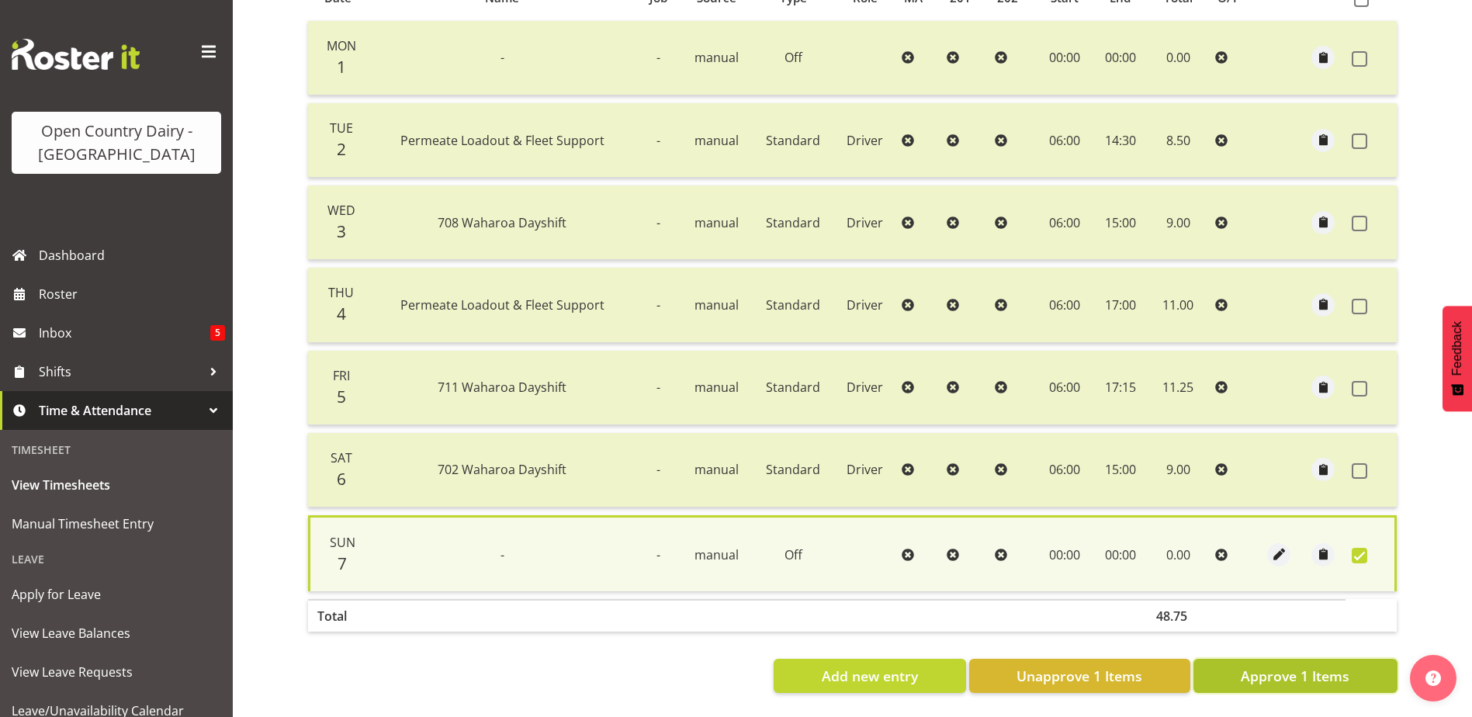
click at [1324, 666] on span "Approve 1 Items" at bounding box center [1295, 676] width 109 height 20
checkbox input "false"
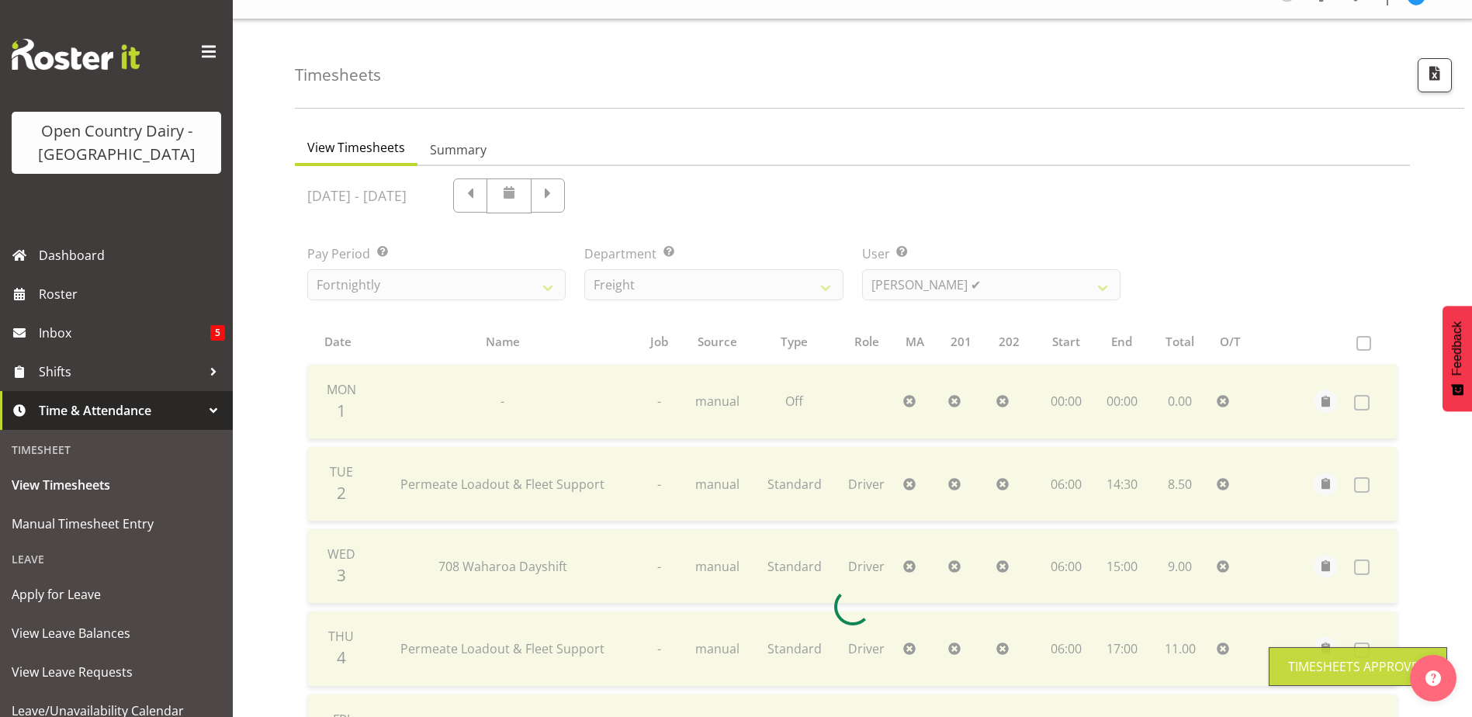
scroll to position [0, 0]
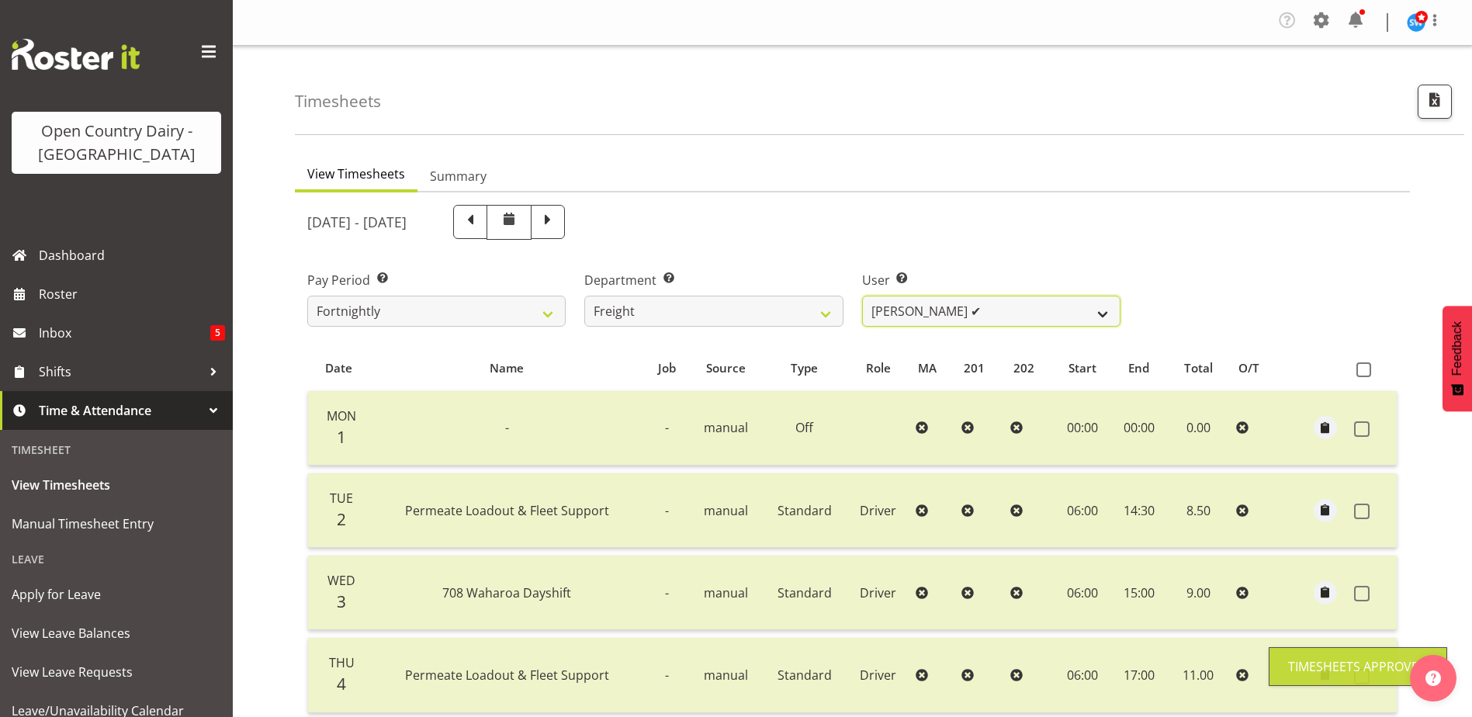
click at [946, 307] on select "Gavin Harvey ✔ Lalesh Kumar ❌" at bounding box center [991, 311] width 258 height 31
select select "8193"
click at [862, 296] on select "Gavin Harvey ✔ Lalesh Kumar ❌" at bounding box center [991, 311] width 258 height 31
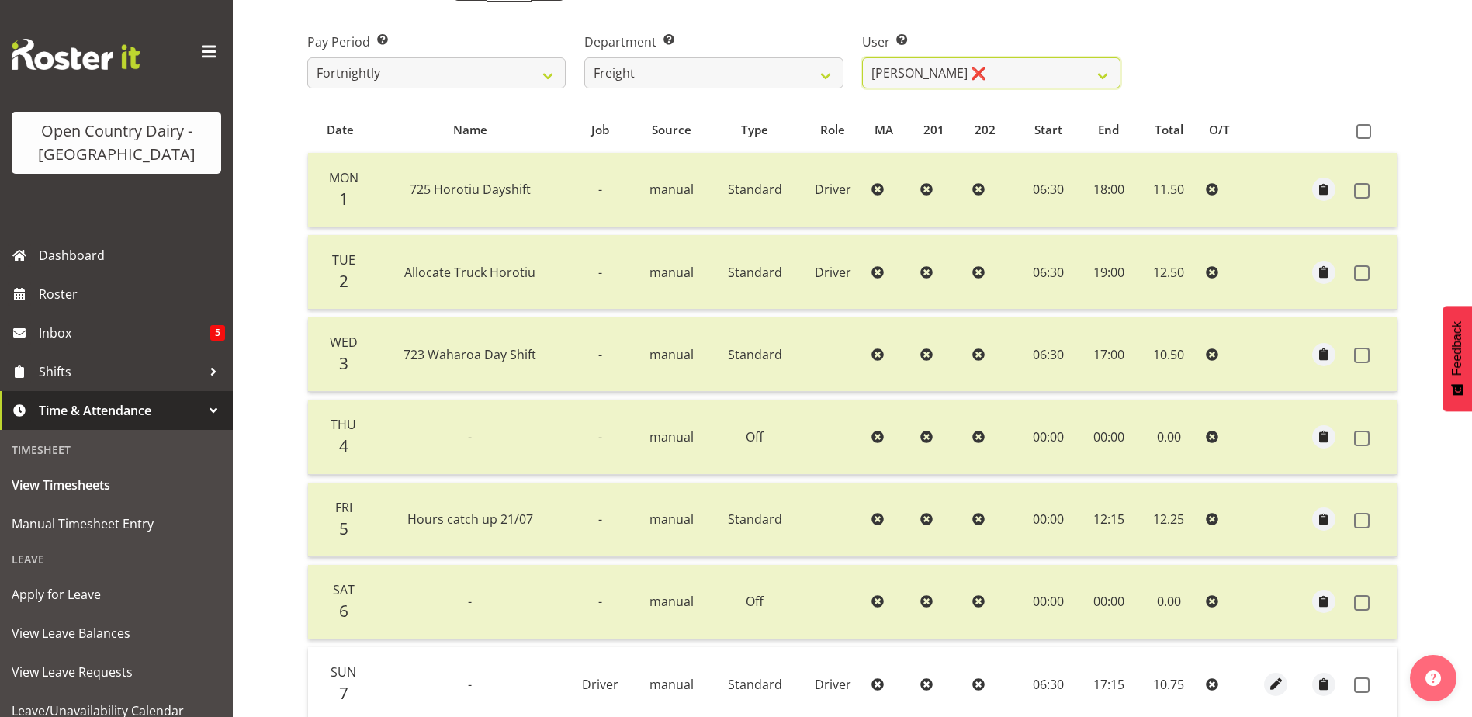
scroll to position [379, 0]
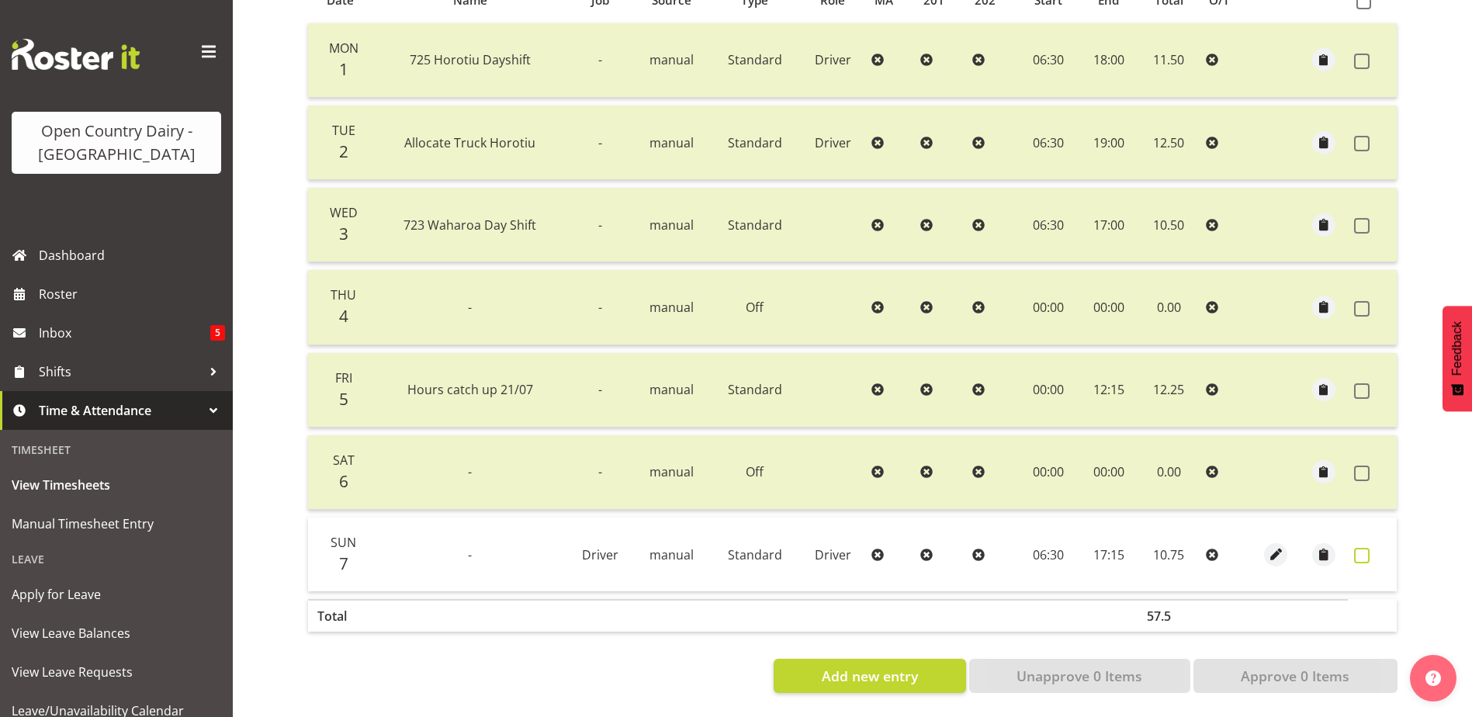
click at [1357, 548] on span at bounding box center [1362, 556] width 16 height 16
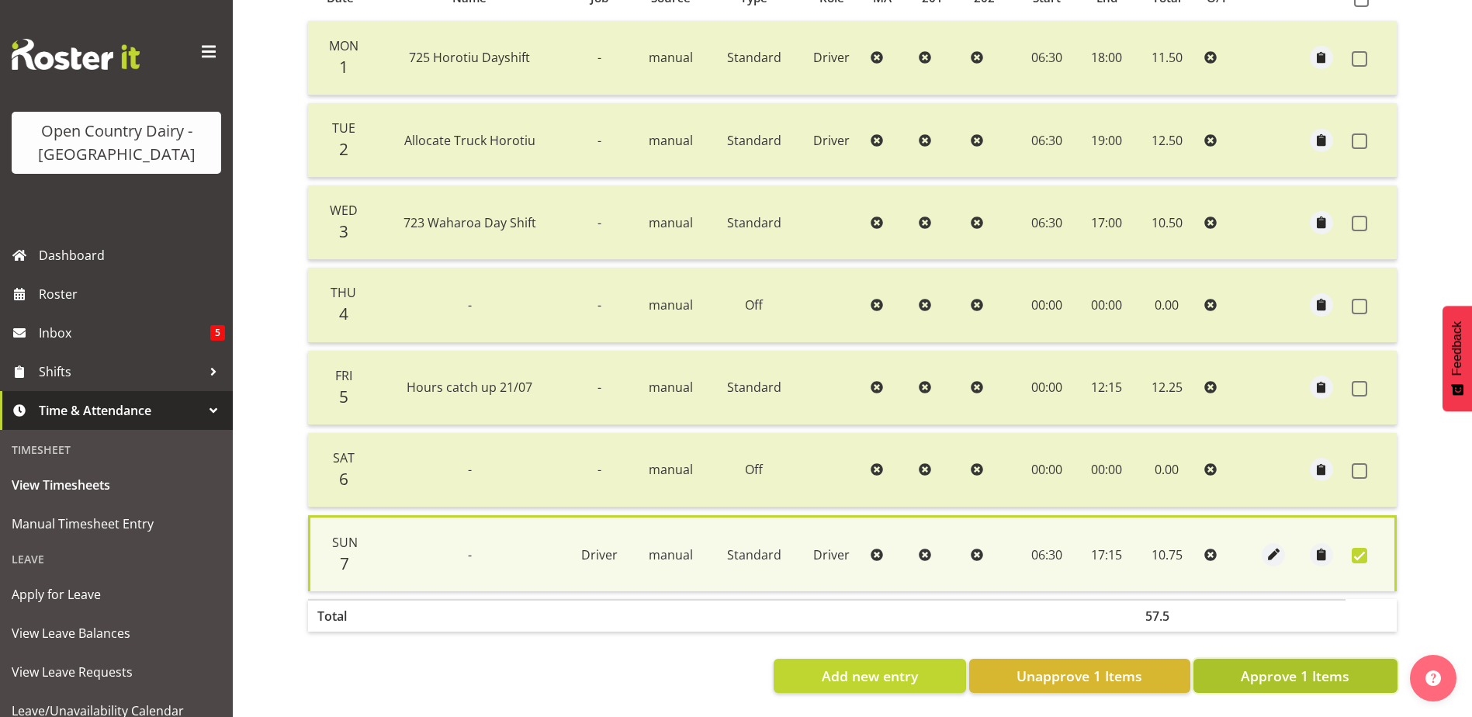
drag, startPoint x: 1301, startPoint y: 658, endPoint x: 1264, endPoint y: 608, distance: 62.7
click at [1301, 666] on span "Approve 1 Items" at bounding box center [1295, 676] width 109 height 20
checkbox input "false"
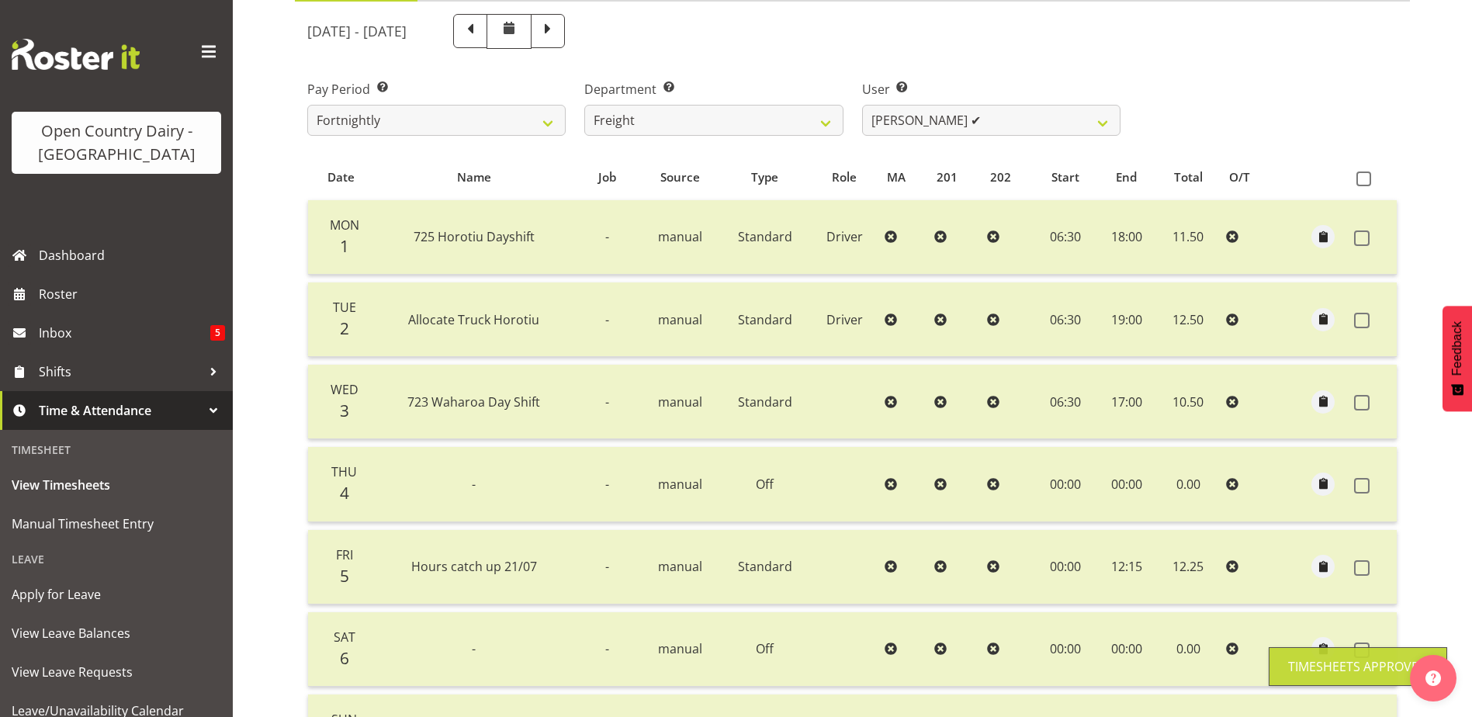
scroll to position [0, 0]
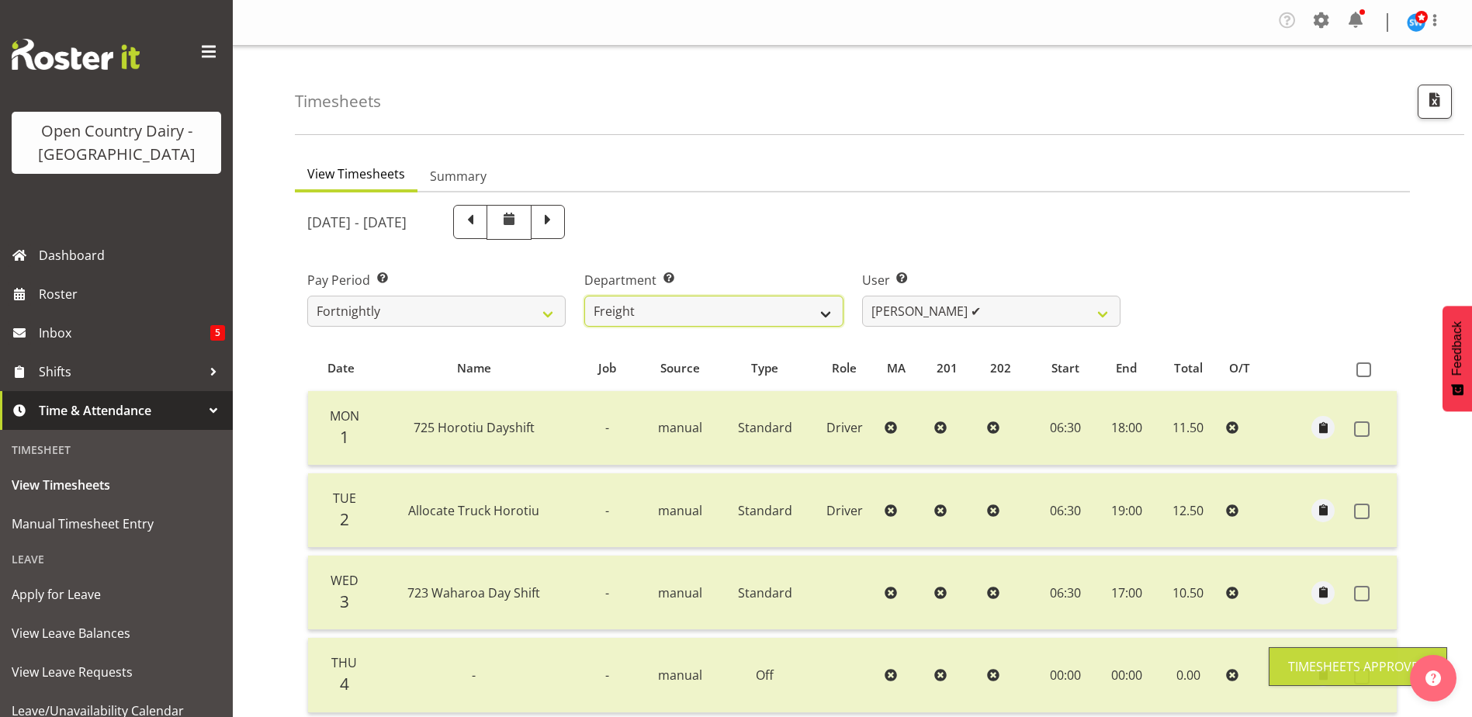
click at [708, 311] on select "701 702 703 704 705 706 707 708 709 710 711 712 713 714 715 716 717 718 719 720" at bounding box center [713, 311] width 258 height 31
select select "733"
click at [584, 296] on select "701 702 703 704 705 706 707 708 709 710 711 712 713 714 715 716 717 718 719 720" at bounding box center [713, 311] width 258 height 31
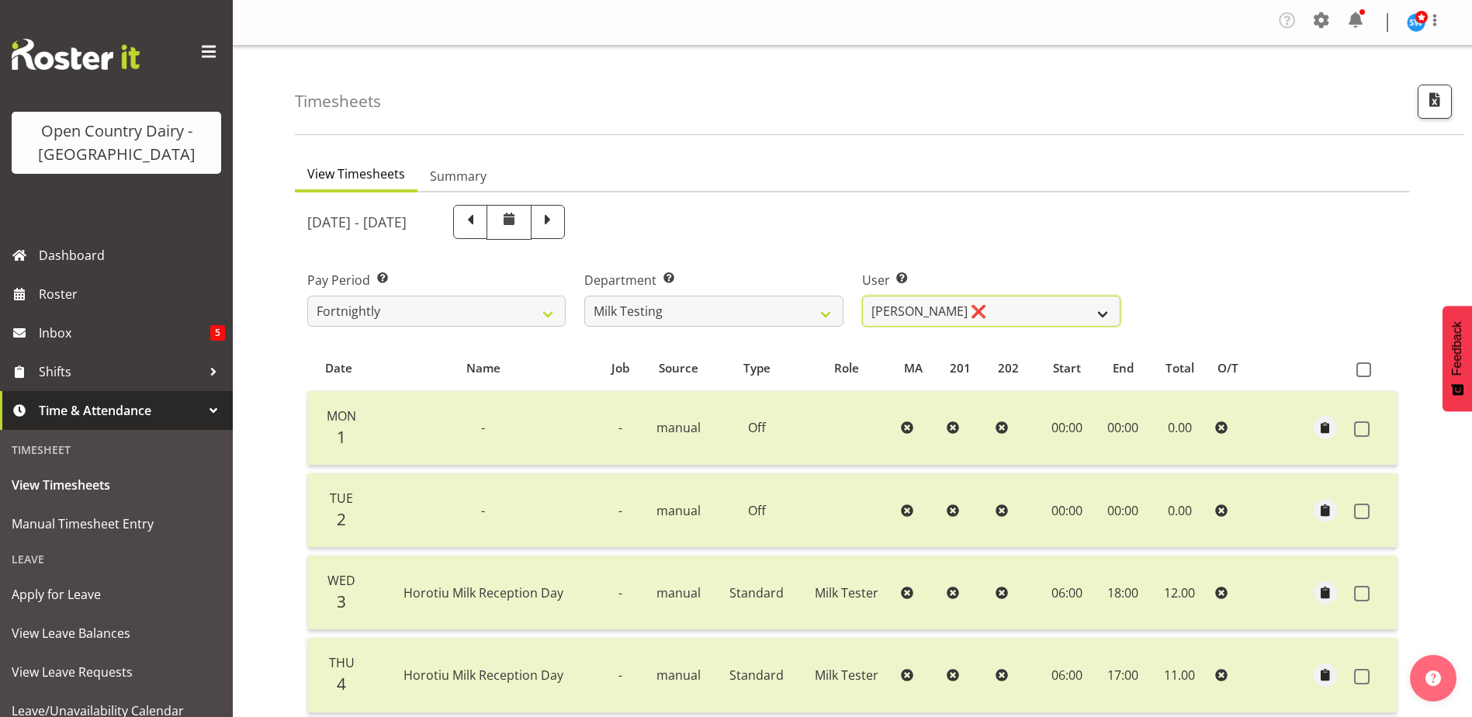
click at [1010, 316] on select "Diana Ridings ❌ George Smith ❌ Helaina Walker ❌ Kim Madden ✔ Michael Brechelt ✔…" at bounding box center [991, 311] width 258 height 31
select select "7421"
click at [862, 296] on select "Diana Ridings ❌ George Smith ❌ Helaina Walker ❌ Kim Madden ✔ Michael Brechelt ✔…" at bounding box center [991, 311] width 258 height 31
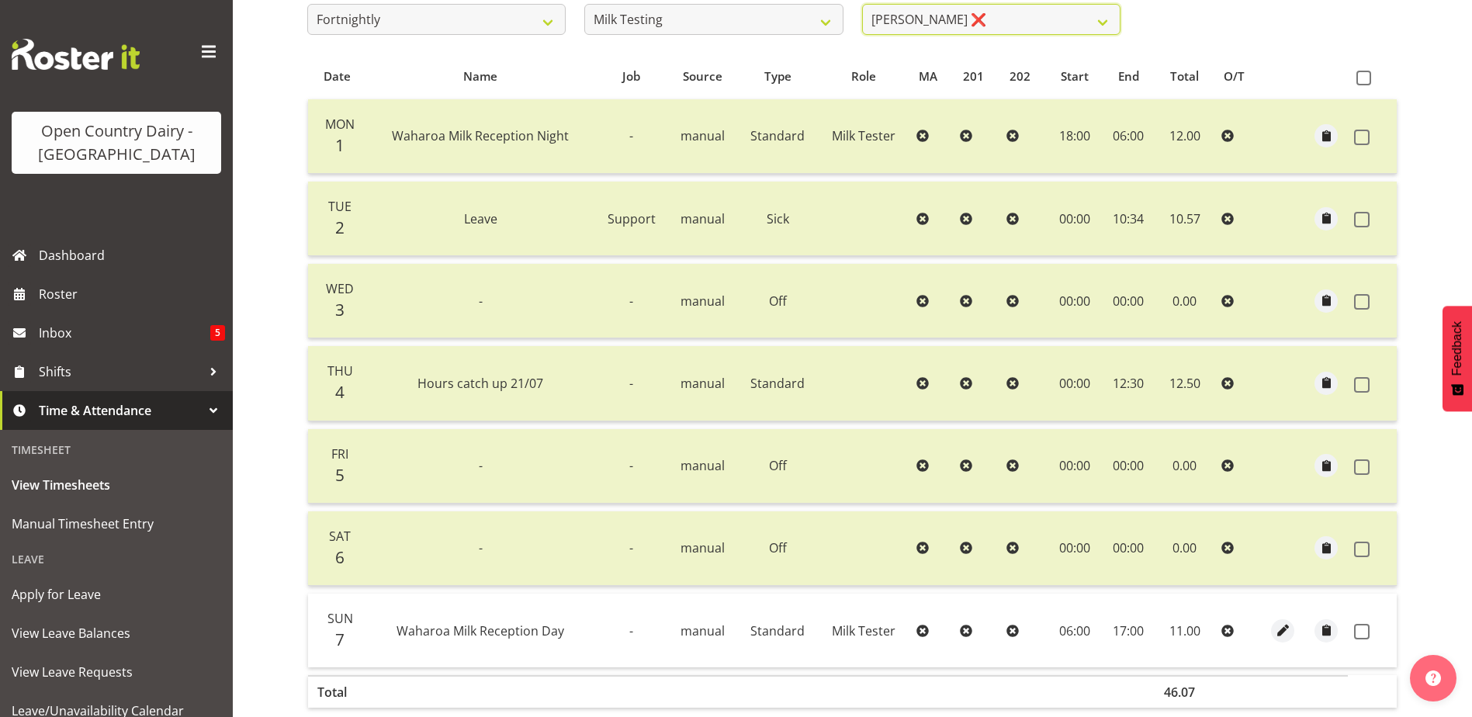
scroll to position [379, 0]
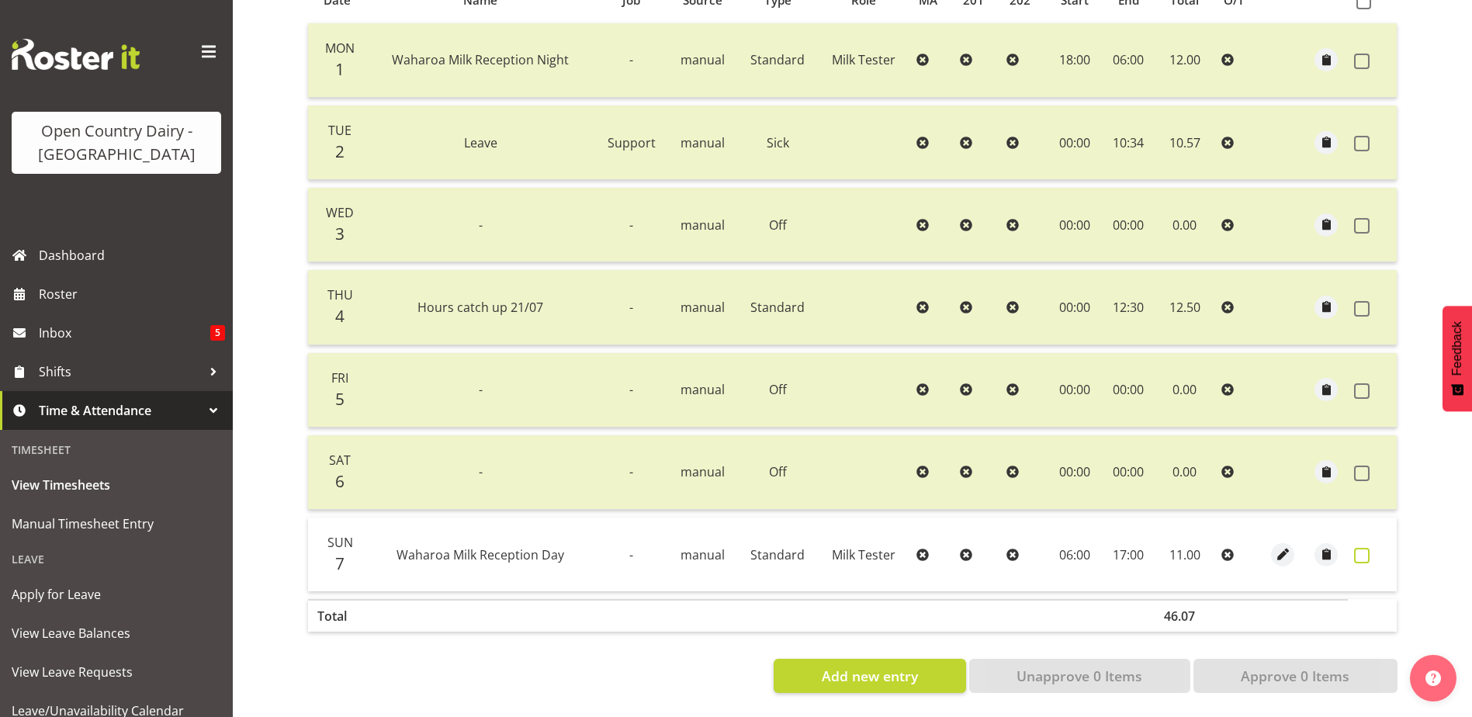
click at [1355, 548] on span at bounding box center [1362, 556] width 16 height 16
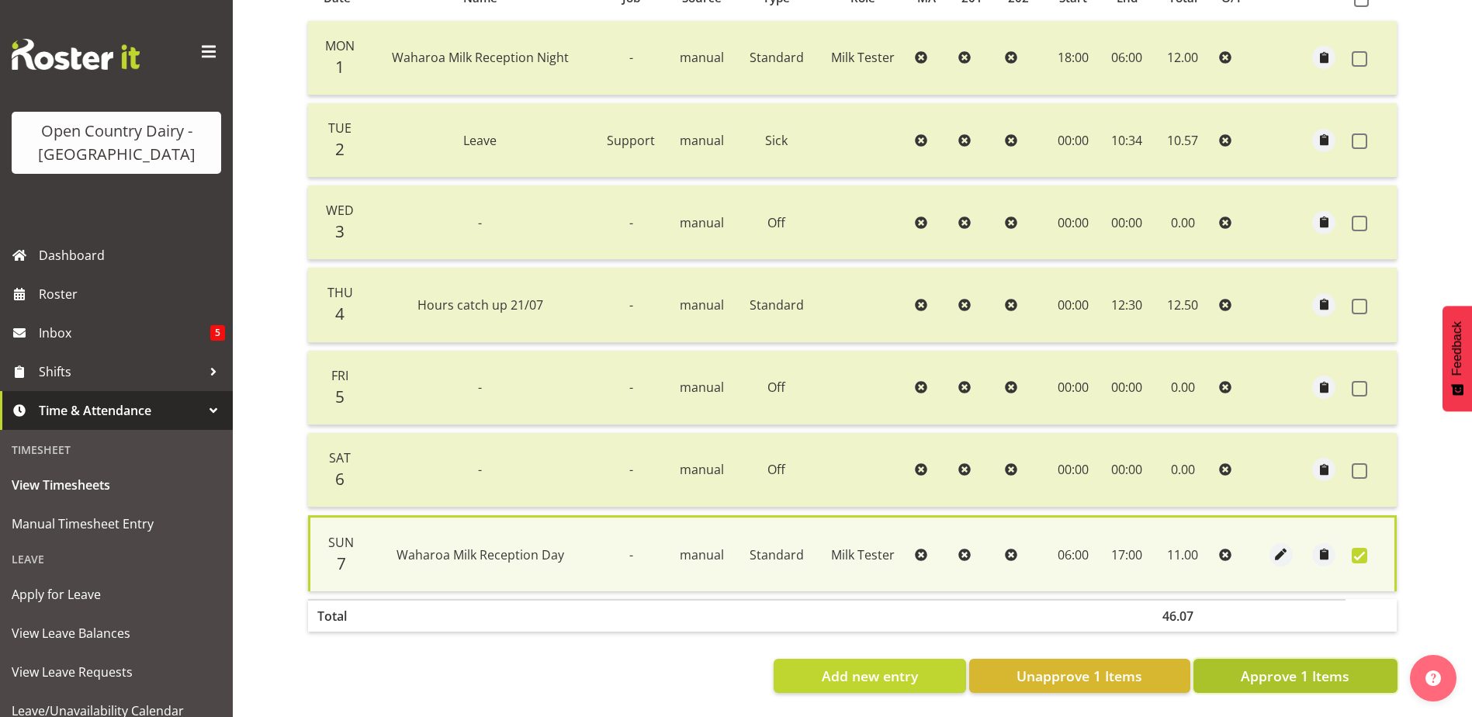
click at [1324, 666] on span "Approve 1 Items" at bounding box center [1295, 676] width 109 height 20
checkbox input "false"
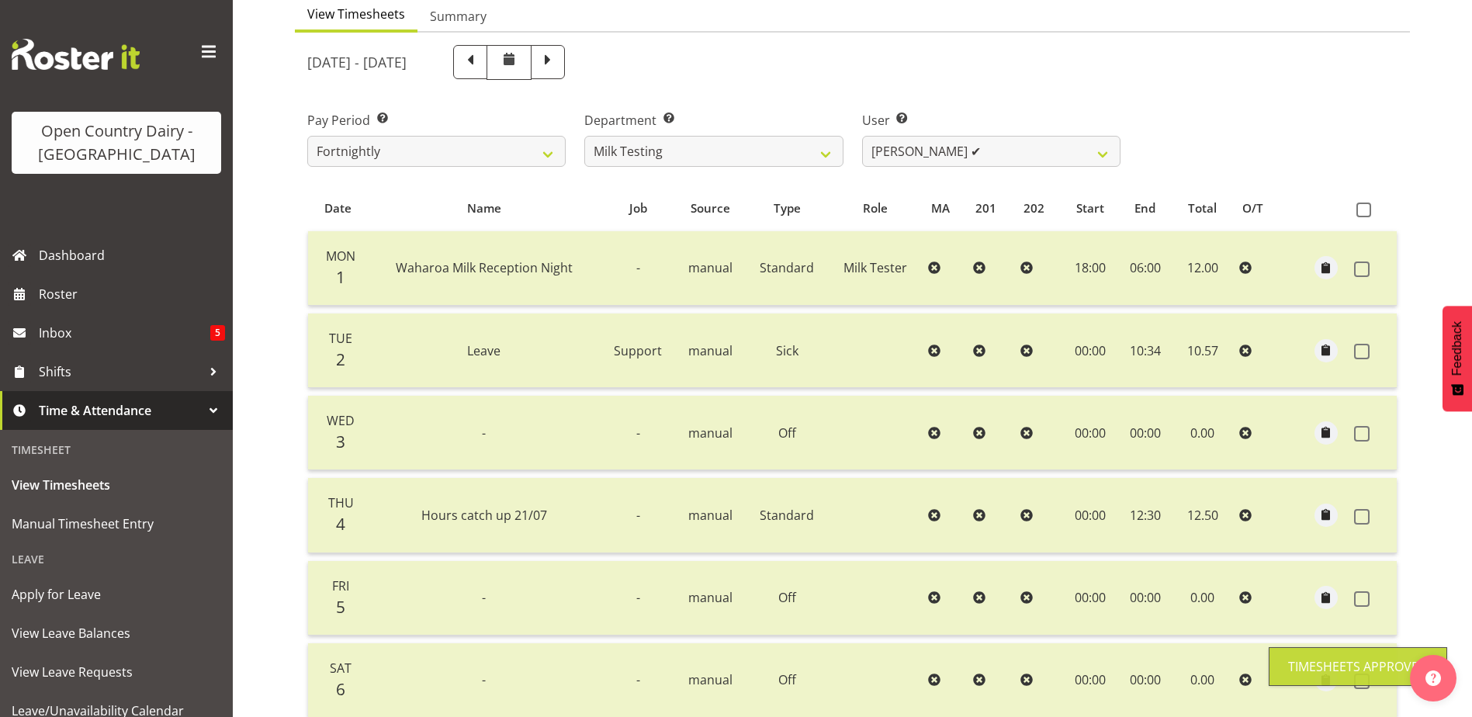
scroll to position [147, 0]
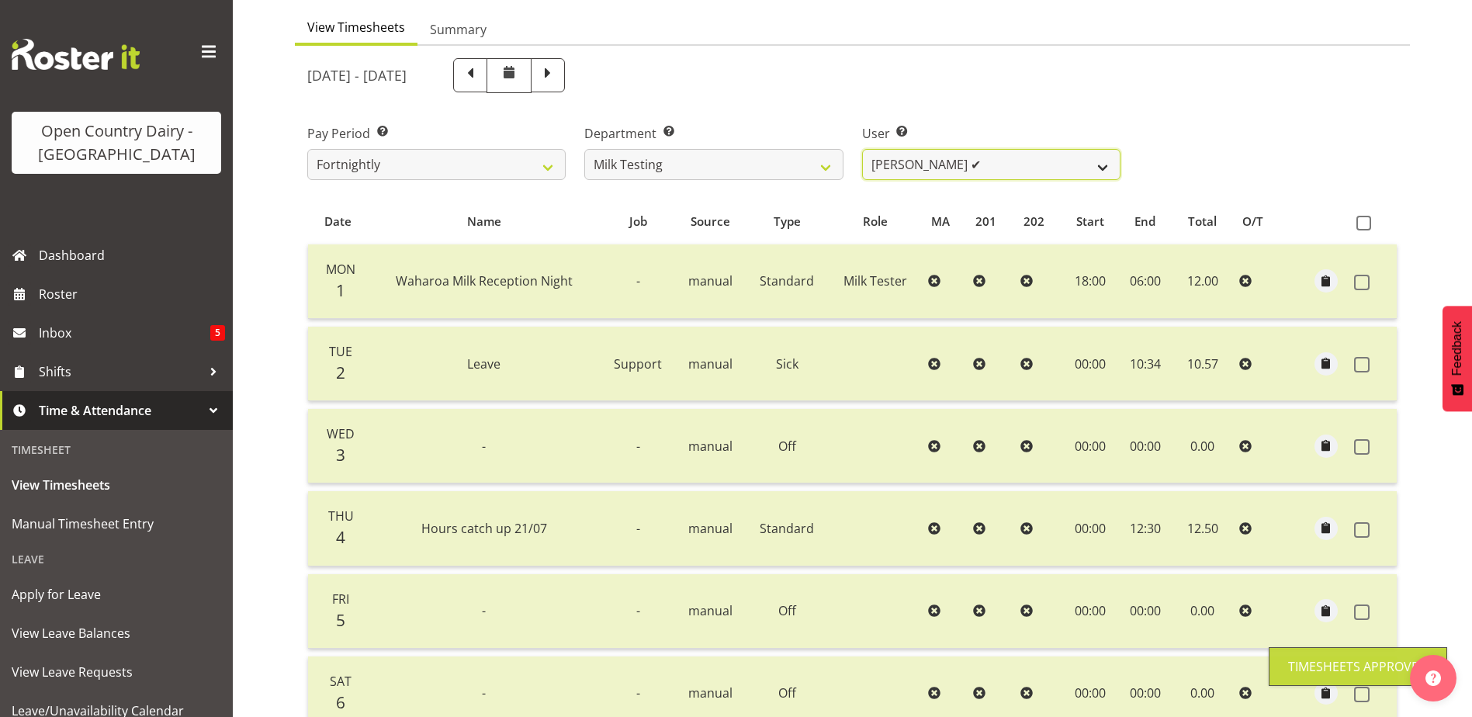
click at [951, 161] on select "Diana Ridings ❌ George Smith ❌ Helaina Walker ✔ Kim Madden ✔ Michael Brechelt ✔…" at bounding box center [991, 164] width 258 height 31
select select "7379"
click at [862, 149] on select "Diana Ridings ❌ George Smith ❌ Helaina Walker ✔ Kim Madden ✔ Michael Brechelt ✔…" at bounding box center [991, 164] width 258 height 31
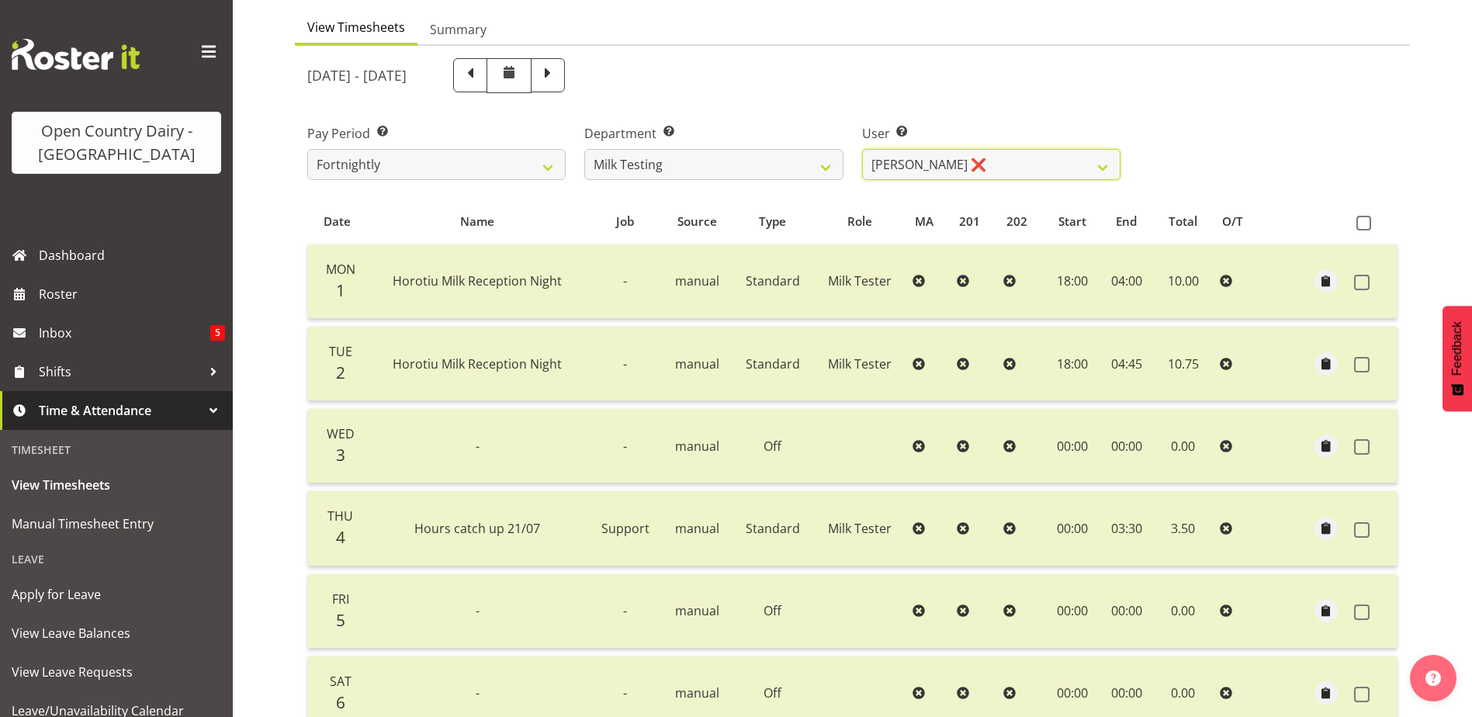
scroll to position [379, 0]
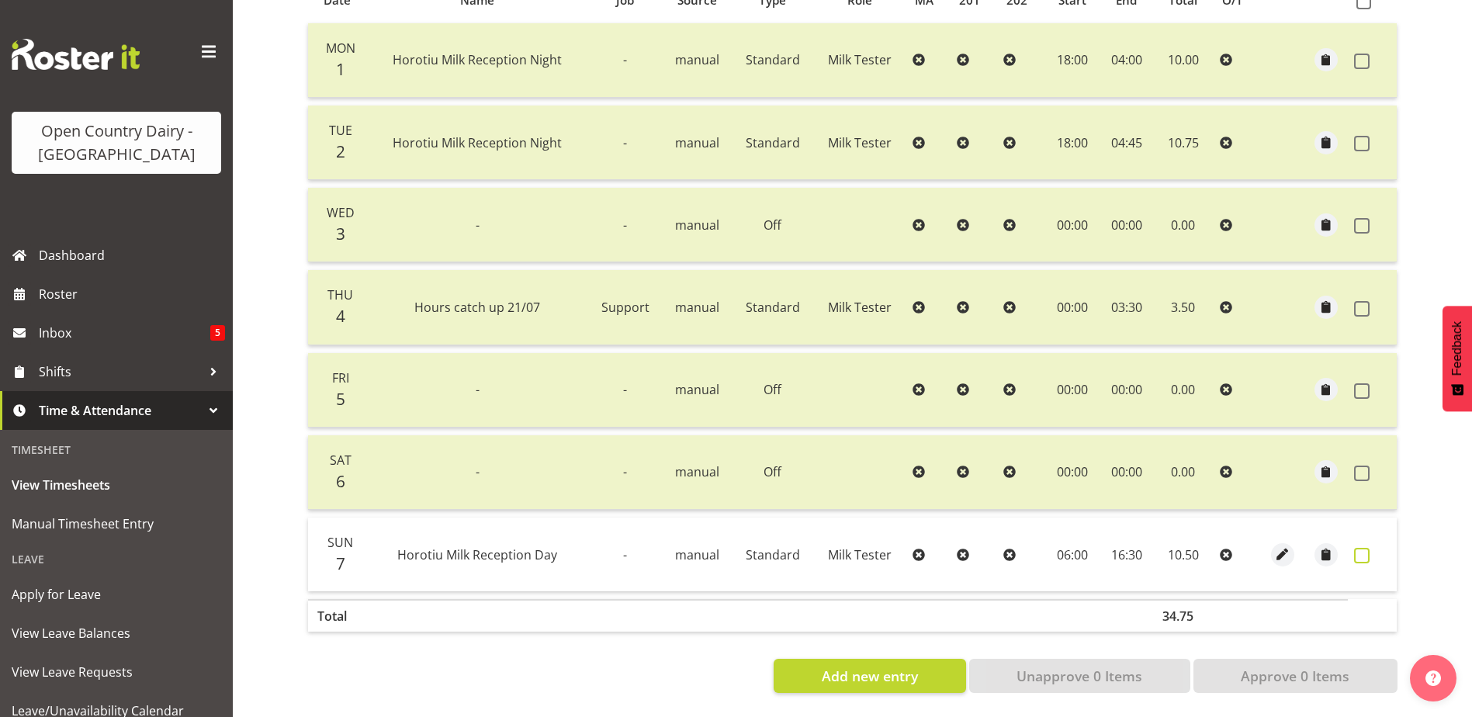
click at [1355, 548] on span at bounding box center [1362, 556] width 16 height 16
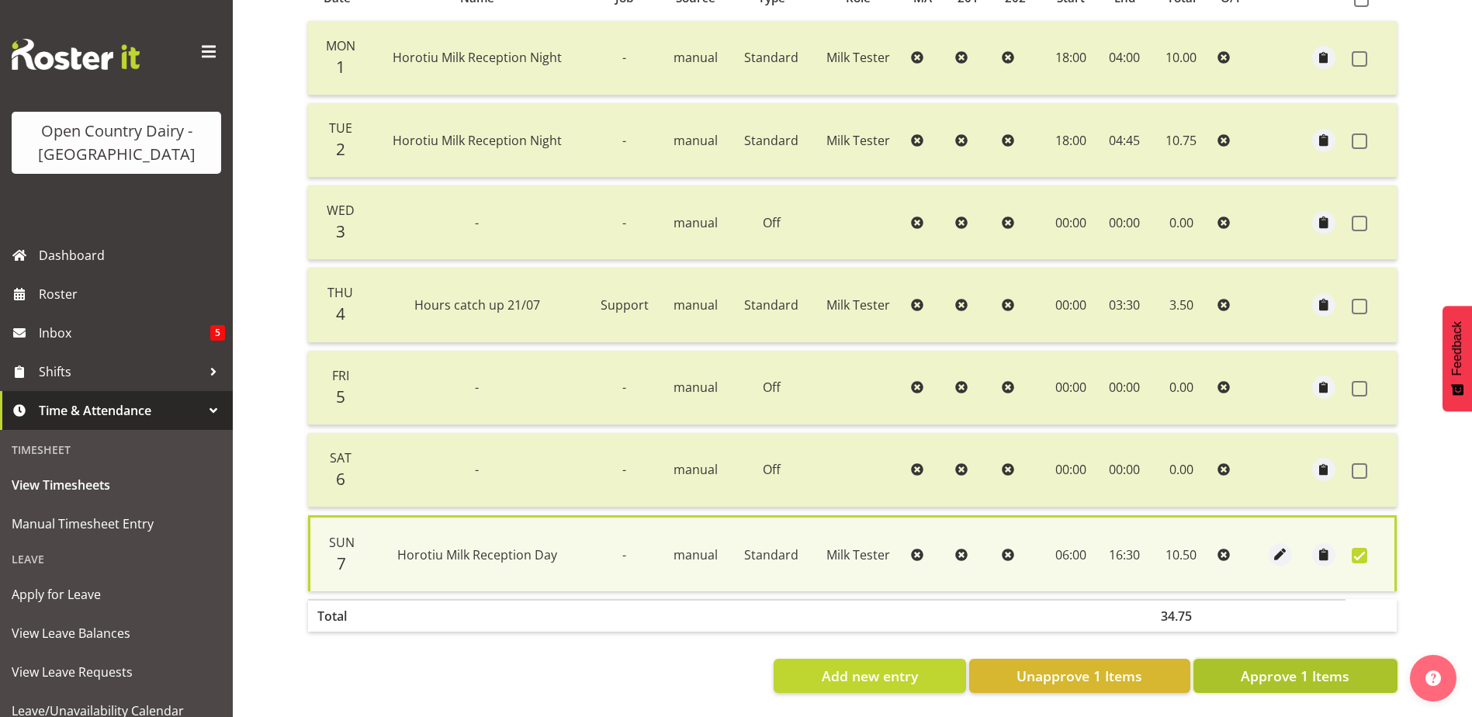
click at [1297, 666] on span "Approve 1 Items" at bounding box center [1295, 676] width 109 height 20
checkbox input "false"
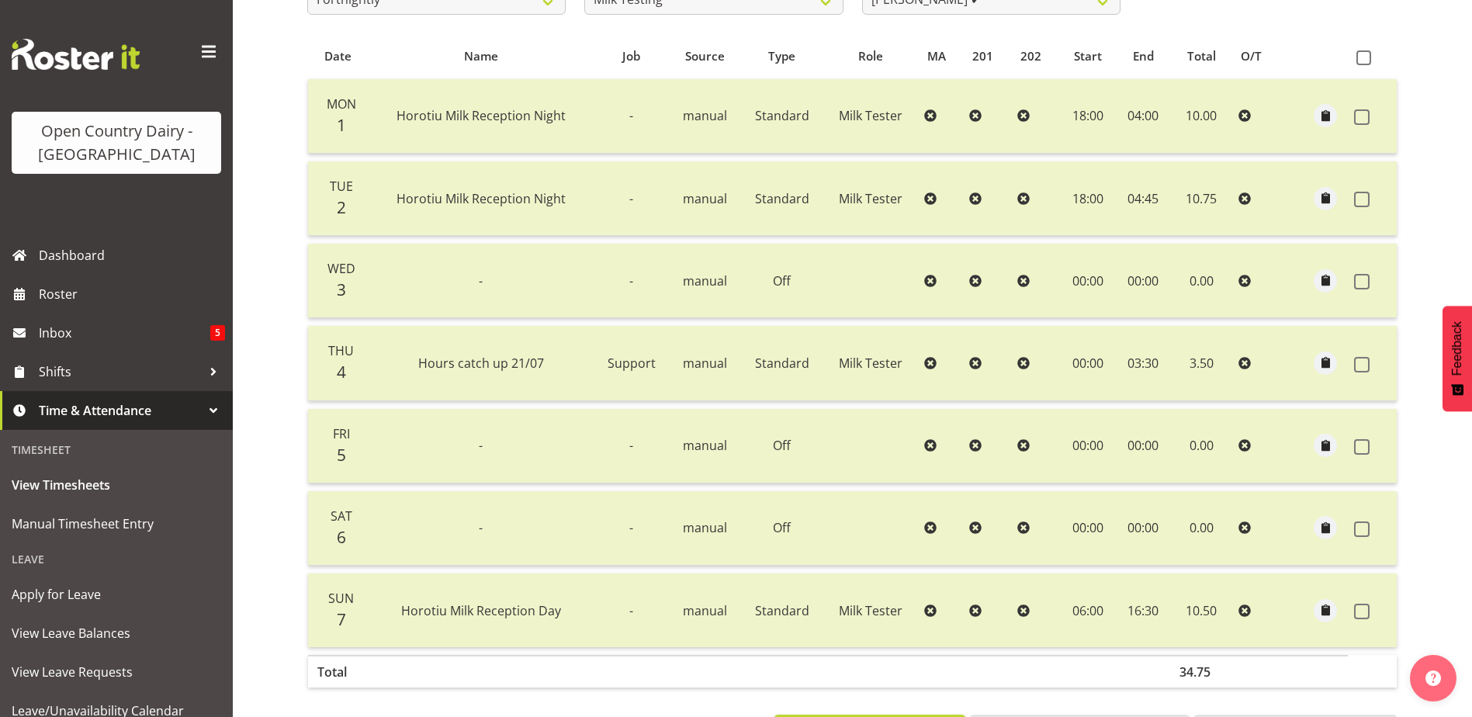
scroll to position [0, 0]
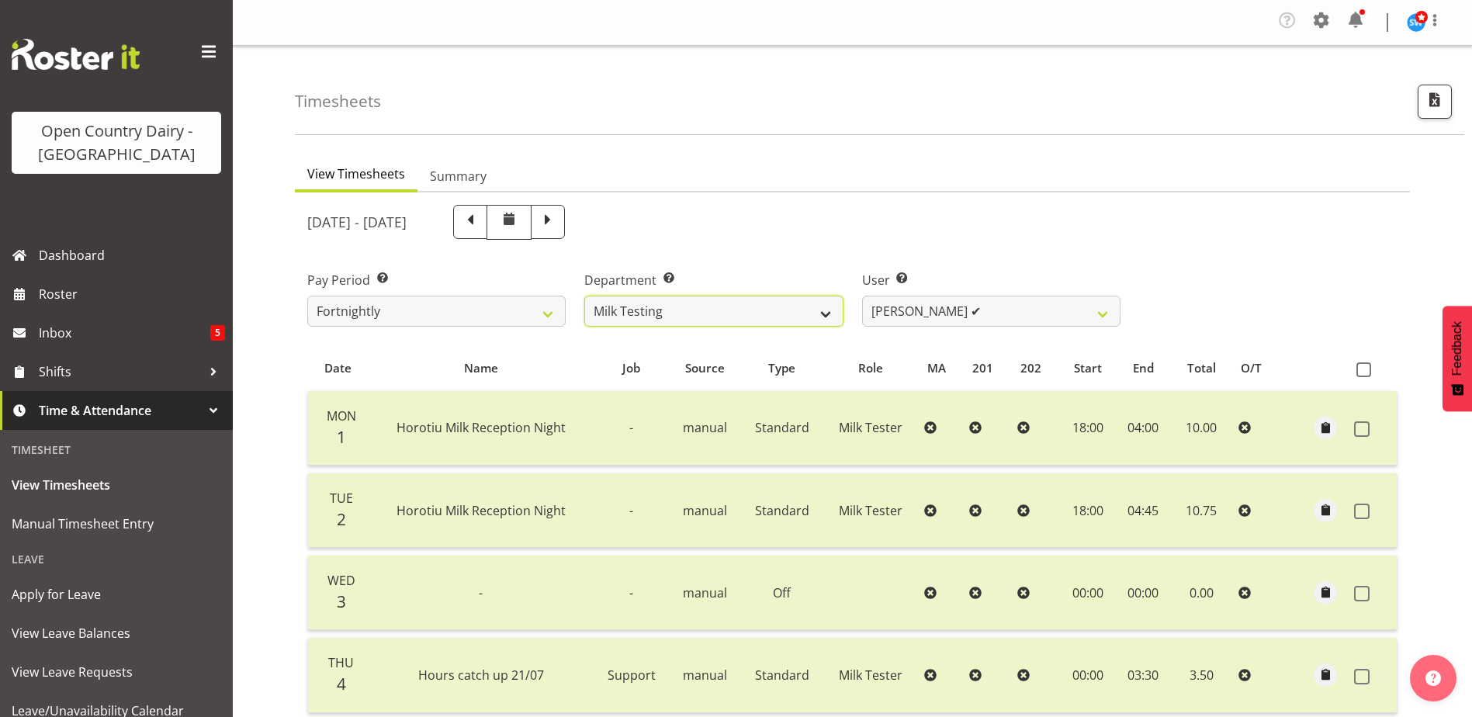
drag, startPoint x: 743, startPoint y: 306, endPoint x: 744, endPoint y: 317, distance: 10.9
click at [744, 317] on select "701 702 703 704 705 706 707 708 709 710 711 712 713 714 715 716 717 718 719 720" at bounding box center [713, 311] width 258 height 31
select select "802"
click at [584, 296] on select "701 702 703 704 705 706 707 708 709 710 711 712 713 714 715 716 717 718 719 720" at bounding box center [713, 311] width 258 height 31
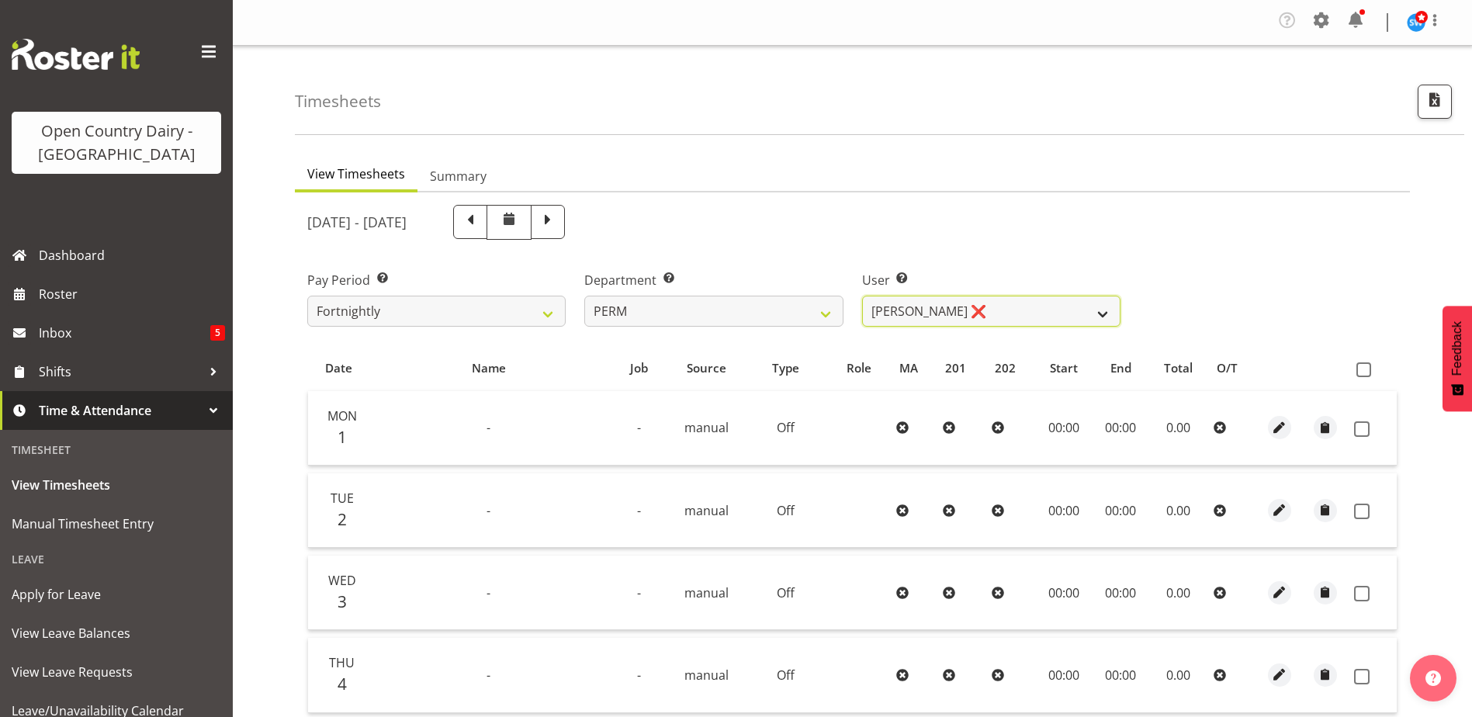
click at [1017, 307] on select "Abhilash Antony ❌ Amba Swann ❌ Chris Kneebone ❌ Jayden Vincent ❌ Paul Wilson ❌ …" at bounding box center [991, 311] width 258 height 31
select select "9944"
click at [862, 296] on select "Abhilash Antony ❌ Amba Swann ❌ Chris Kneebone ❌ Jayden Vincent ❌ Paul Wilson ❌ …" at bounding box center [991, 311] width 258 height 31
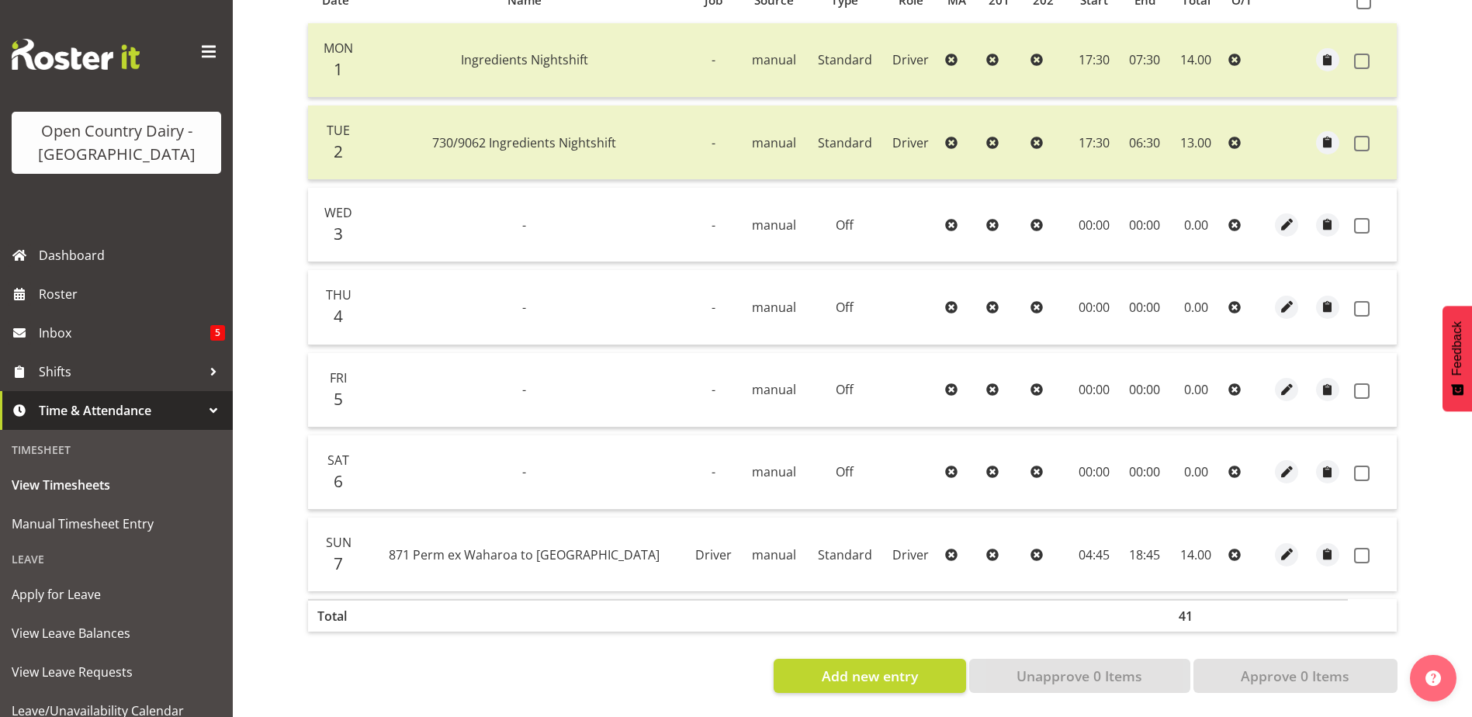
scroll to position [379, 0]
click at [1361, 218] on span at bounding box center [1362, 226] width 16 height 16
checkbox input "true"
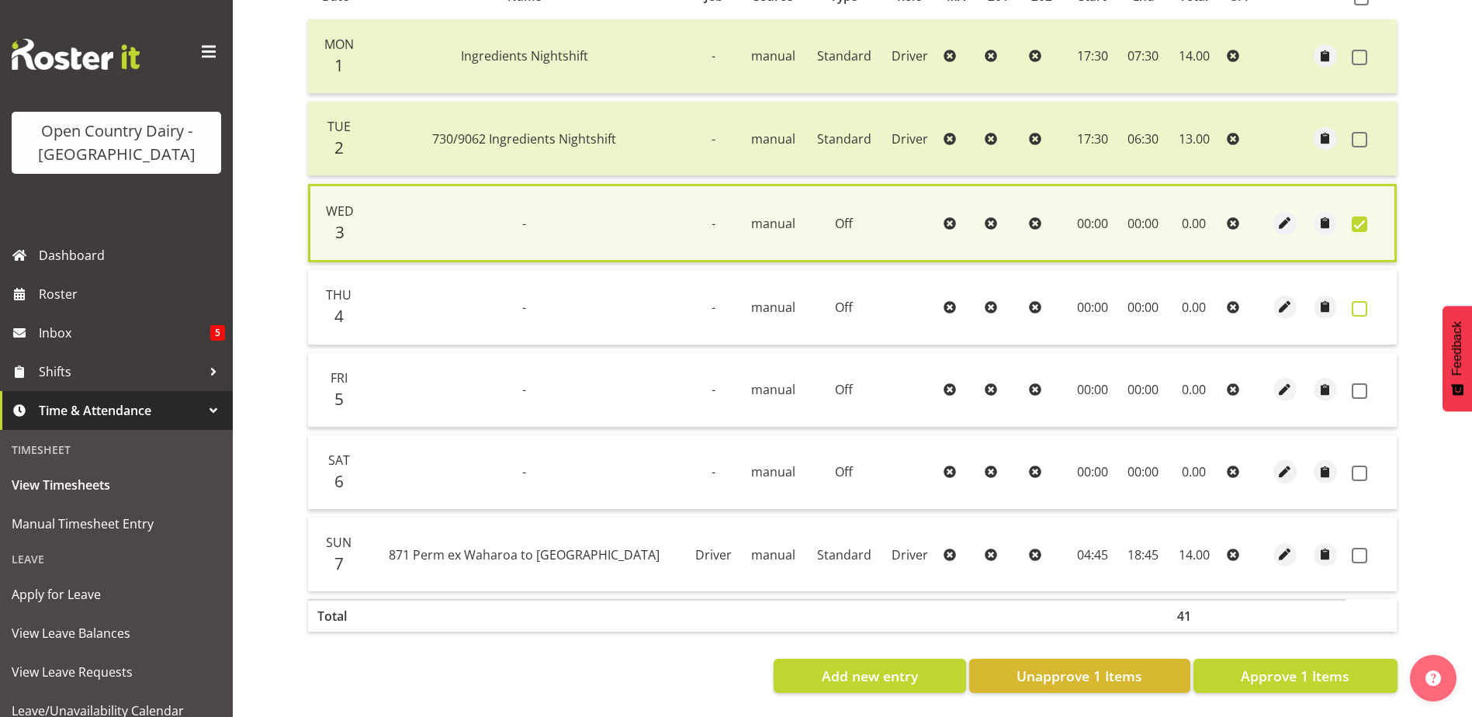
click at [1356, 301] on span at bounding box center [1360, 309] width 16 height 16
checkbox input "true"
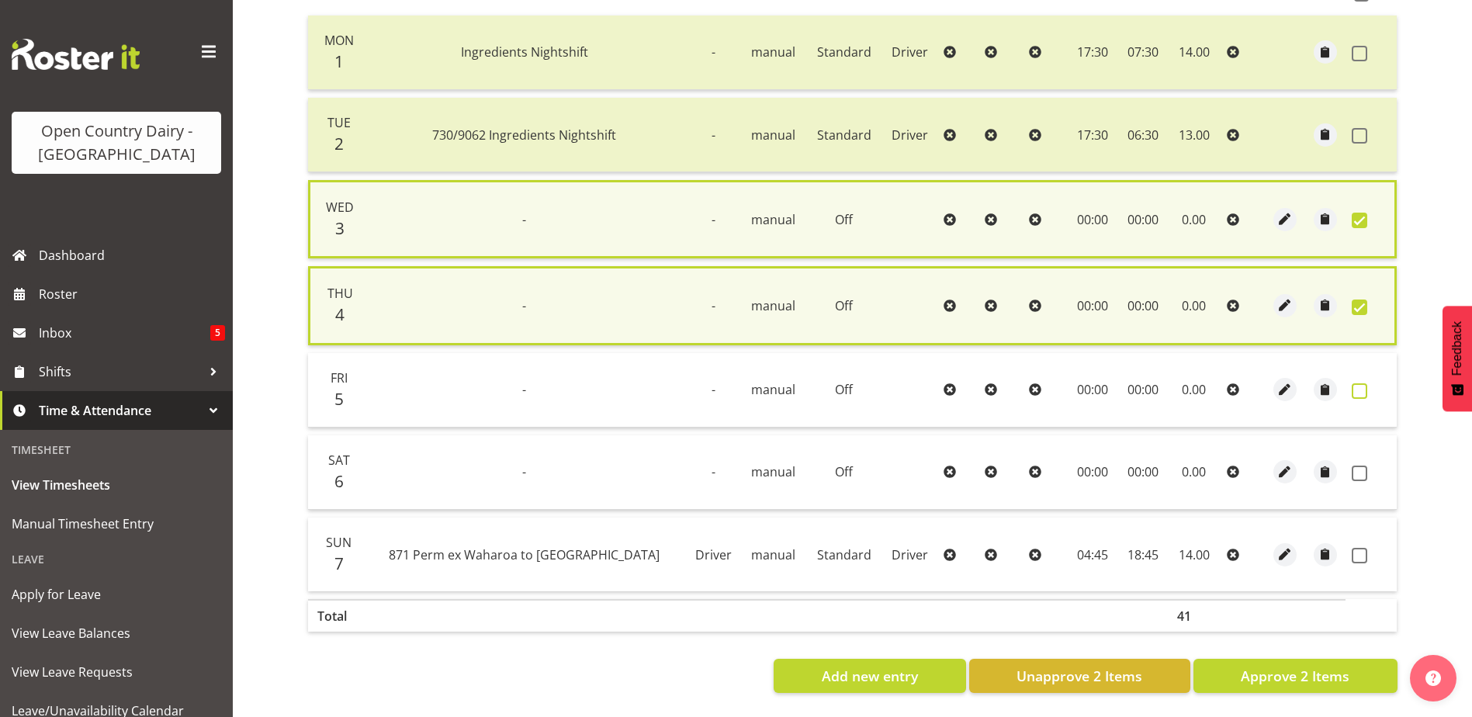
drag, startPoint x: 1356, startPoint y: 384, endPoint x: 1360, endPoint y: 394, distance: 10.8
click at [1356, 386] on span at bounding box center [1360, 391] width 16 height 16
checkbox input "true"
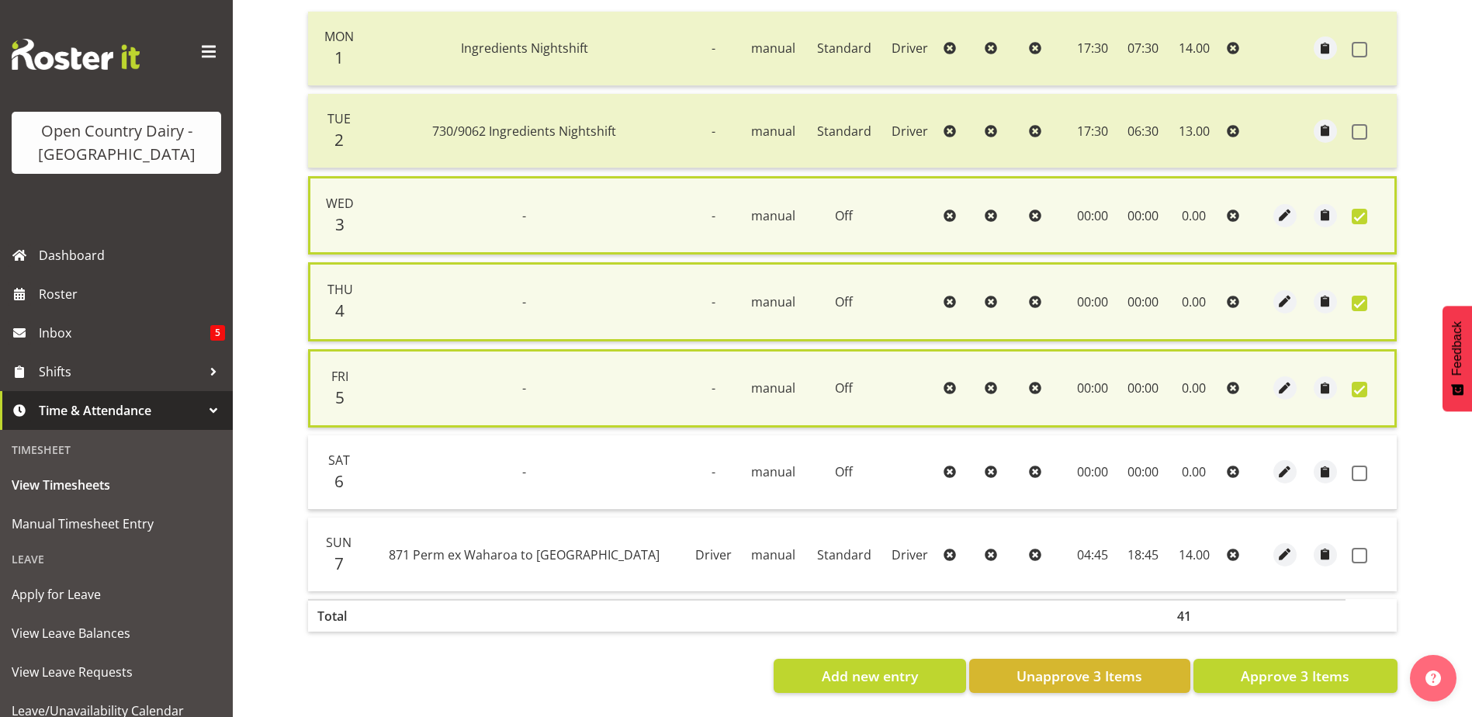
drag, startPoint x: 1359, startPoint y: 474, endPoint x: 1356, endPoint y: 531, distance: 56.7
click at [1359, 478] on span at bounding box center [1360, 474] width 16 height 16
checkbox input "true"
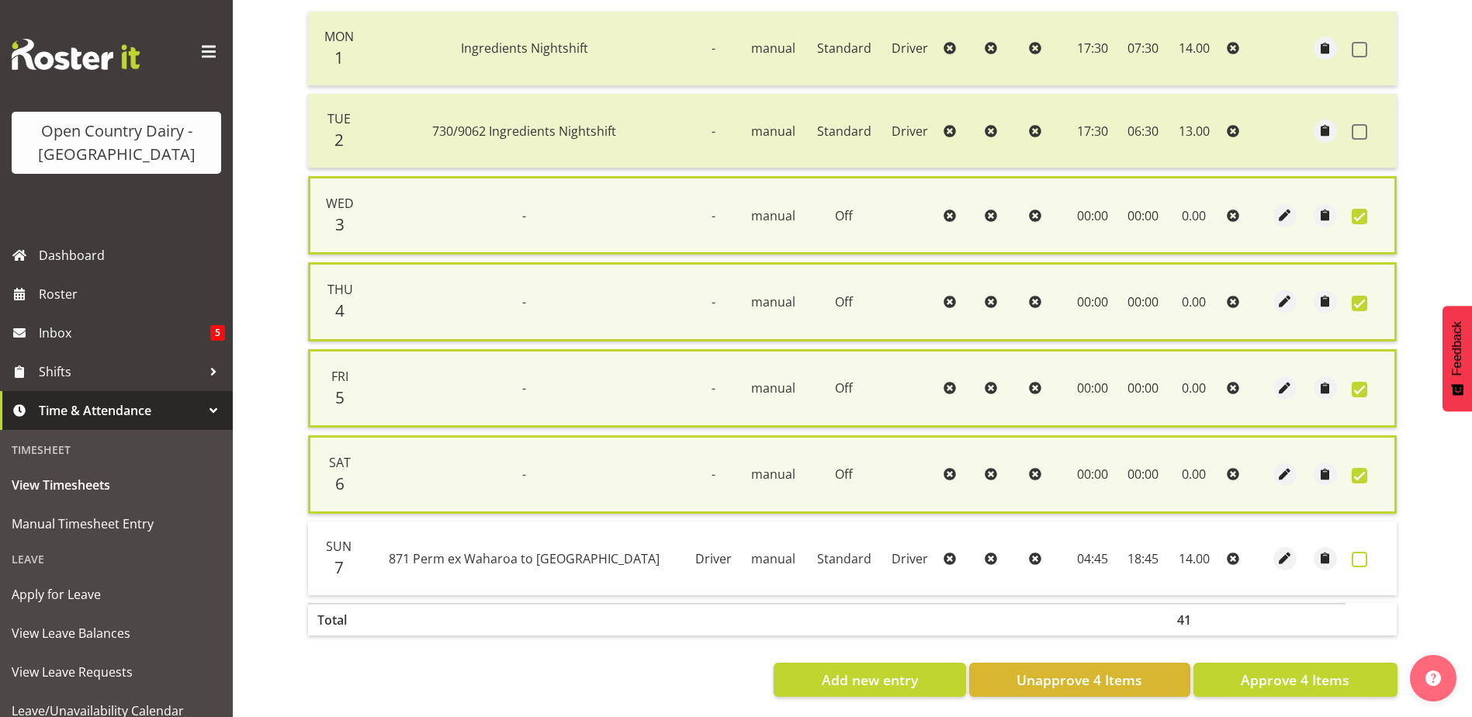
click at [1351, 557] on td at bounding box center [1371, 558] width 51 height 74
click at [1356, 560] on span at bounding box center [1360, 560] width 16 height 16
checkbox input "true"
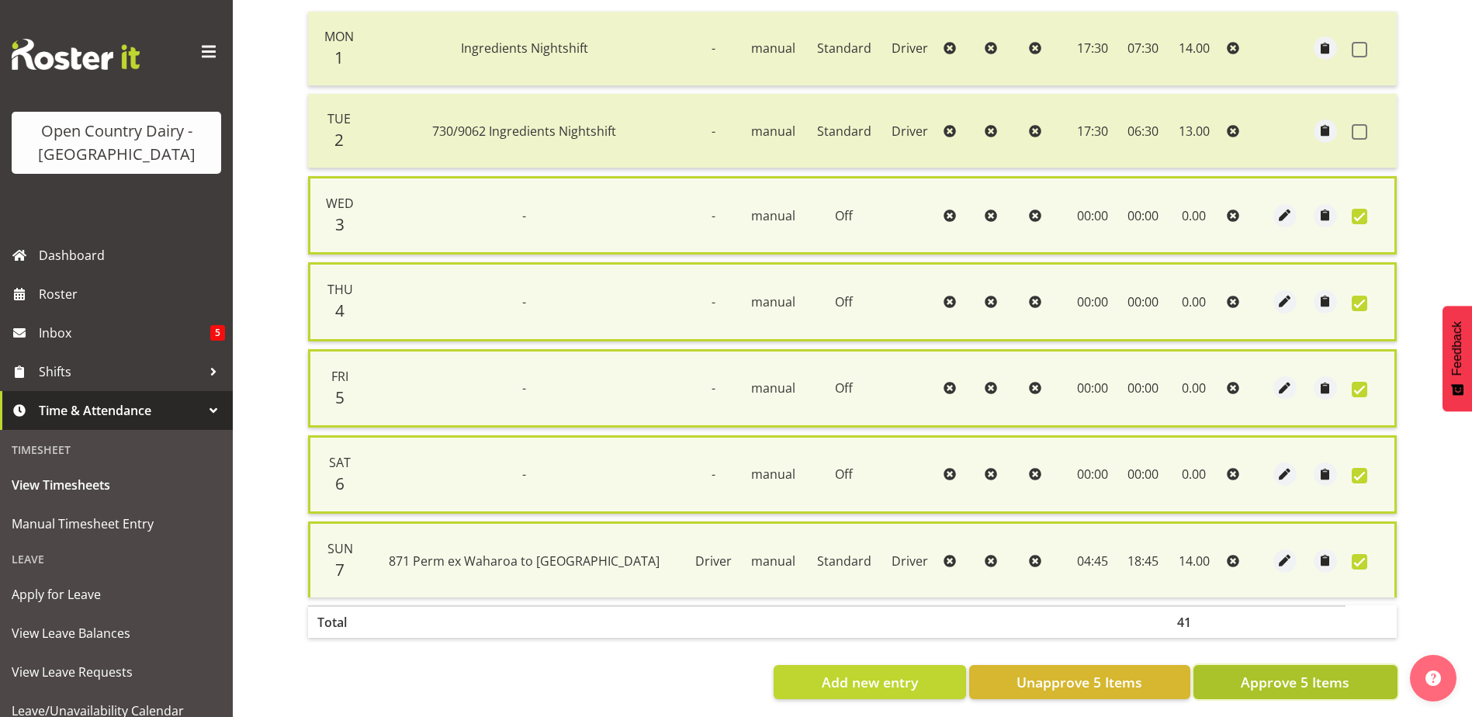
click at [1325, 688] on span "Approve 5 Items" at bounding box center [1295, 682] width 109 height 20
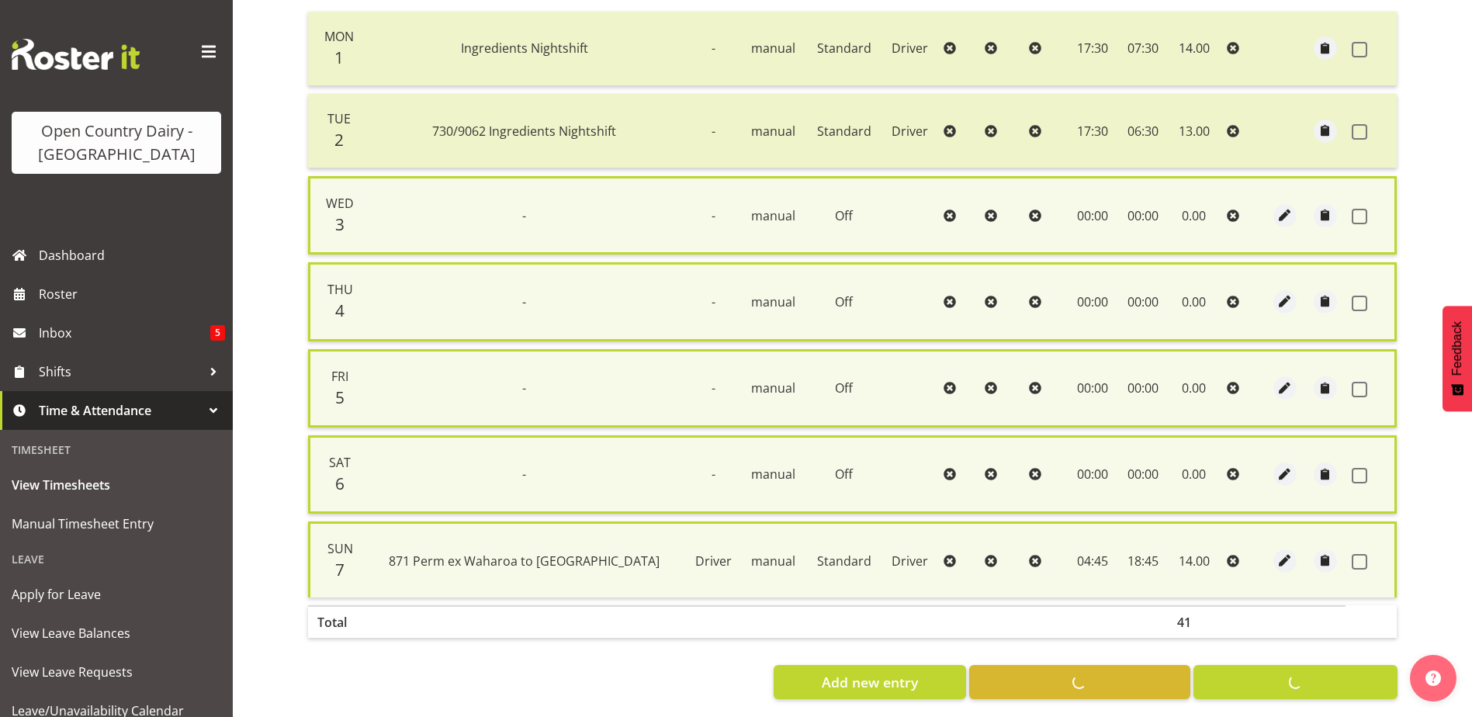
checkbox input "false"
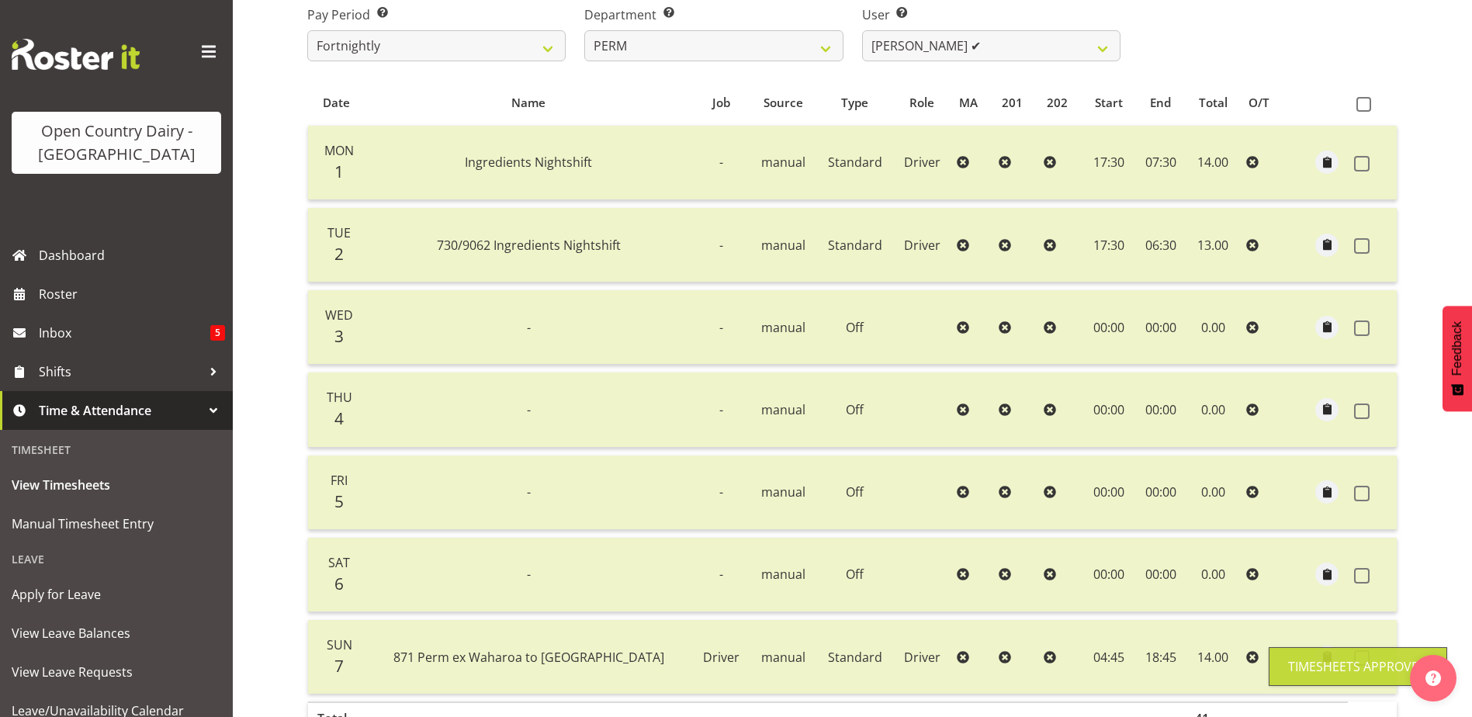
scroll to position [0, 0]
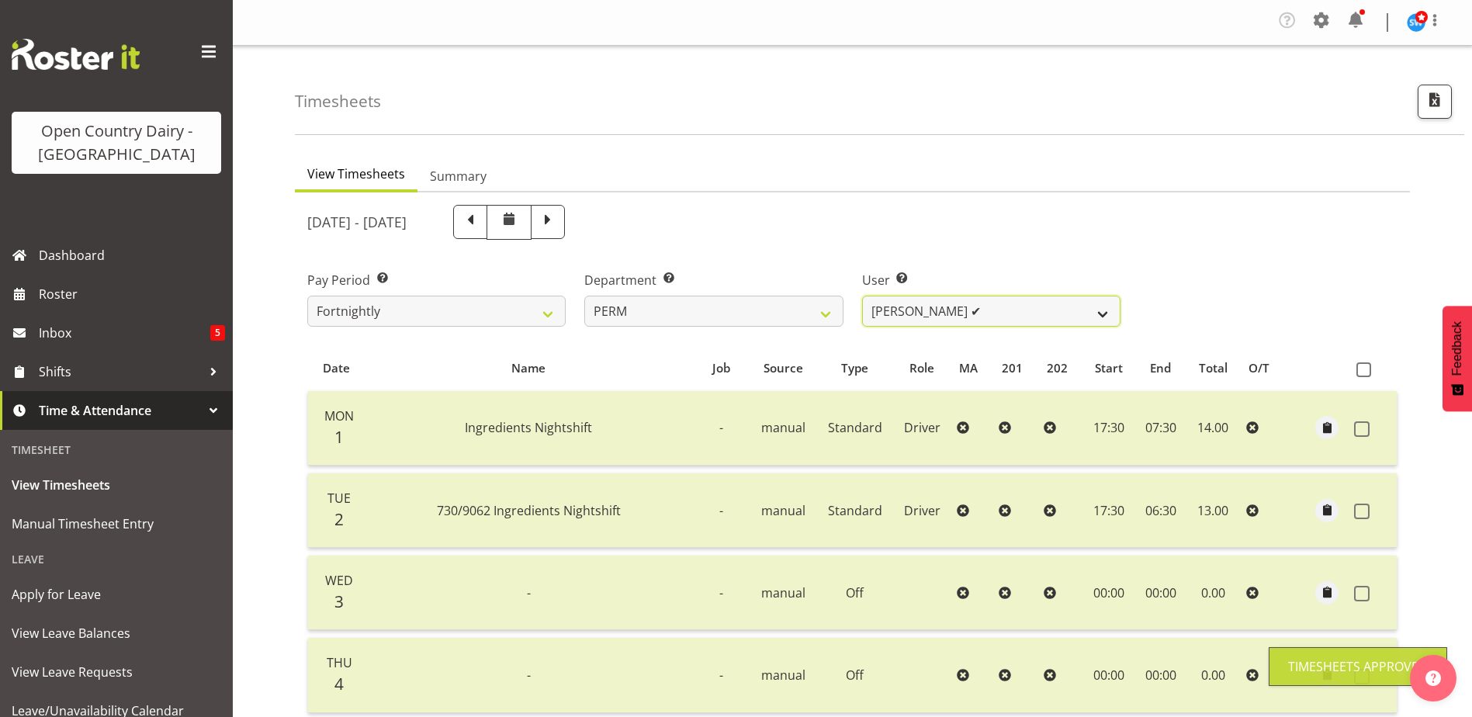
click at [944, 309] on select "Abhilash Antony ❌ Amba Swann ❌ Chris Kneebone ❌ Jayden Vincent ❌ Paul Wilson ✔ …" at bounding box center [991, 311] width 258 height 31
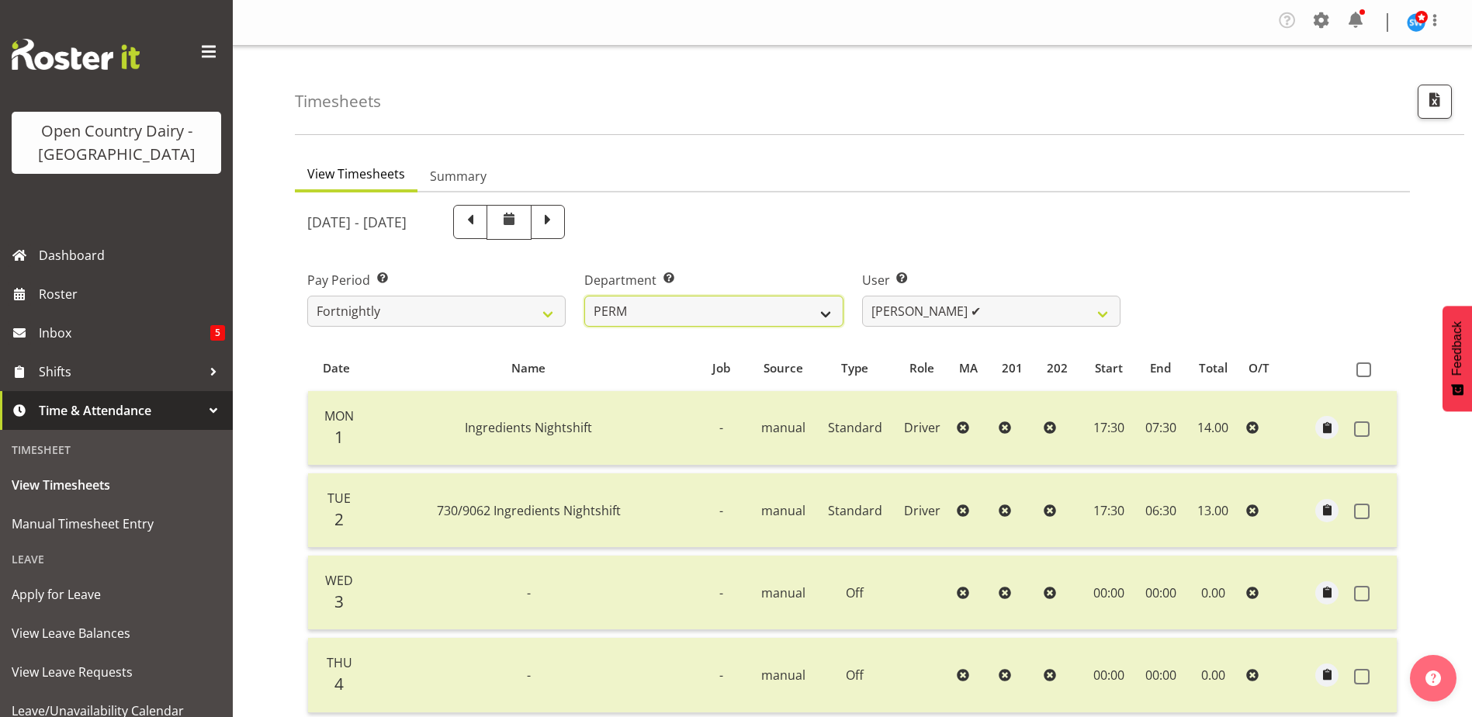
click at [667, 313] on select "701 702 703 704 705 706 707 708 709 710 711 712 713 714 715 716 717 718 719 720" at bounding box center [713, 311] width 258 height 31
select select "763"
click at [584, 296] on select "701 702 703 704 705 706 707 708 709 710 711 712 713 714 715 716 717 718 719 720" at bounding box center [713, 311] width 258 height 31
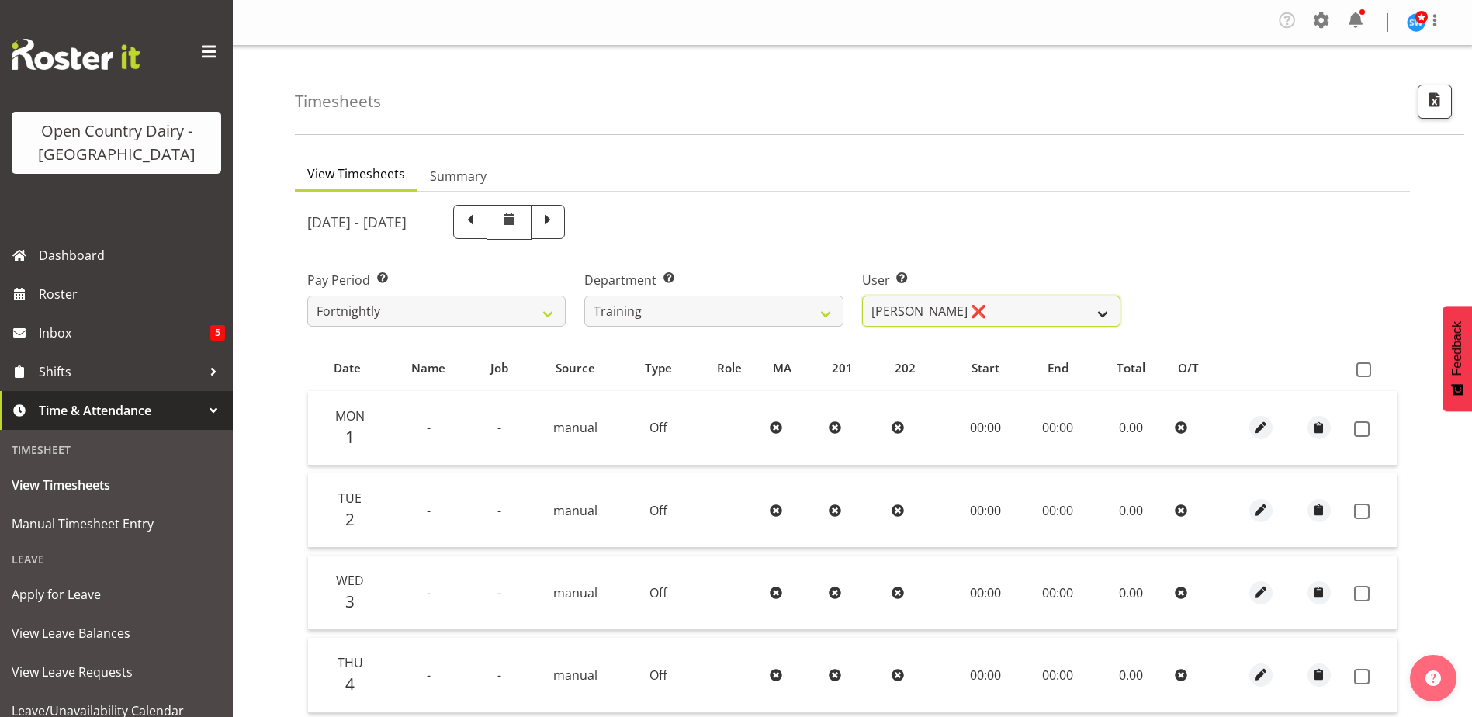
click at [1046, 303] on select "Andre Syben ❌ Andrew Murphy ❌ Antony Lockyer ❌ Haley Galecki ❌ Jesse Simpson ❌ …" at bounding box center [991, 311] width 258 height 31
select select "11906"
click at [862, 296] on select "Andre Syben ❌ Andrew Murphy ❌ Antony Lockyer ❌ Haley Galecki ❌ Jesse Simpson ❌ …" at bounding box center [991, 311] width 258 height 31
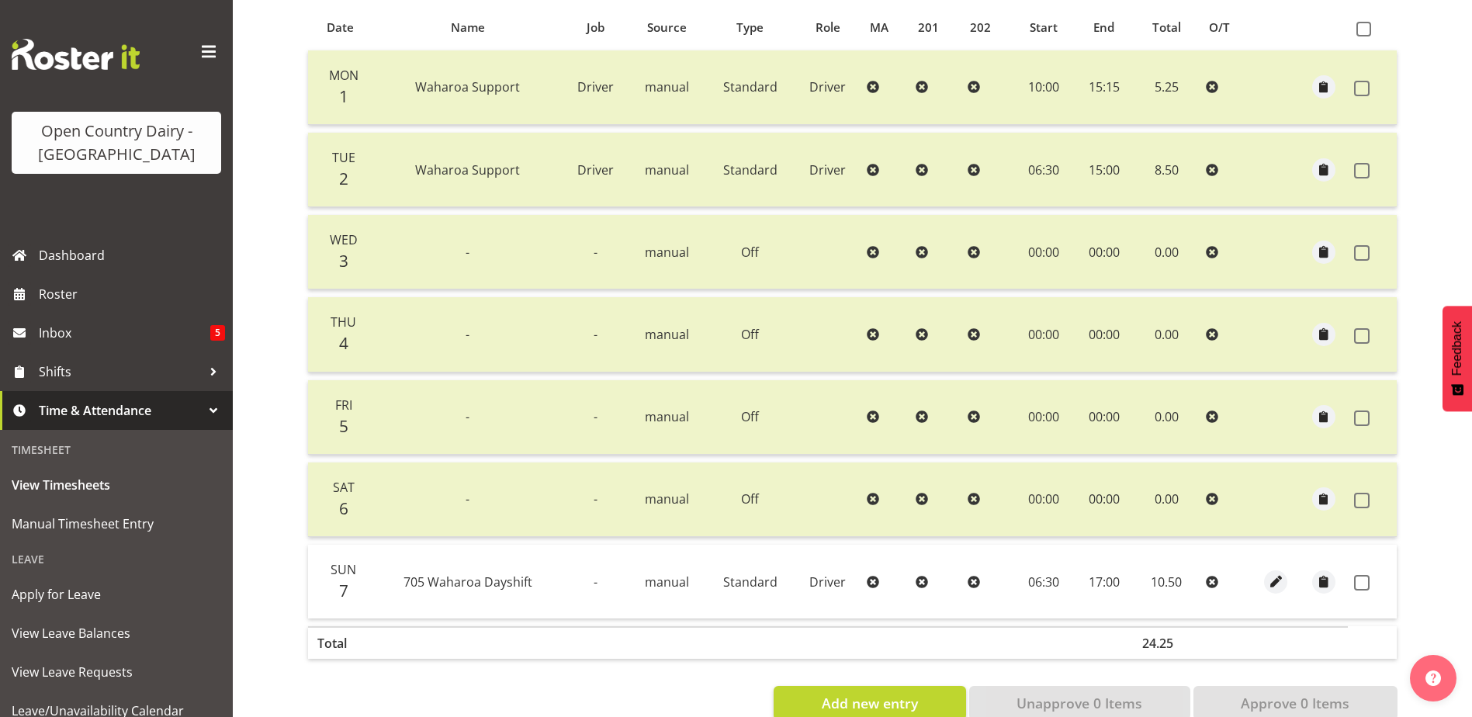
scroll to position [379, 0]
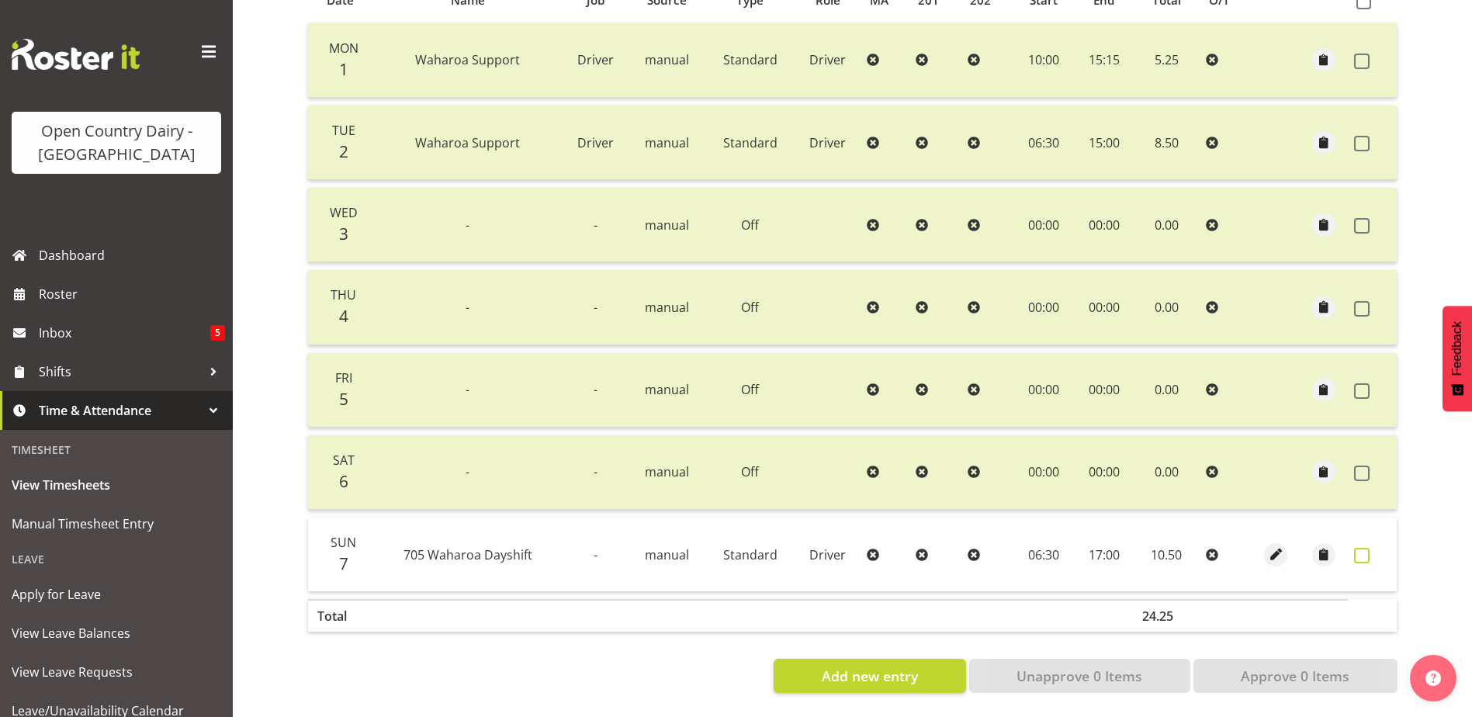
click at [1366, 548] on span at bounding box center [1362, 556] width 16 height 16
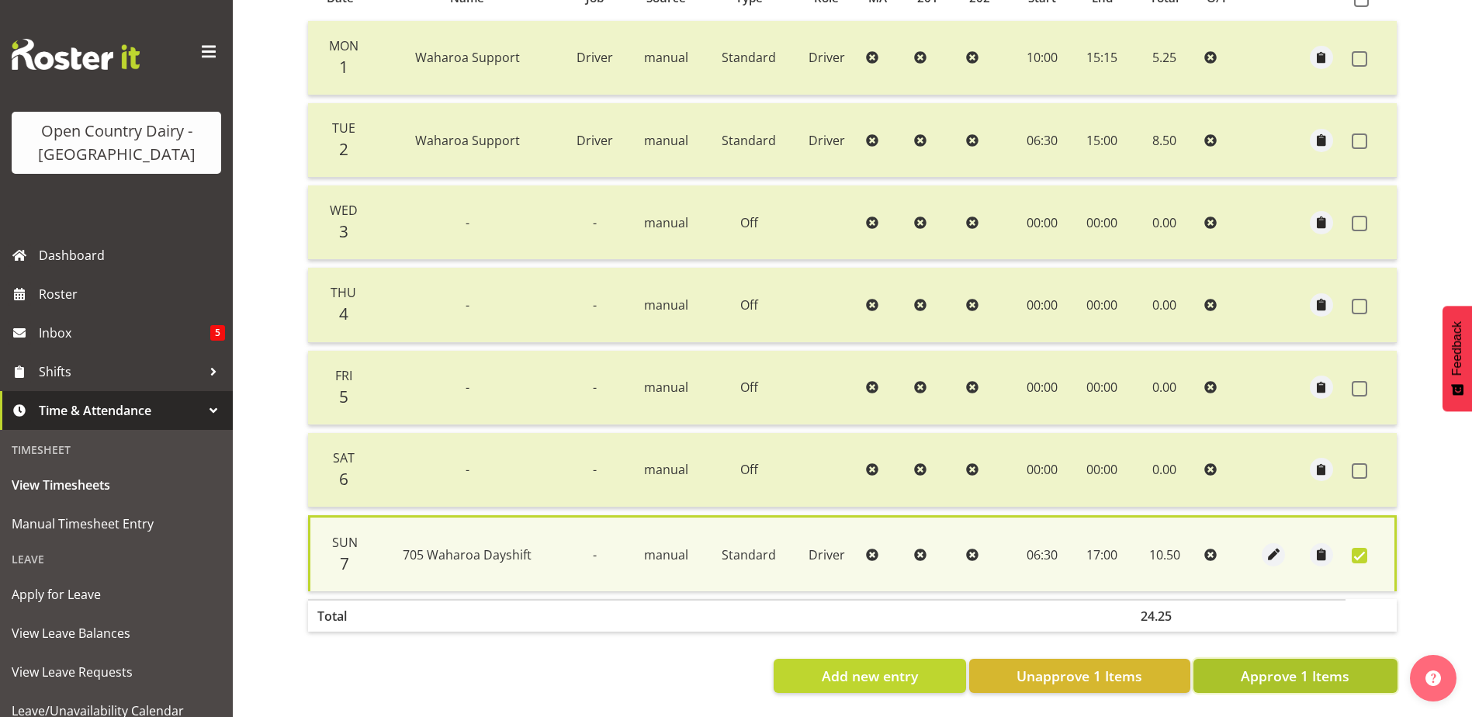
click at [1323, 671] on span "Approve 1 Items" at bounding box center [1295, 676] width 109 height 20
checkbox input "false"
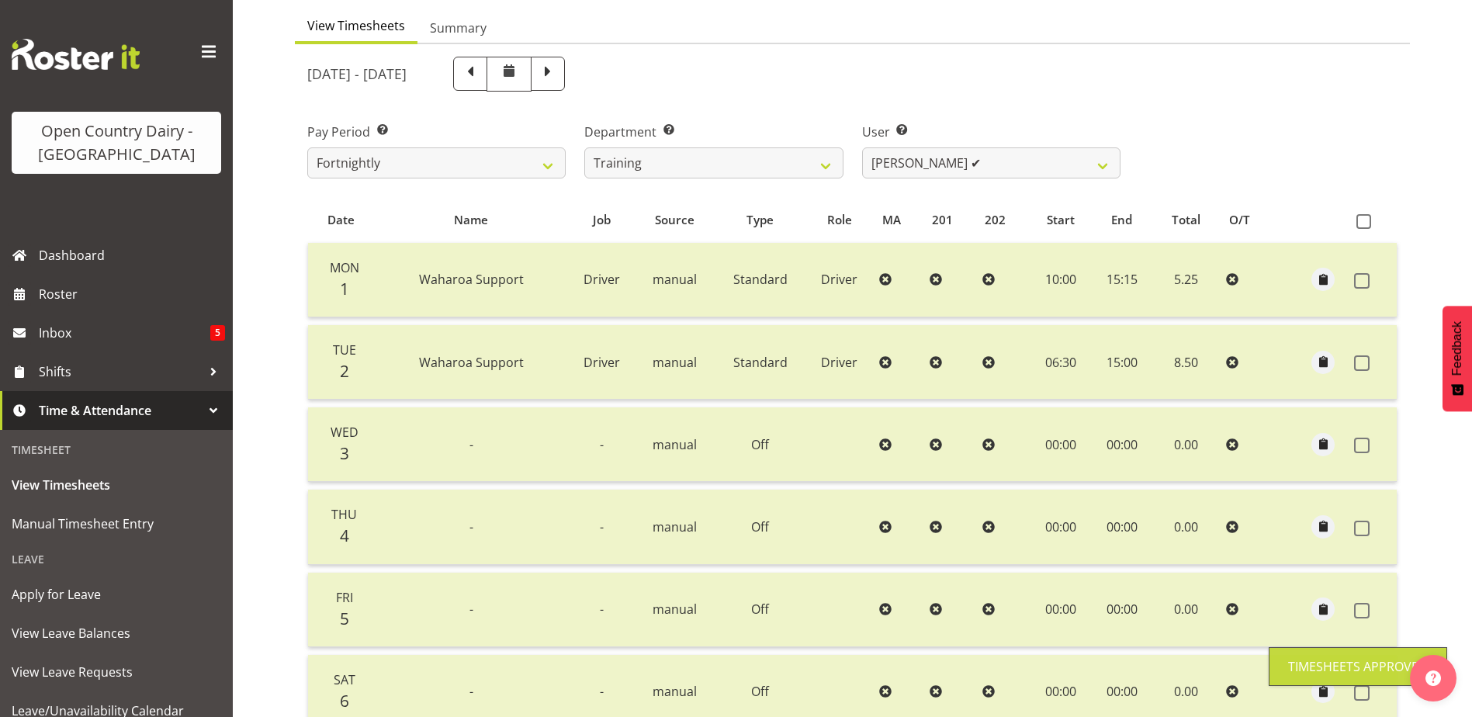
scroll to position [147, 0]
click at [960, 162] on select "Andre Syben ❌ Andrew Murphy ❌ Antony Lockyer ❌ Haley Galecki ✔ Jesse Simpson ❌ …" at bounding box center [991, 164] width 258 height 31
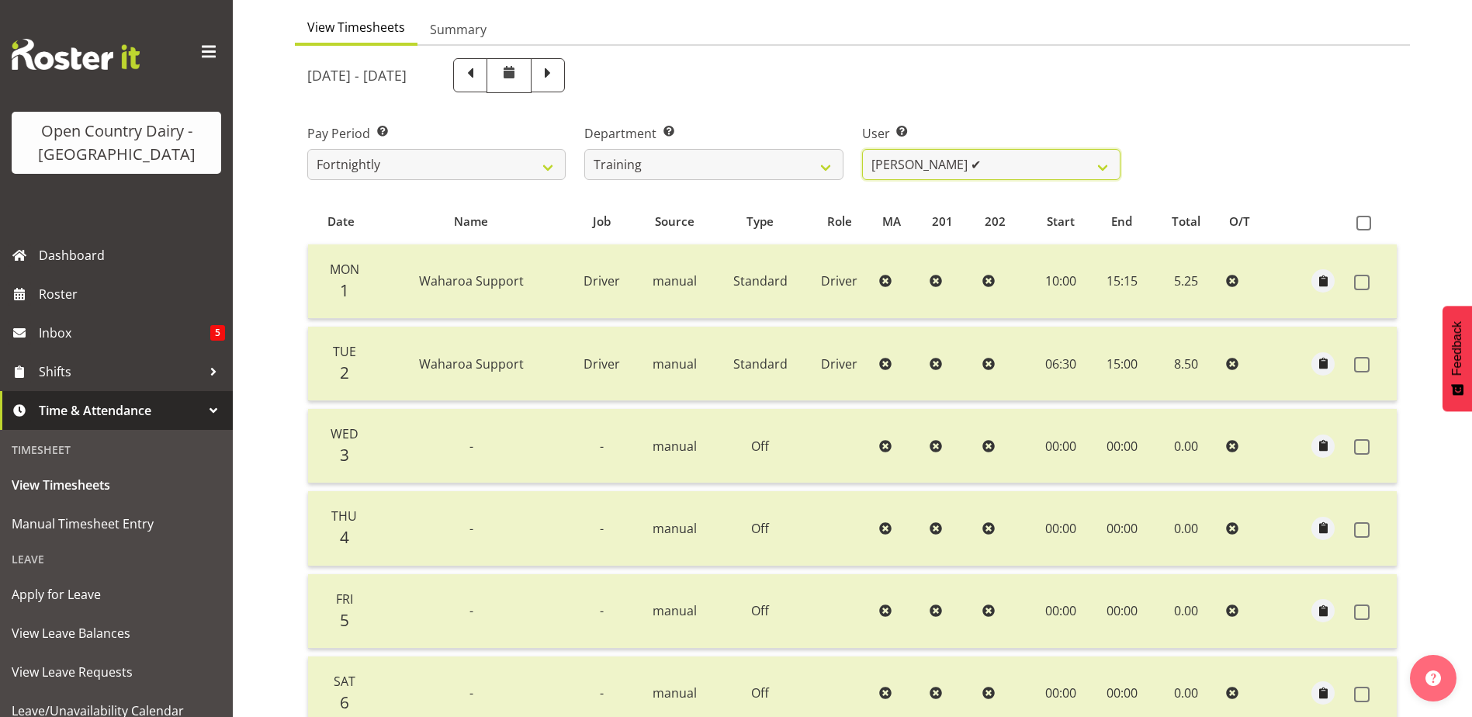
select select "11195"
click at [862, 149] on select "Andre Syben ❌ Andrew Murphy ❌ Antony Lockyer ❌ Haley Galecki ✔ Jesse Simpson ❌ …" at bounding box center [991, 164] width 258 height 31
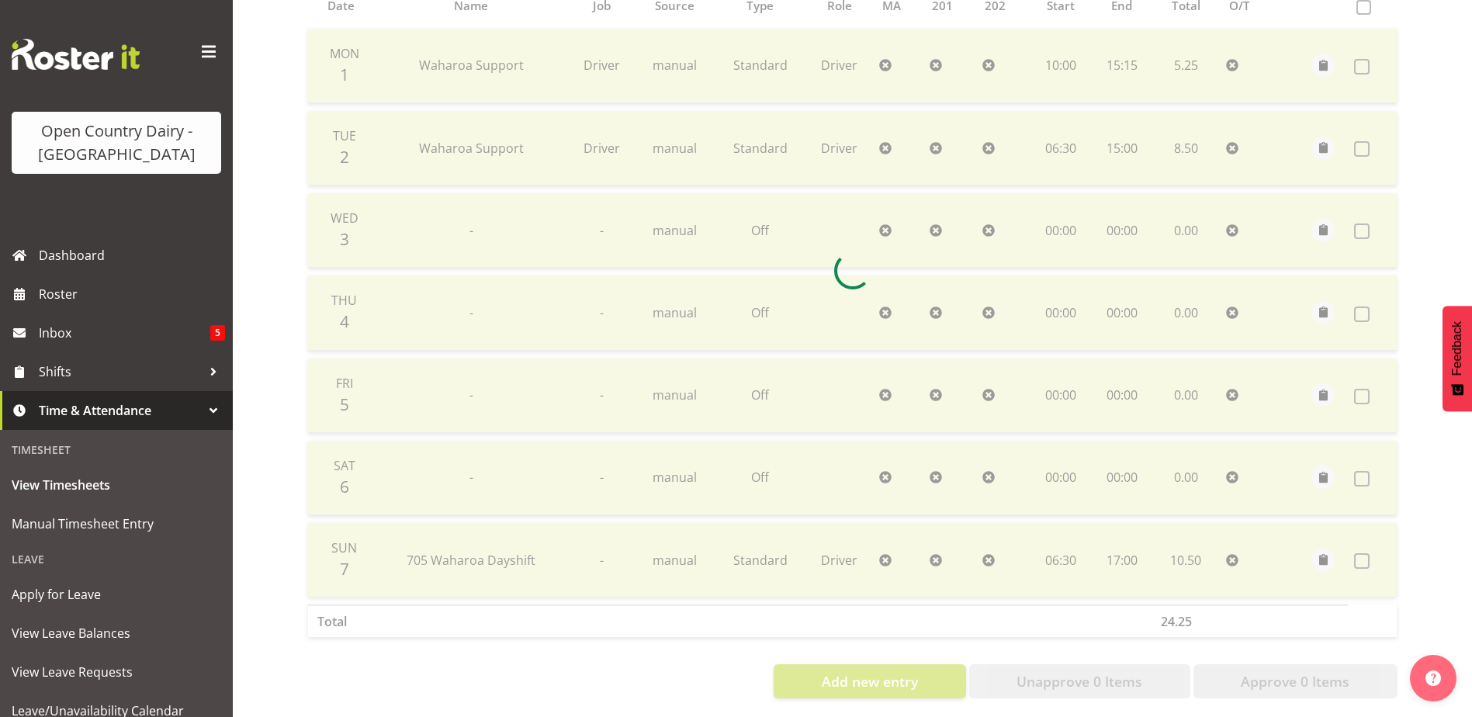
scroll to position [379, 0]
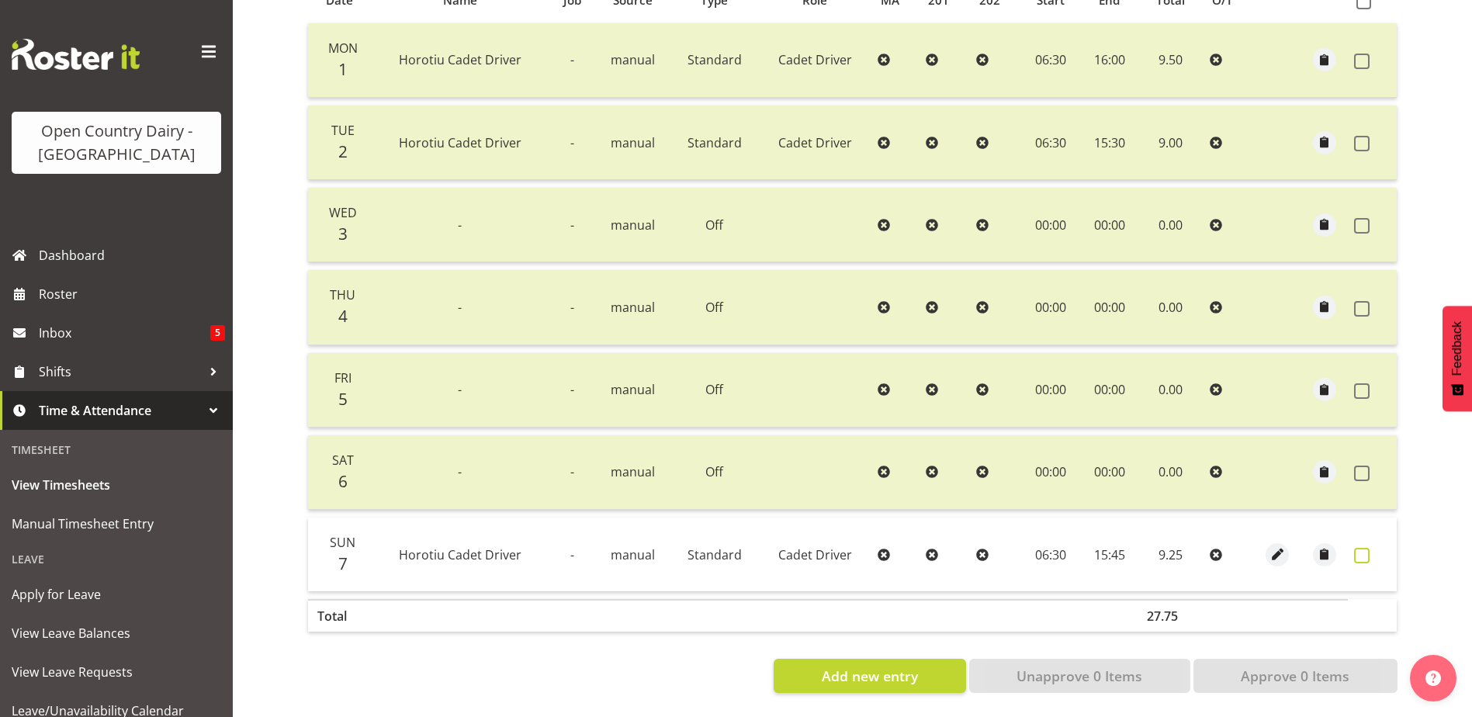
click at [1358, 548] on span at bounding box center [1362, 556] width 16 height 16
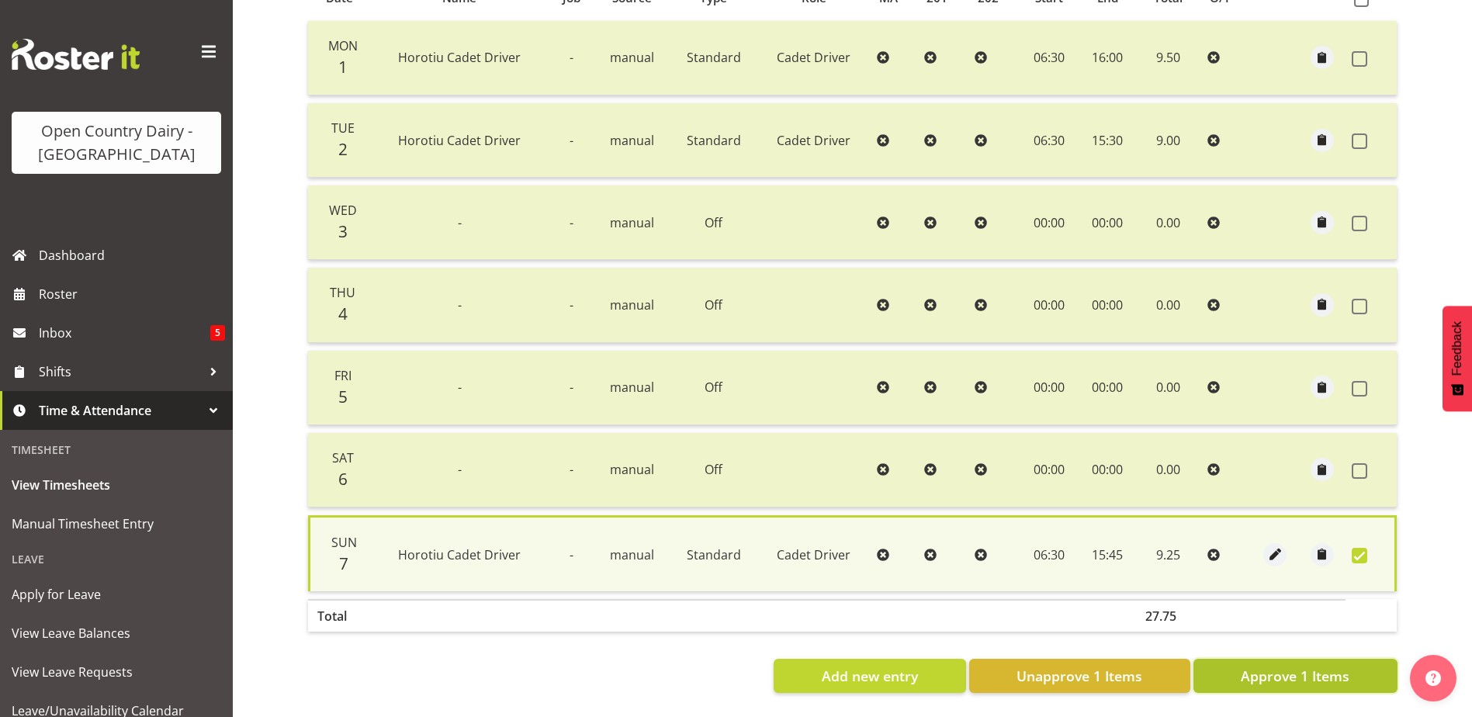
click at [1315, 666] on span "Approve 1 Items" at bounding box center [1295, 676] width 109 height 20
checkbox input "false"
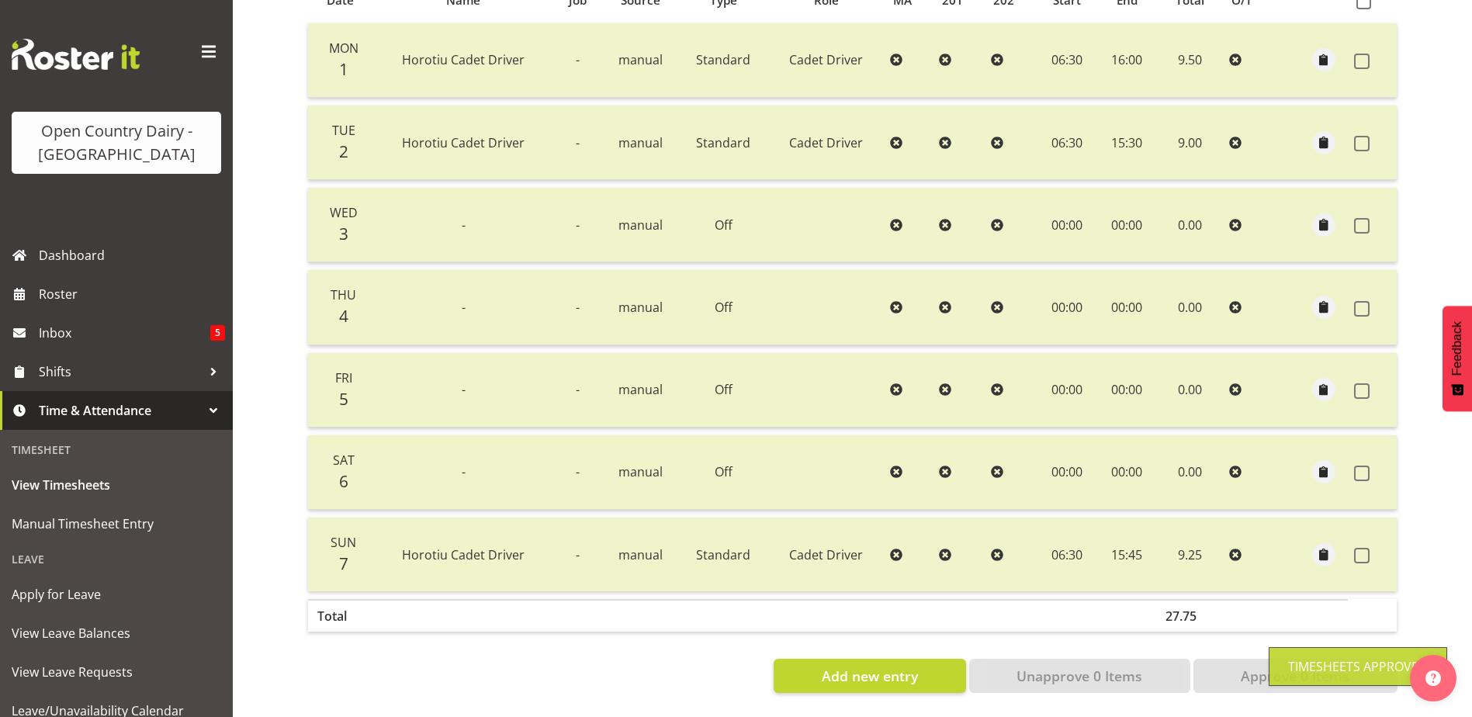
scroll to position [147, 0]
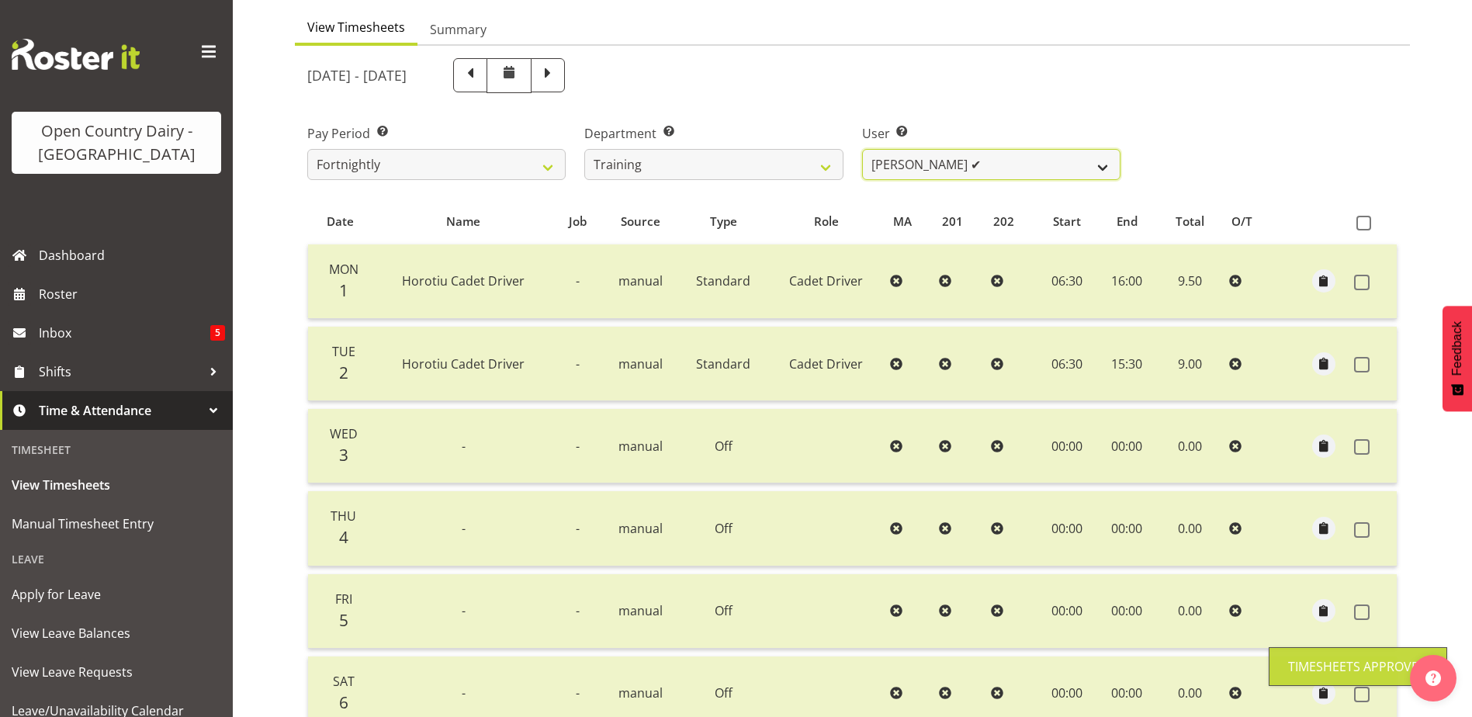
click at [973, 163] on select "Andre Syben ❌ Andrew Murphy ❌ Antony Lockyer ❌ Haley Galecki ✔ Jesse Simpson ❌ …" at bounding box center [991, 164] width 258 height 31
select select "11176"
click at [862, 149] on select "Andre Syben ❌ Andrew Murphy ❌ Antony Lockyer ❌ Haley Galecki ✔ Jesse Simpson ❌ …" at bounding box center [991, 164] width 258 height 31
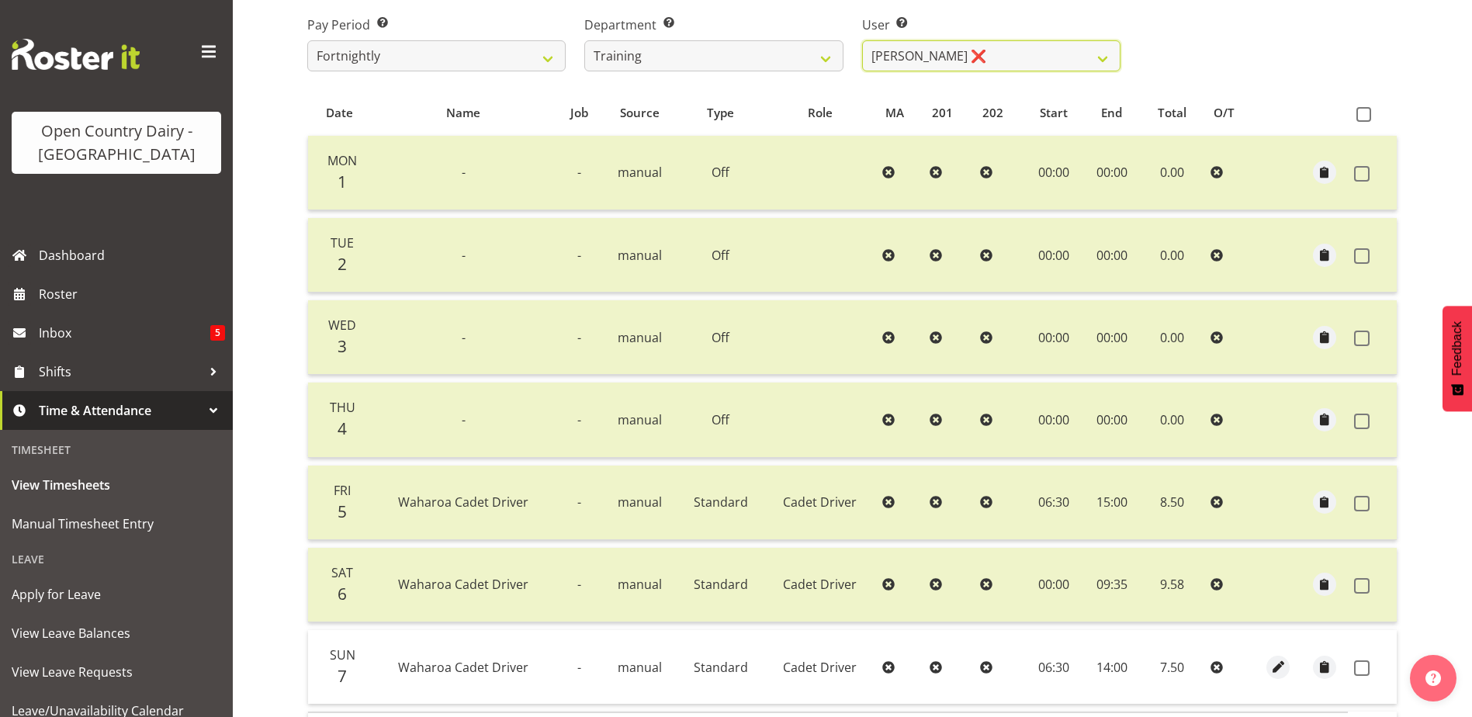
scroll to position [379, 0]
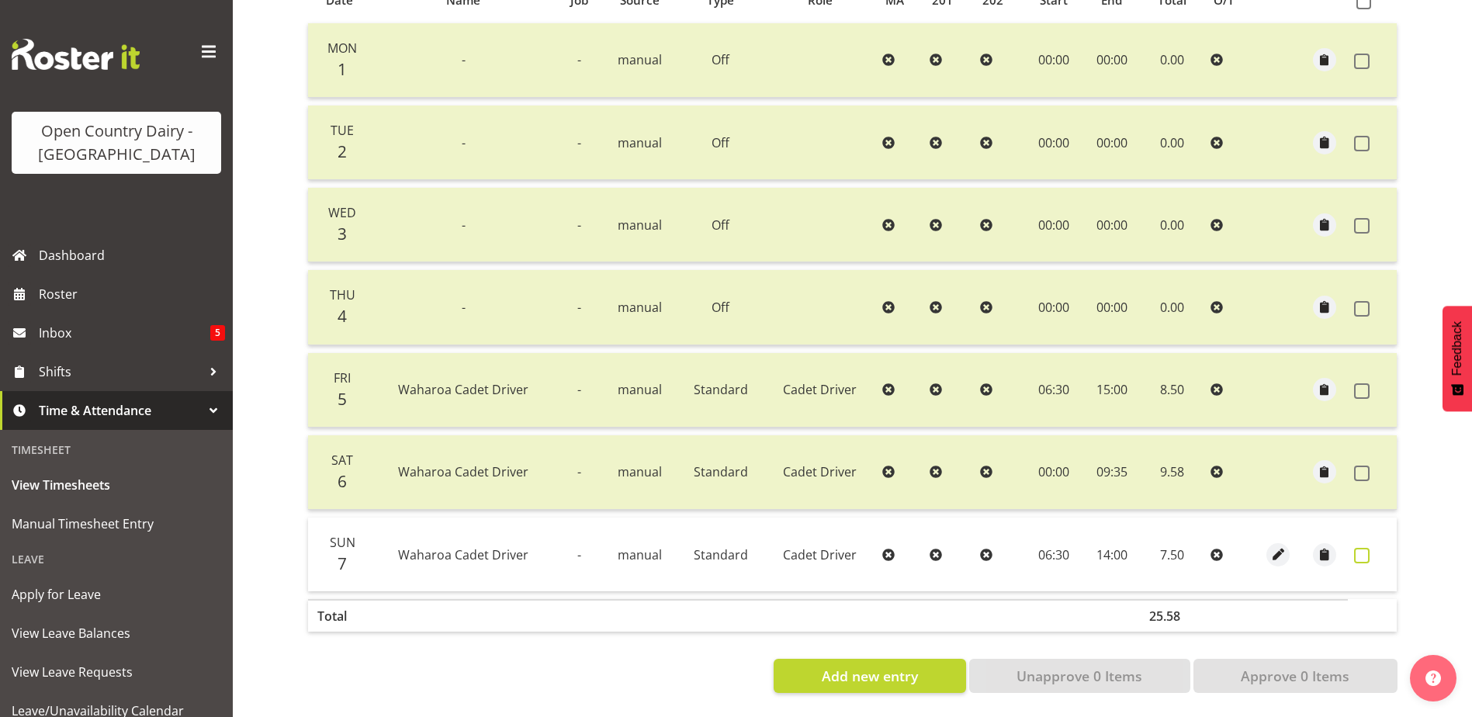
click at [1360, 548] on span at bounding box center [1362, 556] width 16 height 16
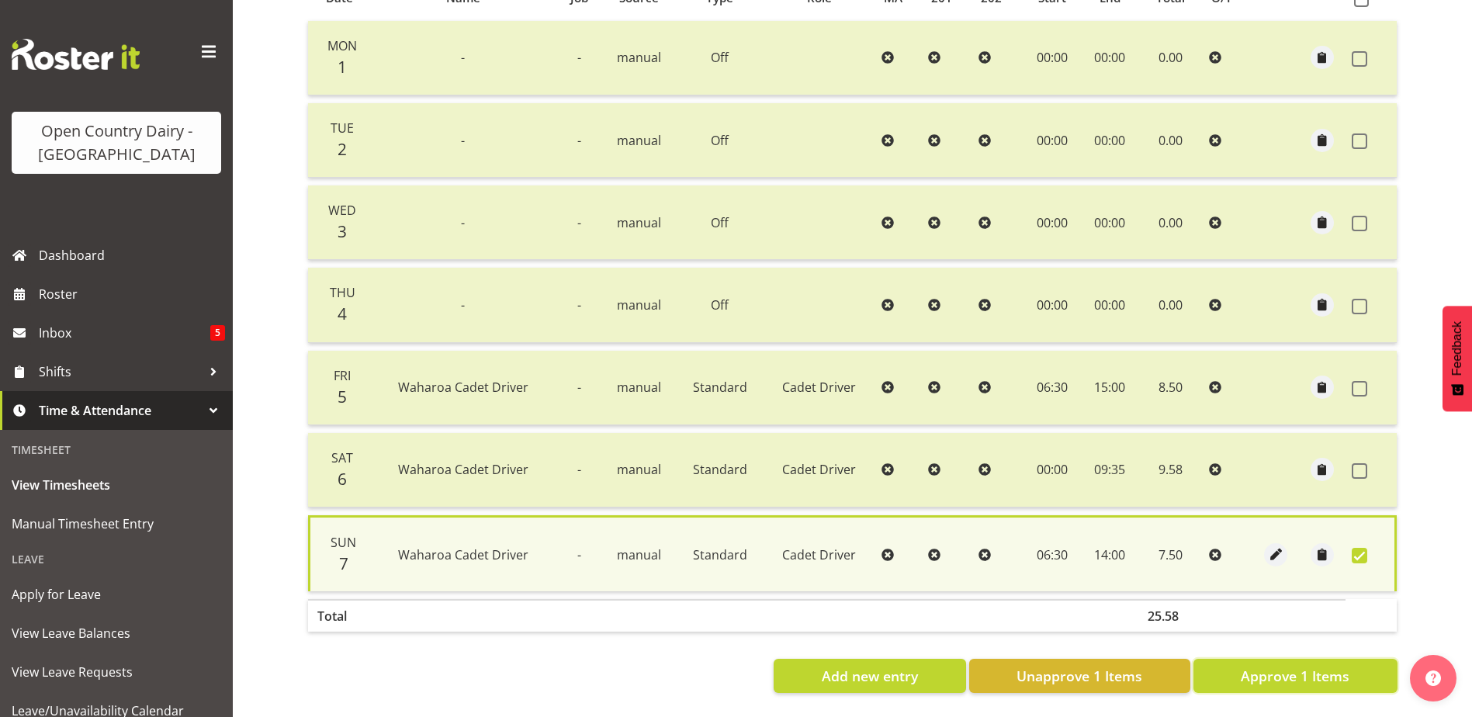
click at [1316, 668] on span "Approve 1 Items" at bounding box center [1295, 676] width 109 height 20
checkbox input "false"
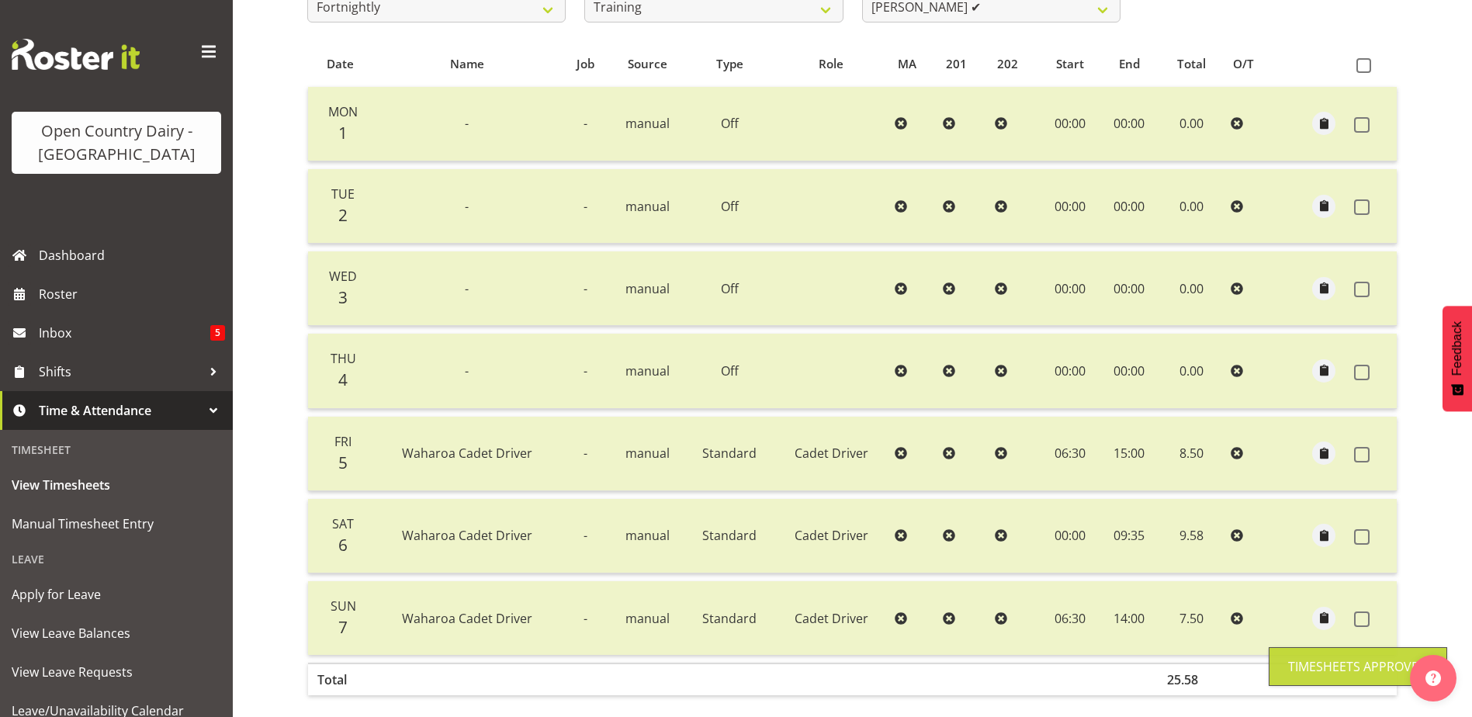
scroll to position [69, 0]
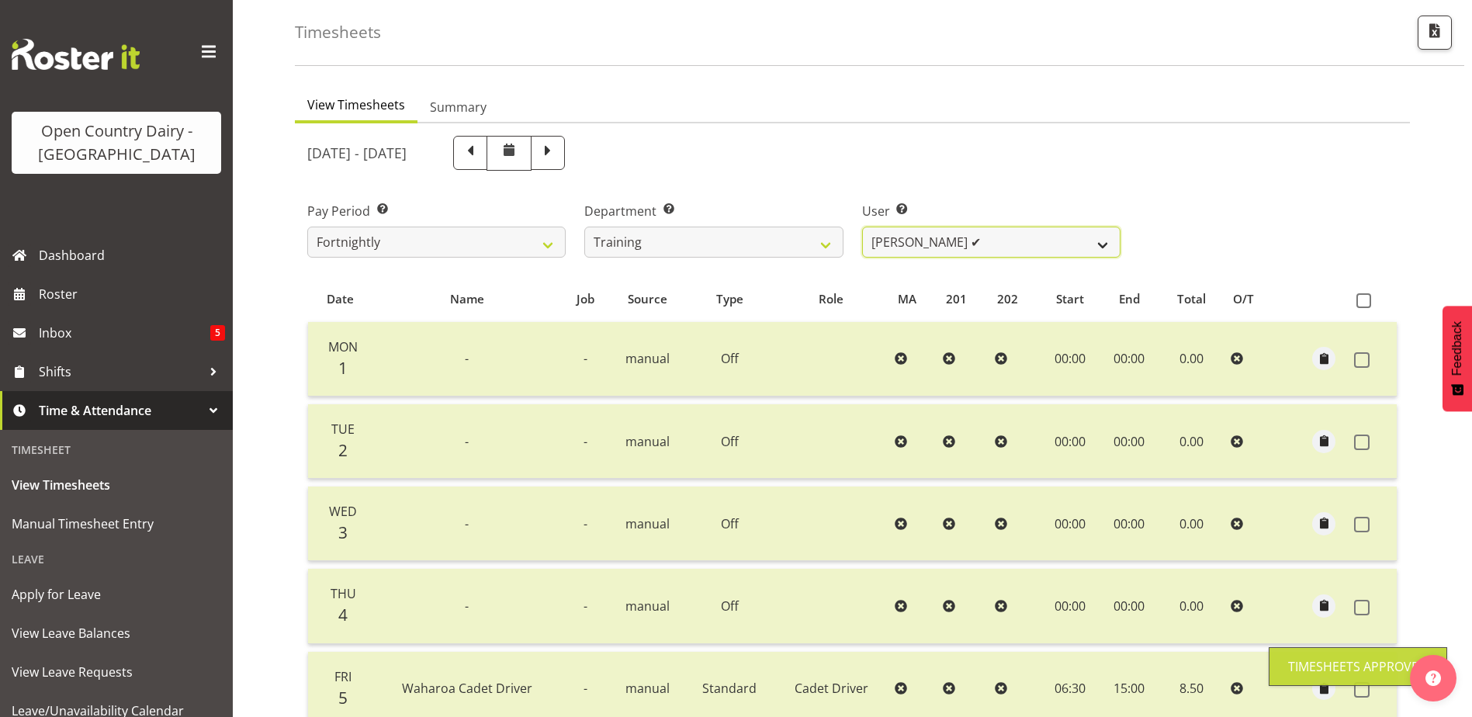
click at [969, 243] on select "Andre Syben ❌ Andrew Murphy ❌ Antony Lockyer ❌ Haley Galecki ✔ Jesse Simpson ❌ …" at bounding box center [991, 242] width 258 height 31
select select "11709"
click at [862, 227] on select "Andre Syben ❌ Andrew Murphy ❌ Antony Lockyer ❌ Haley Galecki ✔ Jesse Simpson ❌ …" at bounding box center [991, 242] width 258 height 31
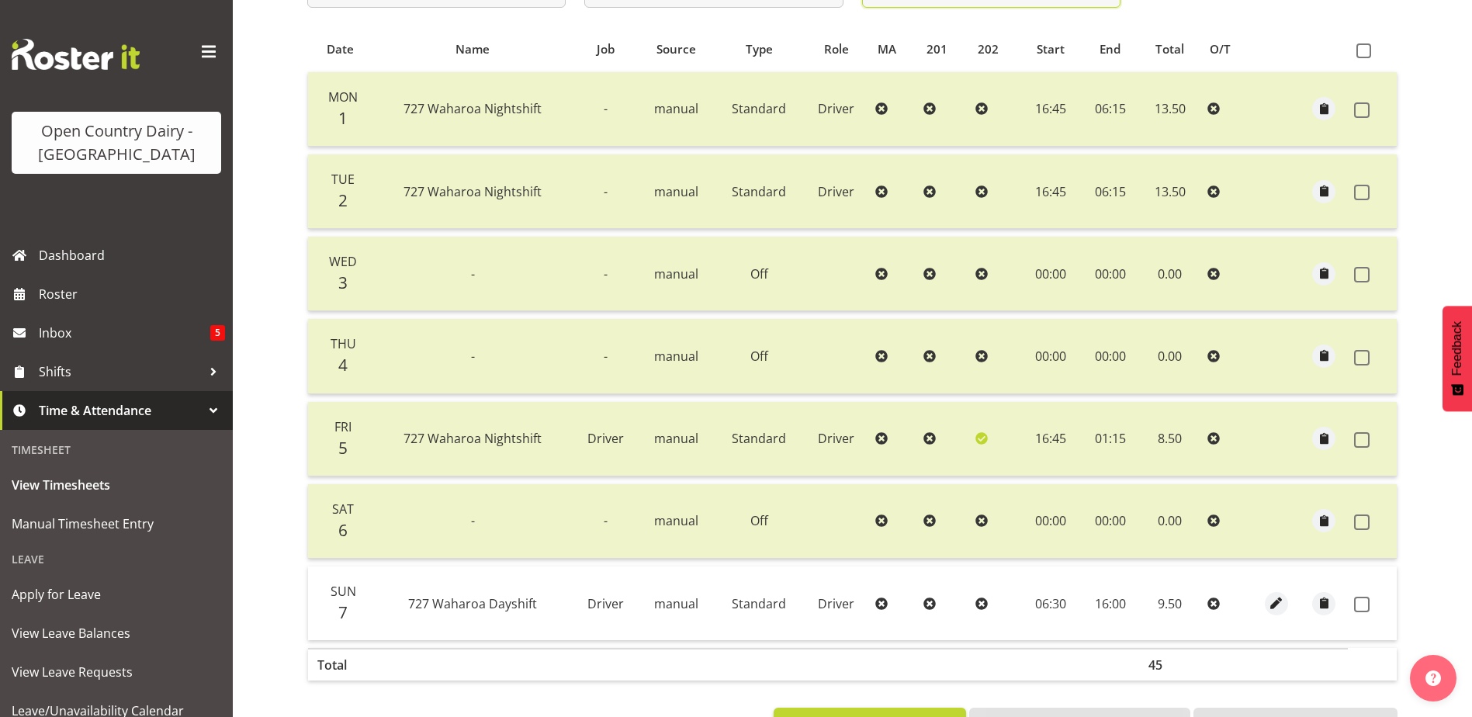
scroll to position [379, 0]
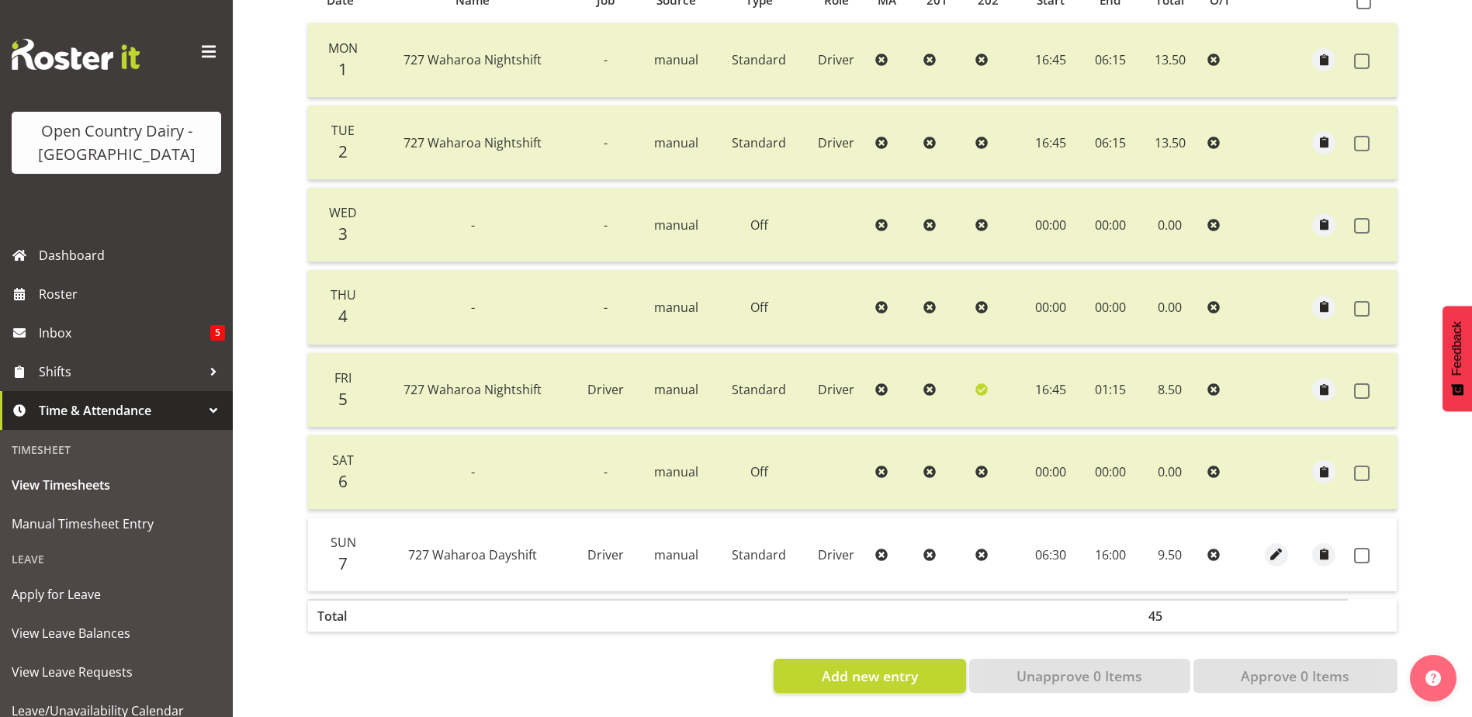
click at [1356, 548] on span at bounding box center [1362, 556] width 16 height 16
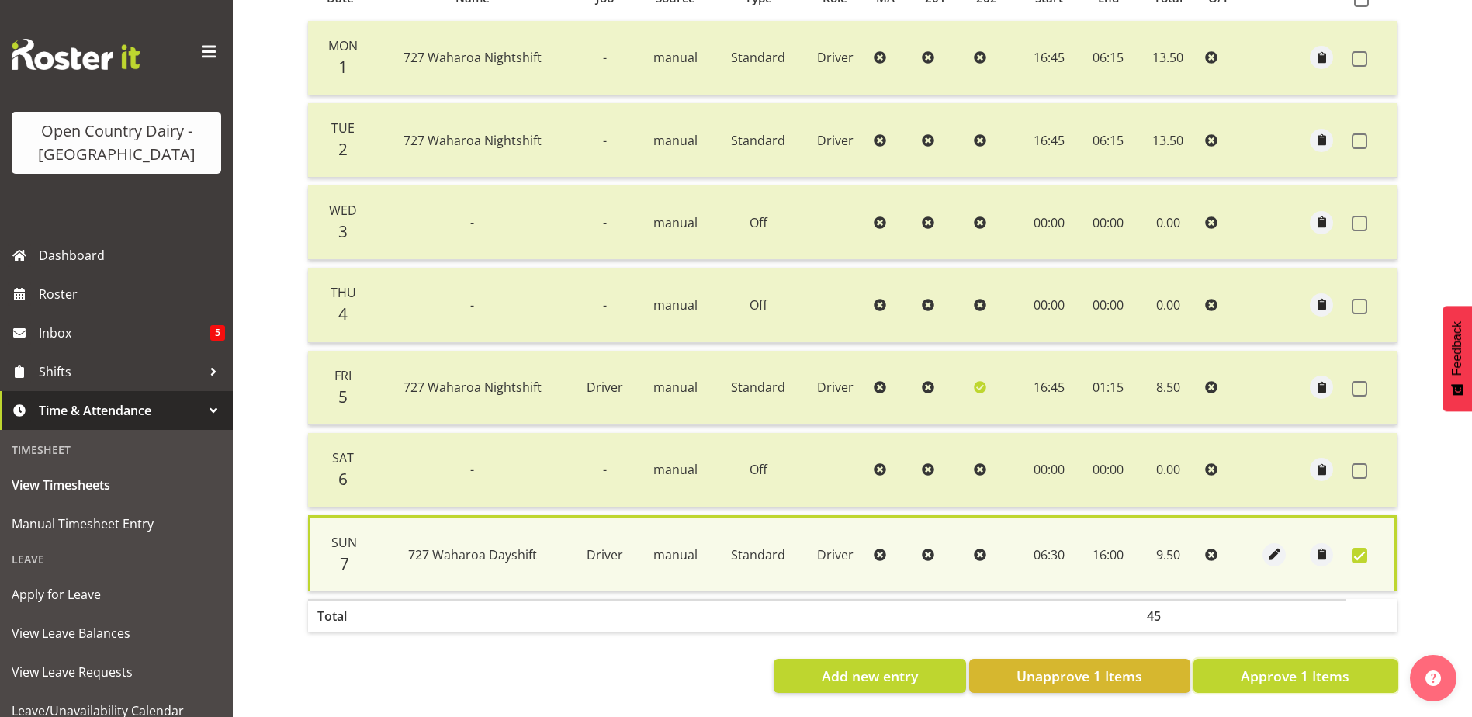
click at [1325, 666] on span "Approve 1 Items" at bounding box center [1295, 676] width 109 height 20
checkbox input "false"
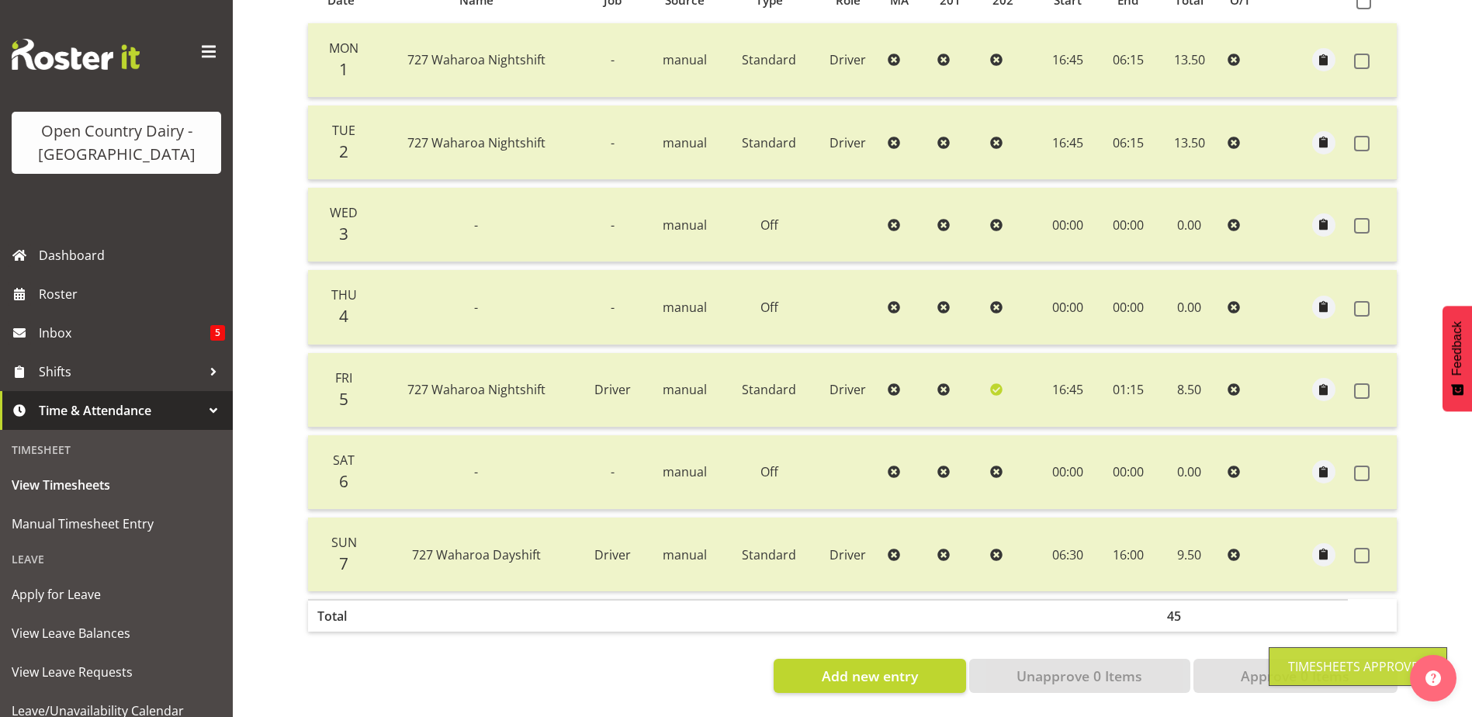
scroll to position [0, 0]
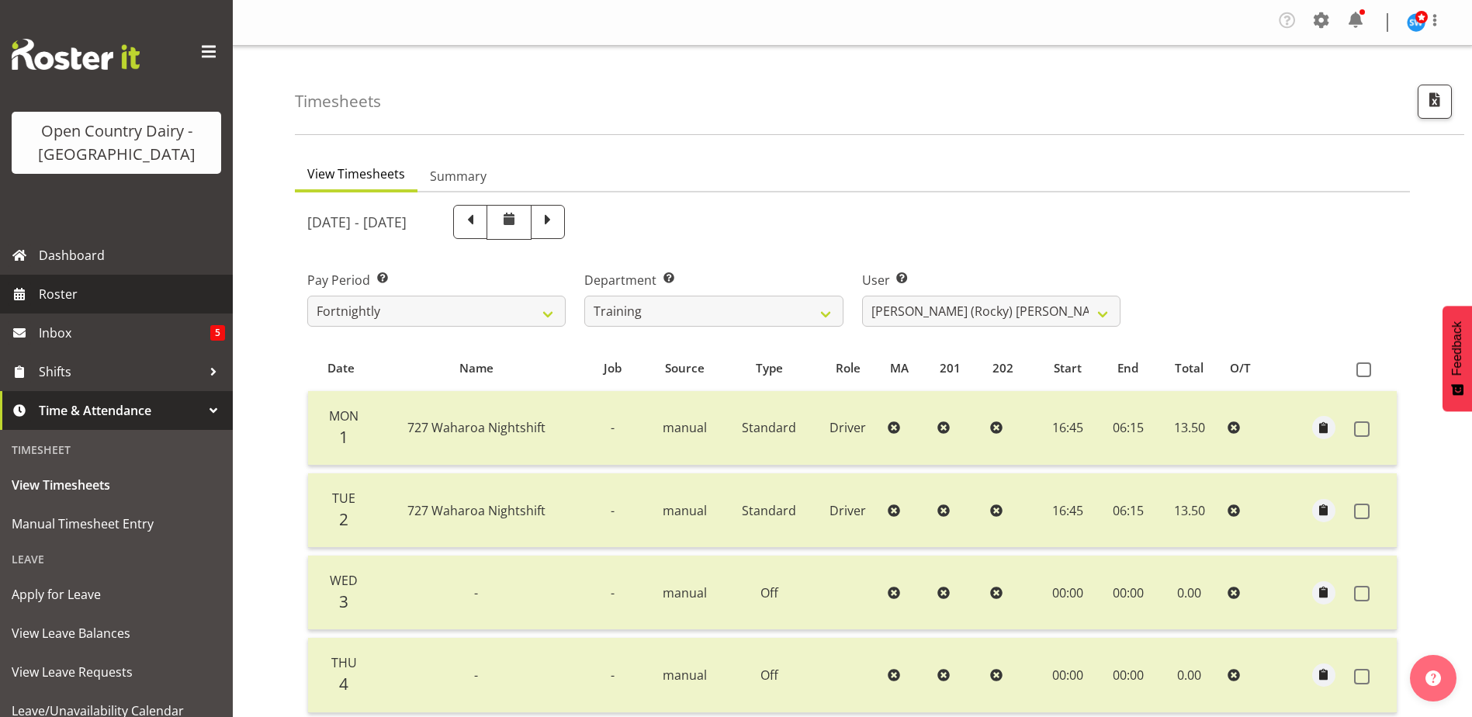
click at [75, 300] on span "Roster" at bounding box center [132, 293] width 186 height 23
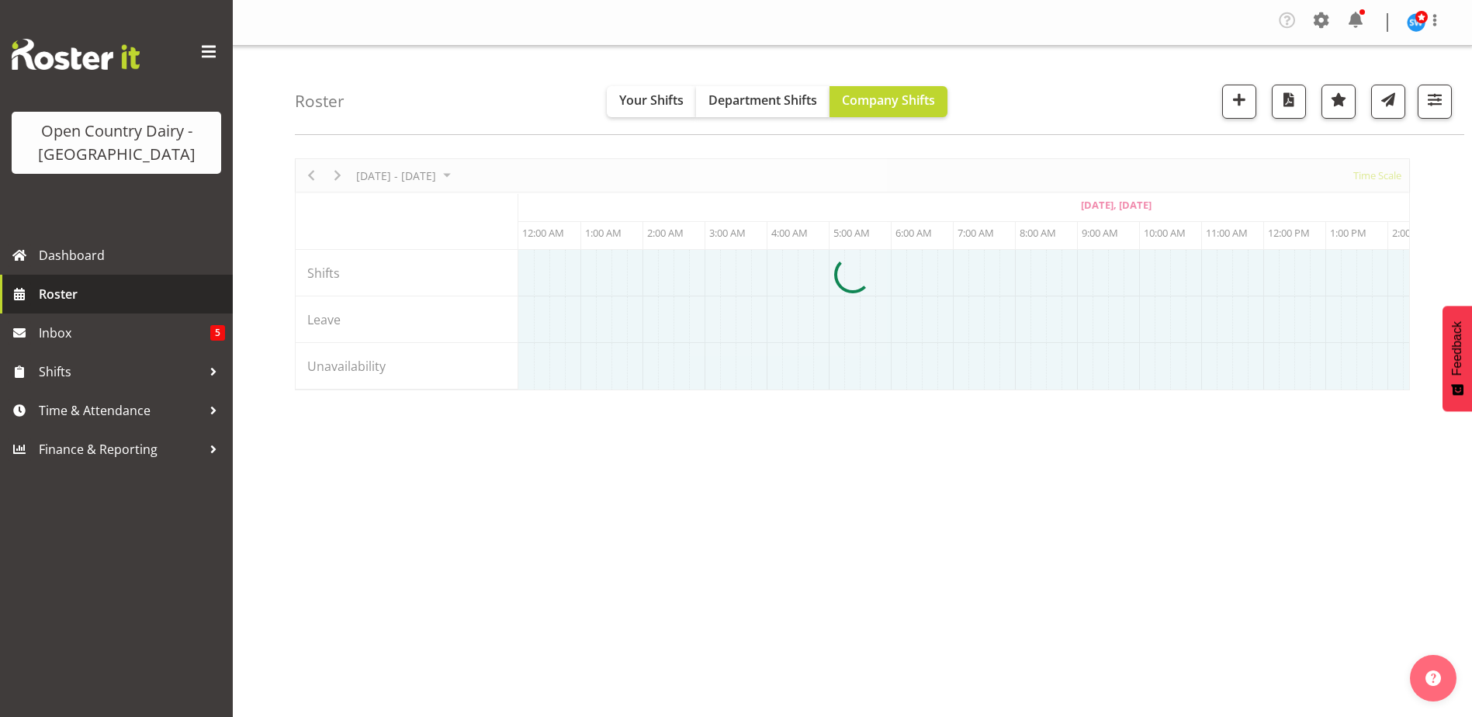
scroll to position [0, 559]
